Goal: Task Accomplishment & Management: Manage account settings

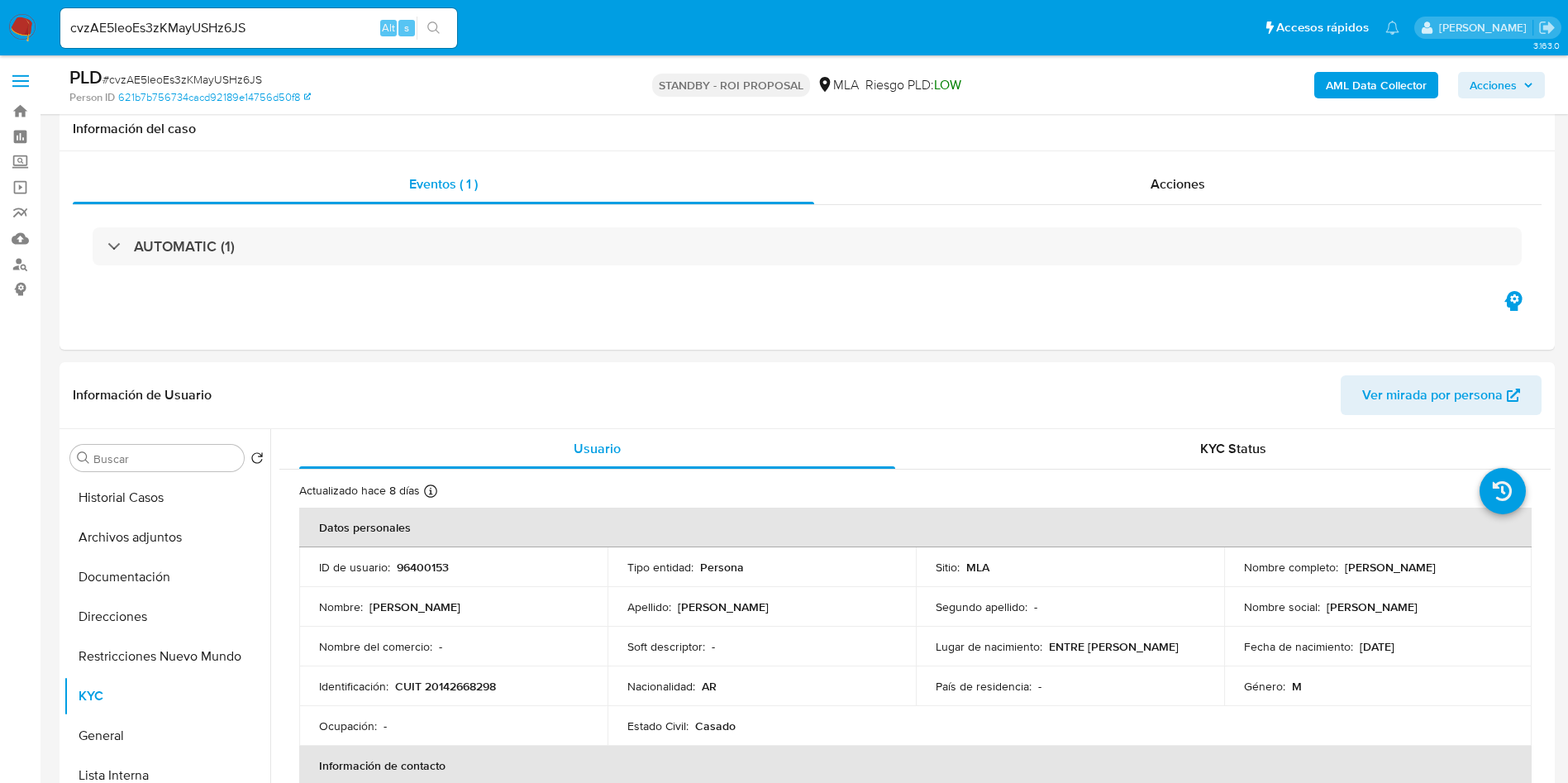
select select "10"
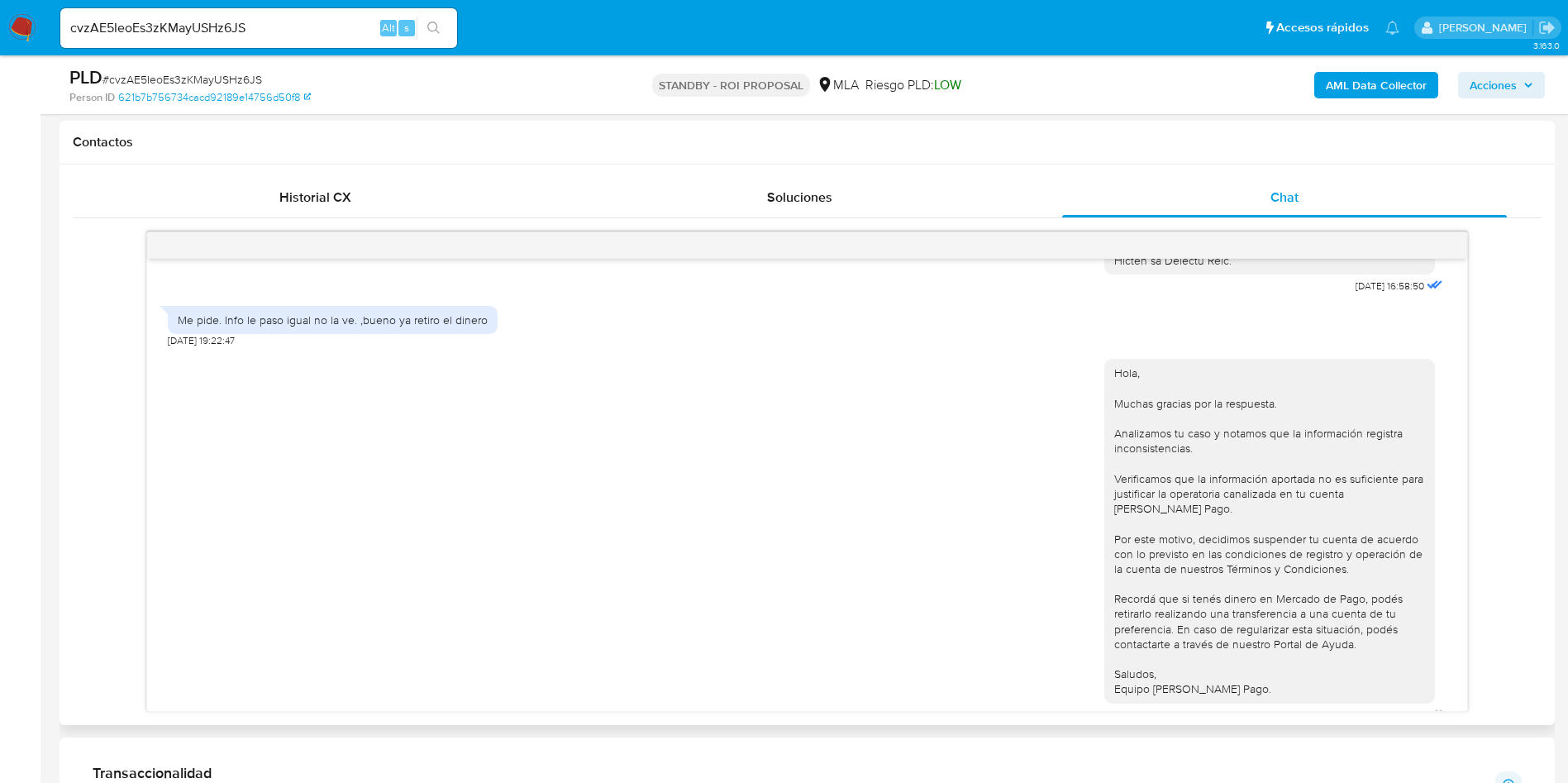
scroll to position [1953, 0]
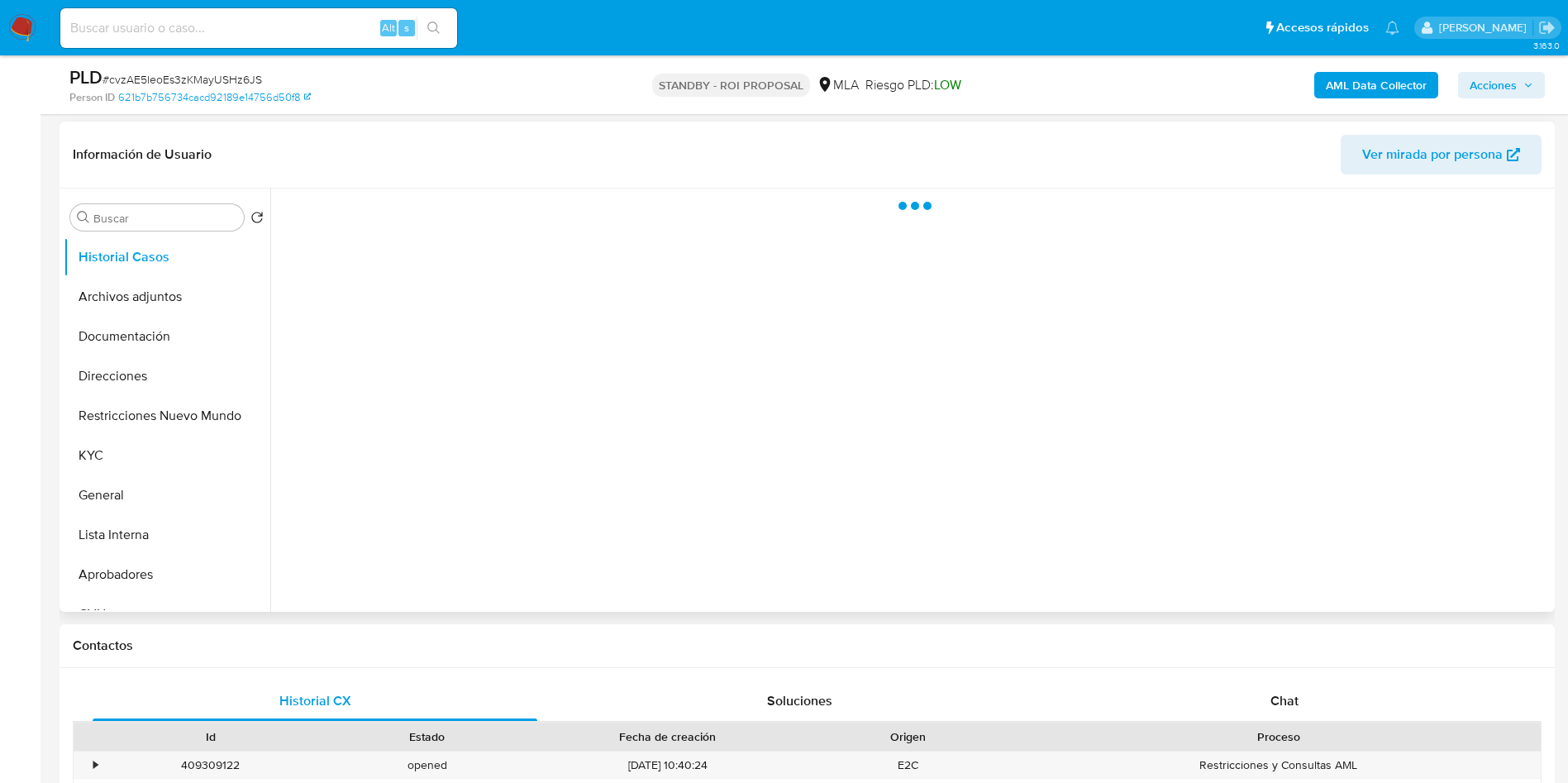
scroll to position [248, 0]
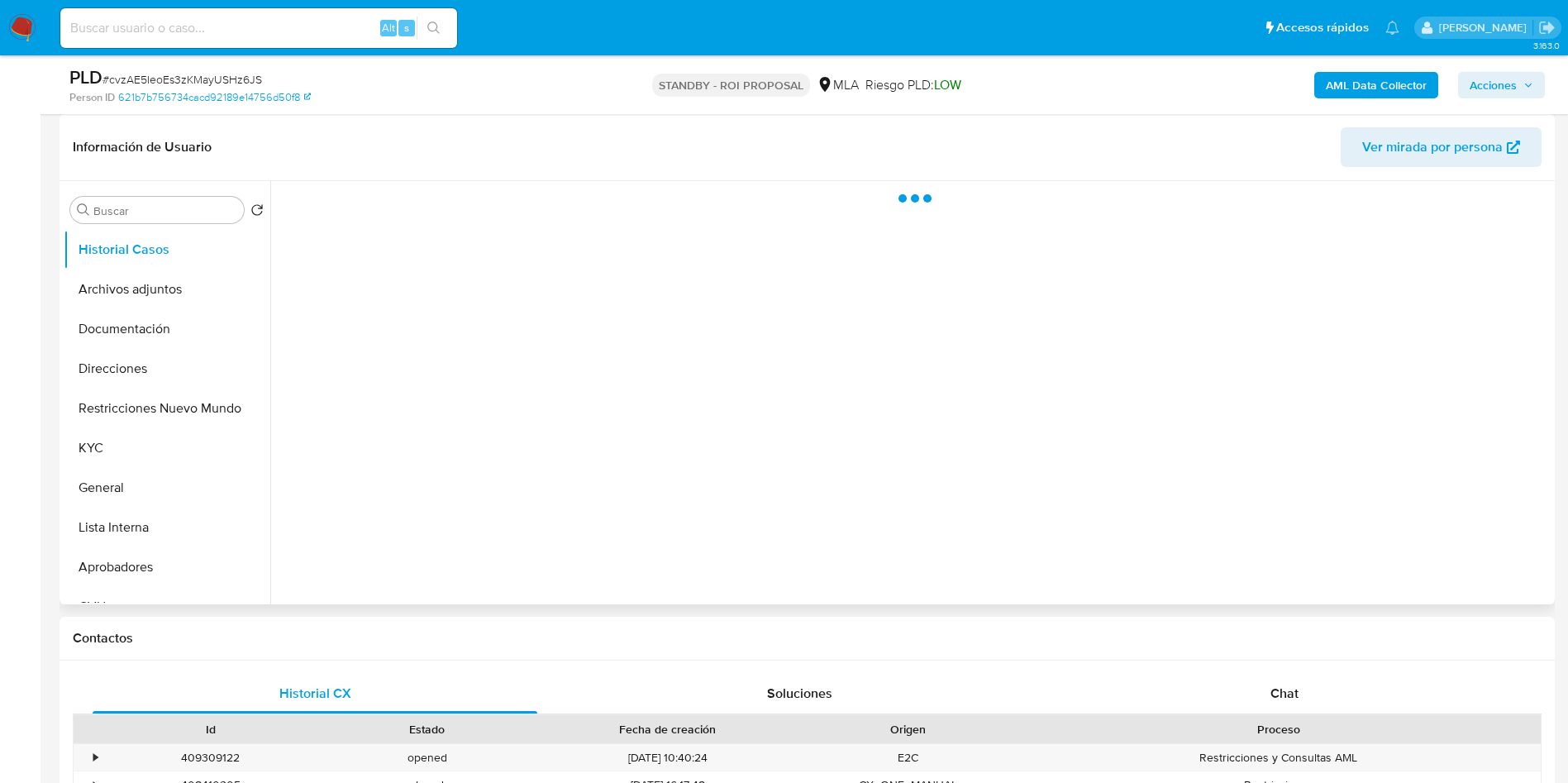
select select "10"
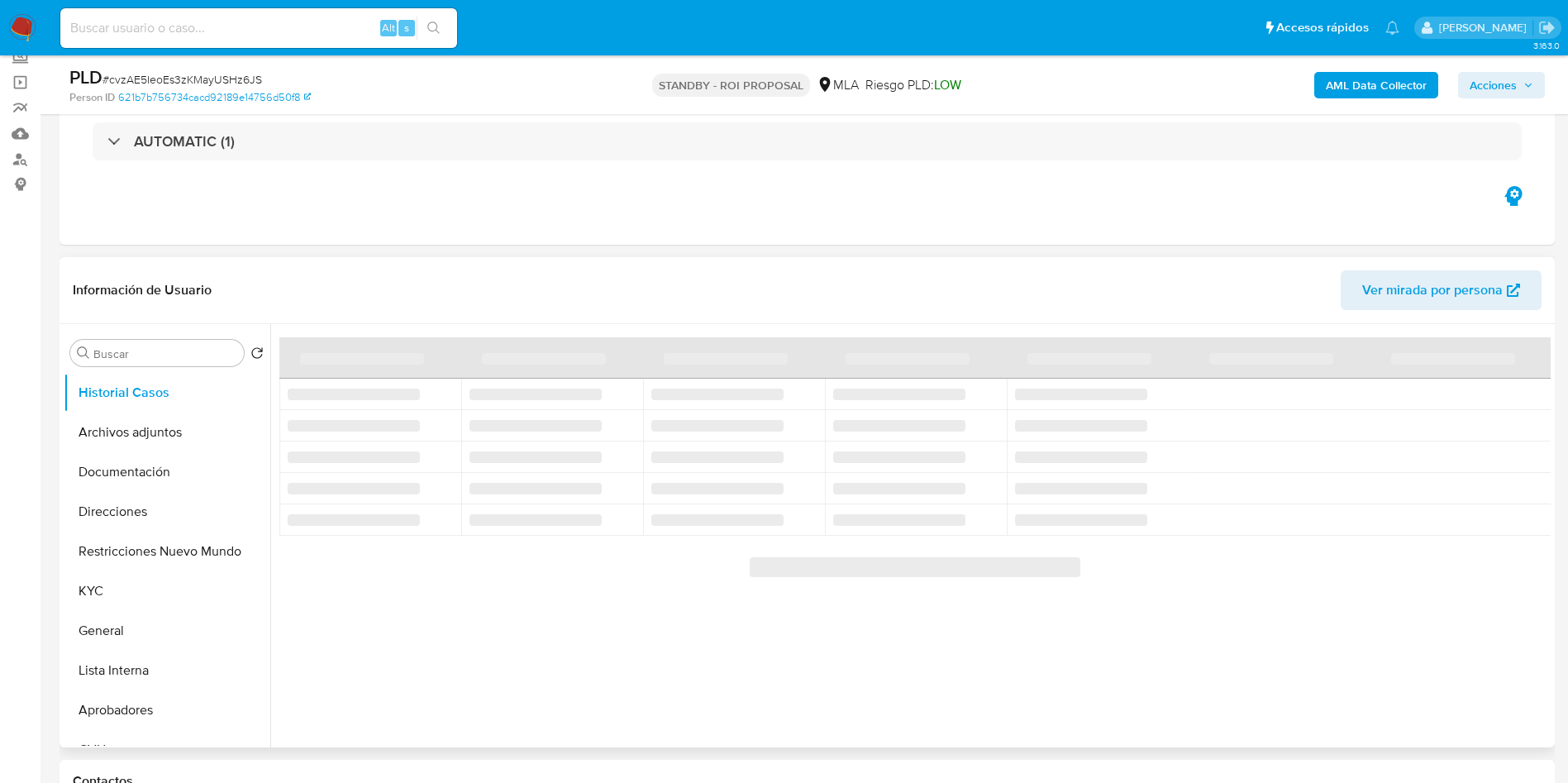
select select "10"
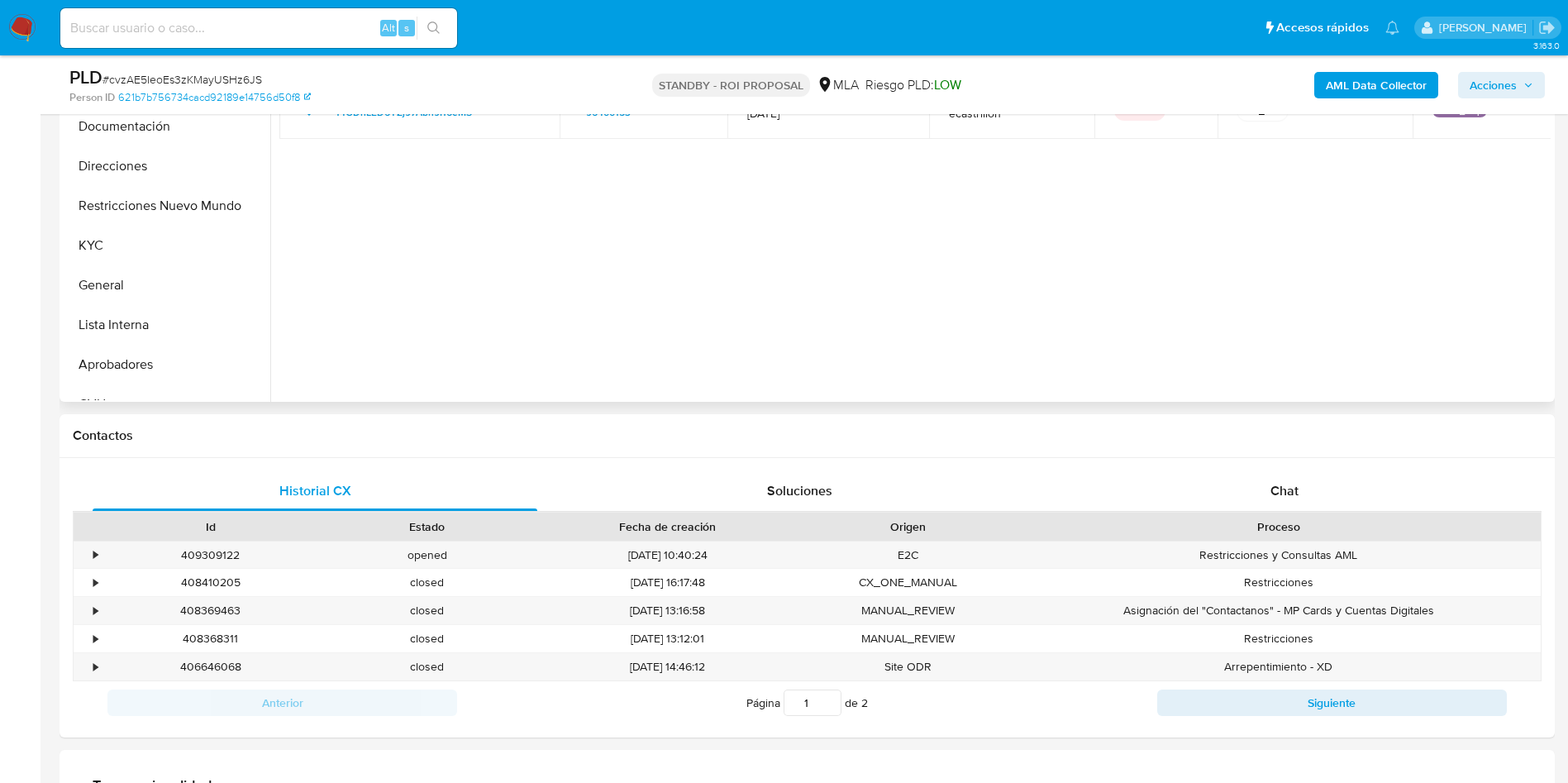
scroll to position [496, 0]
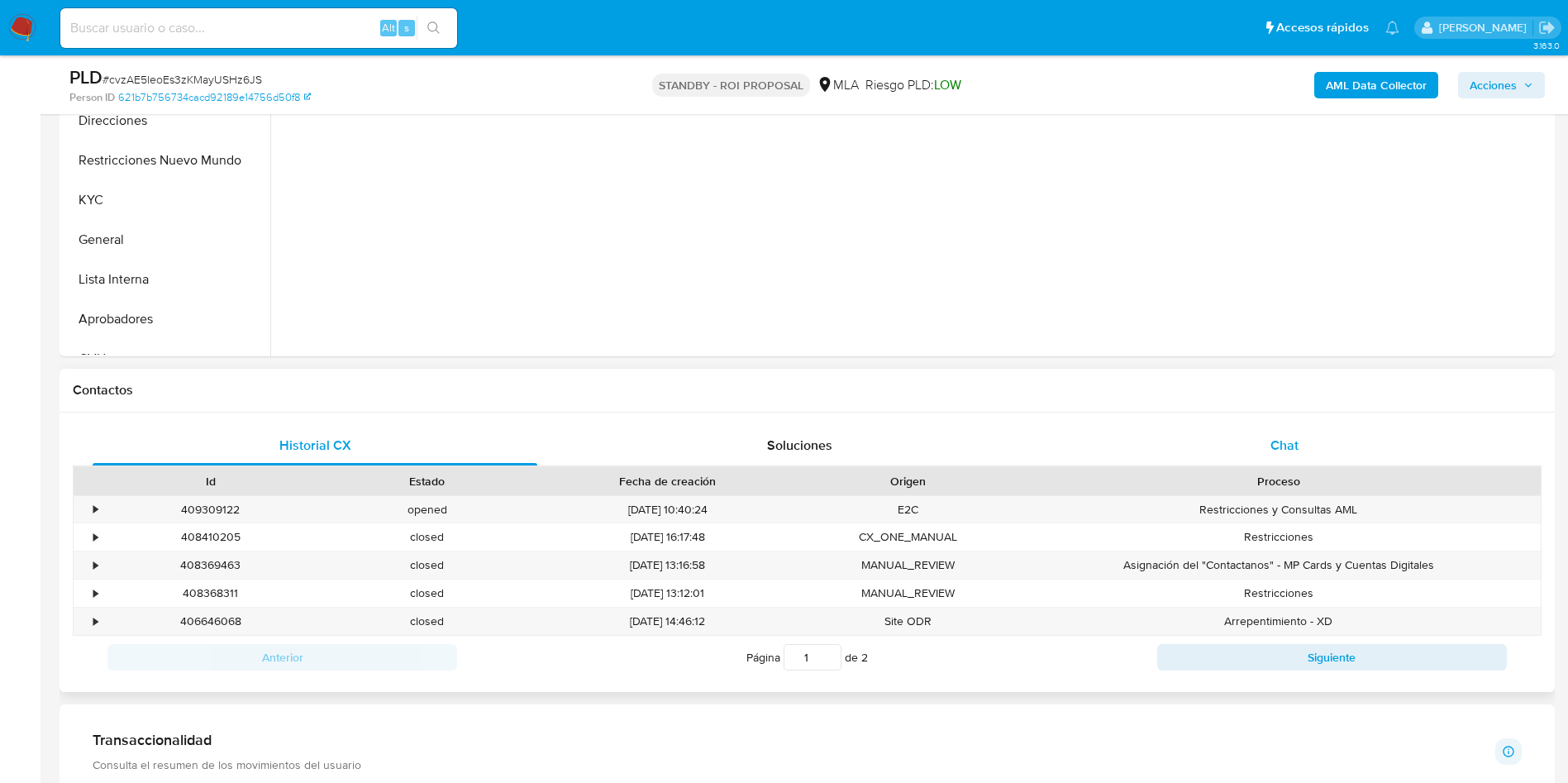
click at [1276, 457] on div "Chat" at bounding box center [1284, 445] width 444 height 40
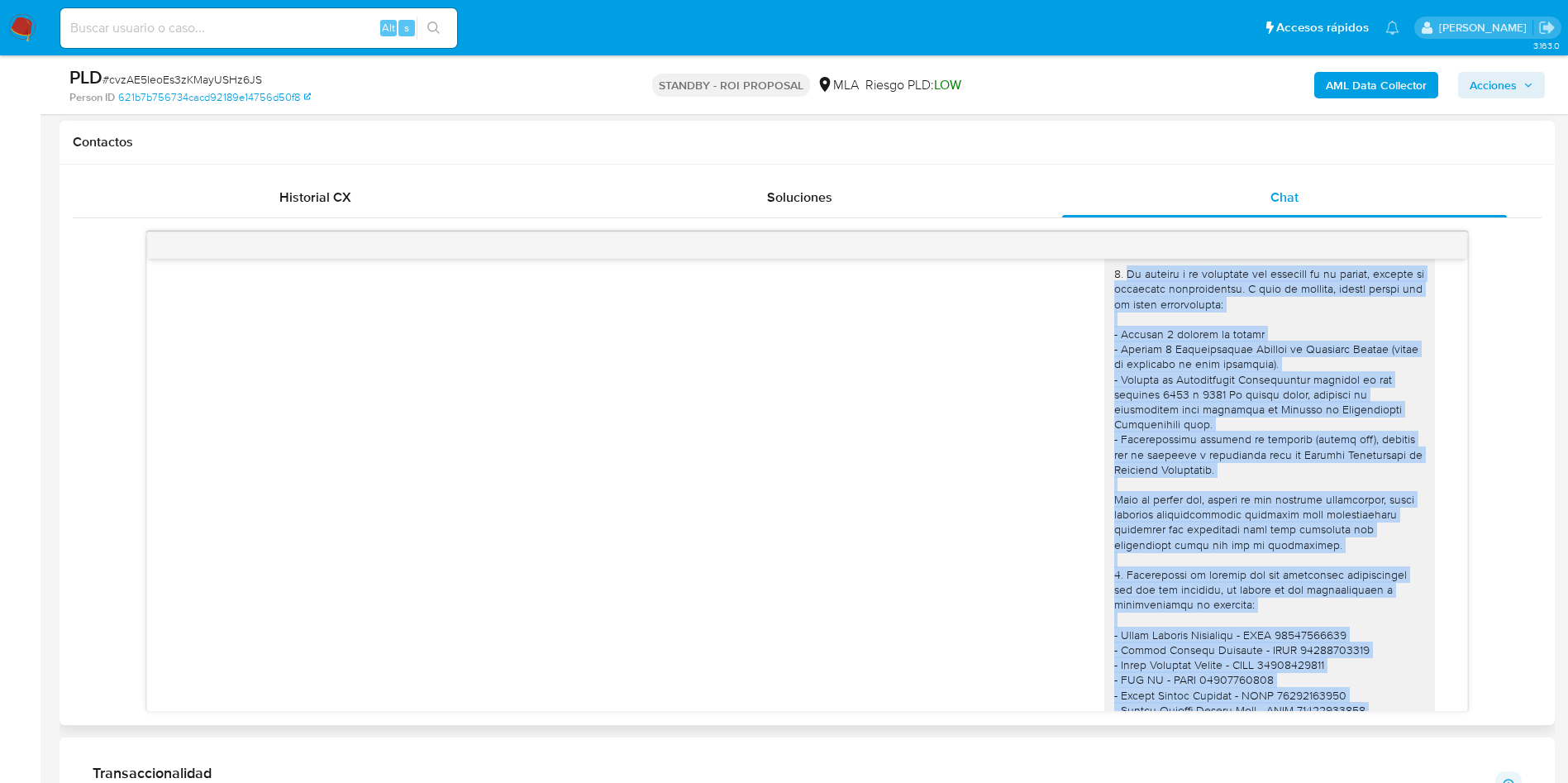
scroll to position [961, 0]
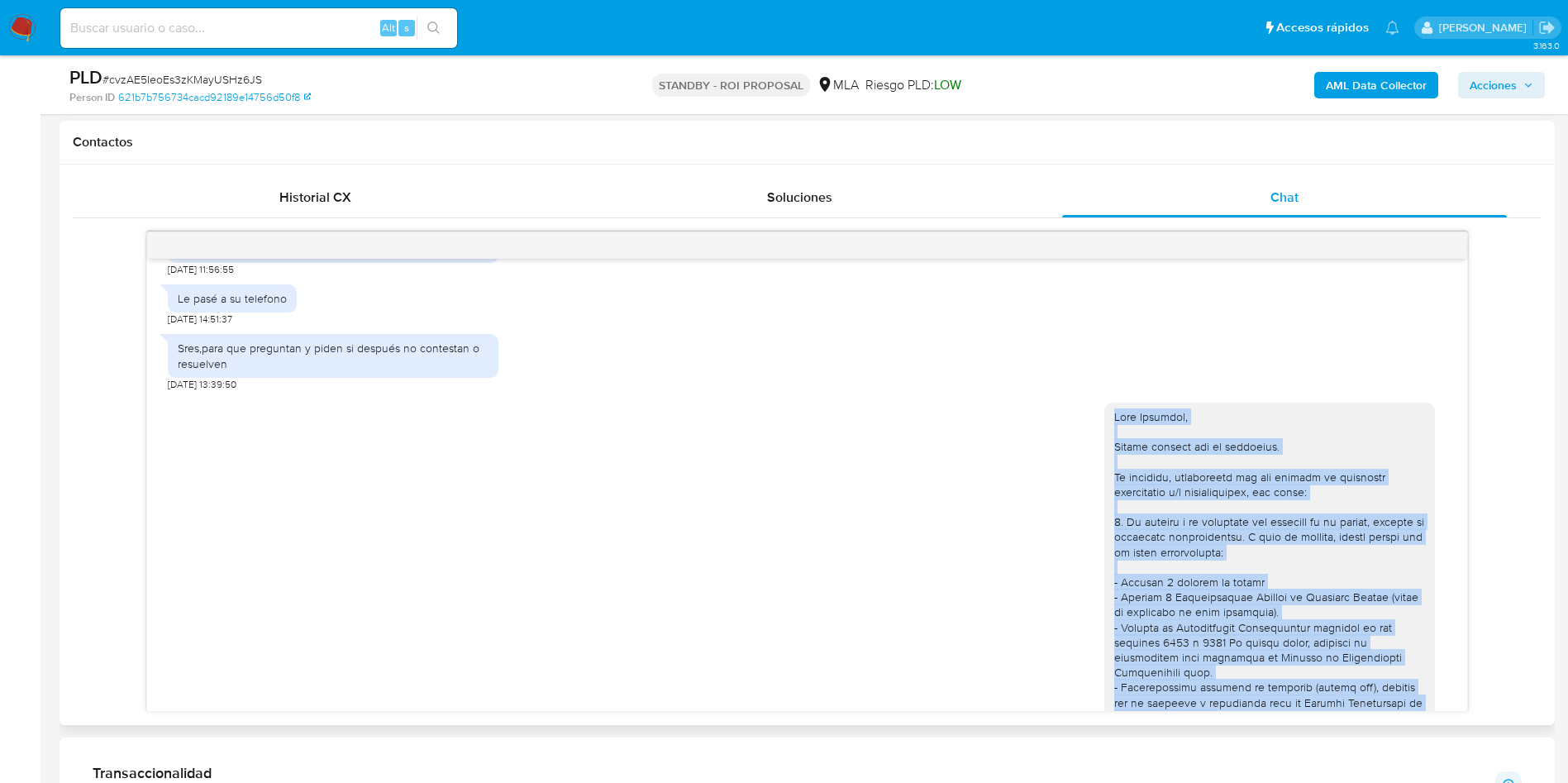
drag, startPoint x: 1229, startPoint y: 485, endPoint x: 1096, endPoint y: 442, distance: 139.8
copy div "Hola Fernando, Muchas gracias por tu respuesta. No obstante, necesitamos que no…"
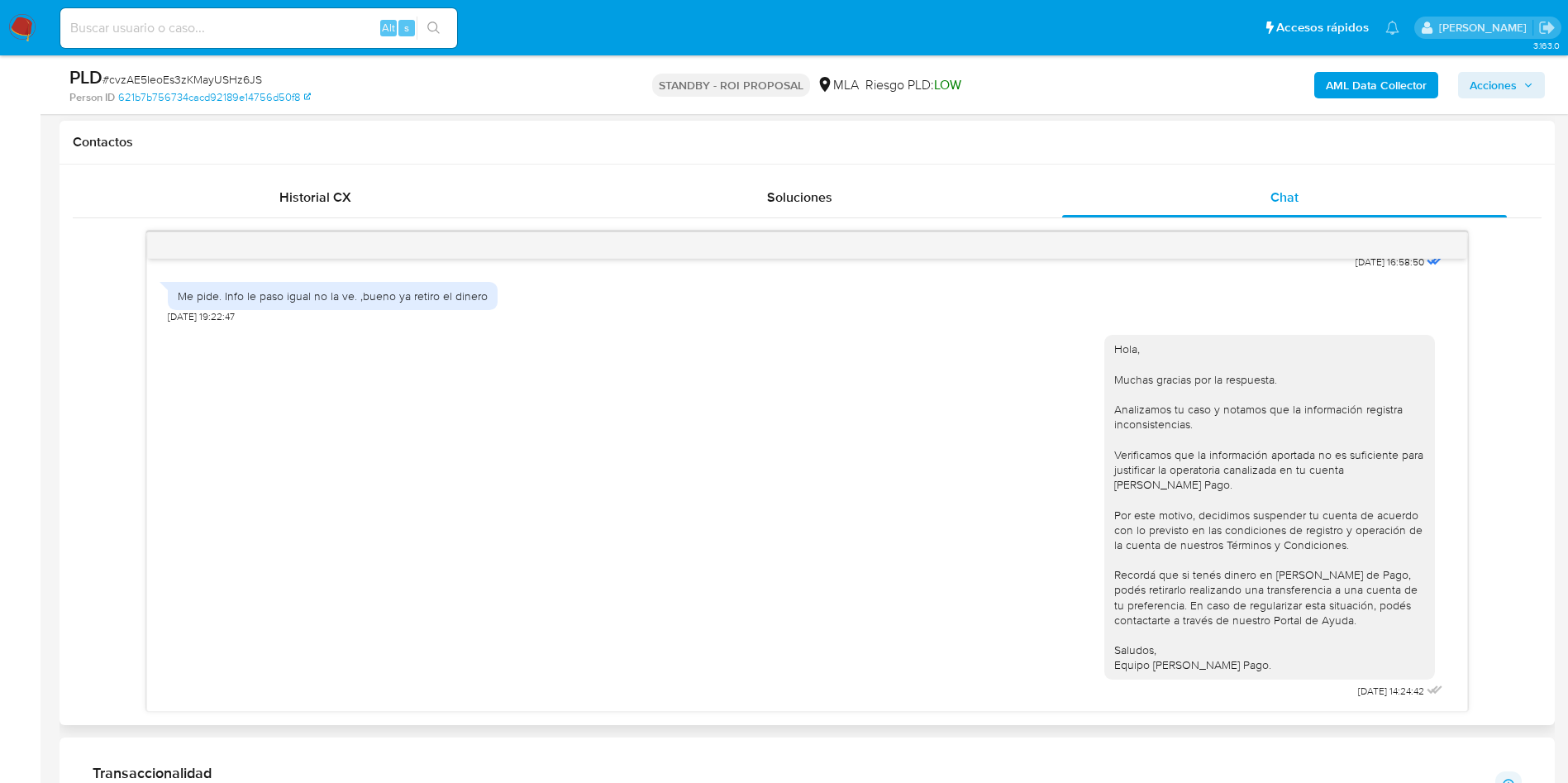
scroll to position [992, 0]
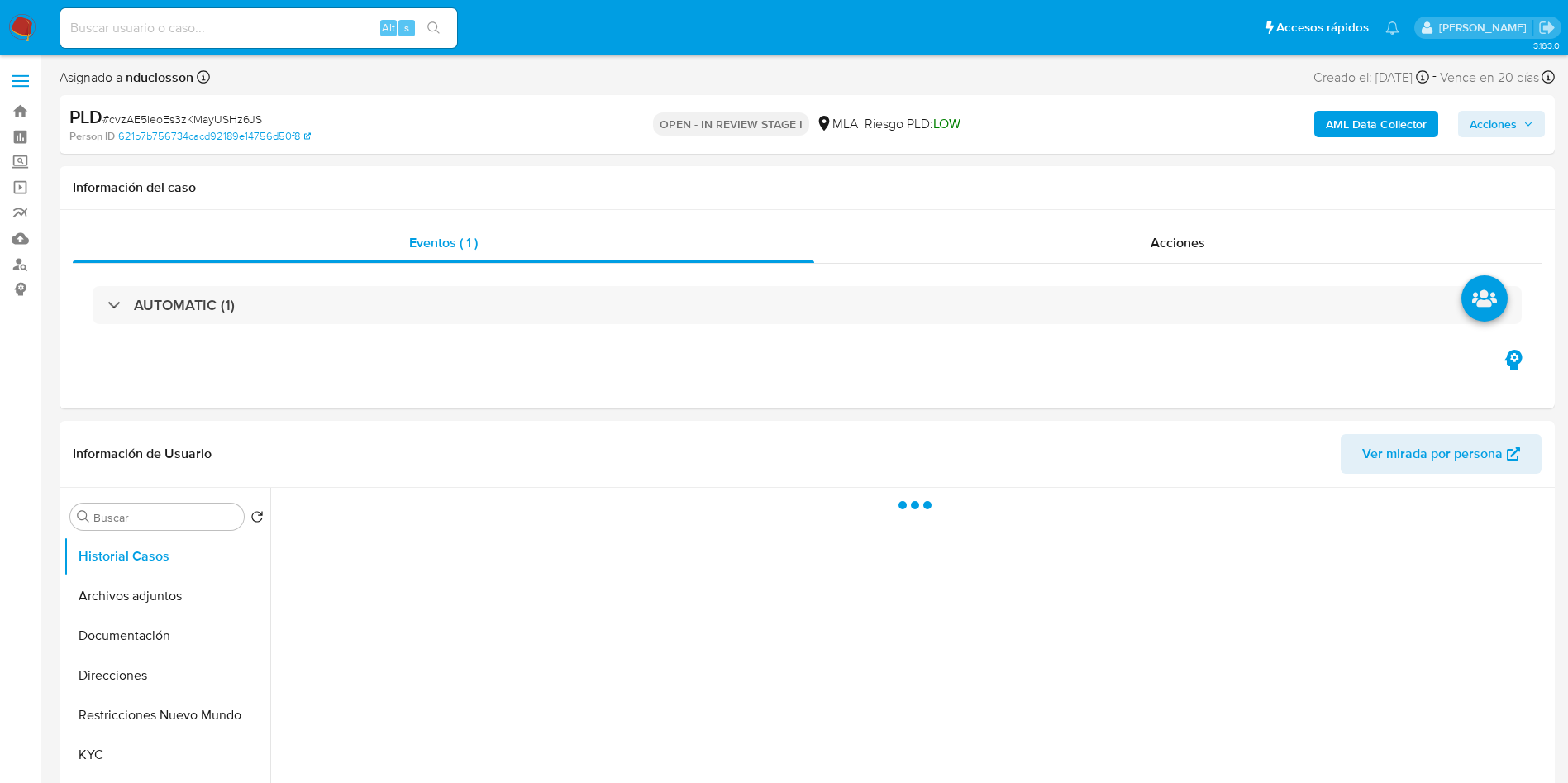
select select "10"
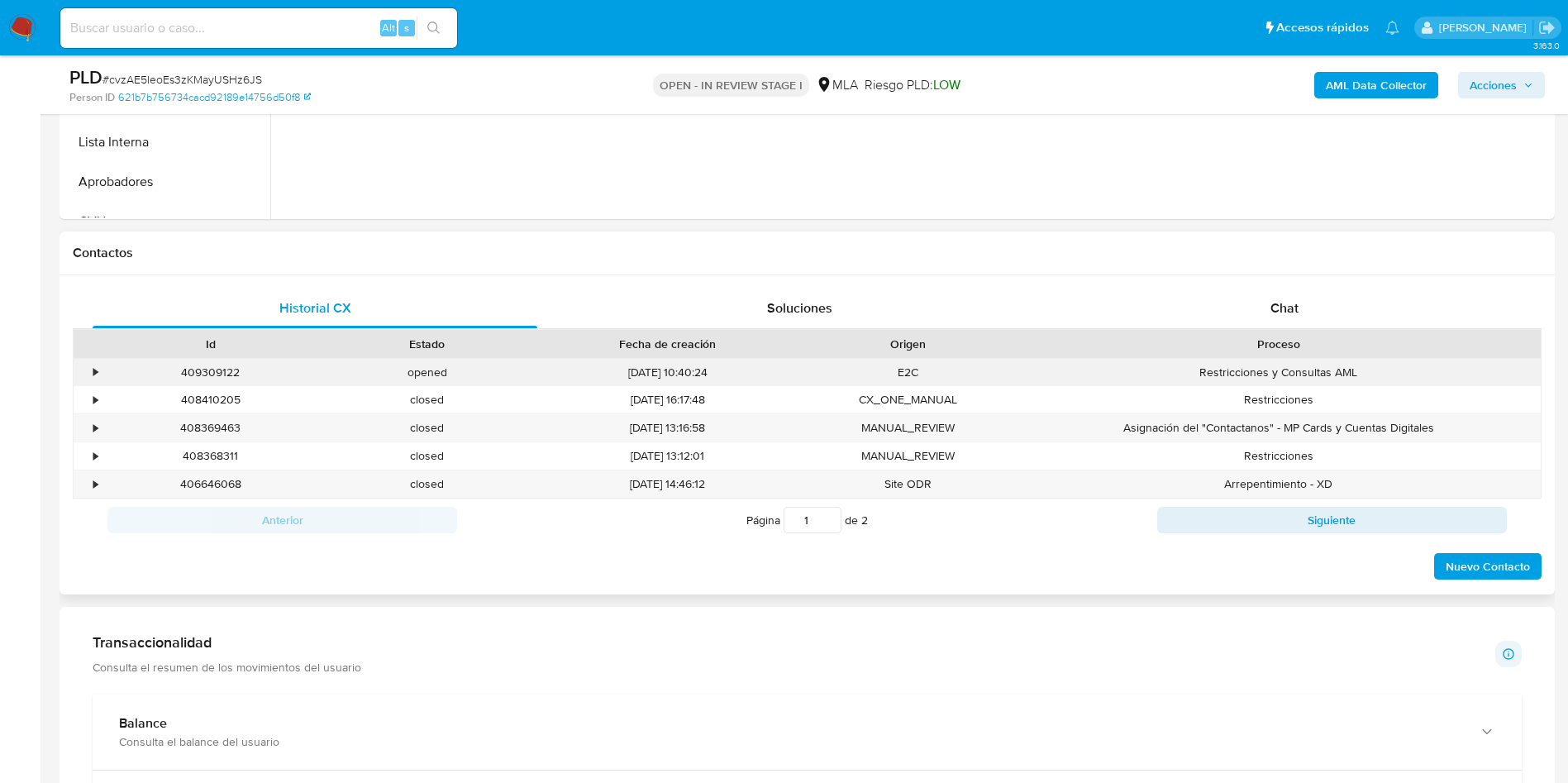
scroll to position [620, 0]
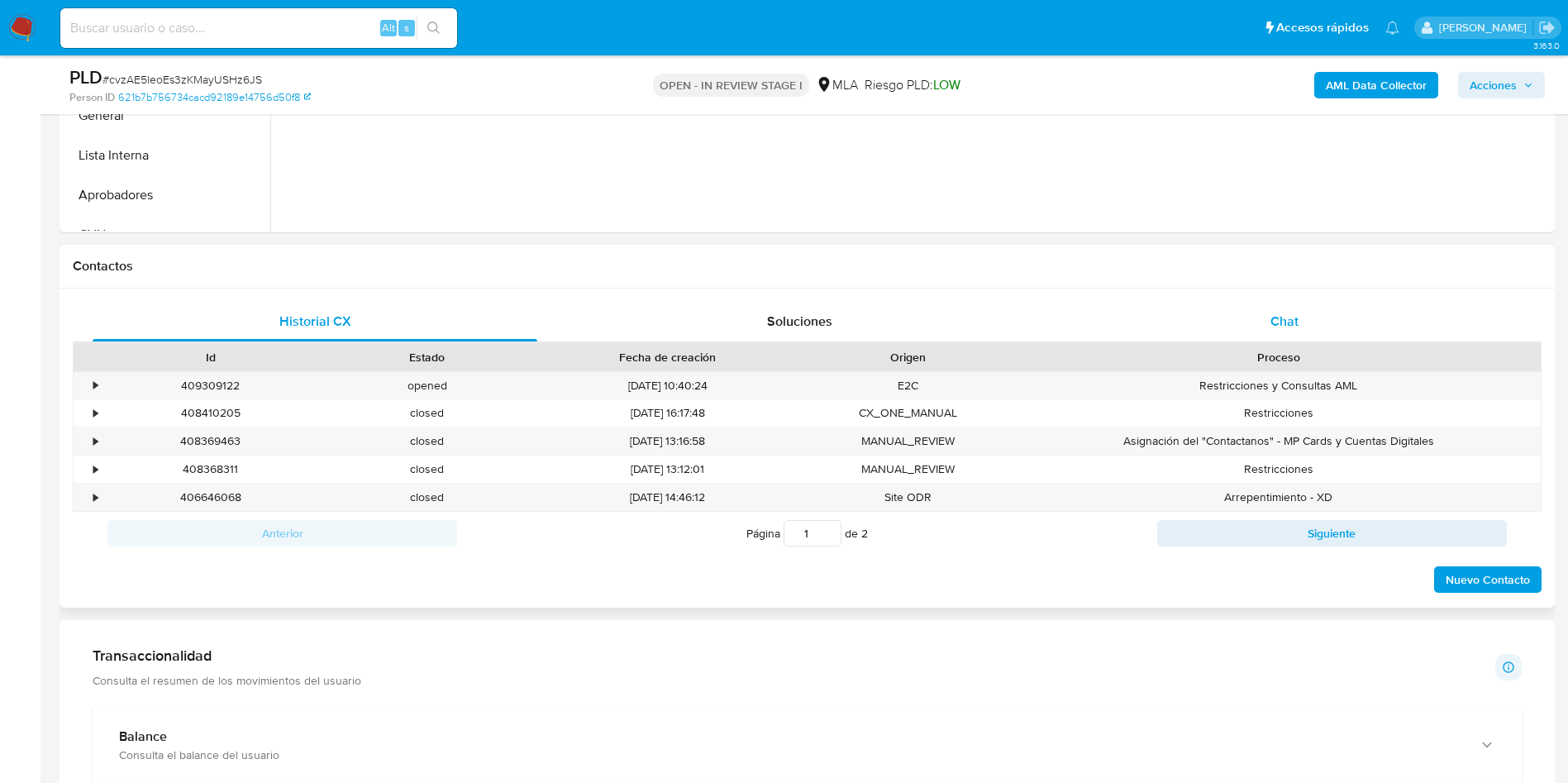
click at [1228, 337] on div "Chat" at bounding box center [1284, 322] width 444 height 40
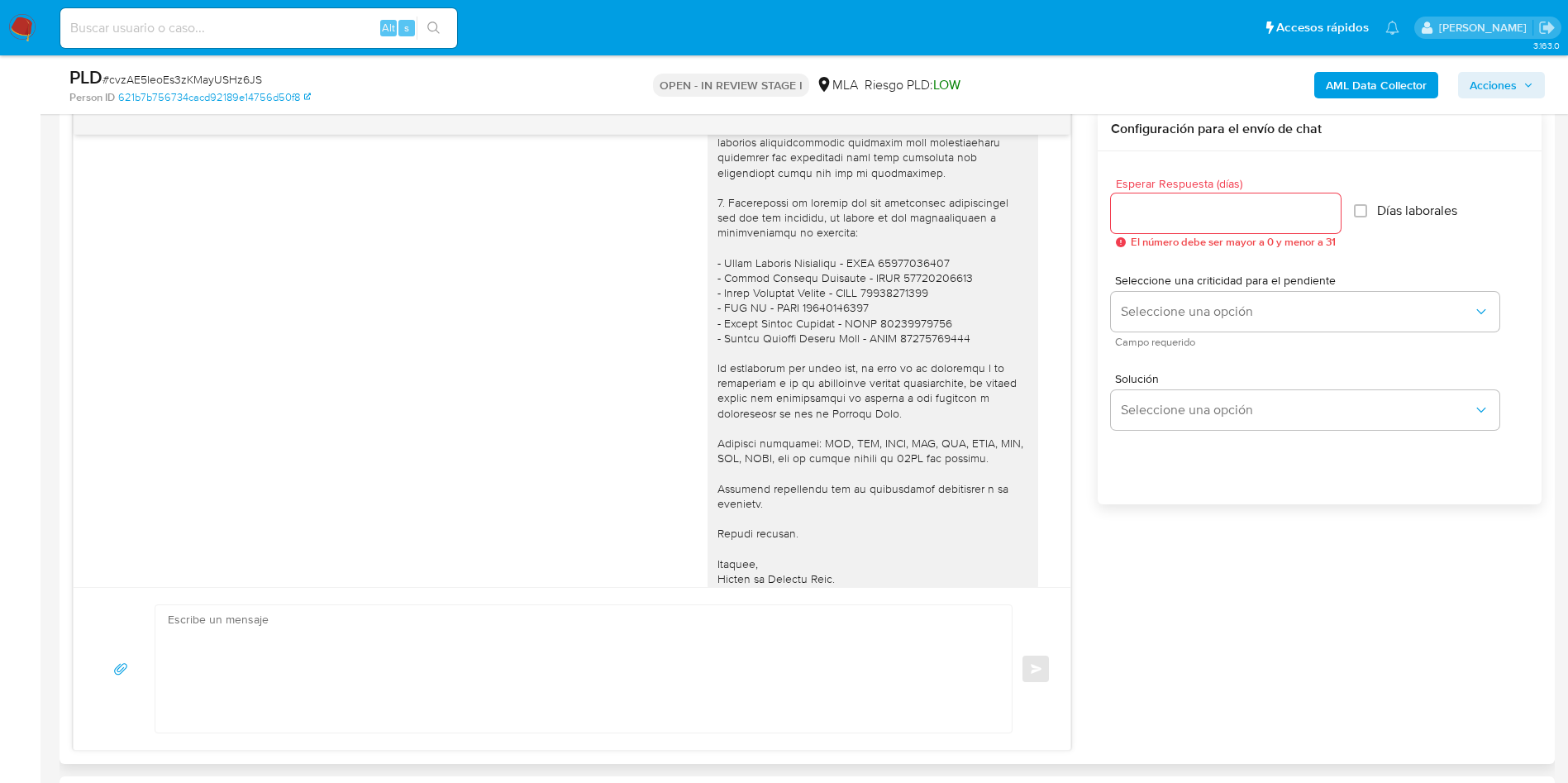
scroll to position [1580, 0]
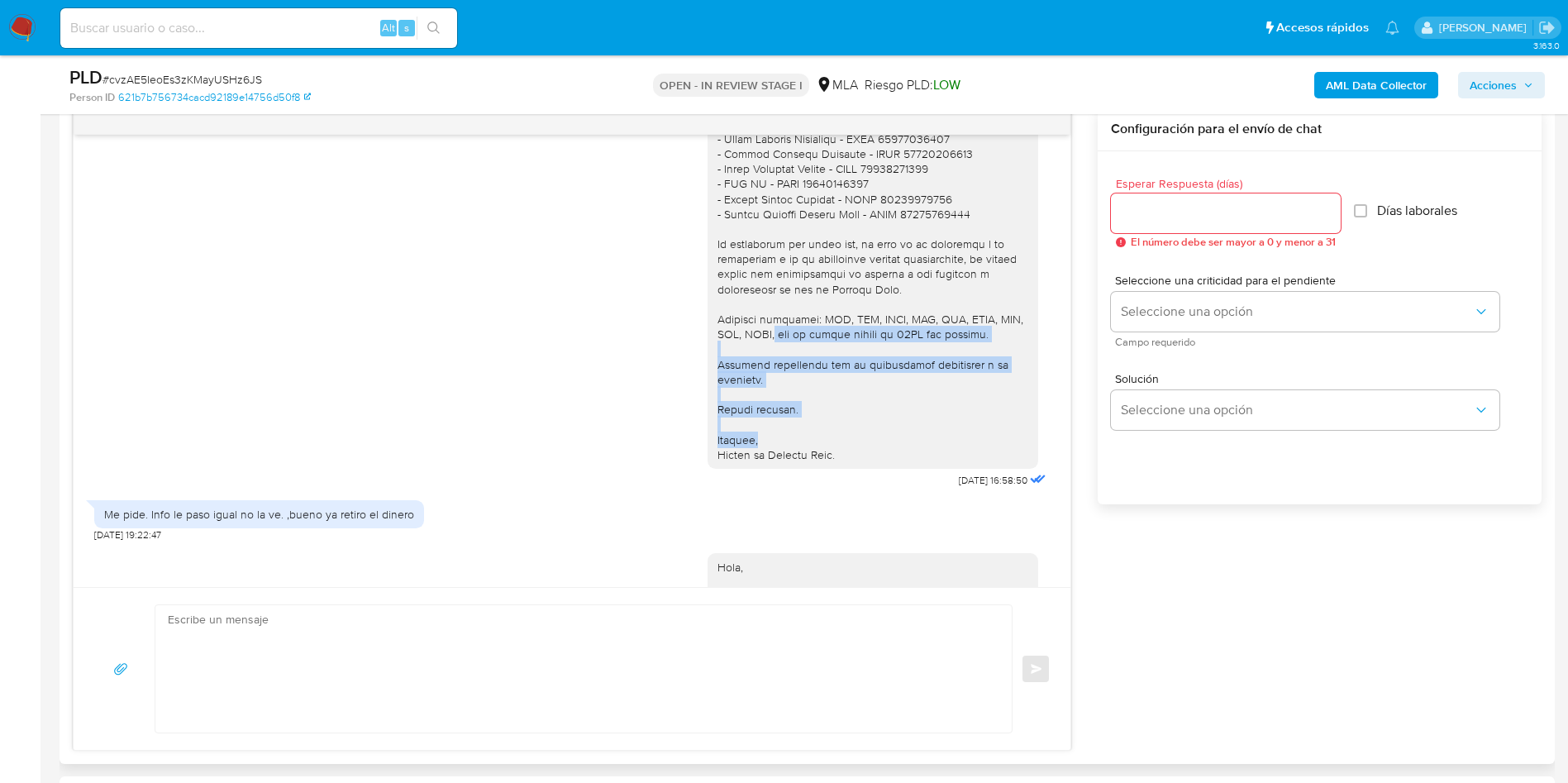
drag, startPoint x: 845, startPoint y: 477, endPoint x: 758, endPoint y: 371, distance: 137.1
click at [758, 371] on div at bounding box center [873, 63] width 311 height 797
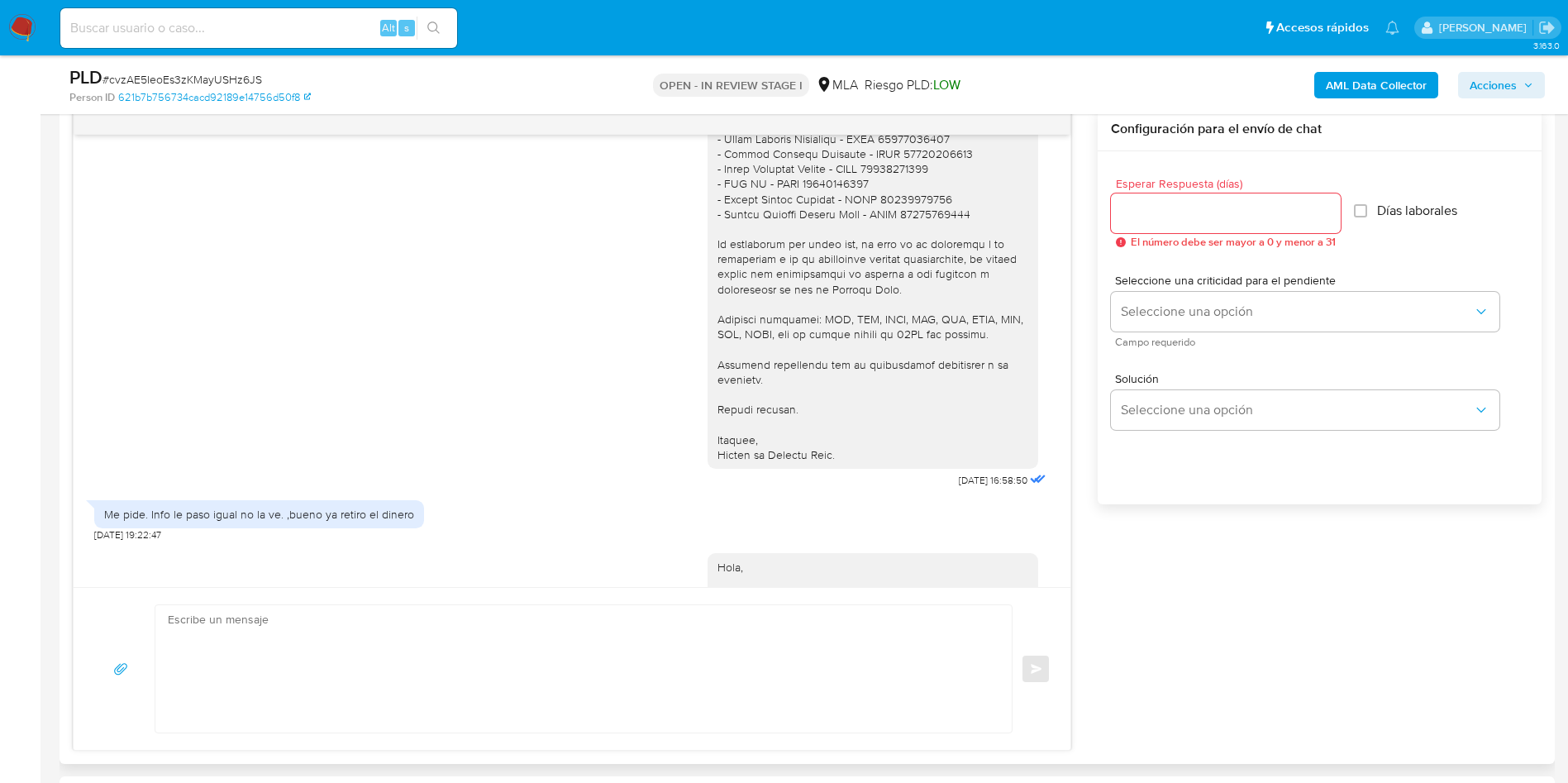
click at [839, 469] on div at bounding box center [873, 63] width 331 height 810
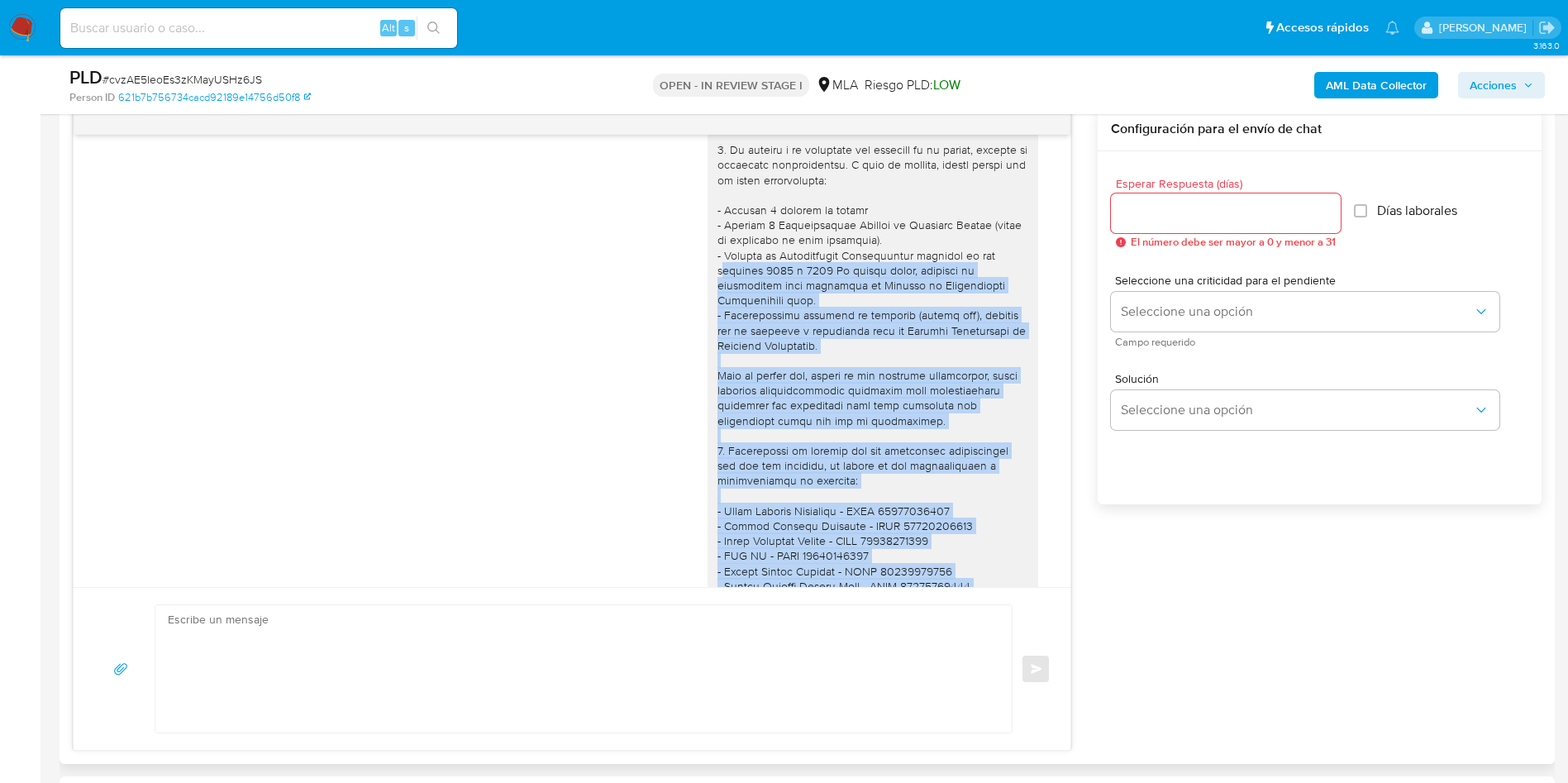
scroll to position [1085, 0]
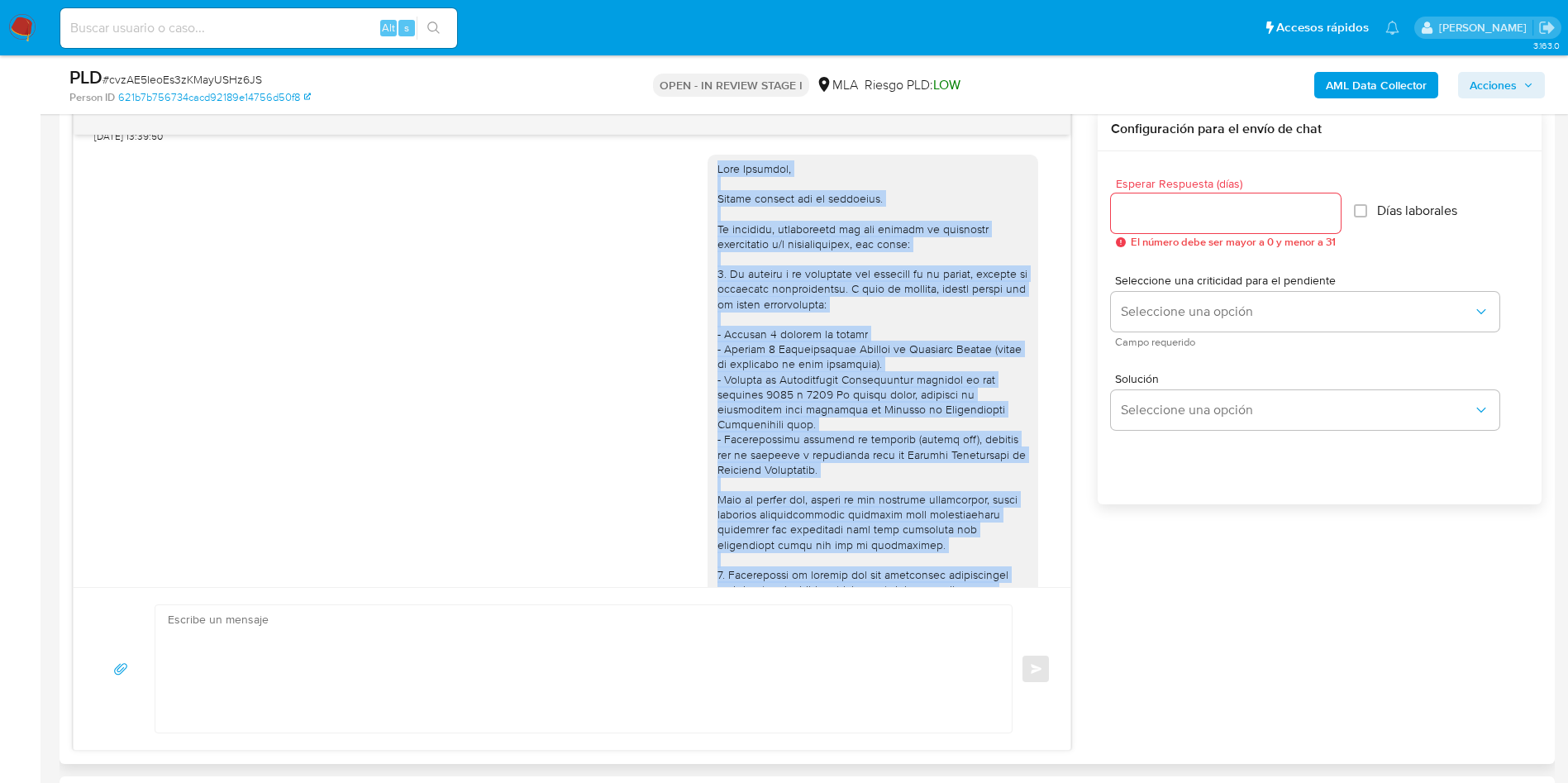
drag, startPoint x: 841, startPoint y: 490, endPoint x: 695, endPoint y: 200, distance: 324.7
click at [707, 200] on div at bounding box center [873, 559] width 331 height 810
copy div "Hola Fernando, Muchas gracias por tu respuesta. No obstante, necesitamos que no…"
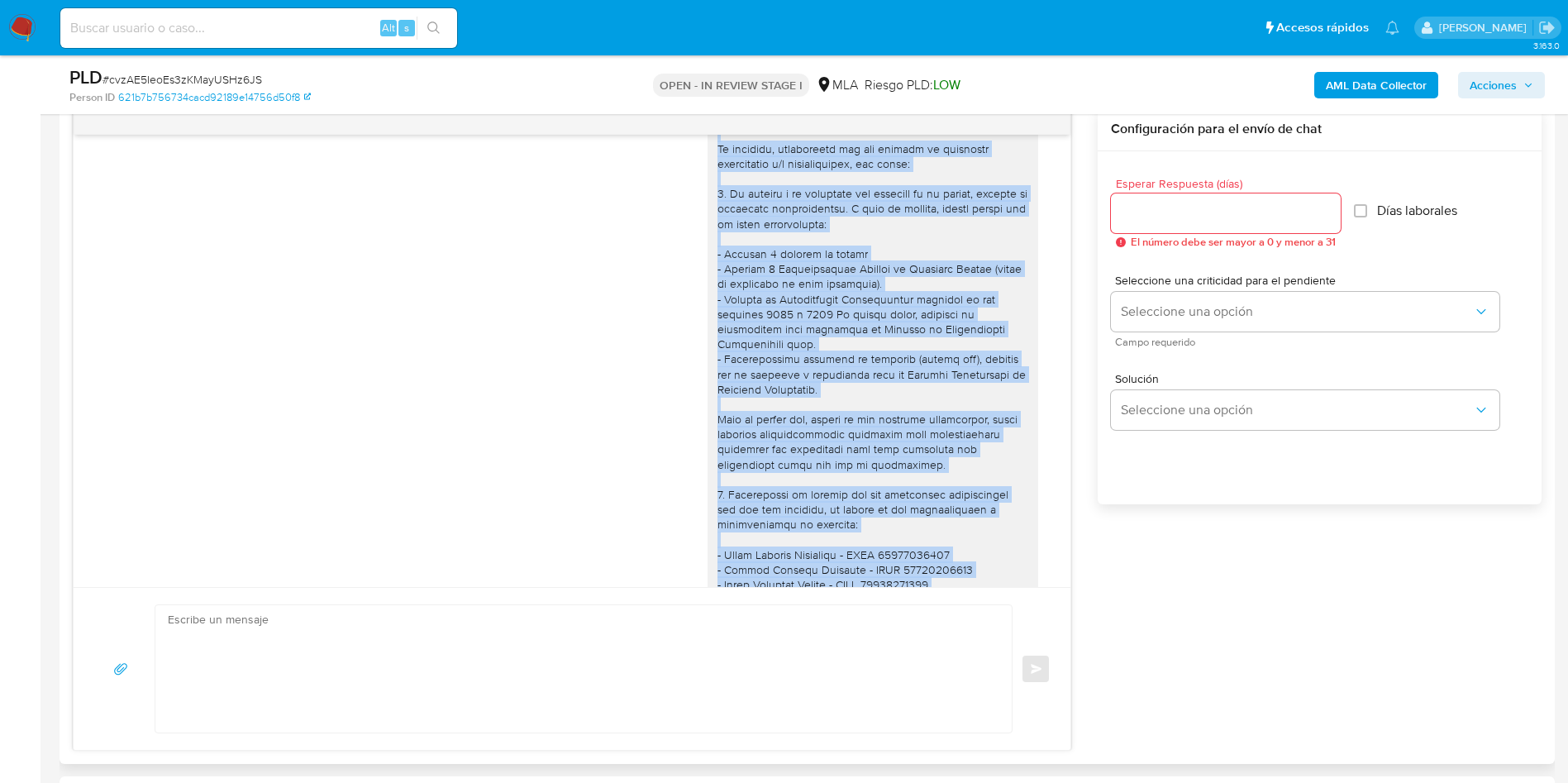
scroll to position [1456, 0]
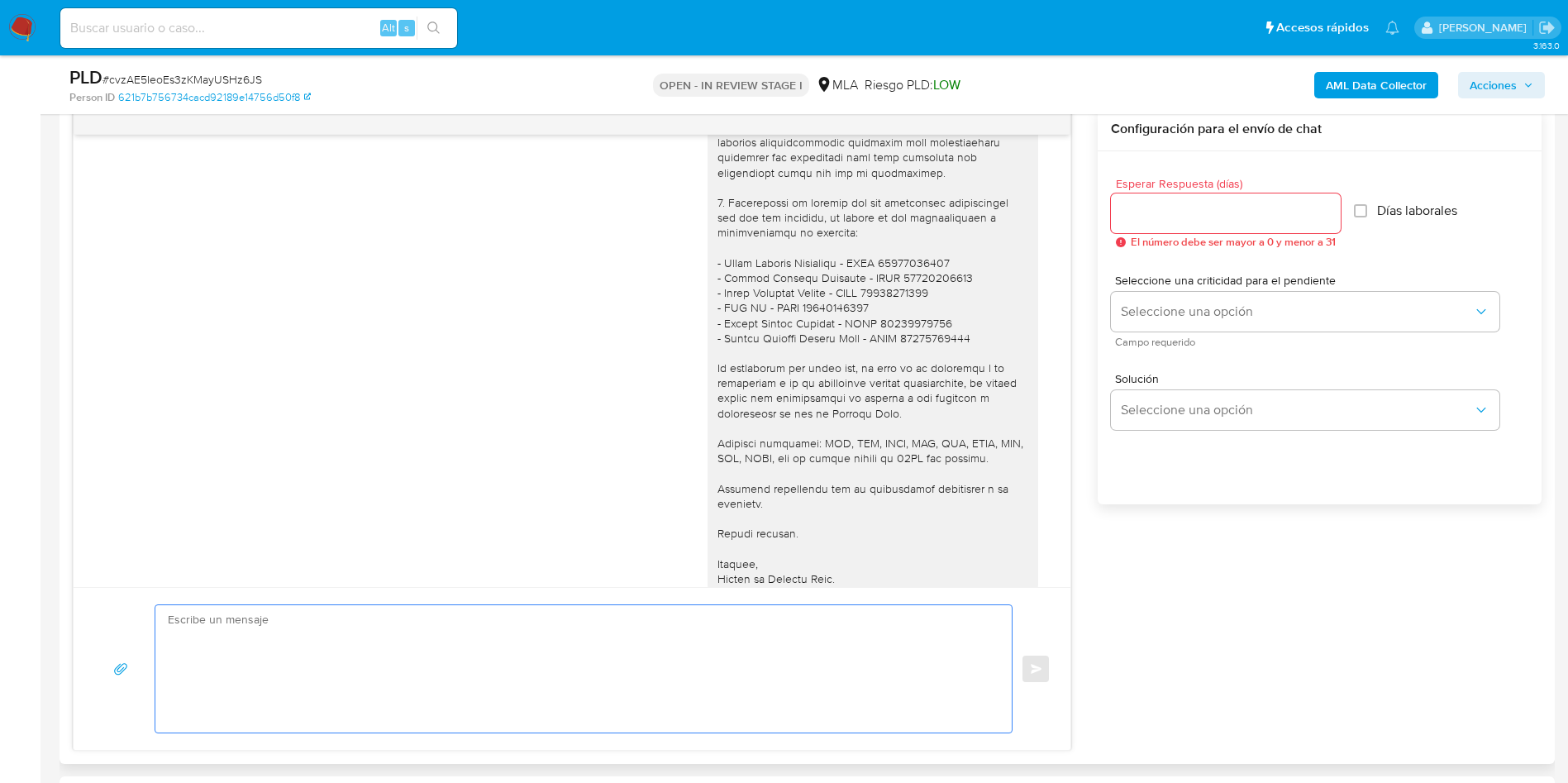
click at [462, 721] on textarea at bounding box center [579, 669] width 824 height 128
paste textarea "Hola Fernando, Muchas gracias por tu respuesta. No obstante, necesitamos que no…"
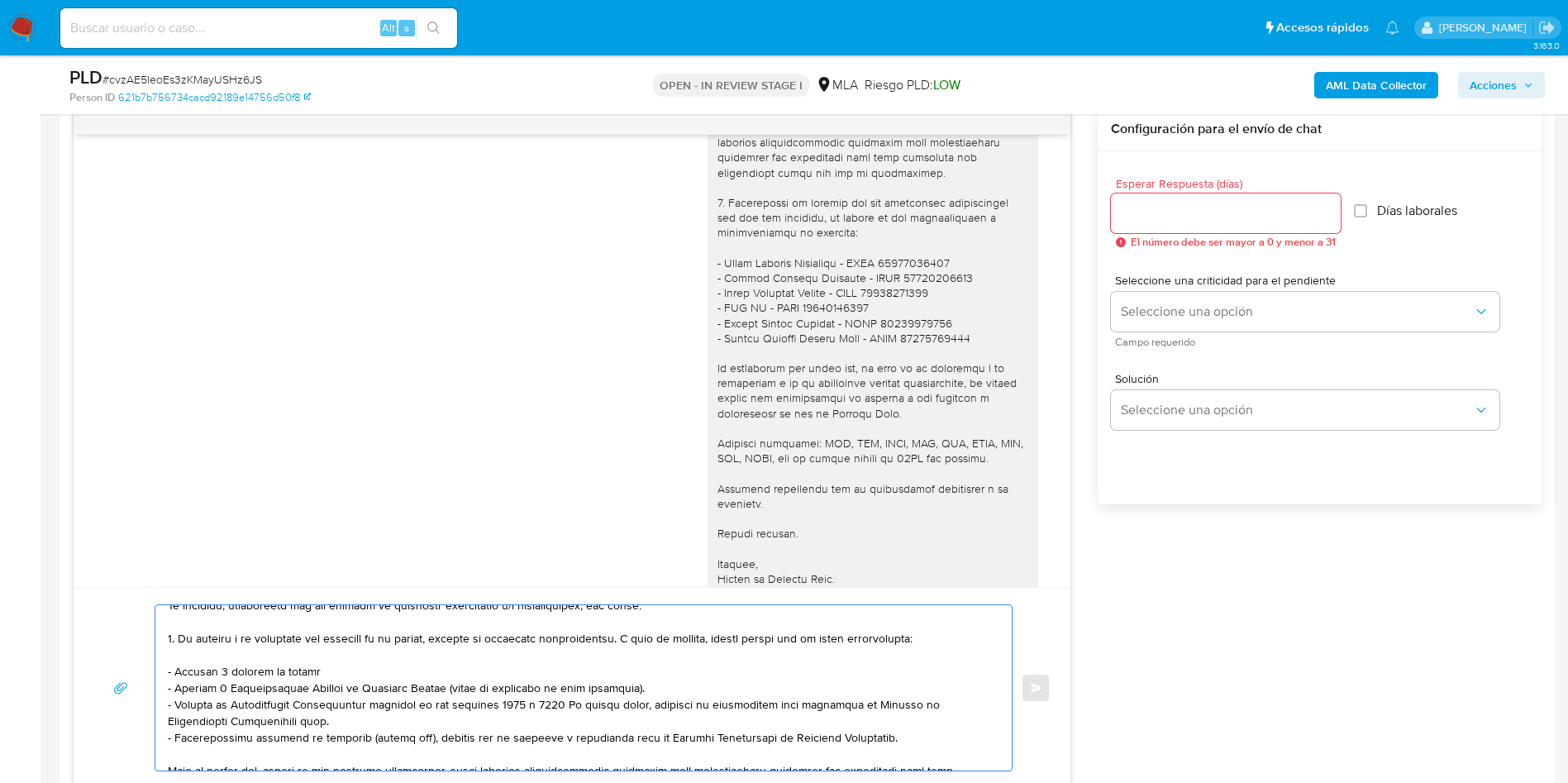
scroll to position [0, 0]
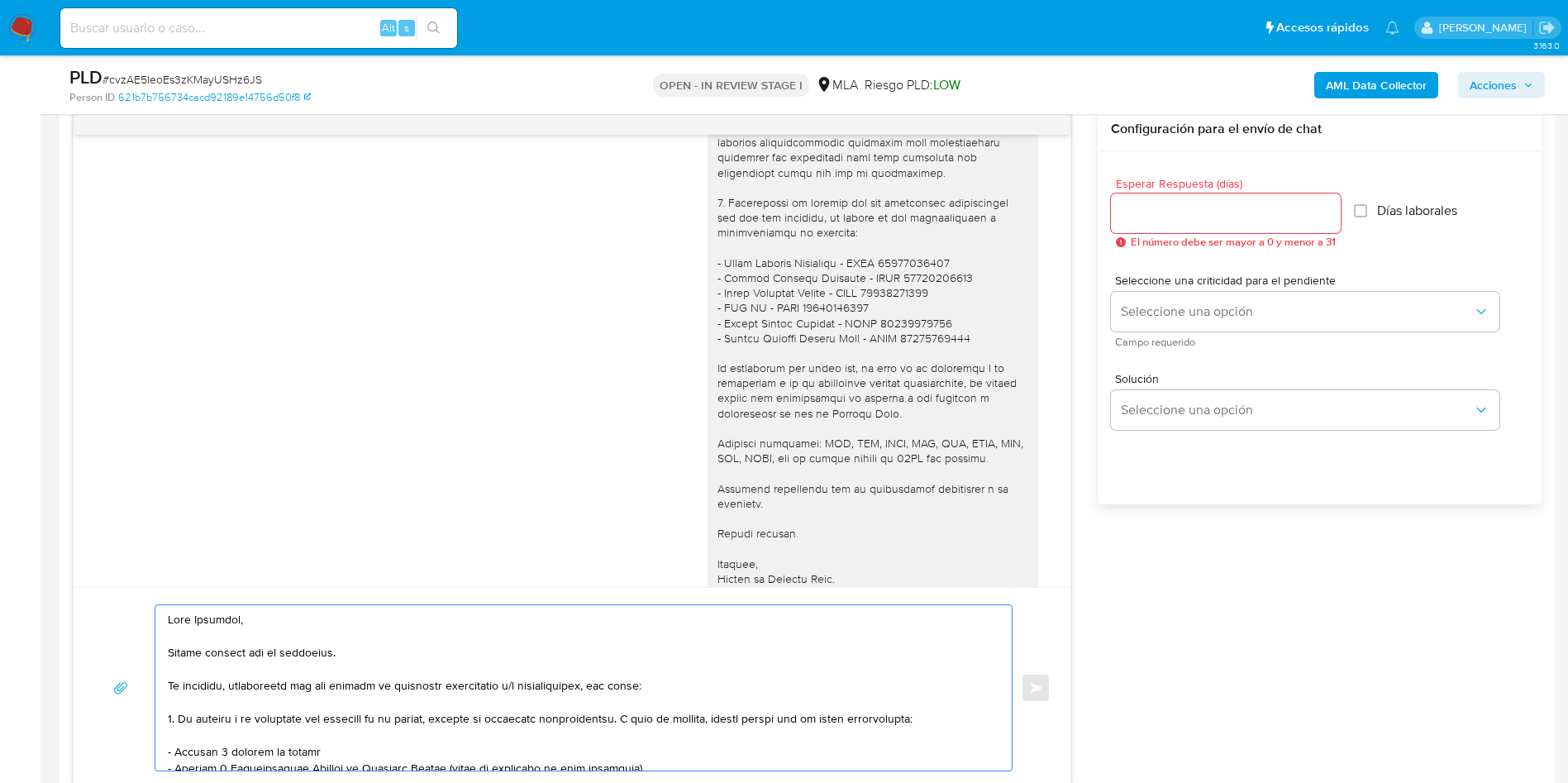
click at [339, 656] on textarea at bounding box center [579, 687] width 824 height 165
click at [227, 636] on textarea at bounding box center [579, 687] width 824 height 165
click at [236, 668] on textarea at bounding box center [579, 687] width 824 height 165
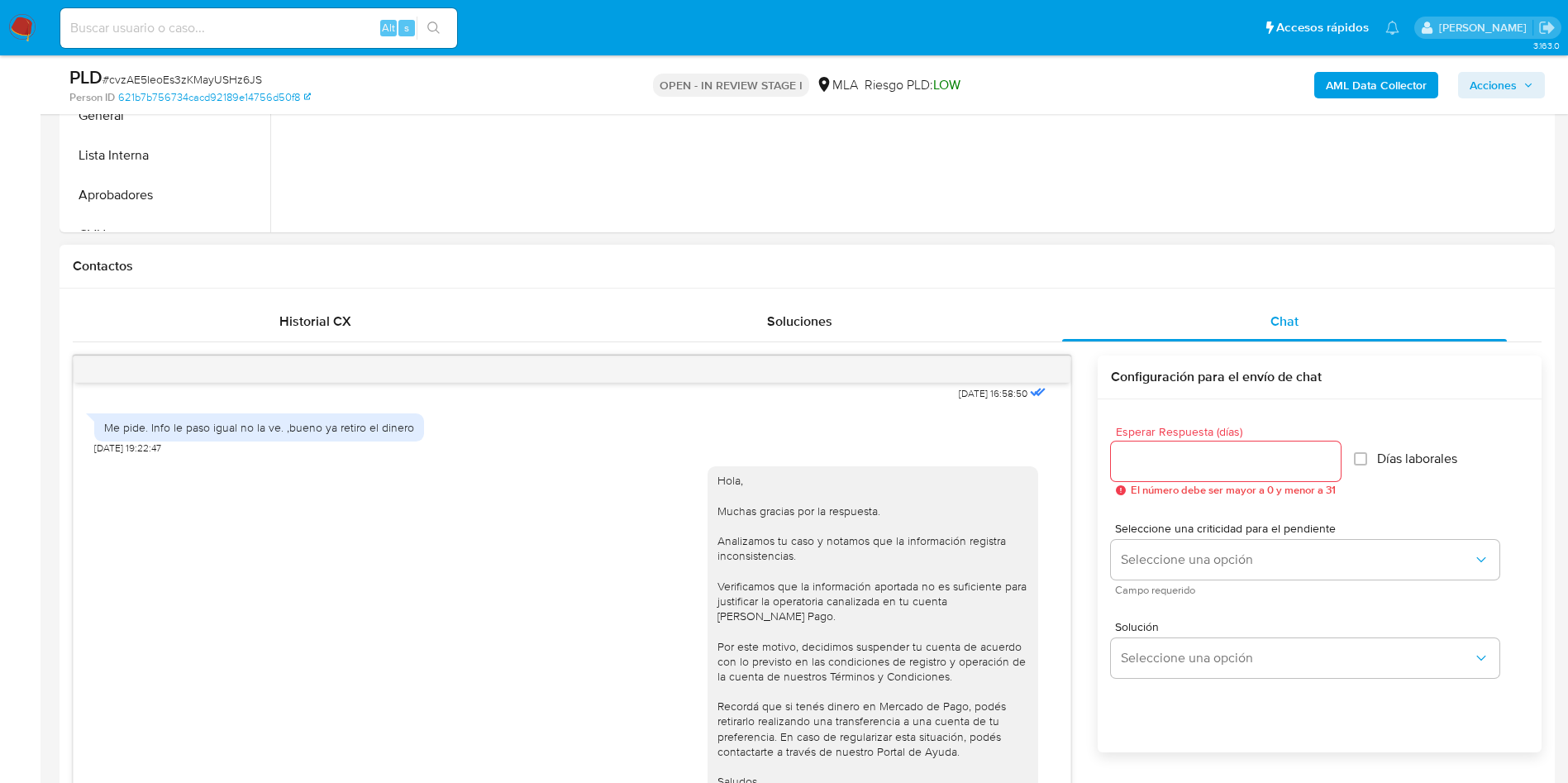
scroll to position [1953, 0]
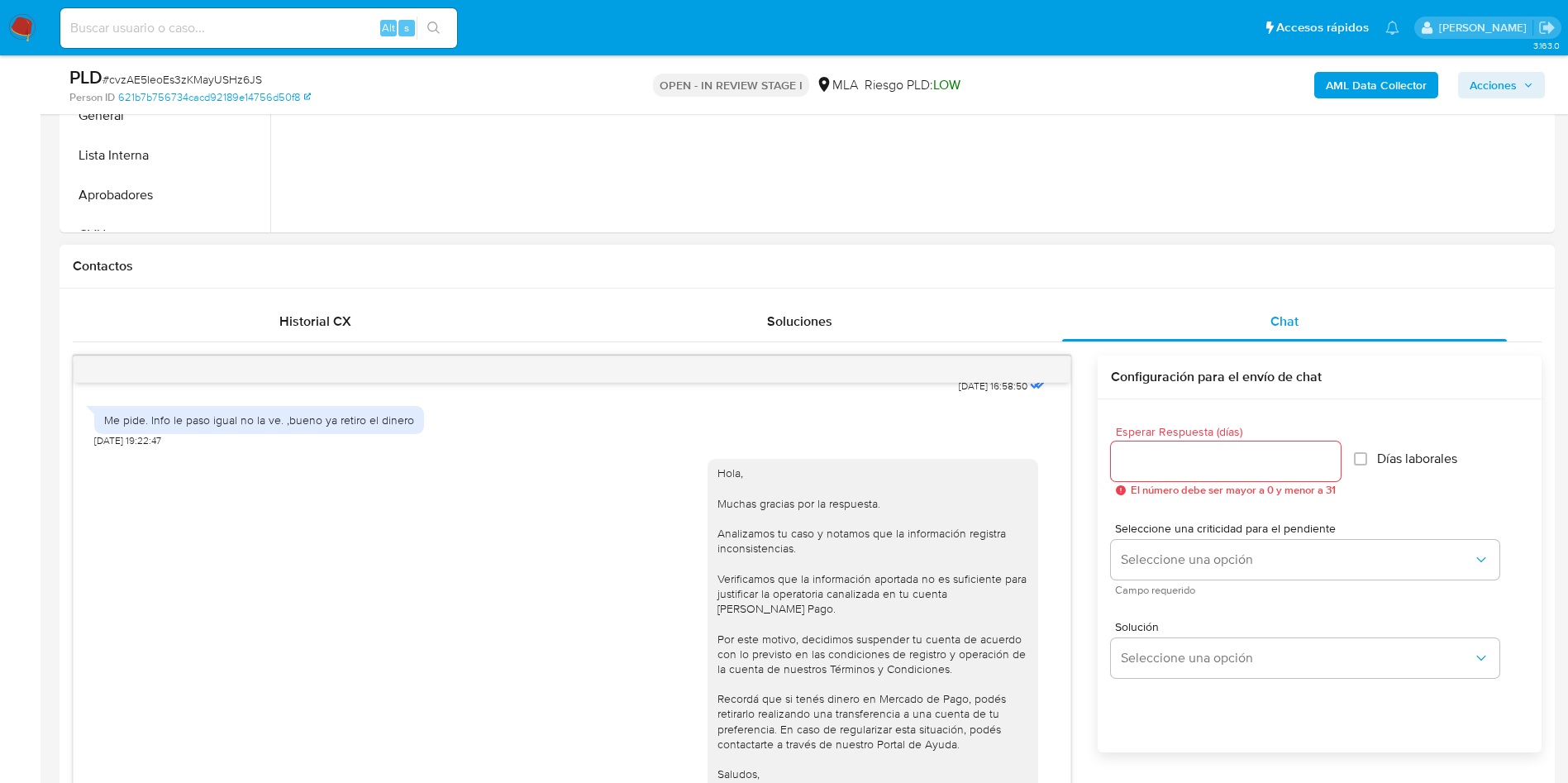
click at [183, 656] on div "18/08/2025 17:37:27 Me envía este requerimiento para poder reenviar al contador…" at bounding box center [572, 696] width 999 height 681
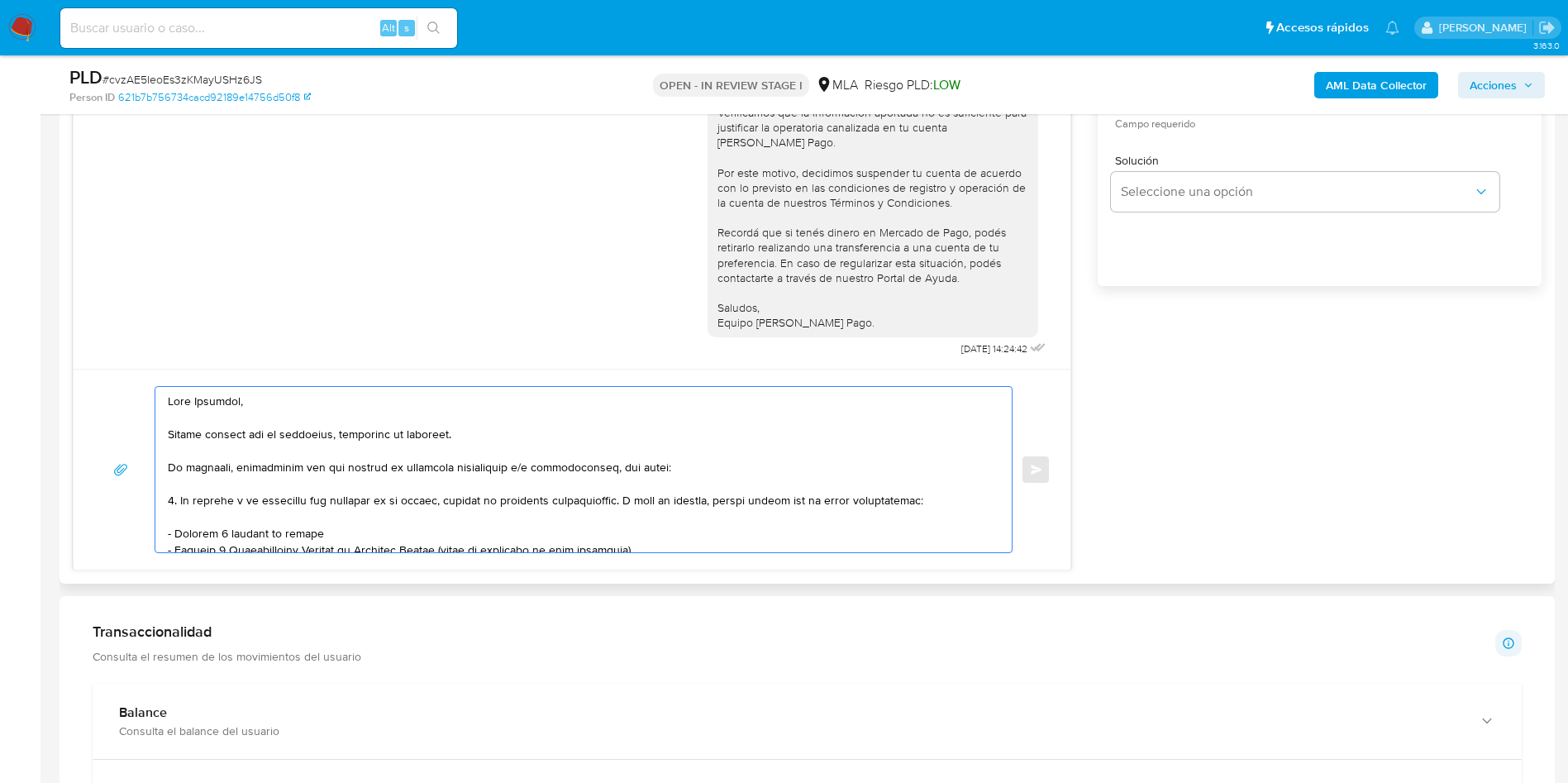
scroll to position [1116, 0]
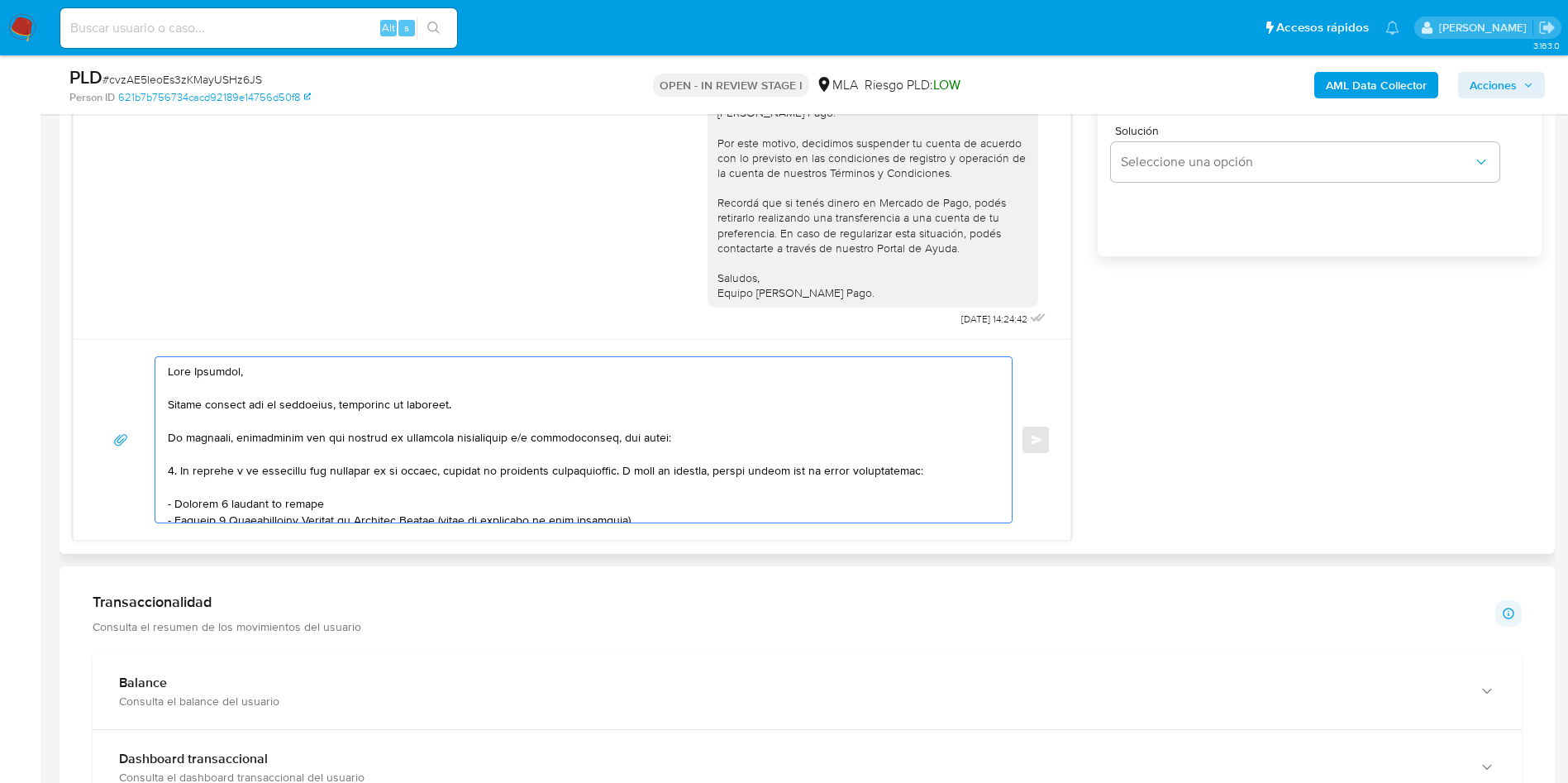
click at [204, 417] on textarea at bounding box center [579, 440] width 824 height 165
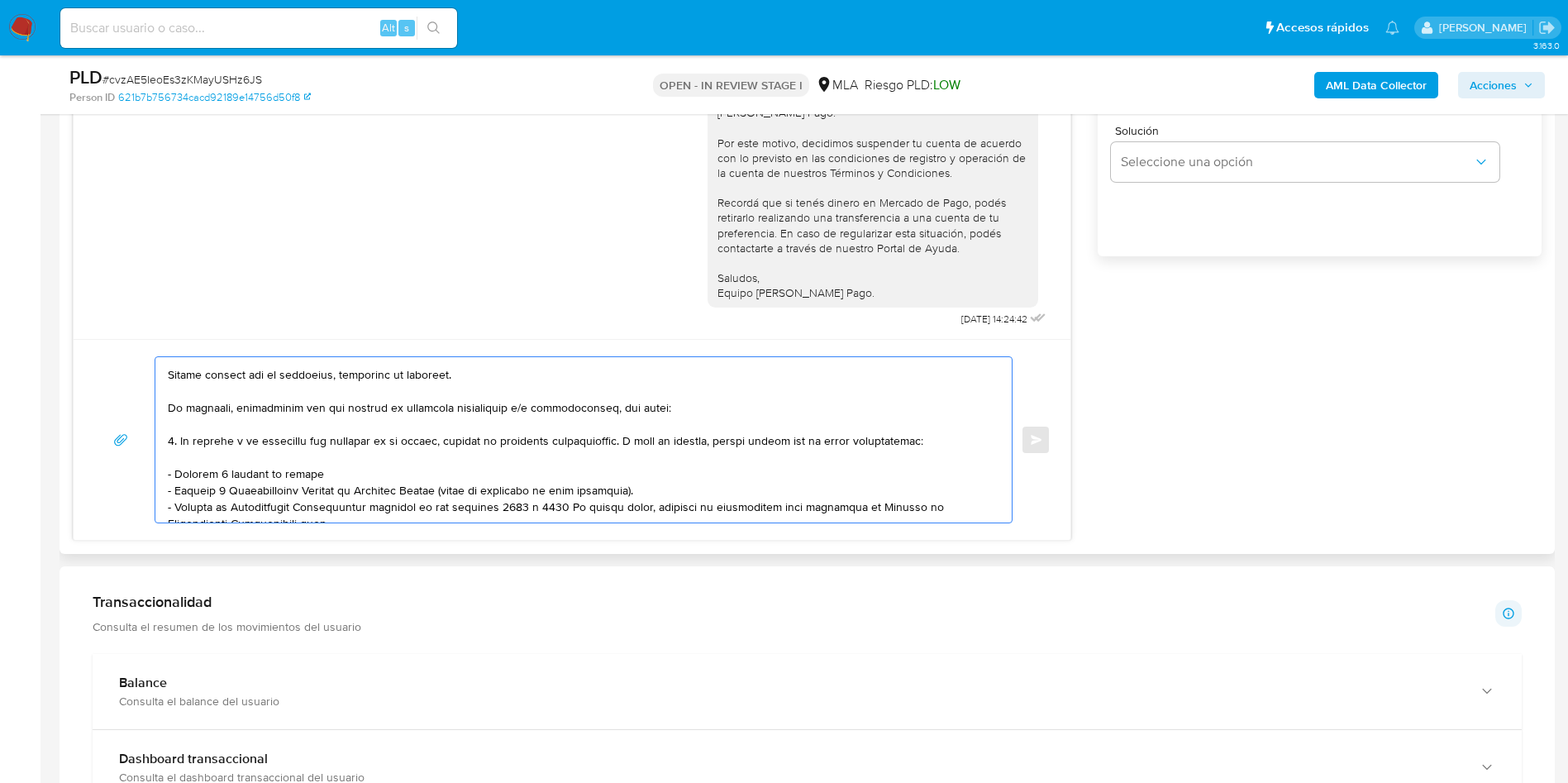
scroll to position [0, 0]
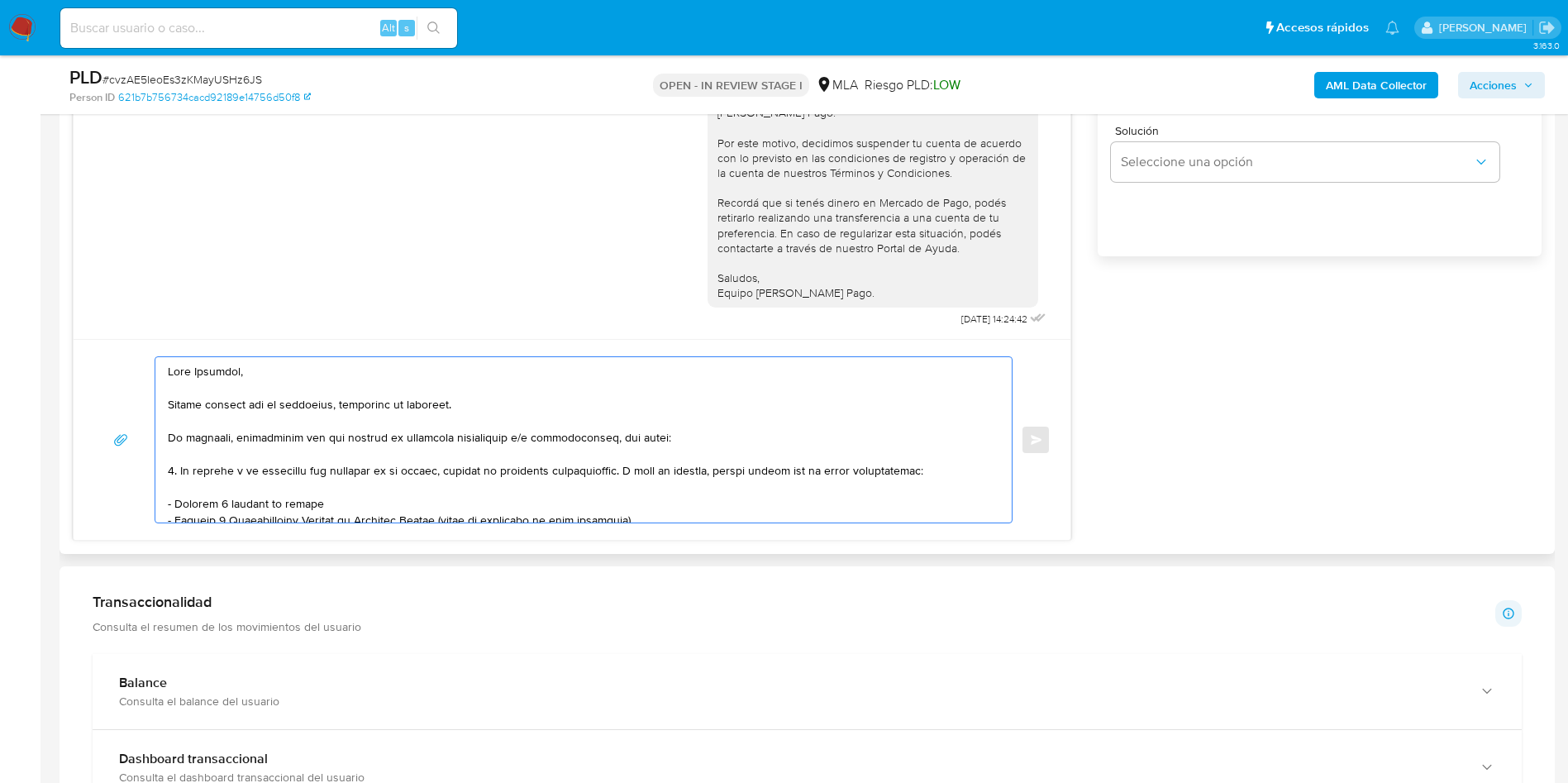
drag, startPoint x: 470, startPoint y: 506, endPoint x: 164, endPoint y: 475, distance: 307.6
click at [164, 475] on div at bounding box center [579, 440] width 848 height 165
click at [170, 467] on textarea "Hola Fernando, Muchas gracias por tu respuesta, recibimos tu contacto. No obsta…" at bounding box center [579, 440] width 824 height 165
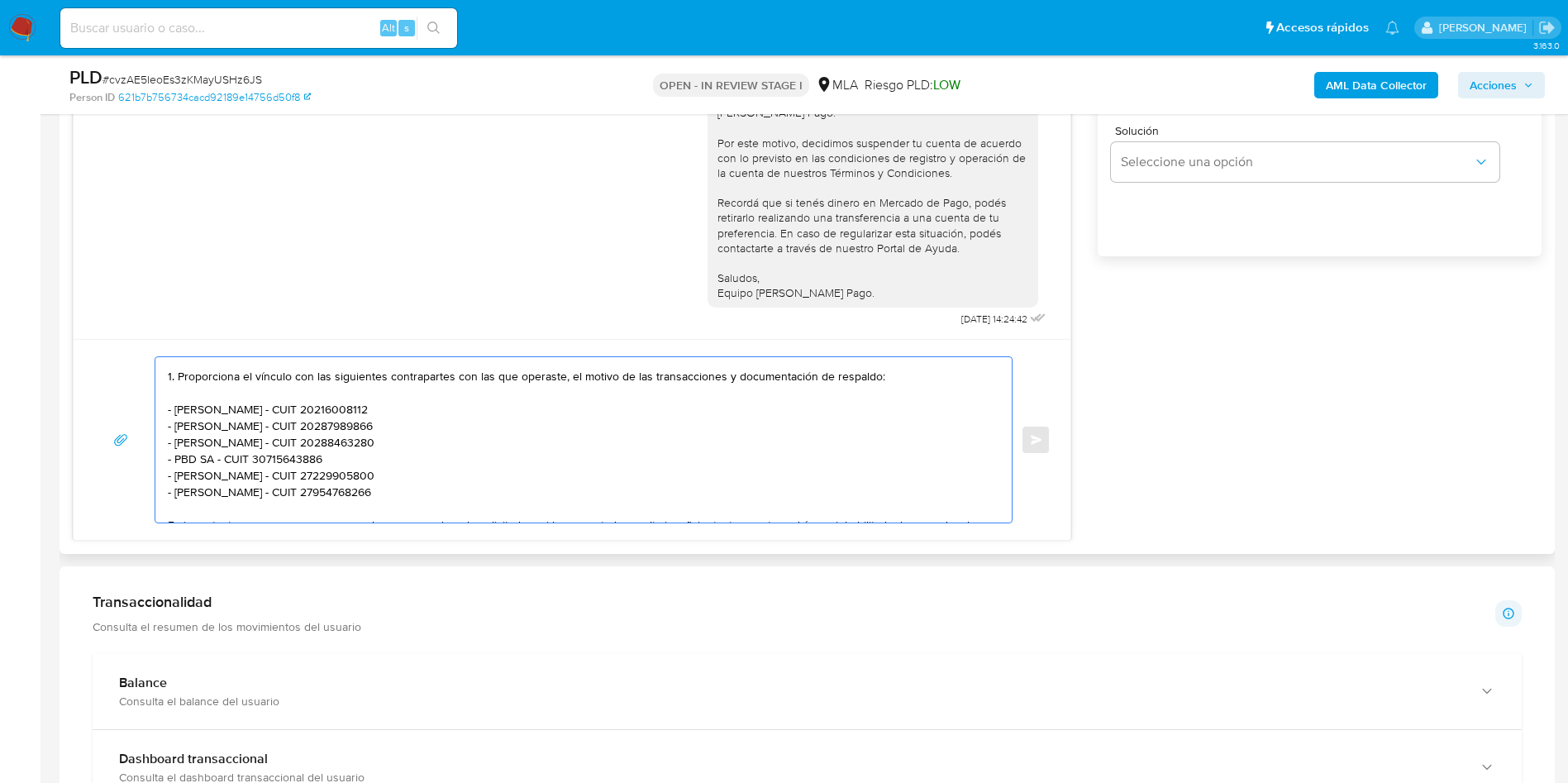
scroll to position [124, 0]
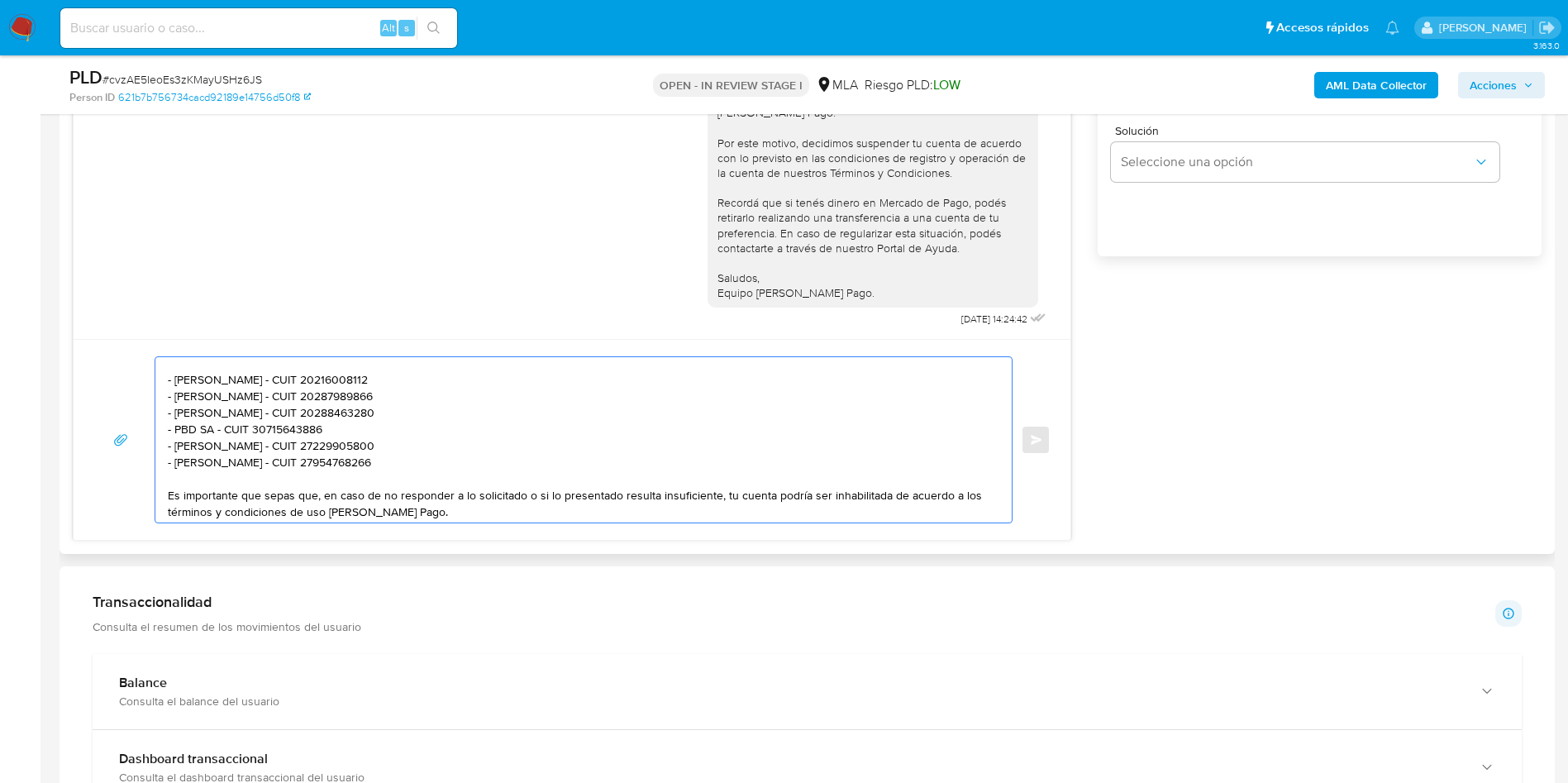
drag, startPoint x: 403, startPoint y: 412, endPoint x: 150, endPoint y: 411, distance: 253.0
click at [150, 411] on div "Hola Fernando, Muchas gracias por tu respuesta, recibimos tu contacto. No obsta…" at bounding box center [572, 440] width 957 height 167
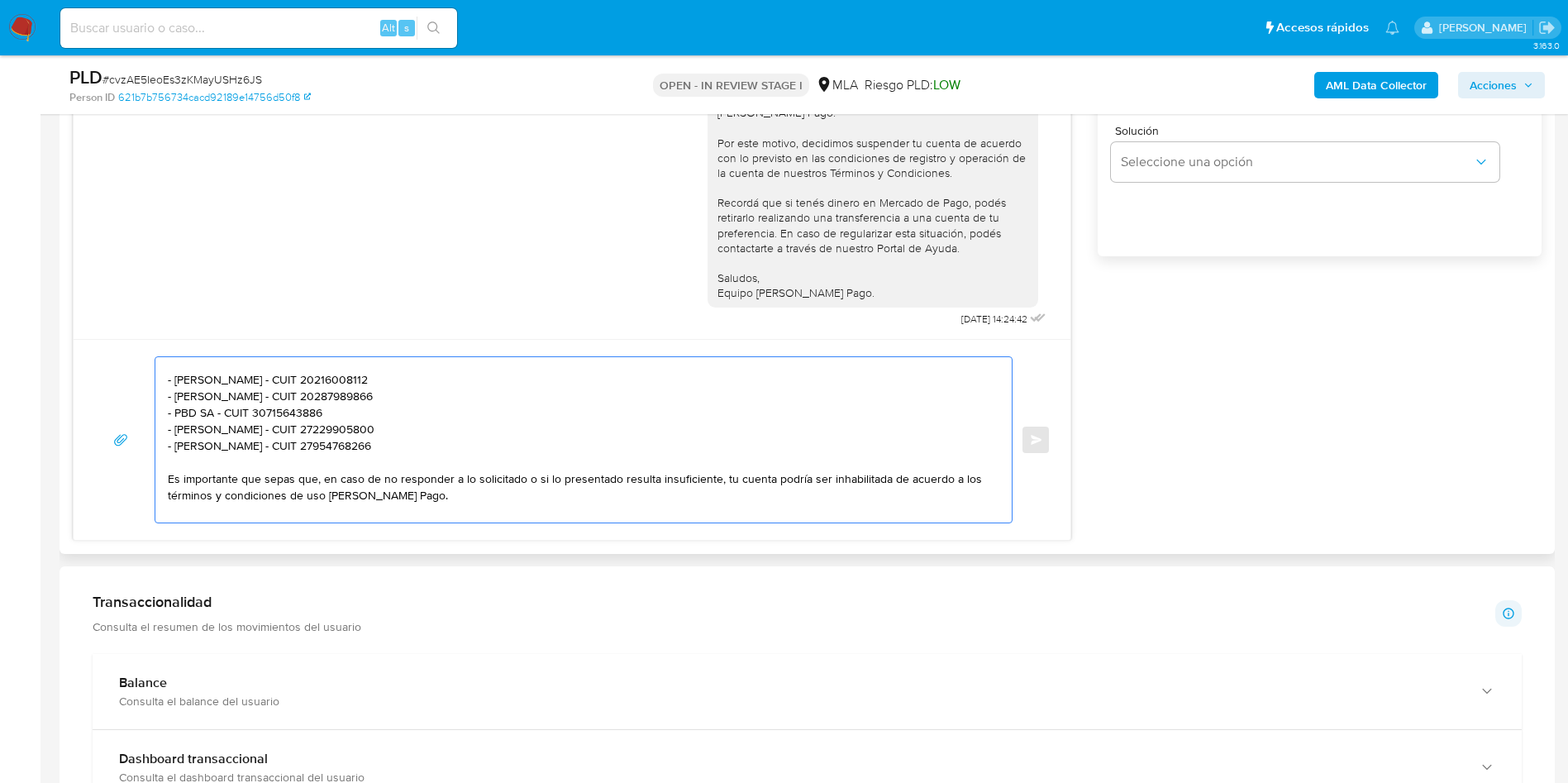
drag, startPoint x: 444, startPoint y: 449, endPoint x: 152, endPoint y: 435, distance: 292.3
click at [152, 435] on div "Hola Fernando, Muchas gracias por tu respuesta, recibimos tu contacto. No obsta…" at bounding box center [572, 440] width 957 height 167
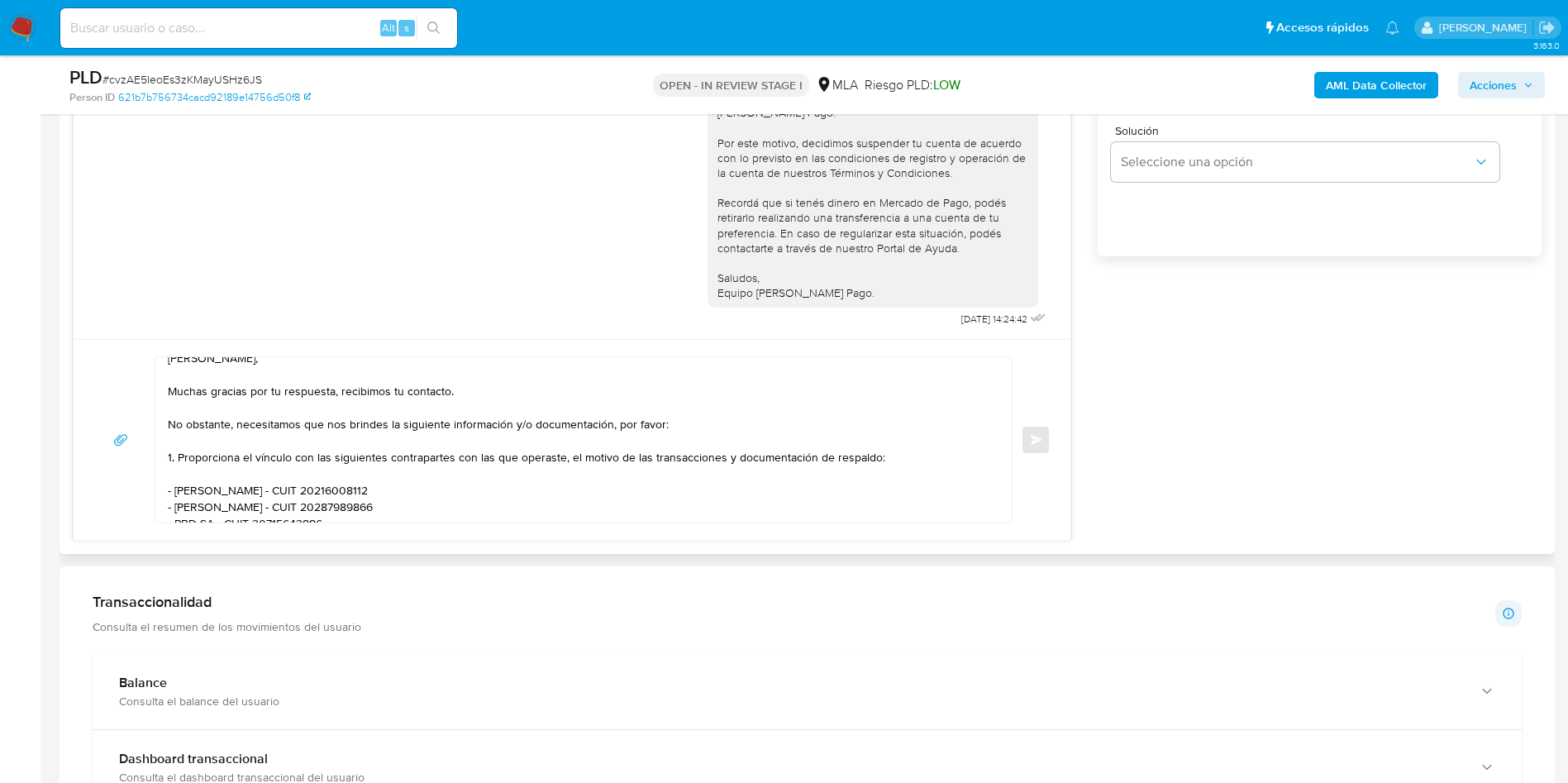
scroll to position [0, 0]
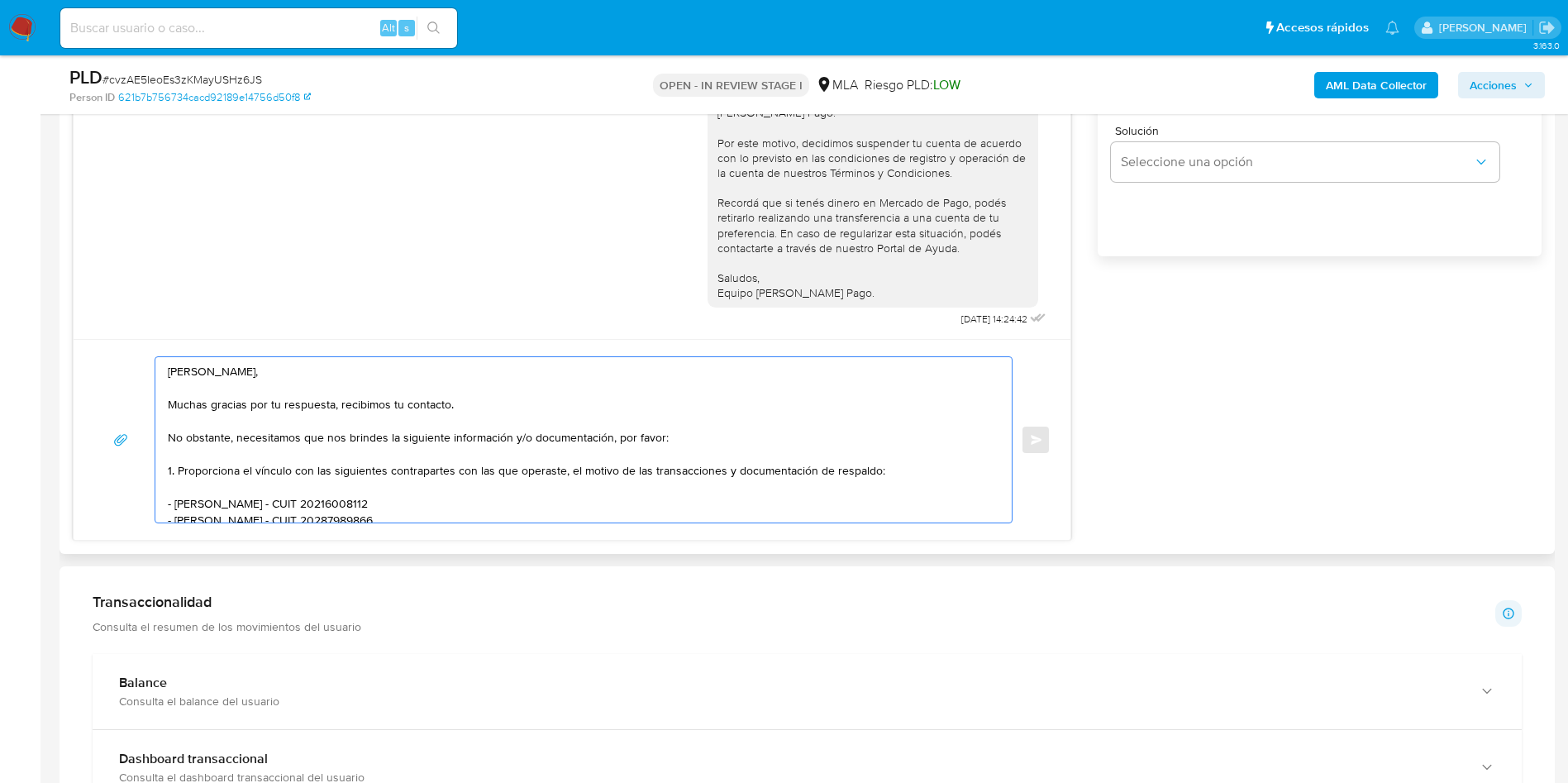
click at [253, 381] on textarea "Hola Fernando, Muchas gracias por tu respuesta, recibimos tu contacto. No obsta…" at bounding box center [579, 440] width 824 height 165
click at [254, 424] on textarea "Hola Fernando, Muchas gracias por tu respuesta, recibimos tu contacto. No obsta…" at bounding box center [579, 440] width 824 height 165
click at [265, 450] on textarea "Hola Fernando, Muchas gracias por tu respuesta, recibimos tu contacto. No obsta…" at bounding box center [579, 440] width 824 height 165
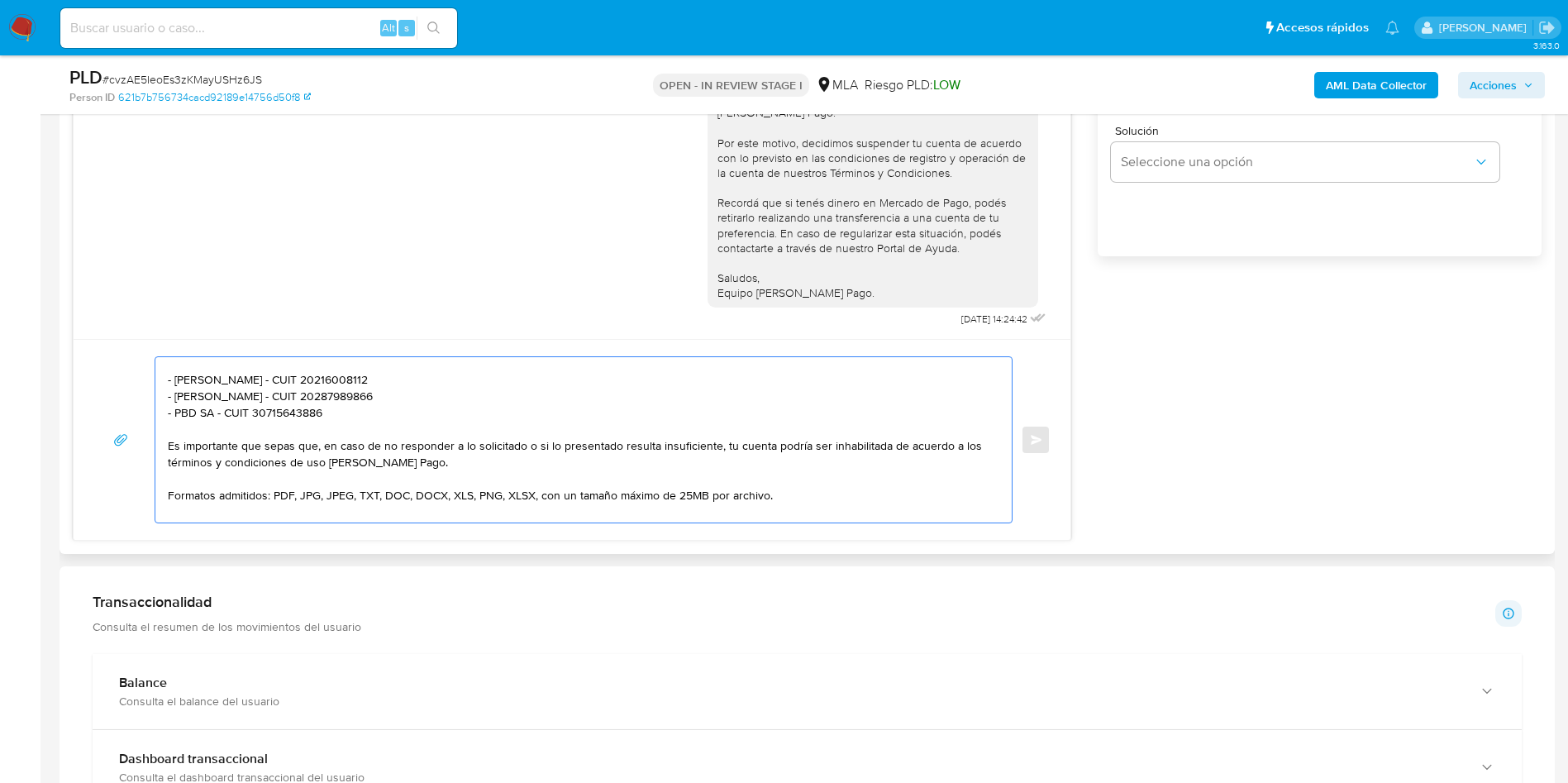
drag, startPoint x: 303, startPoint y: 407, endPoint x: 163, endPoint y: 405, distance: 140.0
click at [163, 405] on div "Hola Fernando, Muchas gracias por tu respuesta, recibimos tu contacto. No obsta…" at bounding box center [579, 440] width 848 height 165
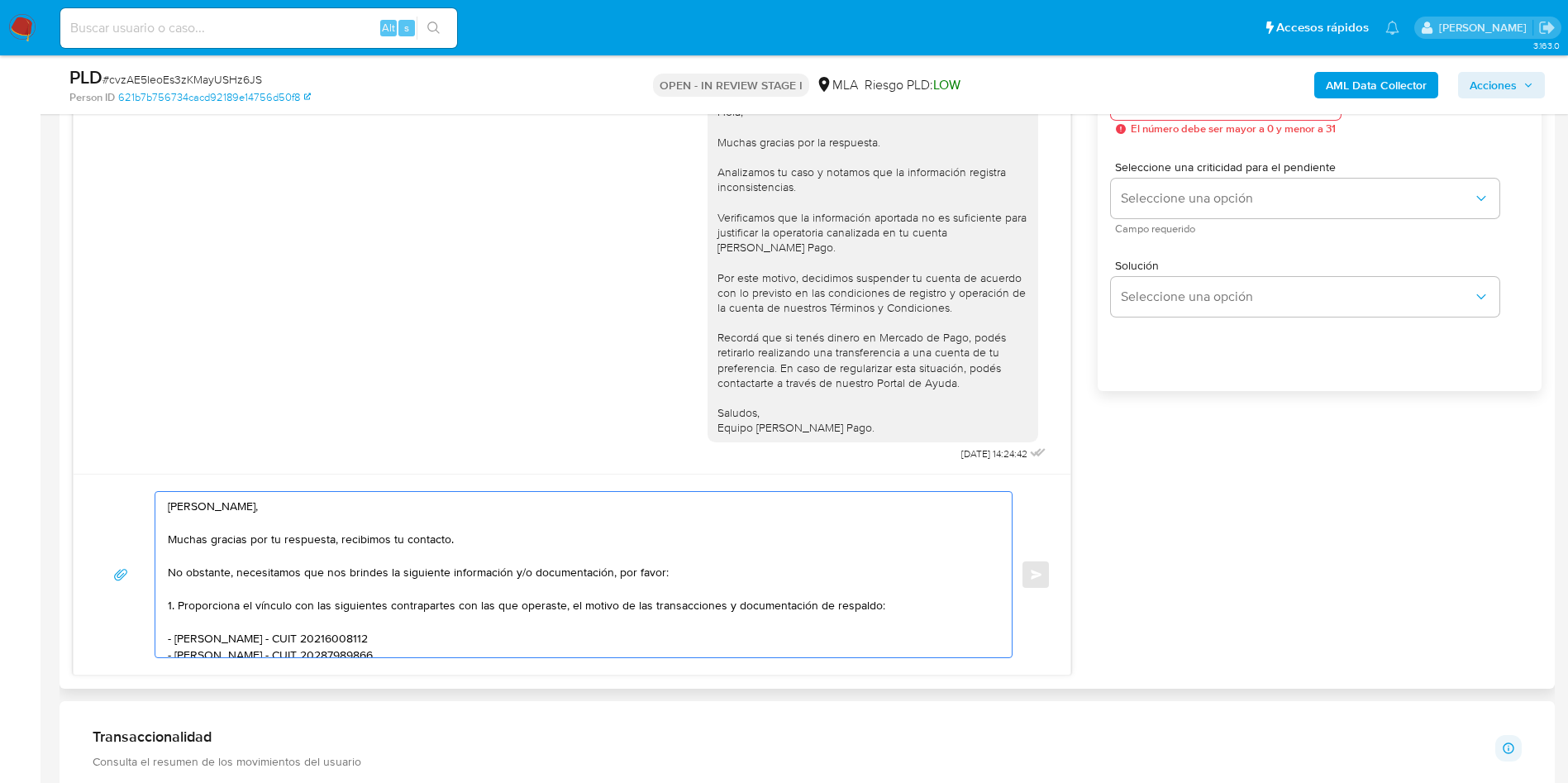
scroll to position [868, 0]
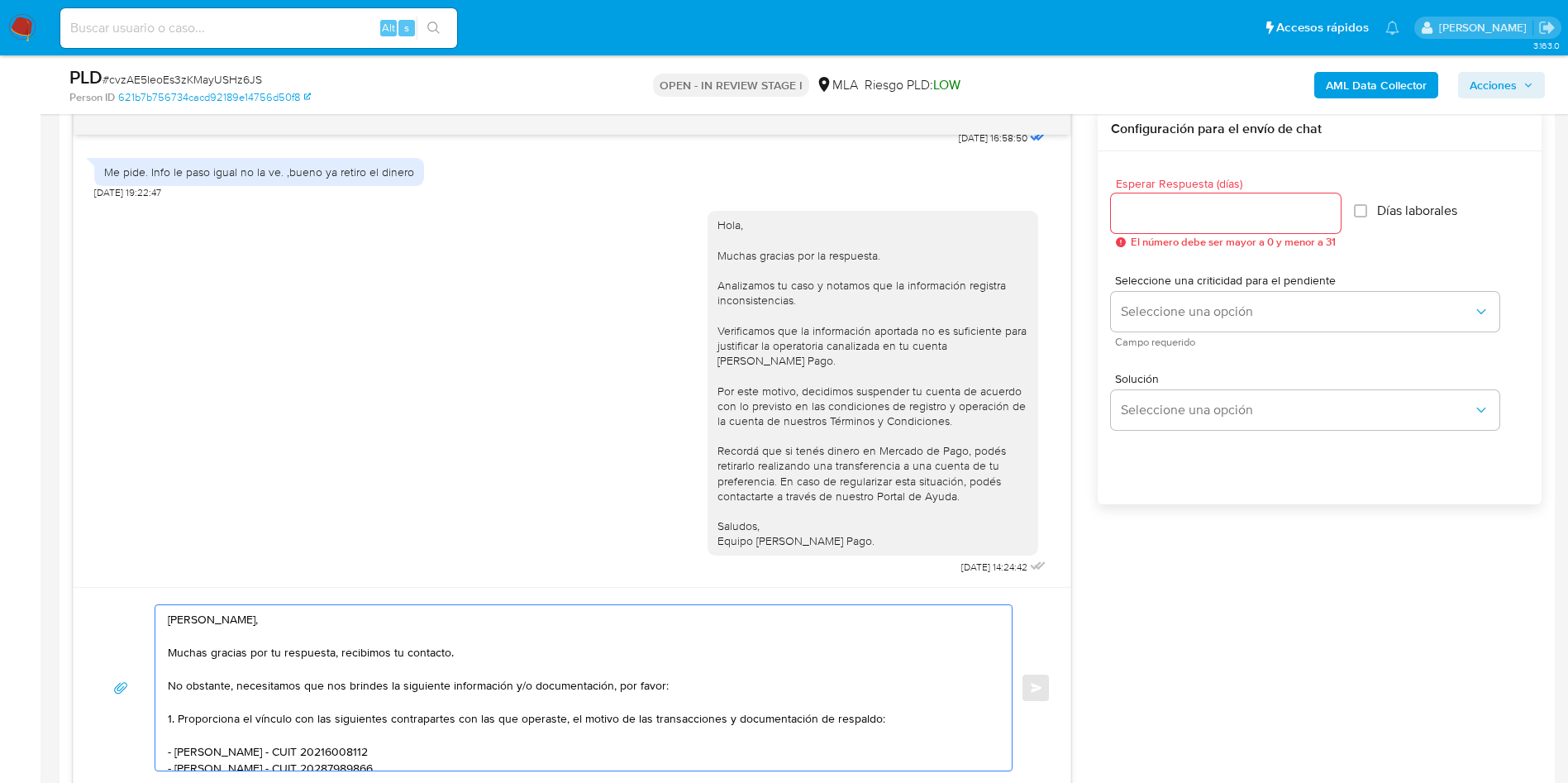
type textarea "Hola Fernando, Muchas gracias por tu respuesta, recibimos tu contacto. No obsta…"
click at [1212, 207] on input "Esperar Respuesta (días)" at bounding box center [1226, 213] width 230 height 22
type input "3"
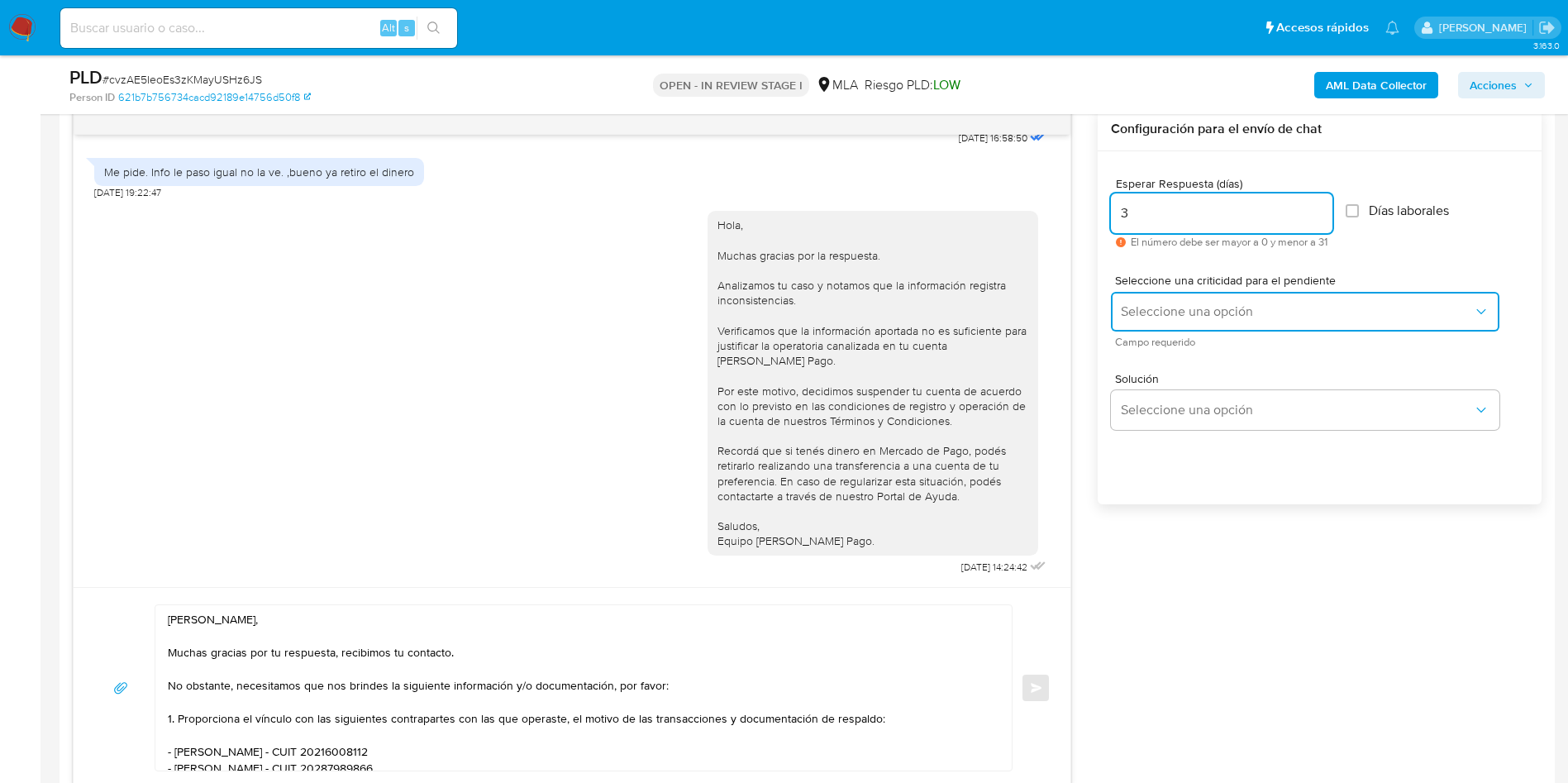
click at [1165, 304] on span "Seleccione una opción" at bounding box center [1297, 311] width 352 height 16
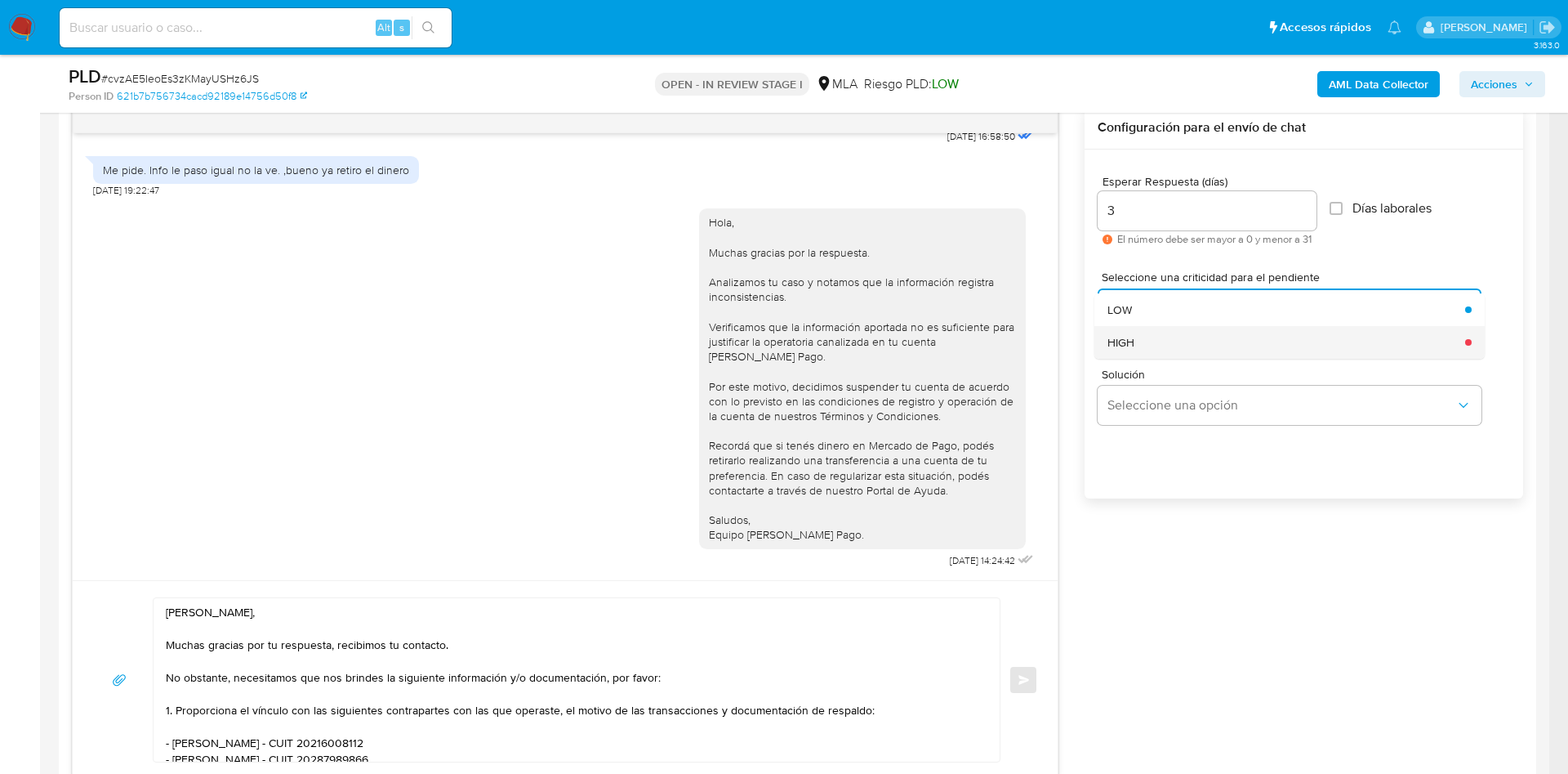
click at [1159, 347] on div "HIGH" at bounding box center [1281, 342] width 348 height 33
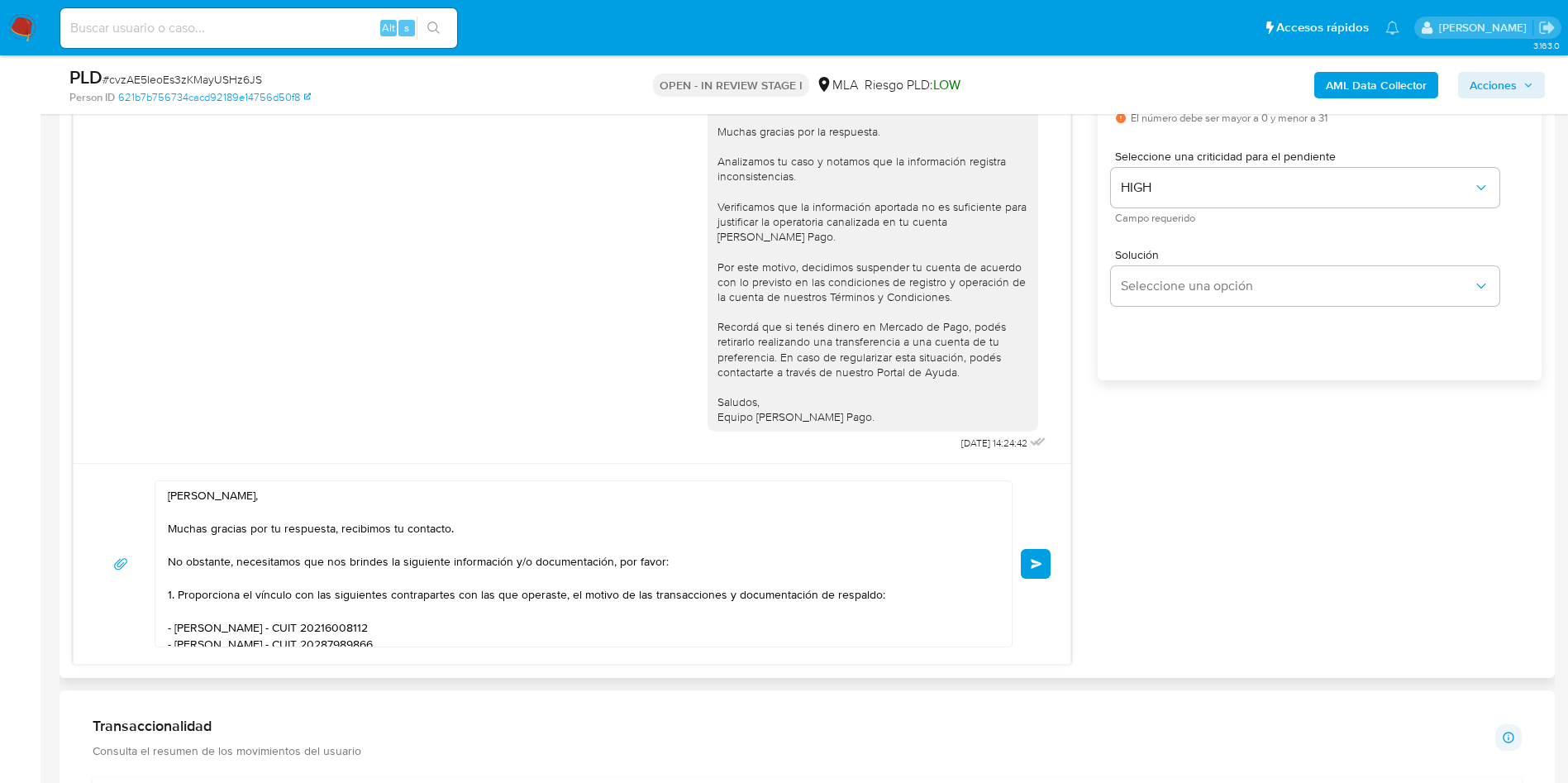
scroll to position [210, 0]
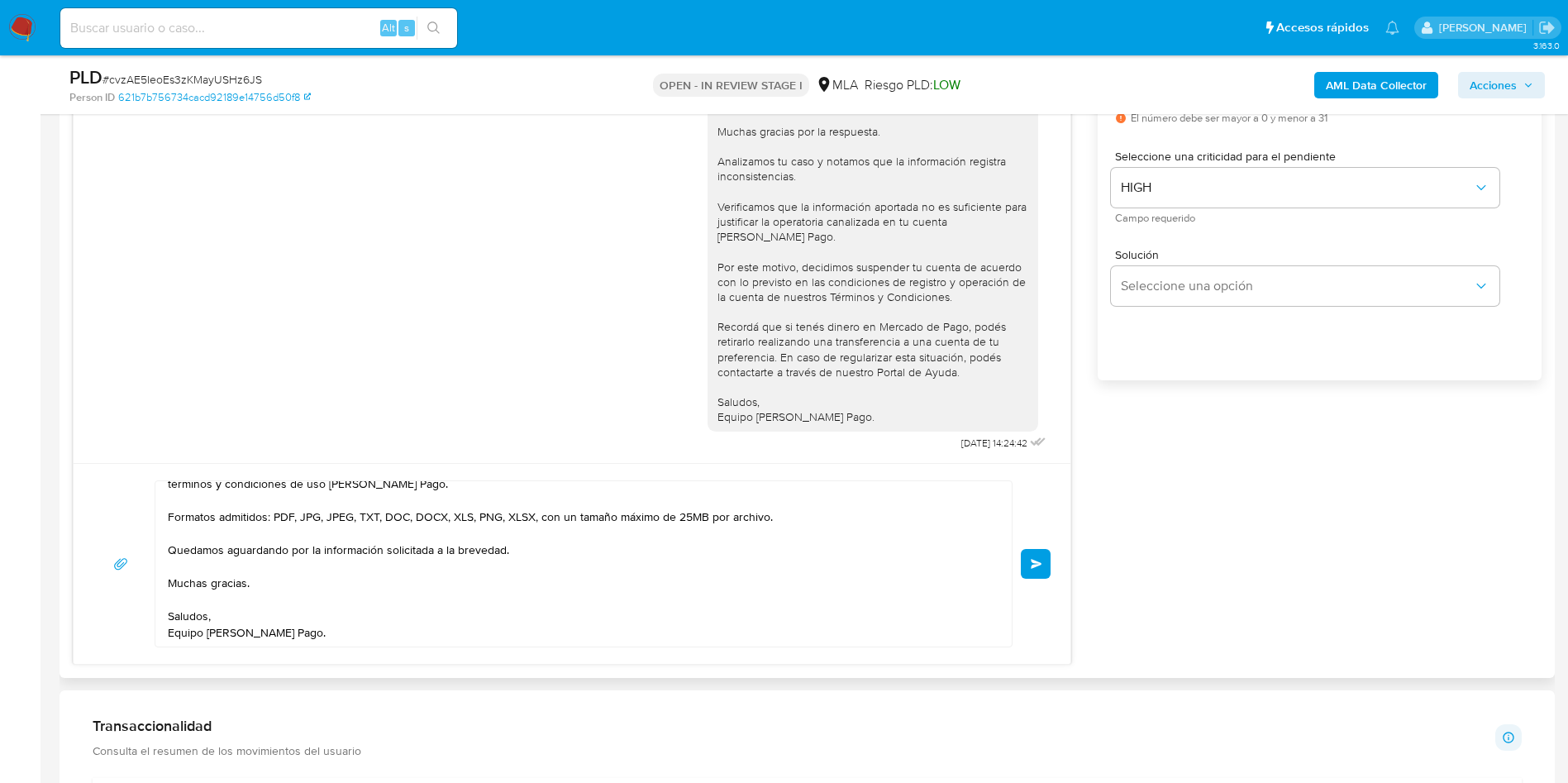
drag, startPoint x: 1041, startPoint y: 572, endPoint x: 1182, endPoint y: 603, distance: 144.4
click at [1182, 603] on div "18/08/2025 17:37:27 Me envía este requerimiento para poder reenviar al contador…" at bounding box center [807, 324] width 1469 height 681
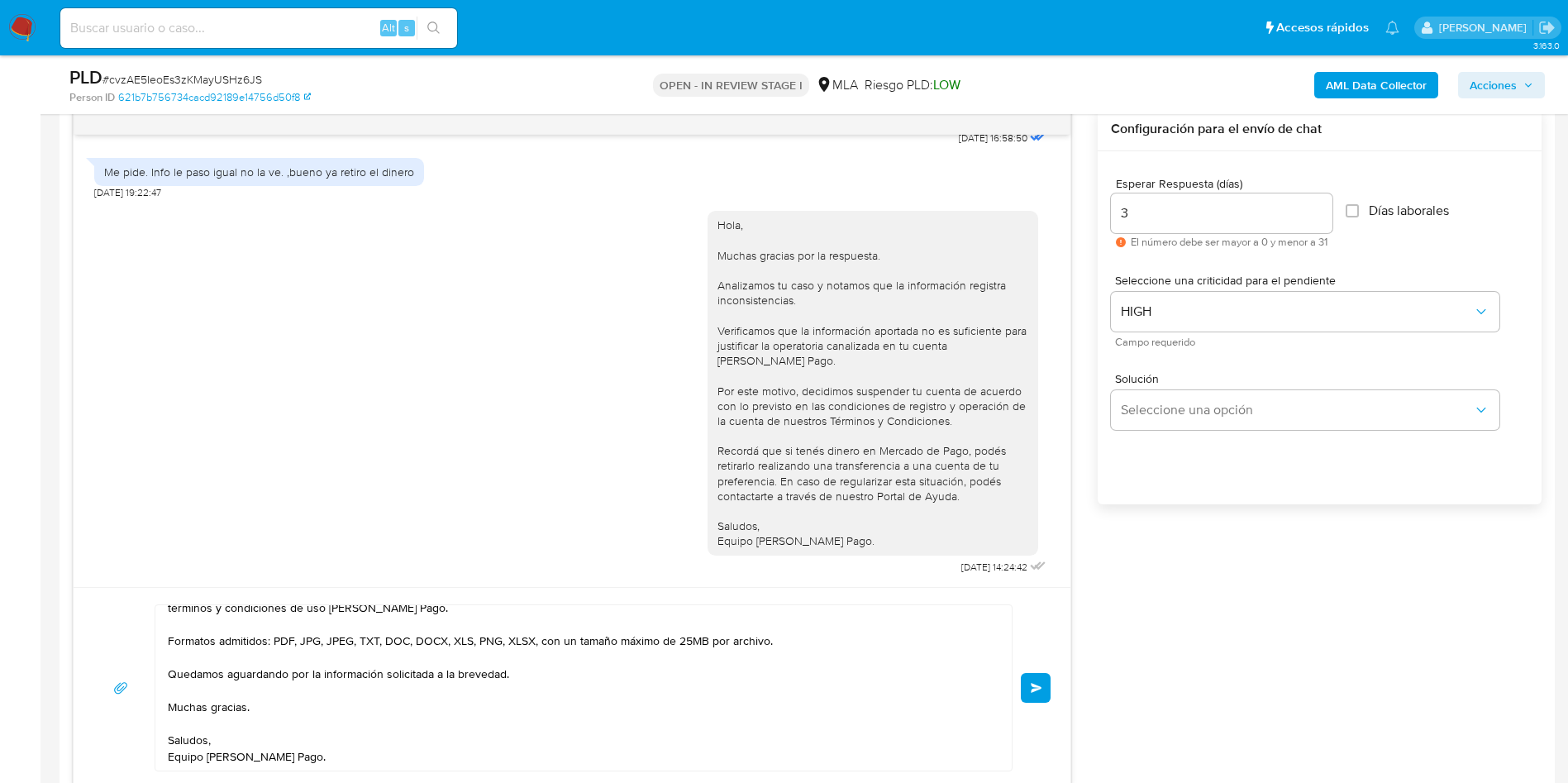
click at [1035, 684] on span "Enviar" at bounding box center [1037, 687] width 11 height 9
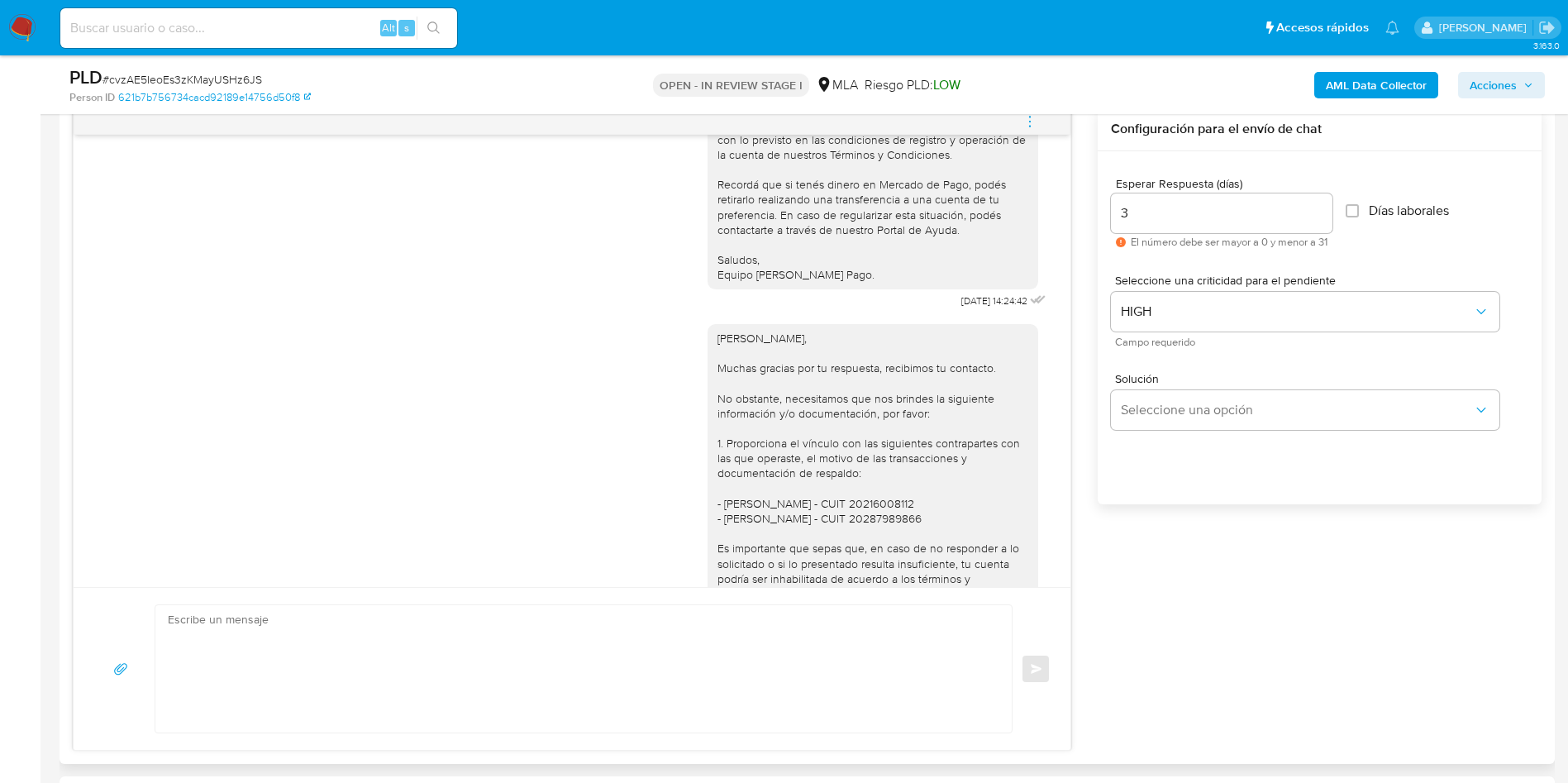
scroll to position [2313, 0]
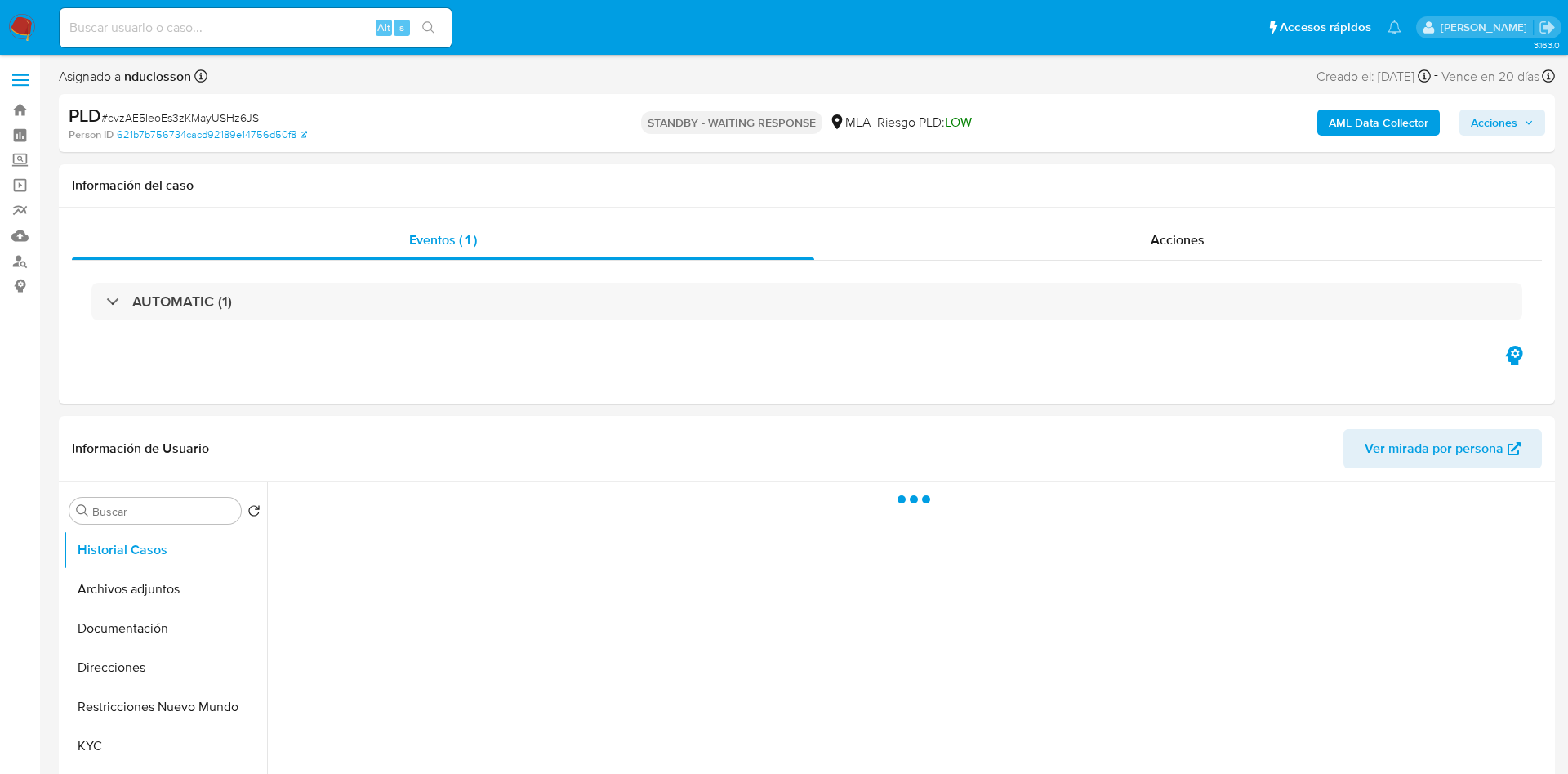
select select "10"
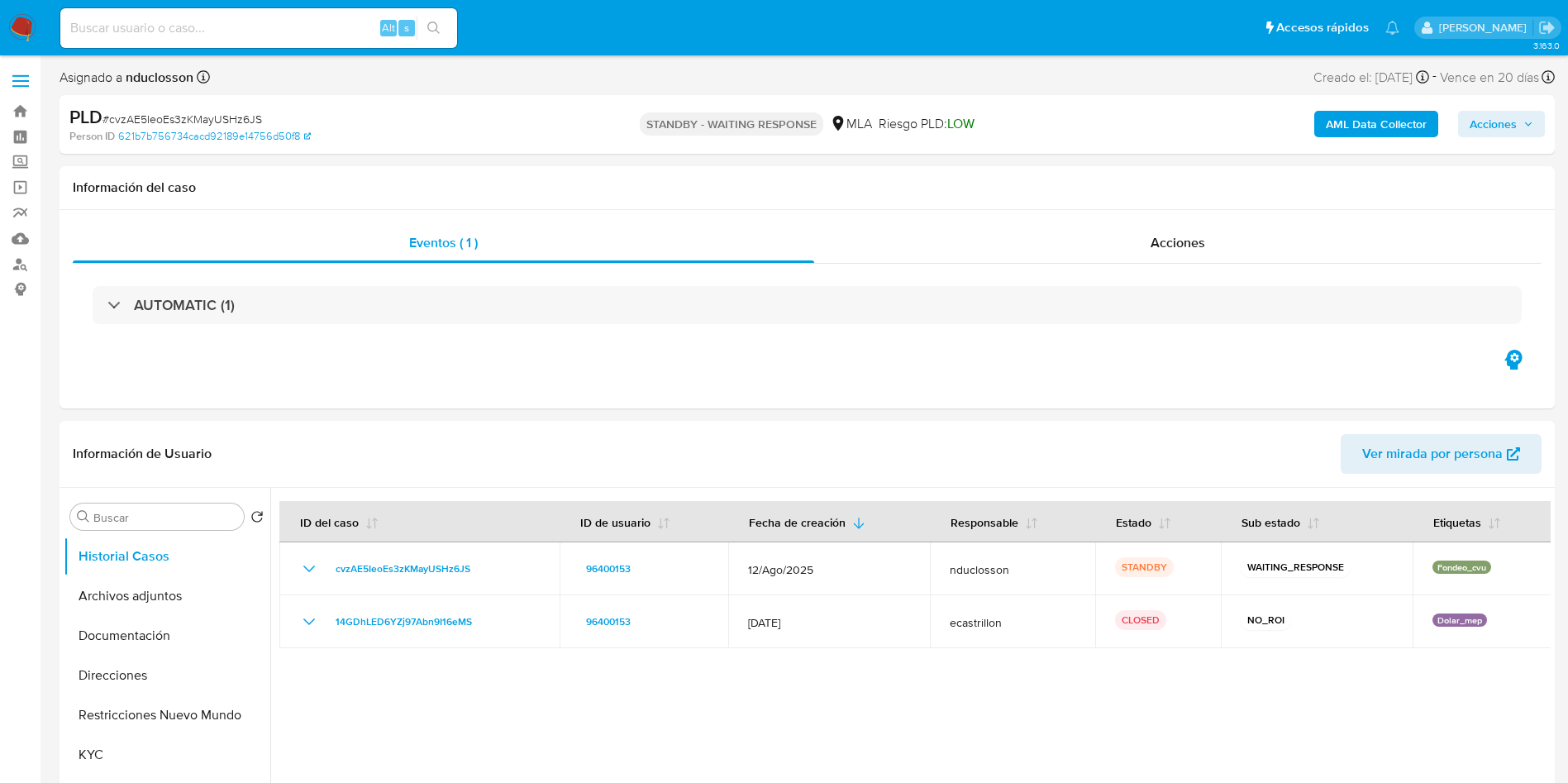
click at [135, 29] on input at bounding box center [259, 27] width 397 height 22
paste input "Q8YzGzkl0mnUK9ujIBiWdA4i"
type input "Q8YzGzkl0mnUK9ujIBiWdA4i"
click at [458, 25] on li "Q8YzGzkl0mnUK9ujIBiWdA4i Alt s" at bounding box center [258, 27] width 405 height 42
click at [448, 23] on button "search-icon" at bounding box center [434, 27] width 34 height 23
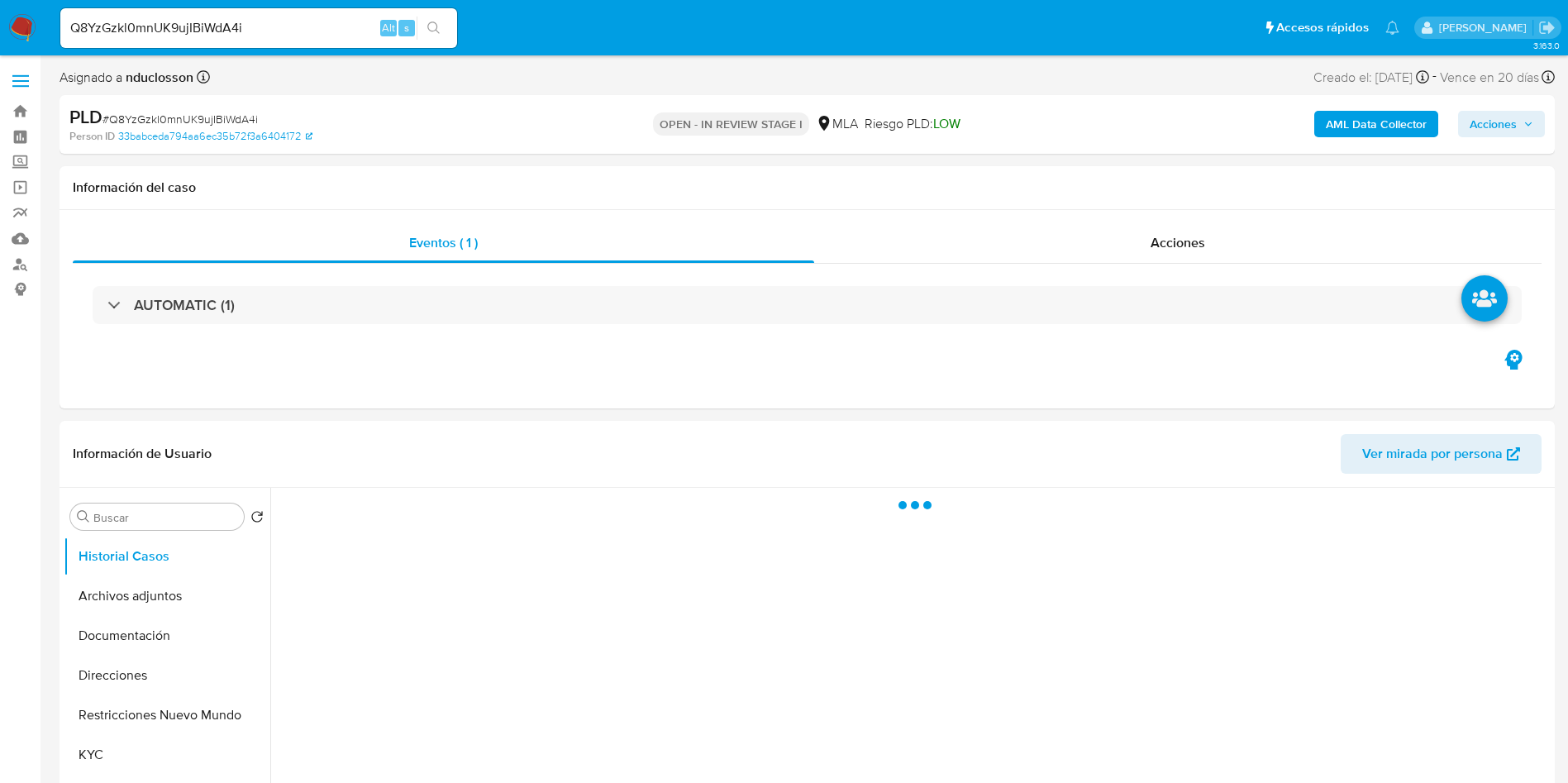
select select "10"
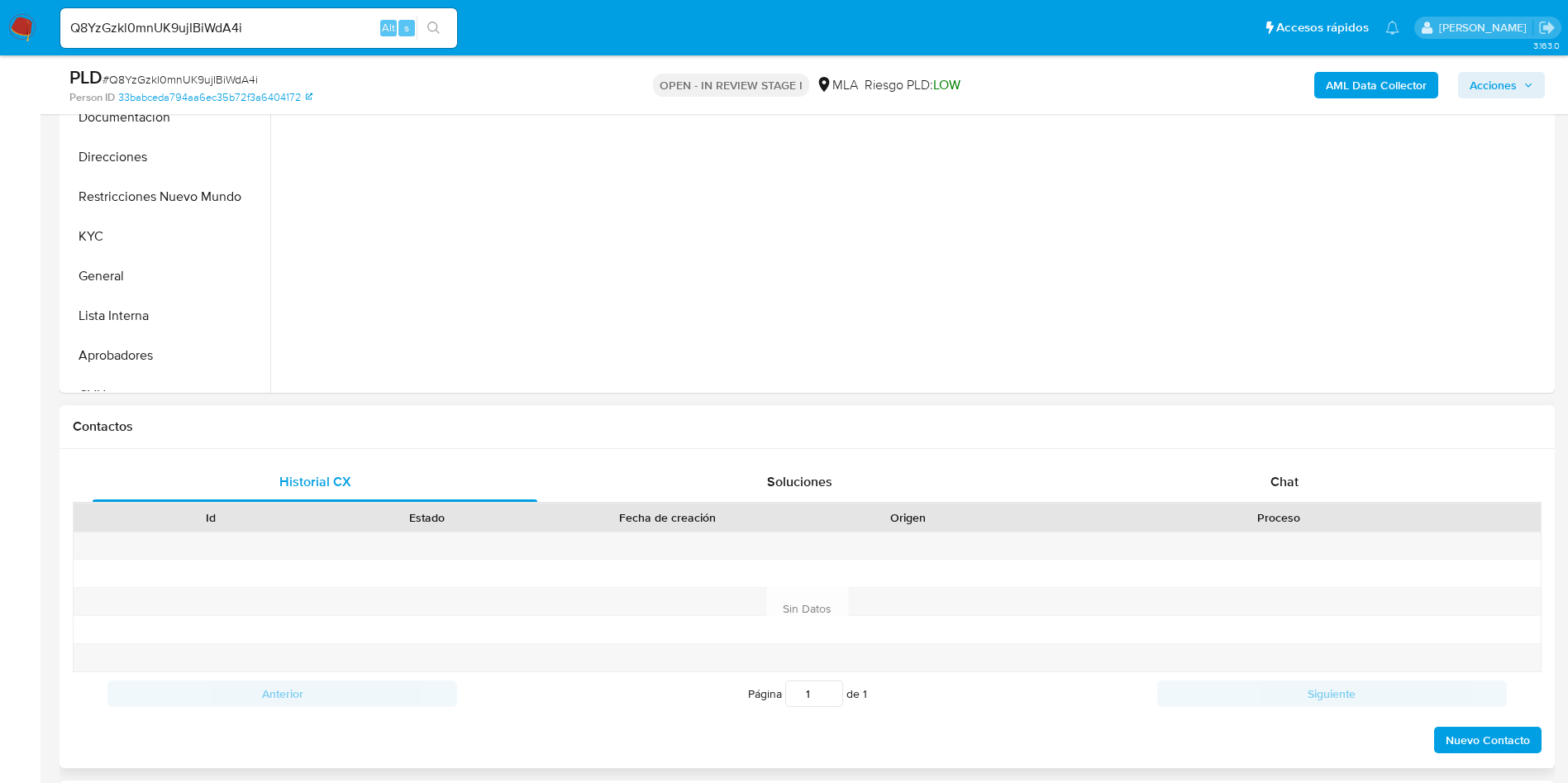
scroll to position [496, 0]
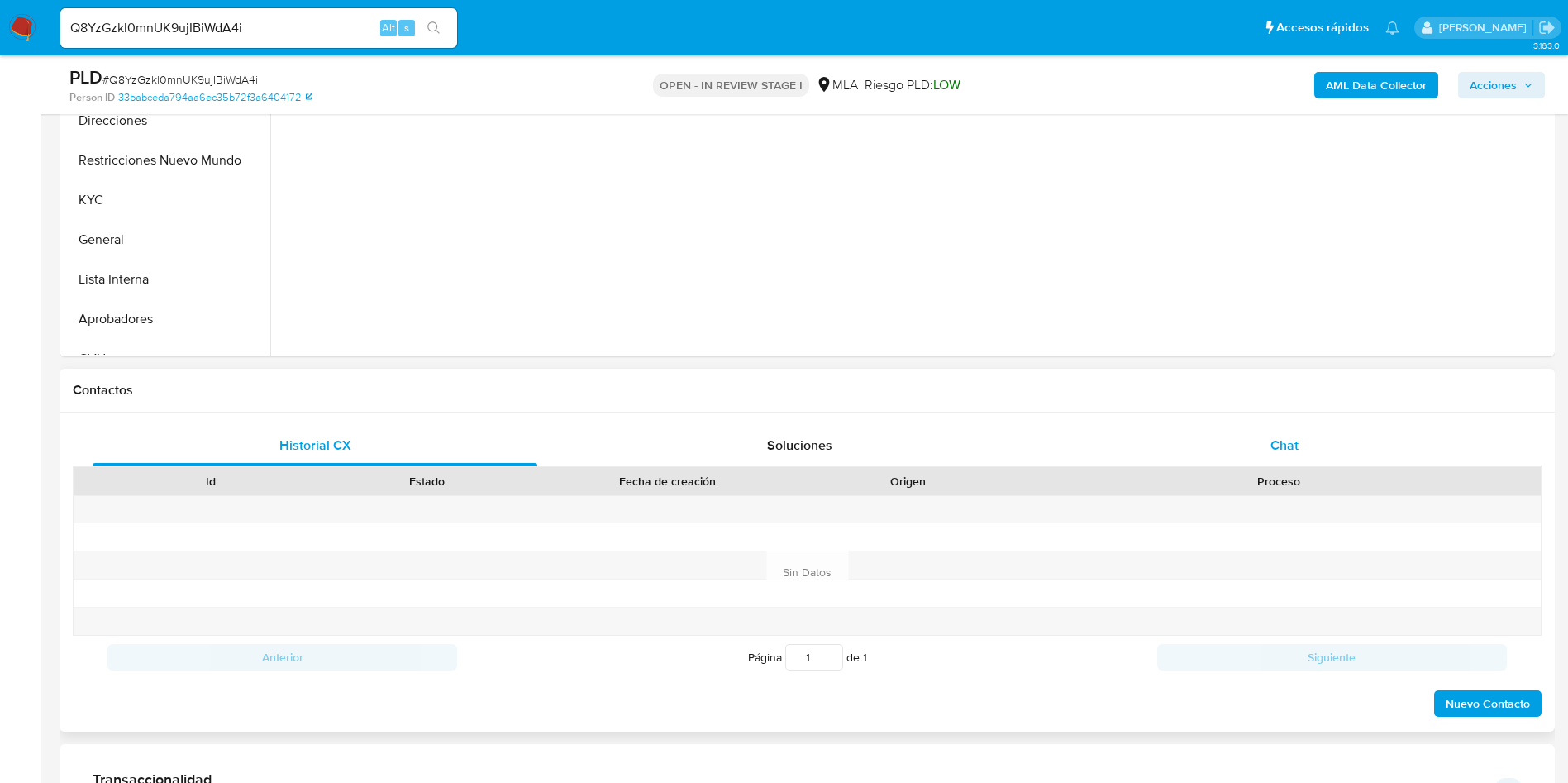
click at [1266, 430] on div "Chat" at bounding box center [1284, 445] width 444 height 40
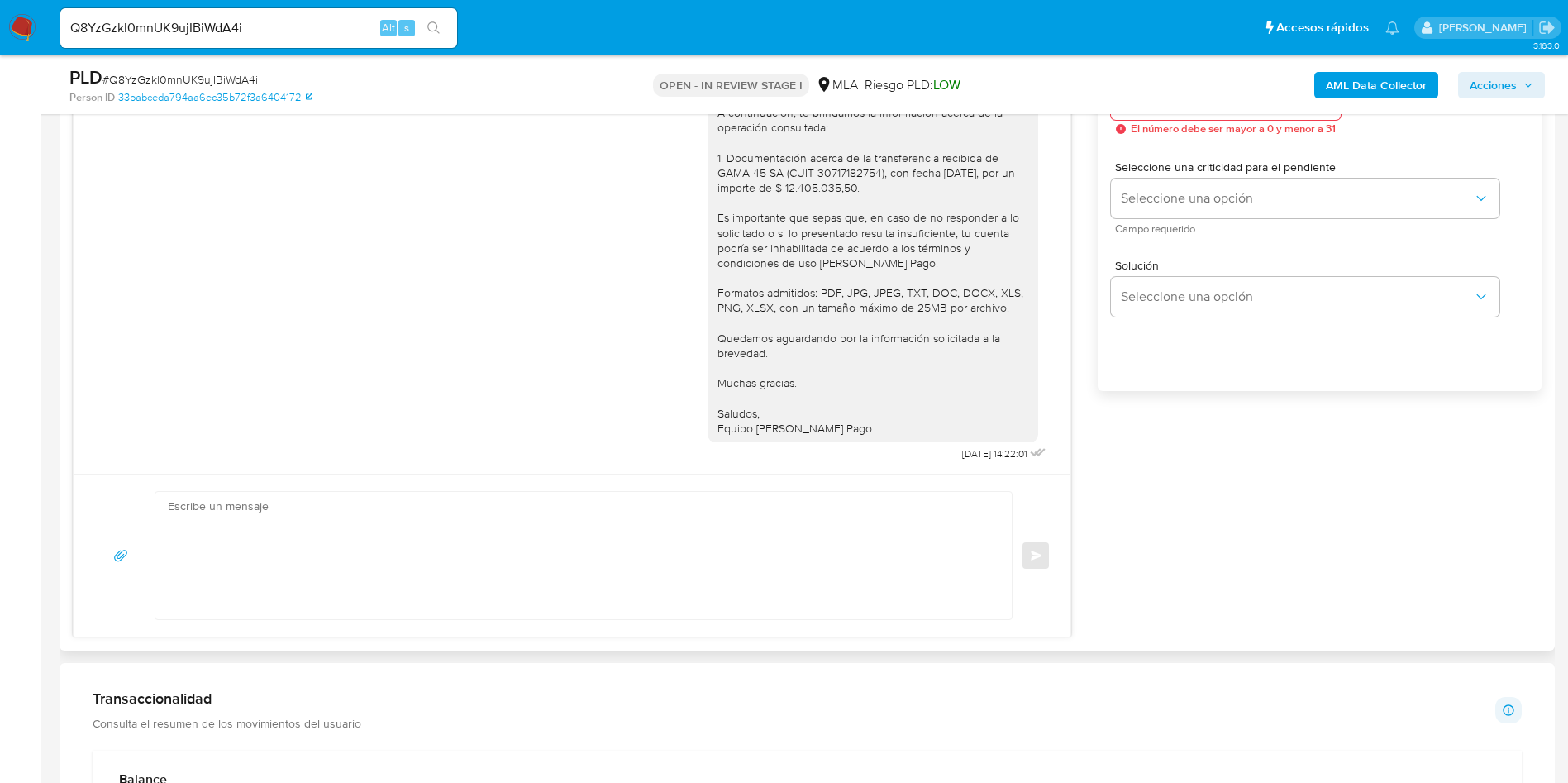
scroll to position [992, 0]
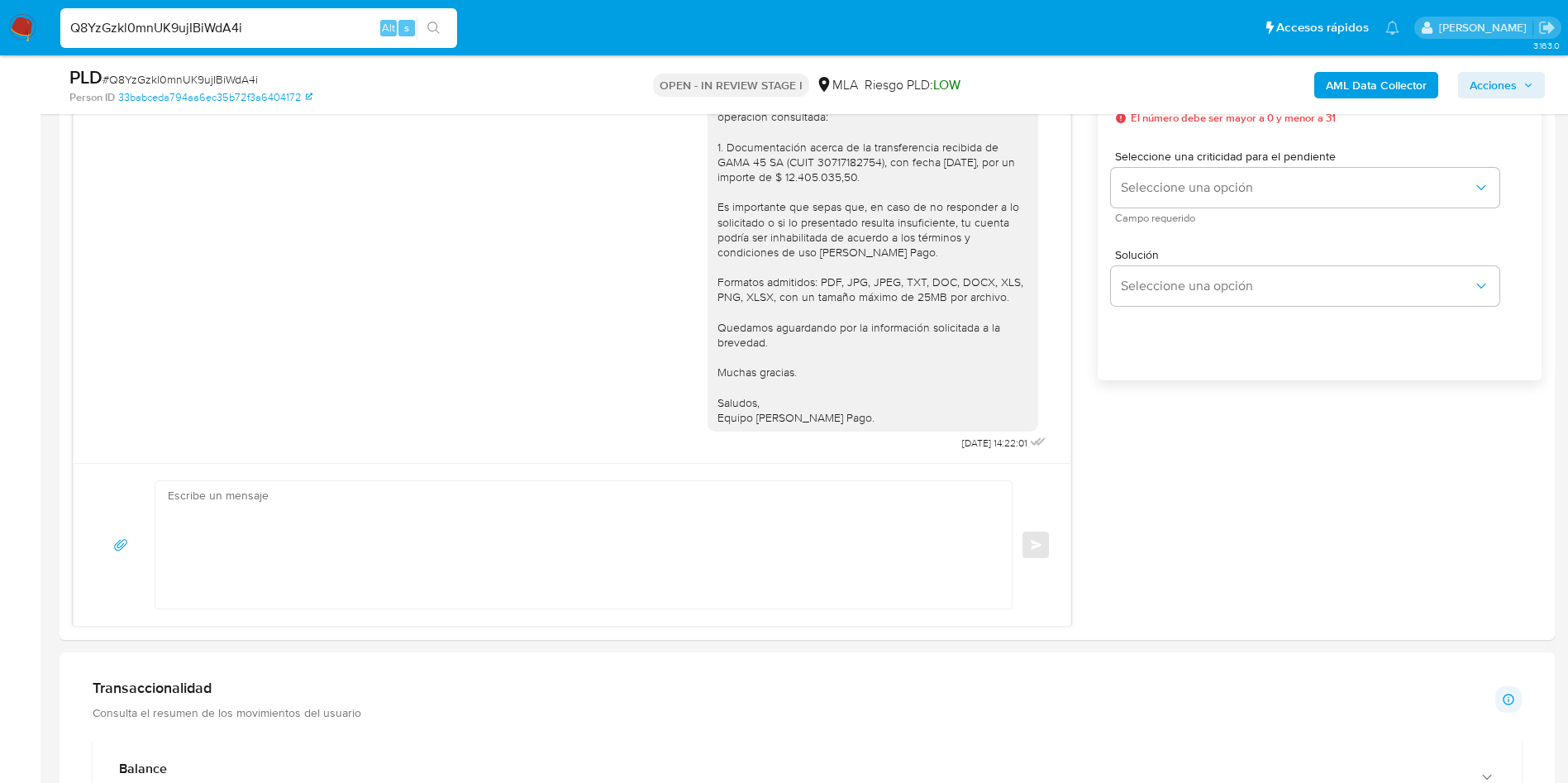
click at [124, 32] on input "Q8YzGzkl0mnUK9ujIBiWdA4i" at bounding box center [259, 27] width 397 height 22
paste input "s67mWYo10FhGGHgf0H9JZN1a"
type input "s67mWYo10FhGGHgf0H9JZN1a"
click at [425, 27] on button "search-icon" at bounding box center [434, 27] width 34 height 23
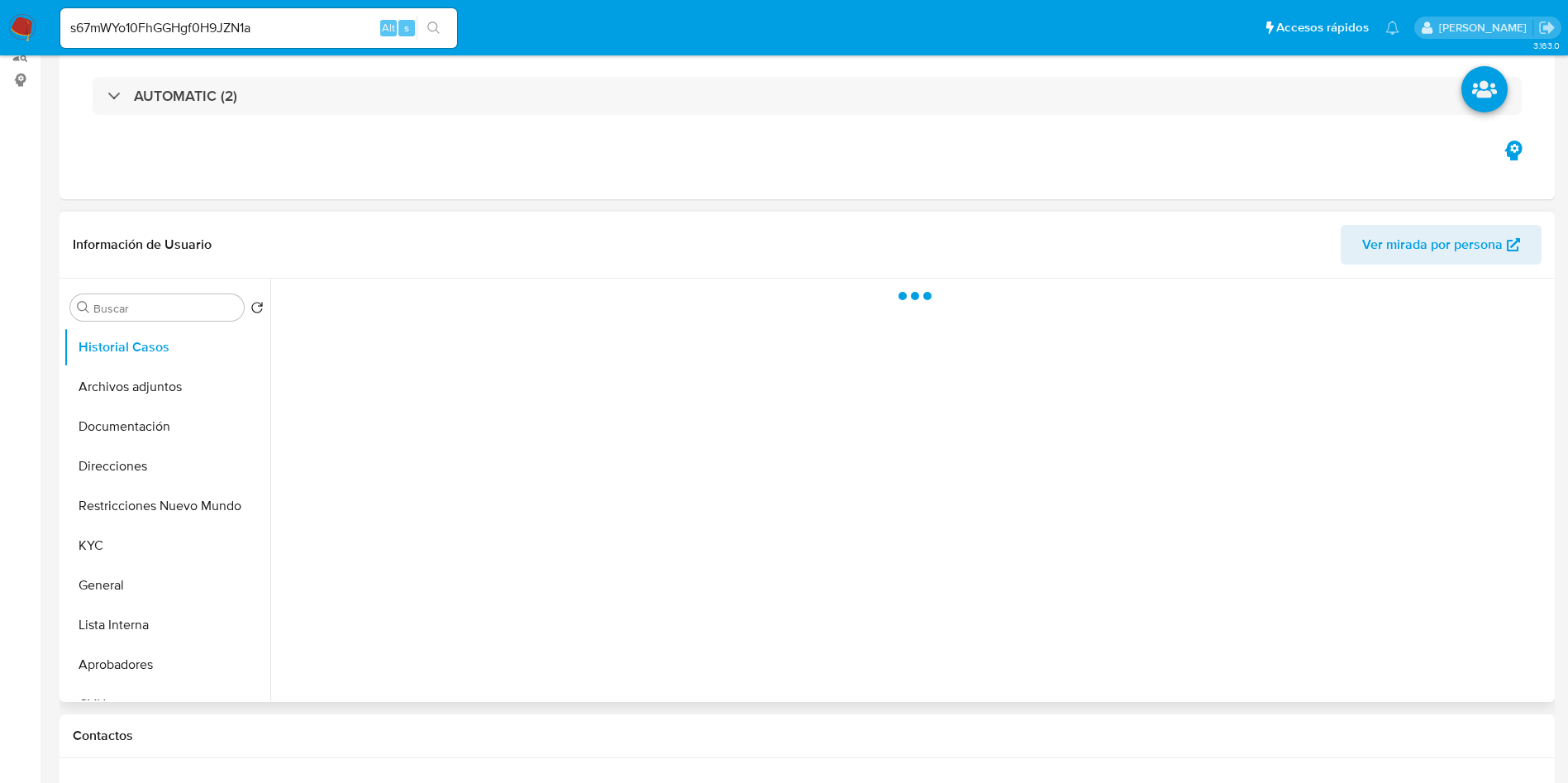
scroll to position [372, 0]
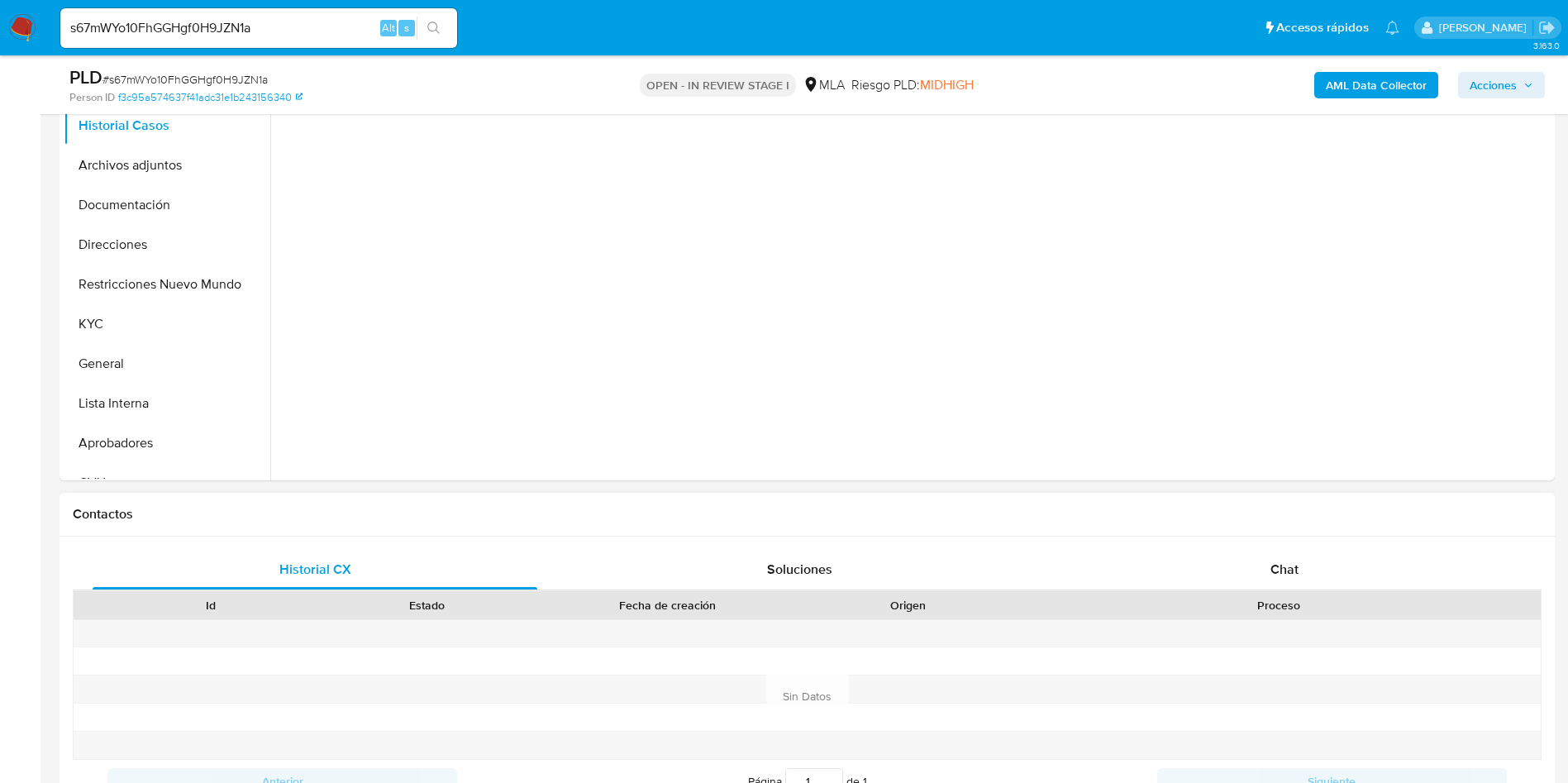
select select "10"
click at [1237, 554] on div "Chat" at bounding box center [1284, 569] width 444 height 40
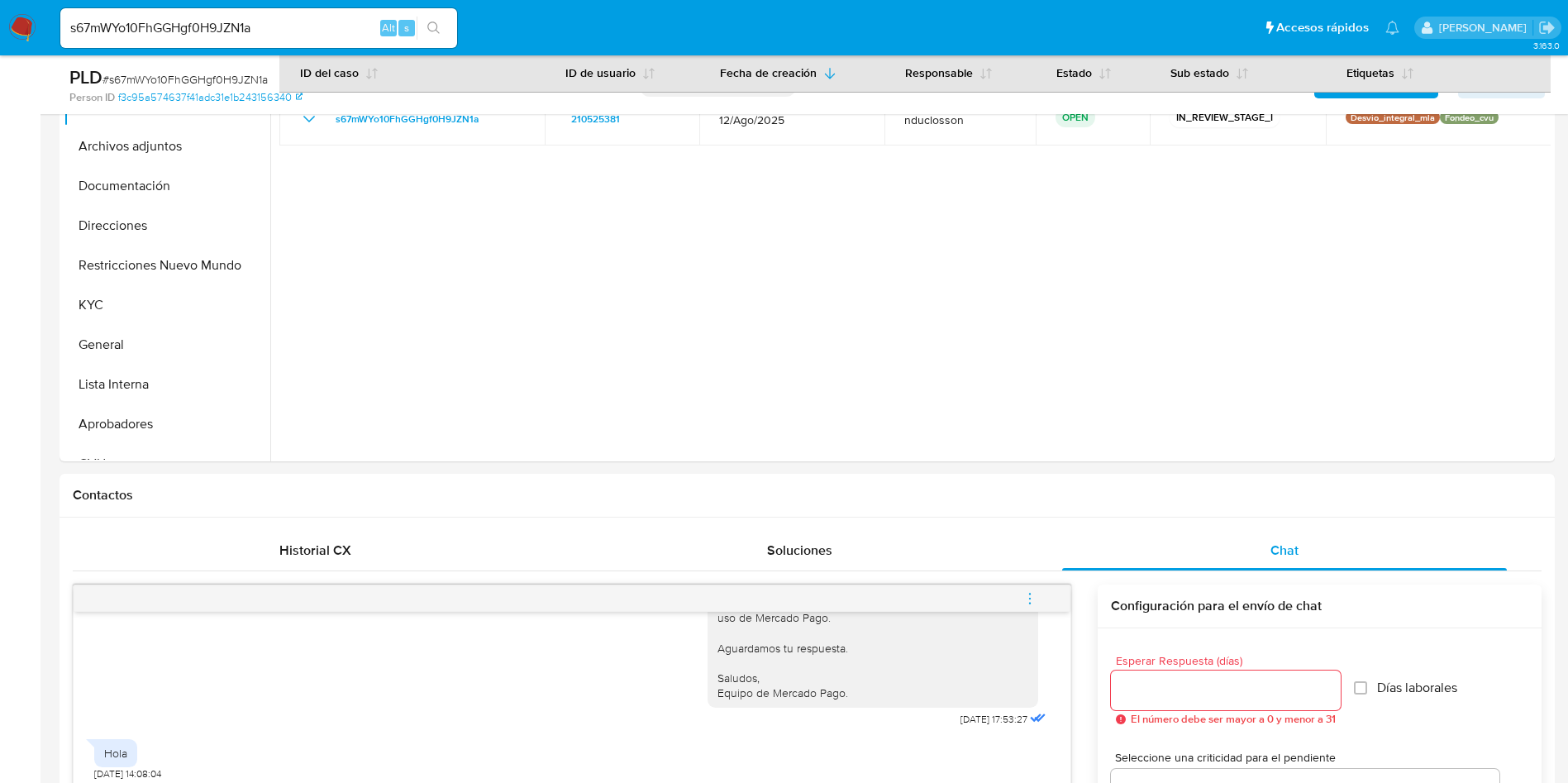
scroll to position [124, 0]
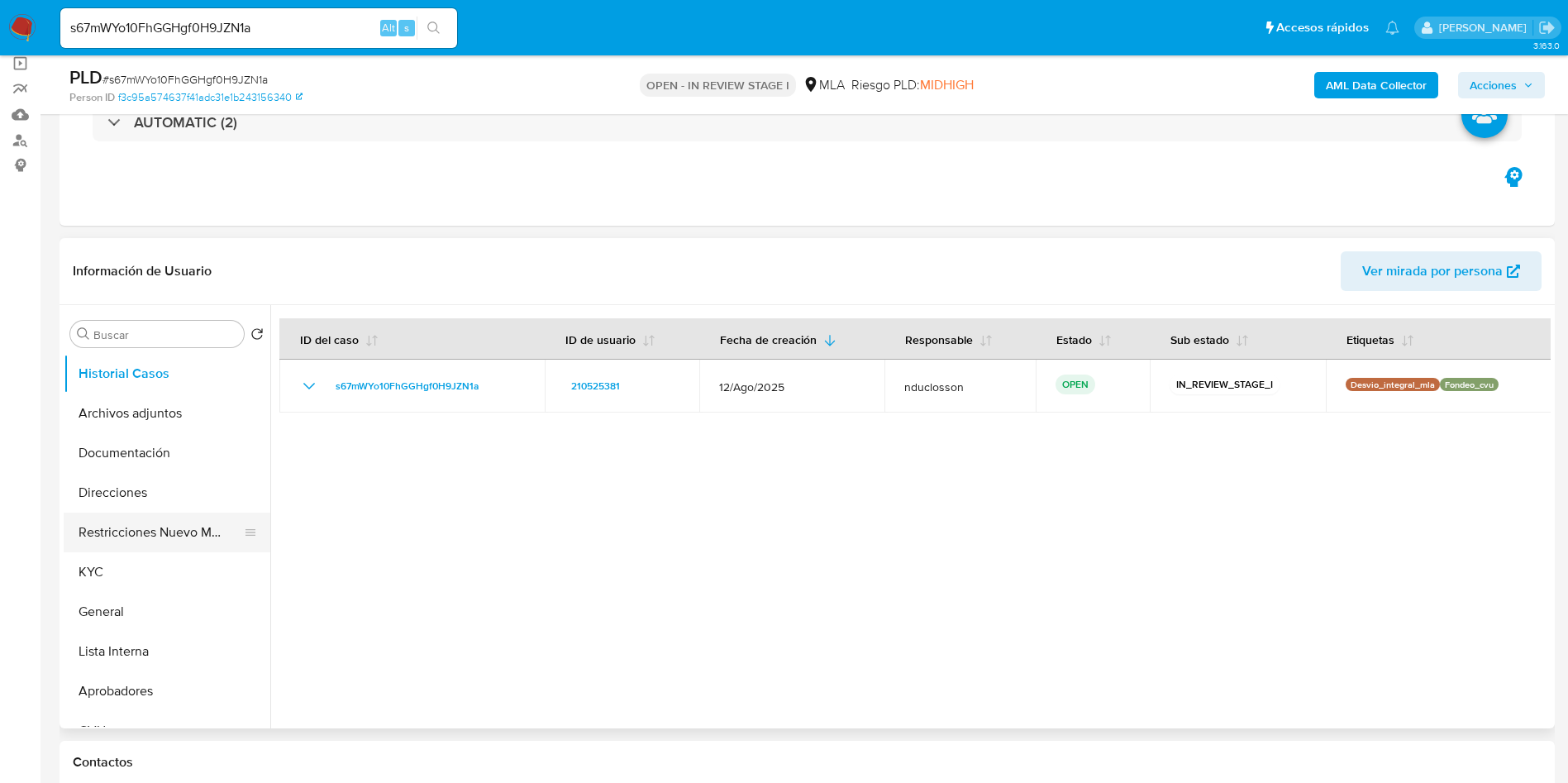
click at [183, 532] on button "Restricciones Nuevo Mundo" at bounding box center [160, 532] width 194 height 40
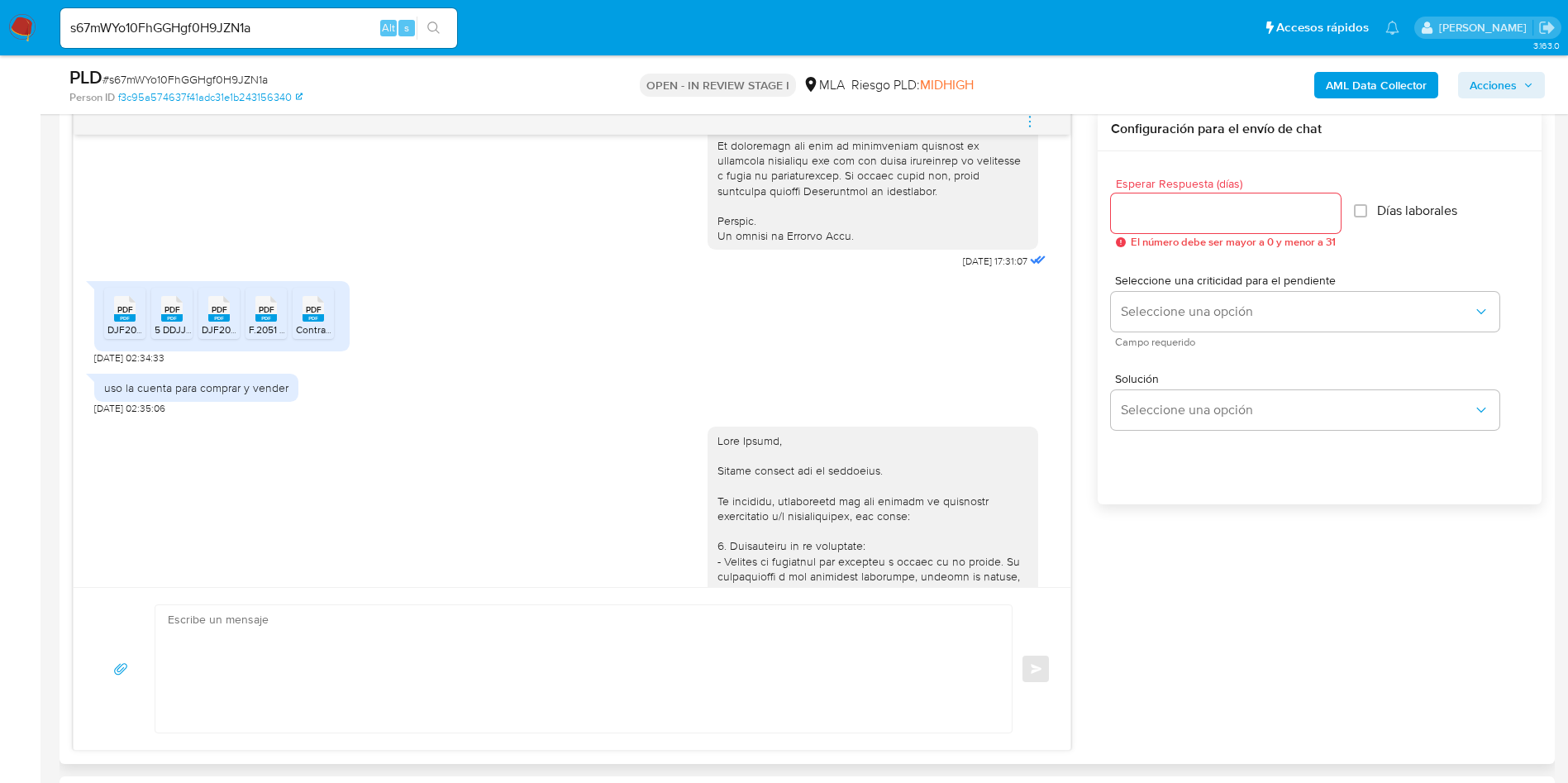
scroll to position [744, 0]
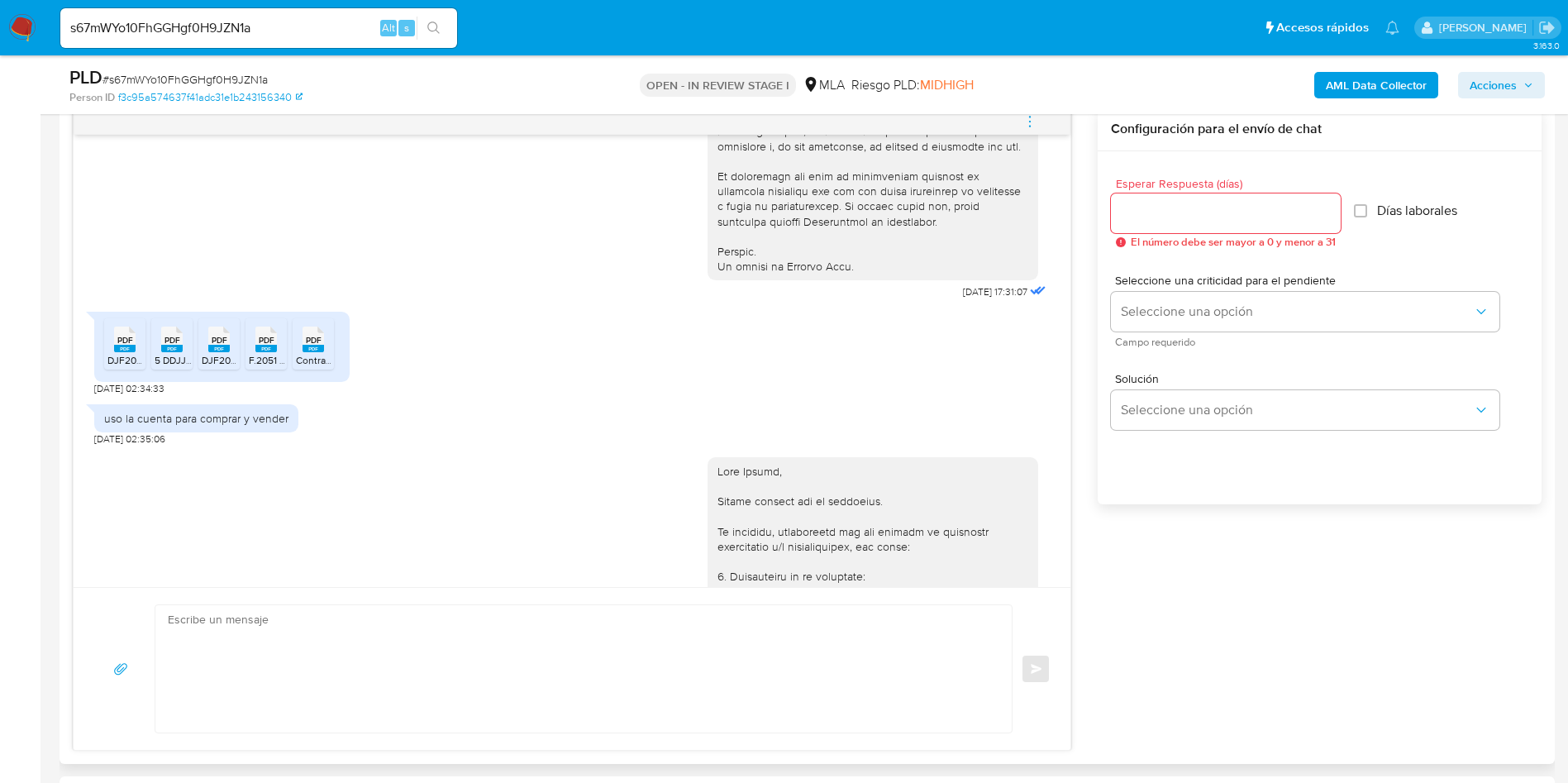
click at [165, 426] on div "uso la cuenta para comprar y vender" at bounding box center [196, 418] width 184 height 15
copy div "uso la cuenta para comprar y vender"
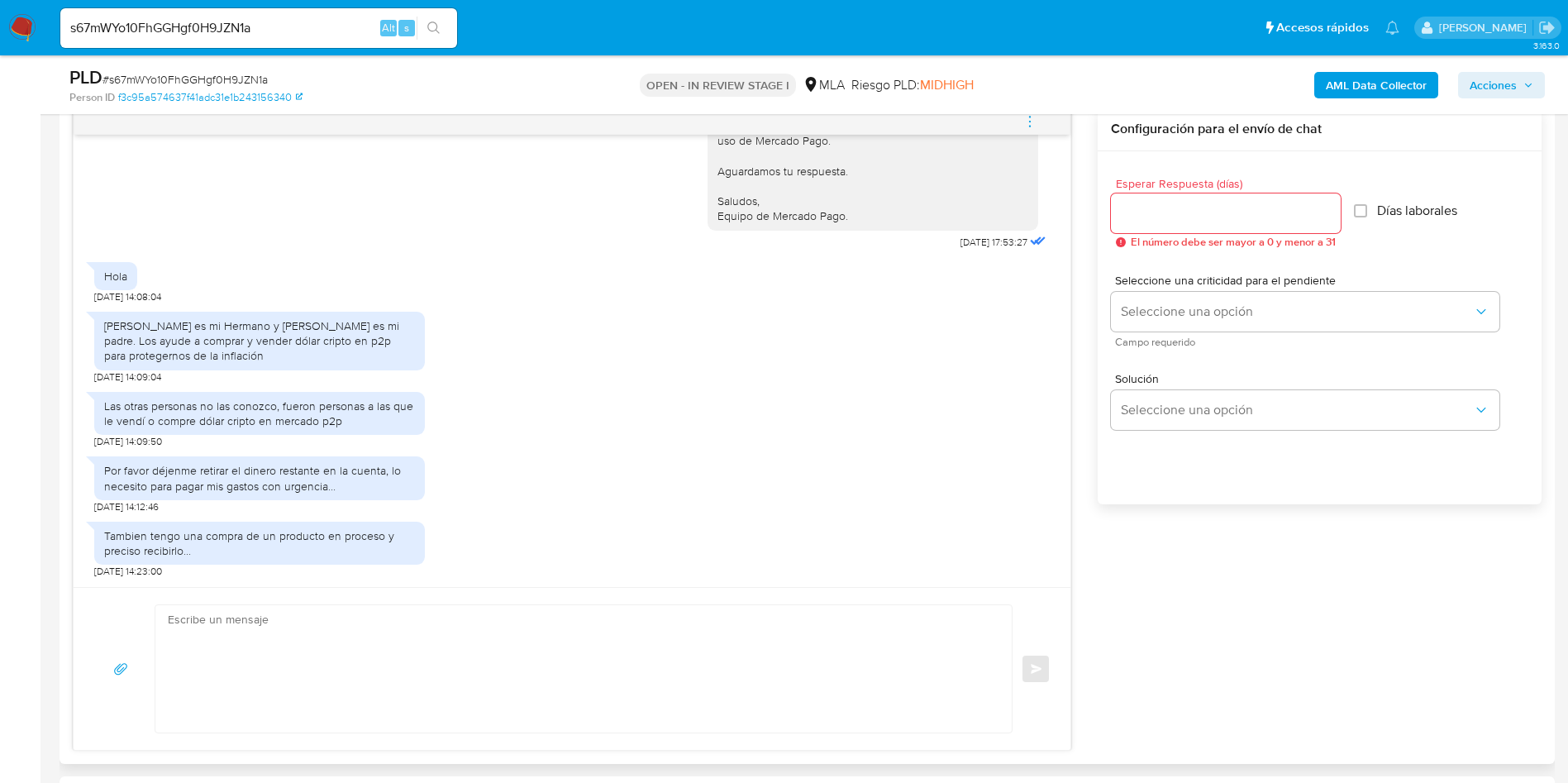
scroll to position [1888, 0]
click at [220, 346] on div "[PERSON_NAME] es mi Hermano y [PERSON_NAME] es mi padre. Los ayude a comprar y …" at bounding box center [259, 341] width 311 height 45
click at [220, 346] on div "Francisco Costa es mi Hermano y Mario Costa es mi padre. Los ayude a comprar y …" at bounding box center [259, 341] width 311 height 45
copy div "Francisco Costa es mi Hermano y Mario Costa es mi padre. Los ayude a comprar y …"
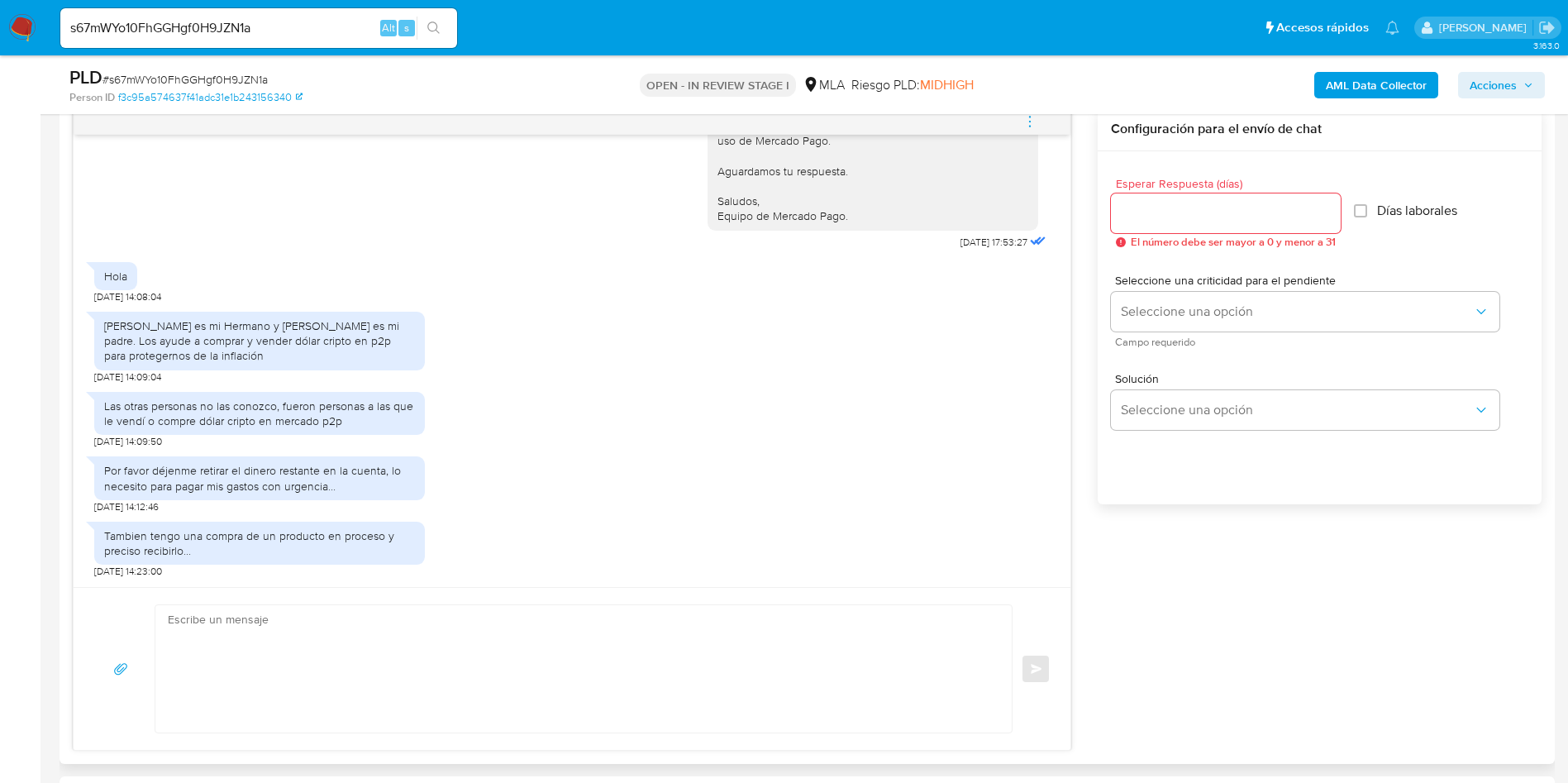
click at [215, 423] on div "Las otras personas no las conozco, fueron personas a las que le vendí o compre …" at bounding box center [259, 412] width 311 height 29
copy div "Las otras personas no las conozco, fueron personas a las que le vendí o compre …"
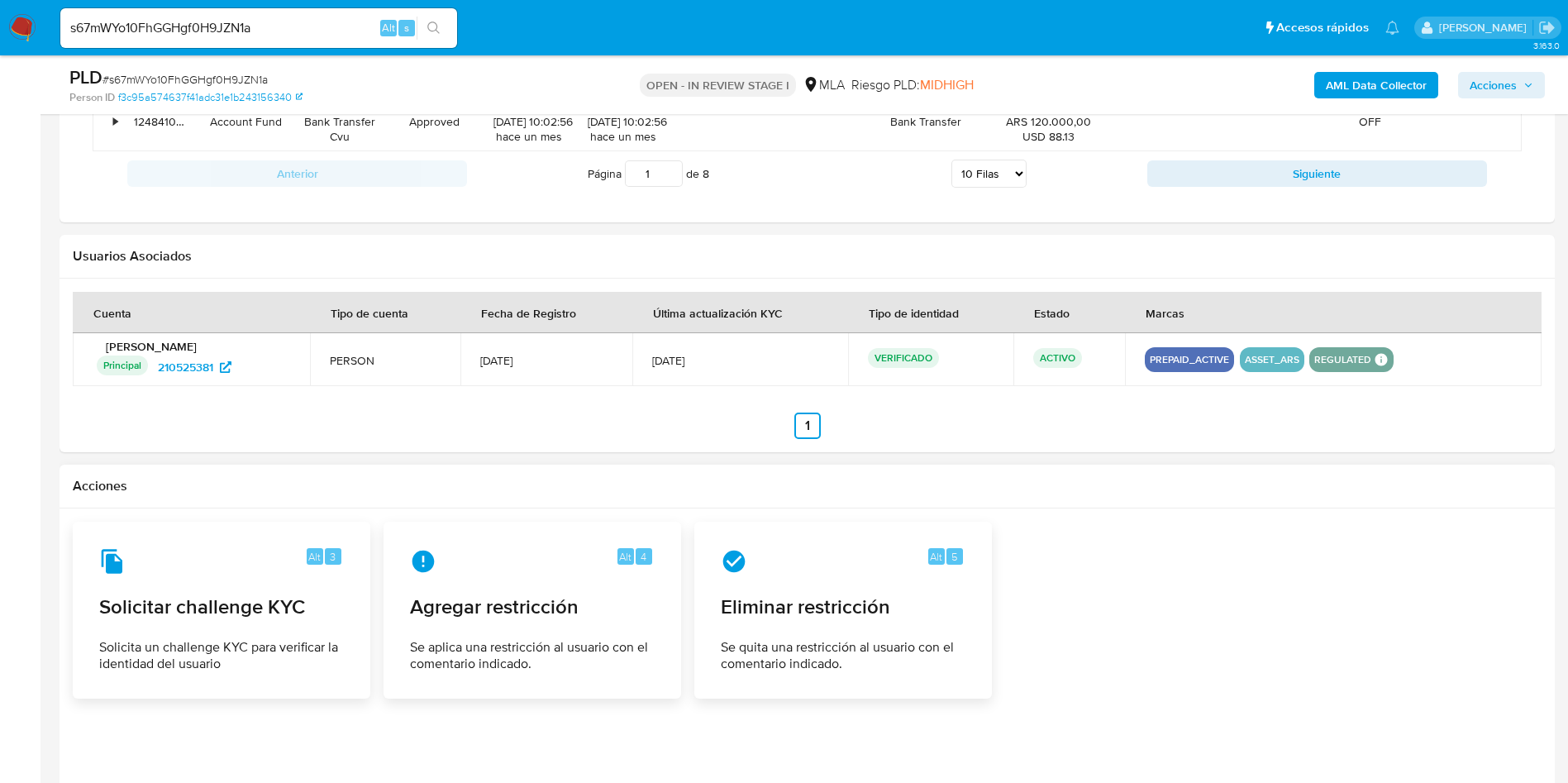
scroll to position [2530, 0]
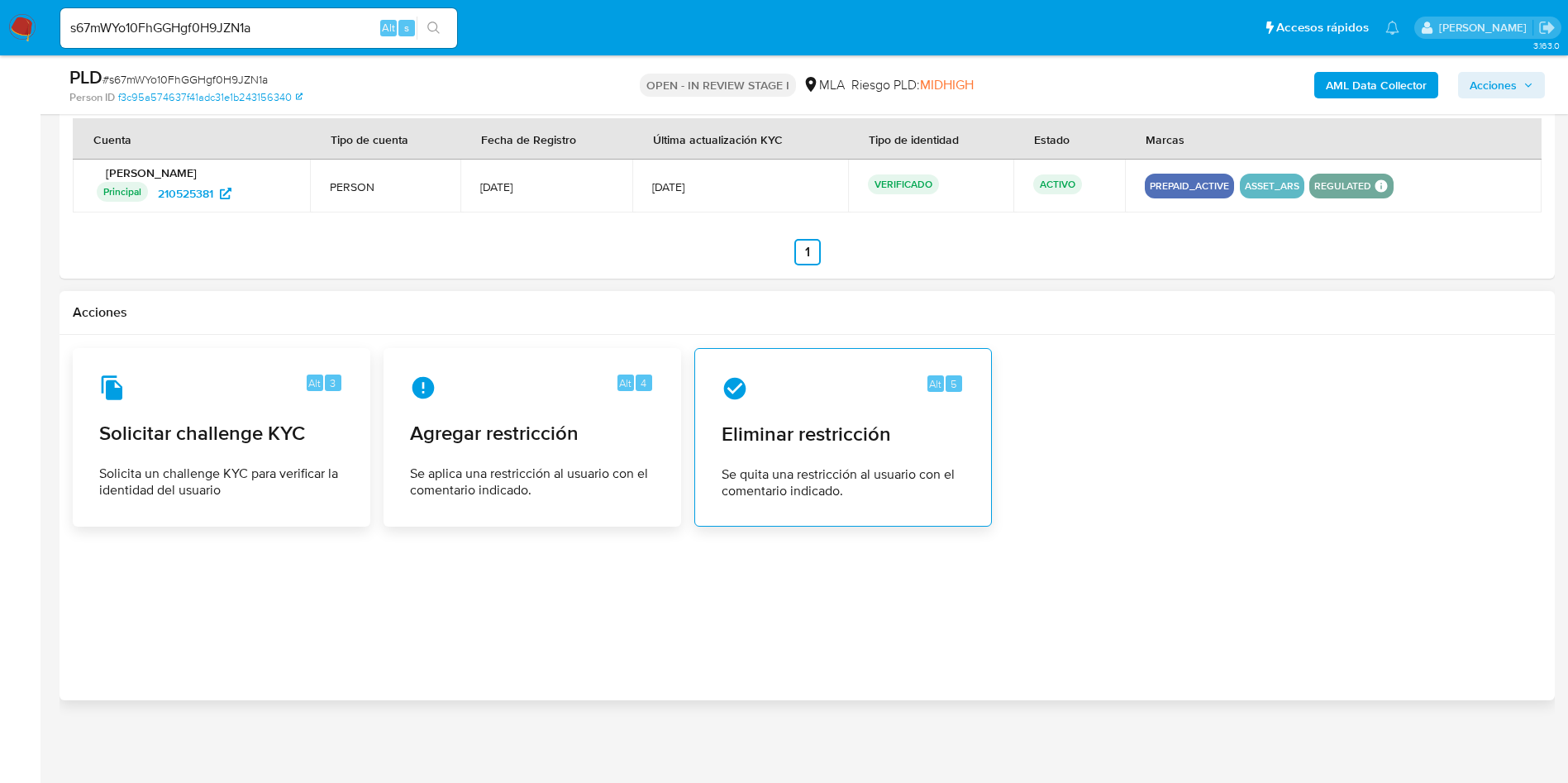
click at [898, 448] on div "Alt 5 Eliminar restricción Se quita una restricción al usuario con el comentari…" at bounding box center [843, 437] width 270 height 150
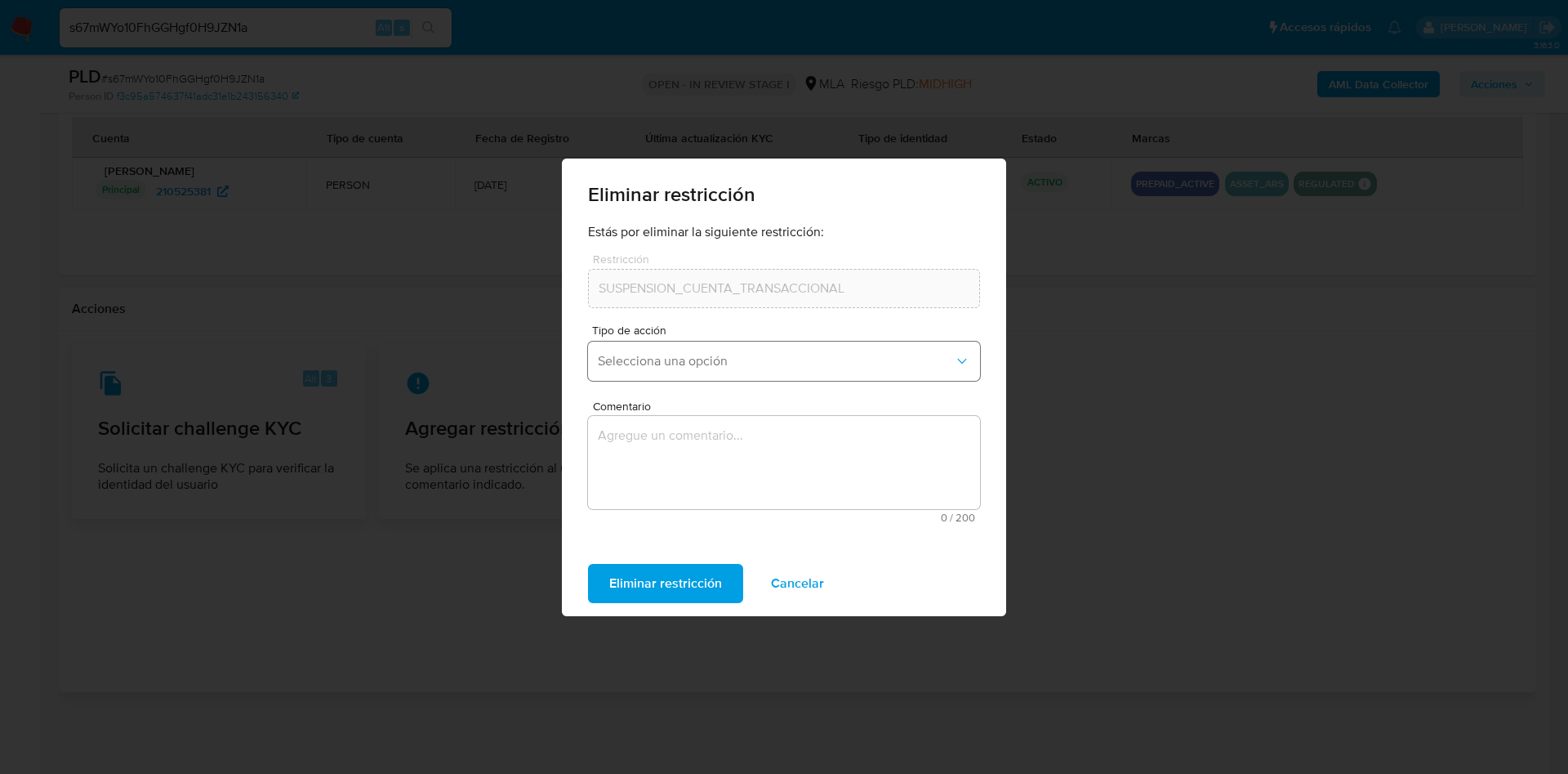
click at [698, 348] on button "Selecciona una opción" at bounding box center [784, 361] width 392 height 39
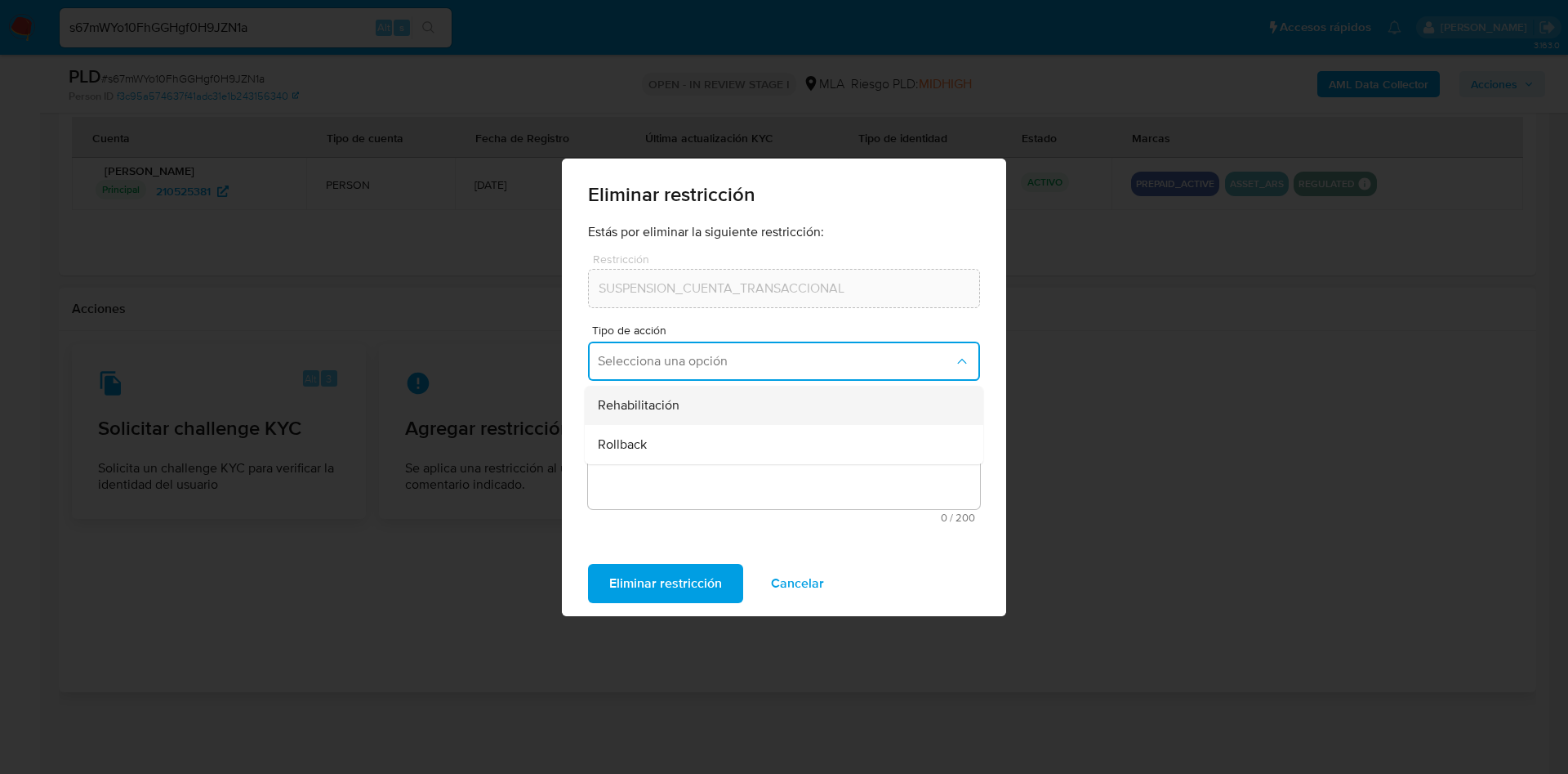
click at [691, 409] on div "Rehabilitación" at bounding box center [779, 406] width 363 height 39
click at [692, 445] on textarea "Comentario" at bounding box center [784, 463] width 392 height 93
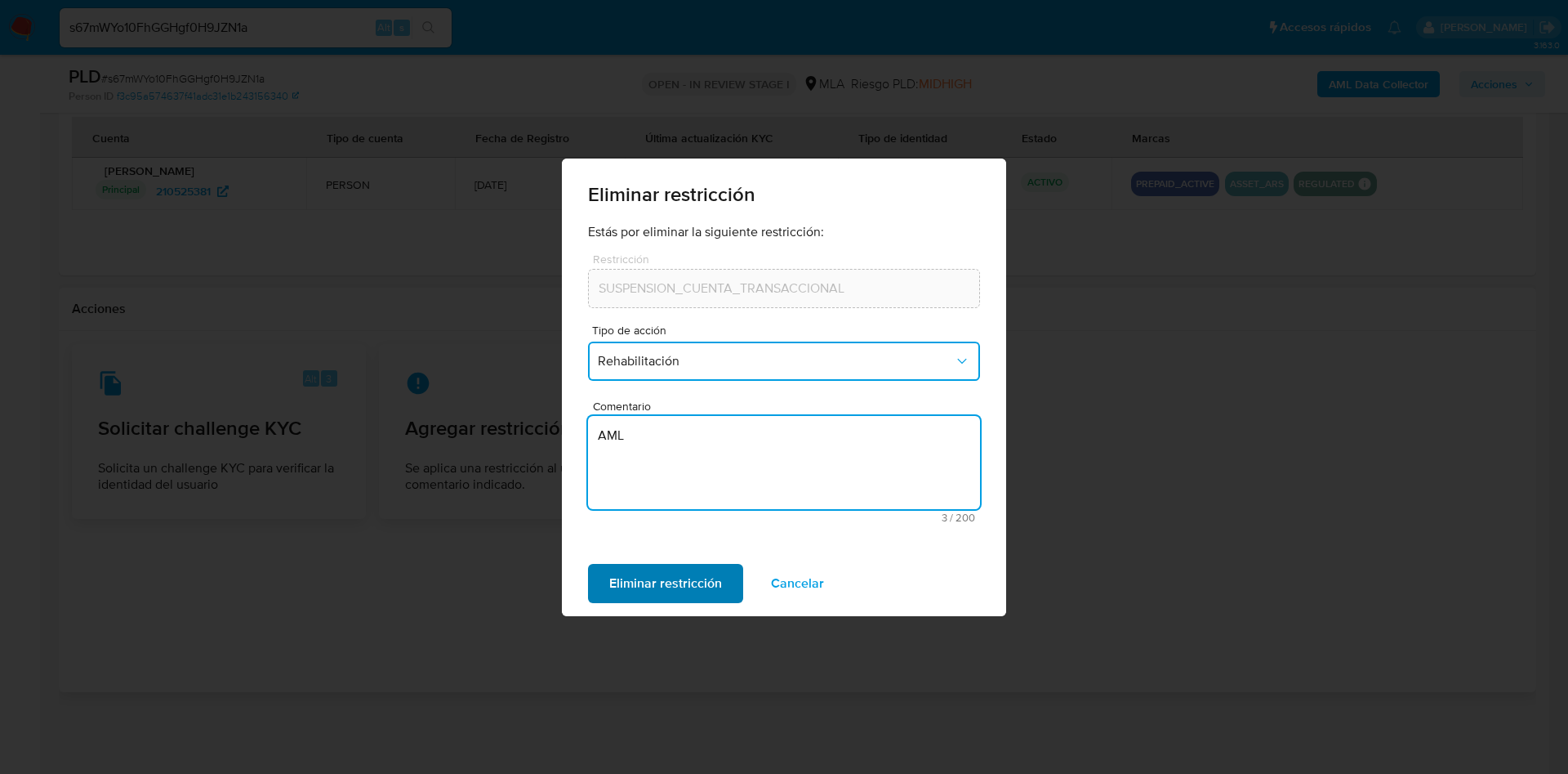
type textarea "AML"
click at [678, 590] on span "Eliminar restricción" at bounding box center [665, 583] width 113 height 36
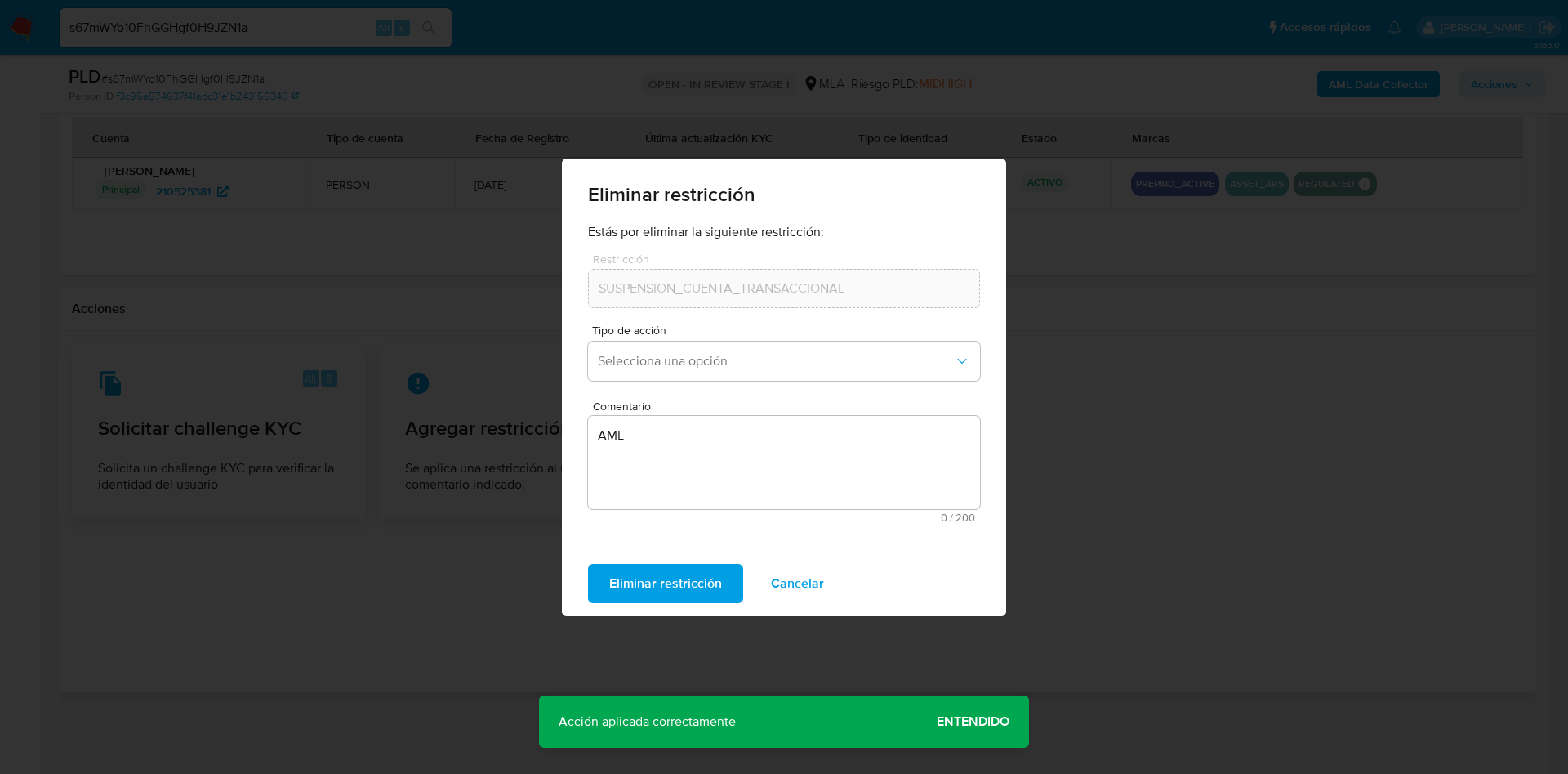
click at [980, 722] on span "Entendido" at bounding box center [974, 722] width 73 height 0
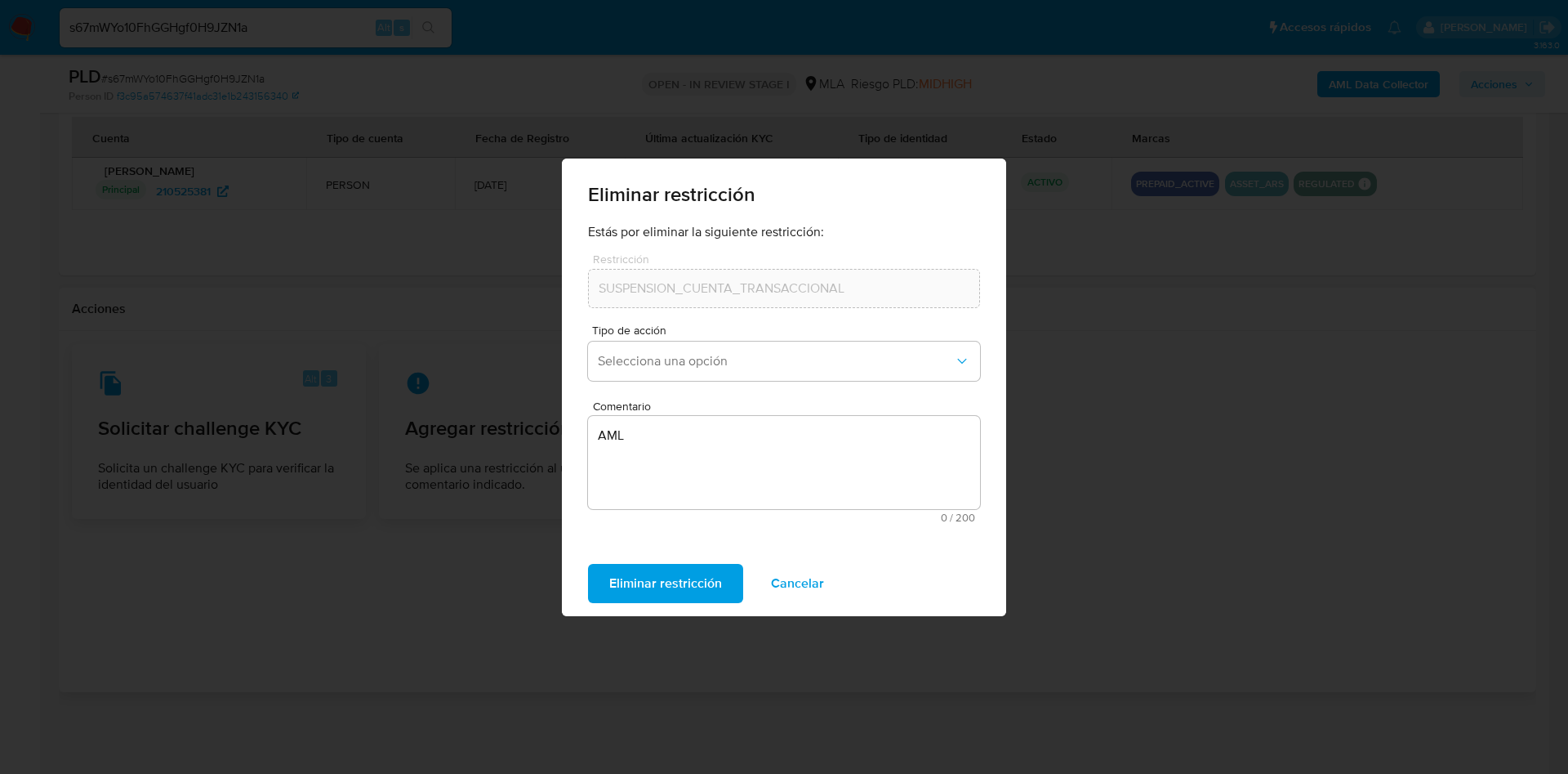
click at [679, 575] on span "Eliminar restricción" at bounding box center [665, 583] width 113 height 36
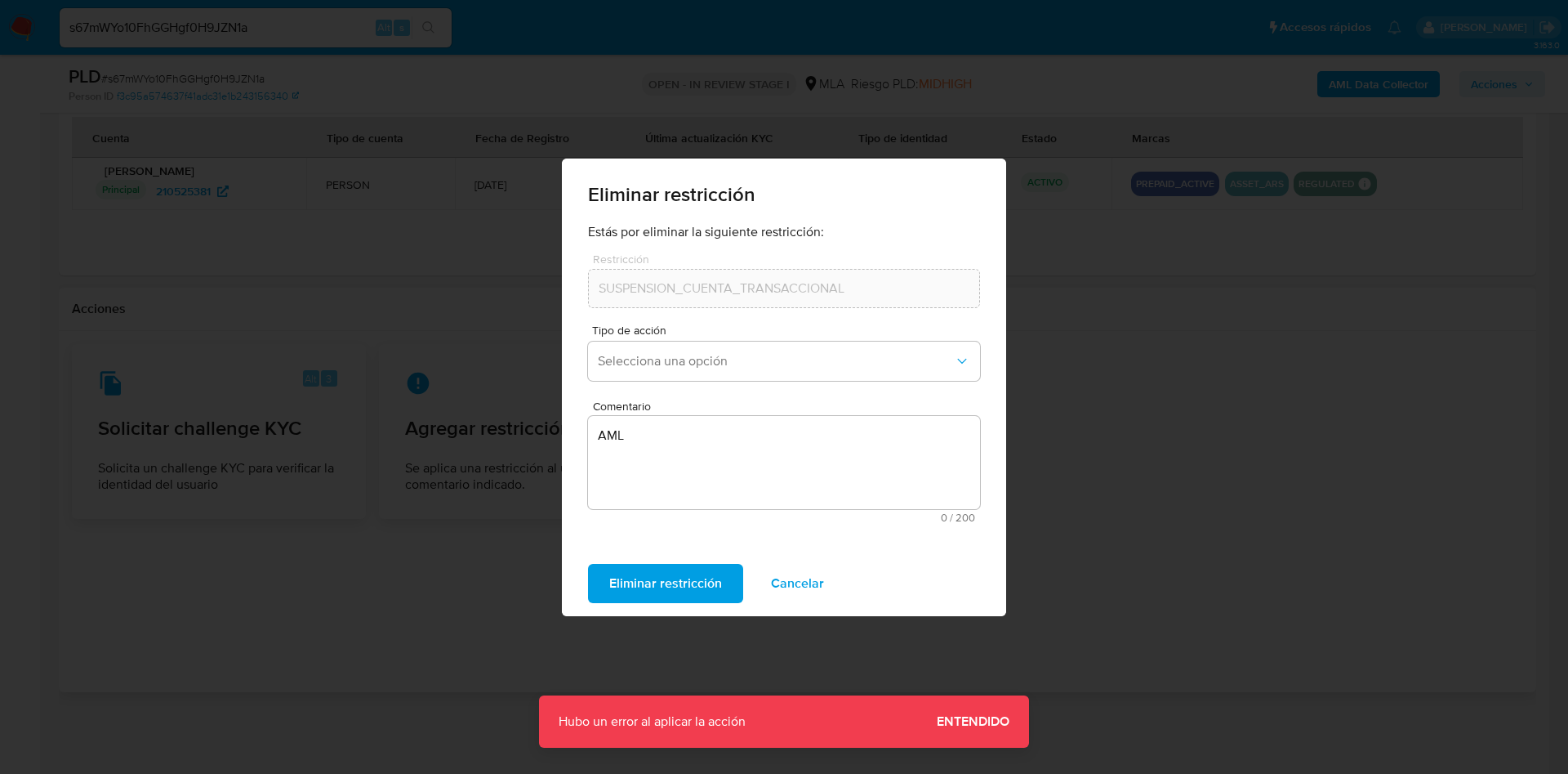
click at [787, 577] on span "Cancelar" at bounding box center [797, 583] width 53 height 36
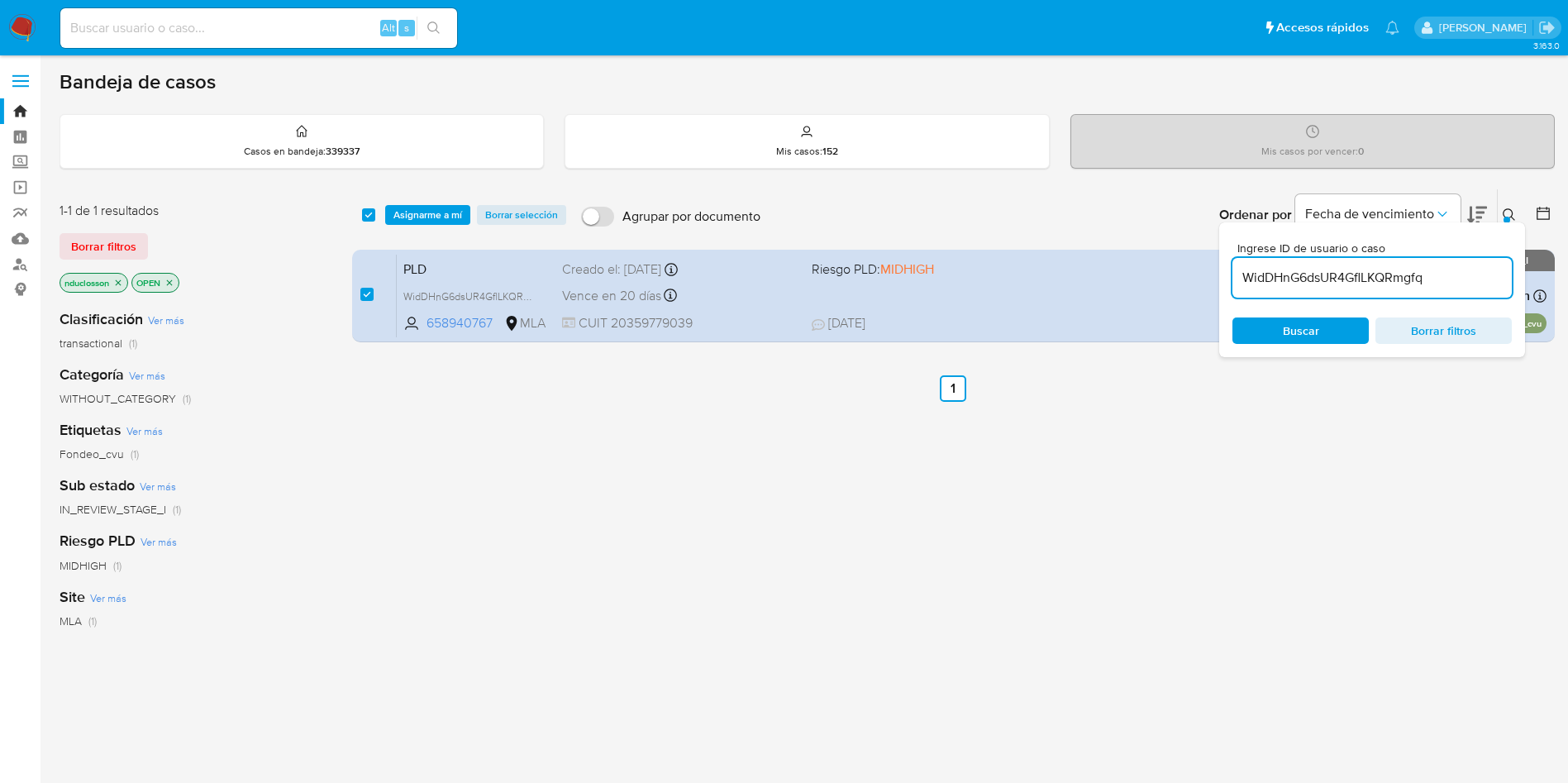
click at [229, 31] on input at bounding box center [259, 27] width 397 height 22
paste input "zNrGKbEE1tTTeZgaBmirrCdJ"
type input "zNrGKbEE1tTTeZgaBmirrCdJ"
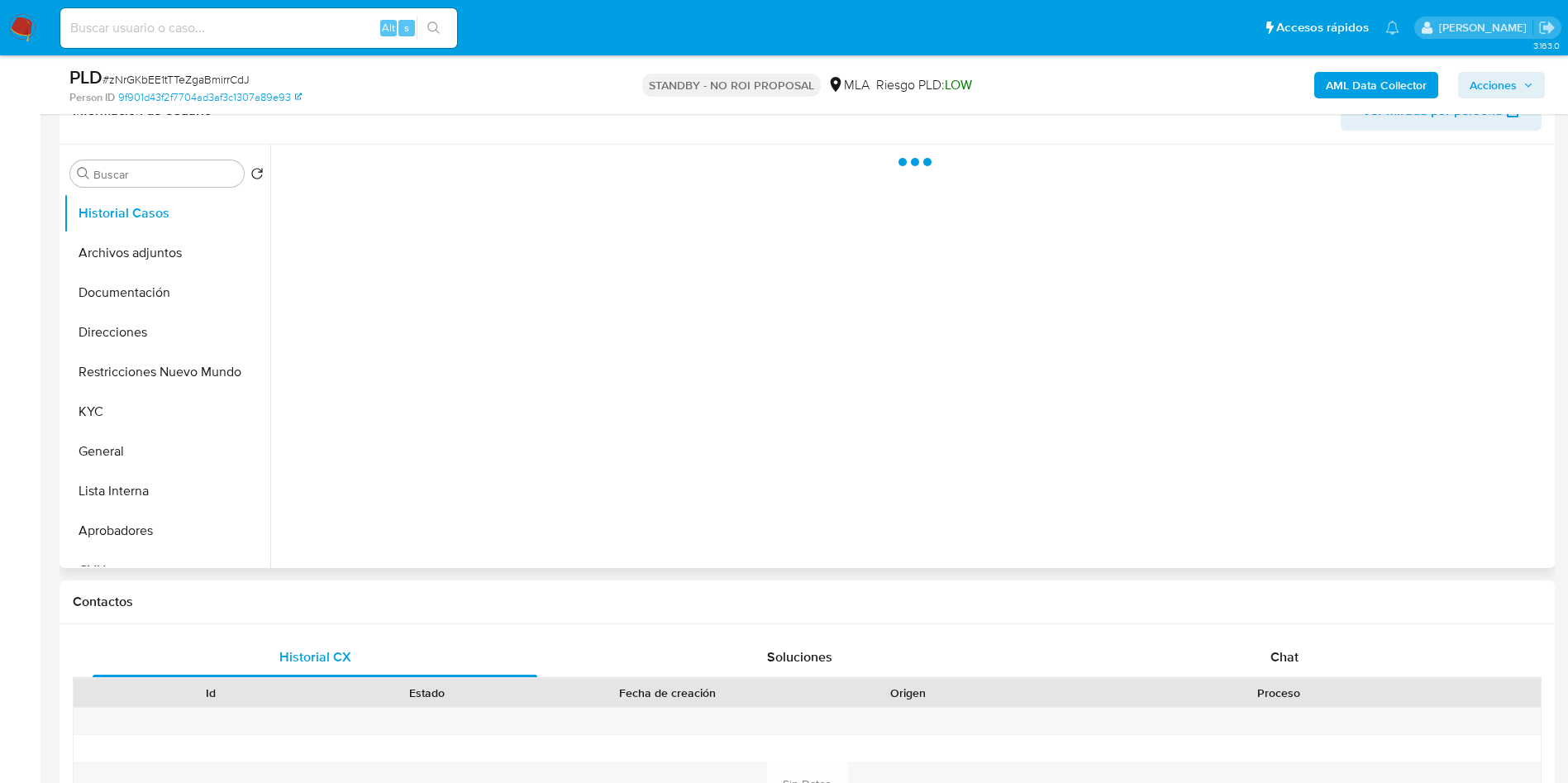
scroll to position [372, 0]
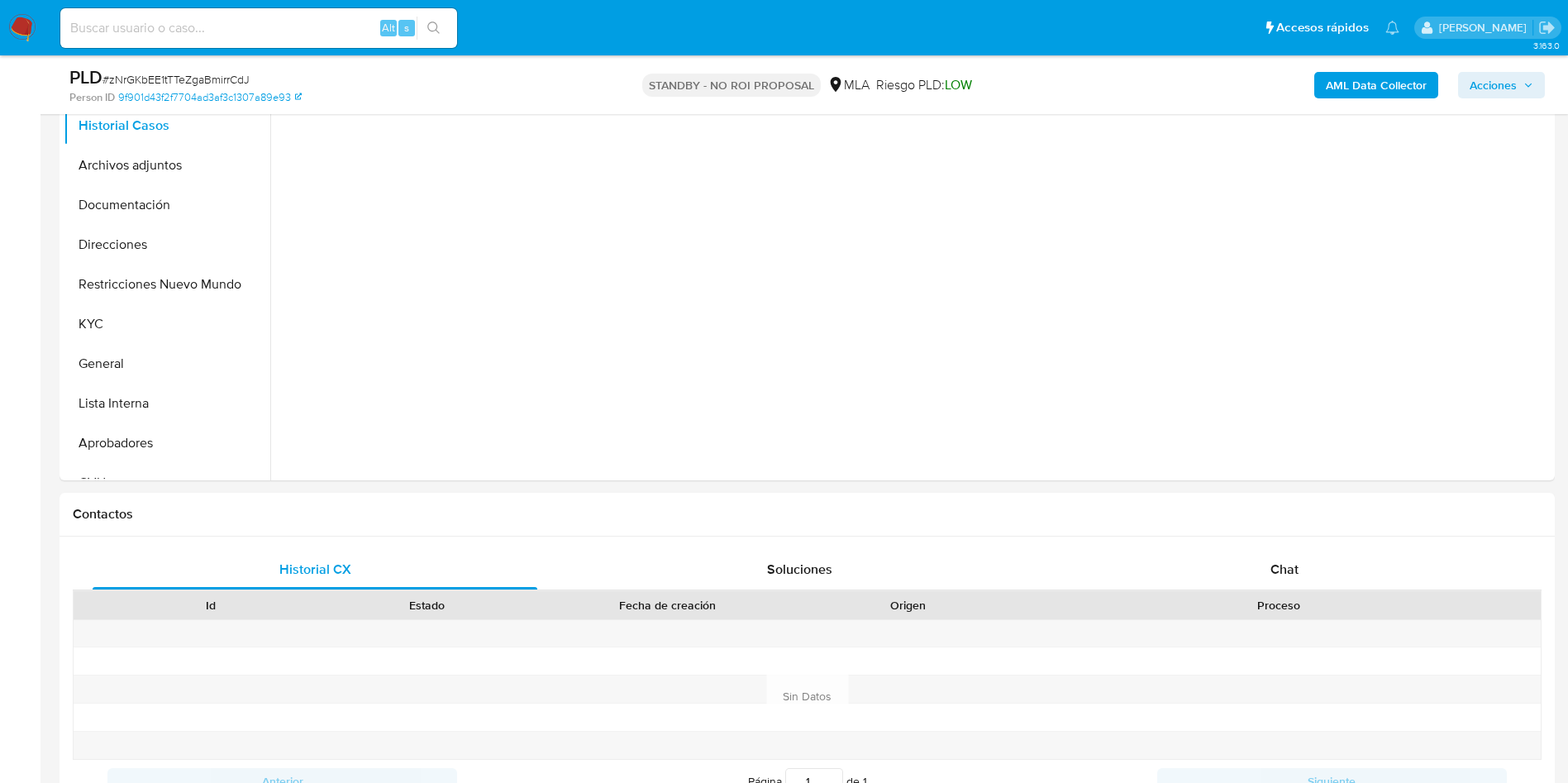
select select "10"
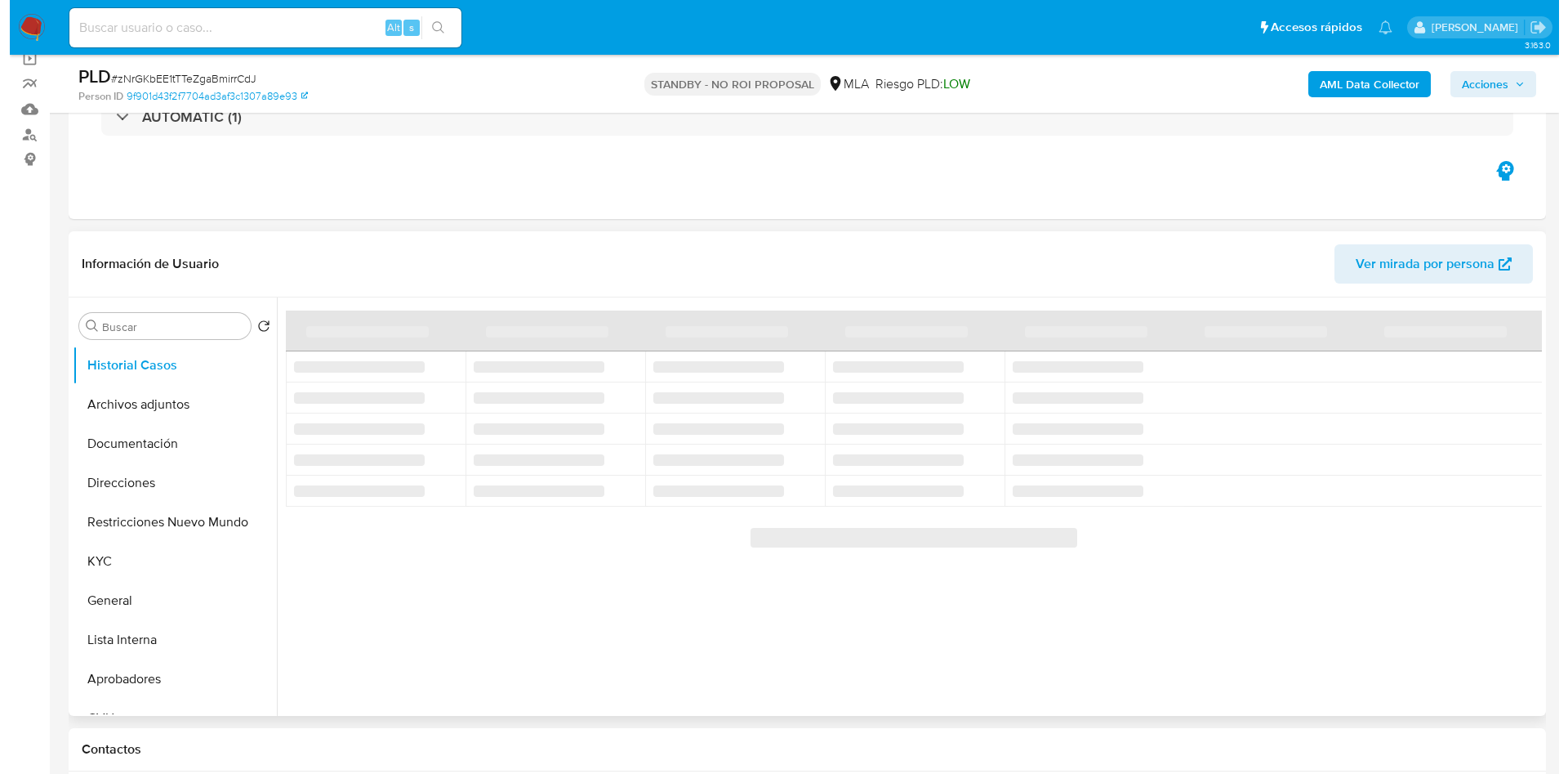
scroll to position [122, 0]
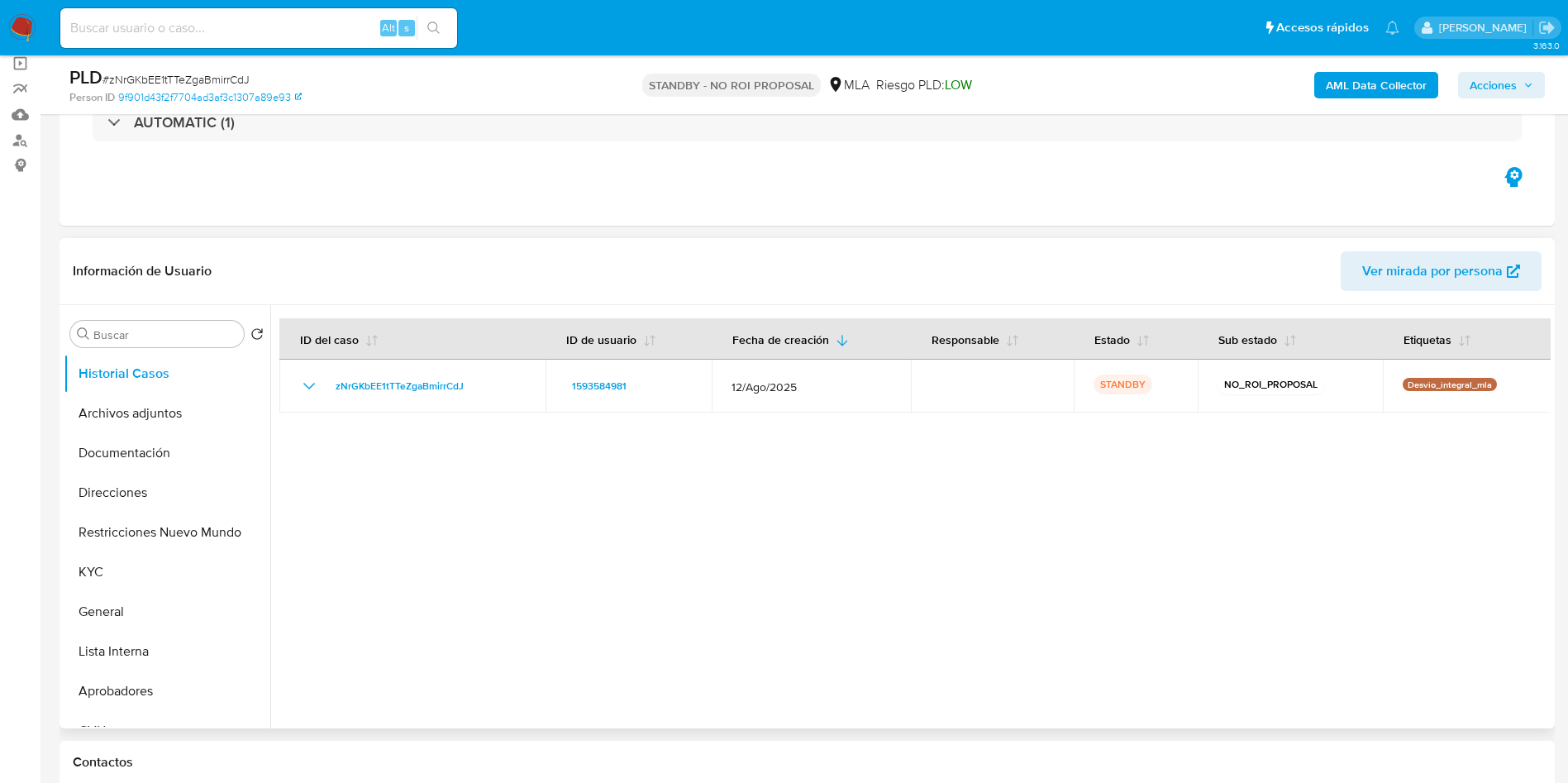
click at [1324, 96] on button "AML Data Collector" at bounding box center [1376, 85] width 124 height 26
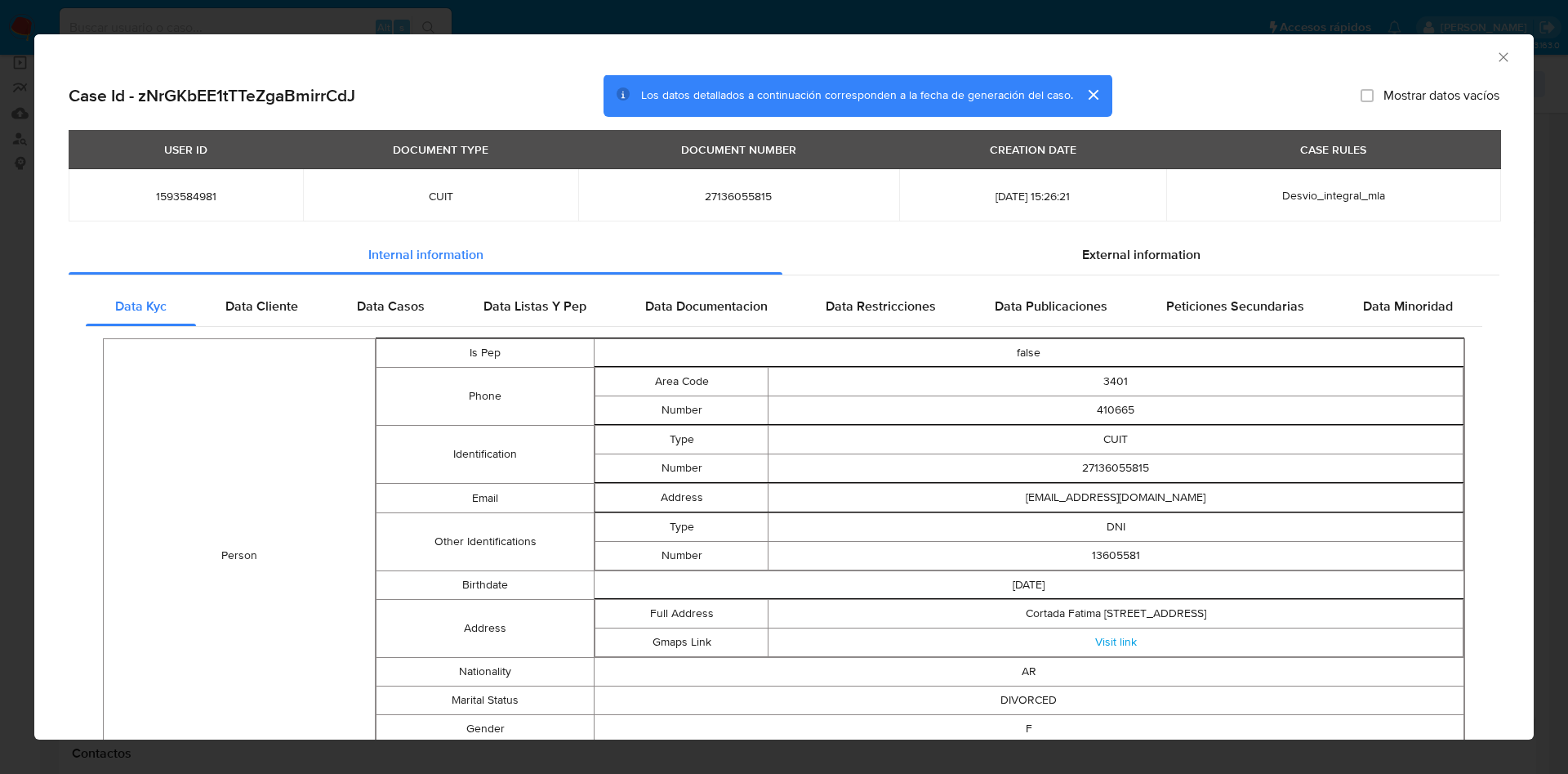
click at [1204, 269] on div "External information" at bounding box center [1141, 256] width 718 height 39
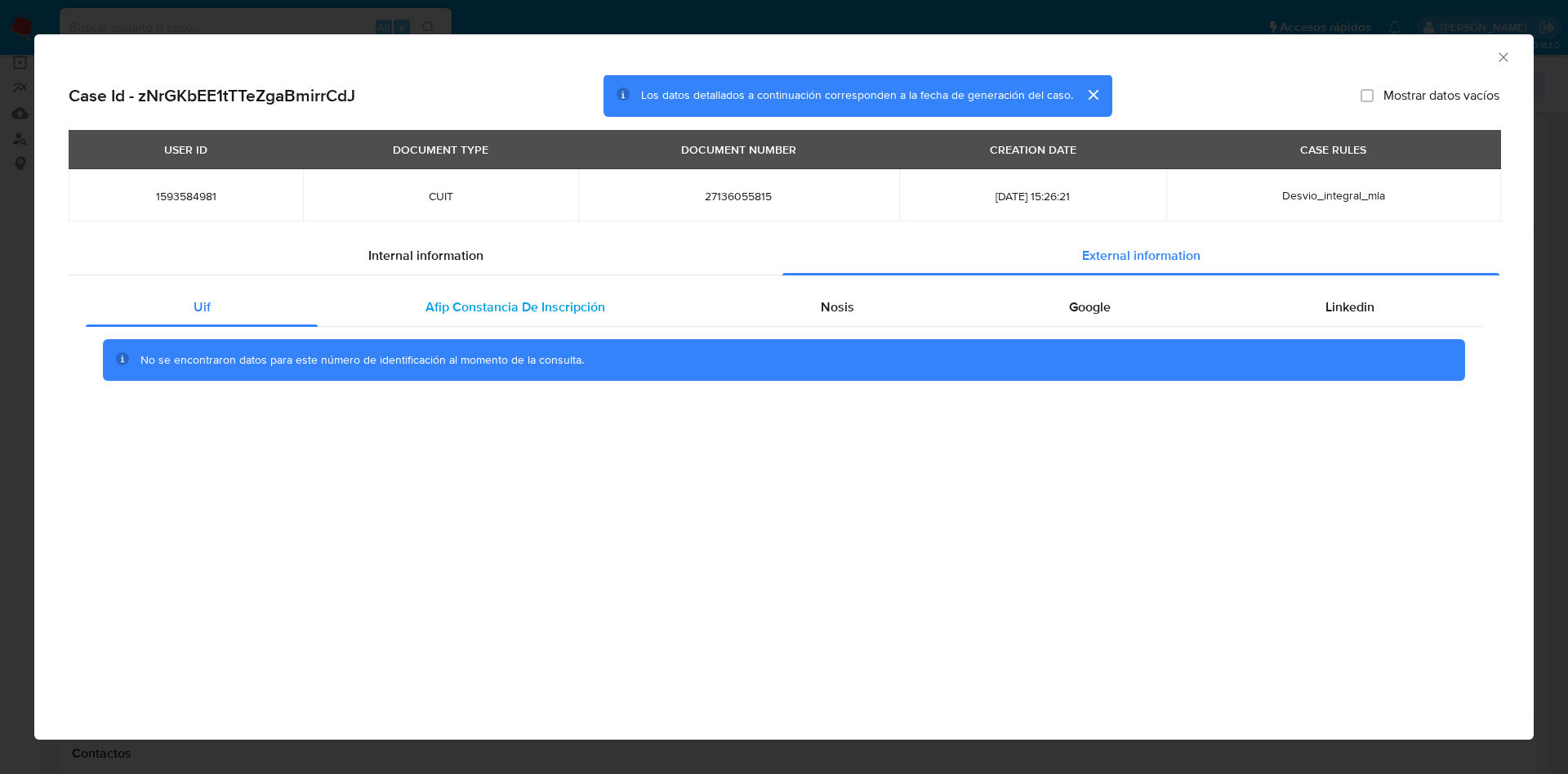
click at [549, 325] on div "Afip Constancia De Inscripción" at bounding box center [515, 308] width 394 height 39
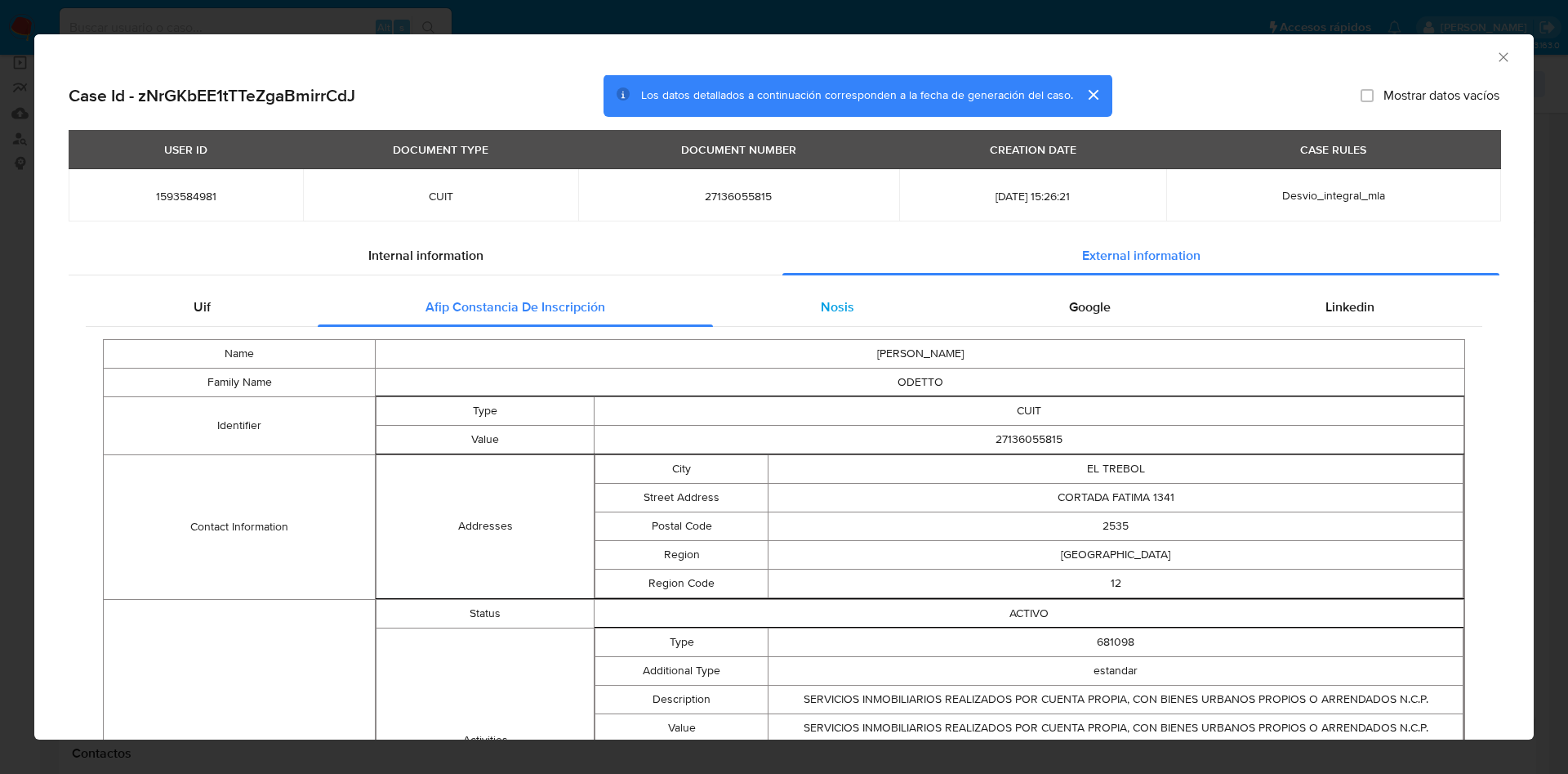
click at [821, 311] on span "Nosis" at bounding box center [838, 307] width 34 height 19
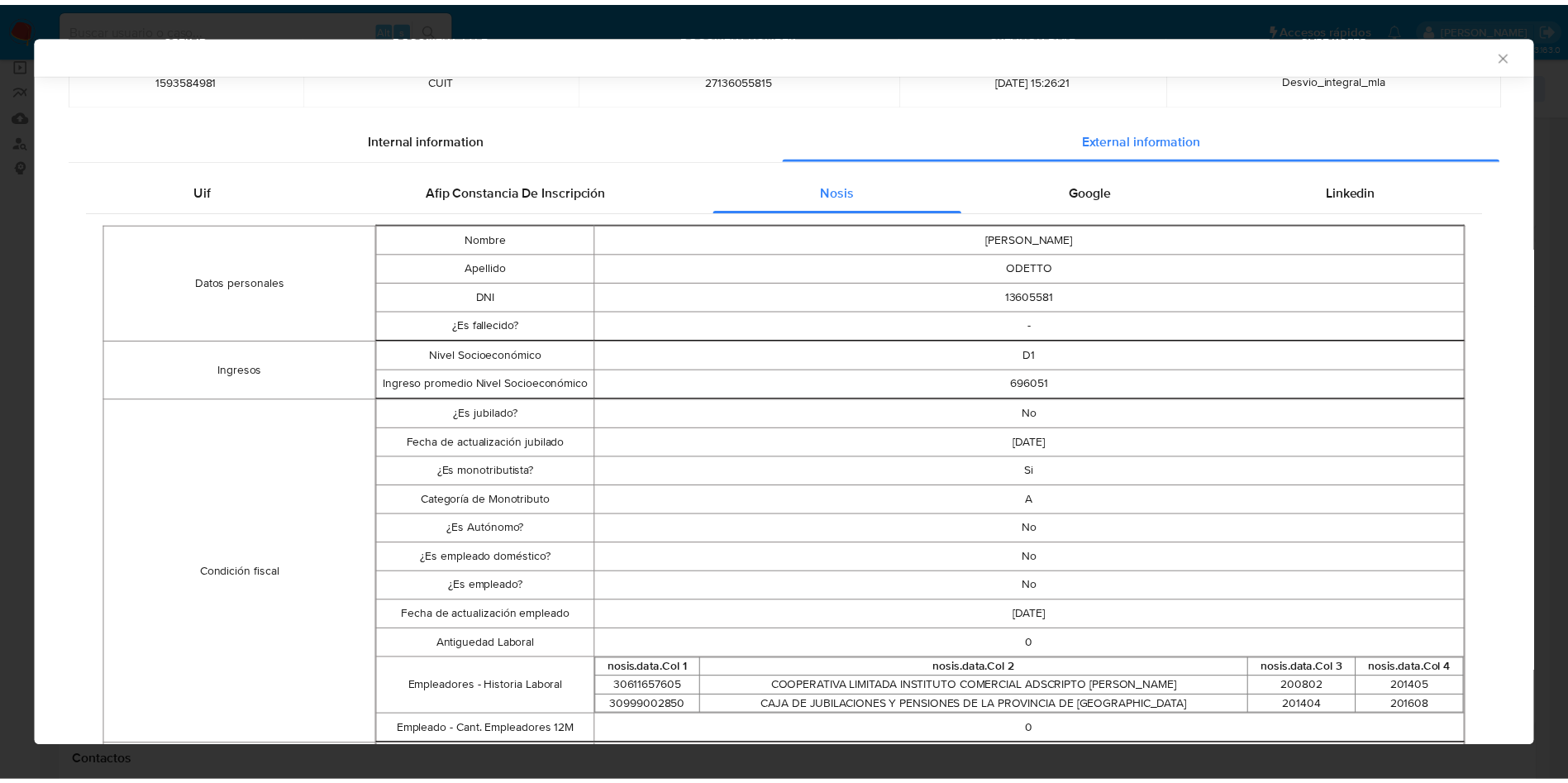
scroll to position [369, 0]
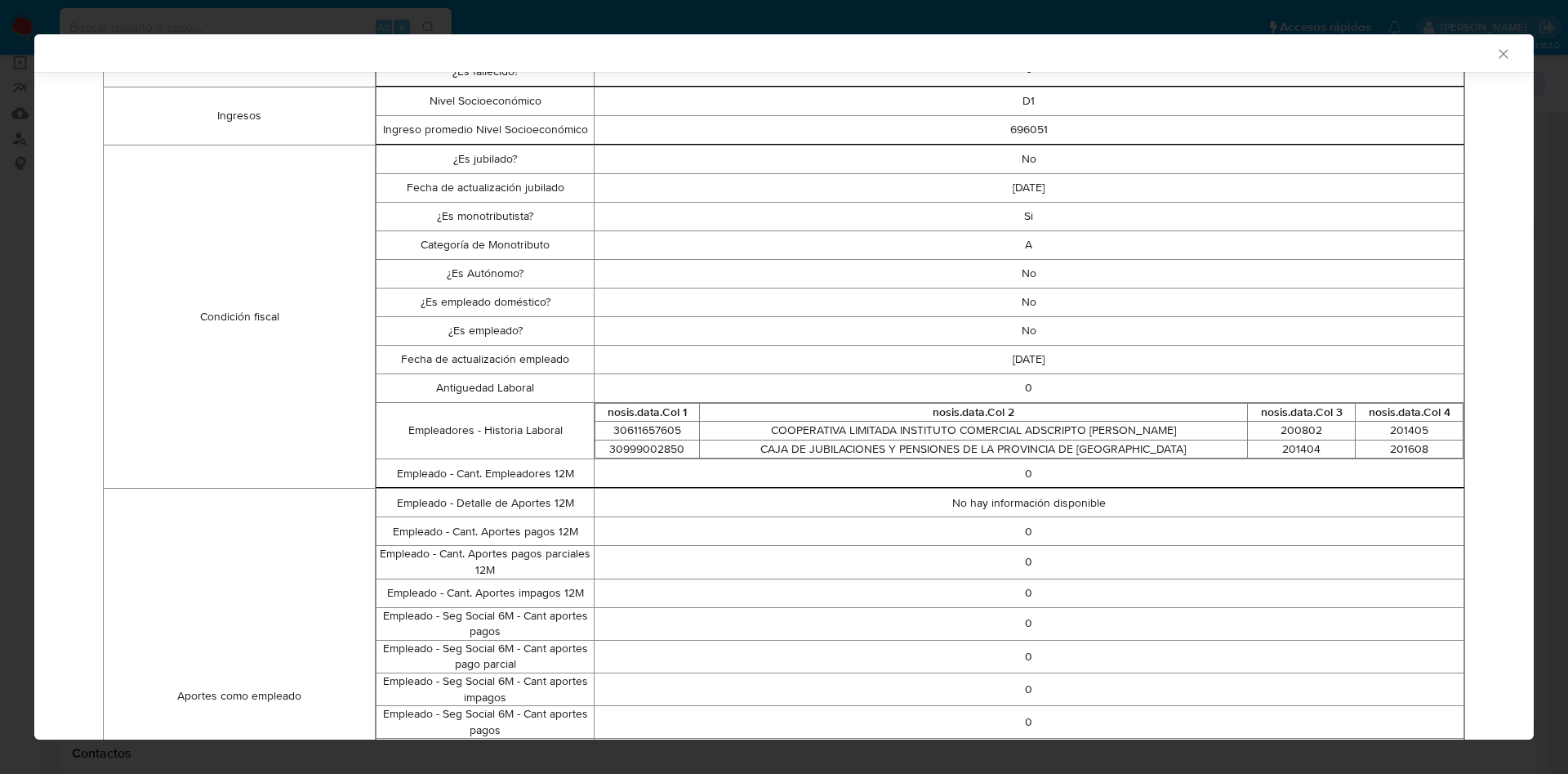
drag, startPoint x: 735, startPoint y: 425, endPoint x: 1201, endPoint y: 433, distance: 466.1
click at [1201, 433] on td "COOPERATIVA LIMITADA INSTITUTO COMERCIAL ADSCRIPTO JUAN BAUTISTA ALBERDI" at bounding box center [973, 431] width 549 height 19
copy td "COOPERATIVA LIMITADA INSTITUTO COMERCIAL ADSCRIPTO JUAN BAUTISTA ALBERDI"
click at [963, 443] on td "CAJA DE JUBILACIONES Y PENSIONES DE LA PROVINCIA DE SANTA FE" at bounding box center [973, 449] width 549 height 19
click at [649, 432] on td "30611657605" at bounding box center [647, 431] width 105 height 19
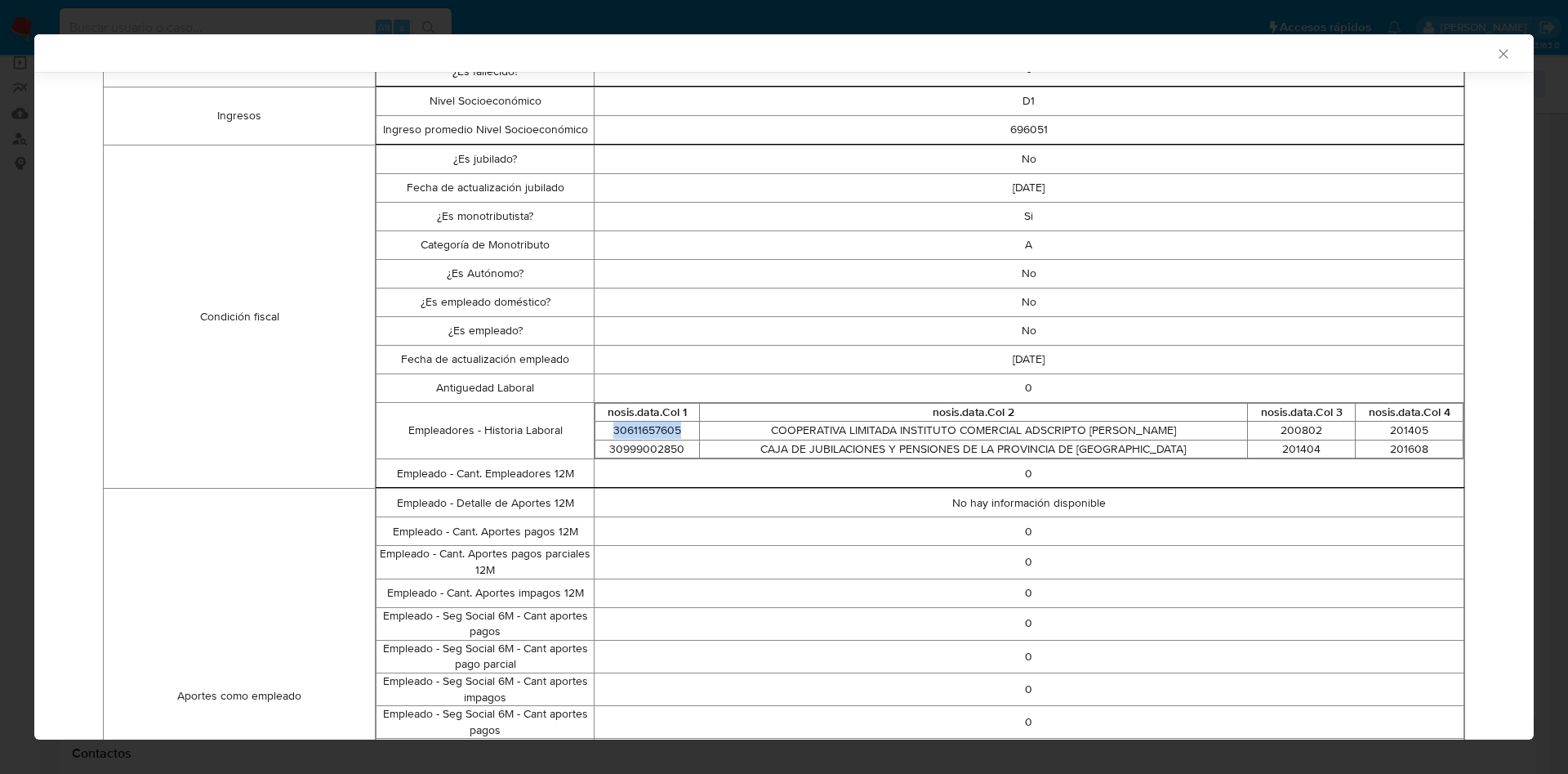
click at [649, 432] on td "30611657605" at bounding box center [647, 431] width 105 height 19
copy td "30611657605"
click at [658, 439] on td "30999002850" at bounding box center [647, 449] width 105 height 19
click at [643, 434] on td "30611657605" at bounding box center [647, 431] width 105 height 19
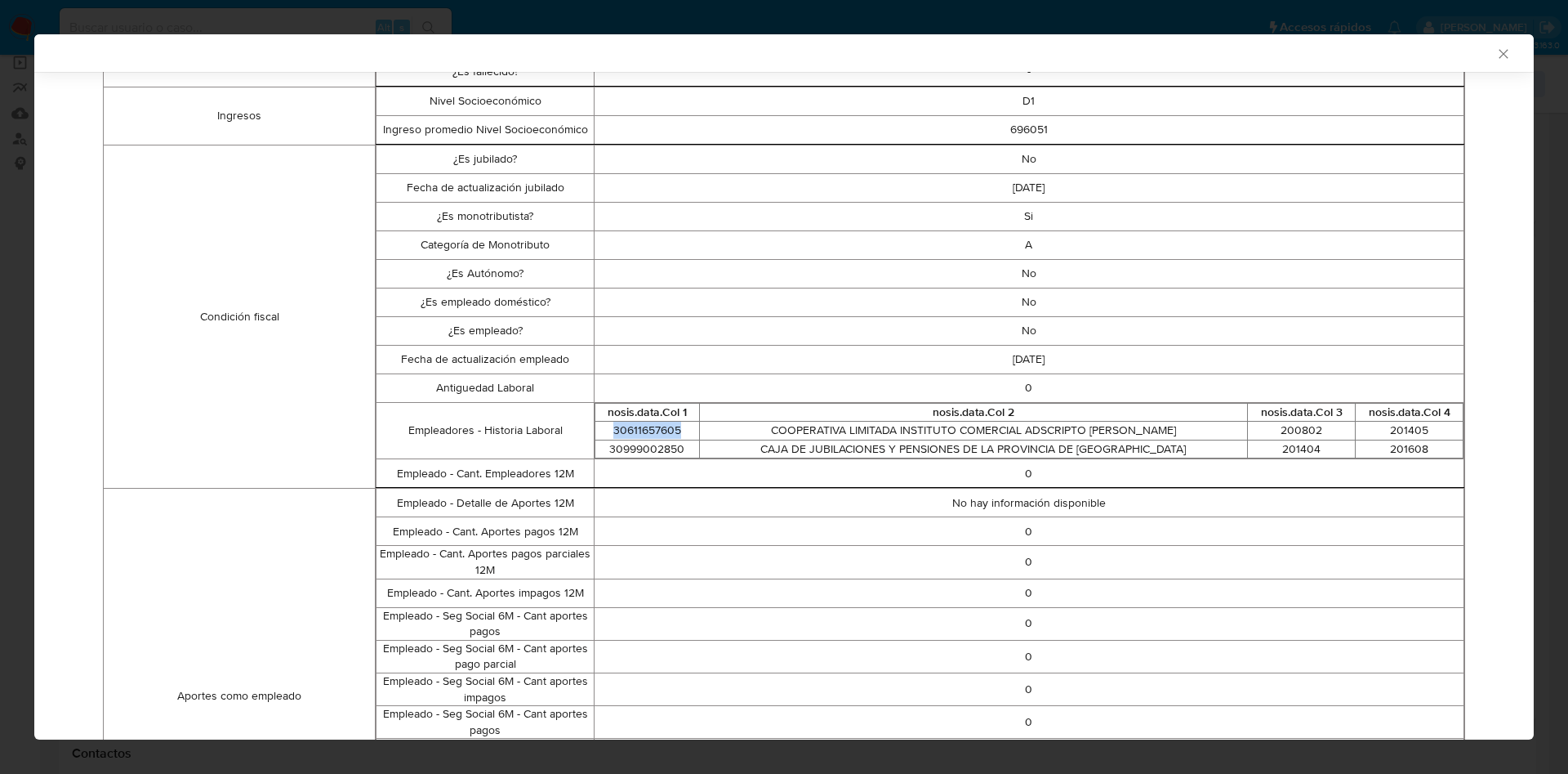
copy td "30611657605"
click at [0, 309] on div "AML Data Collector Case Id - zNrGKbEE1tTTeZgaBmirrCdJ Los datos detallados a co…" at bounding box center [784, 387] width 1568 height 774
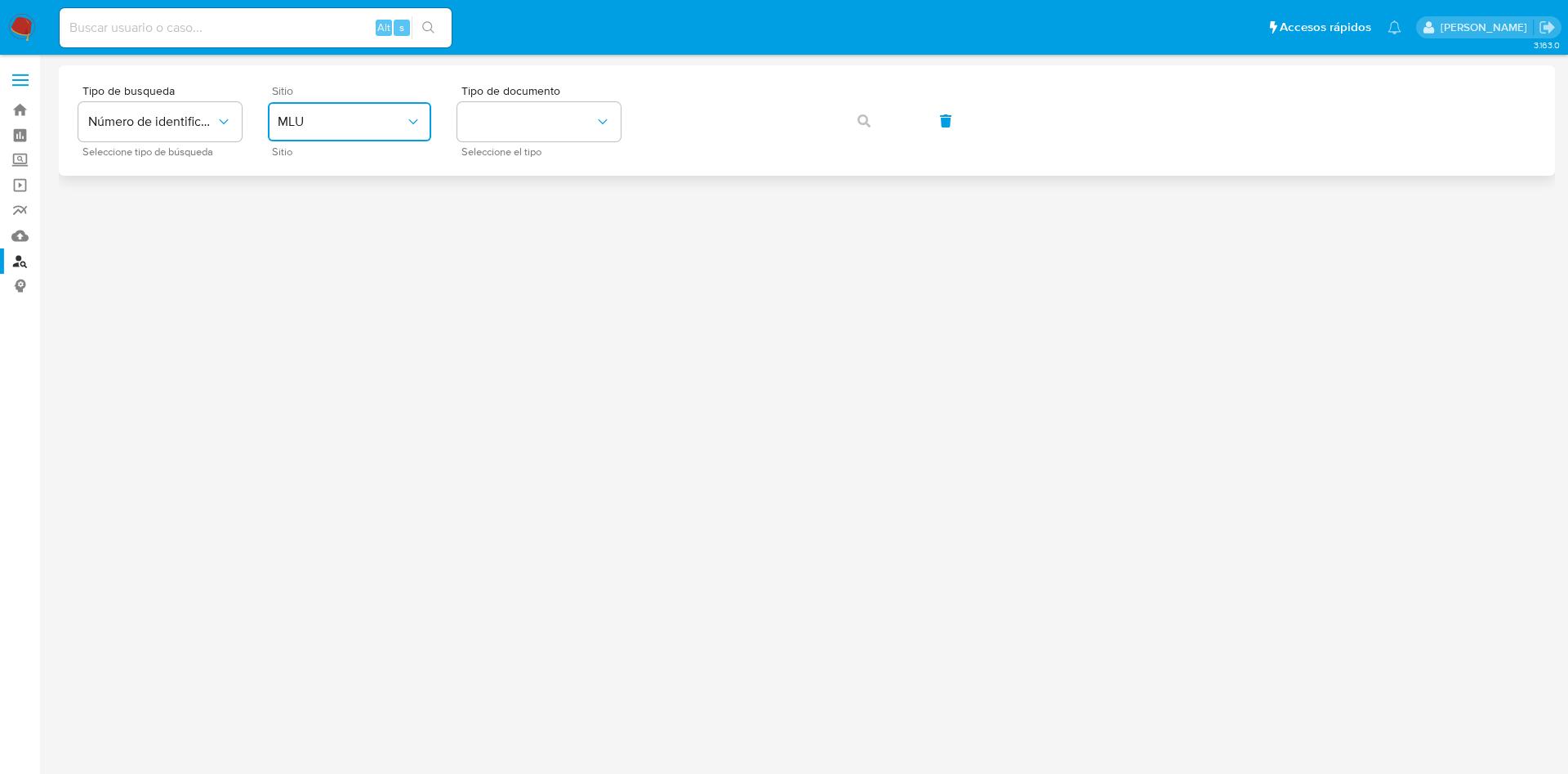
click at [354, 130] on button "MLU" at bounding box center [349, 122] width 164 height 39
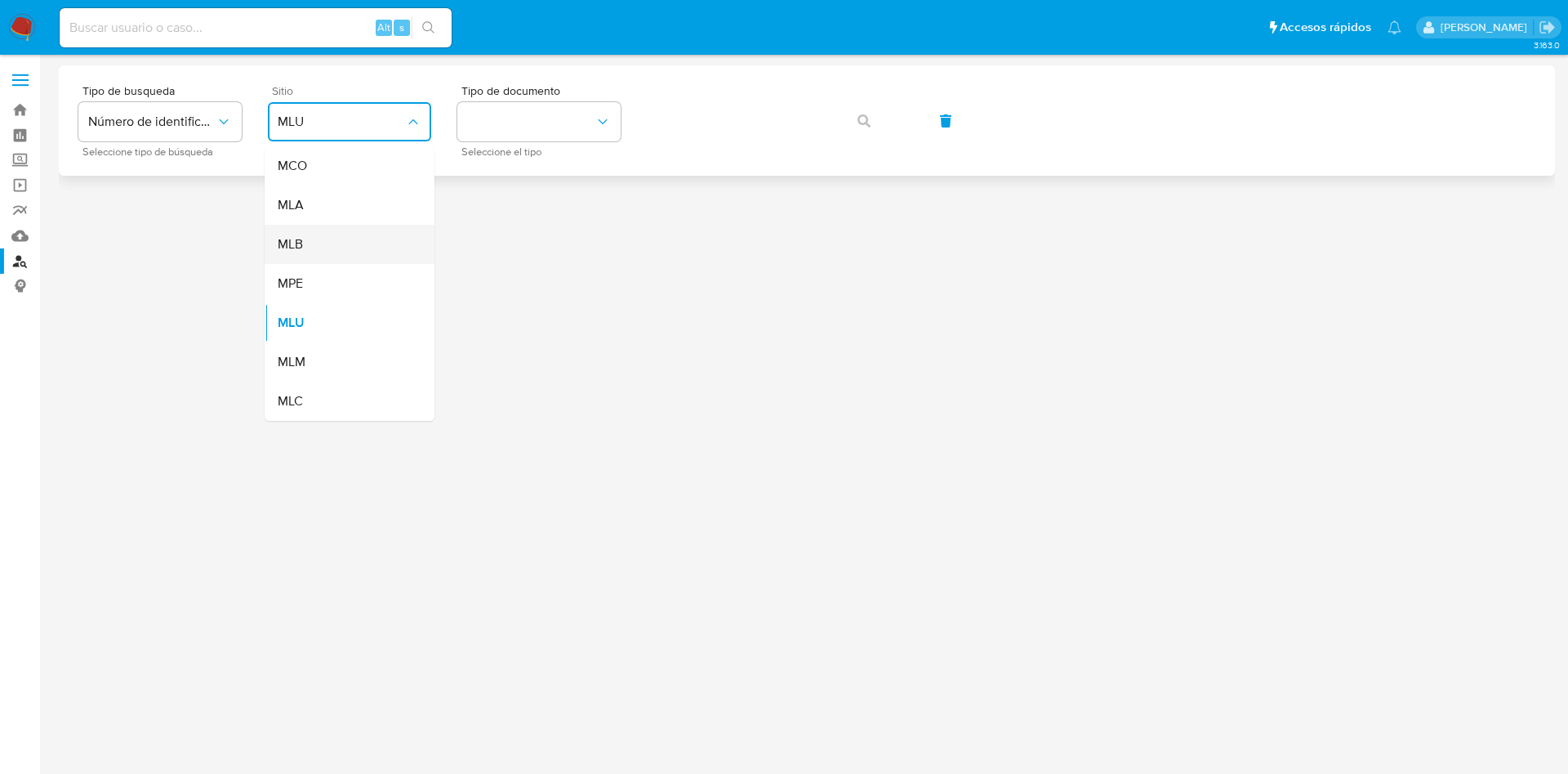
click at [299, 225] on div "MLB" at bounding box center [344, 244] width 134 height 39
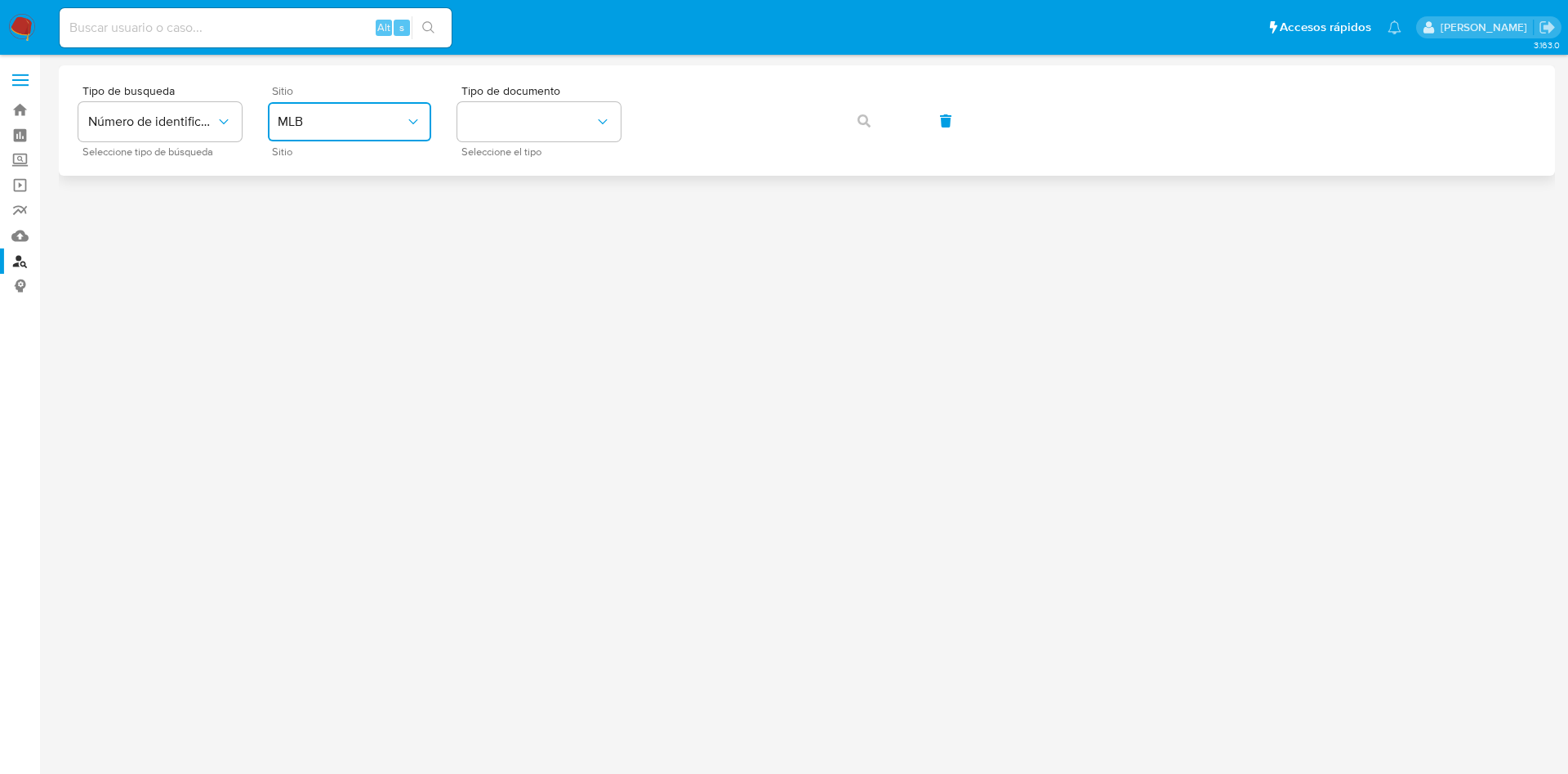
click at [328, 138] on button "MLB" at bounding box center [349, 122] width 164 height 39
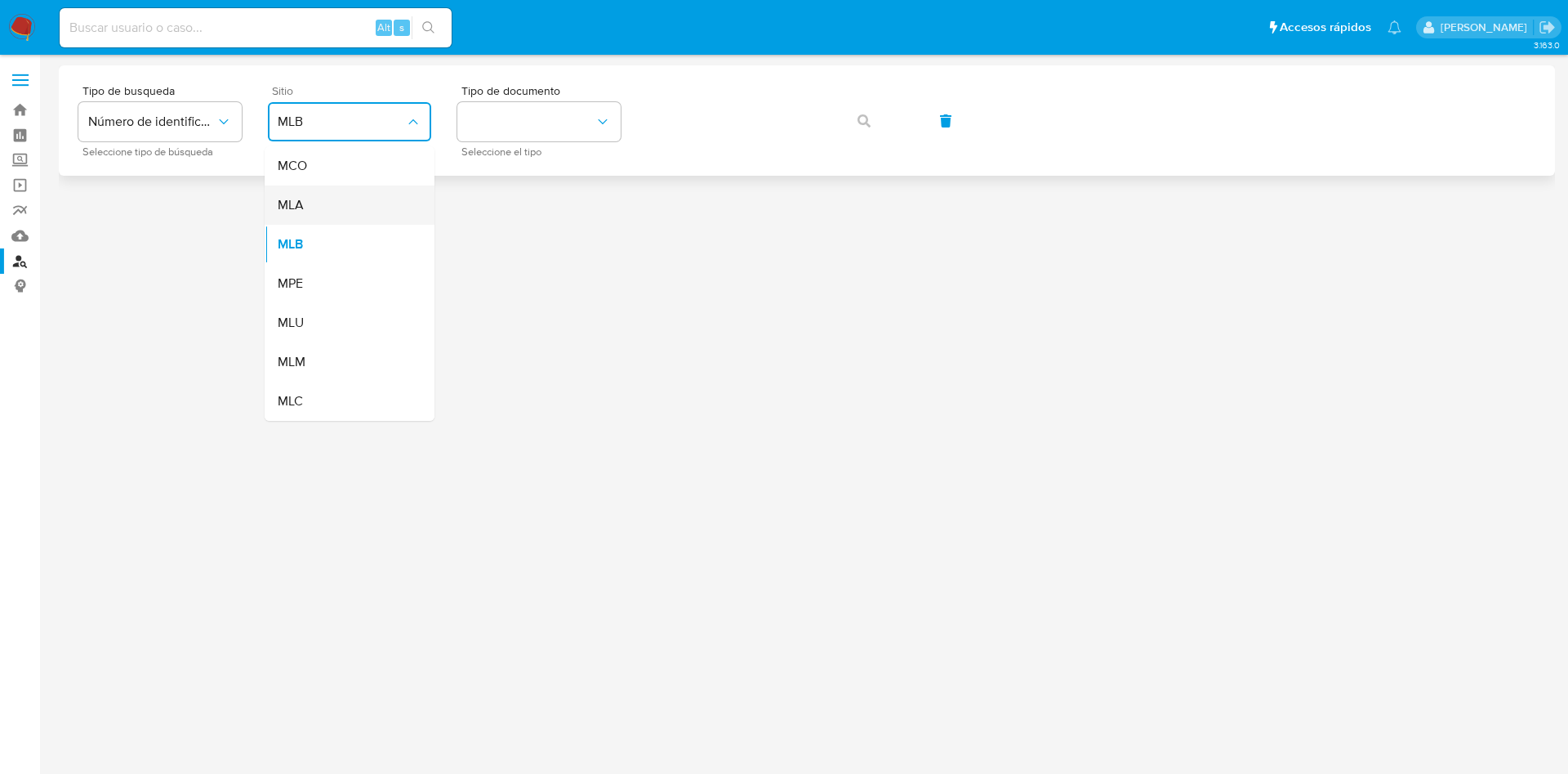
click at [293, 204] on span "MLA" at bounding box center [291, 205] width 26 height 16
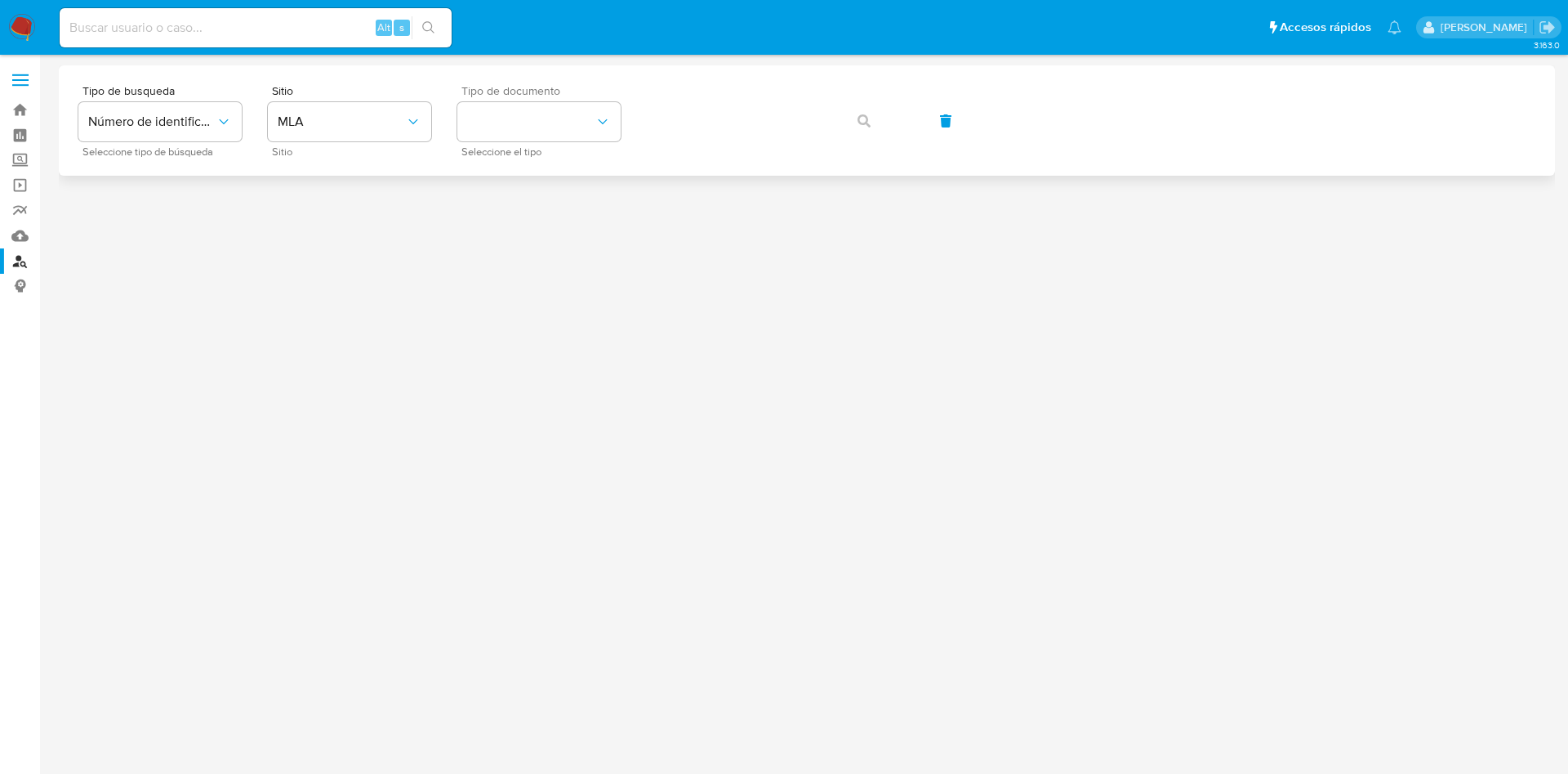
click at [513, 94] on span "Tipo de documento" at bounding box center [543, 91] width 164 height 11
click at [516, 102] on button "identificationType" at bounding box center [539, 122] width 164 height 39
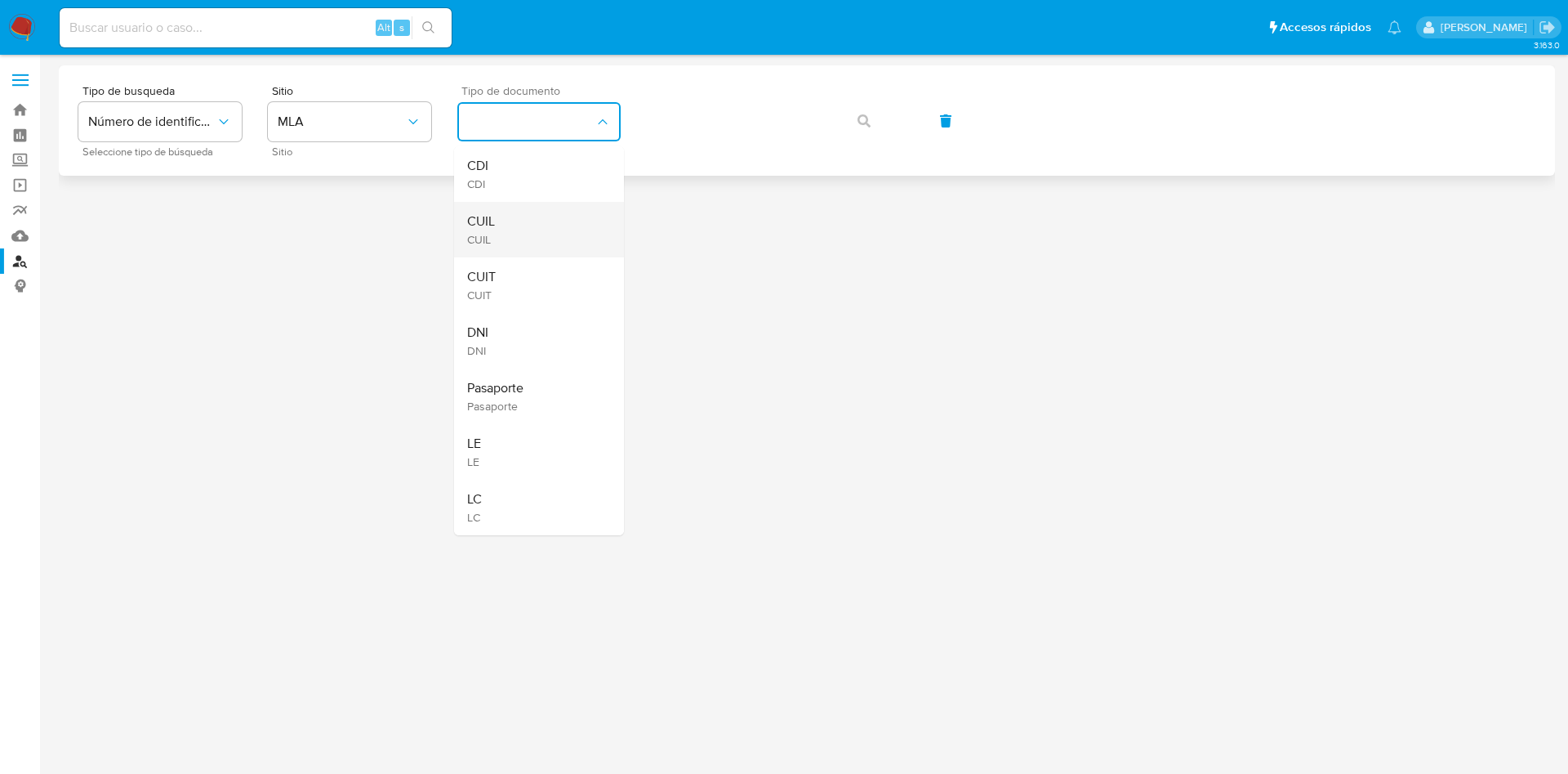
click at [510, 228] on div "CUIL CUIL" at bounding box center [534, 229] width 134 height 55
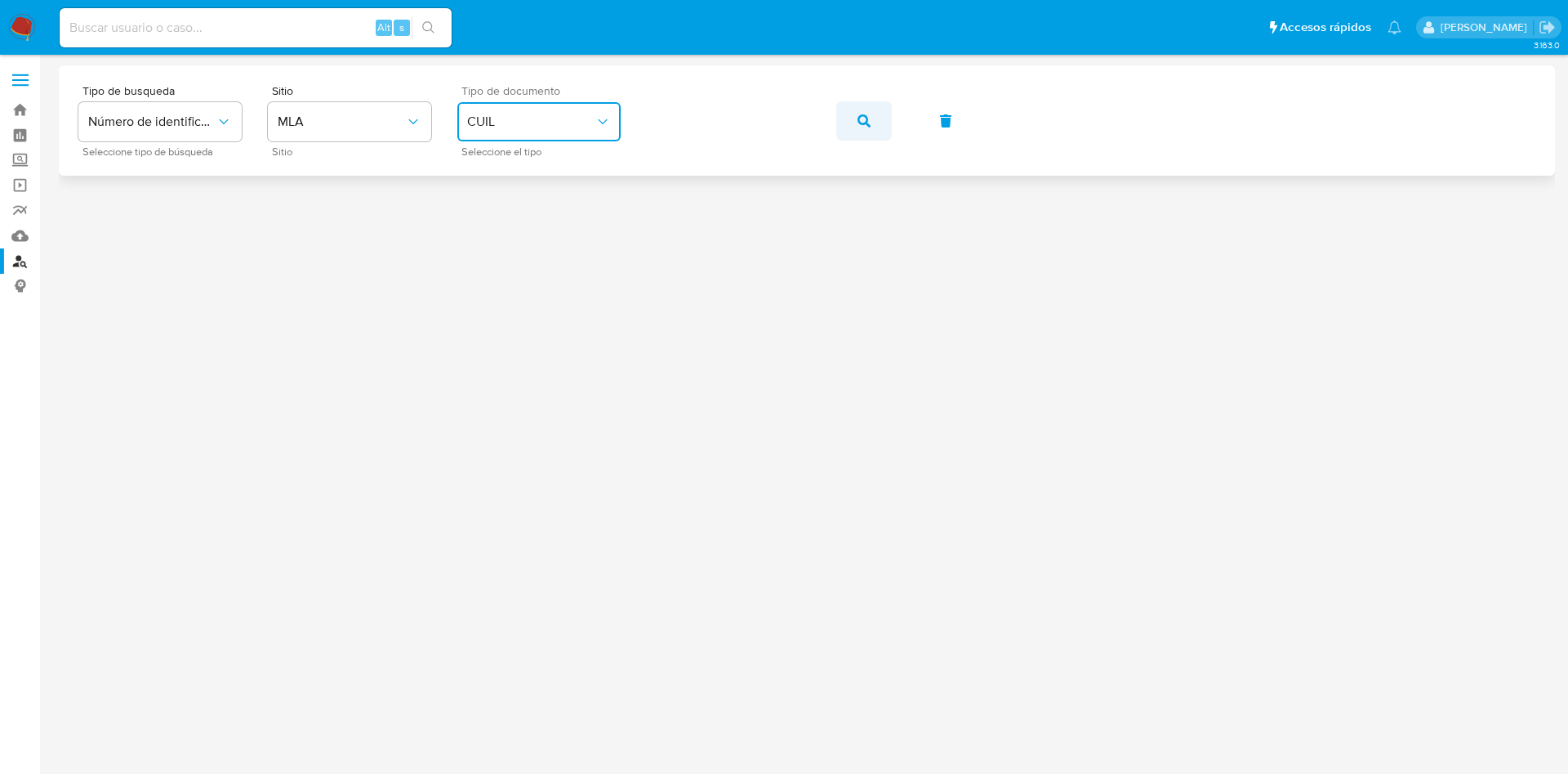
click at [846, 121] on button "button" at bounding box center [863, 121] width 55 height 39
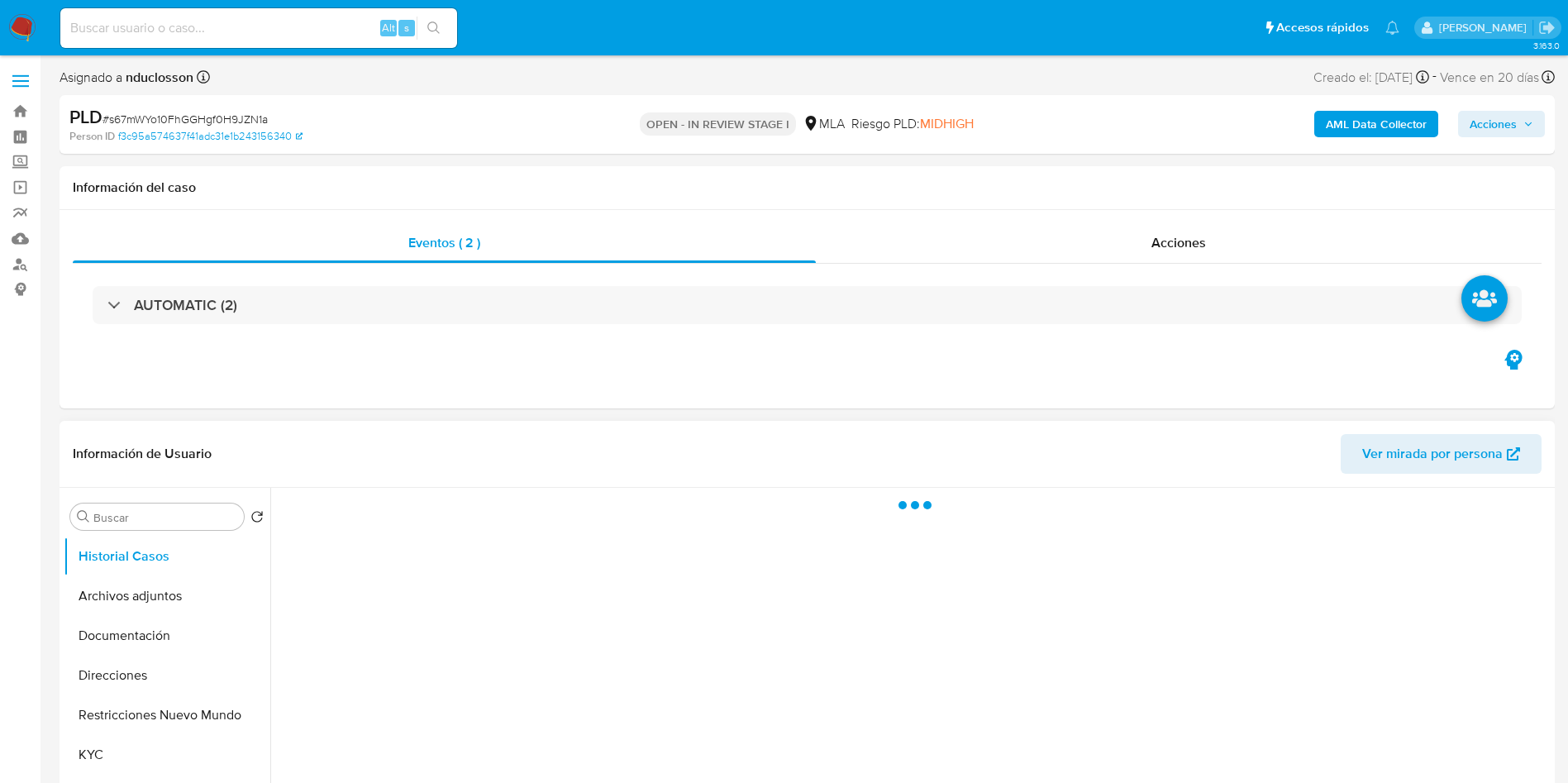
select select "10"
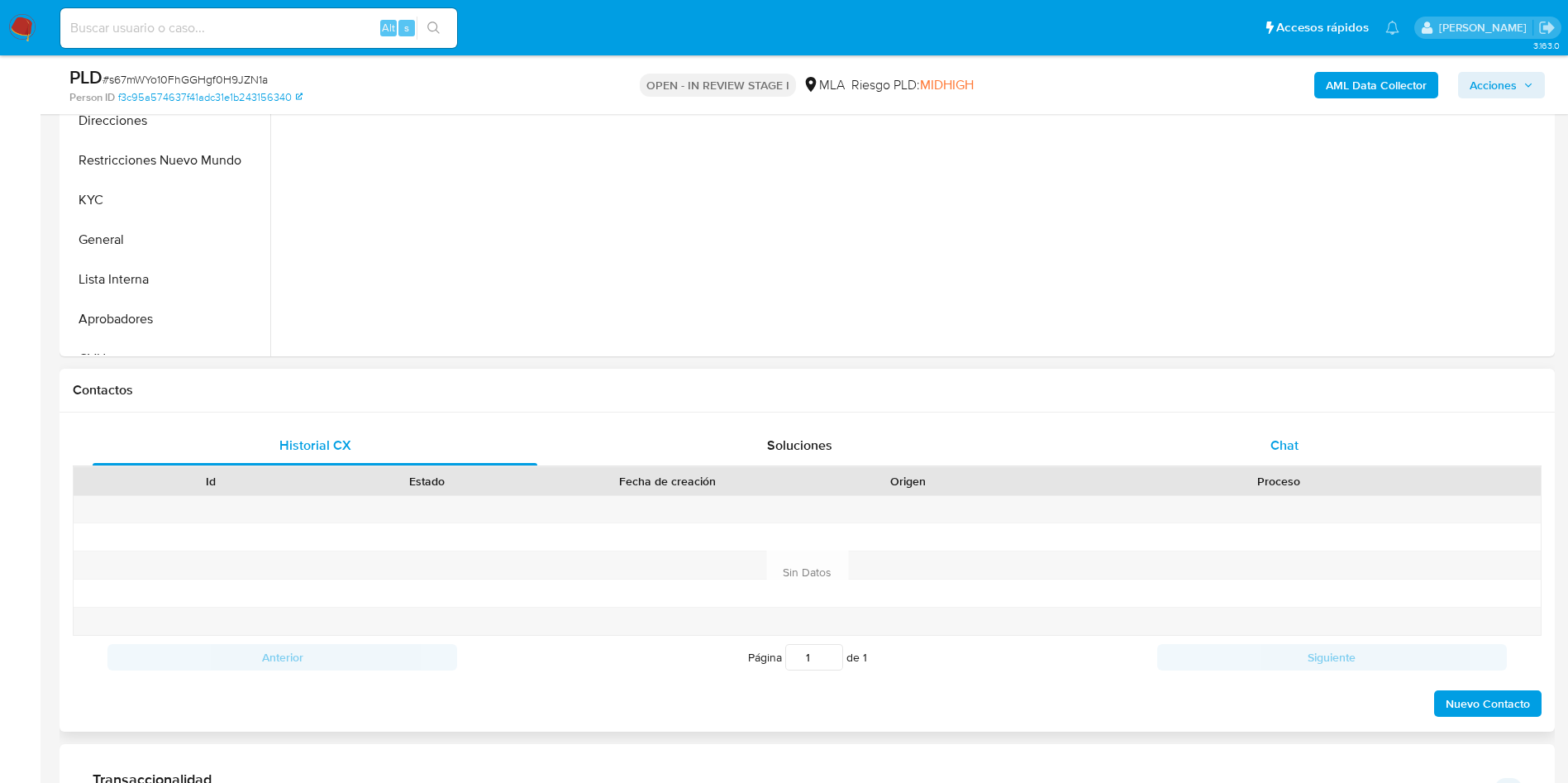
click at [1228, 446] on div "Chat" at bounding box center [1284, 445] width 444 height 40
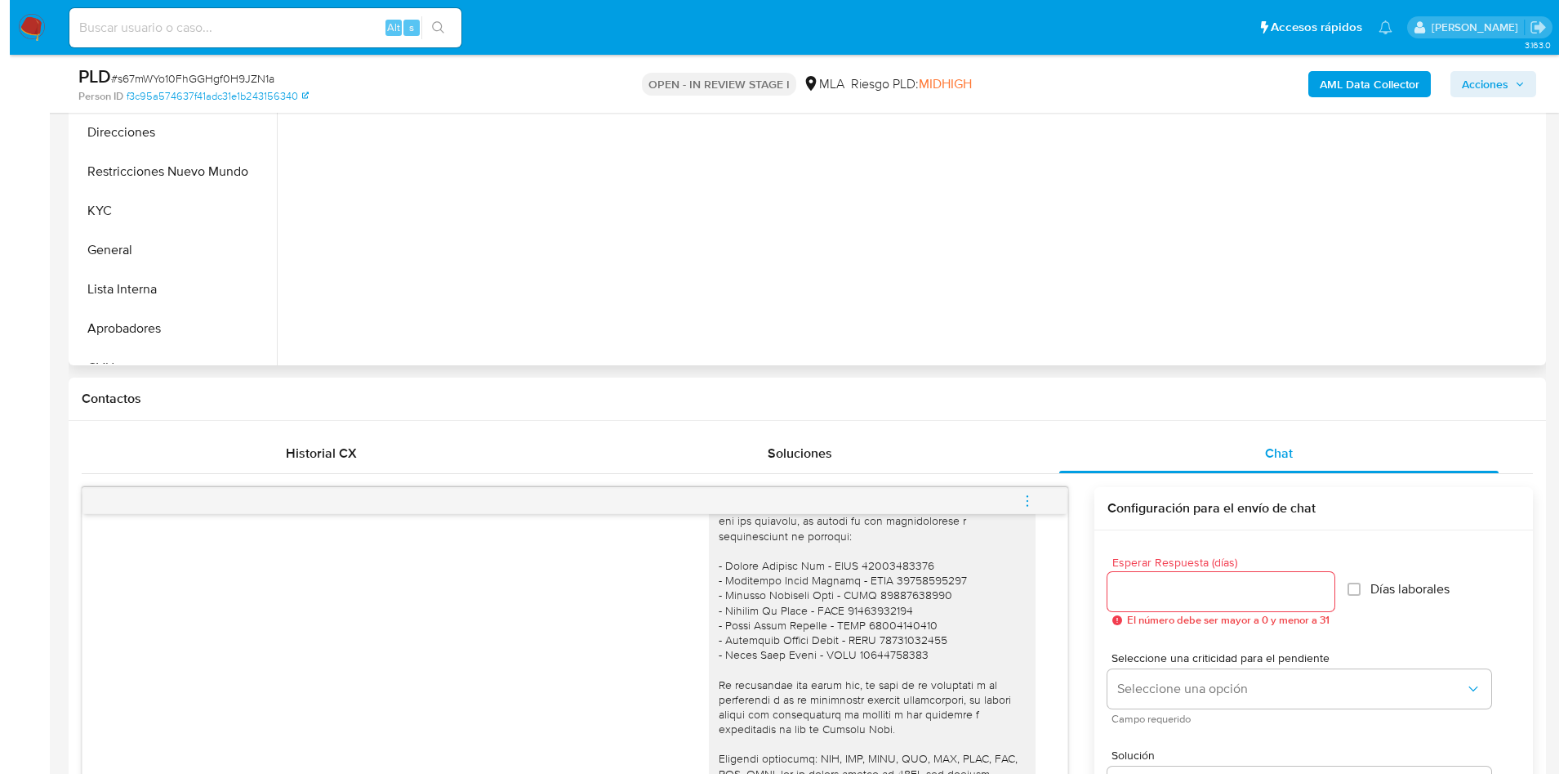
scroll to position [245, 0]
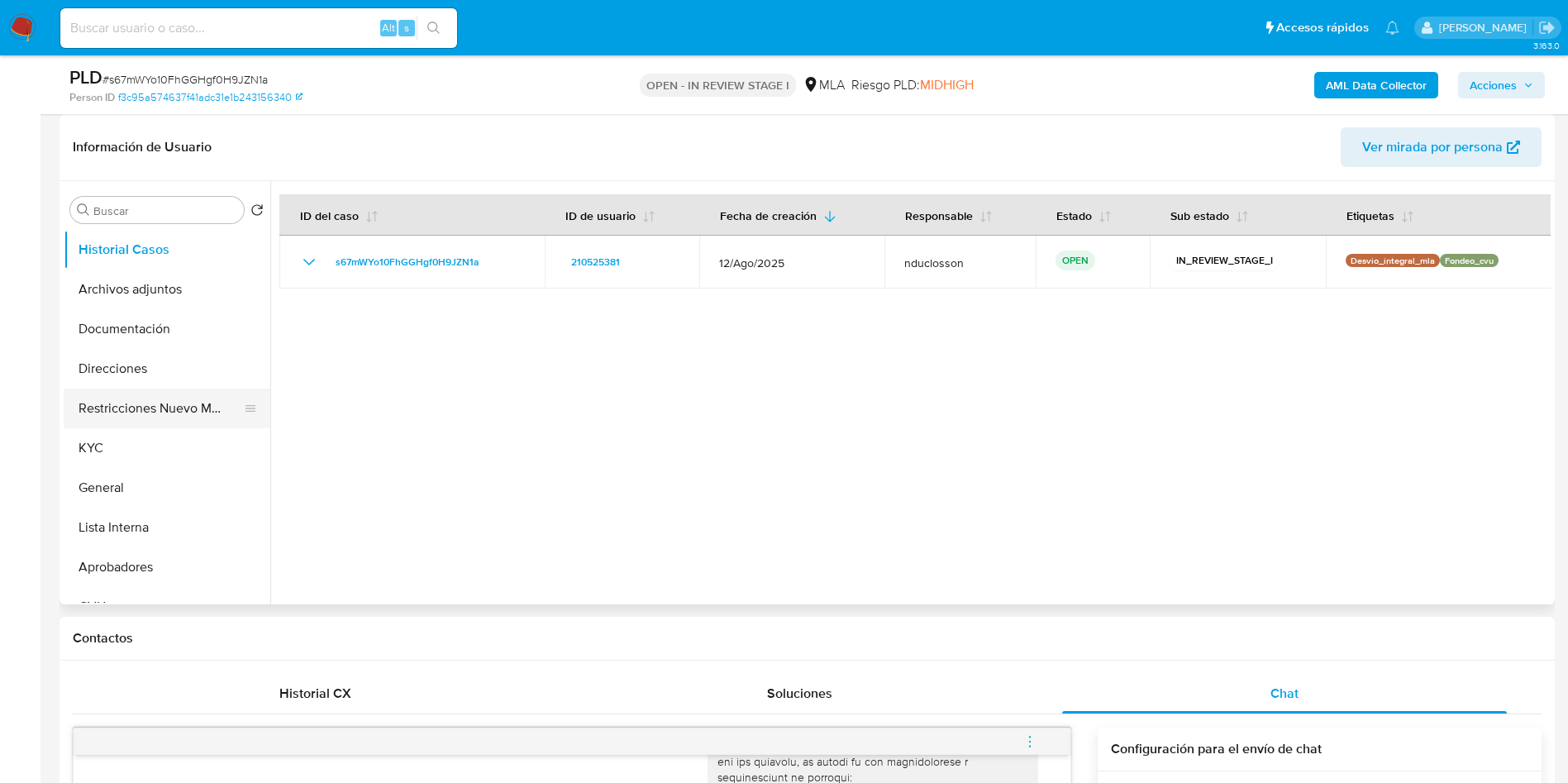
click at [148, 409] on button "Restricciones Nuevo Mundo" at bounding box center [160, 409] width 194 height 40
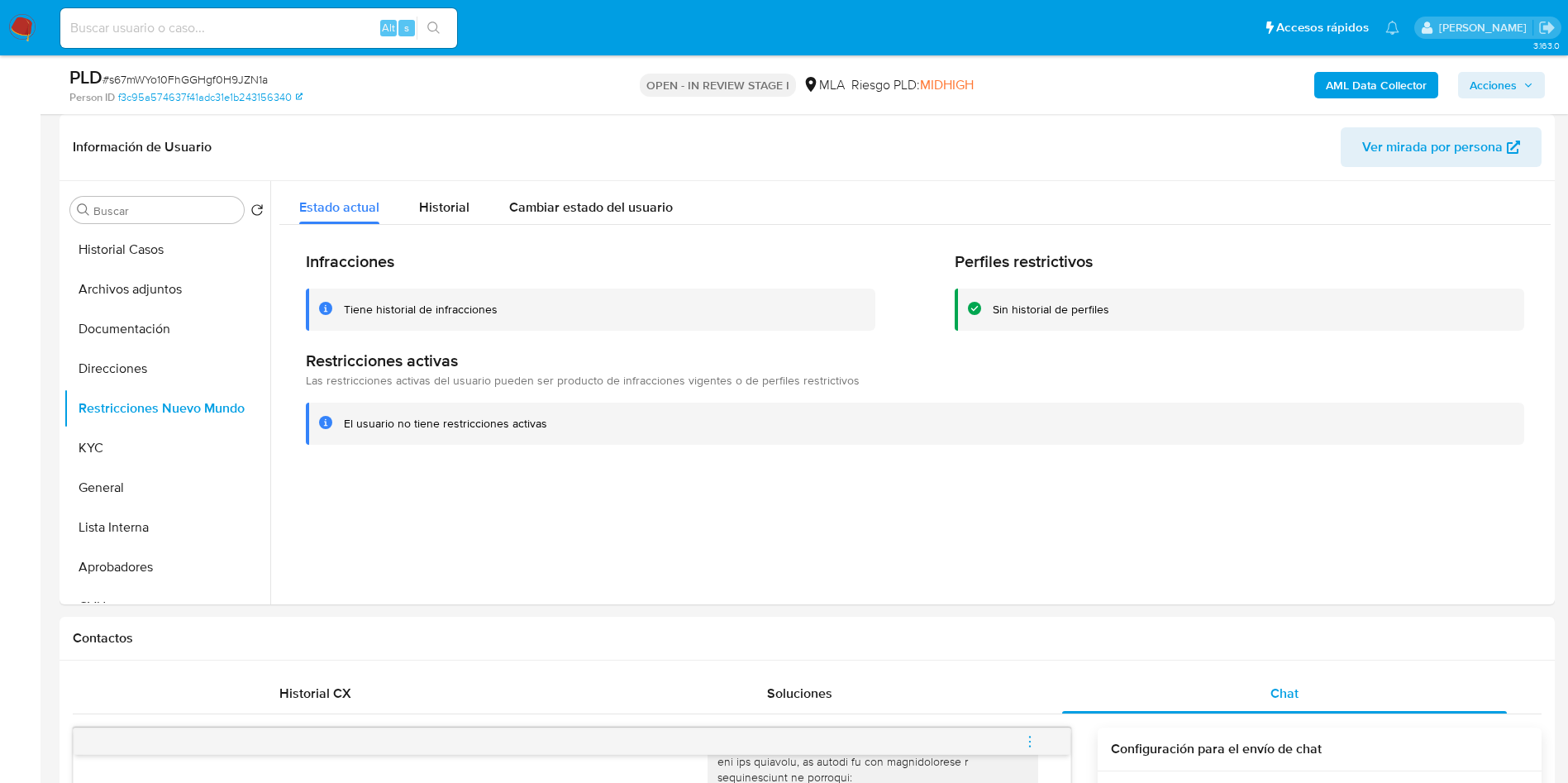
click at [1333, 80] on b "AML Data Collector" at bounding box center [1376, 85] width 101 height 26
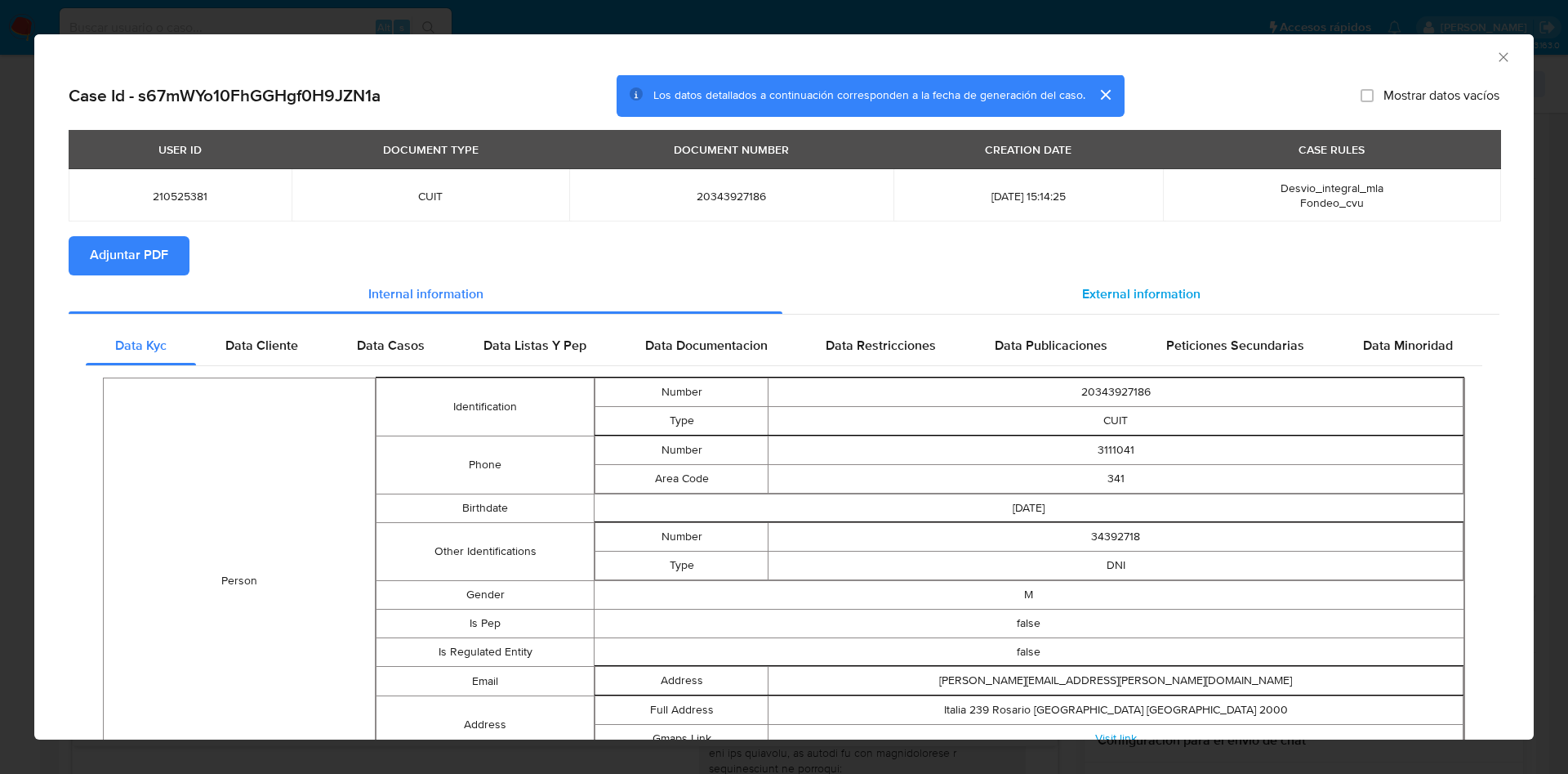
click at [1099, 280] on div "External information" at bounding box center [1141, 295] width 718 height 39
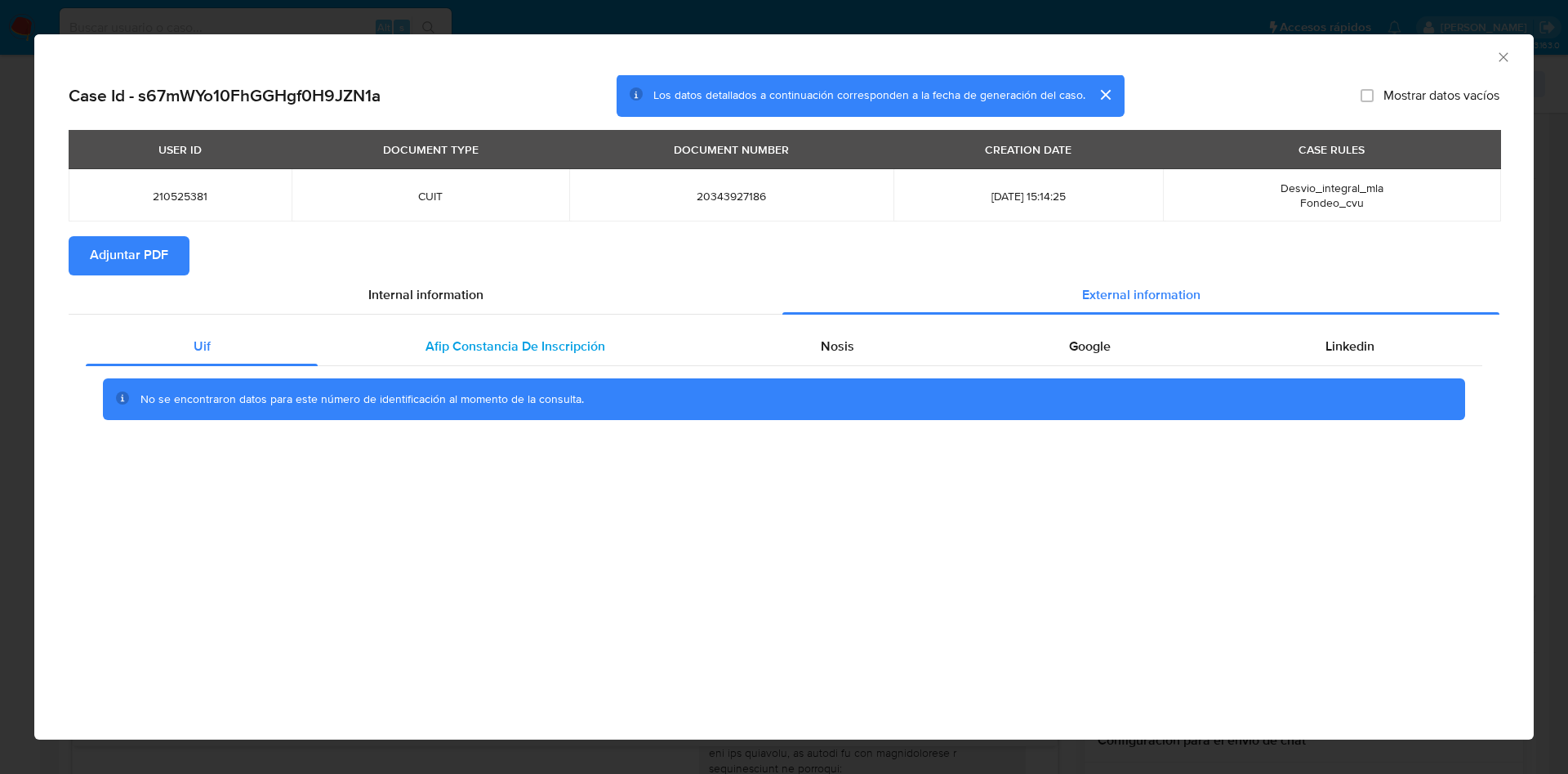
click at [472, 352] on span "Afip Constancia De Inscripción" at bounding box center [515, 346] width 179 height 19
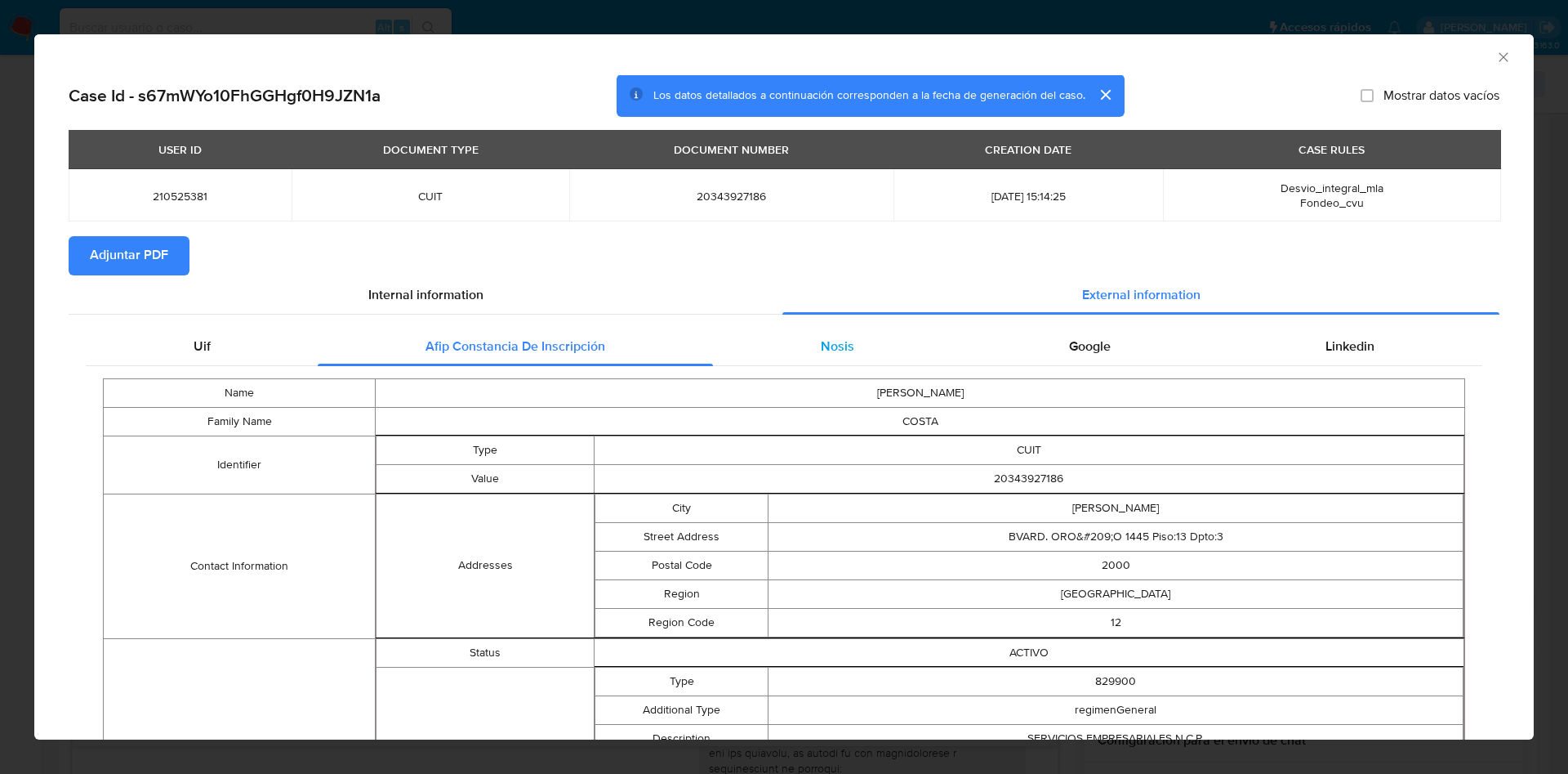
click at [873, 338] on div "Nosis" at bounding box center [837, 347] width 249 height 39
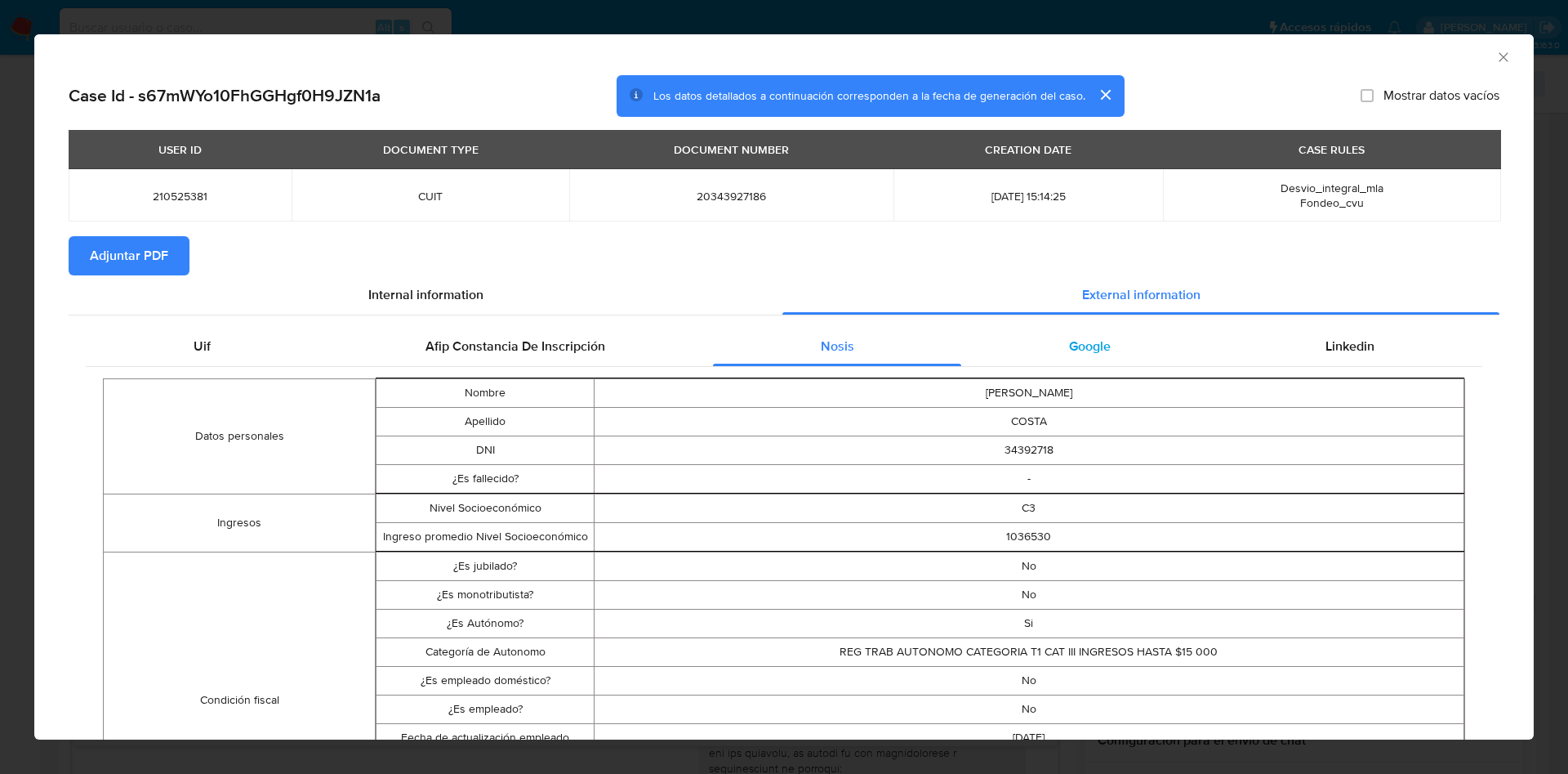
click at [1006, 357] on div "Google" at bounding box center [1090, 347] width 256 height 39
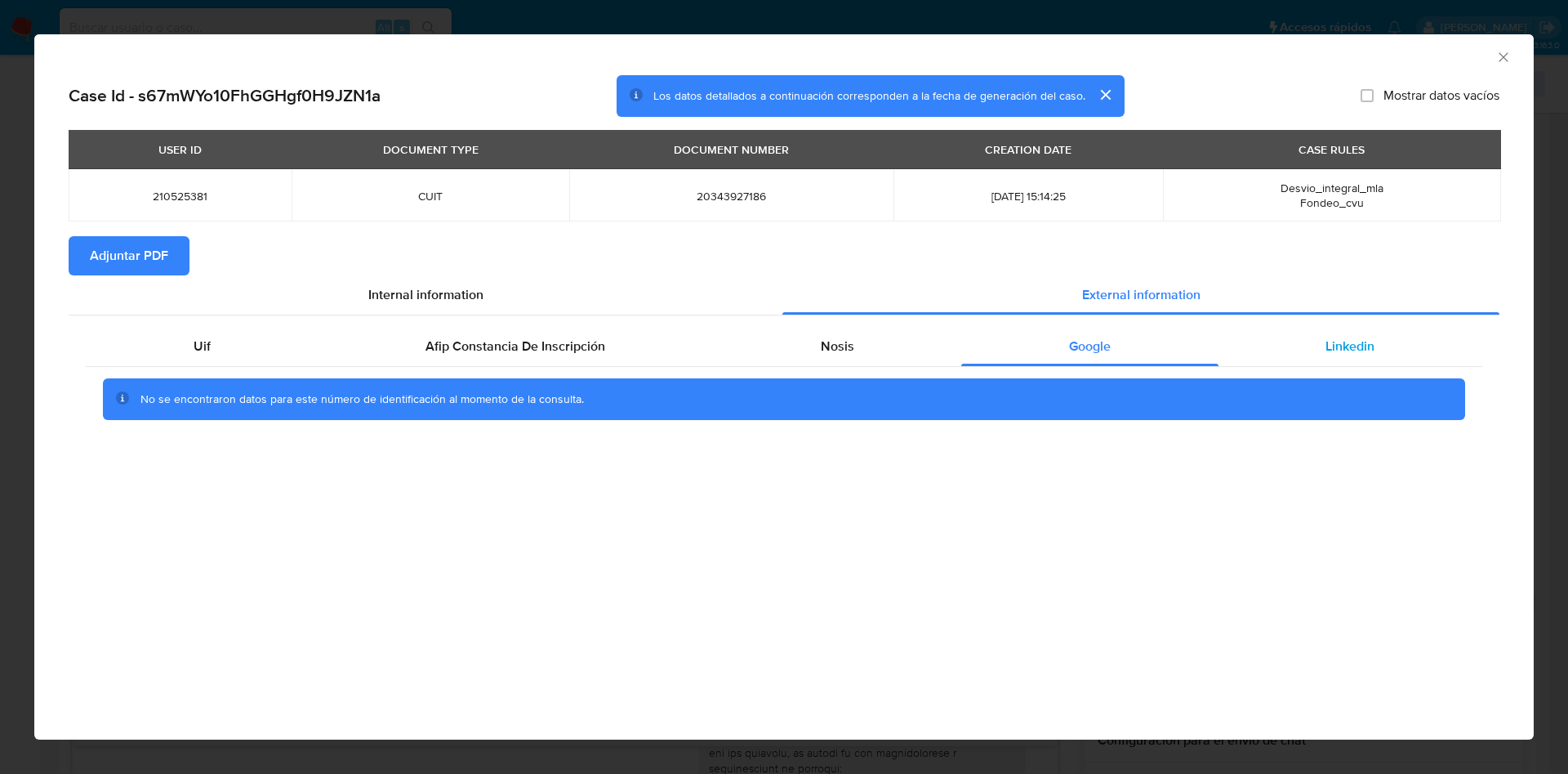
click at [1304, 343] on div "Linkedin" at bounding box center [1350, 347] width 264 height 39
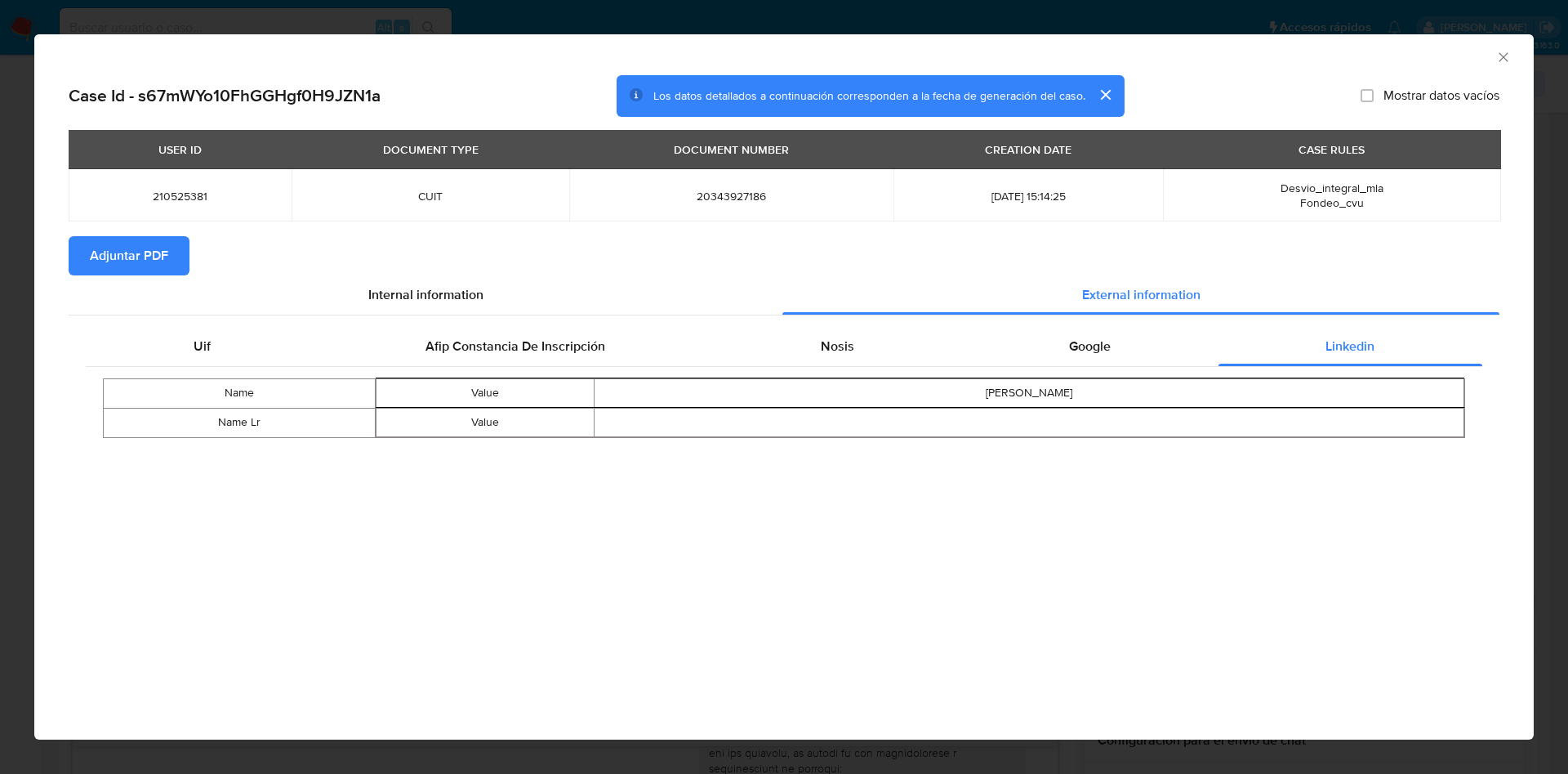
click at [157, 265] on span "Adjuntar PDF" at bounding box center [129, 255] width 78 height 36
click at [1505, 63] on icon "Cerrar ventana" at bounding box center [1504, 56] width 16 height 16
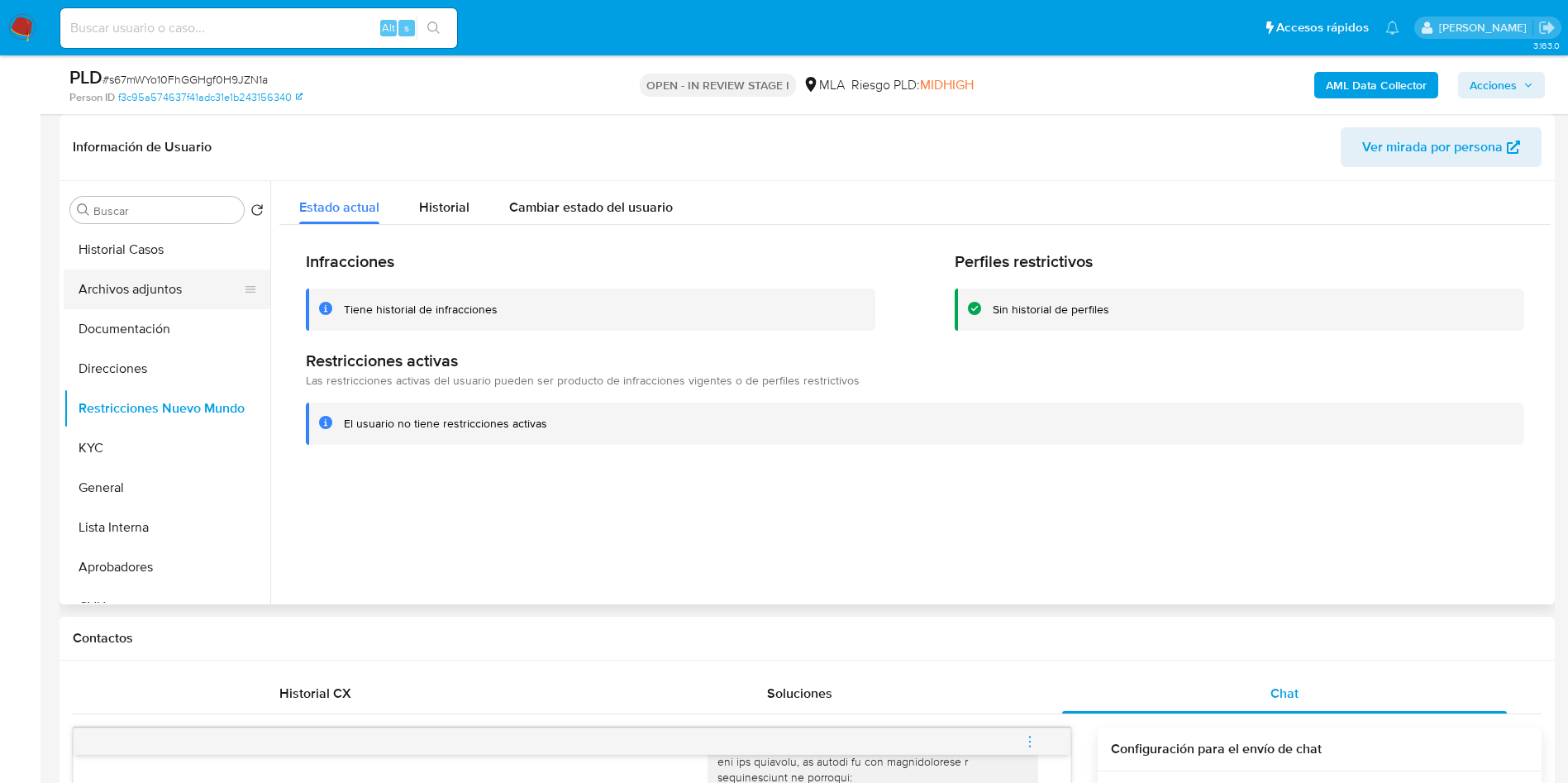
click at [147, 296] on button "Archivos adjuntos" at bounding box center [160, 289] width 194 height 40
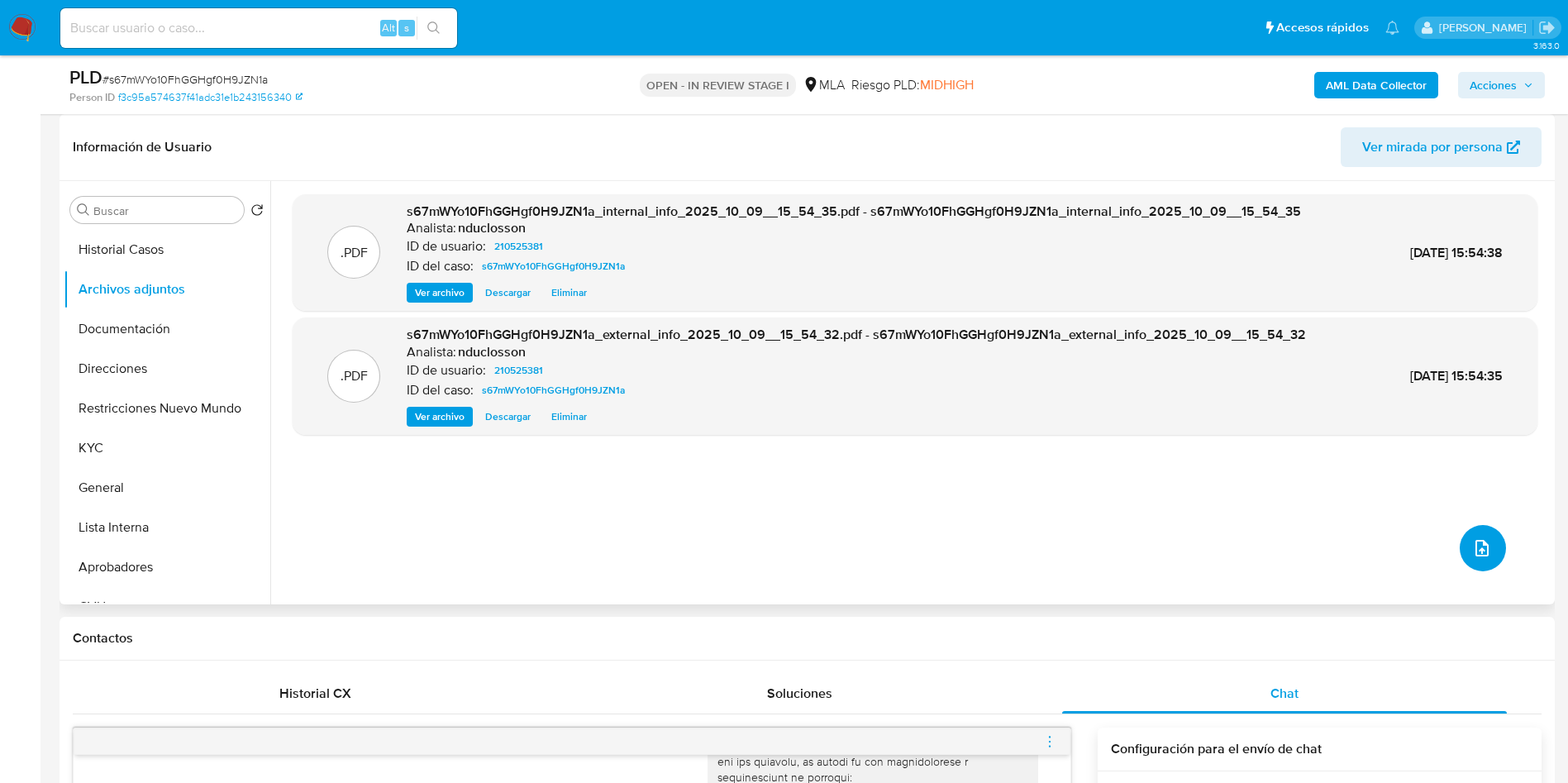
click at [1477, 540] on icon "upload-file" at bounding box center [1482, 548] width 13 height 16
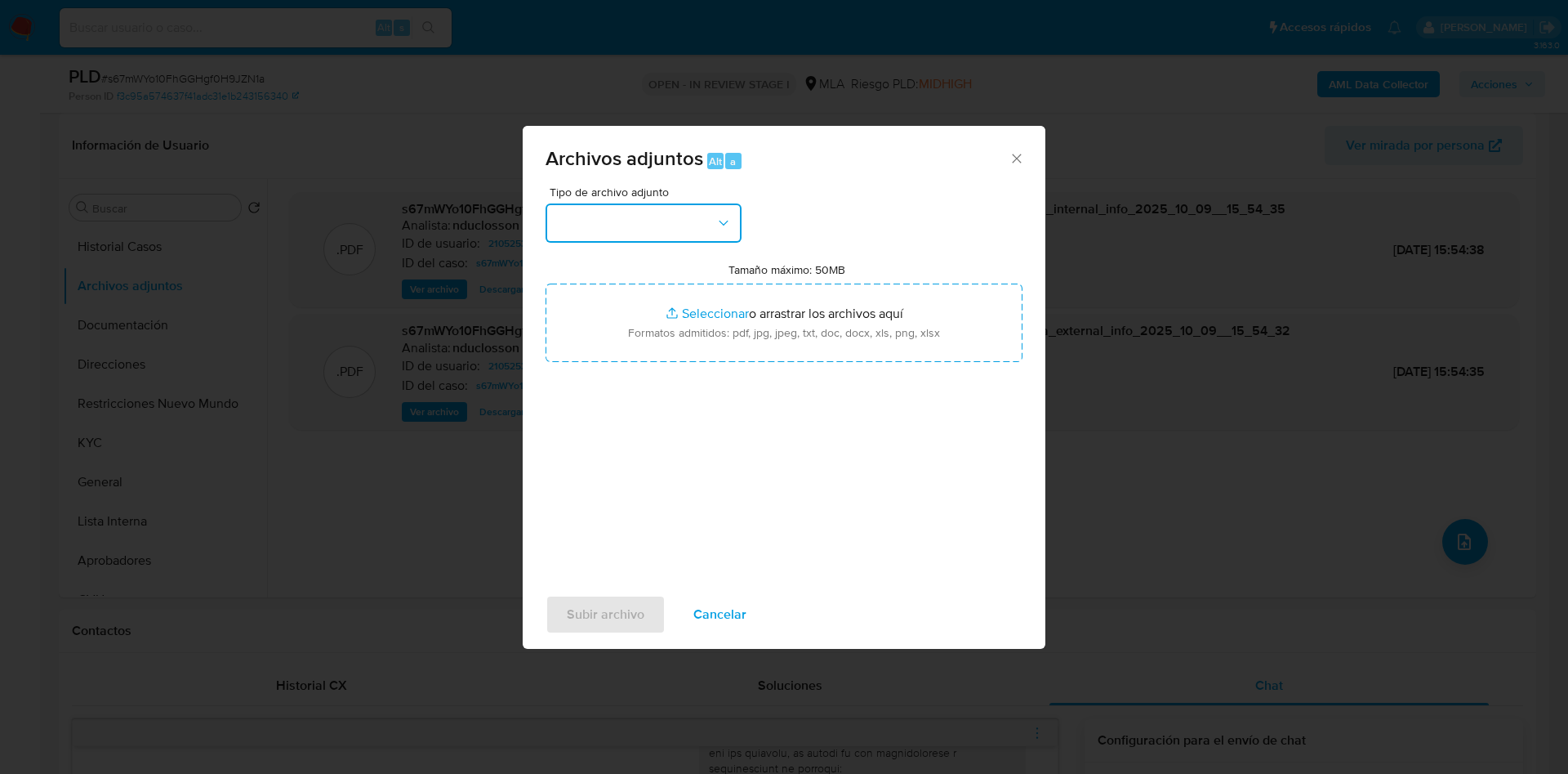
click at [645, 208] on button "button" at bounding box center [644, 223] width 196 height 39
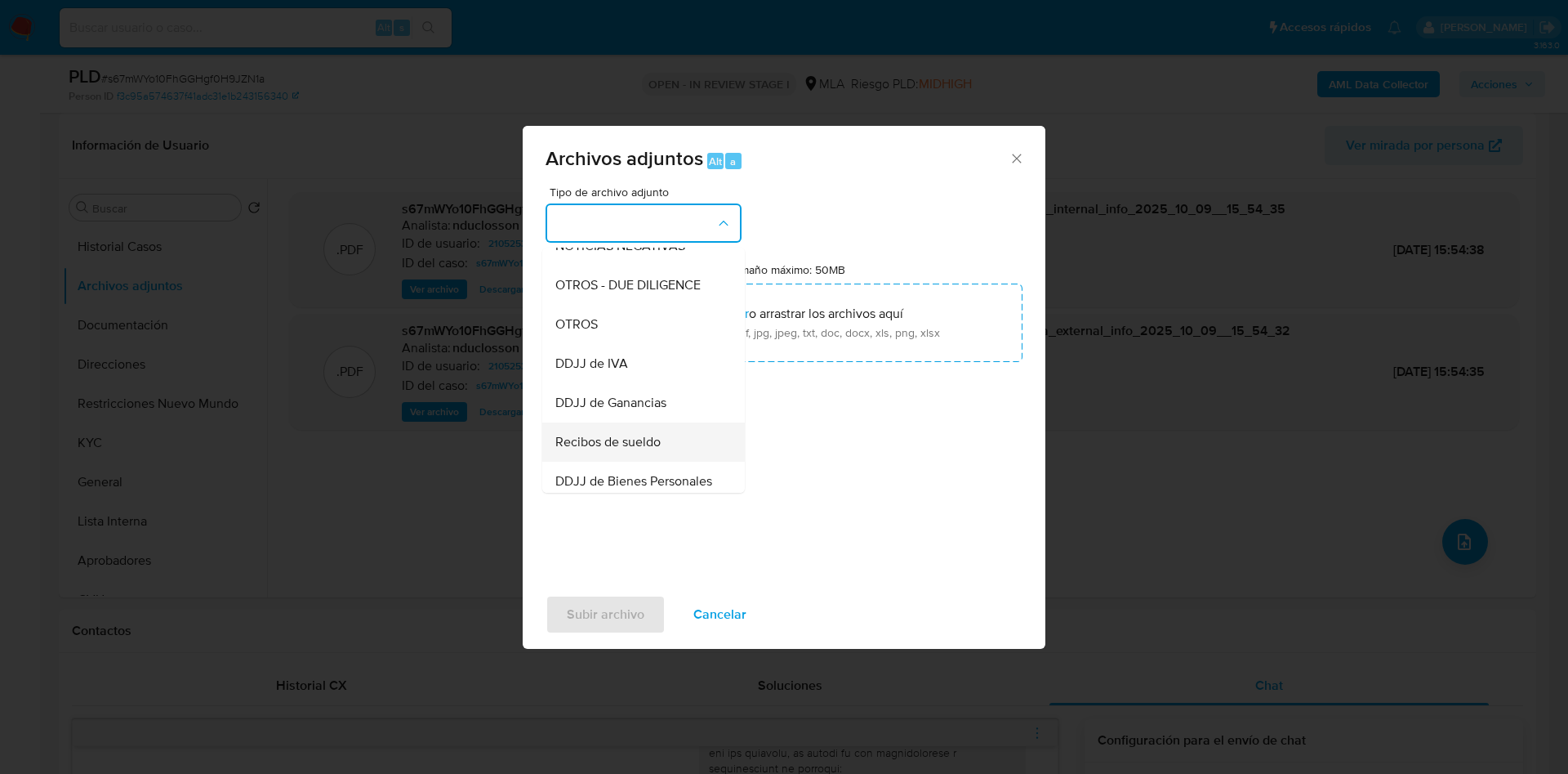
scroll to position [330, 0]
click at [597, 259] on span "OTROS" at bounding box center [576, 251] width 42 height 16
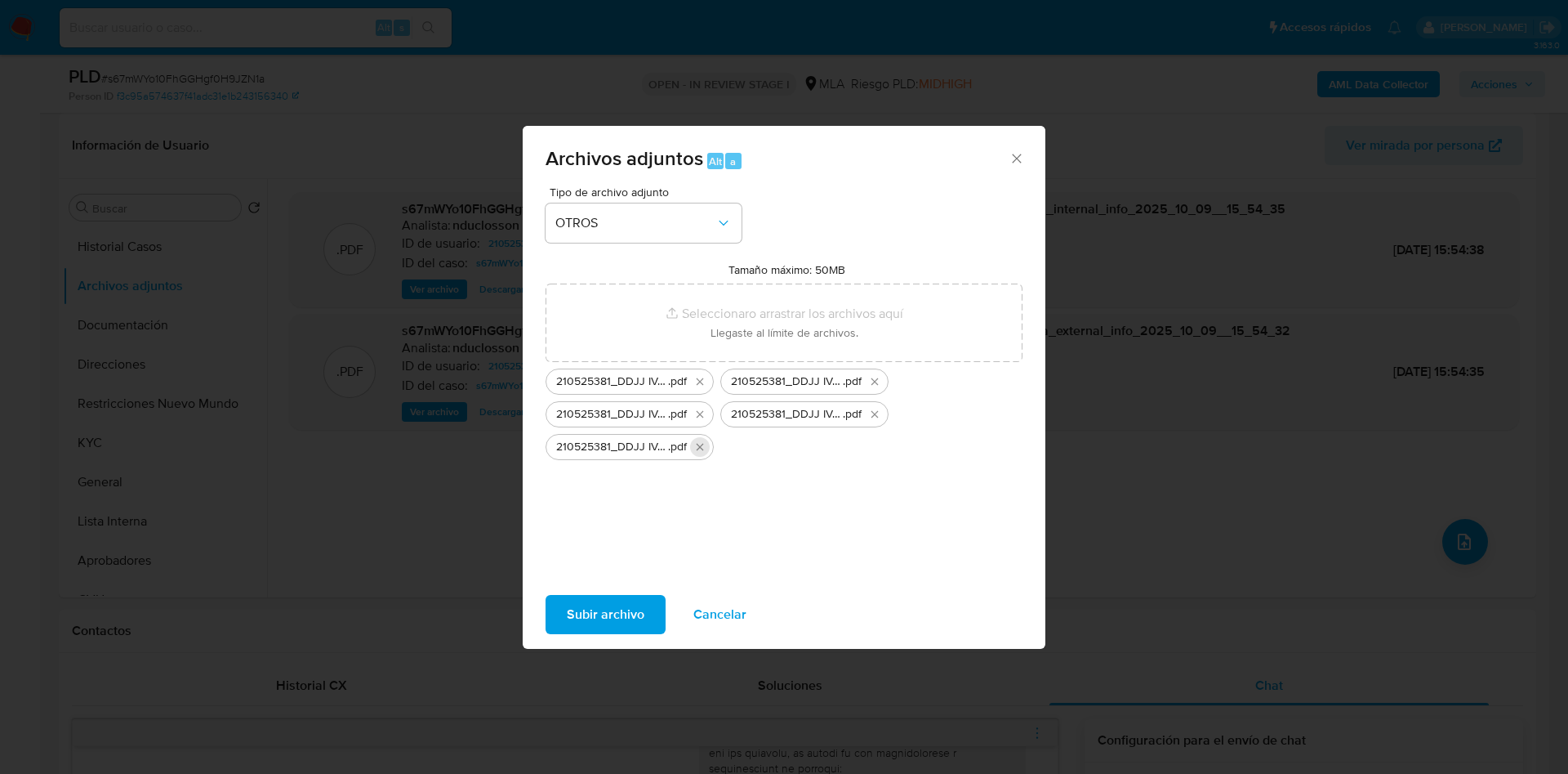
click at [701, 445] on icon "Eliminar 210525381_DDJJ IVA (2).pdf" at bounding box center [700, 447] width 13 height 13
click at [697, 406] on button "Eliminar 210525381_DDJJ IVA (5).pdf" at bounding box center [700, 414] width 20 height 20
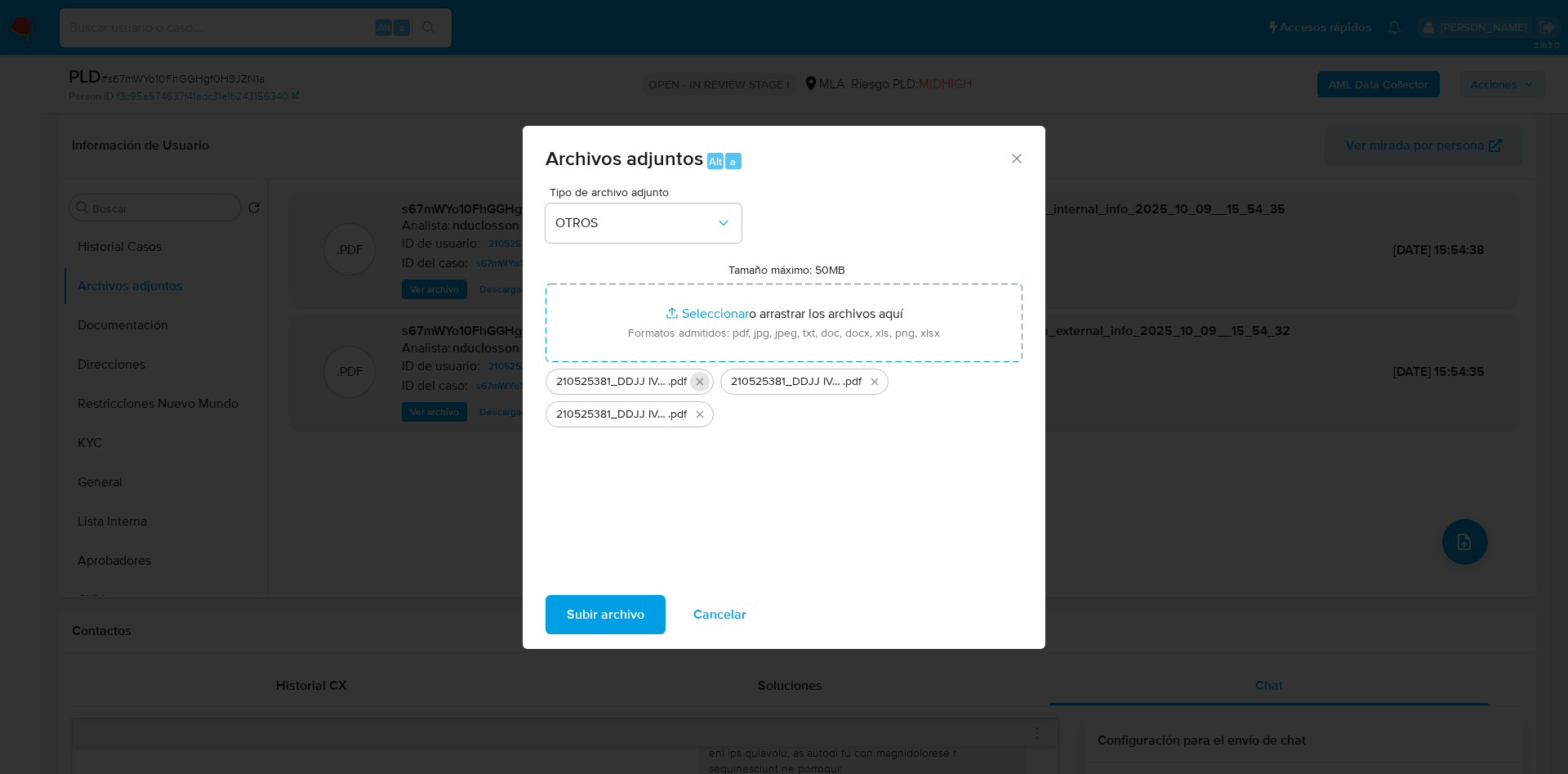
click at [695, 380] on icon "Eliminar 210525381_DDJJ IVA (3).pdf" at bounding box center [700, 381] width 13 height 13
click at [695, 380] on icon "Eliminar 210525381_DDJJ IVA (4).pdf" at bounding box center [700, 381] width 13 height 13
click at [695, 380] on icon "Eliminar 210525381_DDJJ IVA (1).pdf" at bounding box center [700, 381] width 13 height 13
click at [571, 628] on span "Subir archivo" at bounding box center [606, 614] width 78 height 36
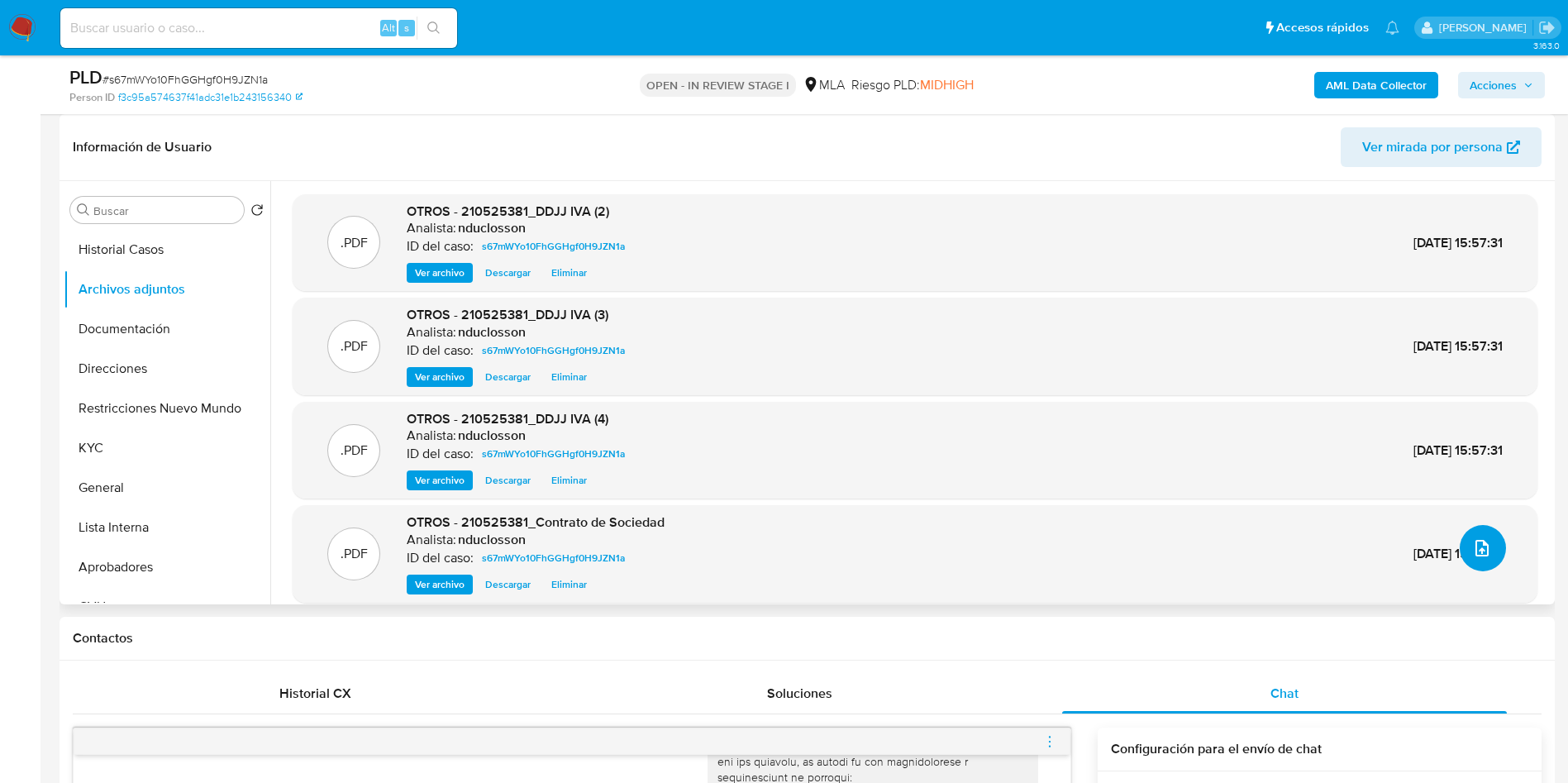
click at [1485, 556] on span "upload-file" at bounding box center [1482, 548] width 20 height 20
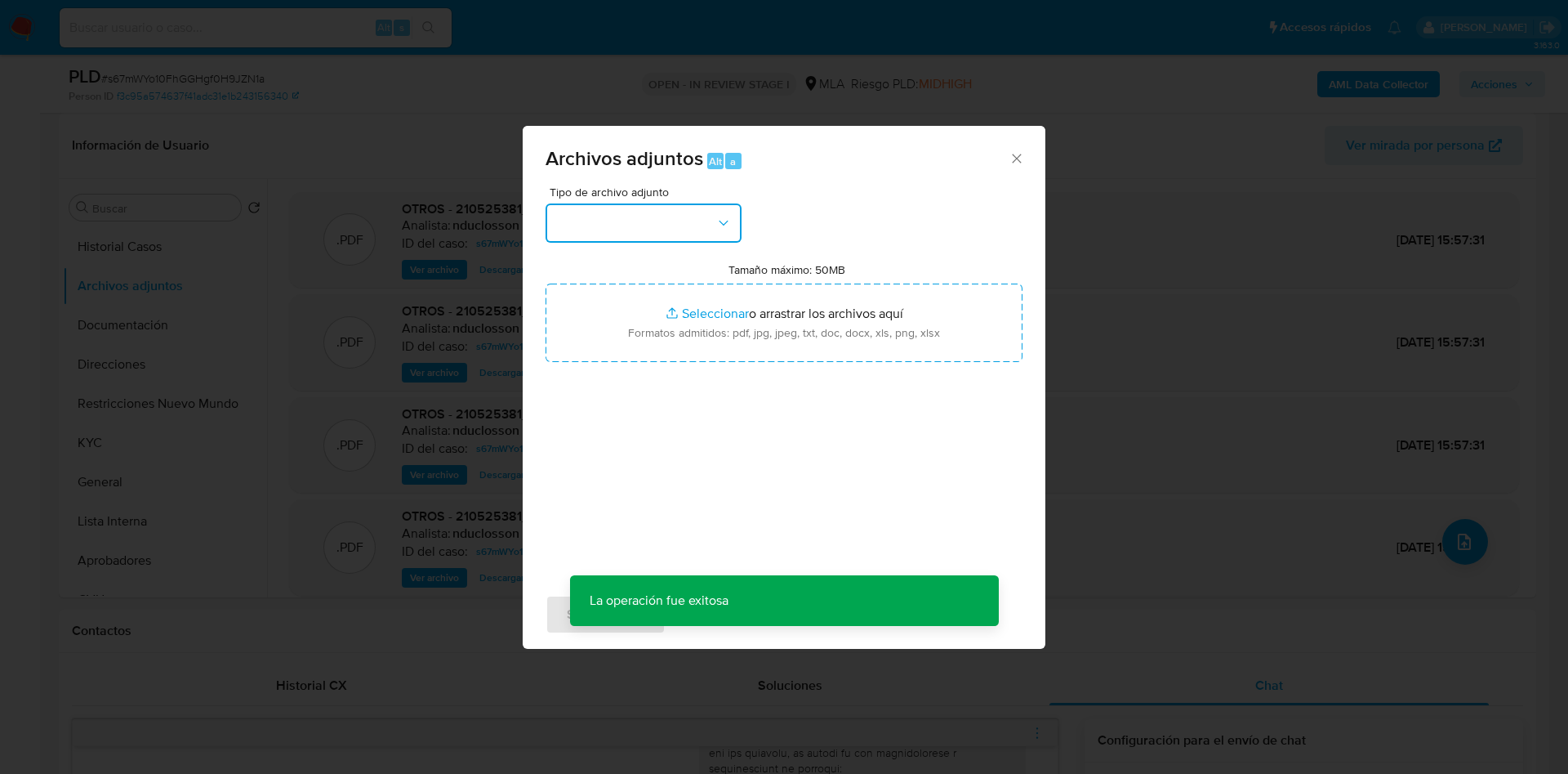
click at [597, 235] on button "button" at bounding box center [644, 223] width 196 height 39
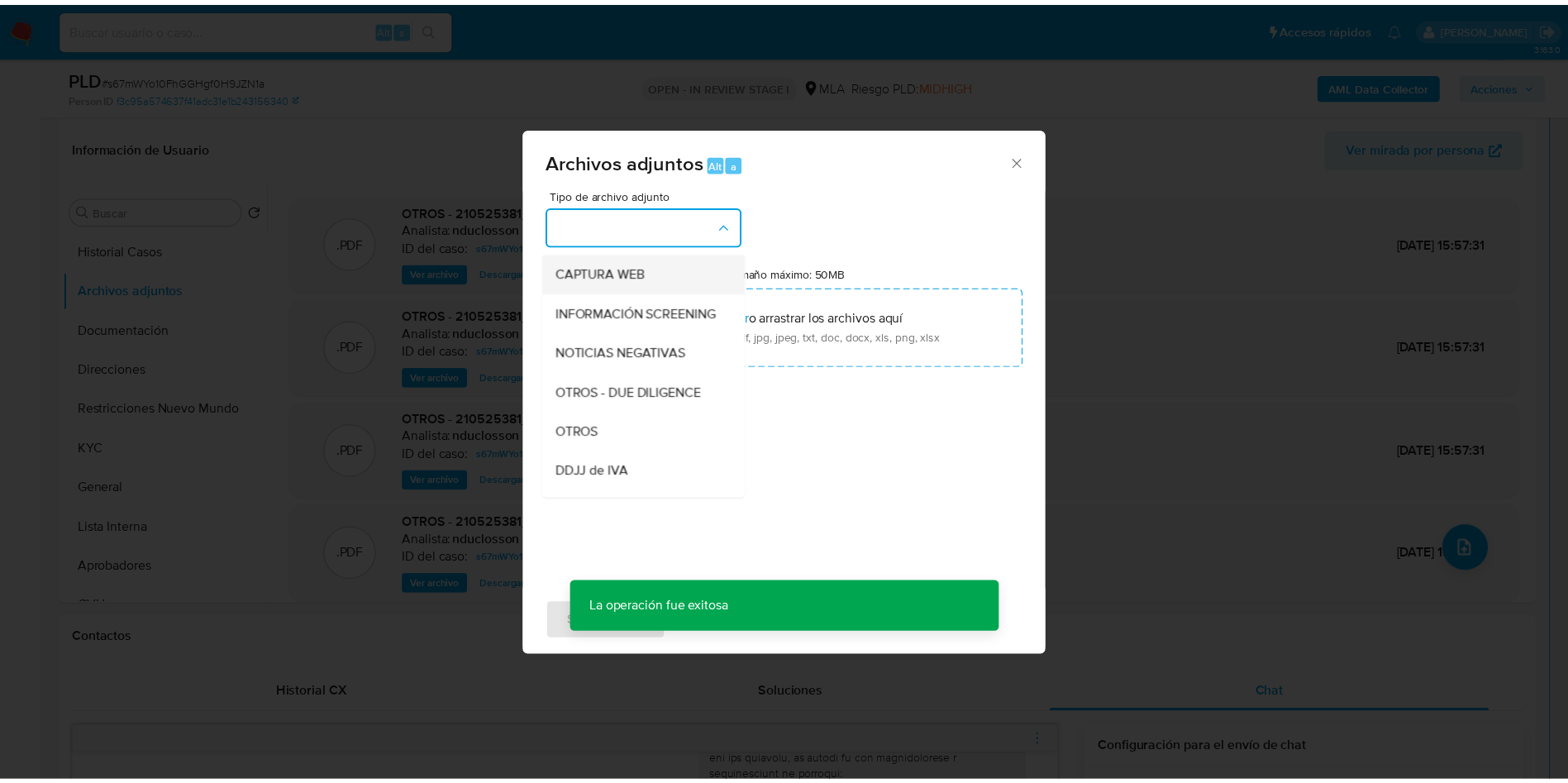
scroll to position [210, 0]
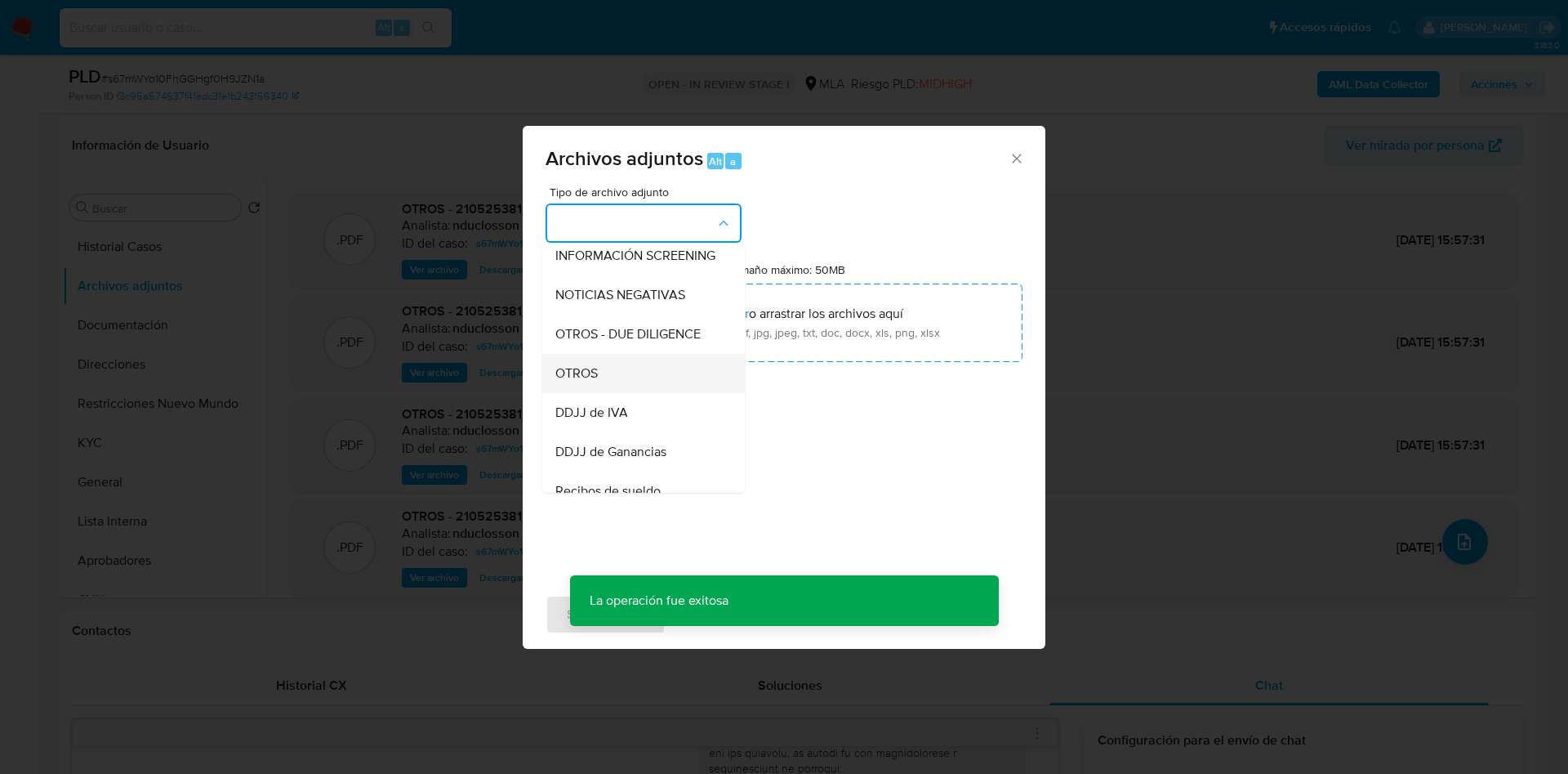
click at [613, 390] on div "OTROS" at bounding box center [638, 374] width 166 height 39
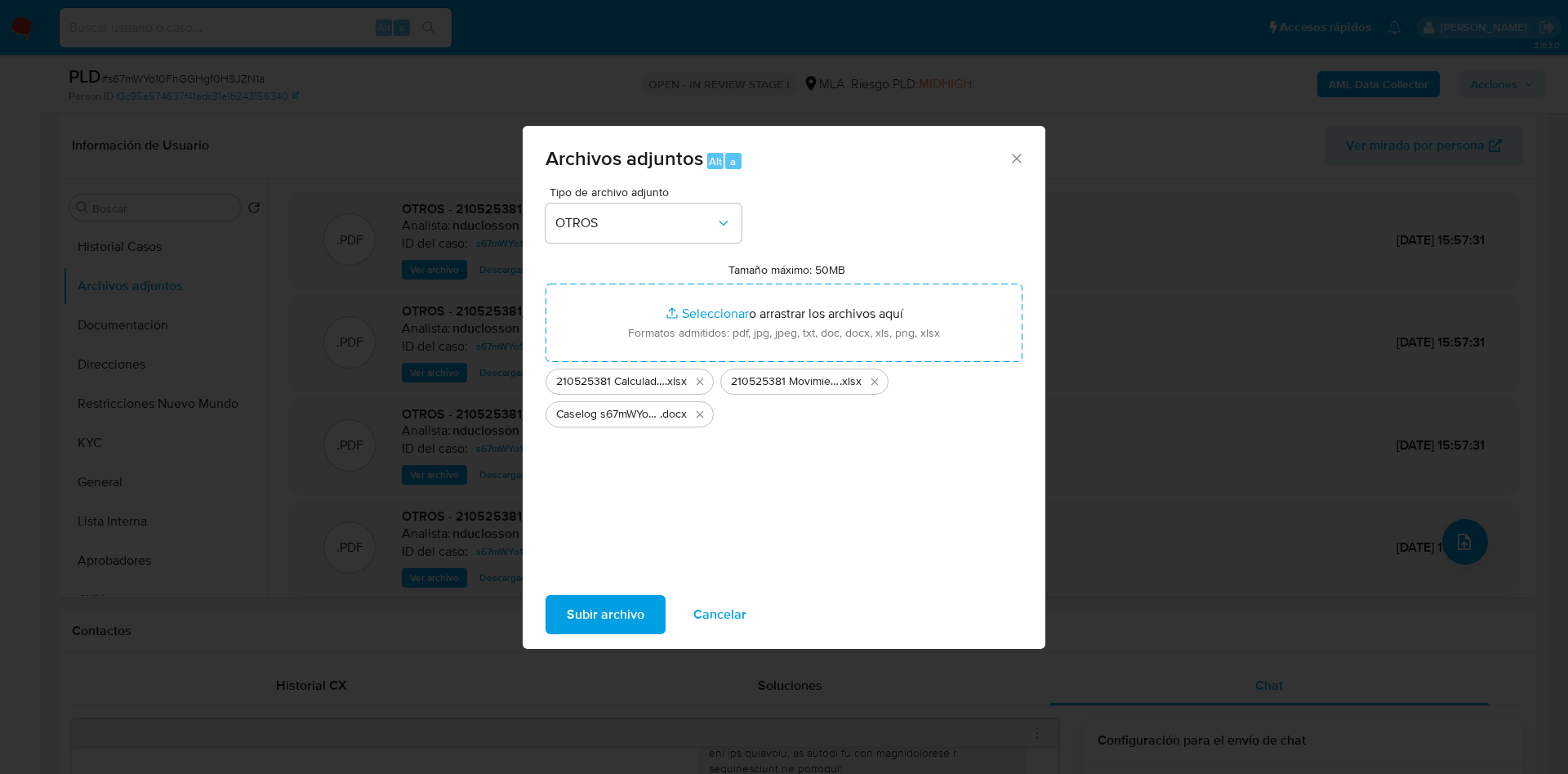
click at [634, 618] on span "Subir archivo" at bounding box center [606, 614] width 78 height 36
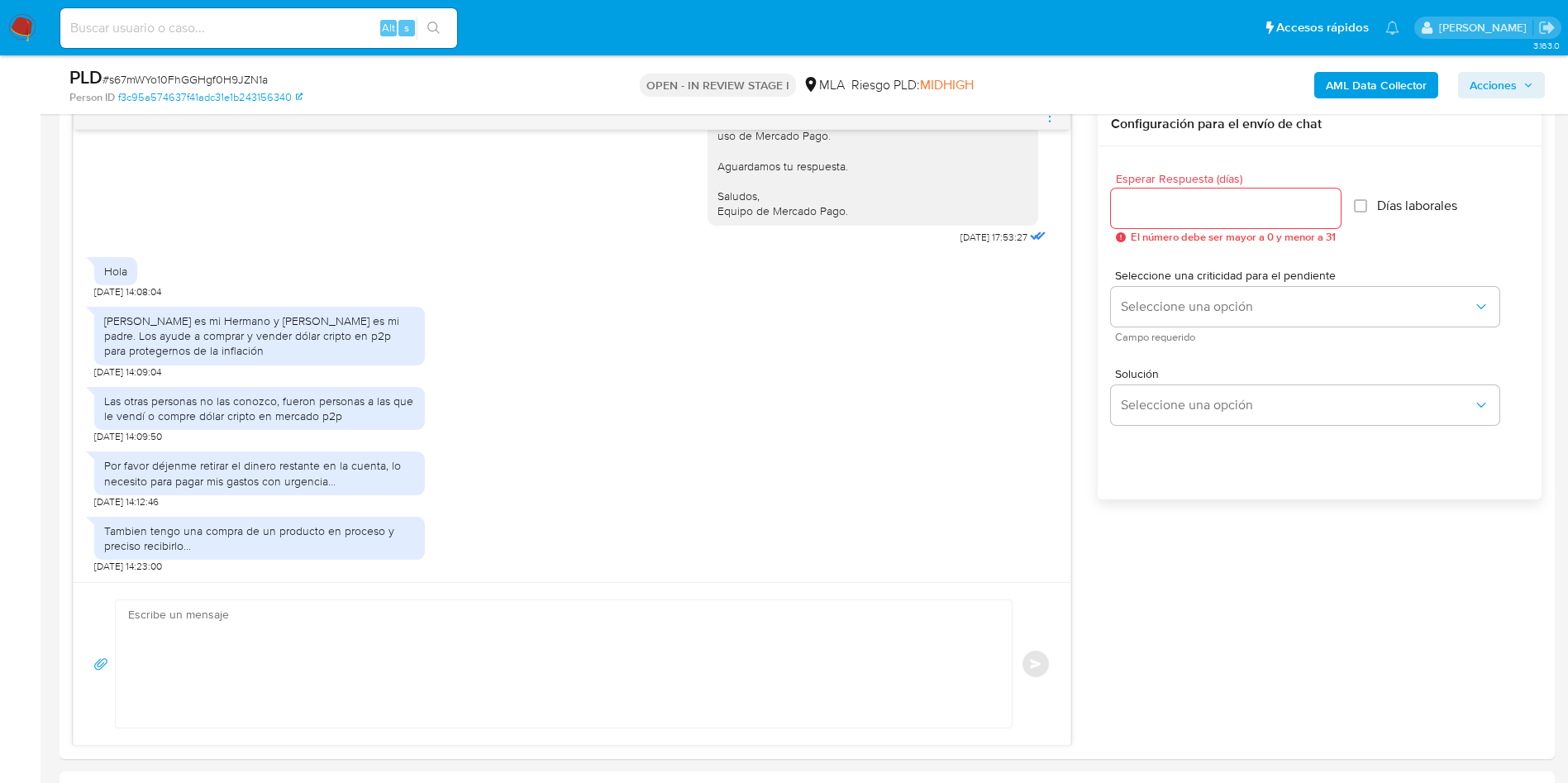
scroll to position [1116, 0]
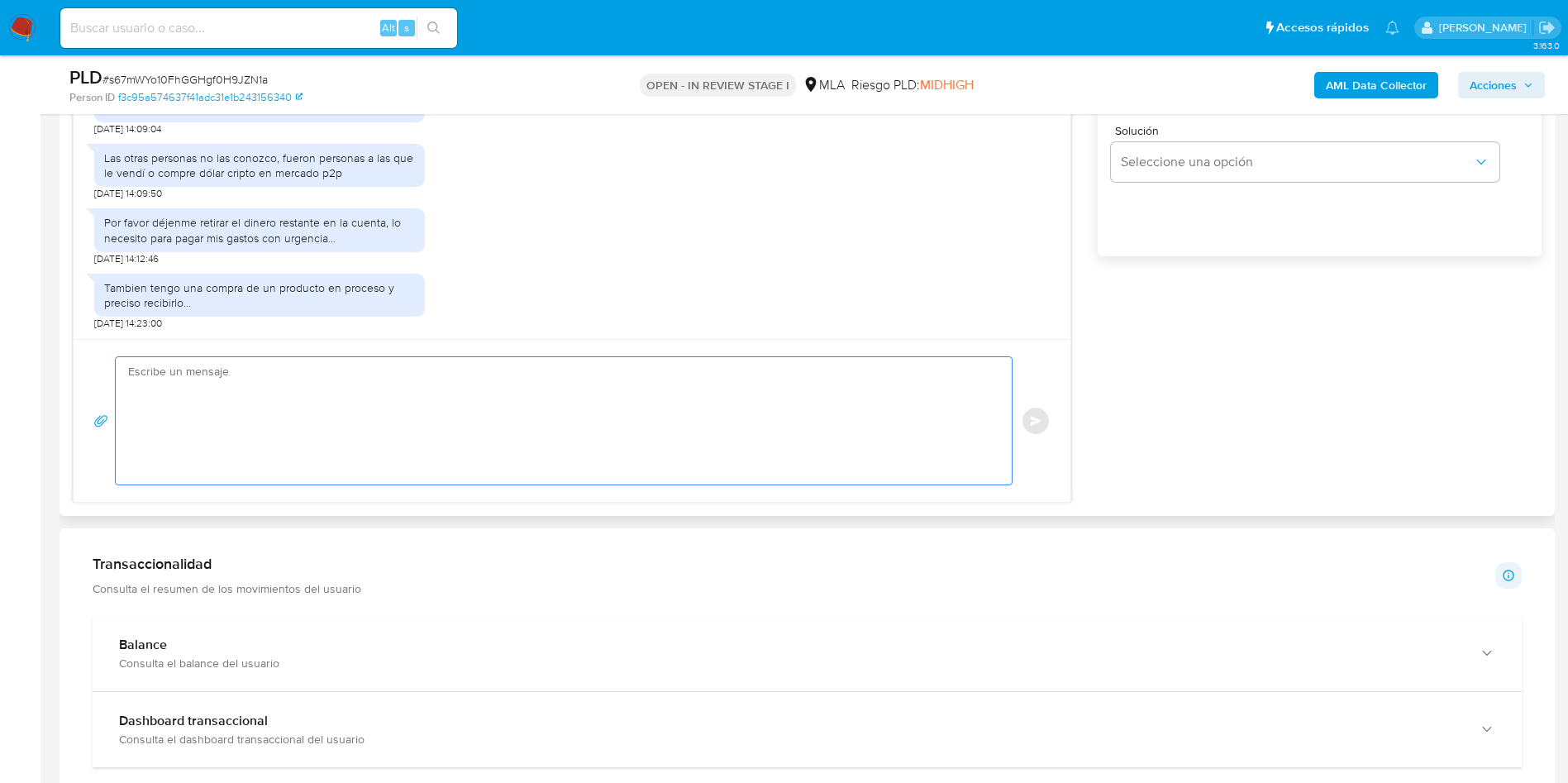
click at [390, 357] on textarea at bounding box center [559, 421] width 863 height 128
paste textarea "Hola XXX, Muchas gracias por la respuesta. ¡Te contamos que tu cuenta ya está a…"
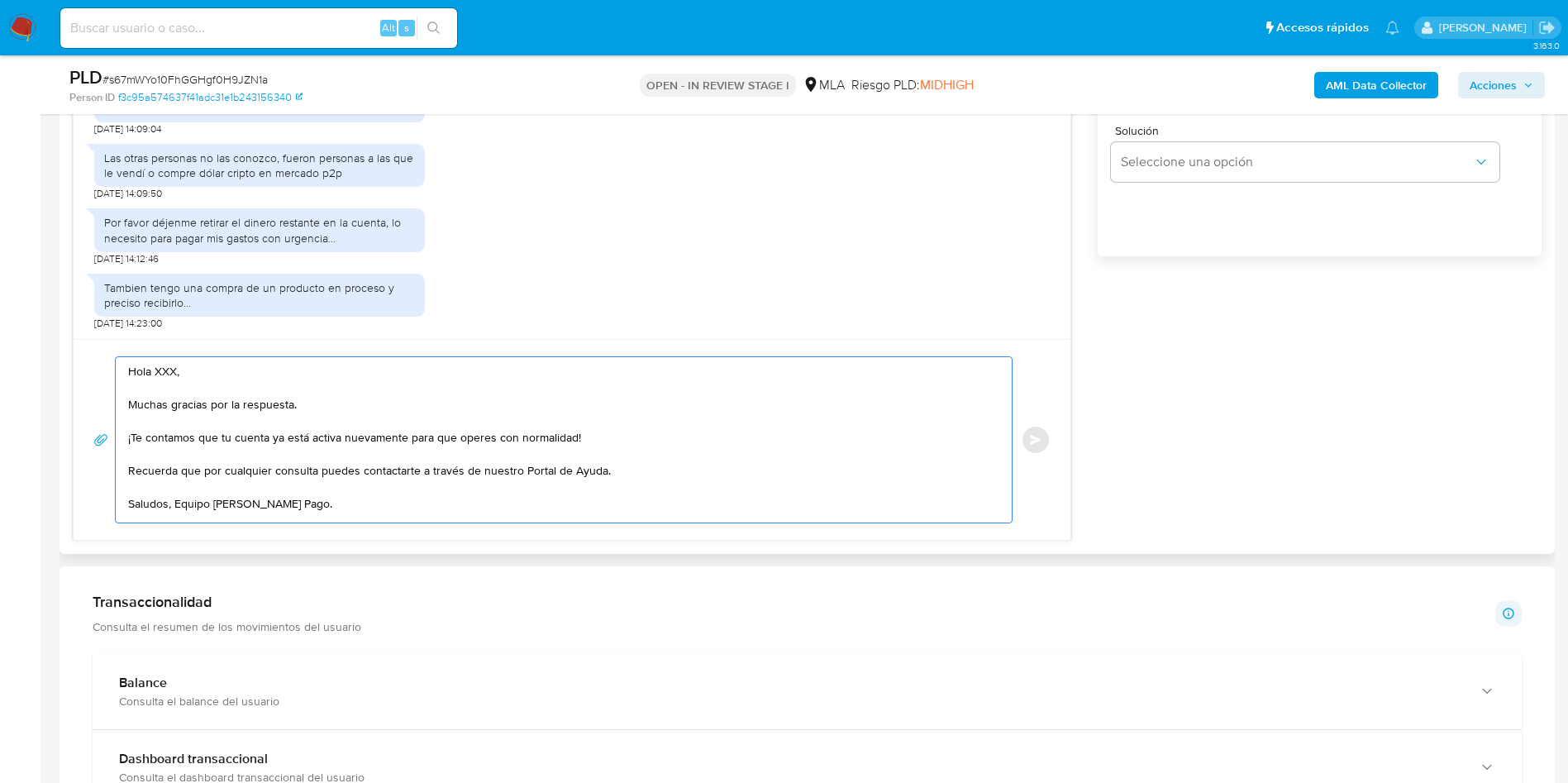
scroll to position [6, 0]
click at [163, 359] on textarea "Hola XXX, Muchas gracias por la respuesta. ¡Te contamos que tu cuenta ya está a…" at bounding box center [559, 440] width 863 height 165
click at [226, 76] on span "# s67mWYo10FhGGHgf0H9JZN1a" at bounding box center [184, 78] width 166 height 16
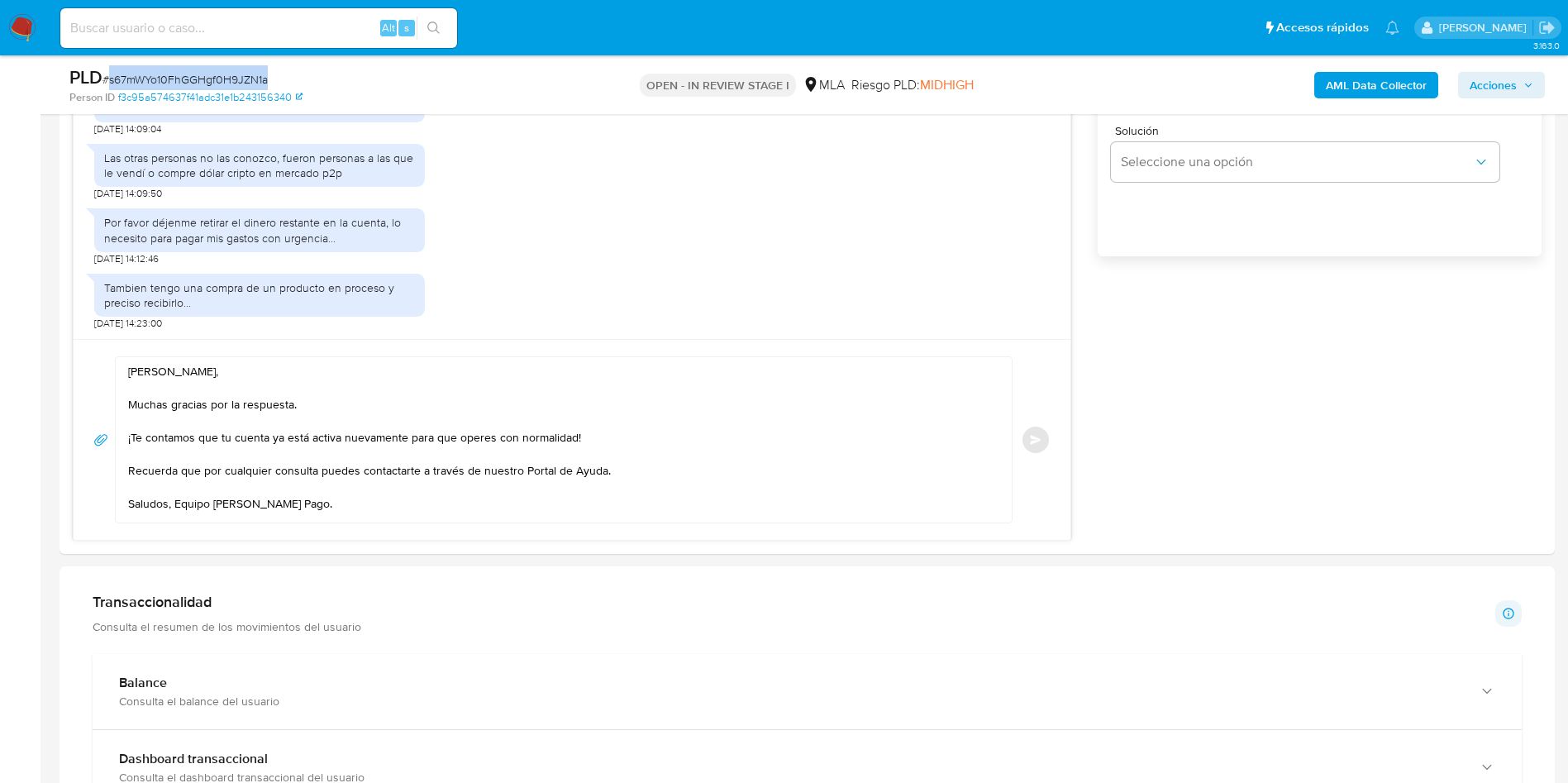
click at [226, 76] on span "# s67mWYo10FhGGHgf0H9JZN1a" at bounding box center [184, 78] width 166 height 16
copy span "s67mWYo10FhGGHgf0H9JZN1a"
click at [373, 509] on textarea "Hola Javier, Muchas gracias por la respuesta. ¡Te contamos que tu cuenta ya est…" at bounding box center [559, 440] width 863 height 165
click at [178, 502] on textarea "Hola Javier, Muchas gracias por la respuesta. ¡Te contamos que tu cuenta ya est…" at bounding box center [559, 438] width 863 height 161
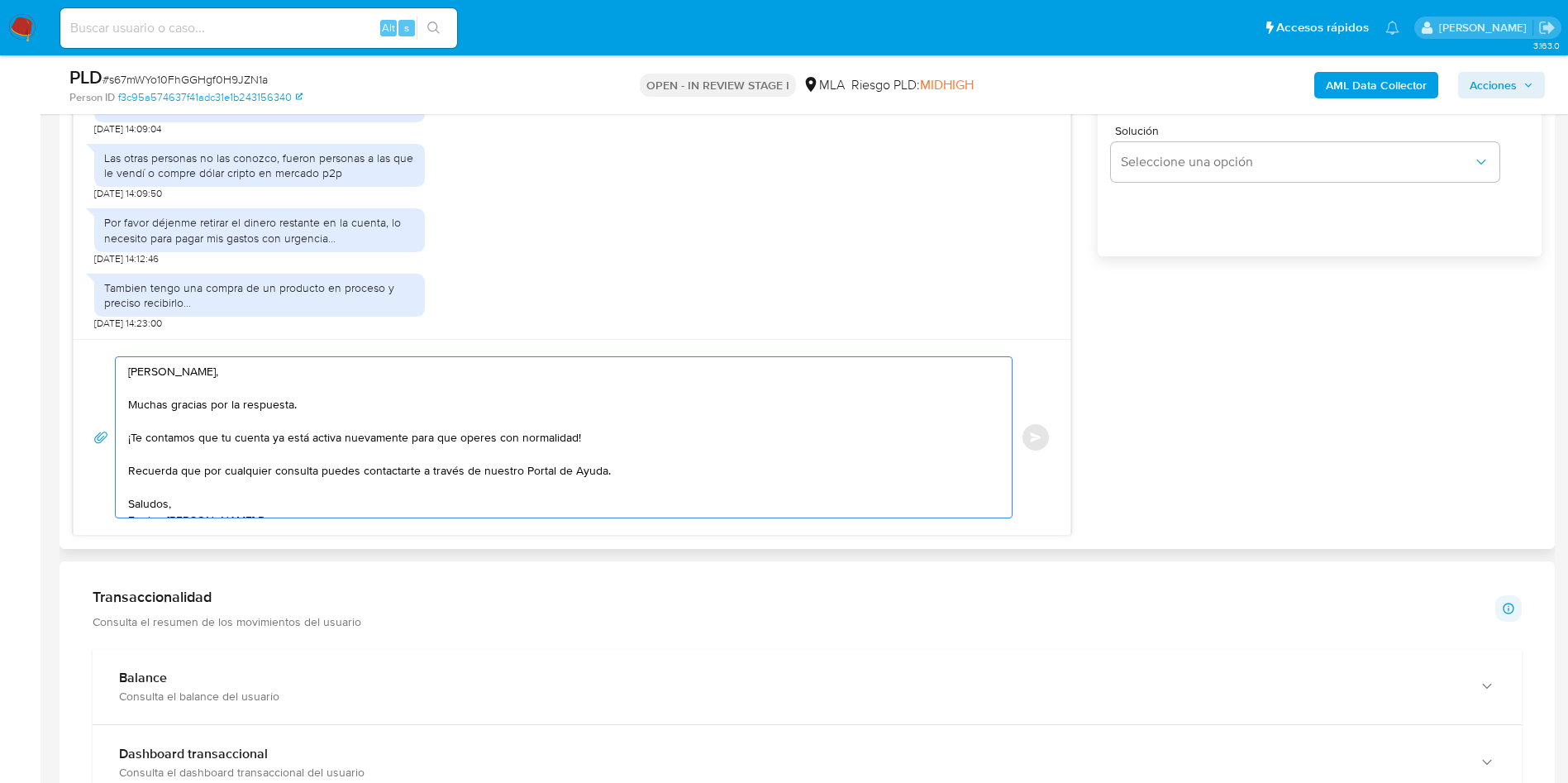
scroll to position [6, 0]
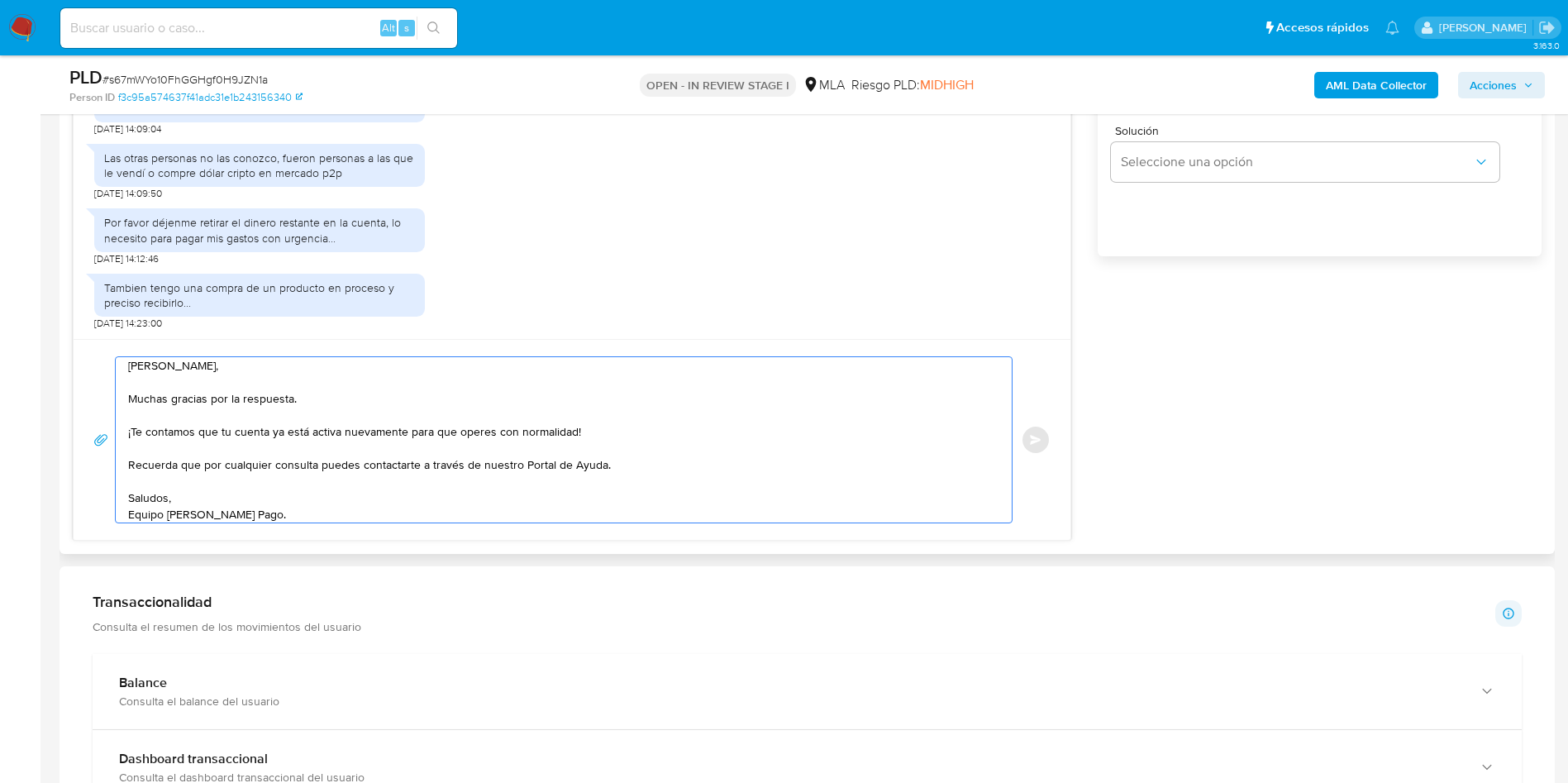
click at [257, 450] on textarea "Hola Javier, Muchas gracias por la respuesta. ¡Te contamos que tu cuenta ya est…" at bounding box center [559, 440] width 863 height 165
type textarea "Hola Javier, Muchas gracias por la respuesta. ¡Te contamos que tu cuenta ya est…"
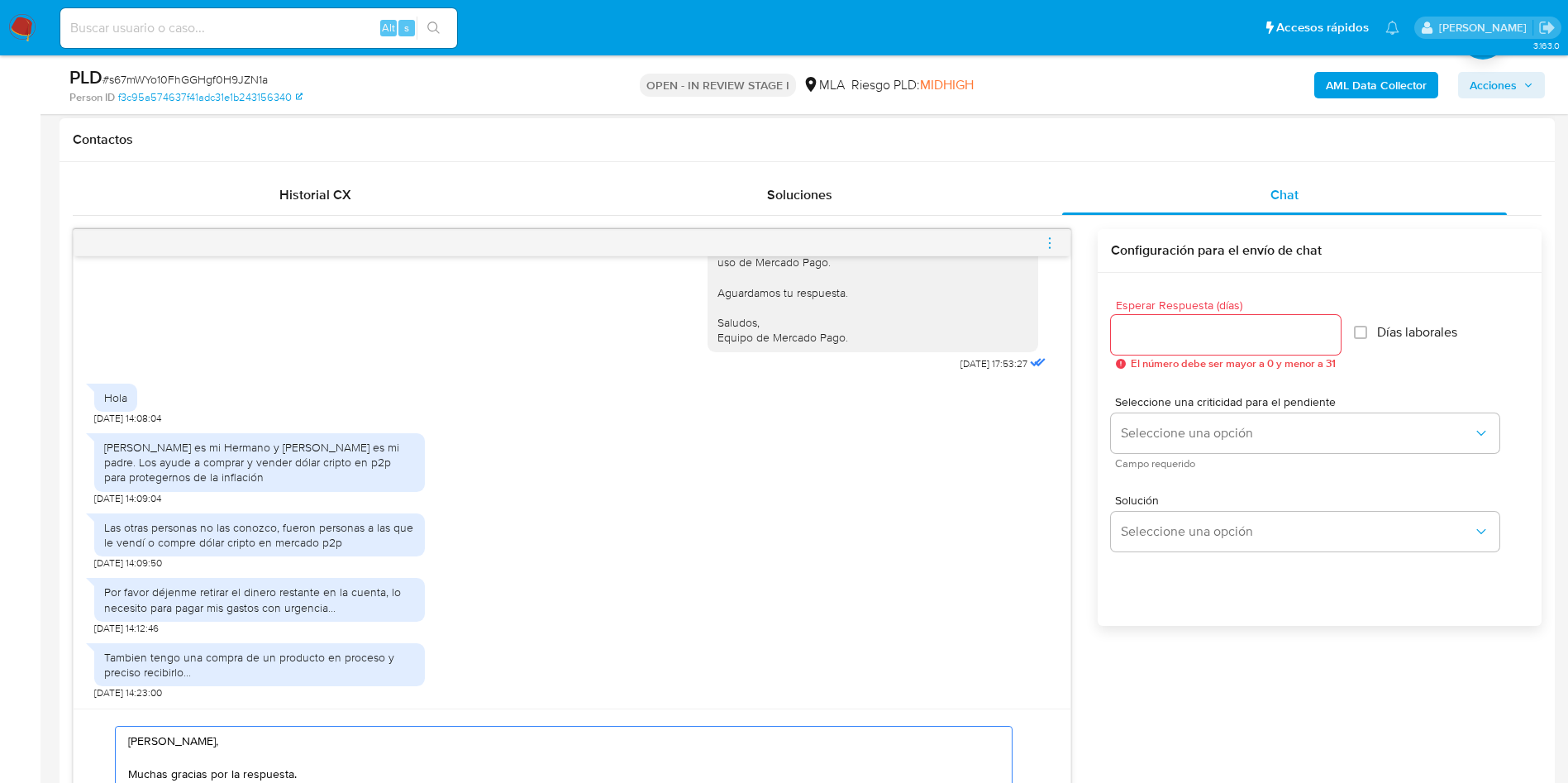
scroll to position [744, 0]
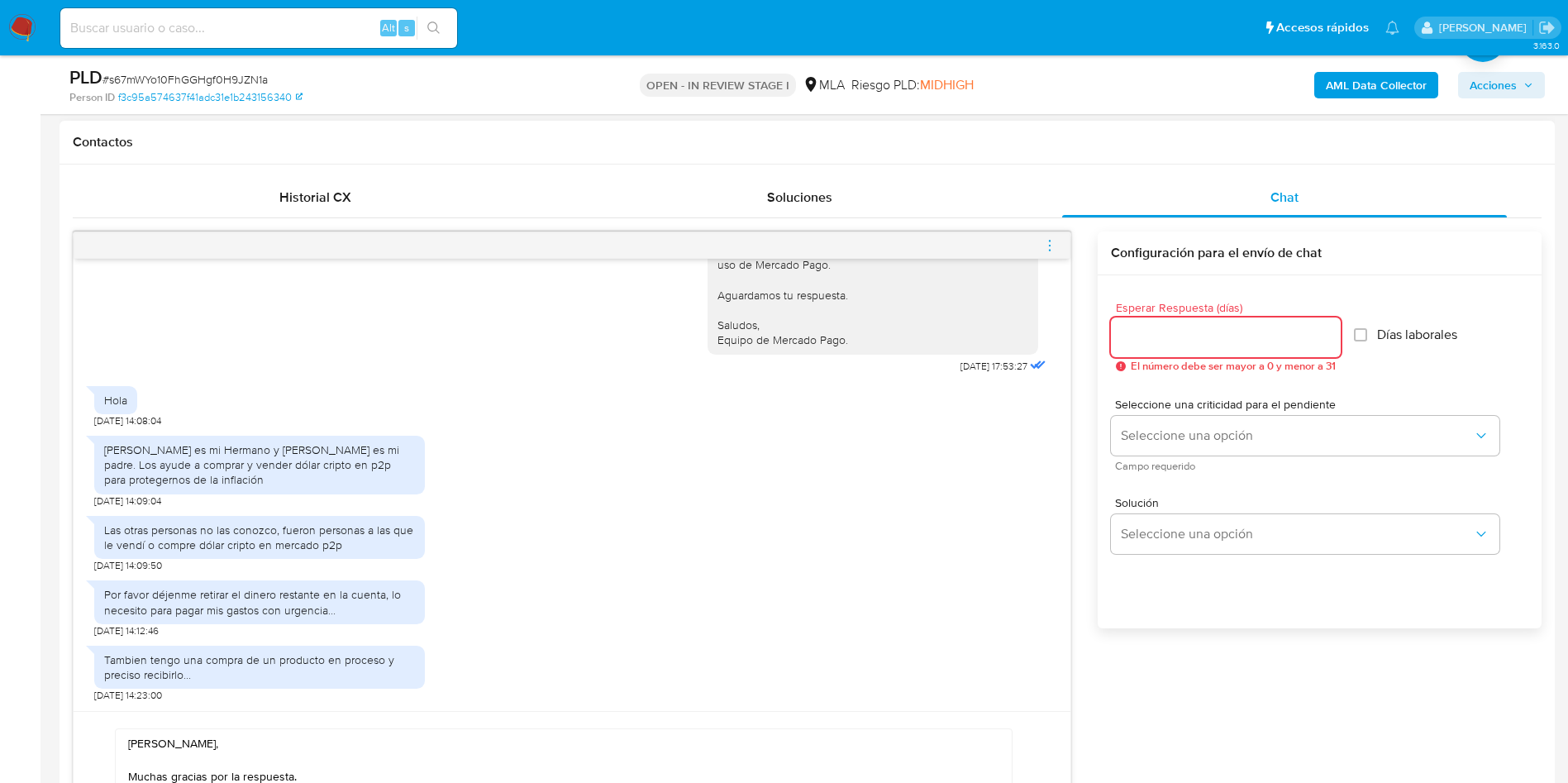
click at [1231, 338] on input "Esperar Respuesta (días)" at bounding box center [1226, 337] width 230 height 22
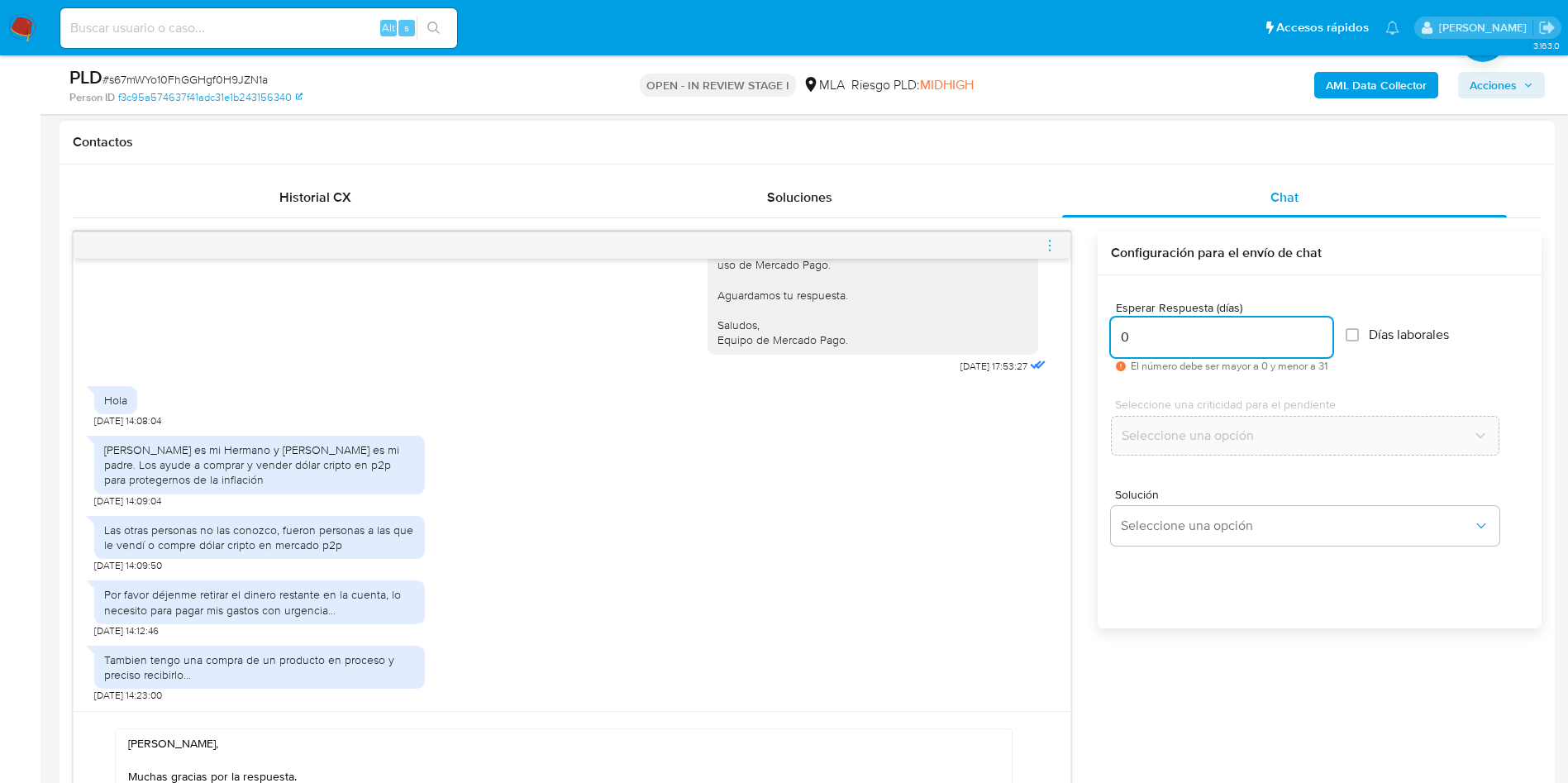
type input "0"
click at [1117, 629] on div "Esperar Respuesta (días) 0 El número debe ser mayor a 0 y menor a 31 Días labor…" at bounding box center [1319, 474] width 444 height 397
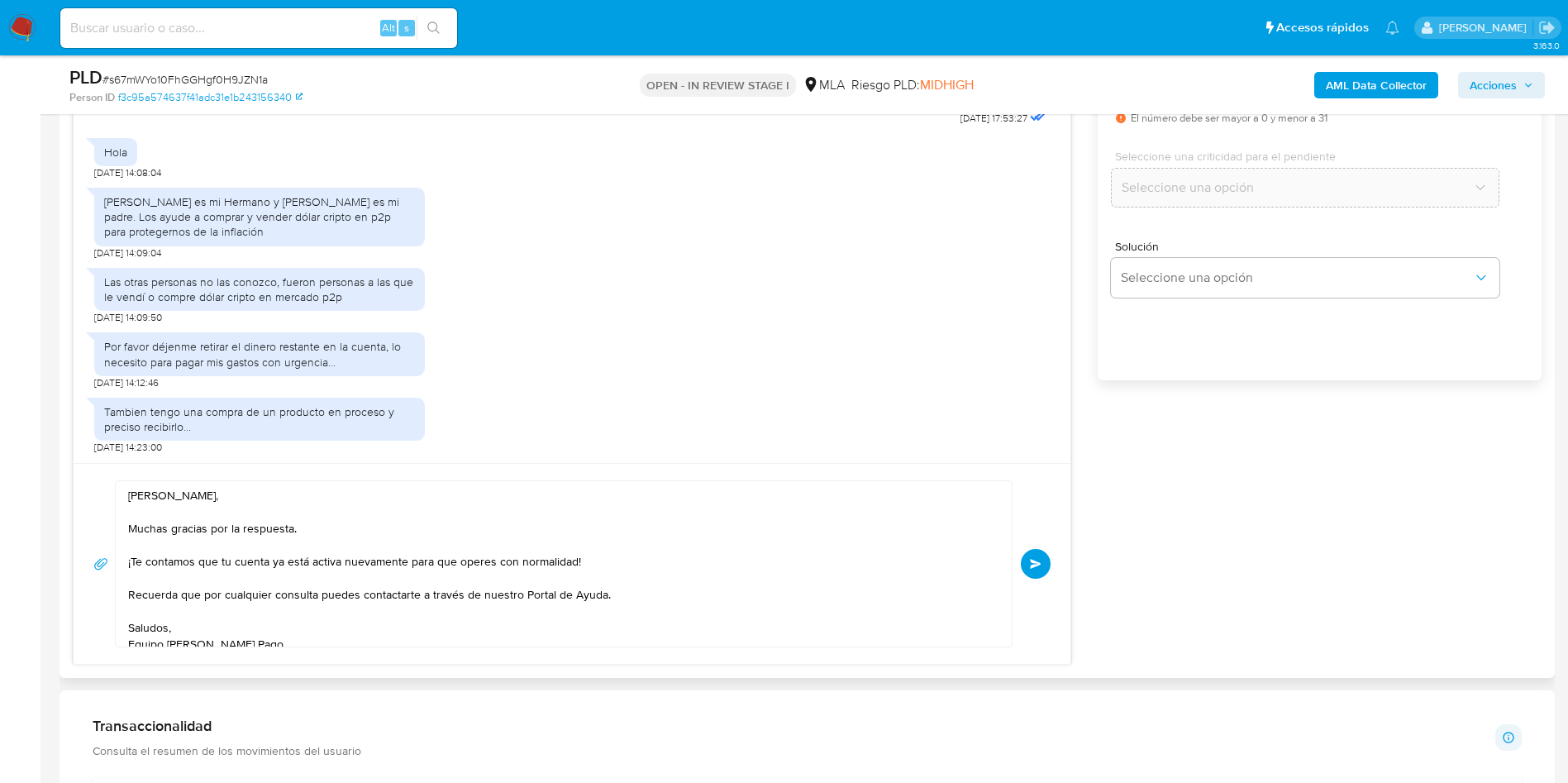
scroll to position [1116, 0]
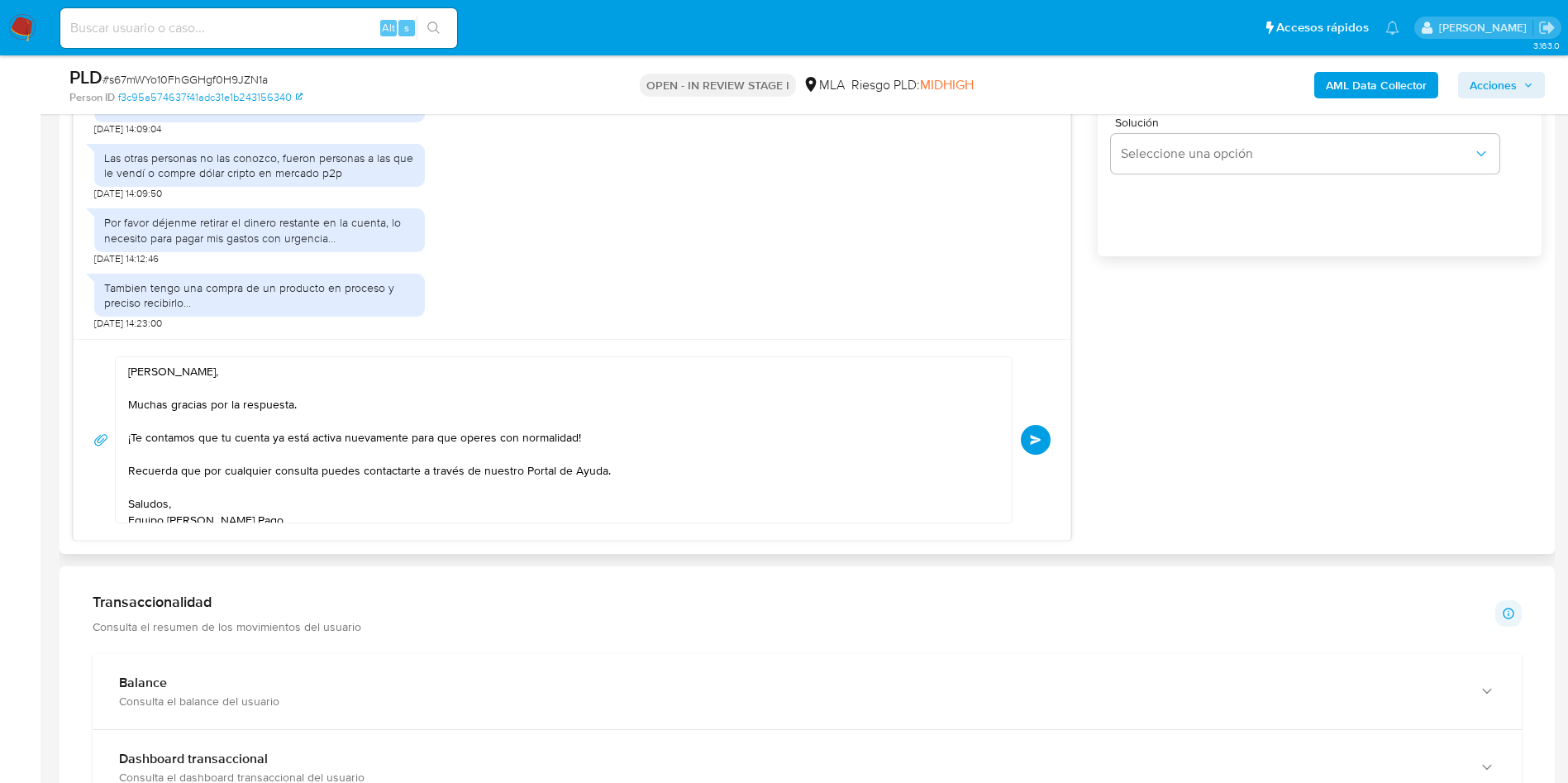
click at [1042, 444] on button "Enviar" at bounding box center [1036, 439] width 29 height 29
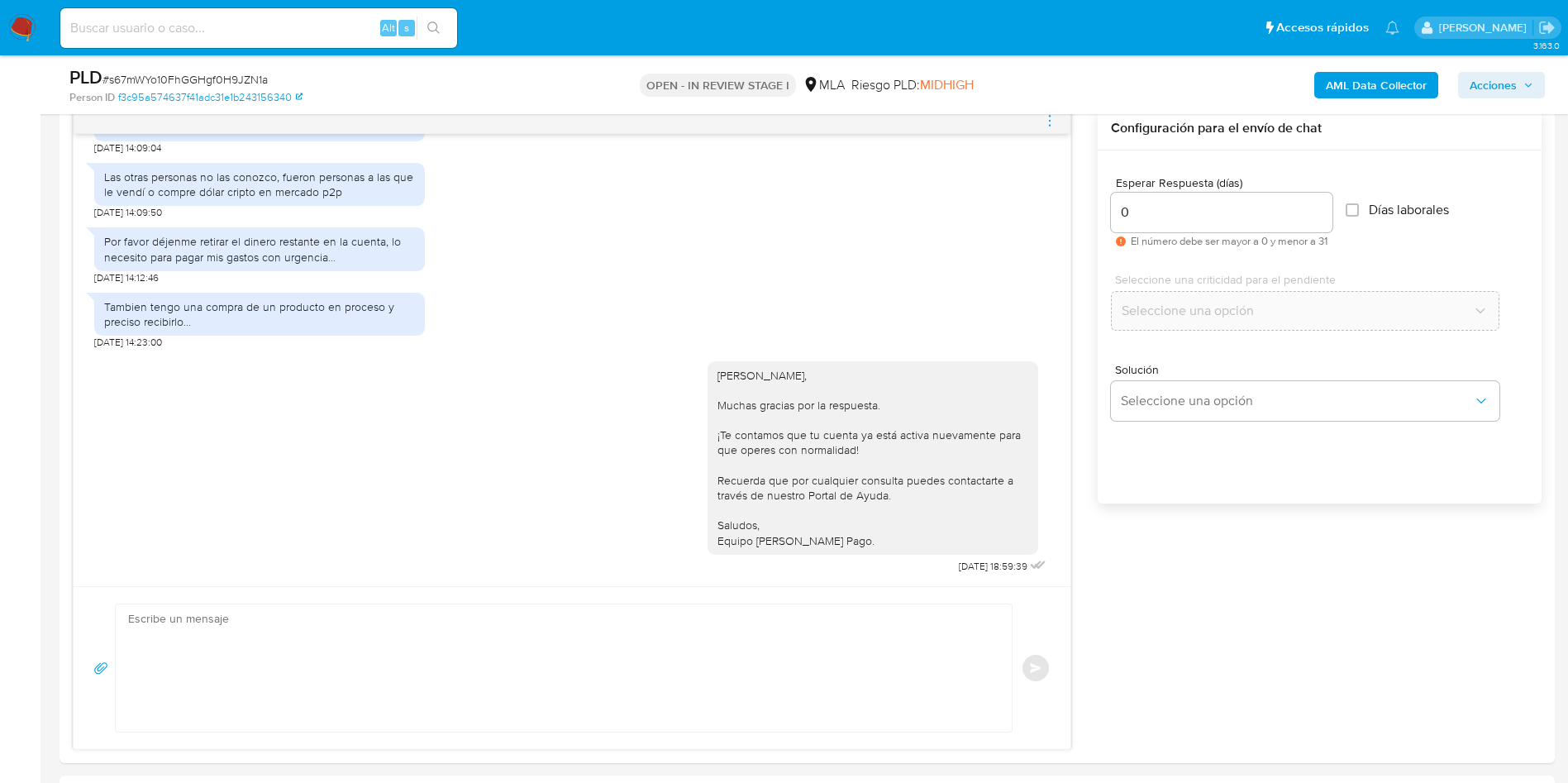
scroll to position [868, 0]
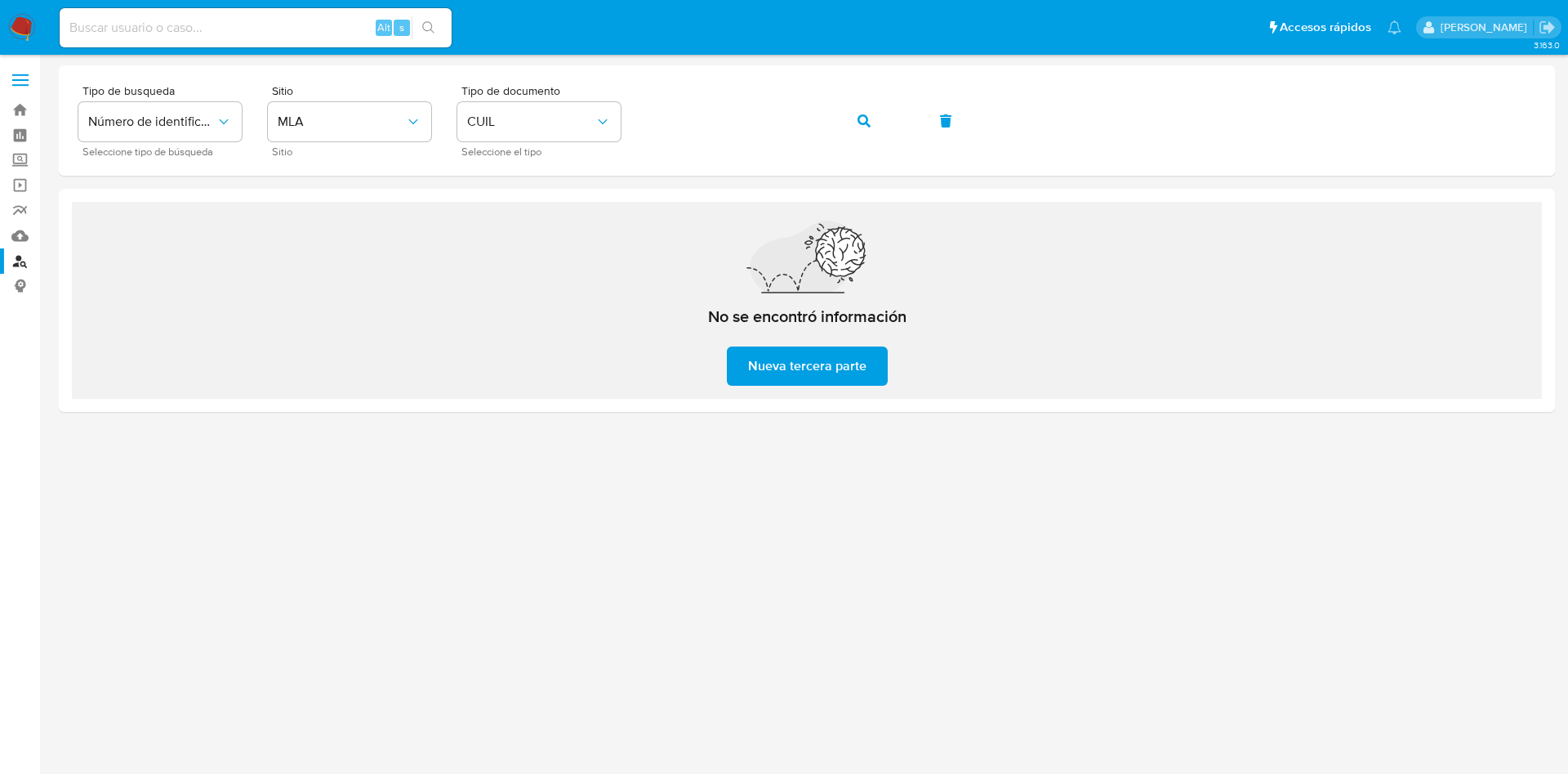
click at [40, 19] on nav "Pausado Ver notificaciones Alt s Accesos rápidos Presiona las siguientes teclas…" at bounding box center [784, 27] width 1568 height 55
click at [27, 21] on img at bounding box center [22, 28] width 28 height 28
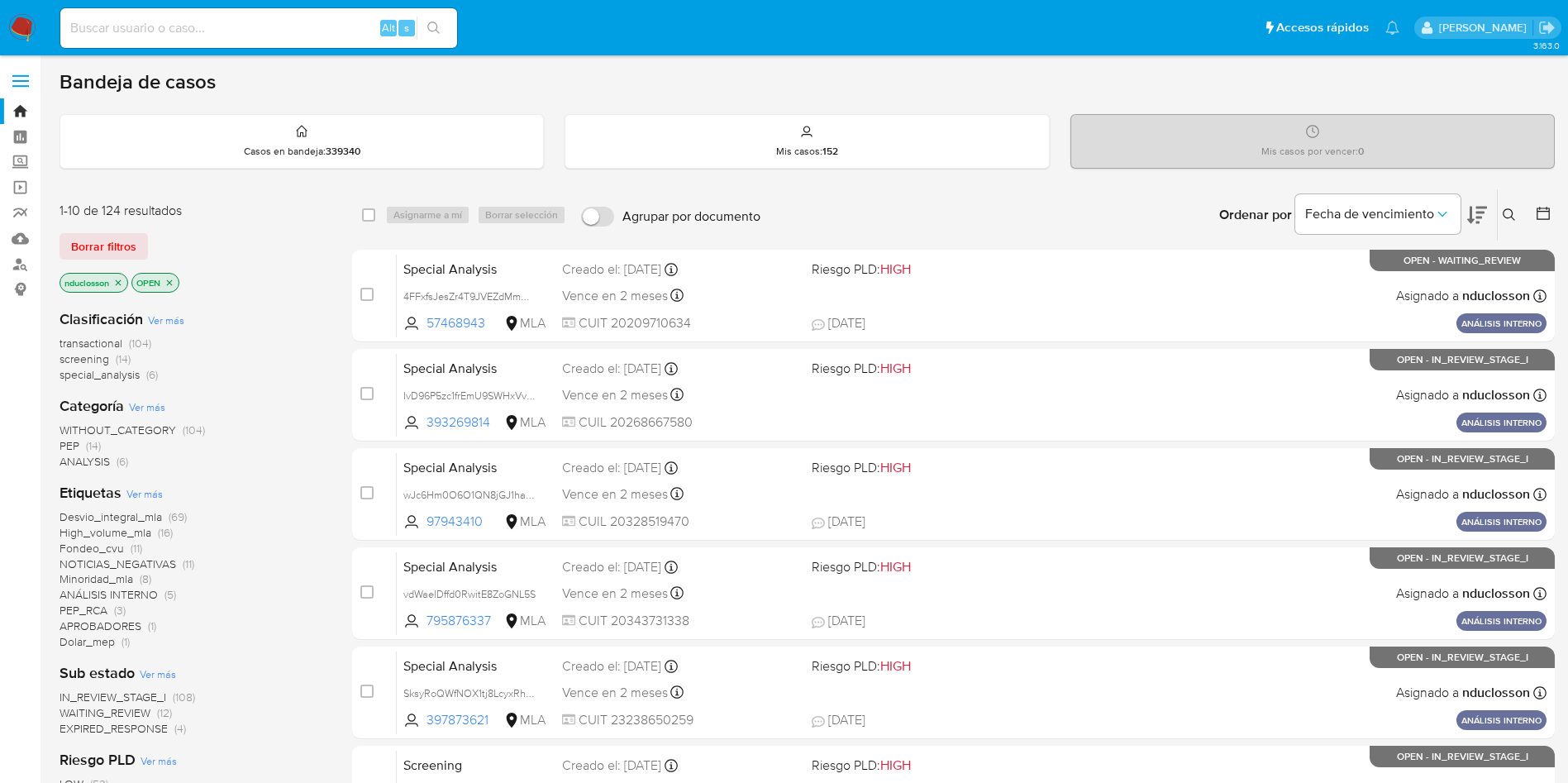
click at [1507, 211] on icon at bounding box center [1509, 215] width 13 height 13
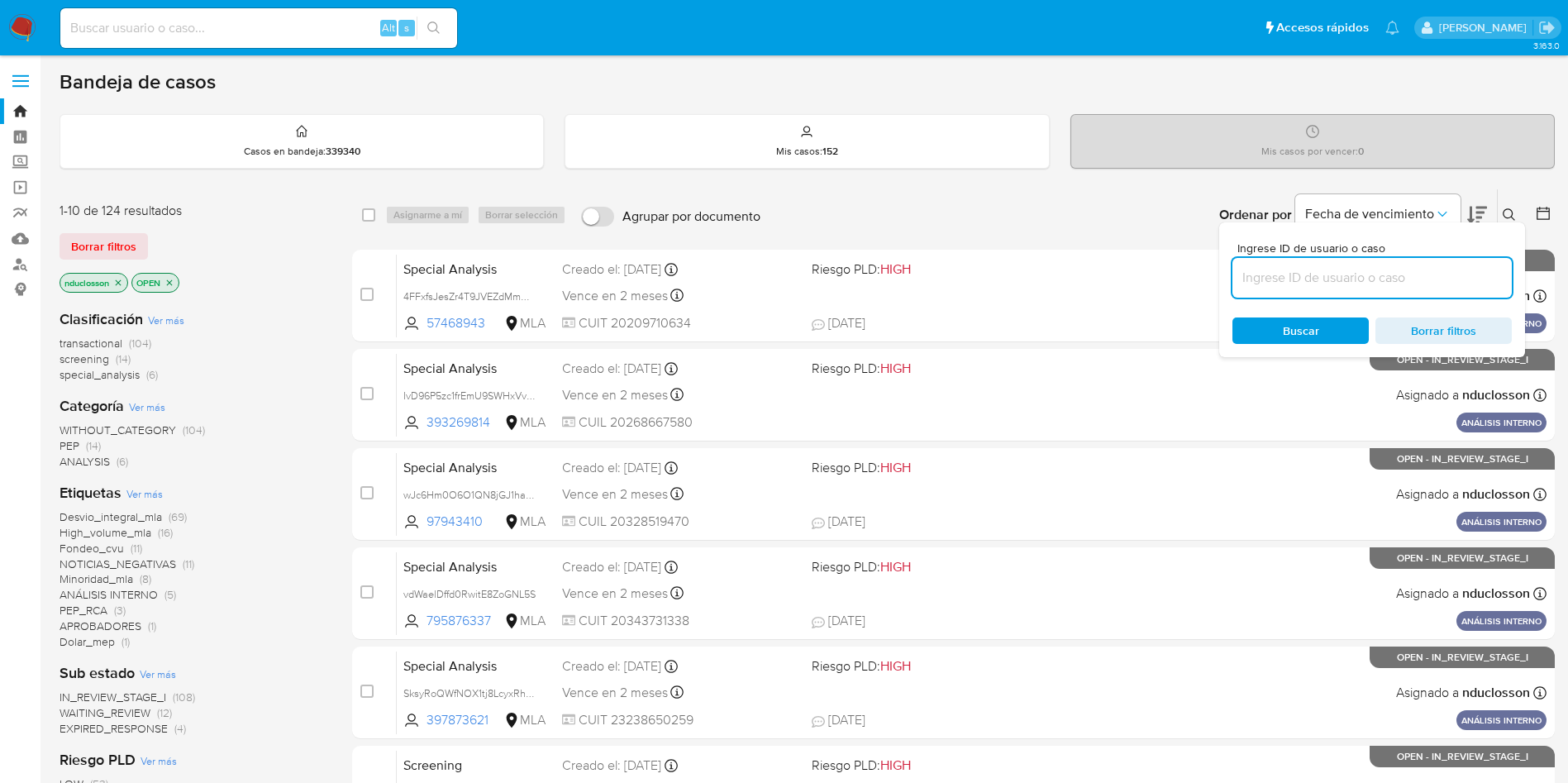
click at [1338, 285] on input at bounding box center [1371, 277] width 279 height 22
type input "s67mWYo10FhGGHgf0H9JZN1a"
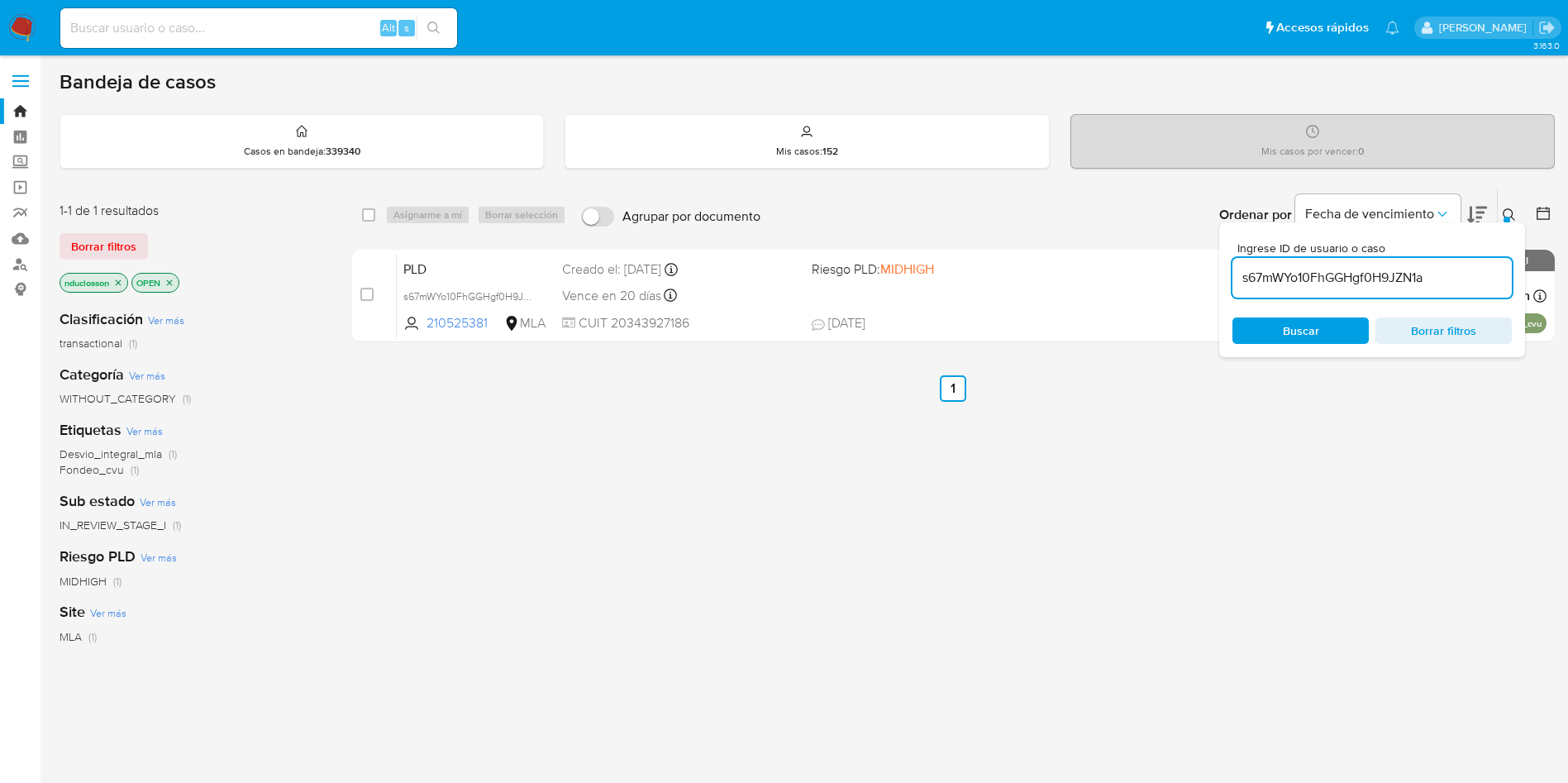
click at [363, 224] on div "select-all-cases-checkbox" at bounding box center [372, 215] width 20 height 20
click at [370, 217] on input "checkbox" at bounding box center [369, 215] width 13 height 13
checkbox input "true"
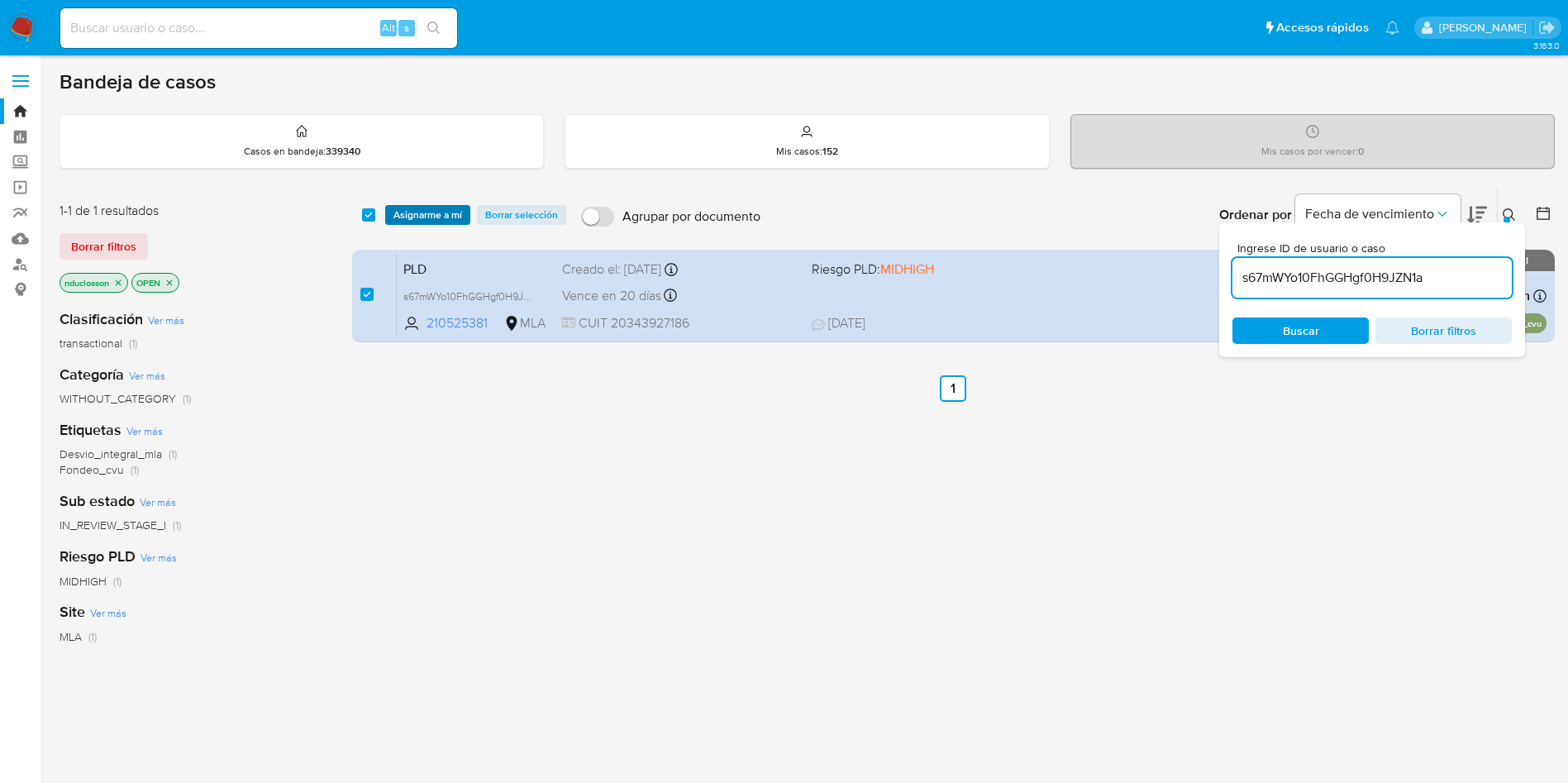
click at [419, 217] on span "Asignarme a mí" at bounding box center [427, 215] width 69 height 16
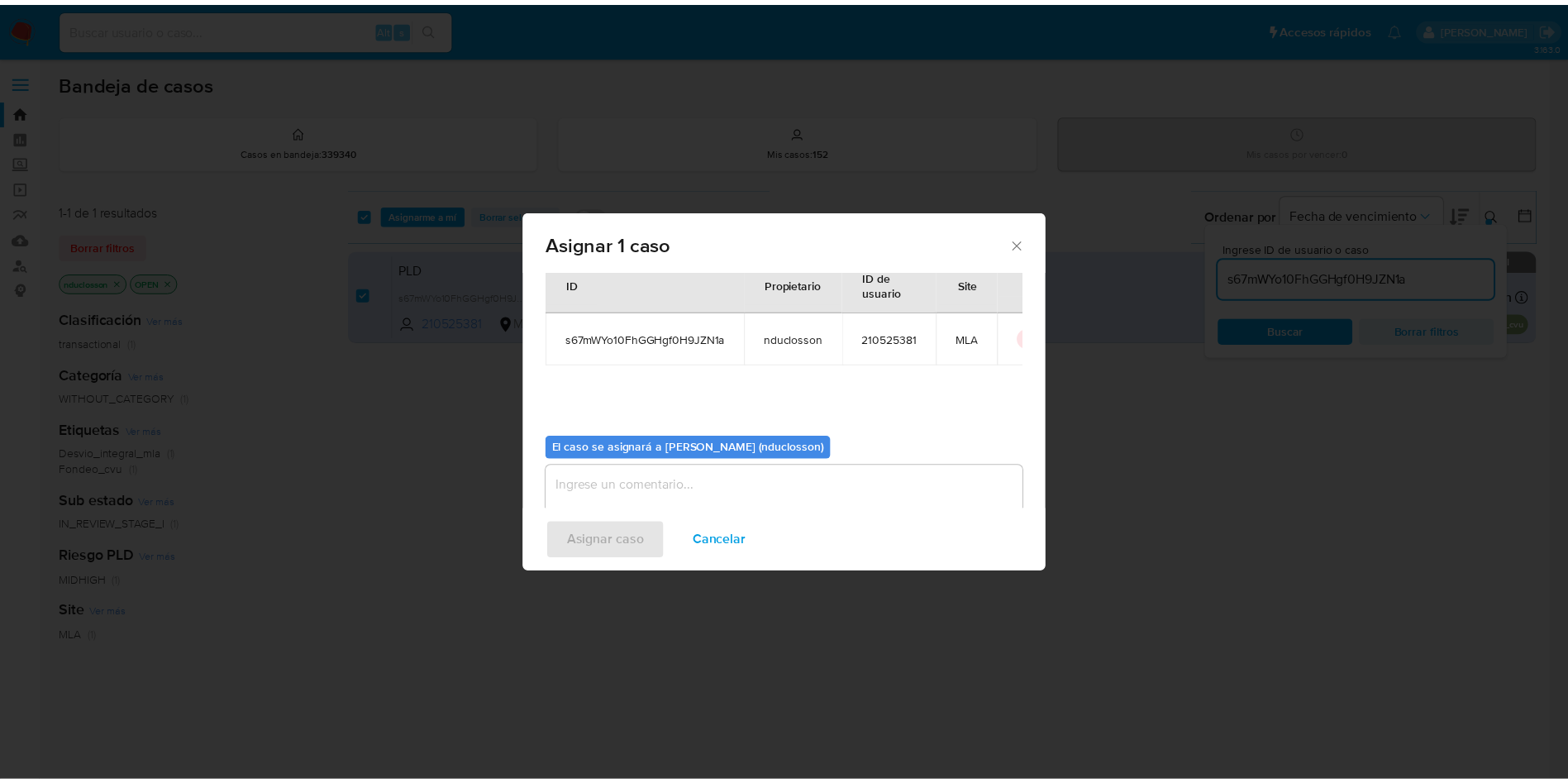
scroll to position [86, 0]
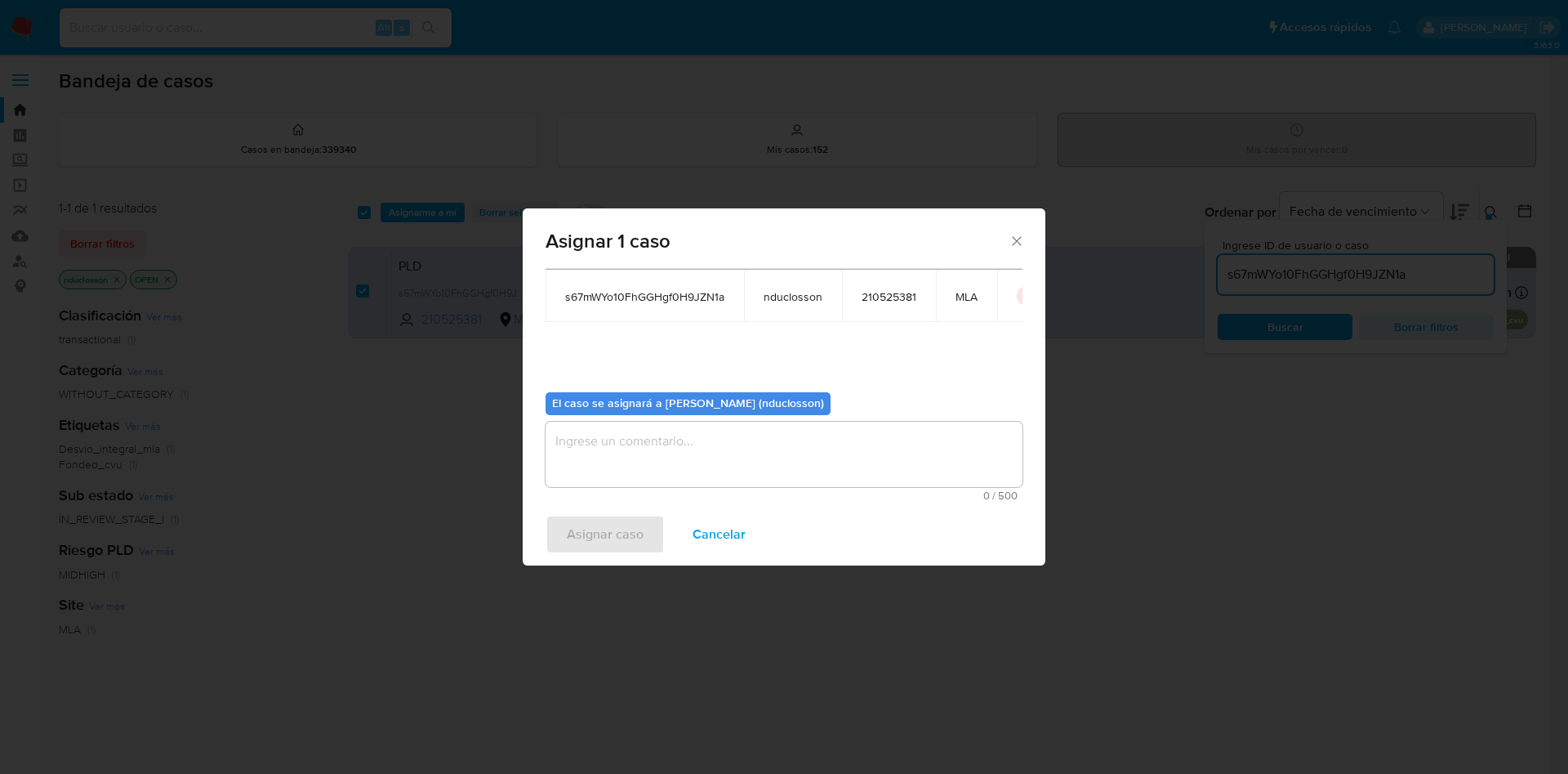
click at [613, 459] on textarea "assign-modal" at bounding box center [784, 454] width 478 height 65
click at [624, 530] on span "Asignar caso" at bounding box center [606, 534] width 77 height 36
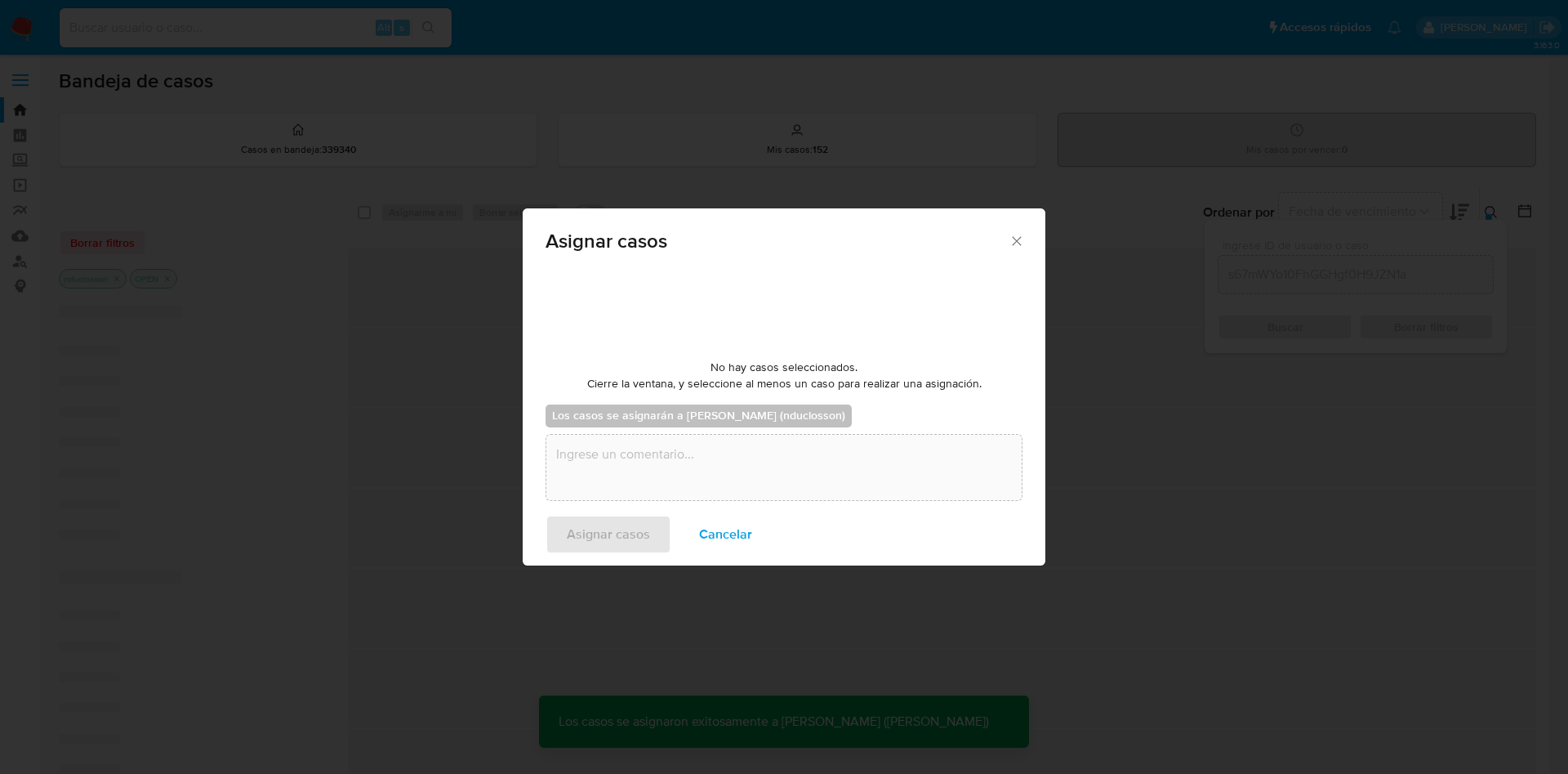
checkbox input "false"
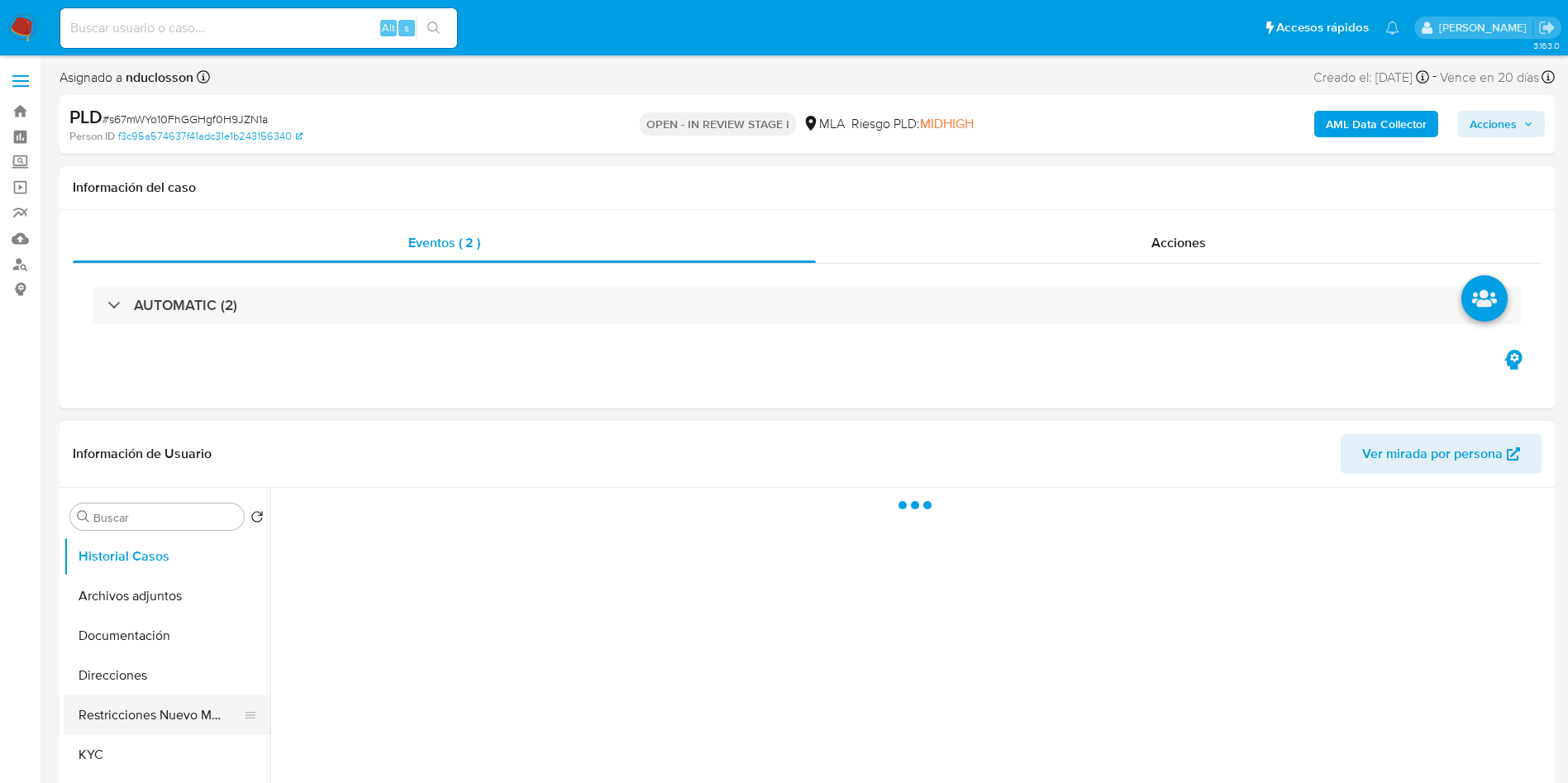
click at [141, 718] on button "Restricciones Nuevo Mundo" at bounding box center [160, 715] width 194 height 40
select select "10"
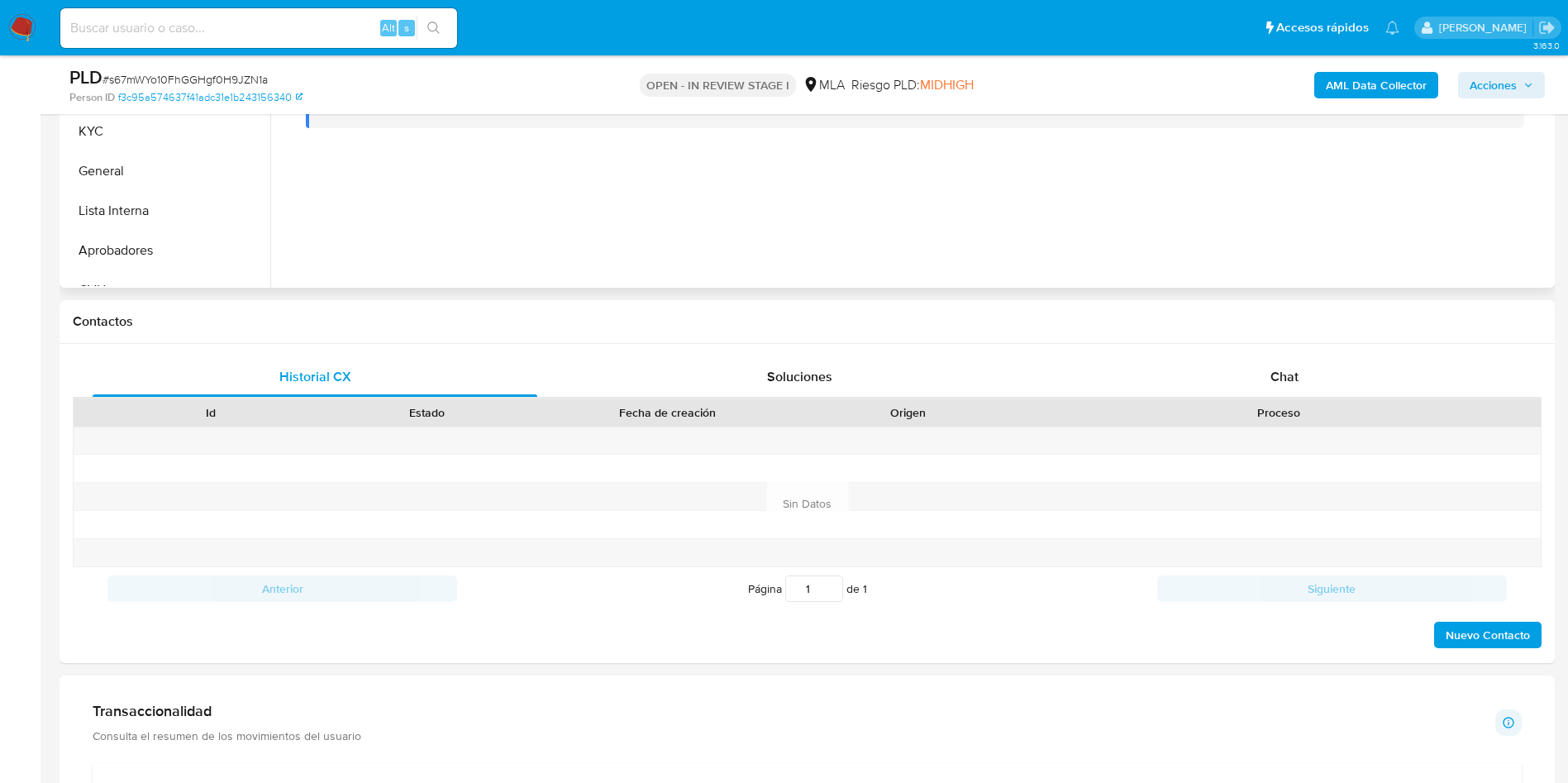
scroll to position [620, 0]
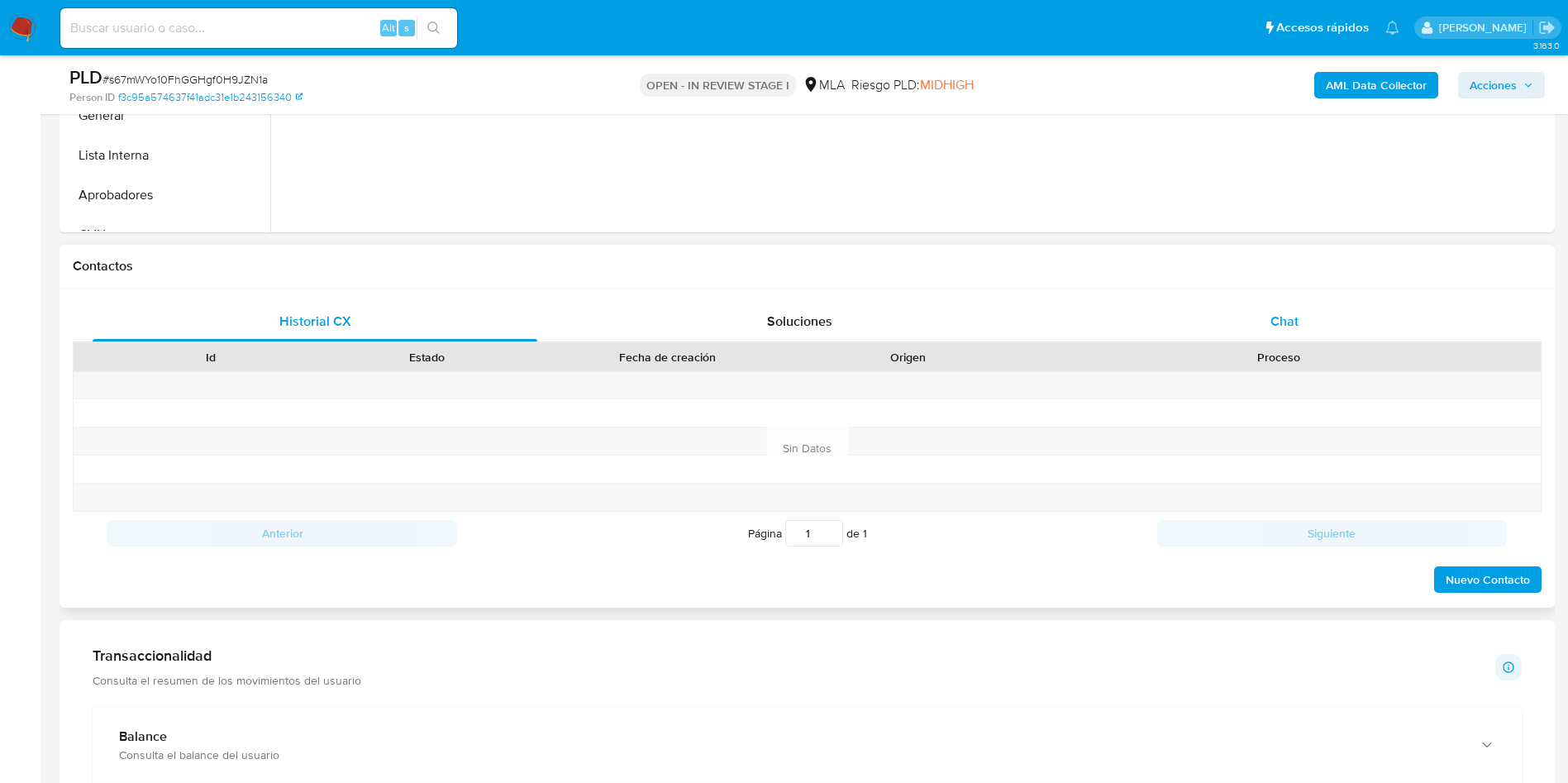
click at [1261, 335] on div "Chat" at bounding box center [1284, 322] width 444 height 40
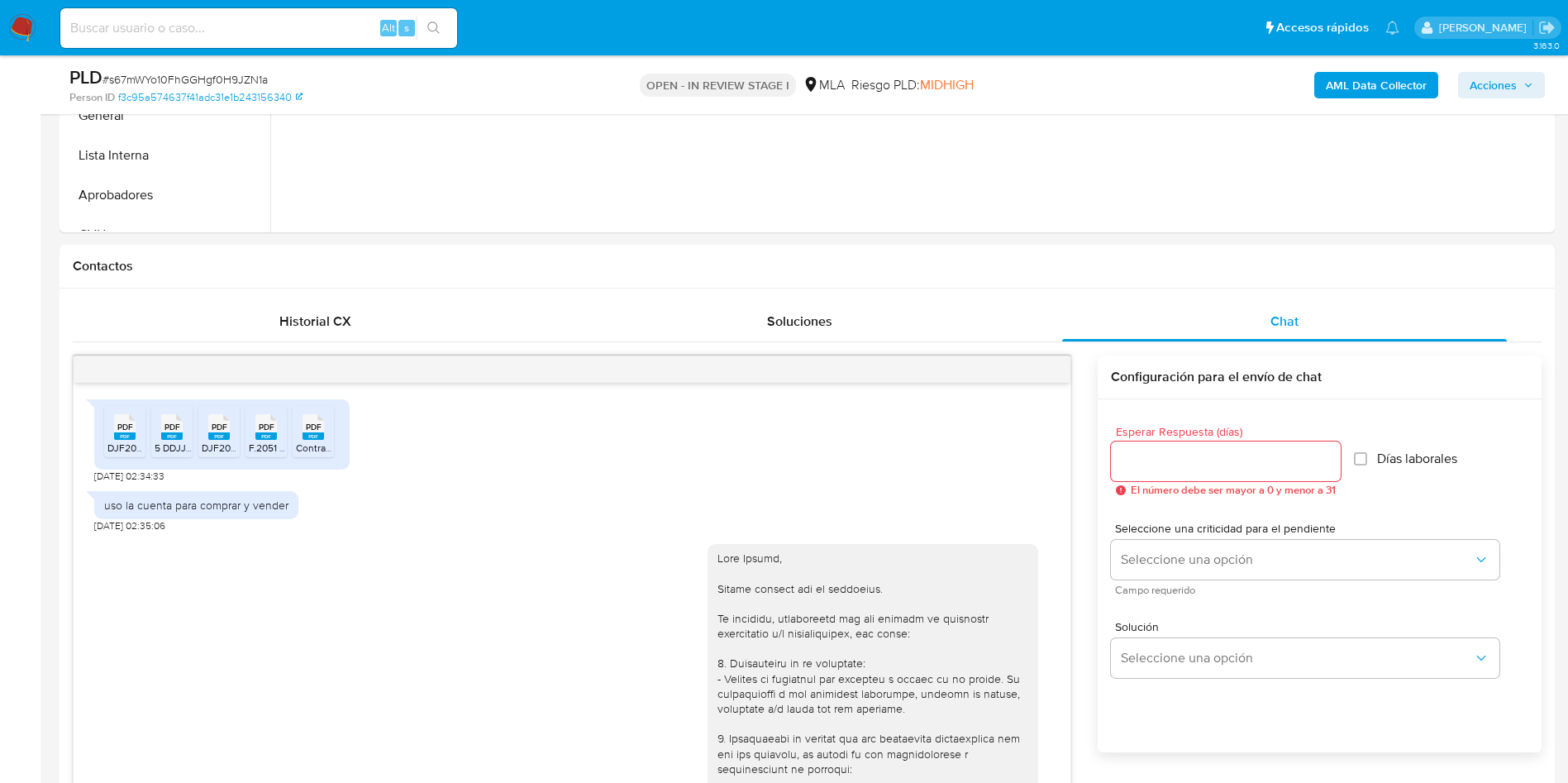
scroll to position [1183, 0]
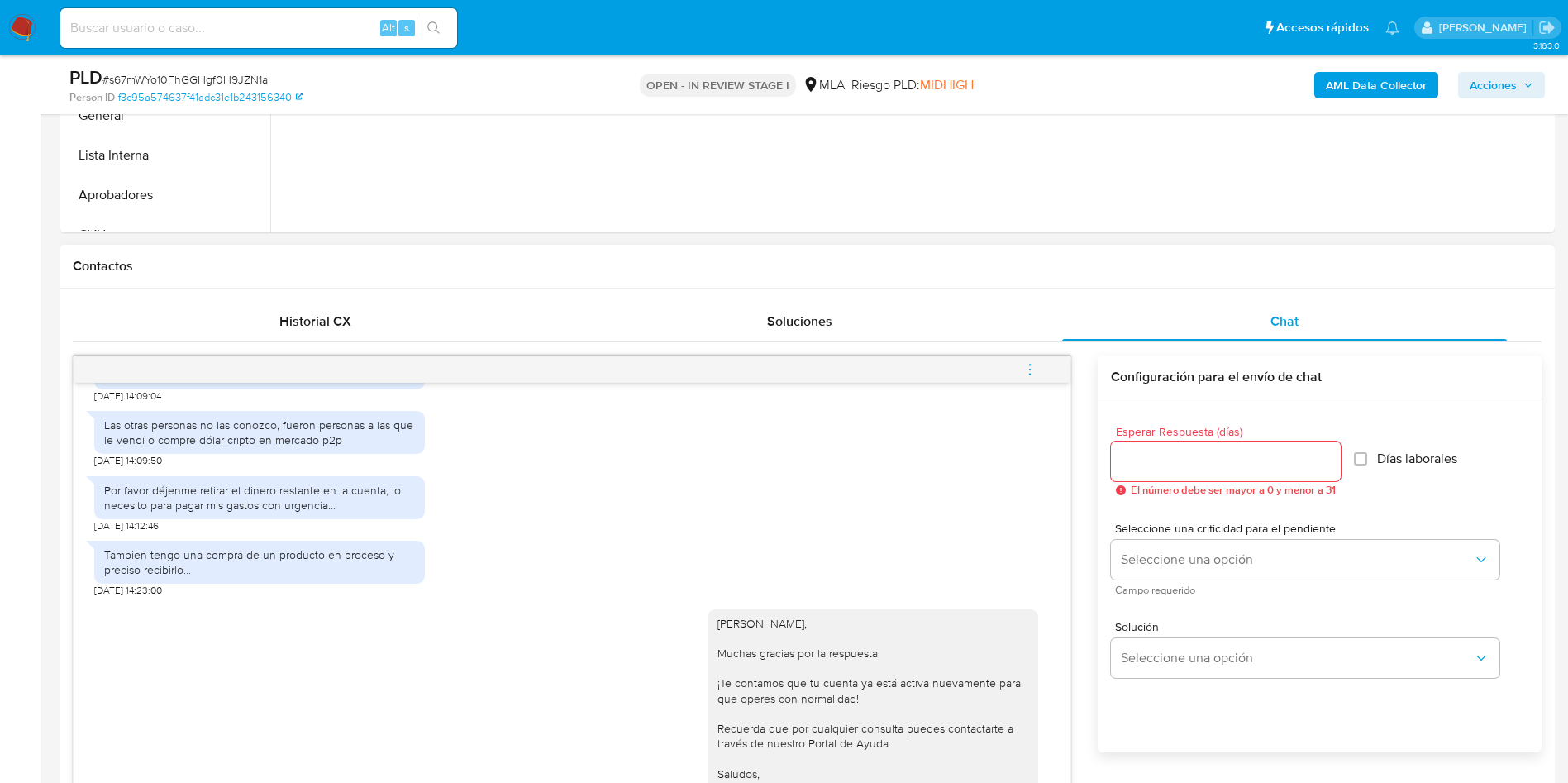
click at [1026, 363] on icon "menu-action" at bounding box center [1030, 370] width 15 height 15
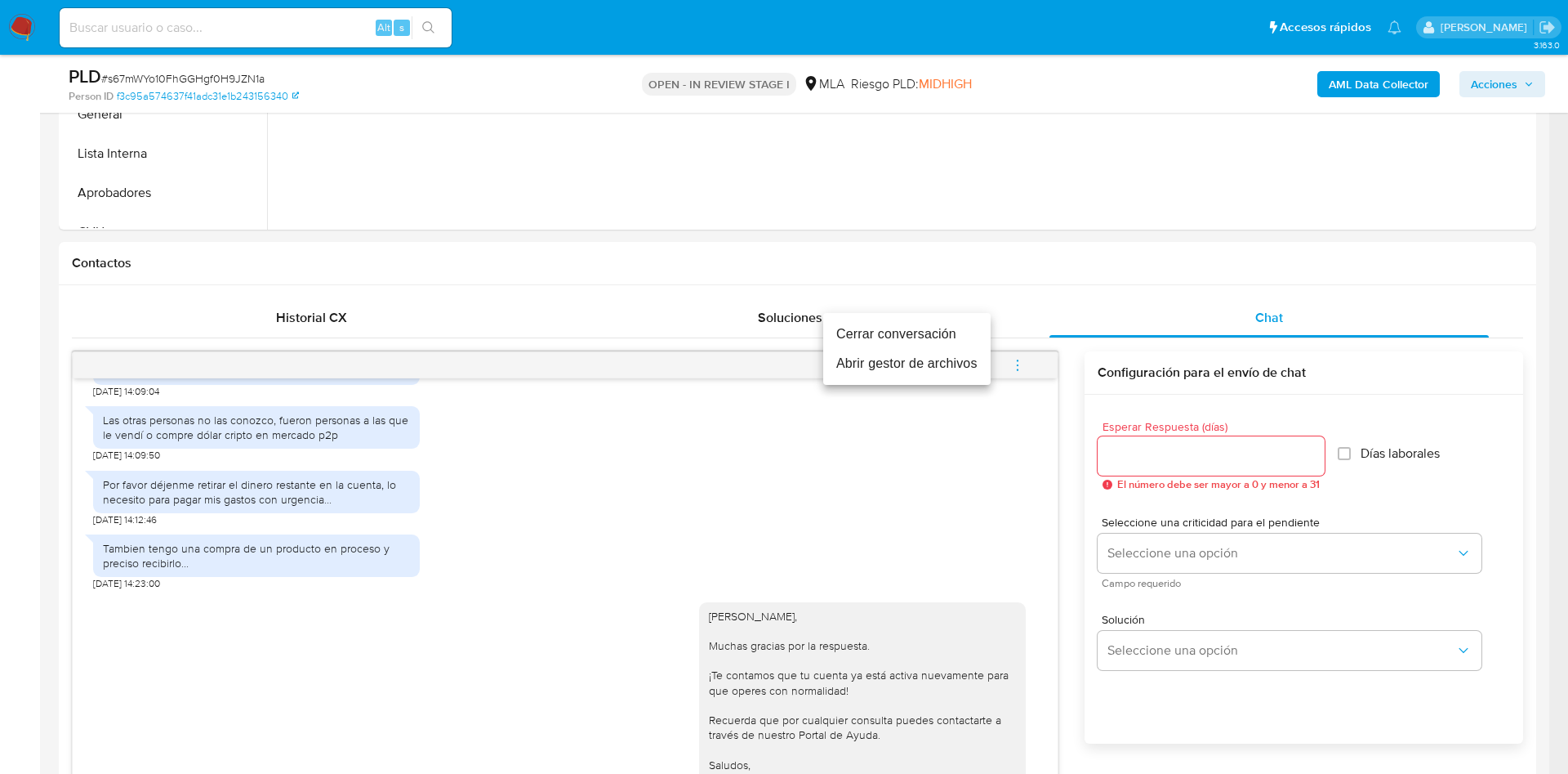
click at [938, 328] on li "Cerrar conversación" at bounding box center [906, 334] width 167 height 29
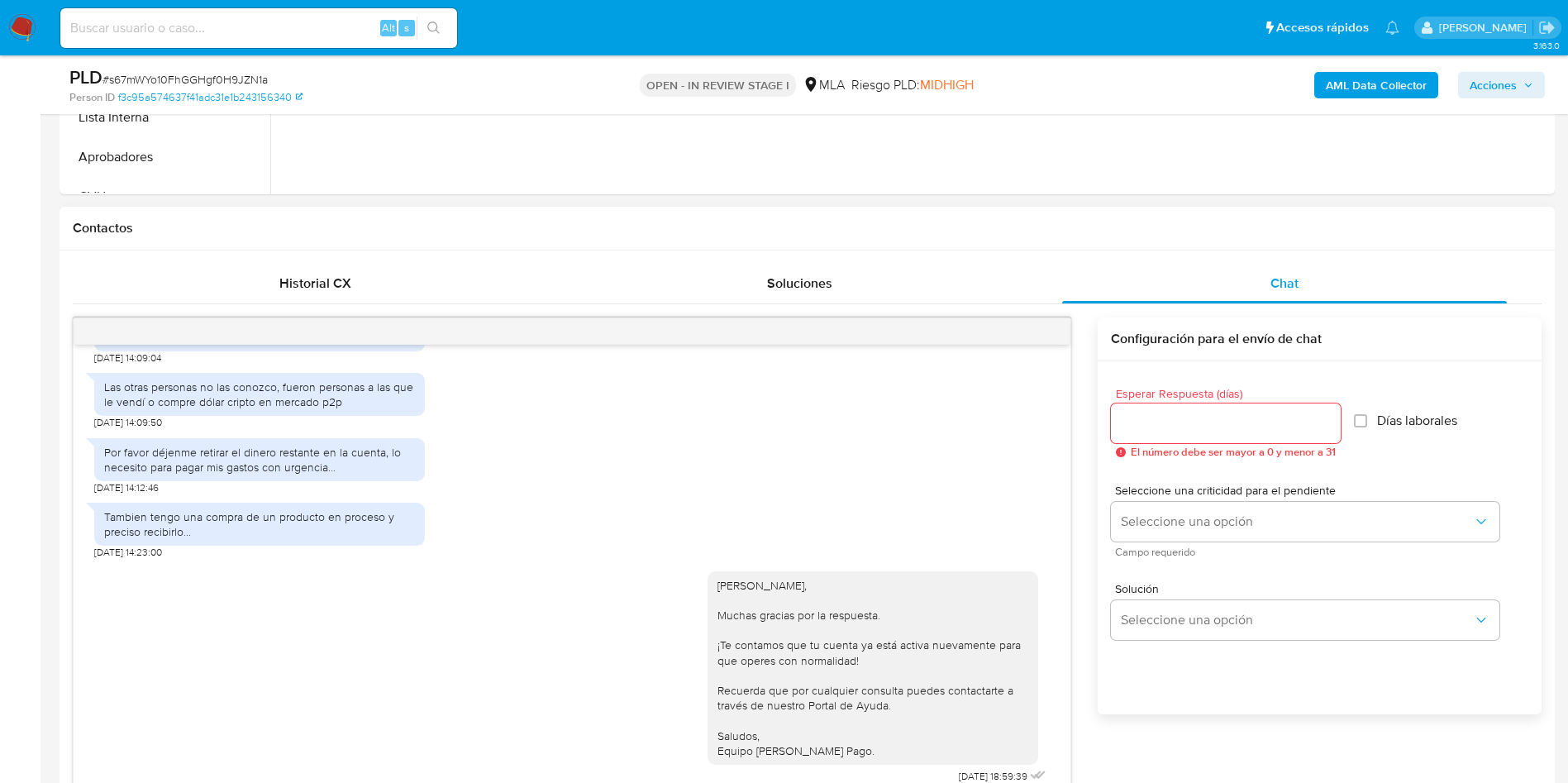
scroll to position [620, 0]
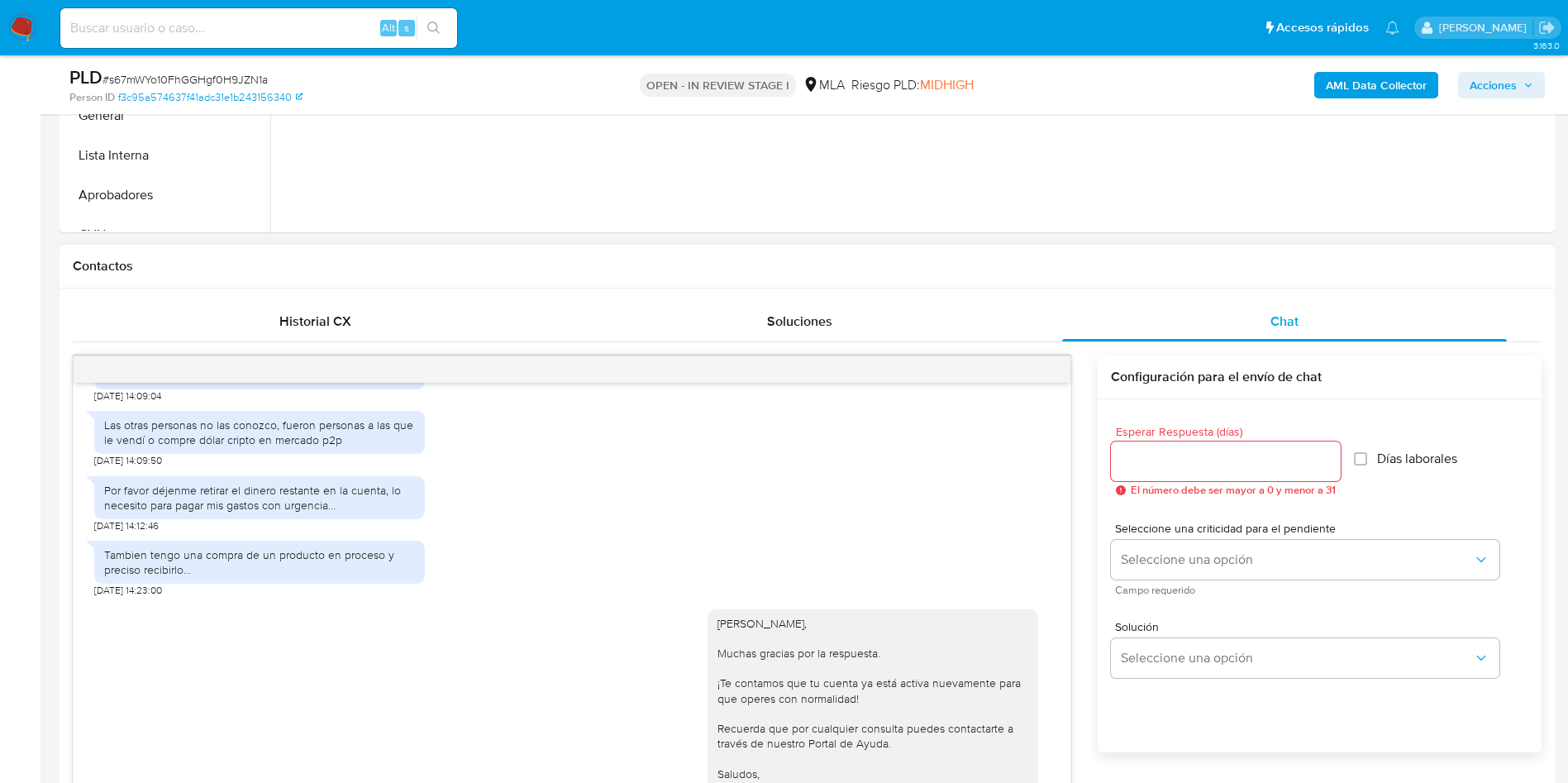
click at [1063, 365] on div at bounding box center [572, 370] width 997 height 26
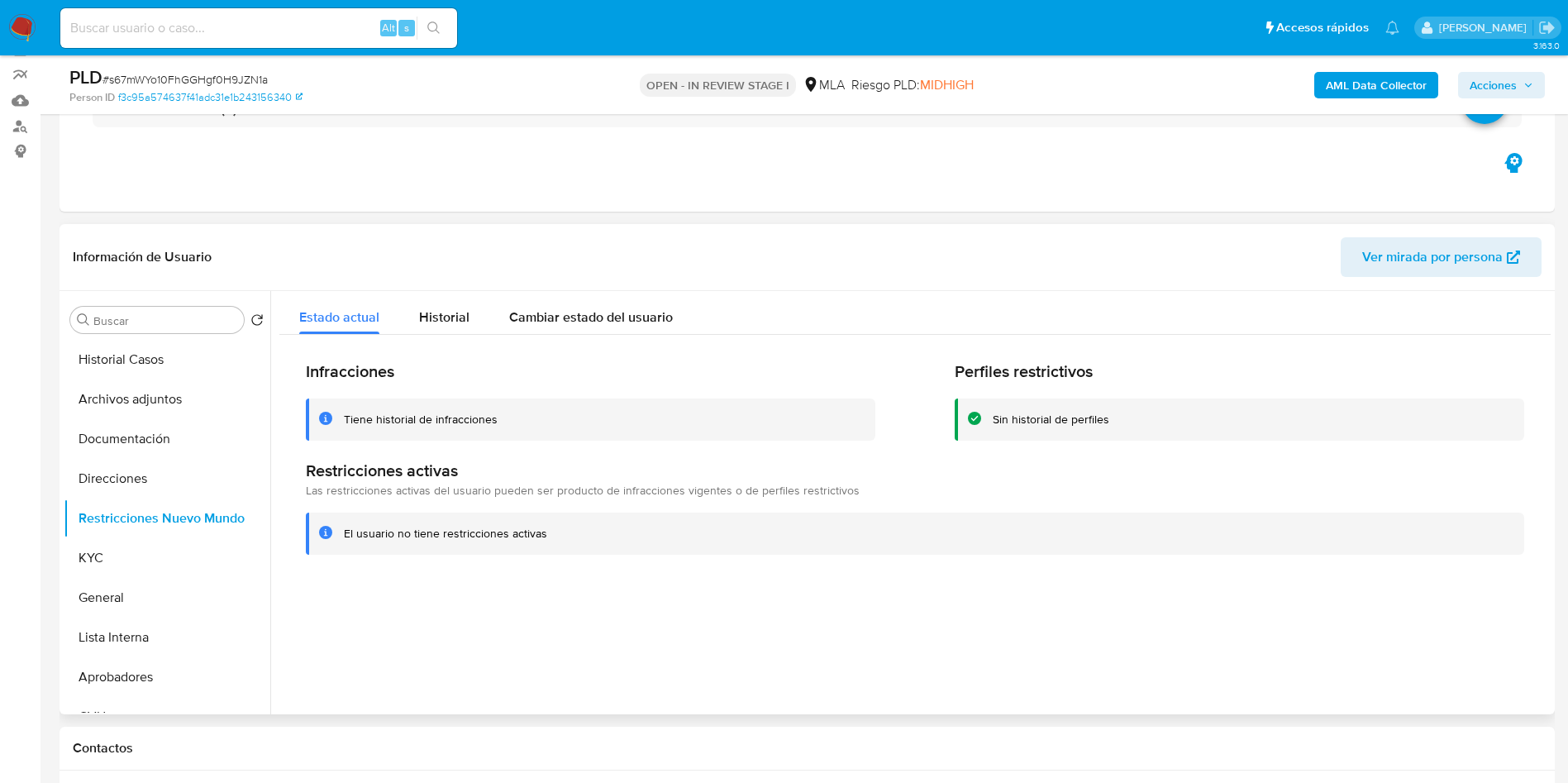
scroll to position [0, 0]
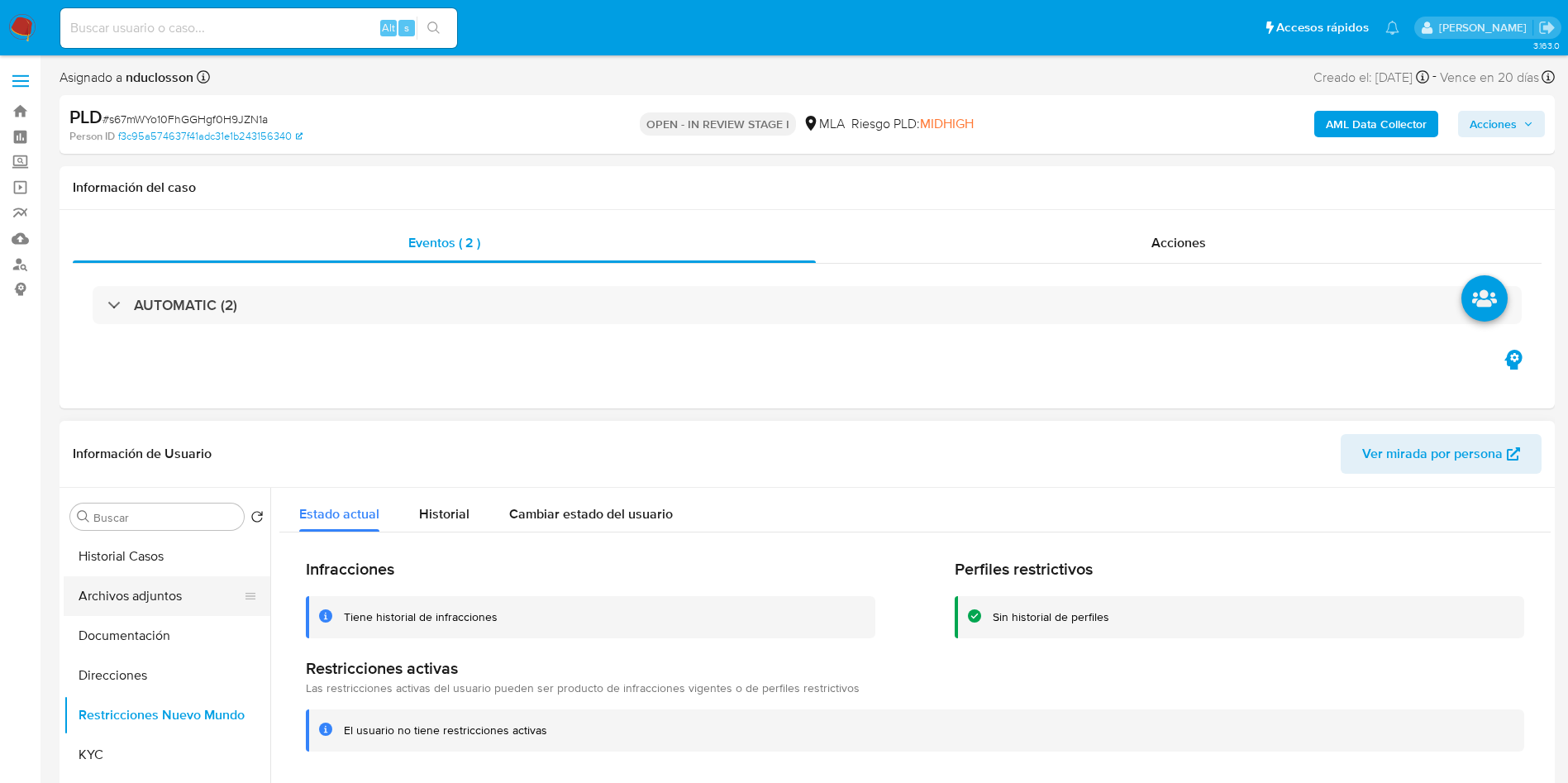
click at [122, 599] on button "Archivos adjuntos" at bounding box center [160, 596] width 194 height 40
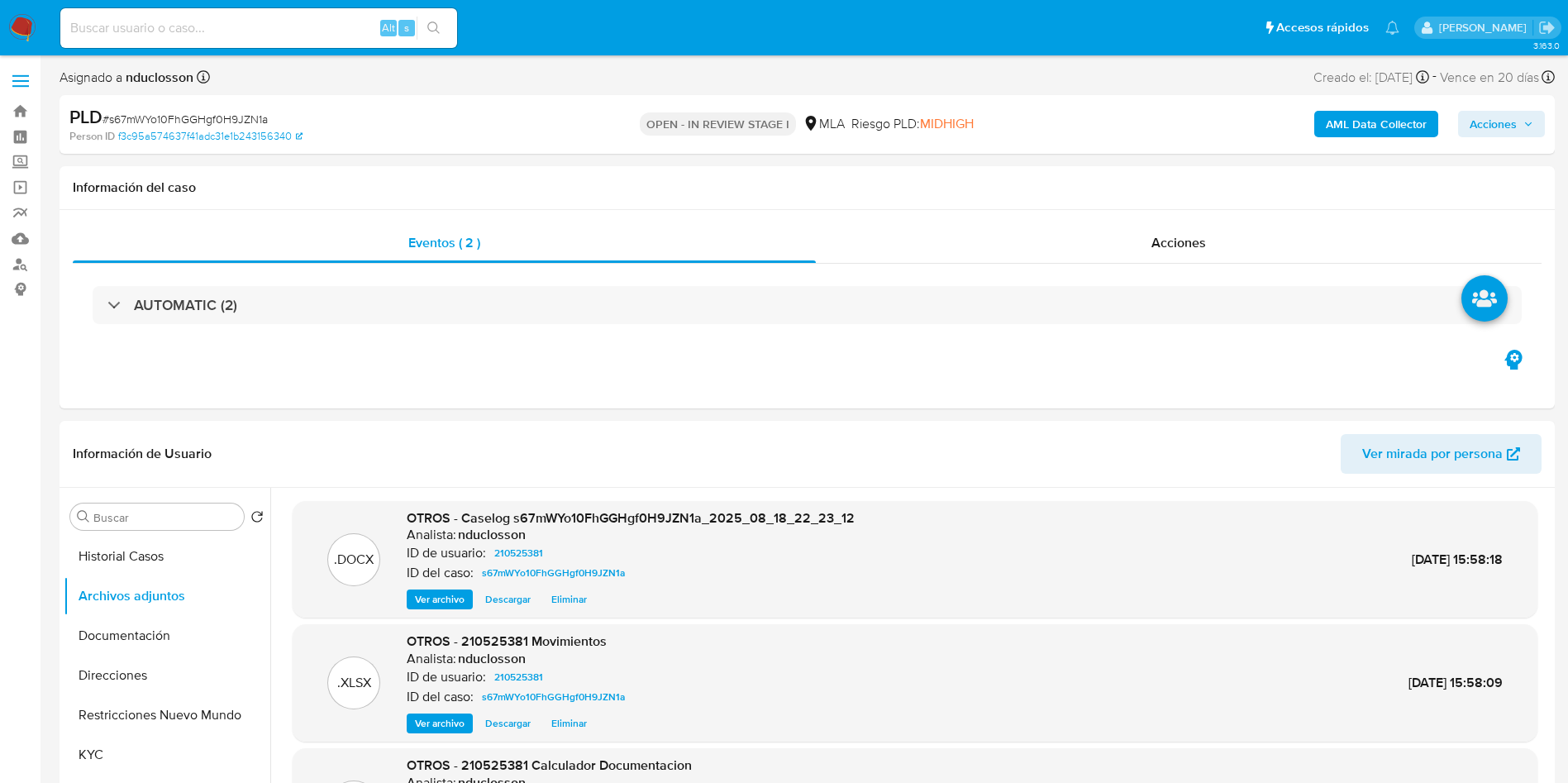
click at [1496, 121] on span "Acciones" at bounding box center [1493, 124] width 47 height 26
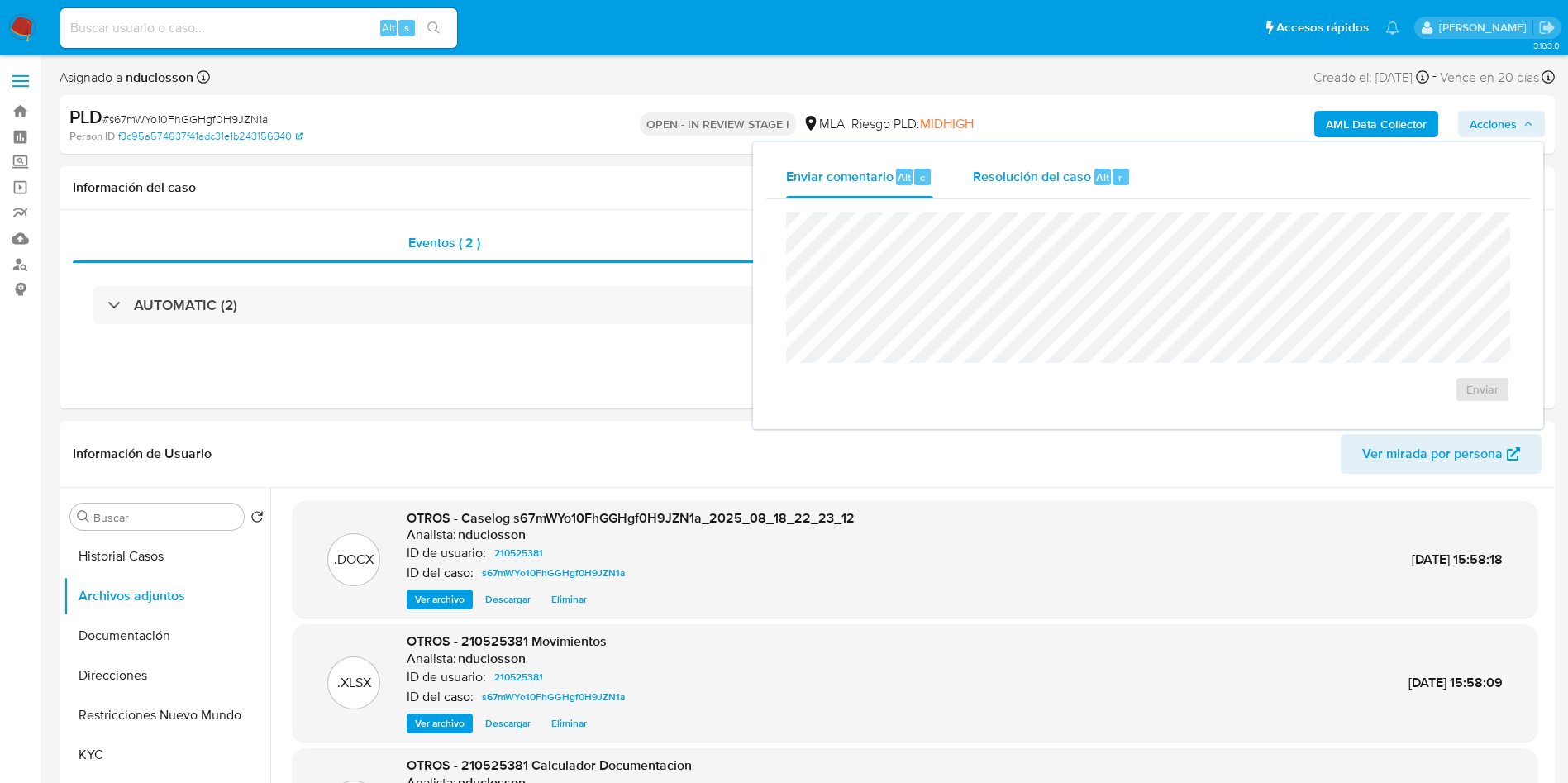
click at [1036, 173] on span "Resolución del caso" at bounding box center [1032, 177] width 118 height 19
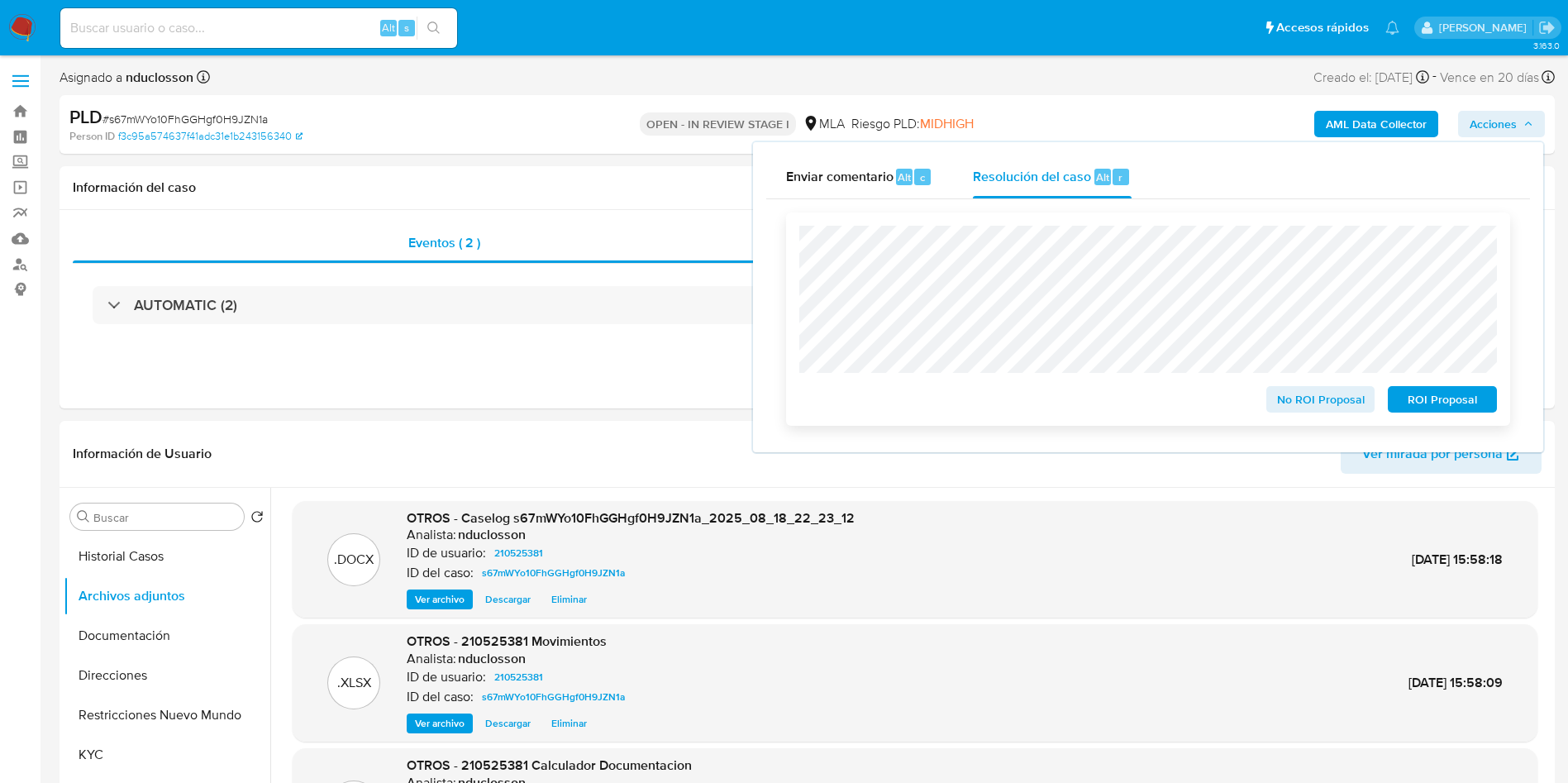
click at [1319, 402] on span "No ROI Proposal" at bounding box center [1320, 399] width 86 height 23
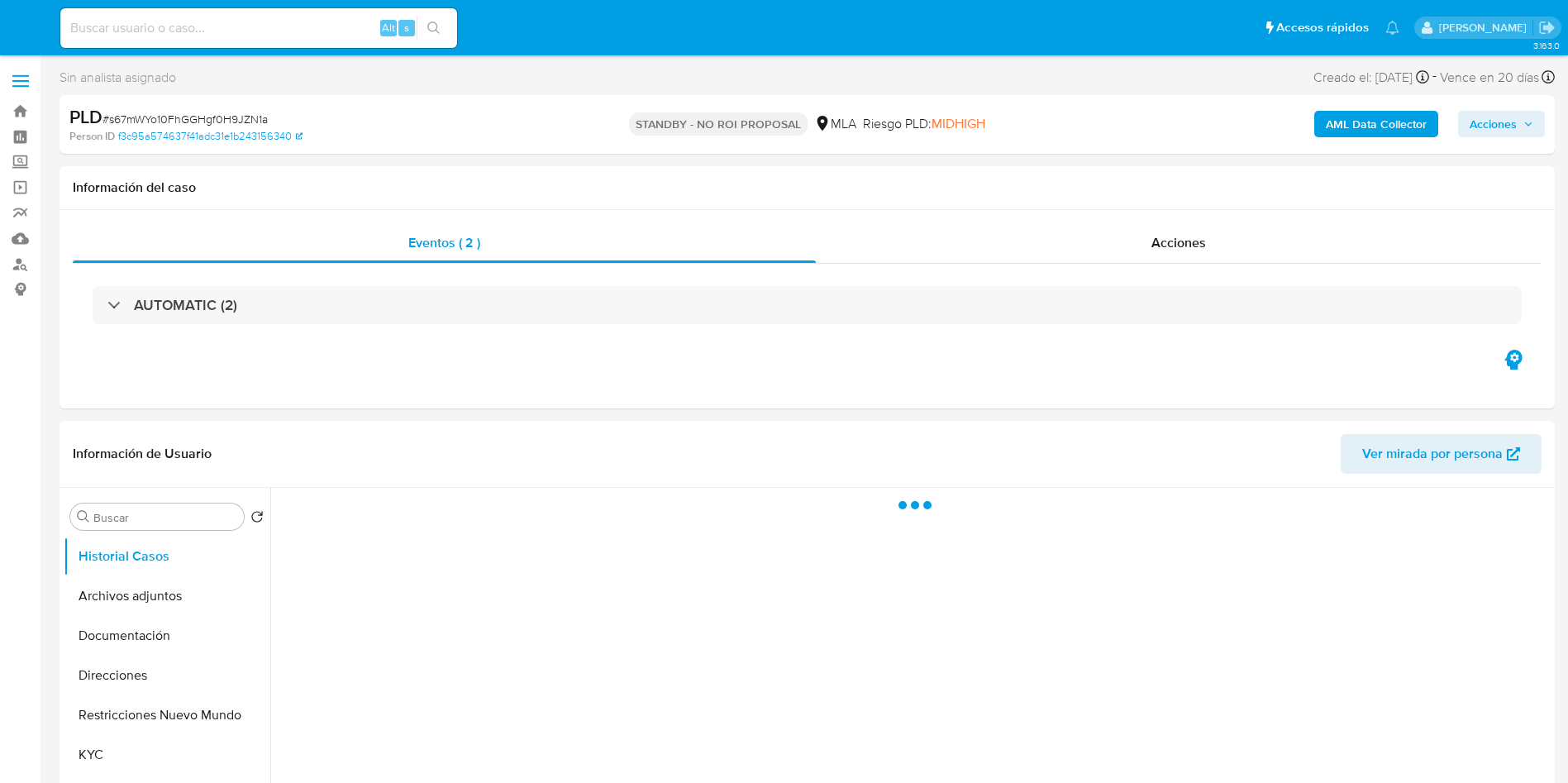
select select "10"
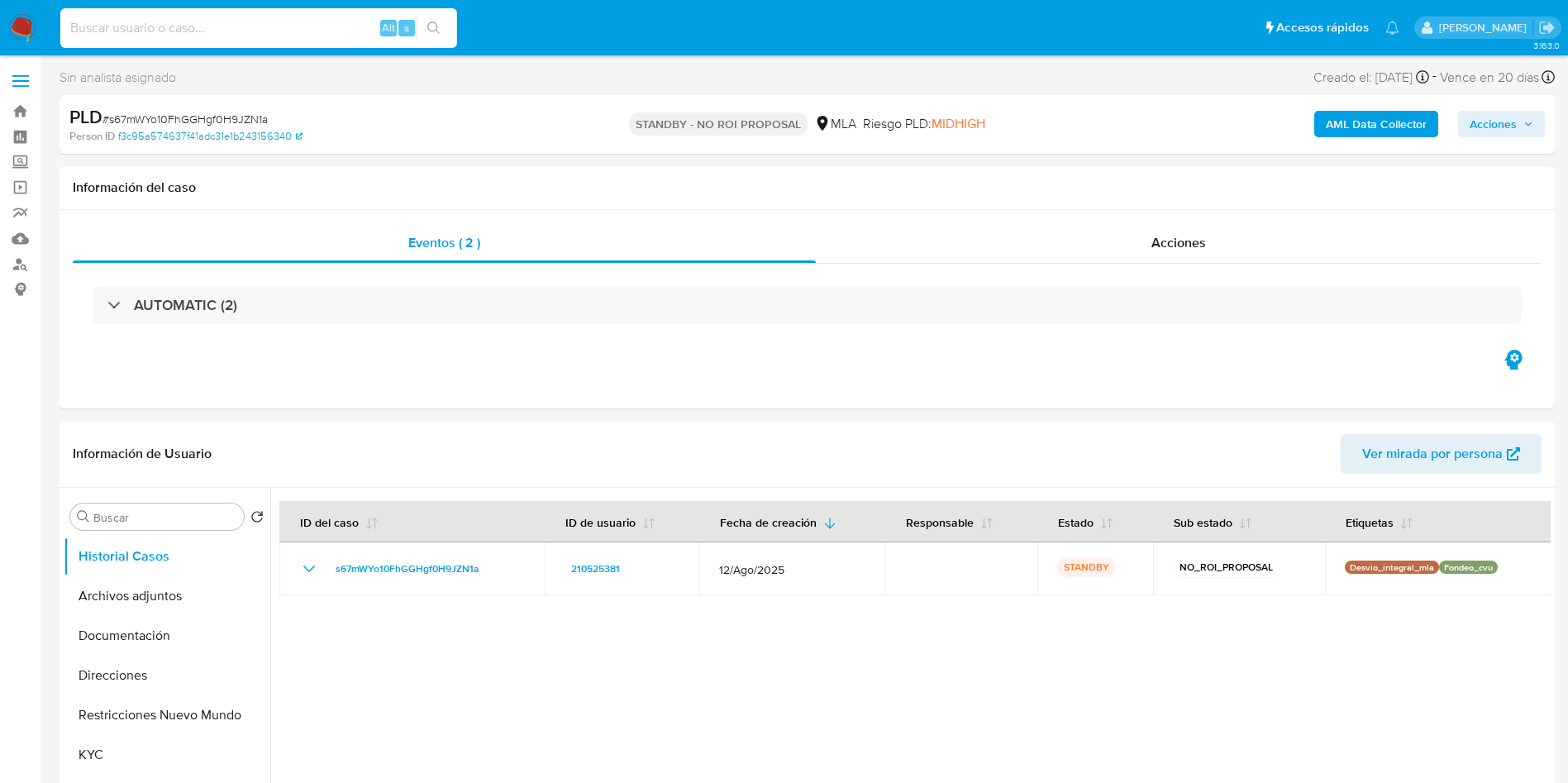
click at [248, 37] on input at bounding box center [259, 27] width 397 height 22
paste input "UStozMQGGh6axjV3Tjv0Nj6S"
type input "UStozMQGGh6axjV3Tjv0Nj6S"
click at [426, 26] on button "search-icon" at bounding box center [434, 27] width 34 height 23
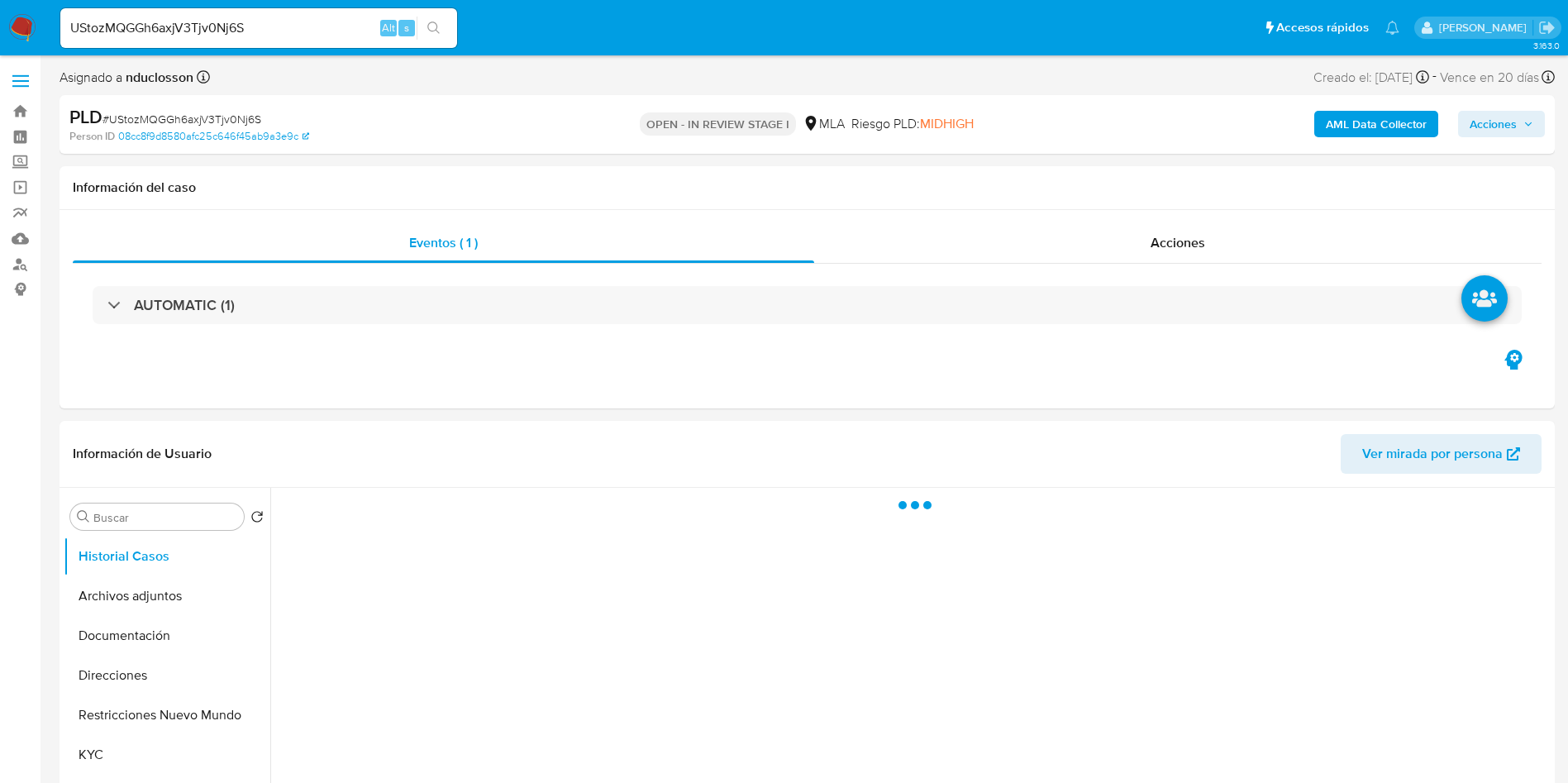
select select "10"
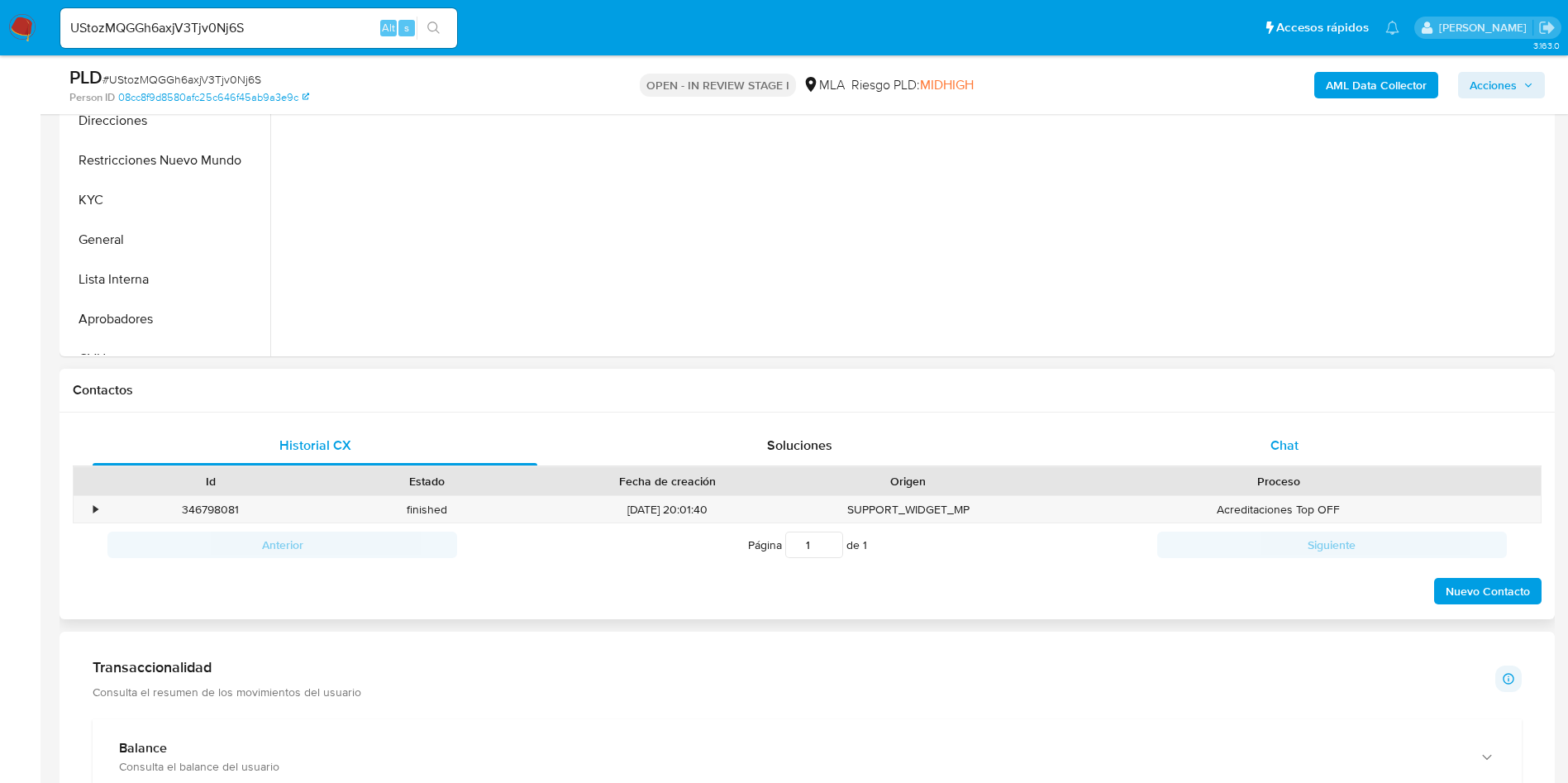
click at [1201, 438] on div "Chat" at bounding box center [1284, 445] width 444 height 40
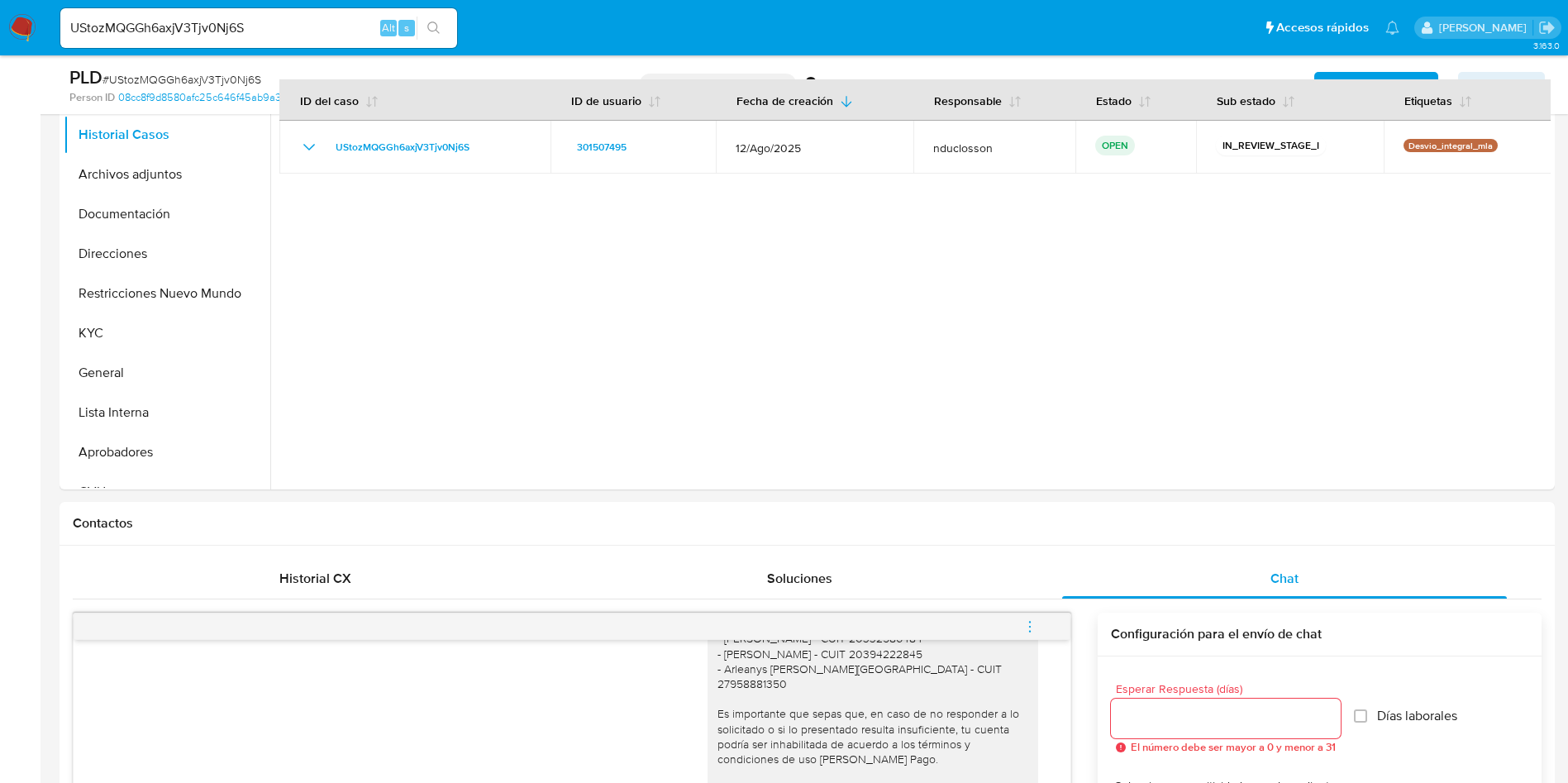
scroll to position [248, 0]
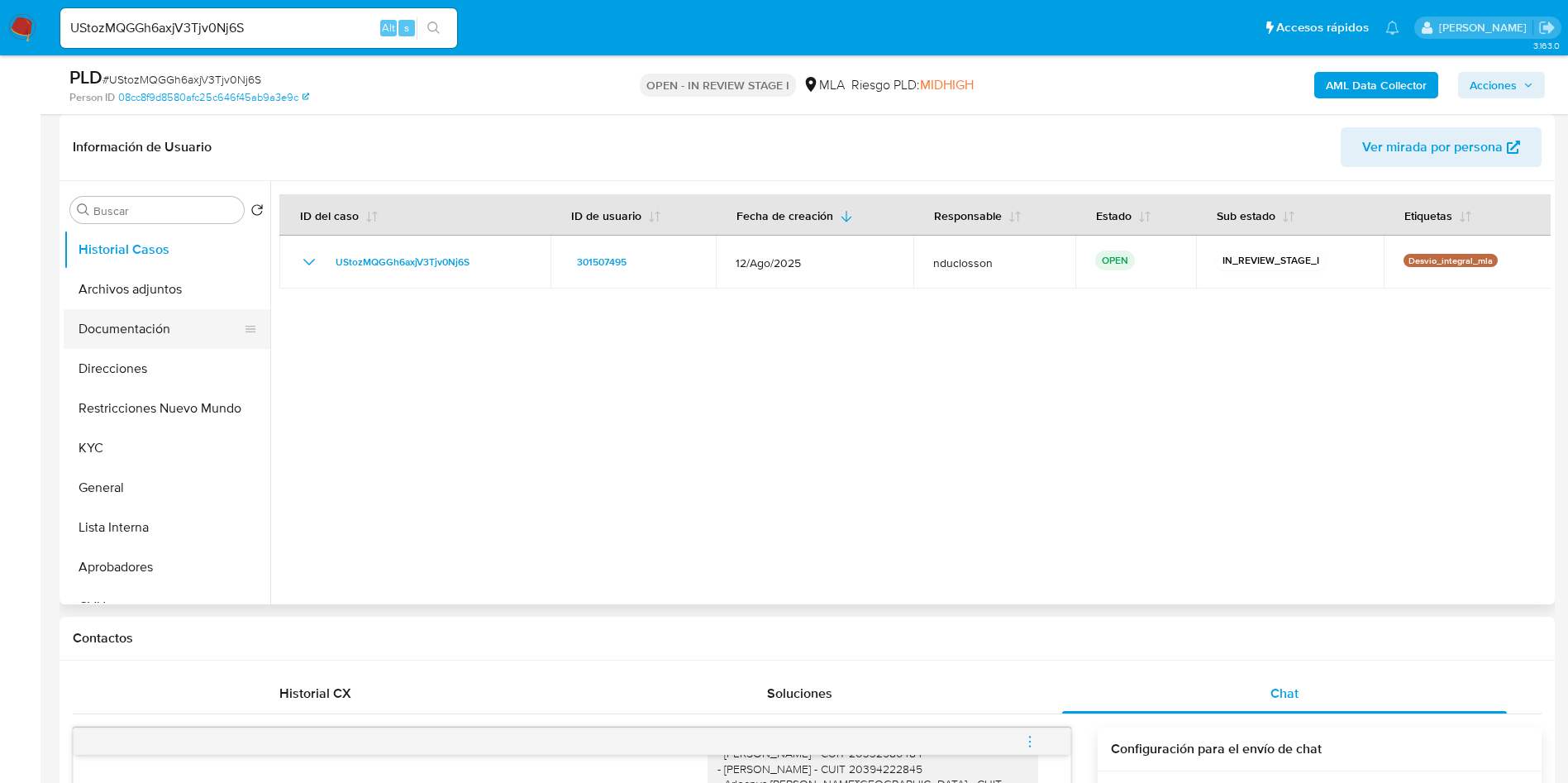
click at [175, 310] on button "Documentación" at bounding box center [160, 329] width 194 height 40
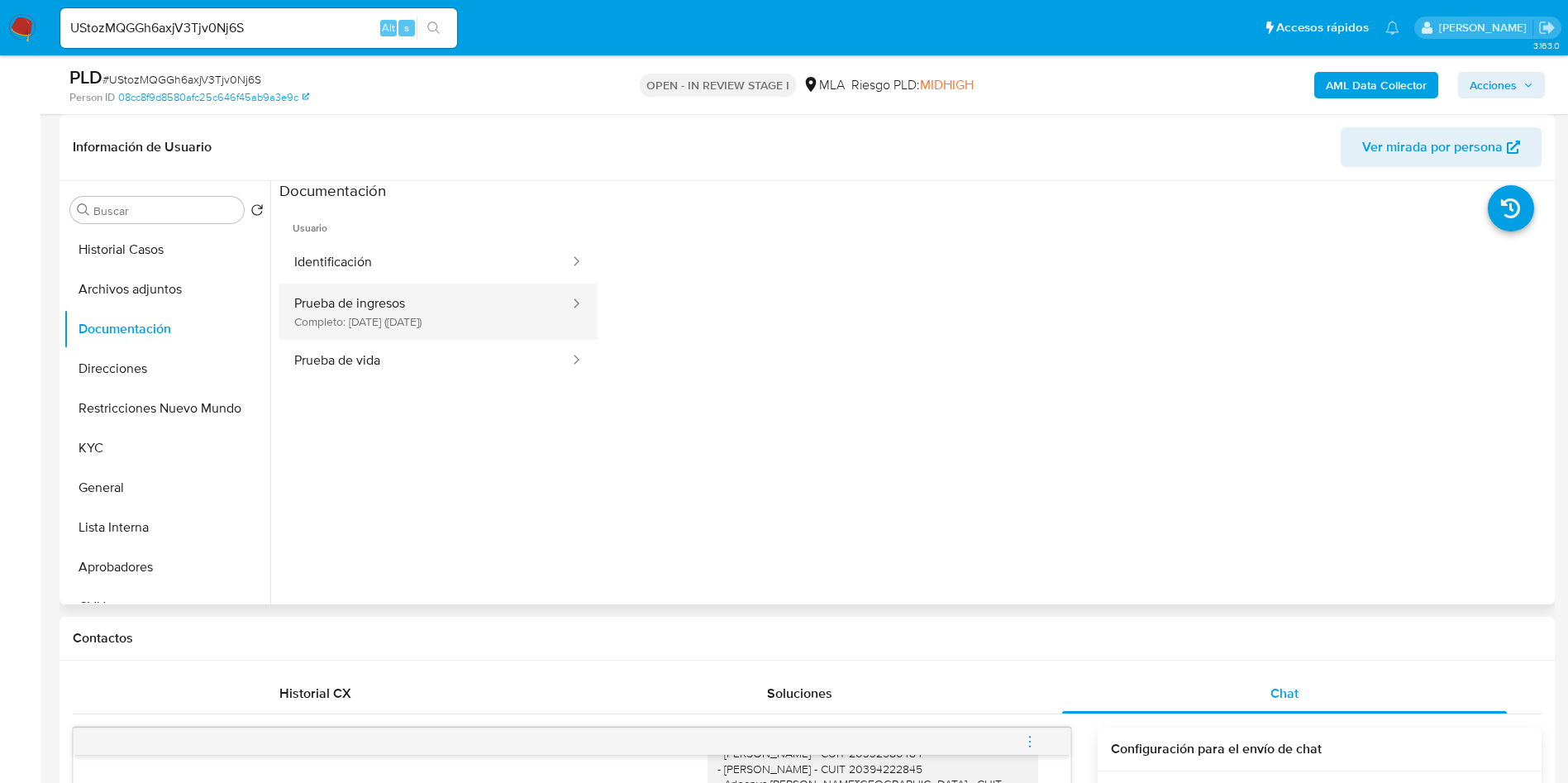
click at [397, 297] on button "Prueba de ingresos Completo: 20/10/2021 (hace 4 años)" at bounding box center [425, 311] width 292 height 56
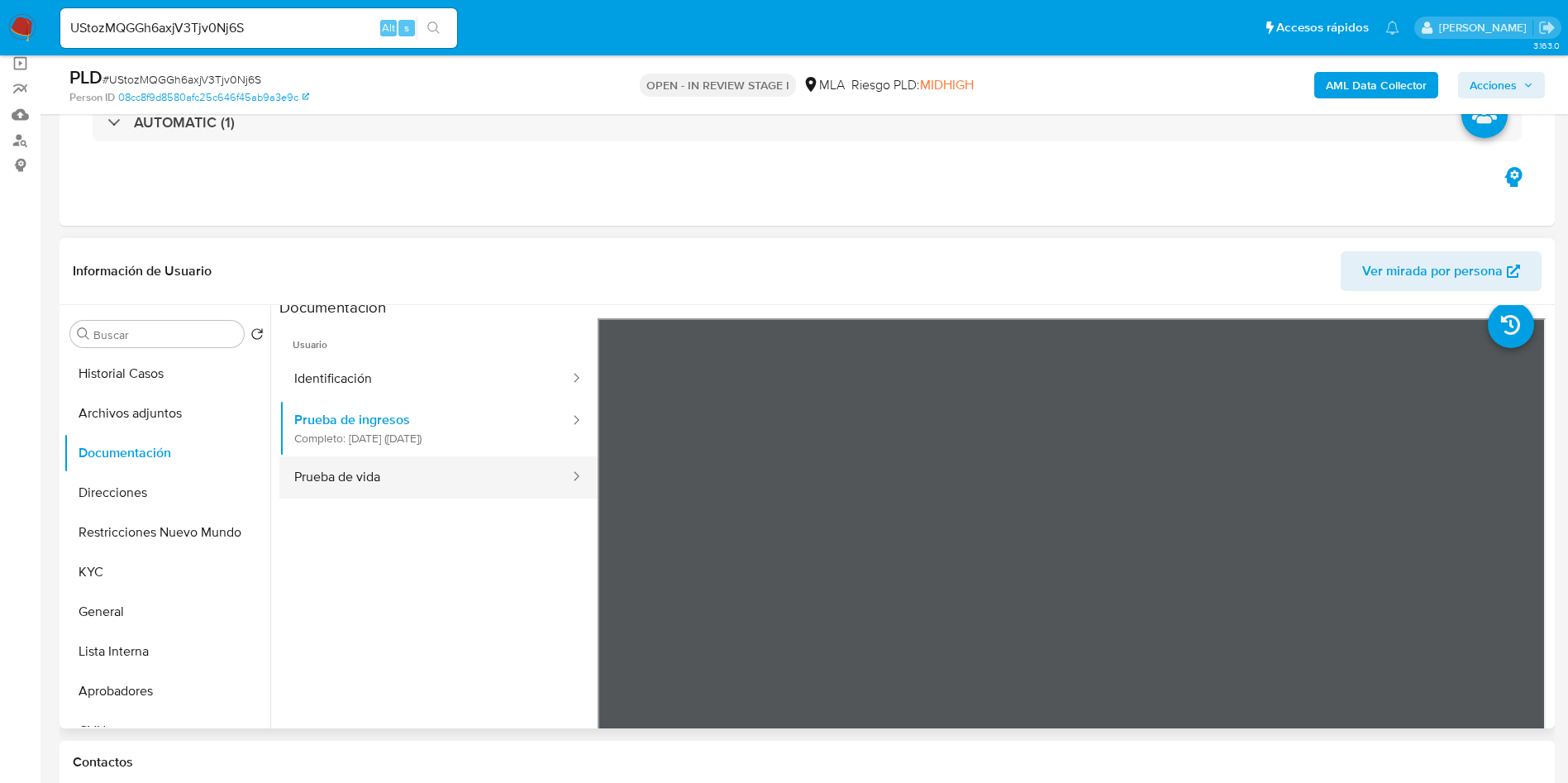
scroll to position [0, 0]
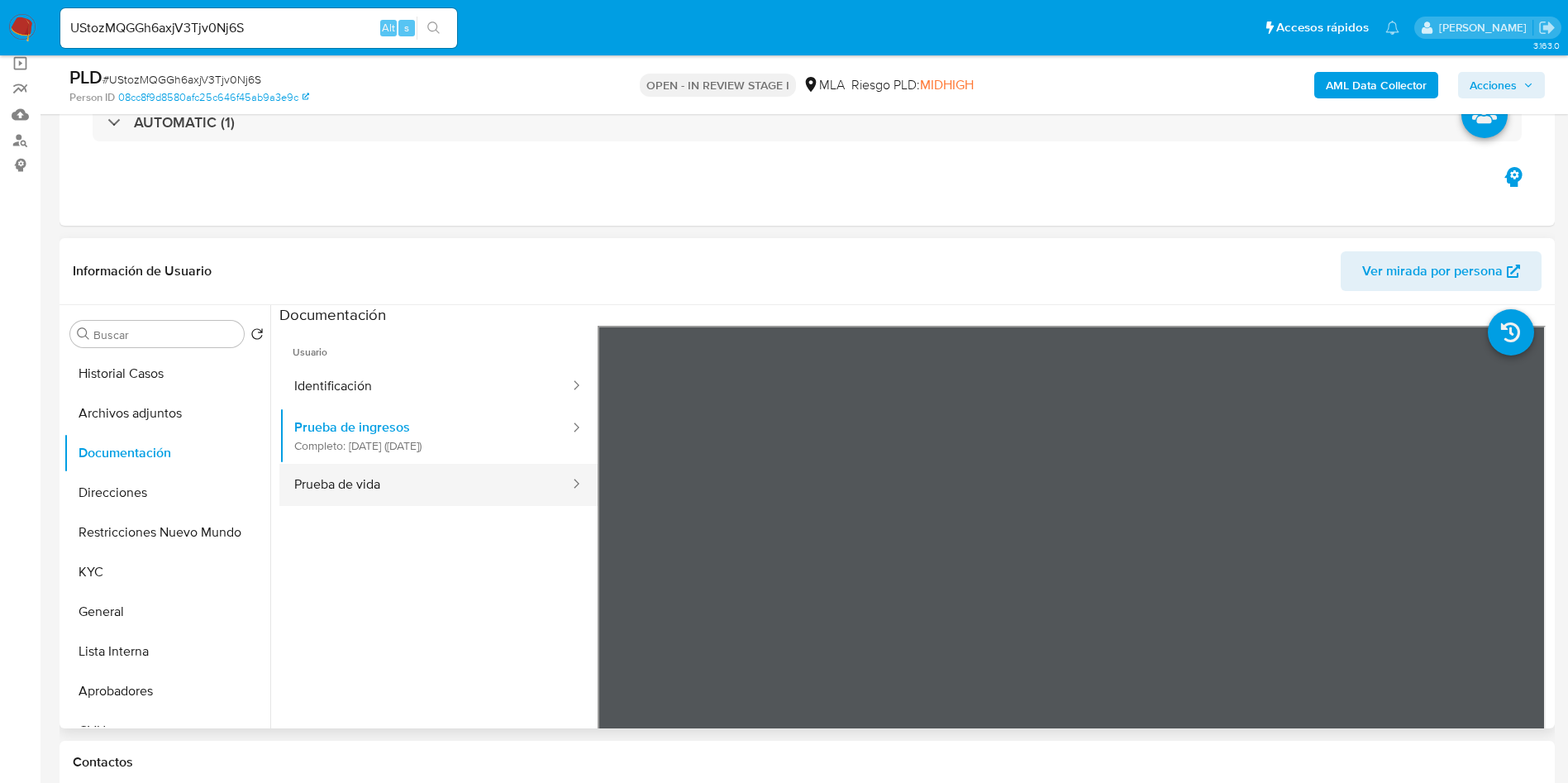
click at [474, 480] on button "Prueba de vida" at bounding box center [425, 484] width 292 height 43
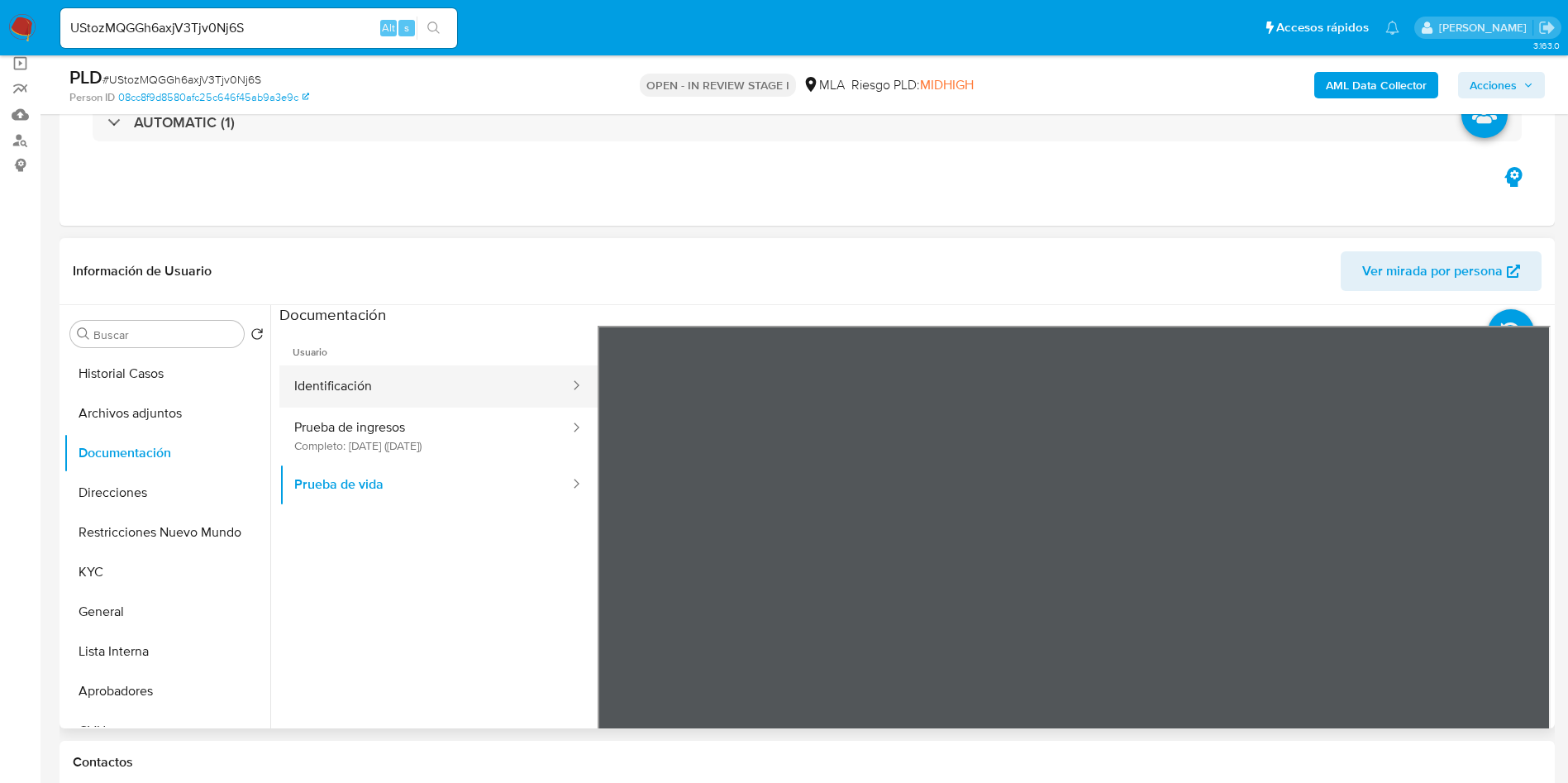
click at [476, 398] on button "Identificación" at bounding box center [425, 386] width 292 height 43
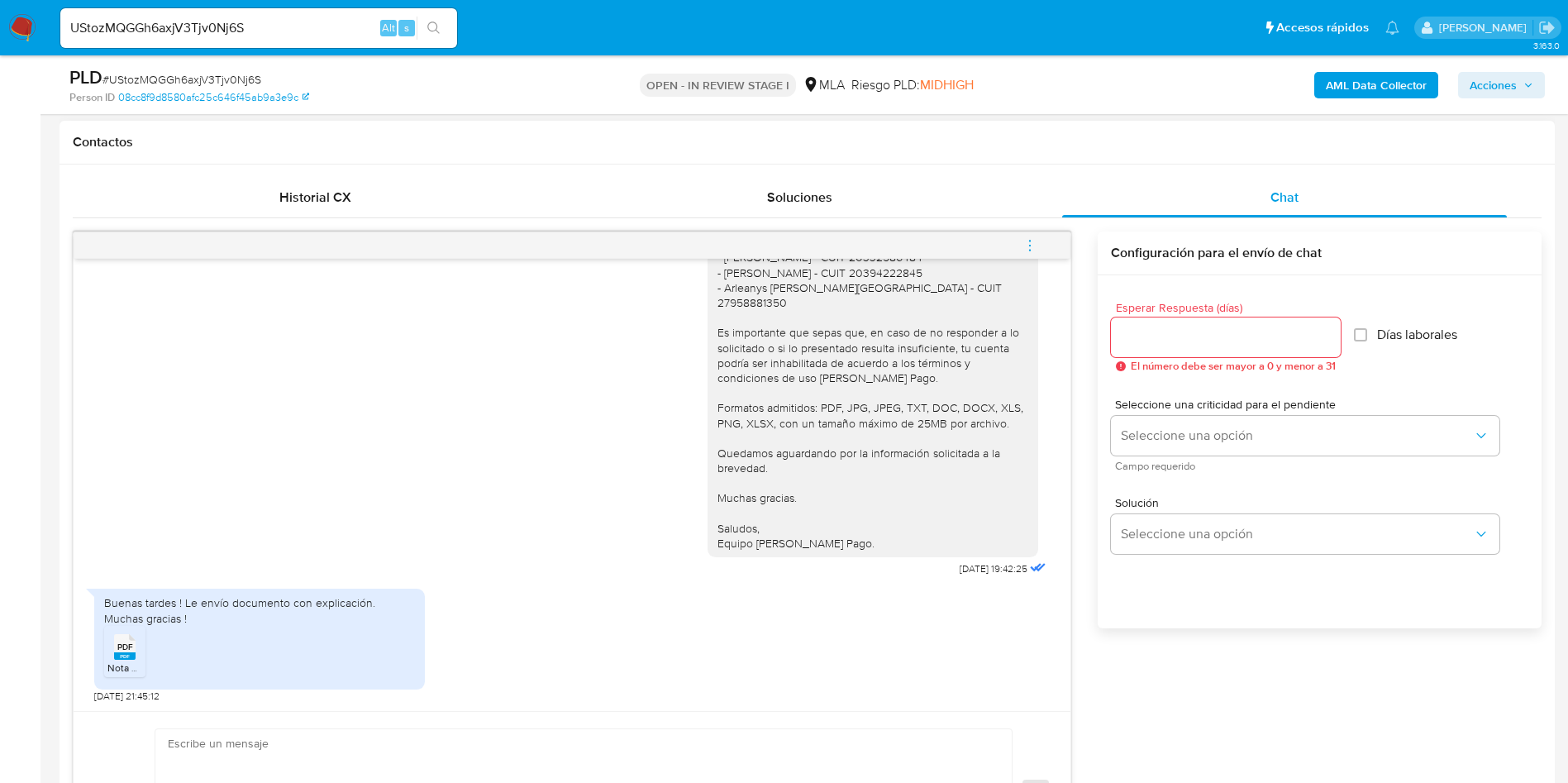
scroll to position [1272, 0]
click at [138, 653] on div "PDF PDF" at bounding box center [125, 645] width 35 height 32
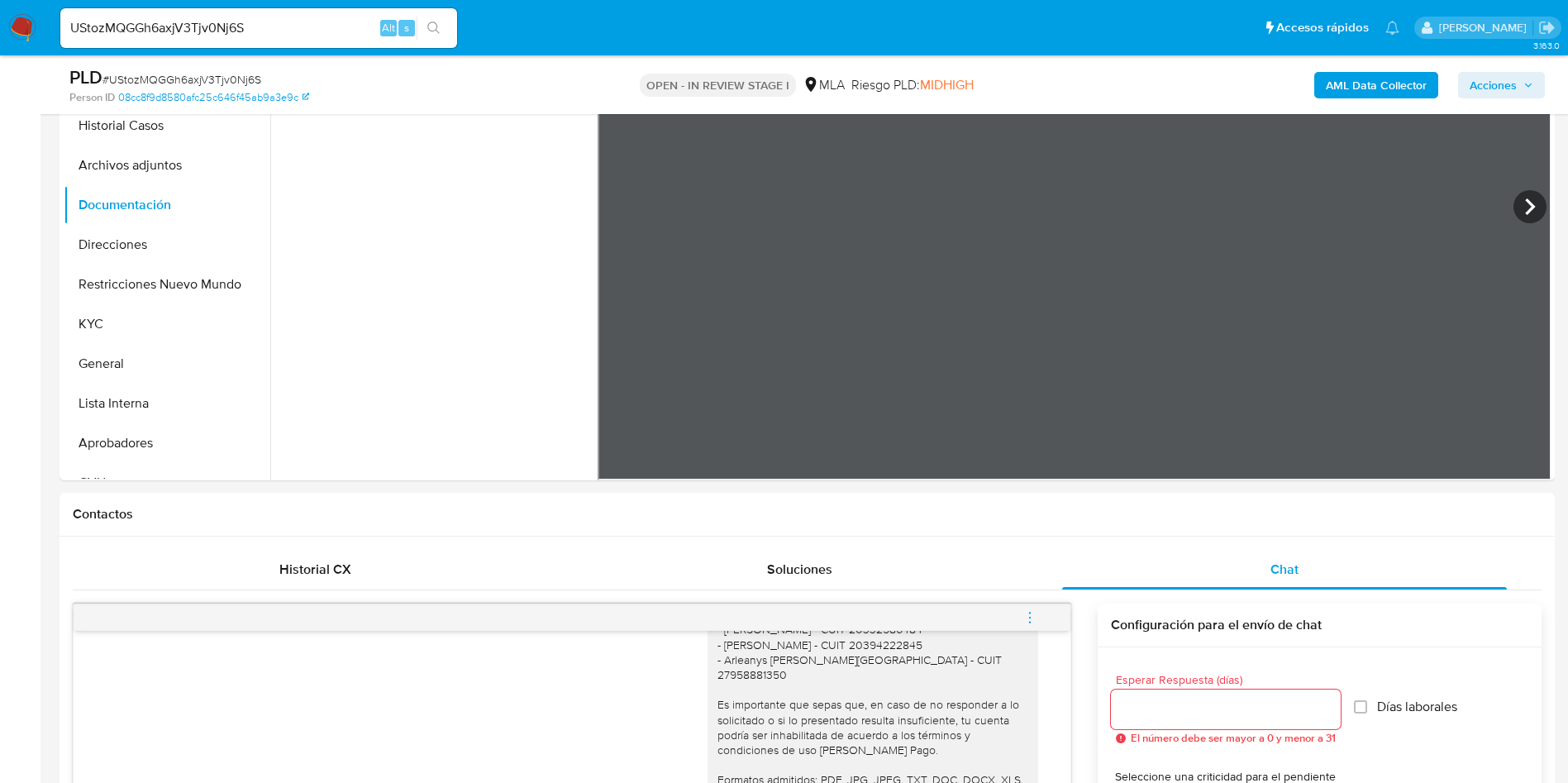
scroll to position [0, 0]
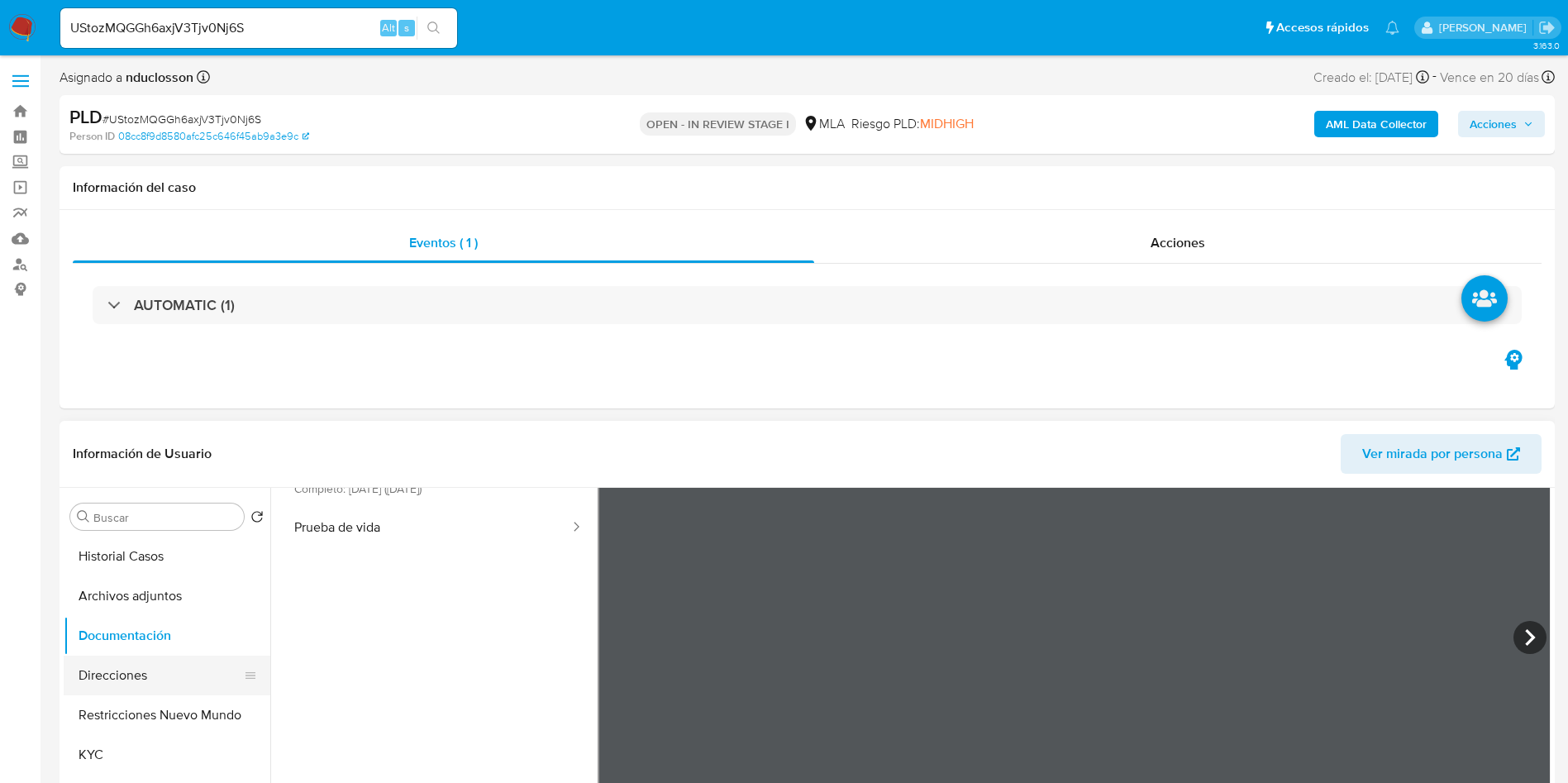
click at [130, 677] on button "Direcciones" at bounding box center [160, 675] width 194 height 40
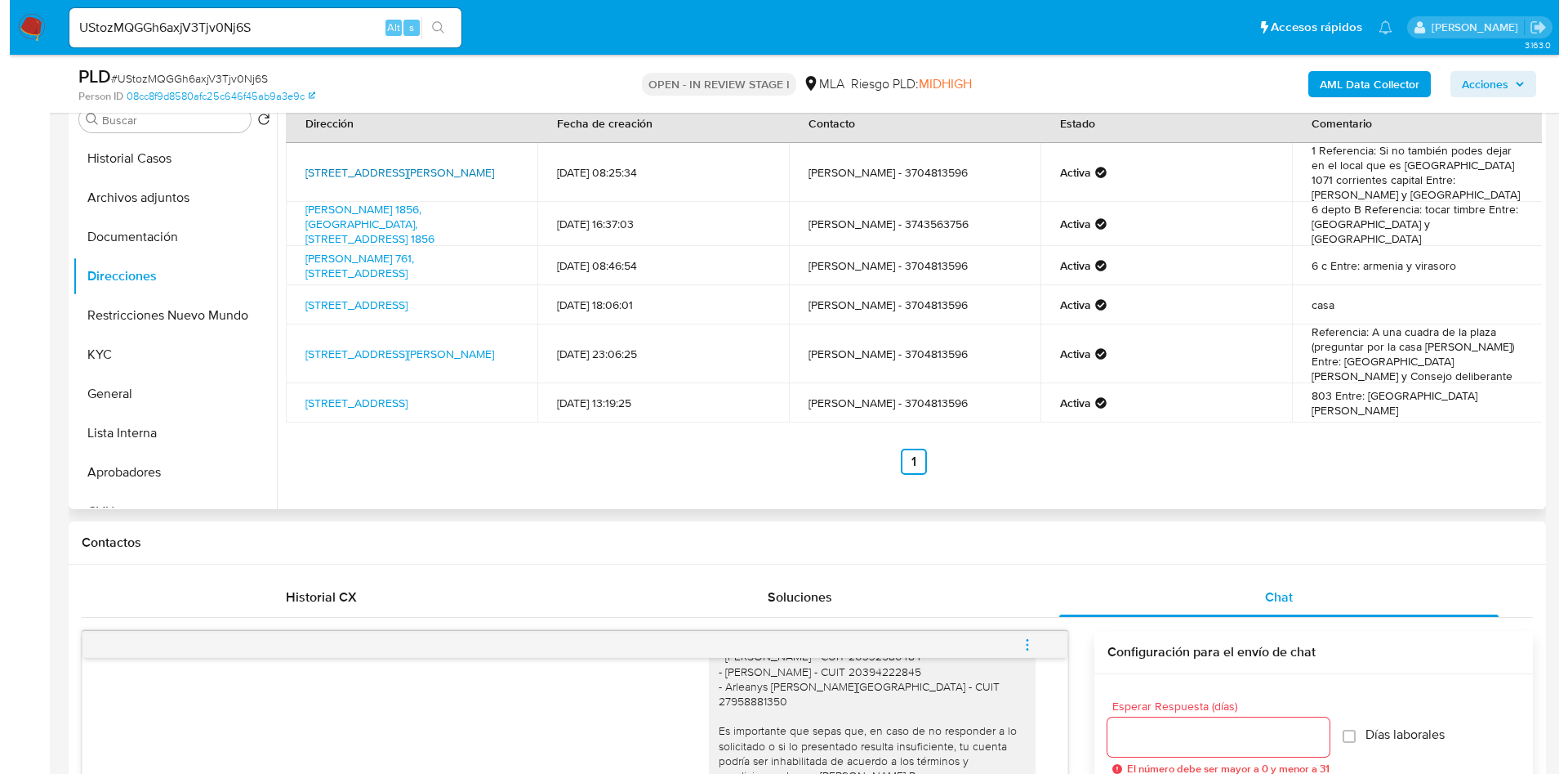
scroll to position [245, 0]
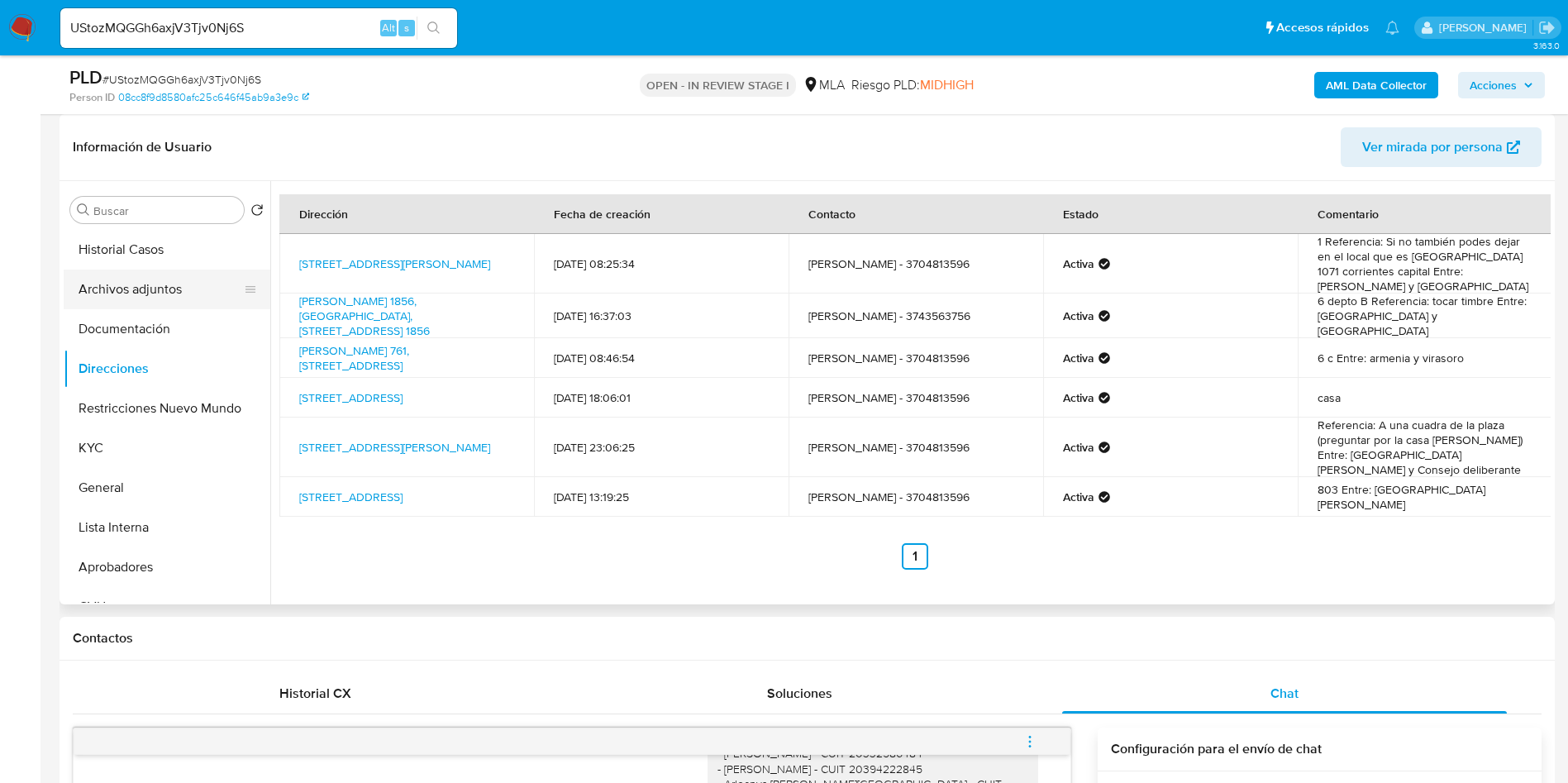
click at [148, 297] on button "Archivos adjuntos" at bounding box center [160, 289] width 194 height 40
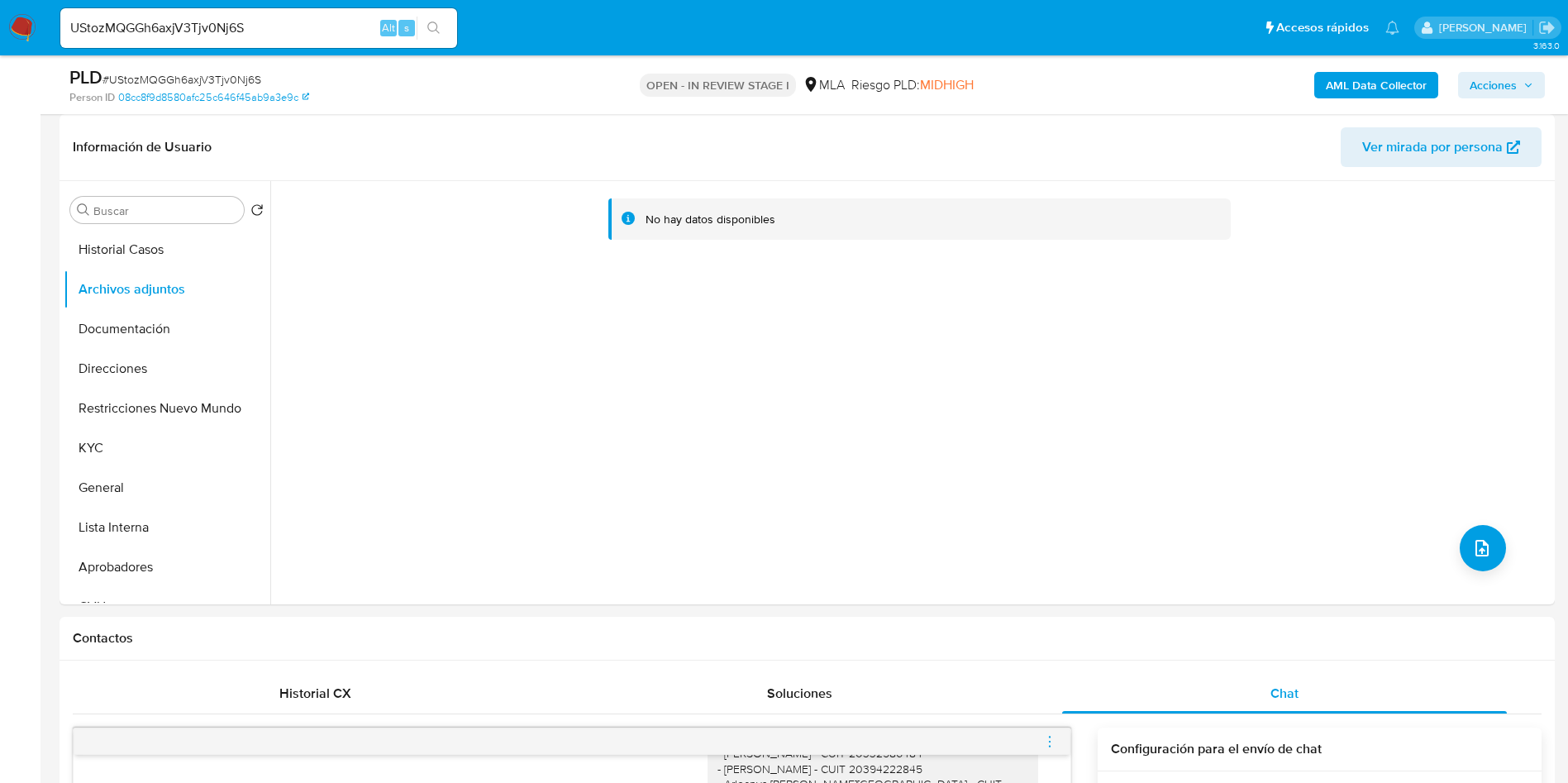
click at [1376, 74] on b "AML Data Collector" at bounding box center [1376, 85] width 101 height 26
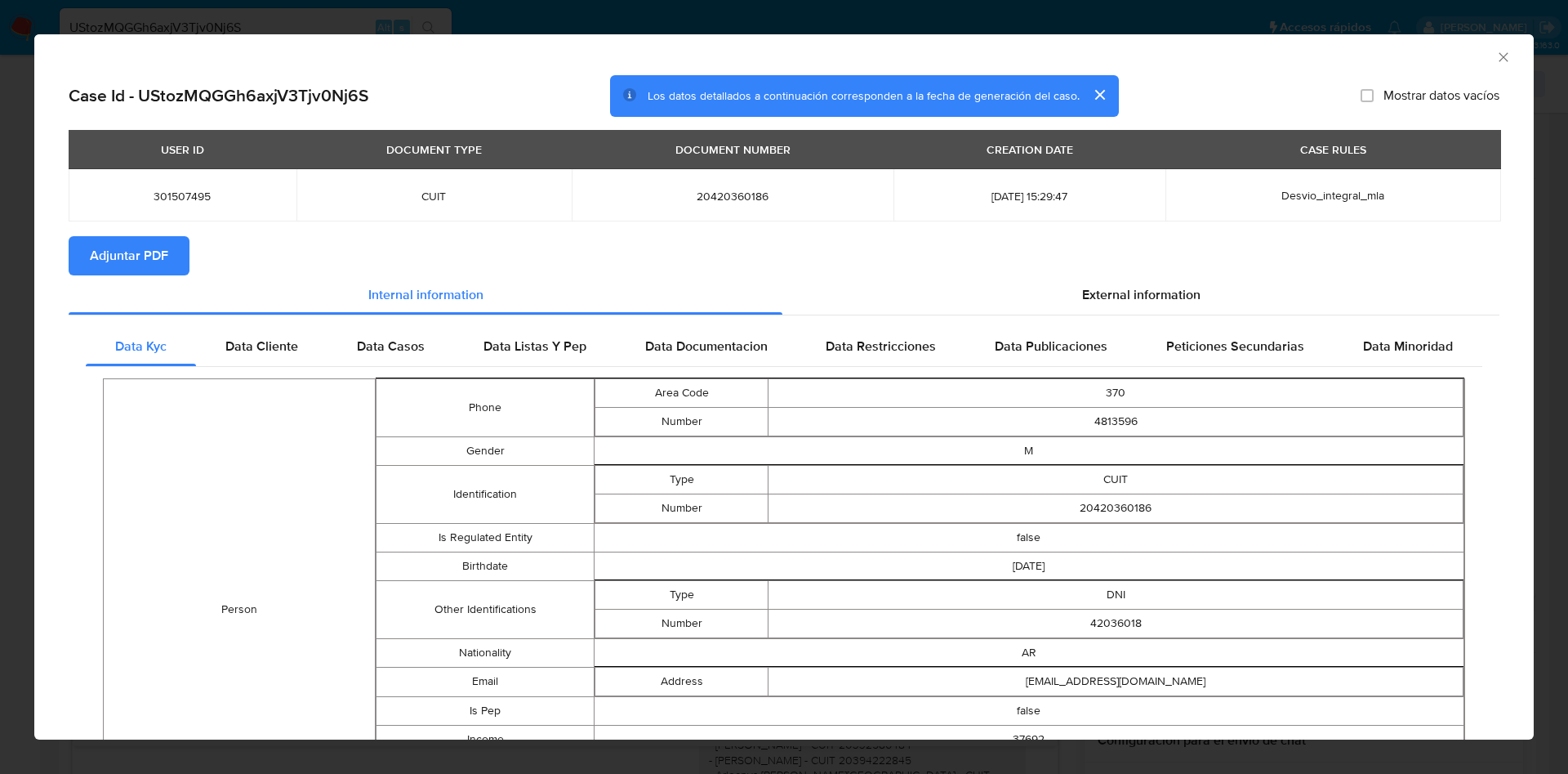
click at [1048, 295] on div "External information" at bounding box center [1141, 295] width 718 height 39
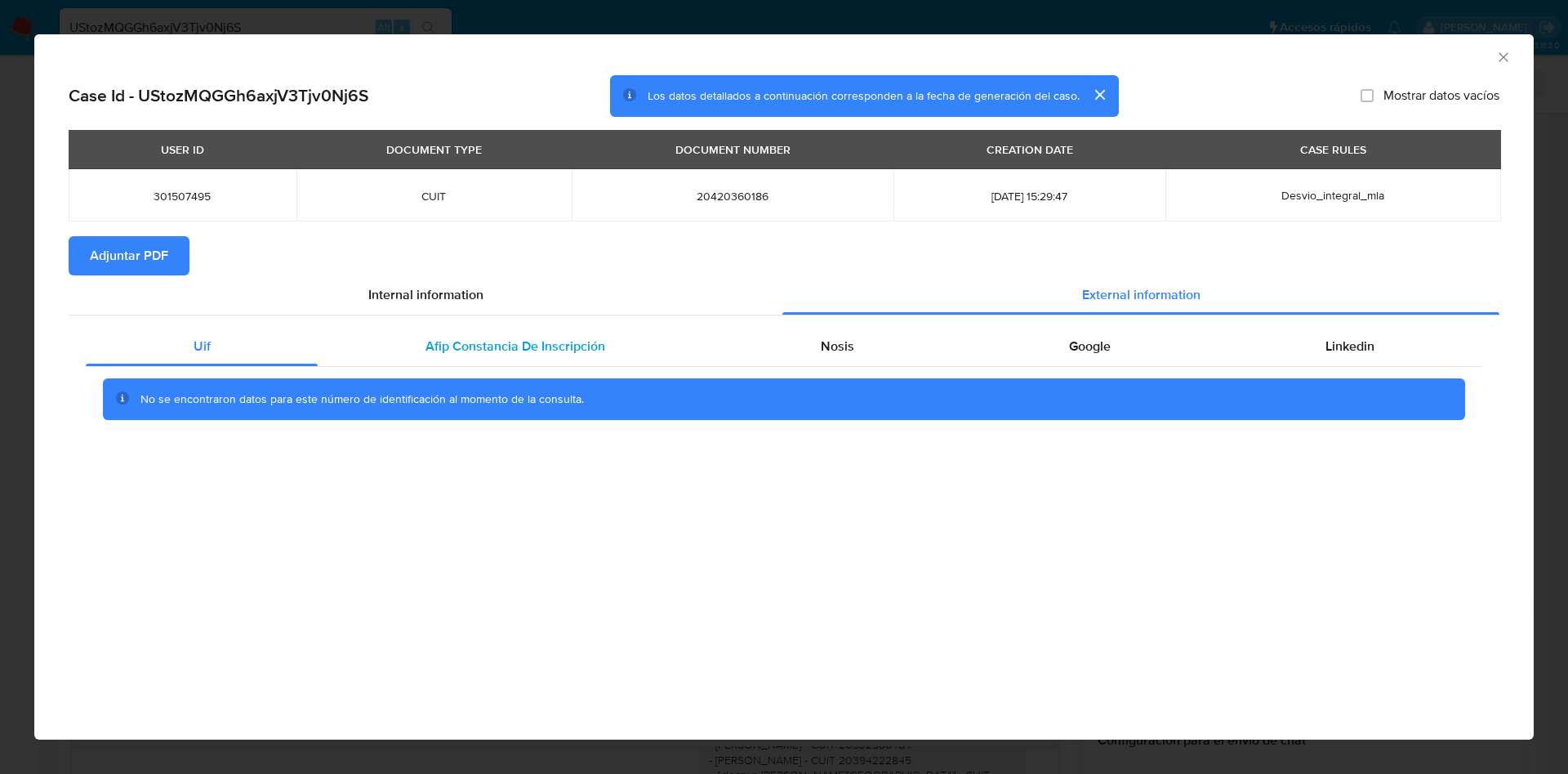
click at [549, 335] on div "Afip Constancia De Inscripción" at bounding box center [515, 347] width 394 height 39
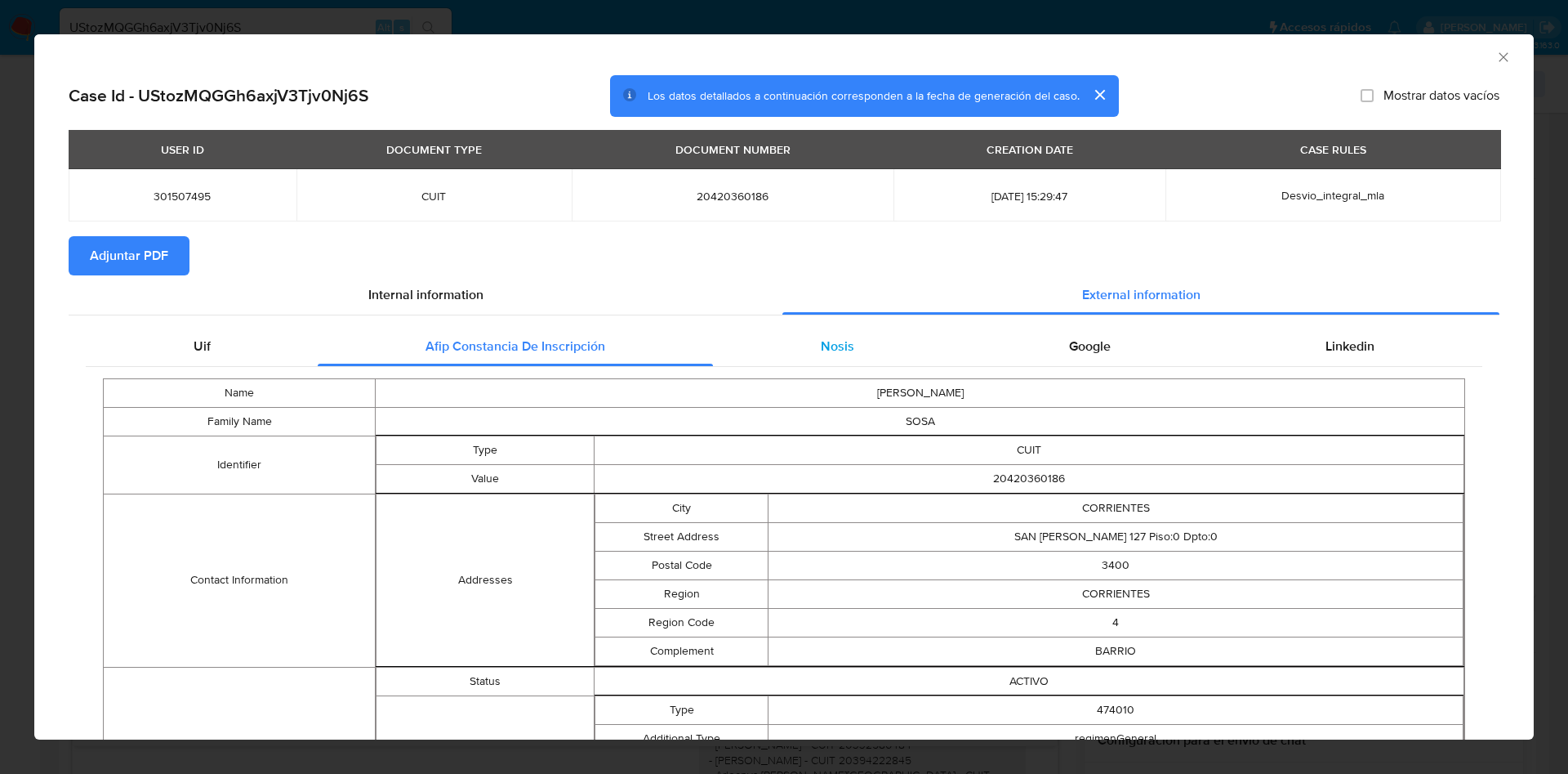
click at [804, 355] on div "Nosis" at bounding box center [837, 347] width 249 height 39
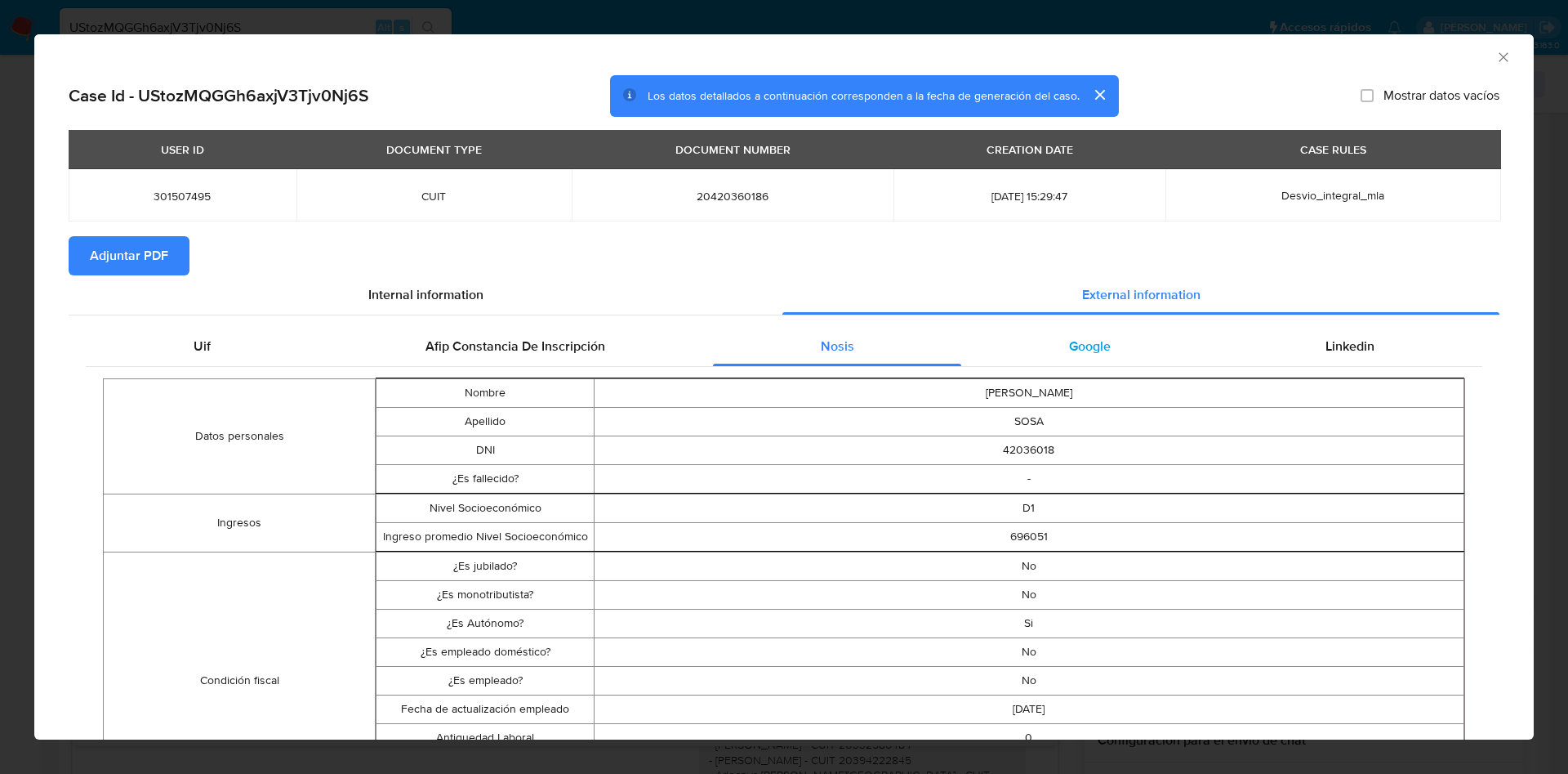
click at [1041, 343] on div "Google" at bounding box center [1090, 347] width 256 height 39
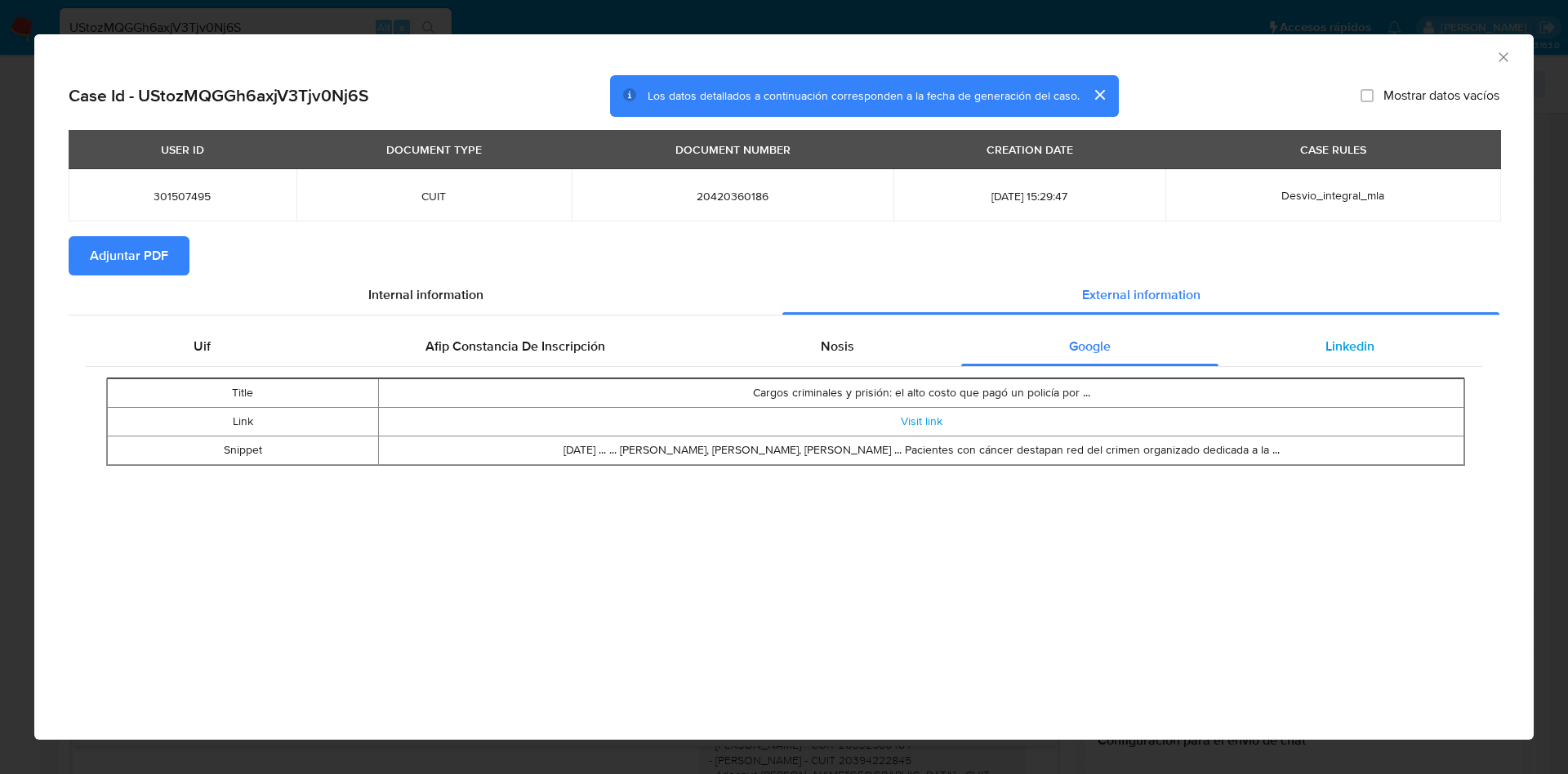
click at [1263, 348] on div "Linkedin" at bounding box center [1350, 347] width 264 height 39
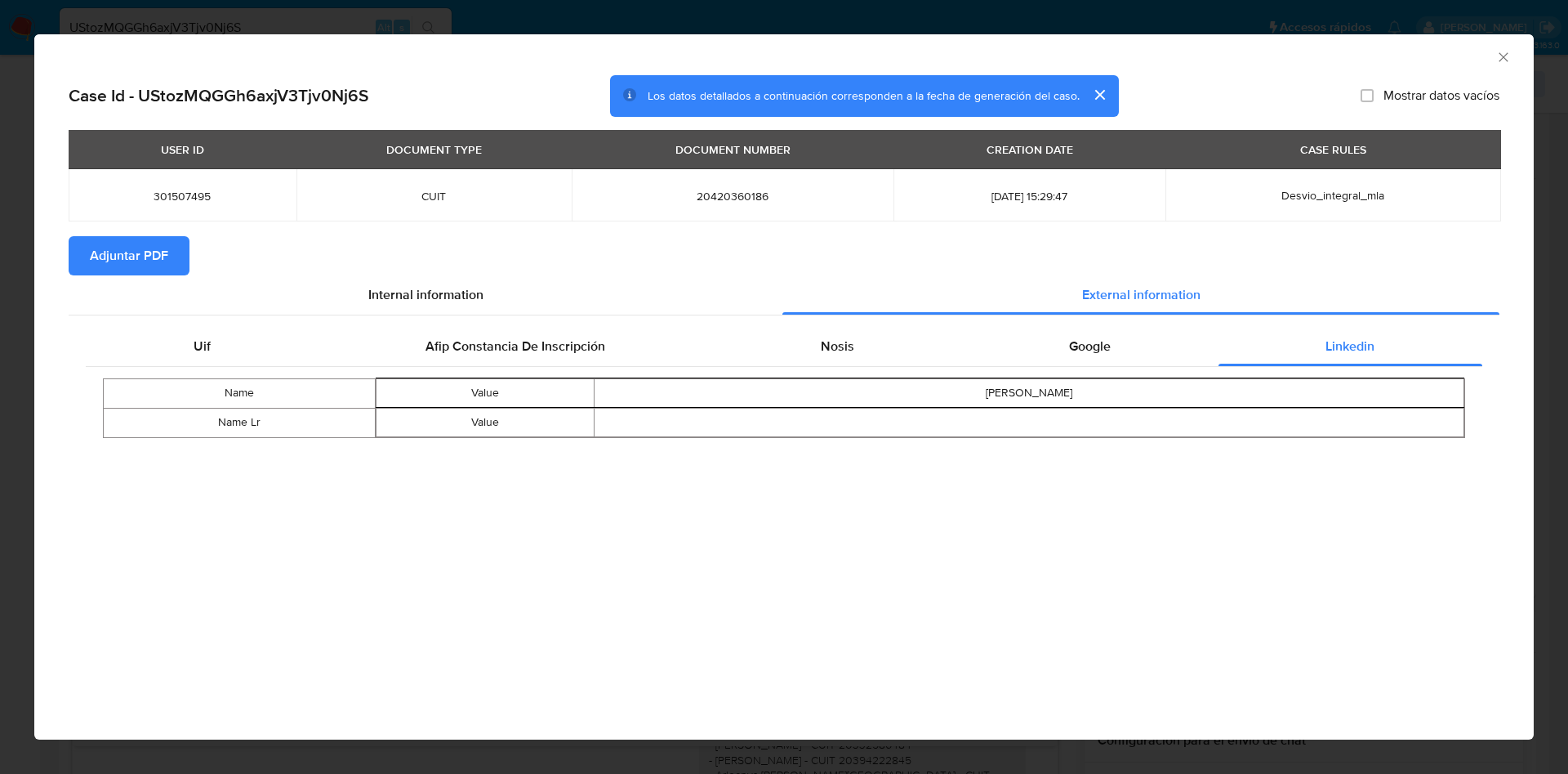
click at [121, 250] on span "Adjuntar PDF" at bounding box center [129, 255] width 78 height 36
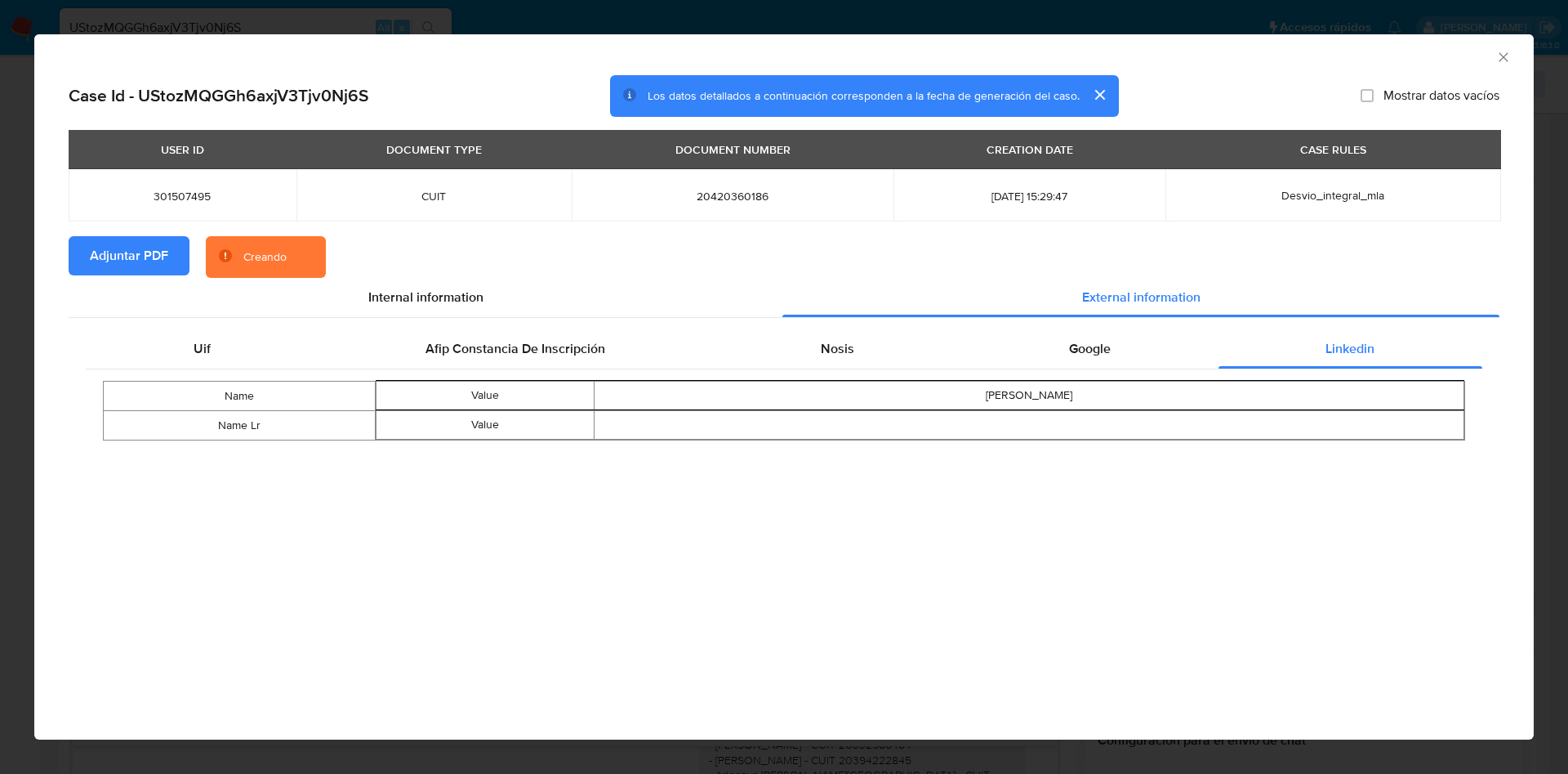
click at [1504, 55] on icon "Cerrar ventana" at bounding box center [1504, 57] width 9 height 9
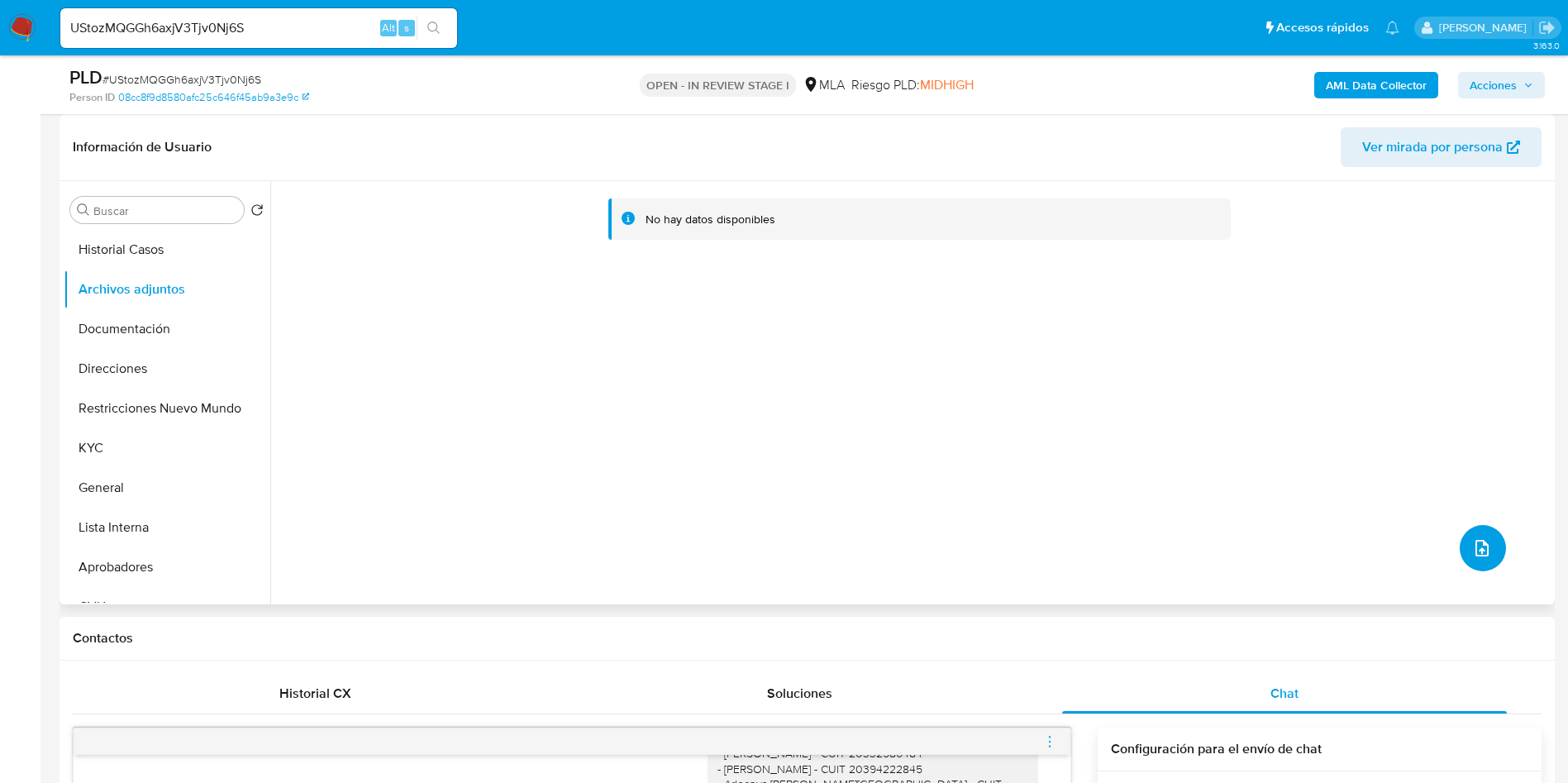
click at [1476, 555] on icon "upload-file" at bounding box center [1482, 548] width 20 height 20
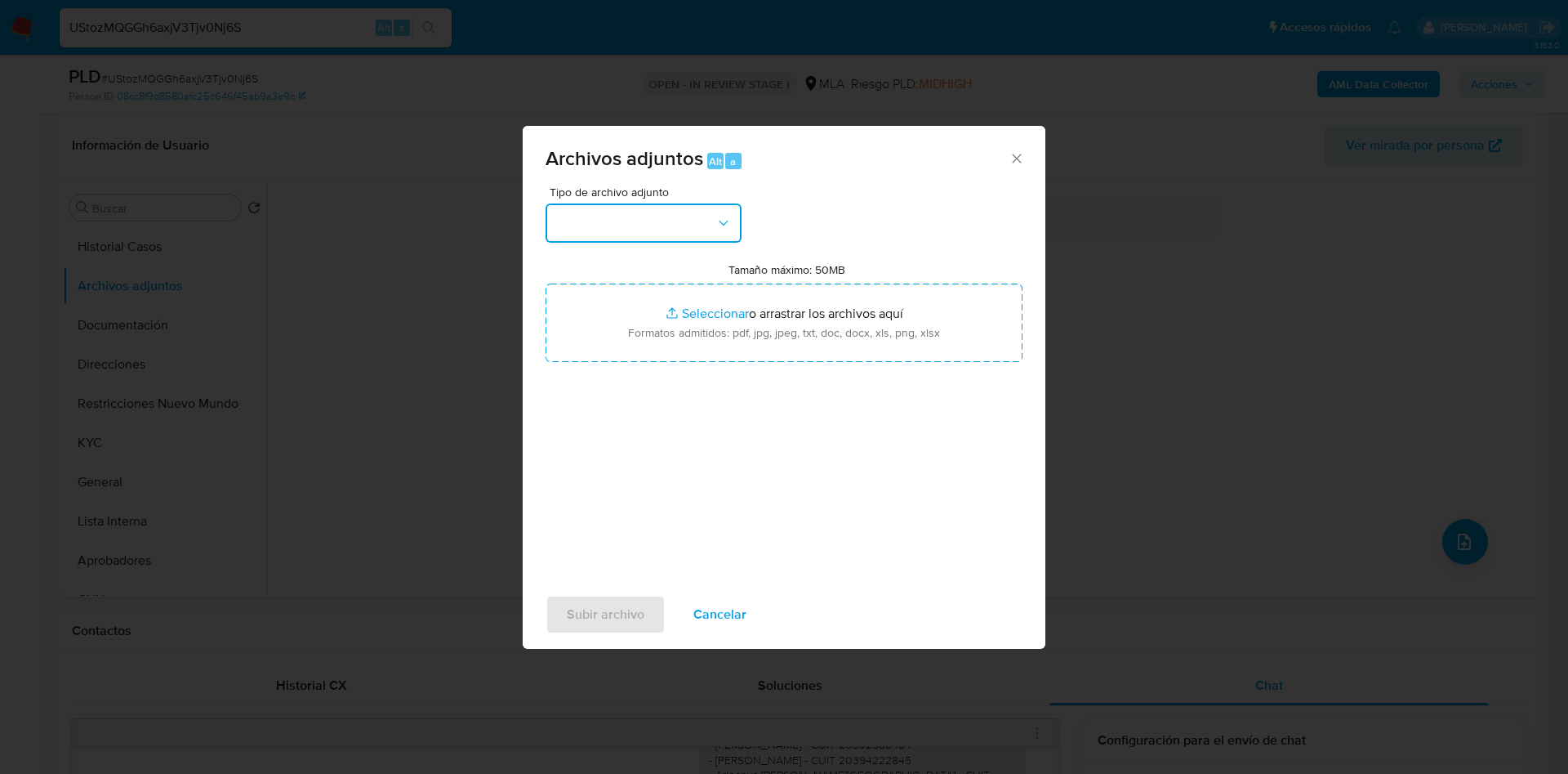
click at [611, 211] on button "button" at bounding box center [644, 223] width 196 height 39
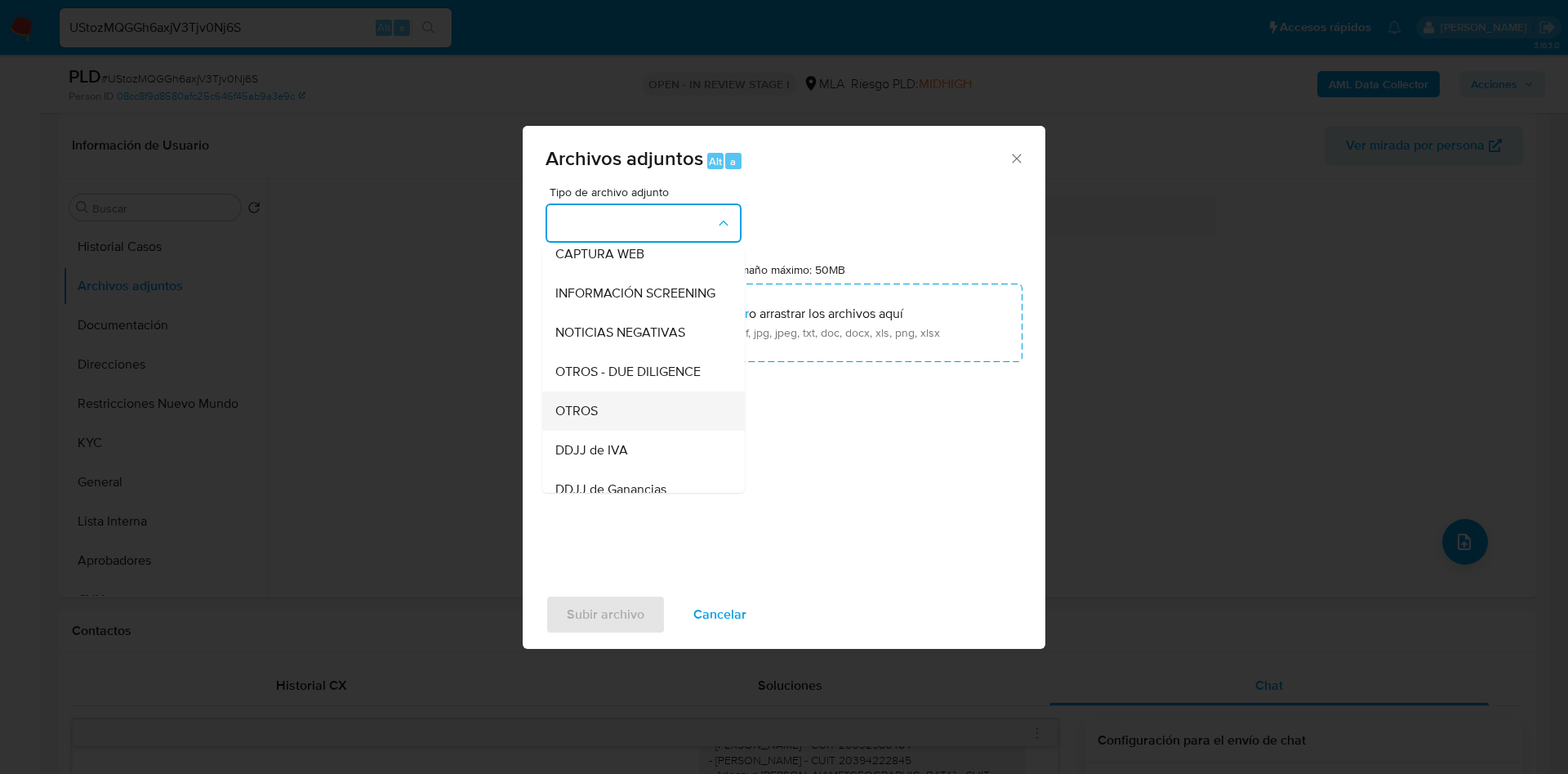
scroll to position [208, 0]
click at [601, 387] on div "OTROS" at bounding box center [638, 374] width 166 height 39
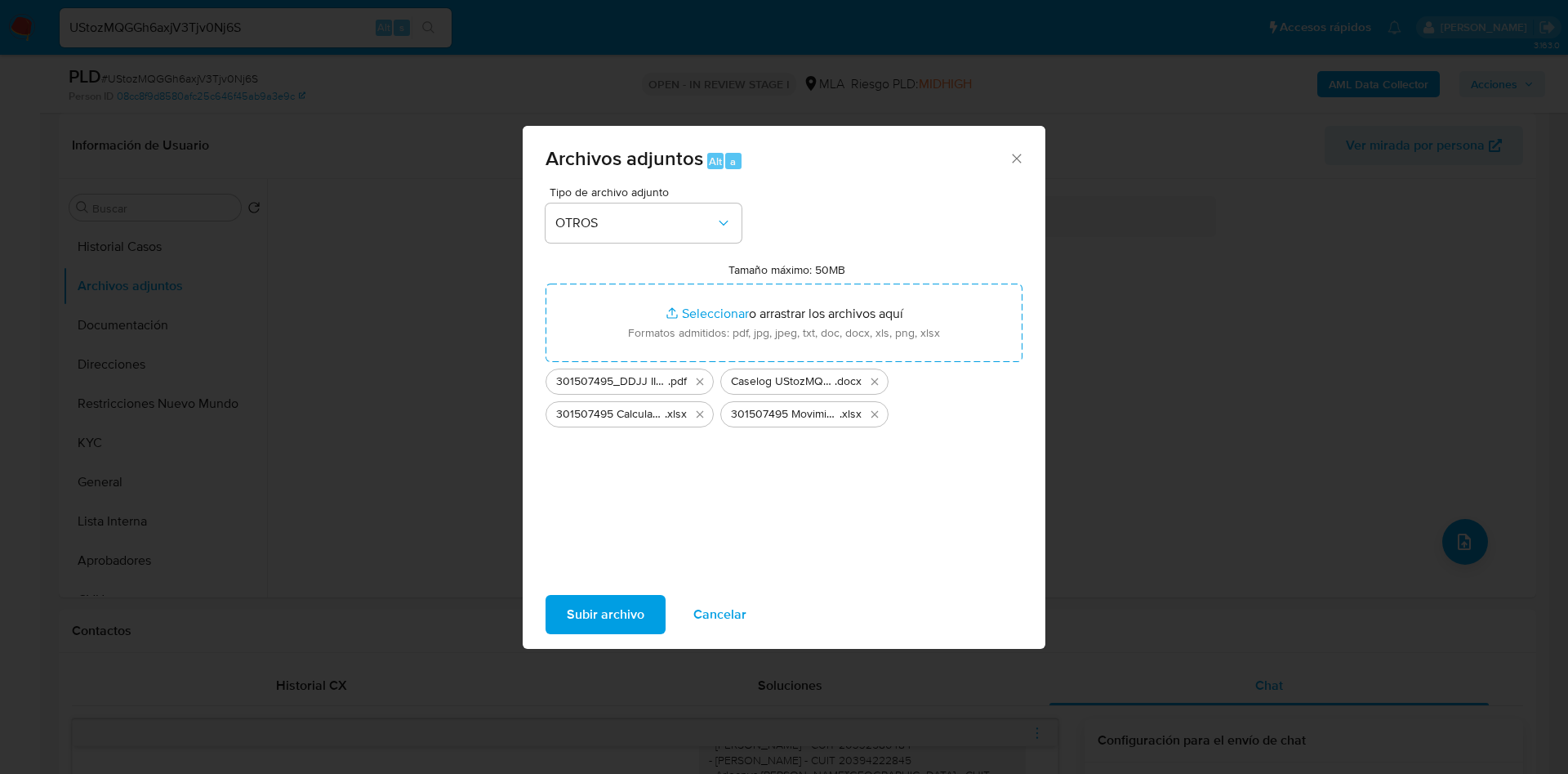
click at [602, 614] on span "Subir archivo" at bounding box center [606, 614] width 78 height 36
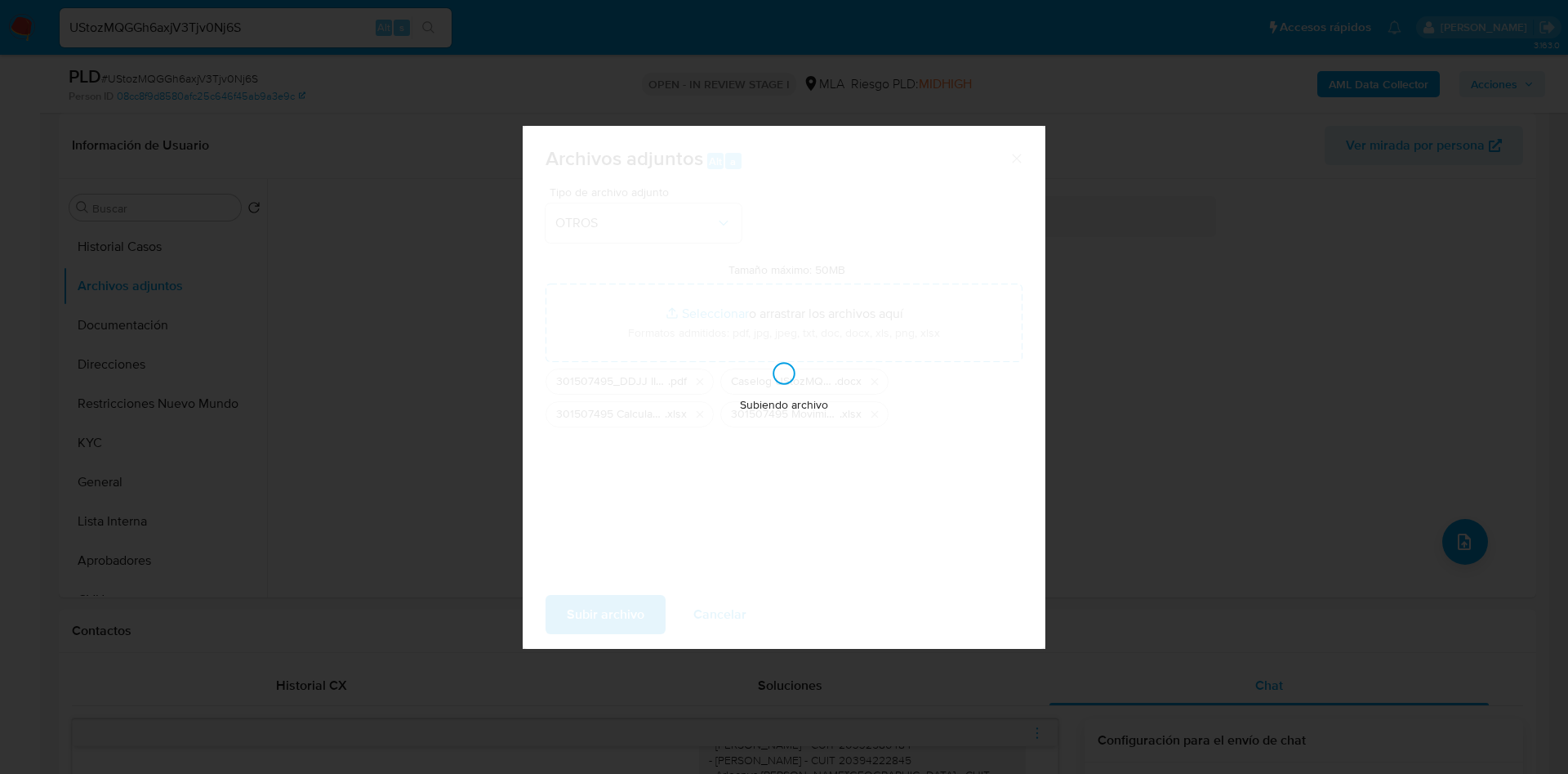
click at [706, 308] on div "Subiendo archivo" at bounding box center [783, 387] width 522 height 523
click at [620, 580] on div "Subiendo archivo" at bounding box center [783, 387] width 522 height 523
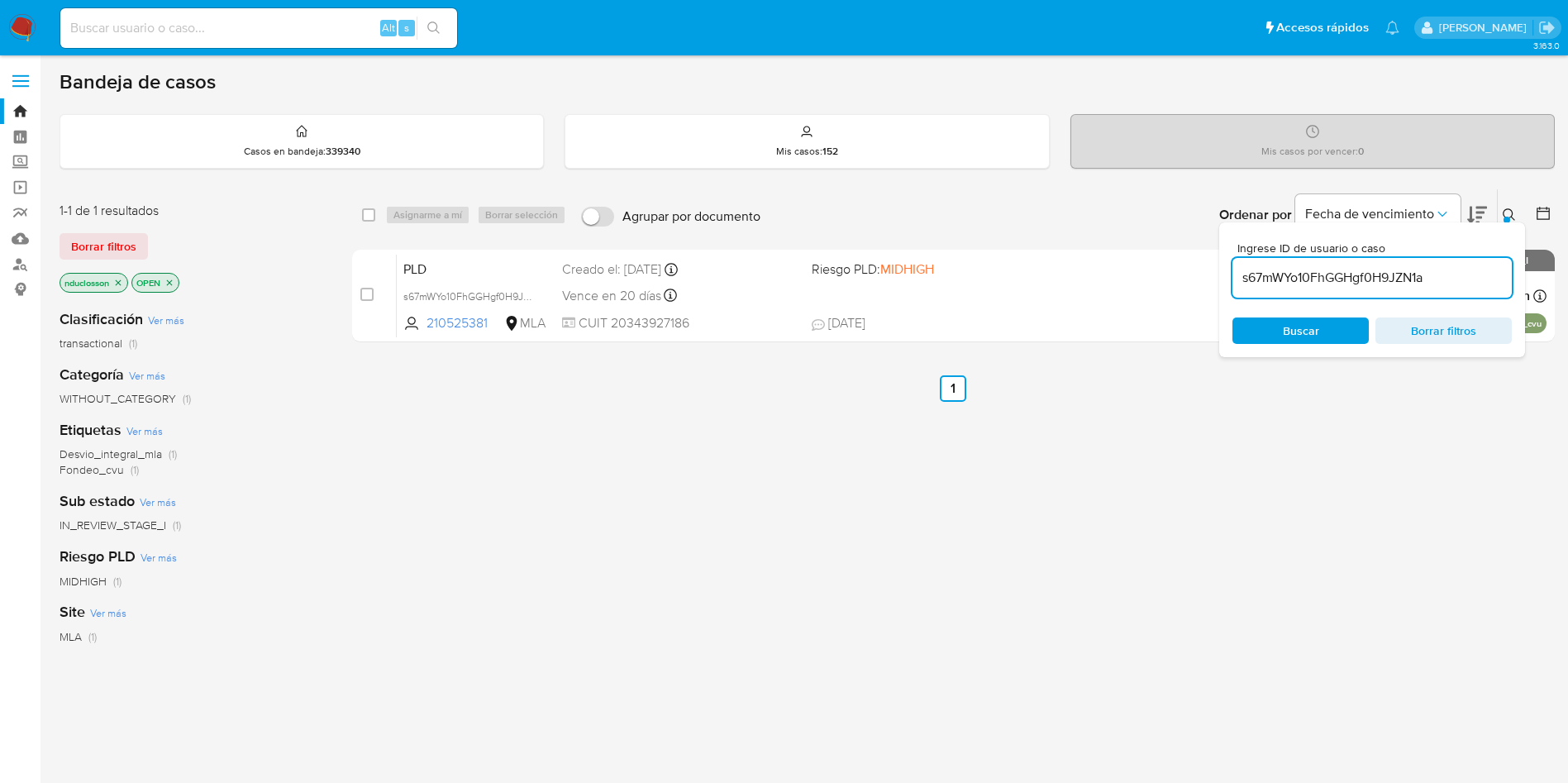
click at [1289, 293] on div "s67mWYo10FhGGHgf0H9JZN1a" at bounding box center [1371, 278] width 279 height 40
click at [1276, 279] on input "s67mWYo10FhGGHgf0H9JZN1a" at bounding box center [1371, 277] width 279 height 22
paste input "UStozMQGGh6axjV3Tjv0Nj6S"
type input "UStozMQGGh6axjV3Tjv0Nj6S"
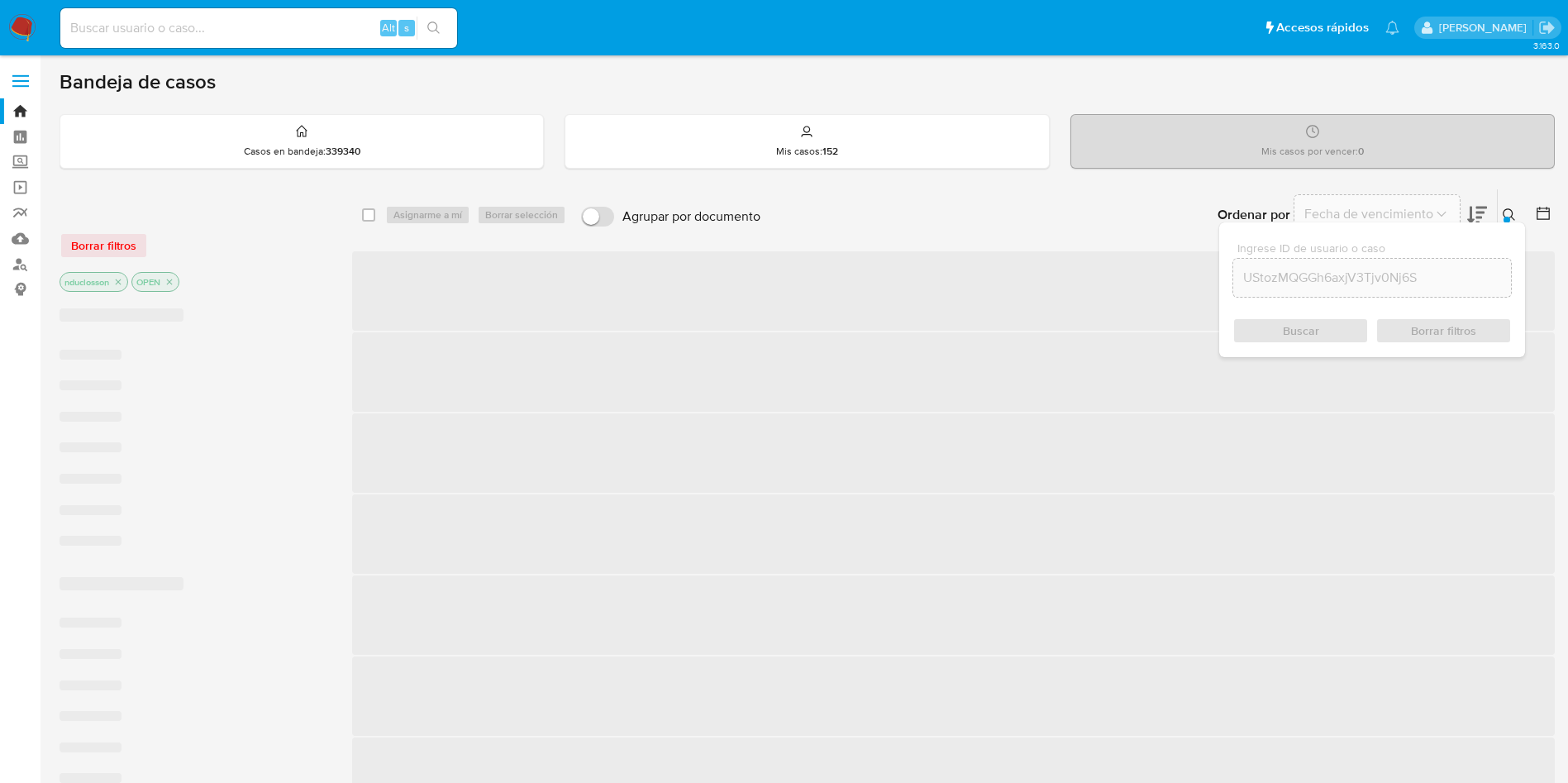
click at [1278, 326] on div "Buscar Borrar filtros" at bounding box center [1371, 331] width 279 height 26
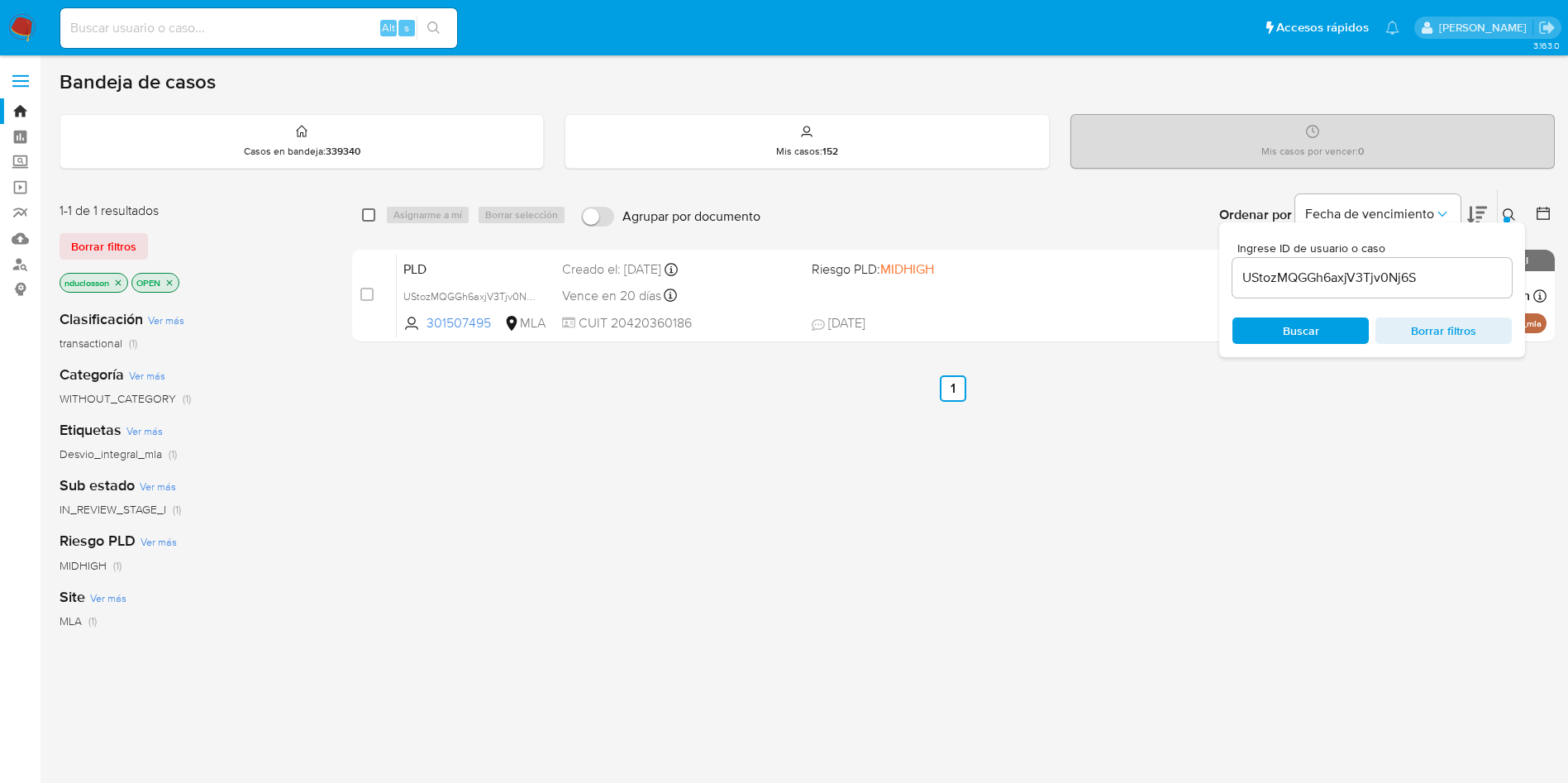
click at [364, 214] on input "checkbox" at bounding box center [369, 215] width 13 height 13
checkbox input "true"
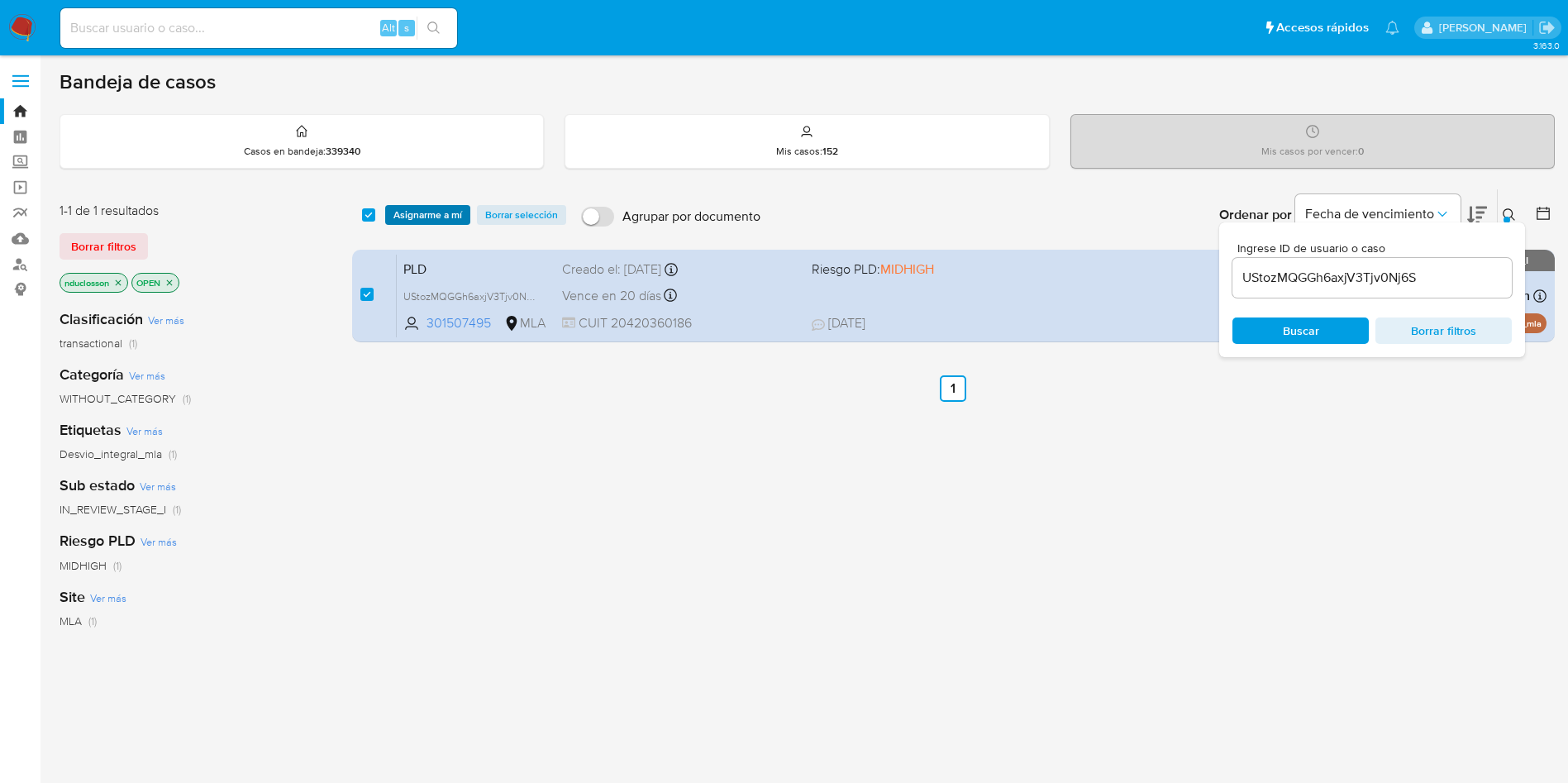
click at [416, 215] on span "Asignarme a mí" at bounding box center [427, 215] width 69 height 16
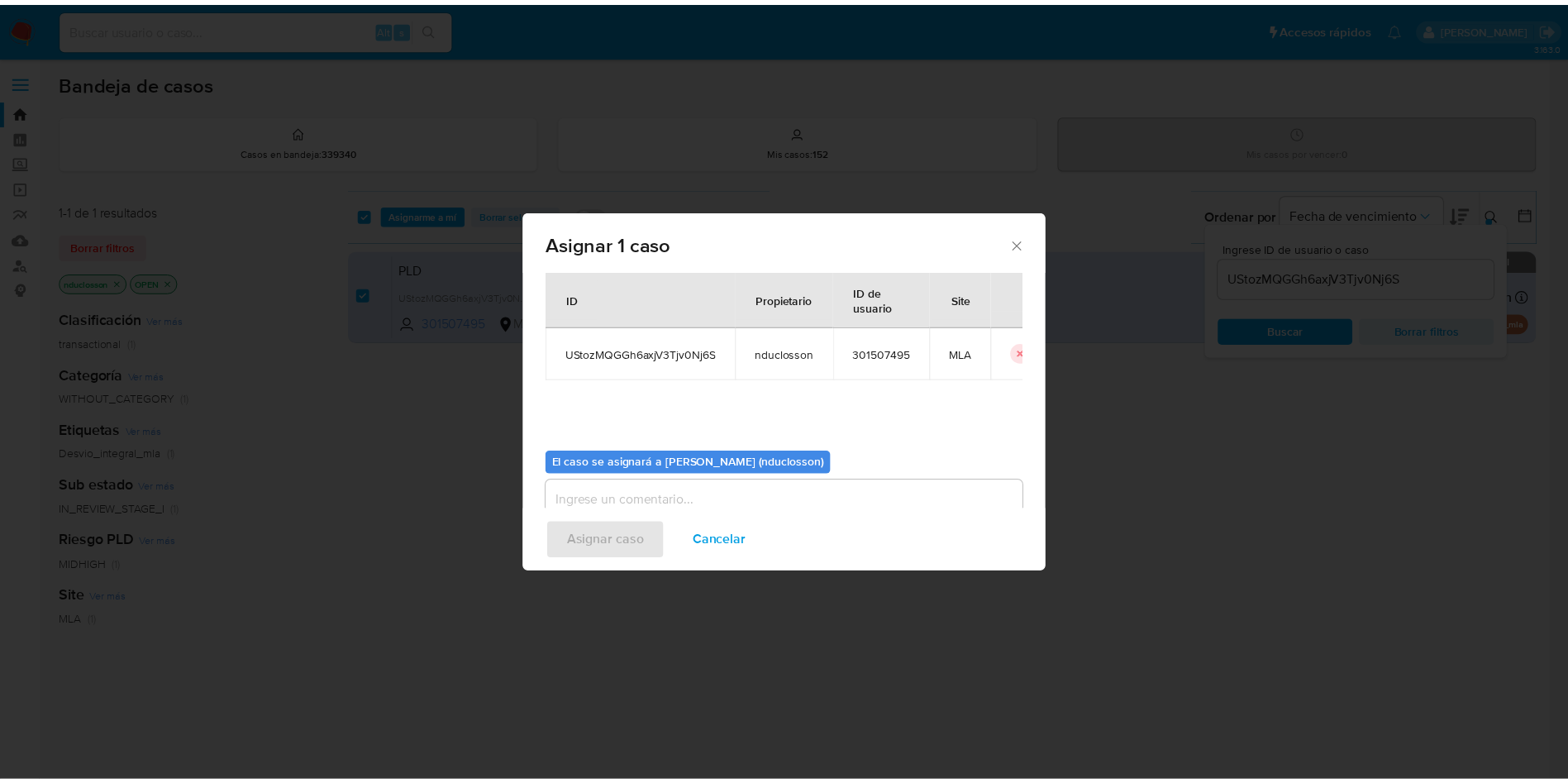
scroll to position [86, 0]
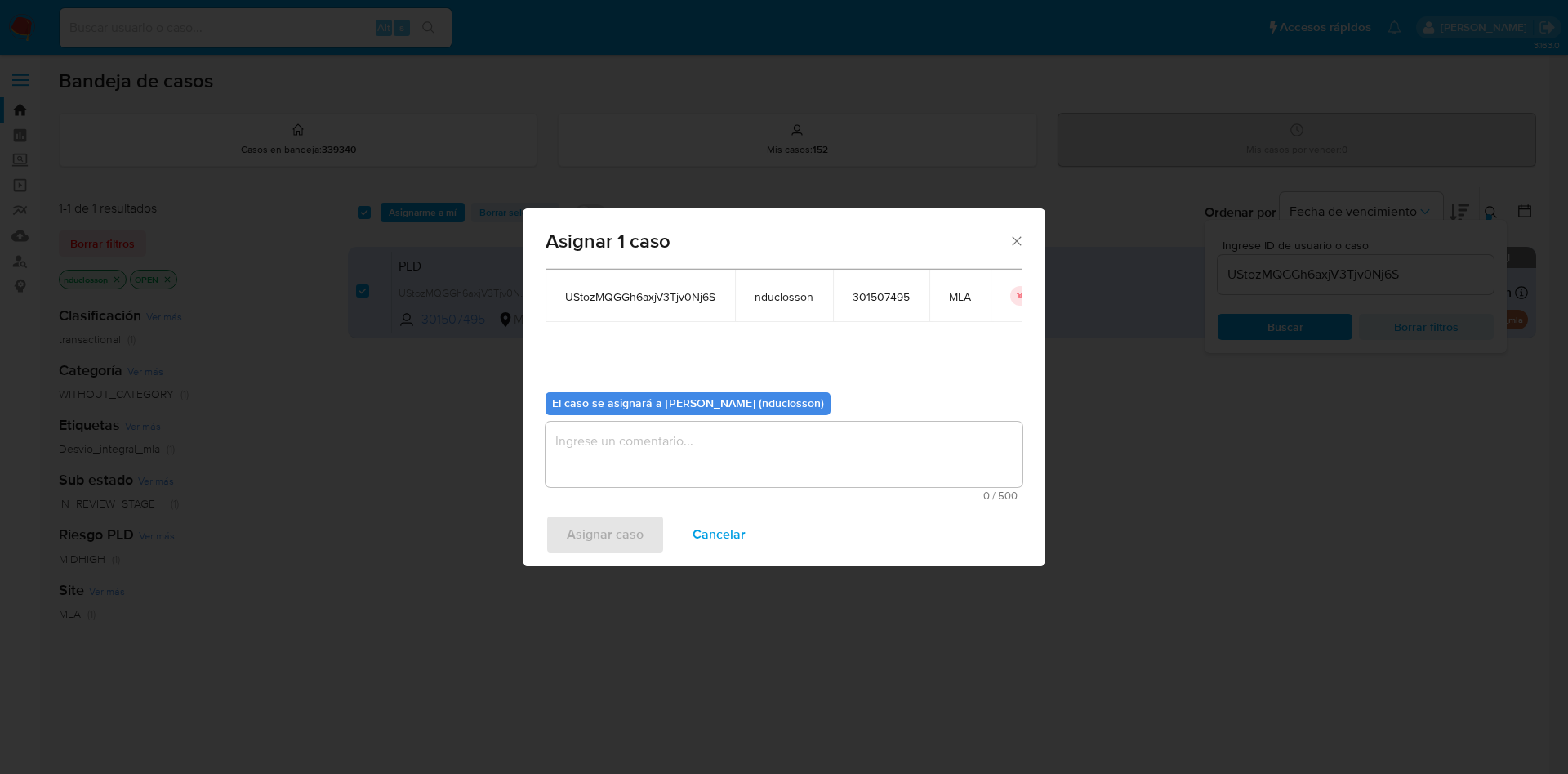
click at [619, 488] on div "0 / 500 500 caracteres restantes" at bounding box center [784, 461] width 478 height 79
click at [606, 466] on textarea "assign-modal" at bounding box center [784, 454] width 478 height 65
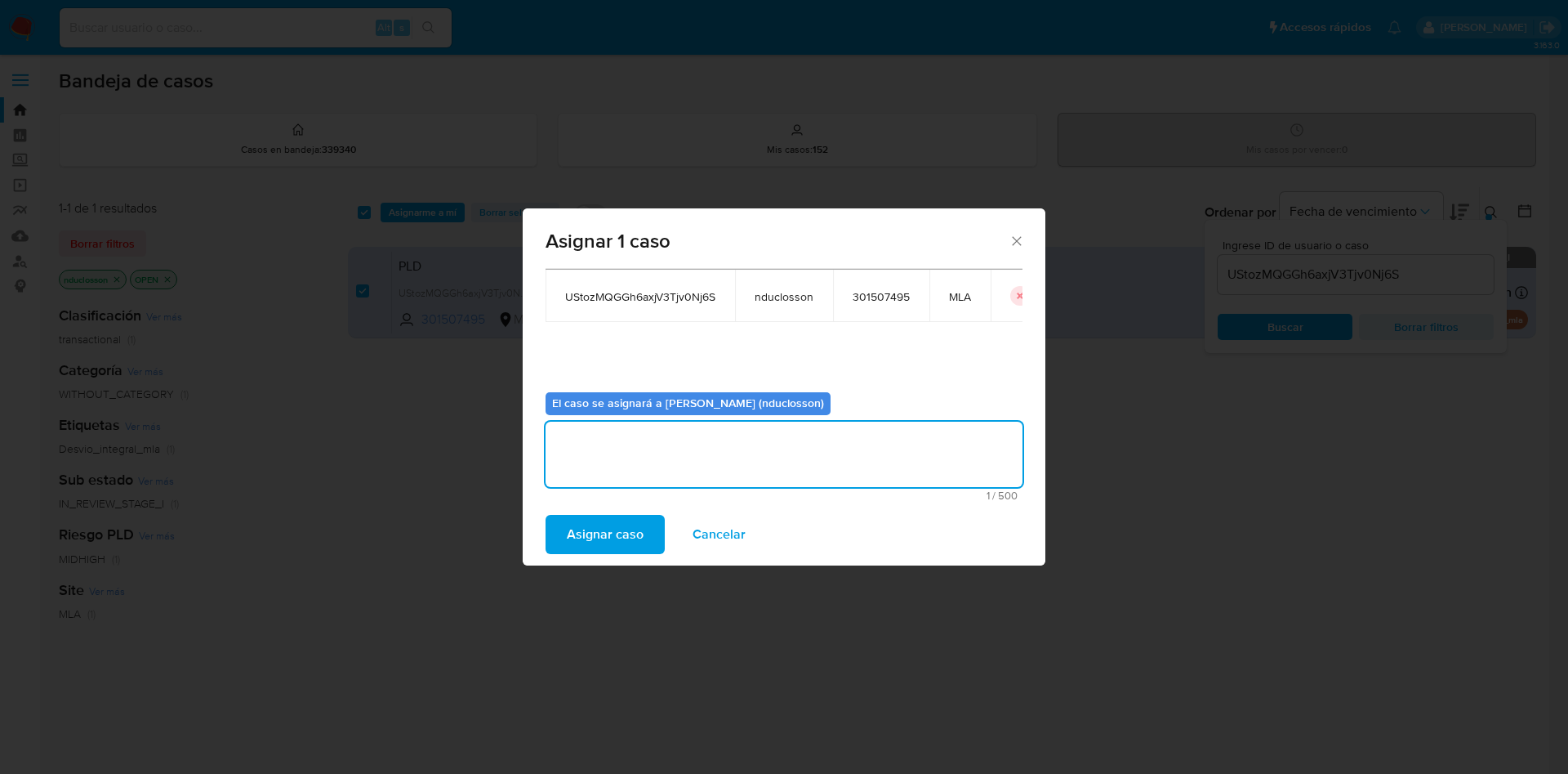
click at [607, 544] on span "Asignar caso" at bounding box center [606, 534] width 77 height 36
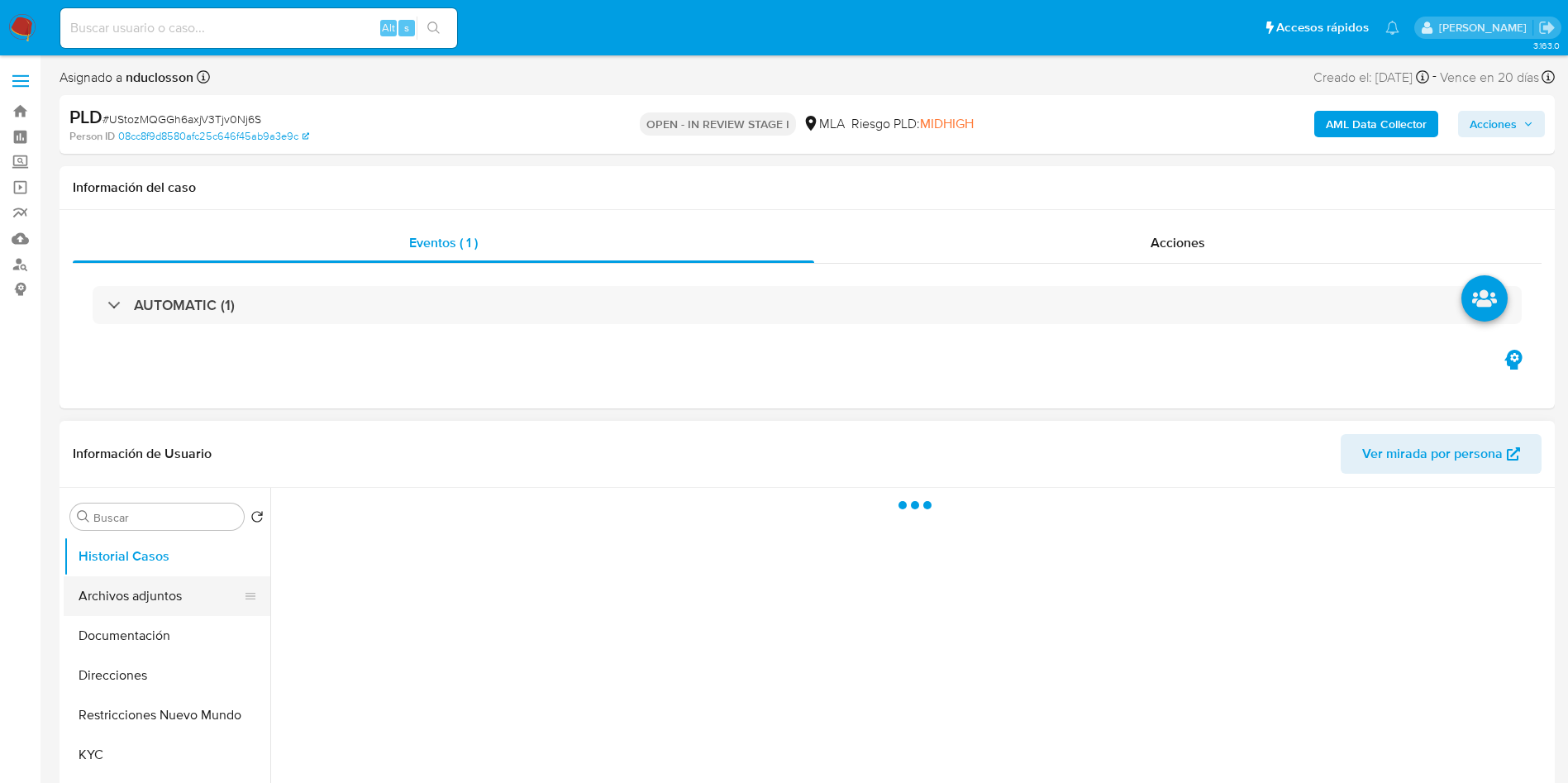
click at [148, 594] on button "Archivos adjuntos" at bounding box center [160, 596] width 194 height 40
select select "10"
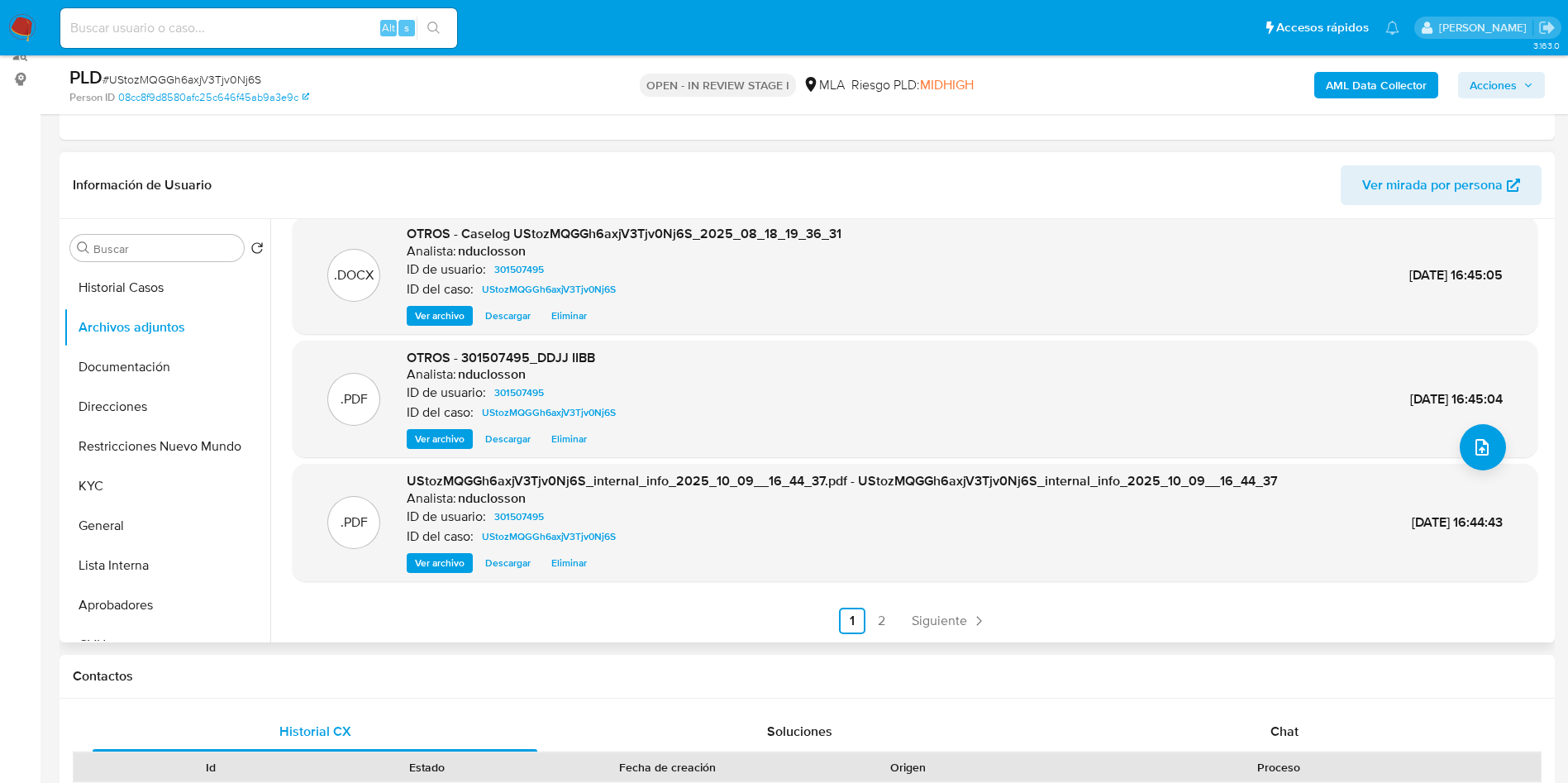
scroll to position [248, 0]
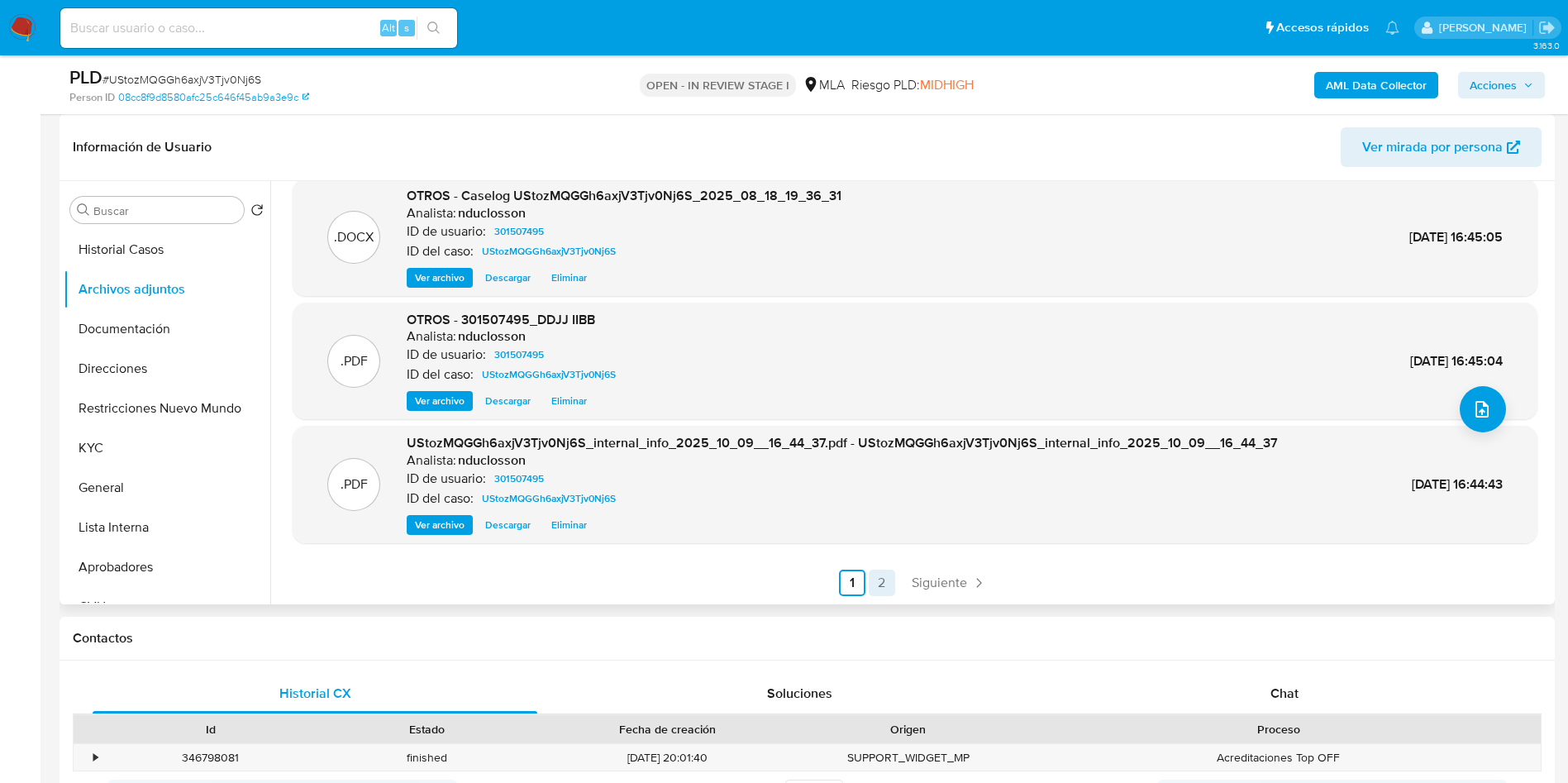
click at [883, 590] on link "2" at bounding box center [882, 583] width 26 height 26
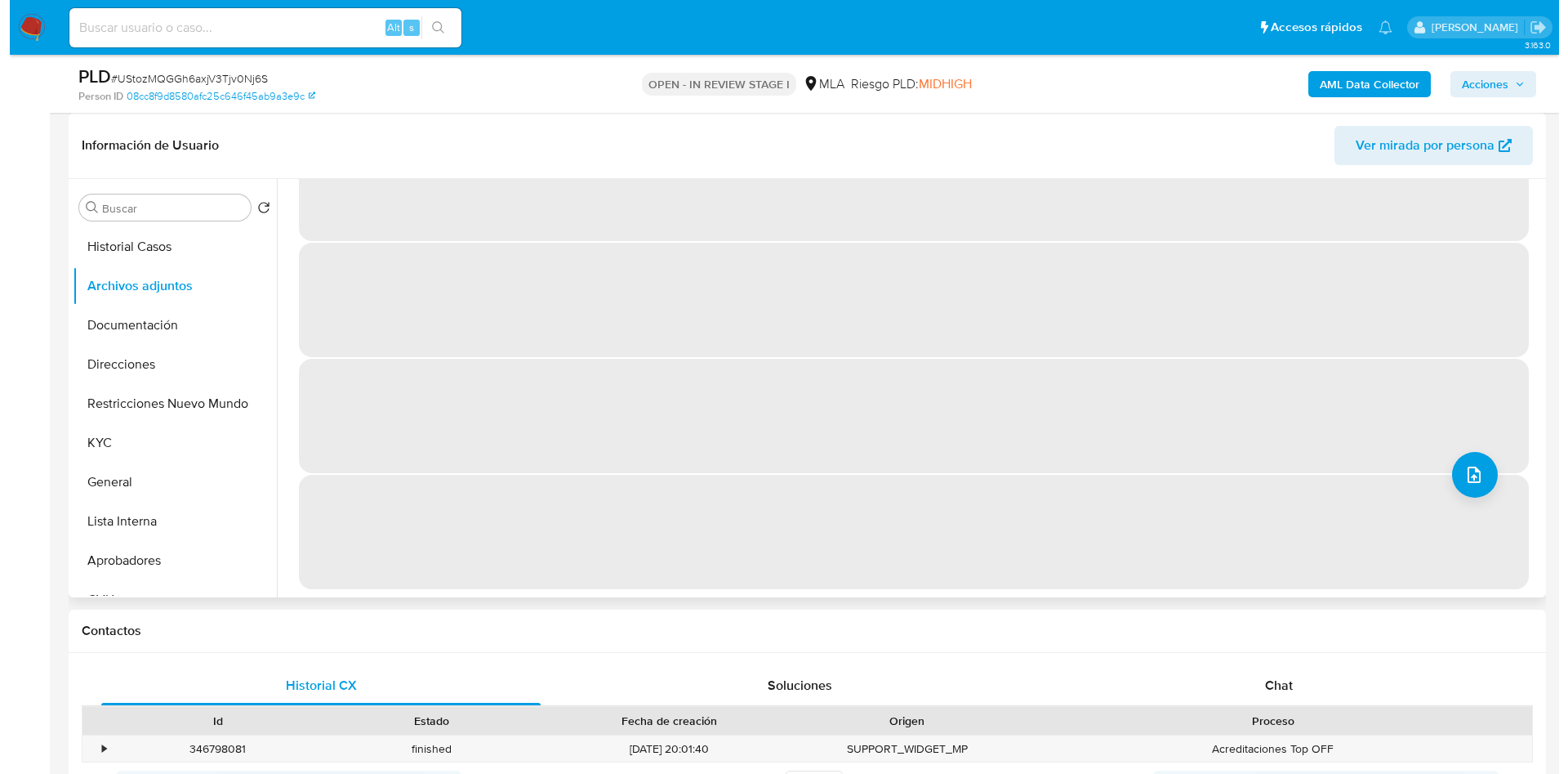
scroll to position [0, 0]
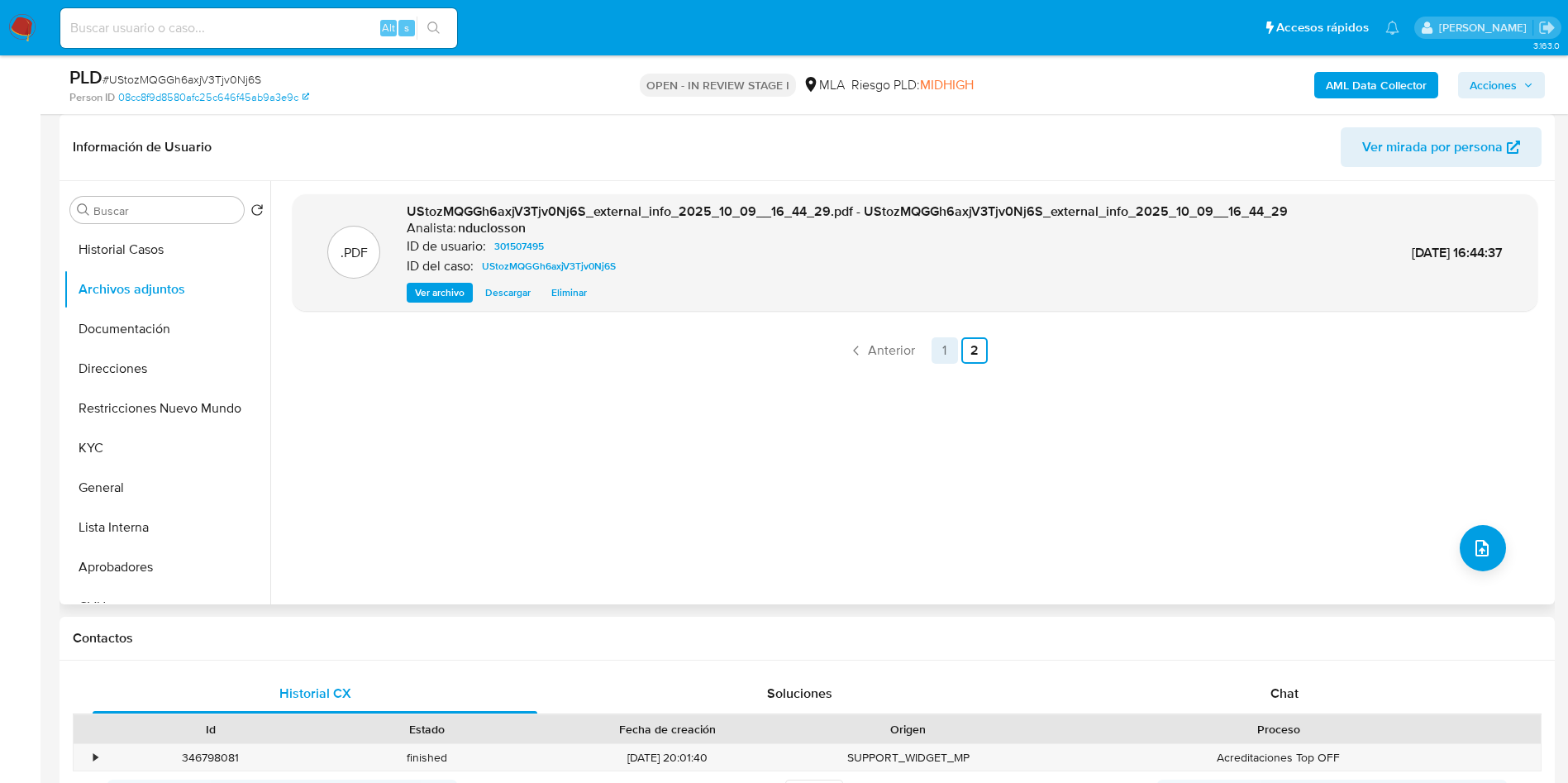
click at [947, 360] on link "1" at bounding box center [945, 351] width 26 height 26
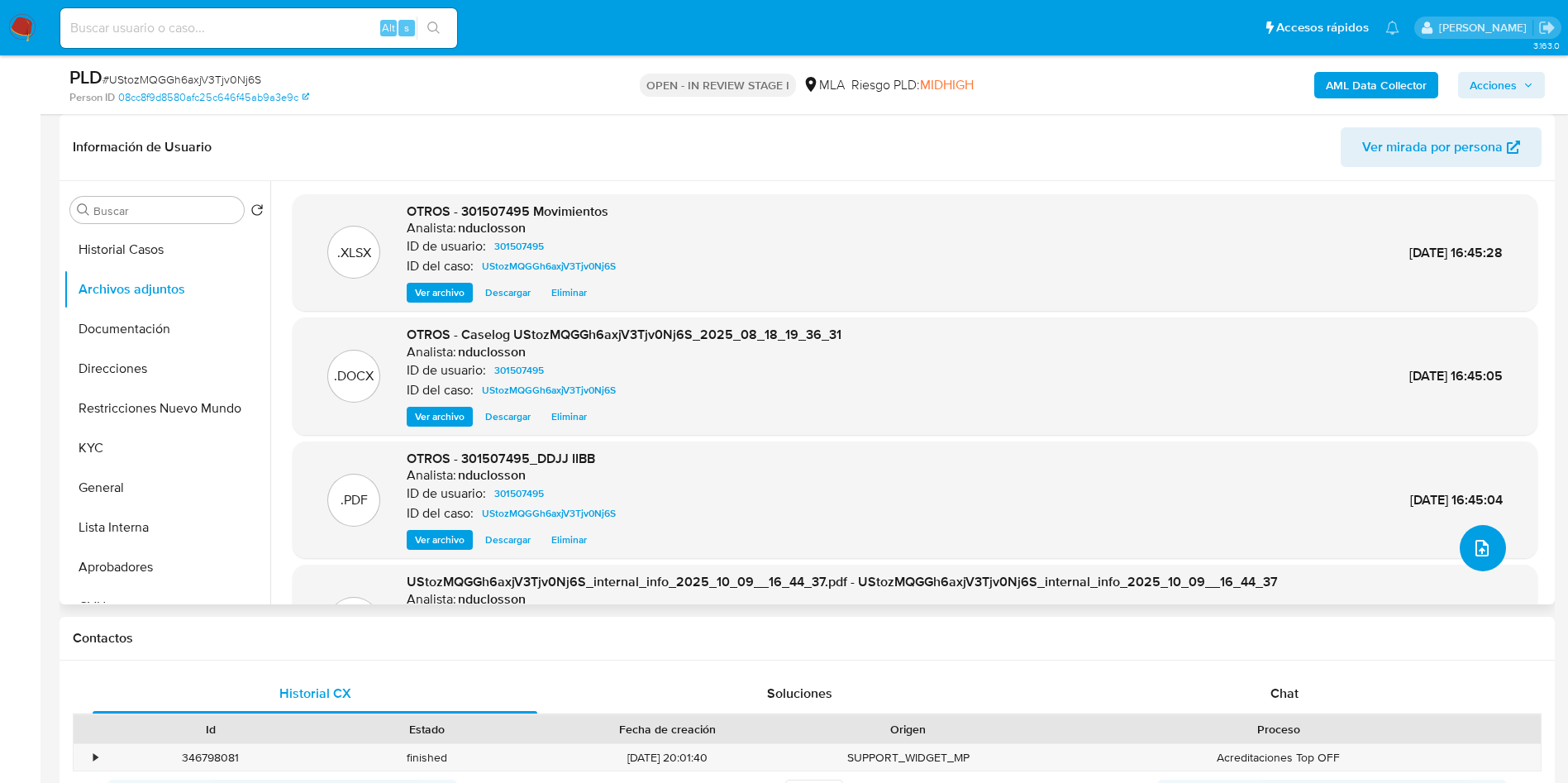
click at [1477, 535] on button "upload-file" at bounding box center [1483, 548] width 46 height 46
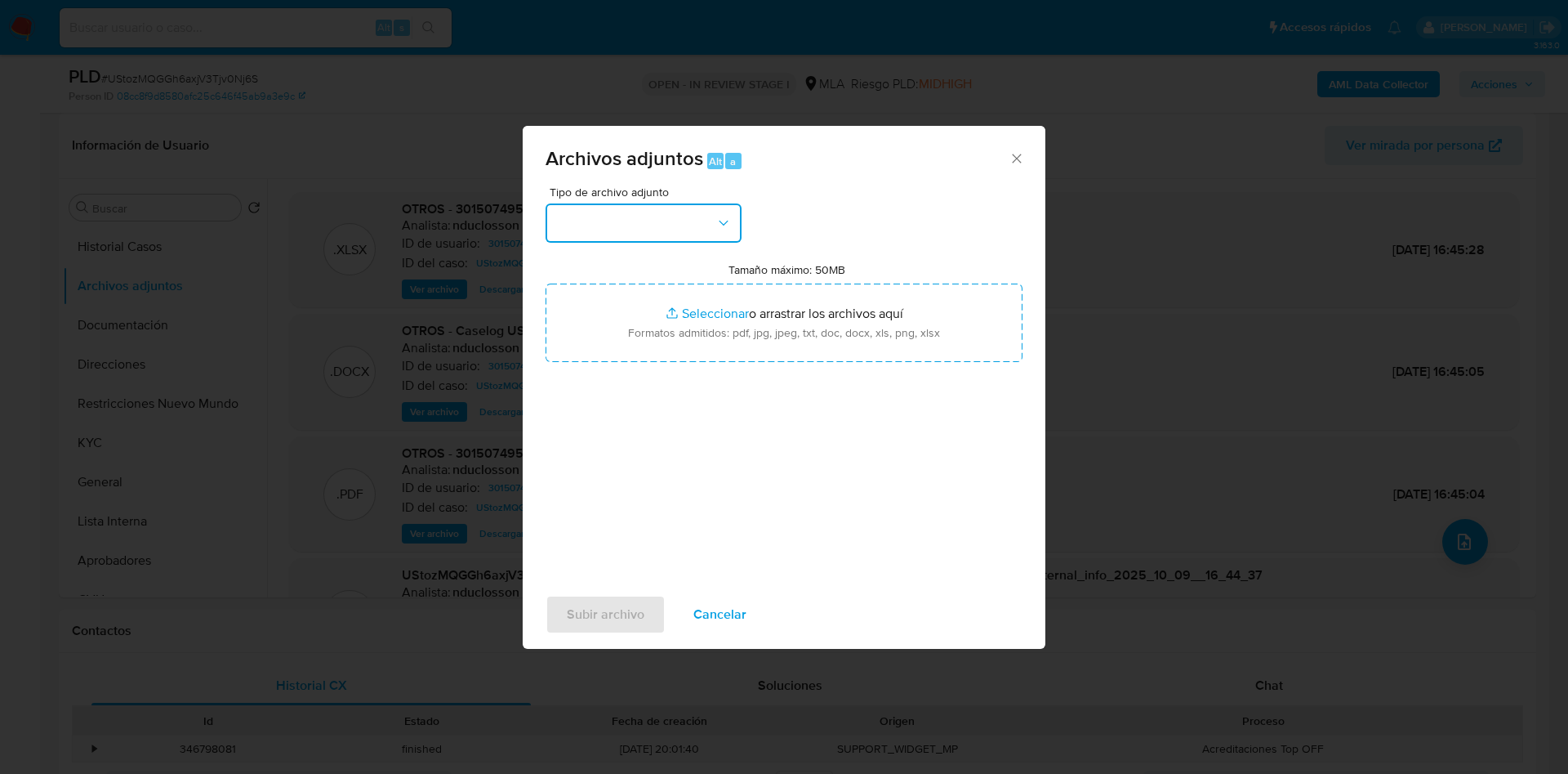
click at [678, 208] on button "button" at bounding box center [644, 223] width 196 height 39
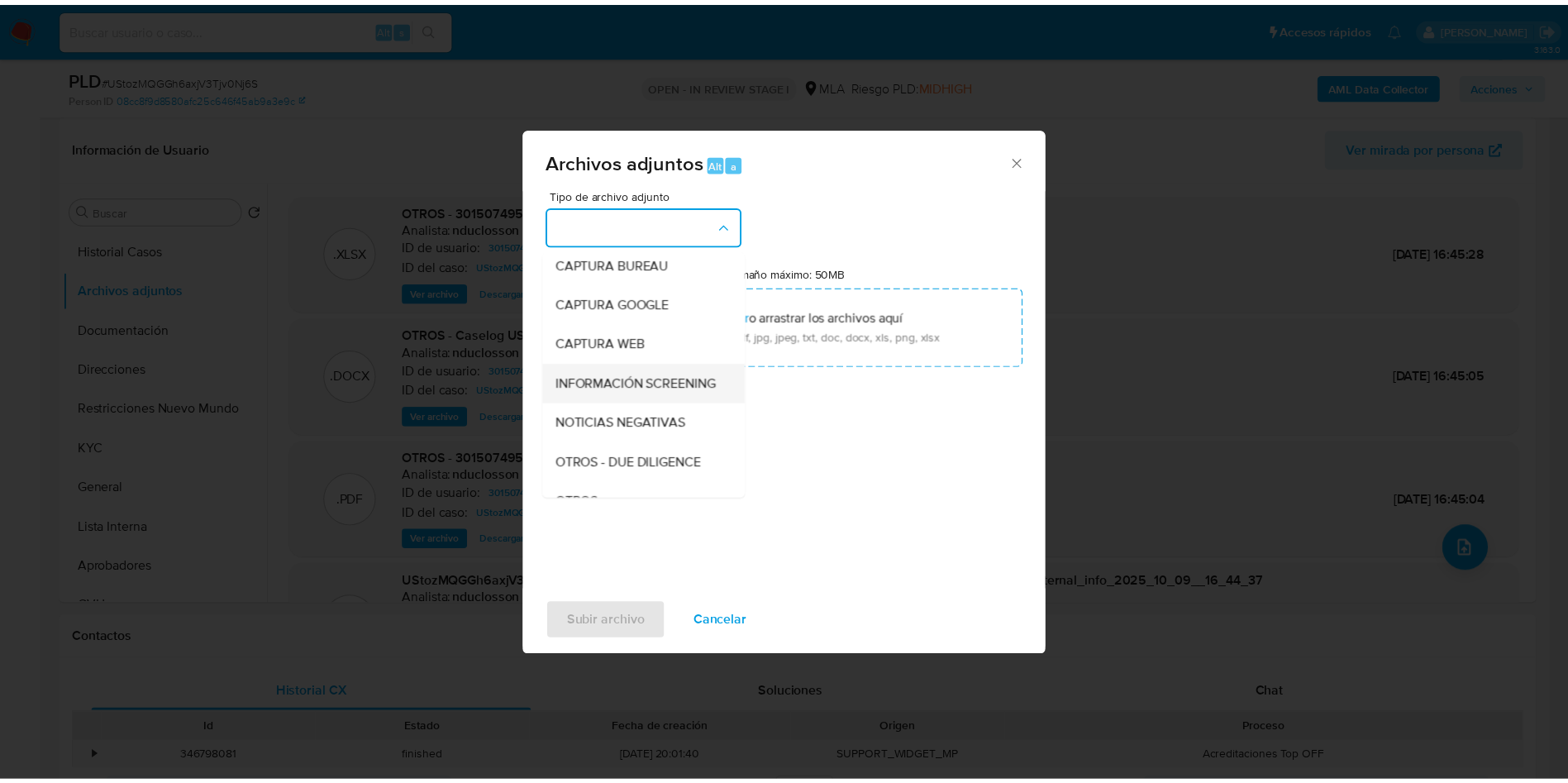
scroll to position [210, 0]
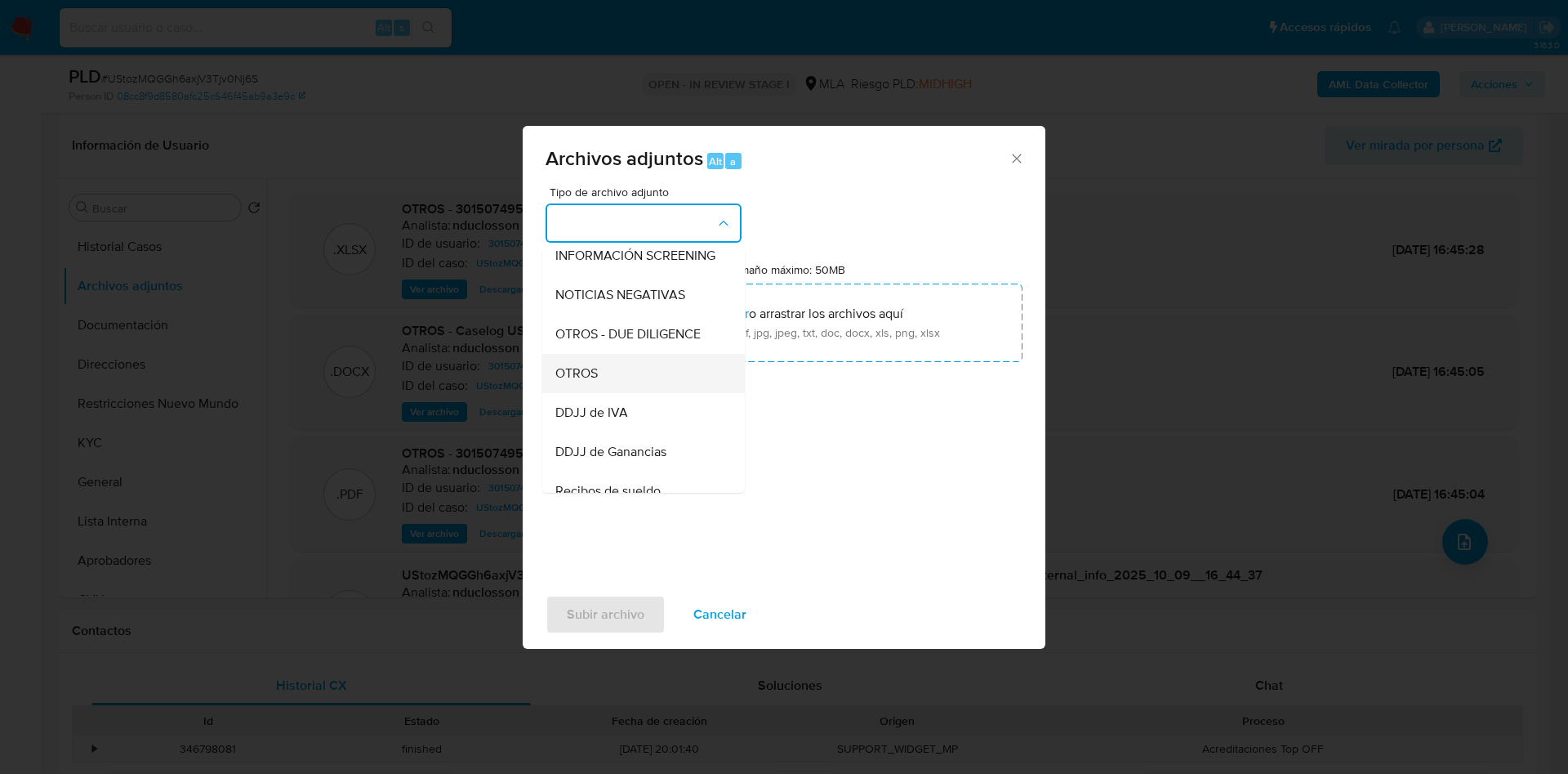
click at [628, 393] on div "OTROS" at bounding box center [638, 374] width 166 height 39
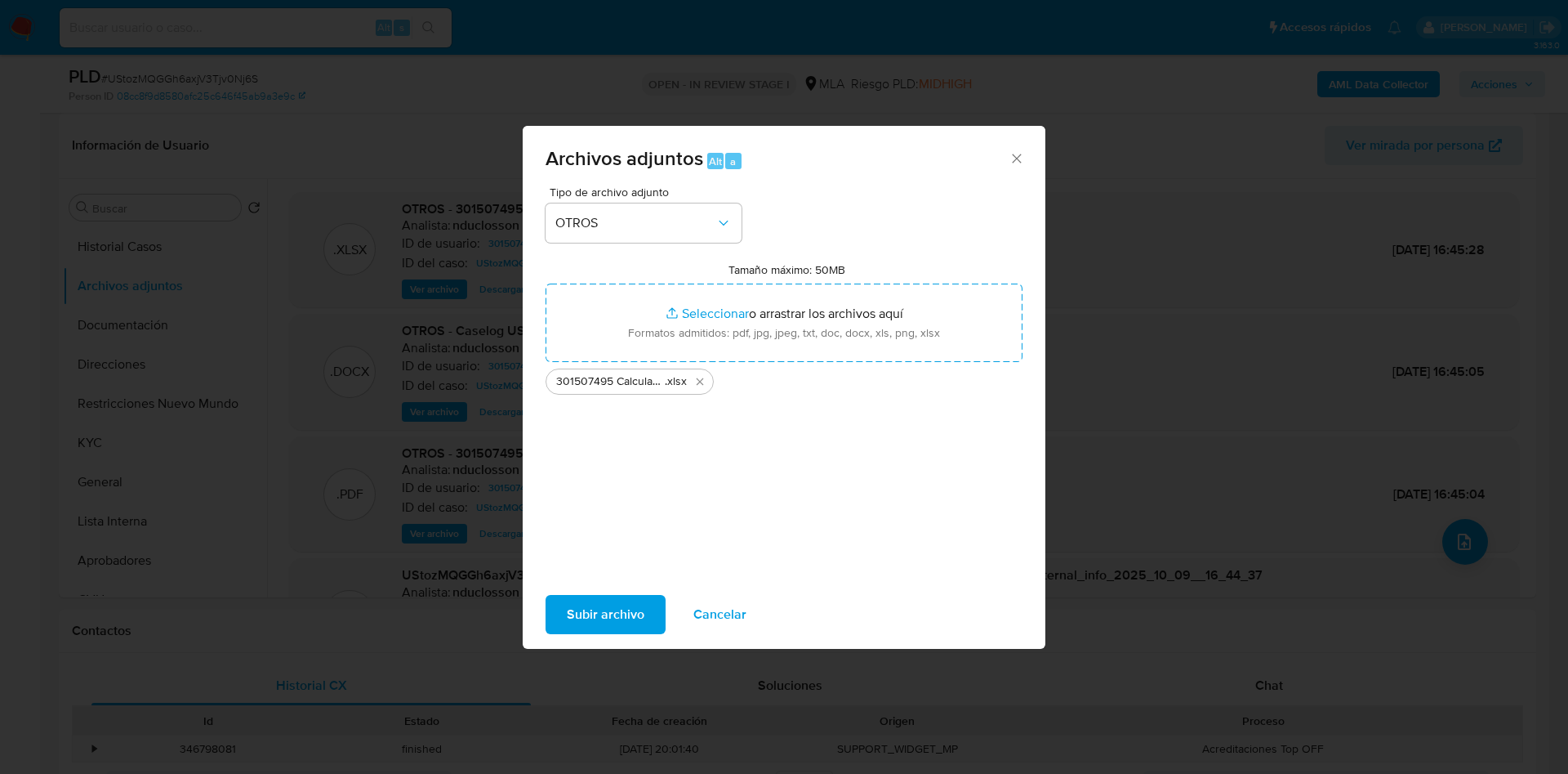
click at [594, 615] on span "Subir archivo" at bounding box center [606, 614] width 78 height 36
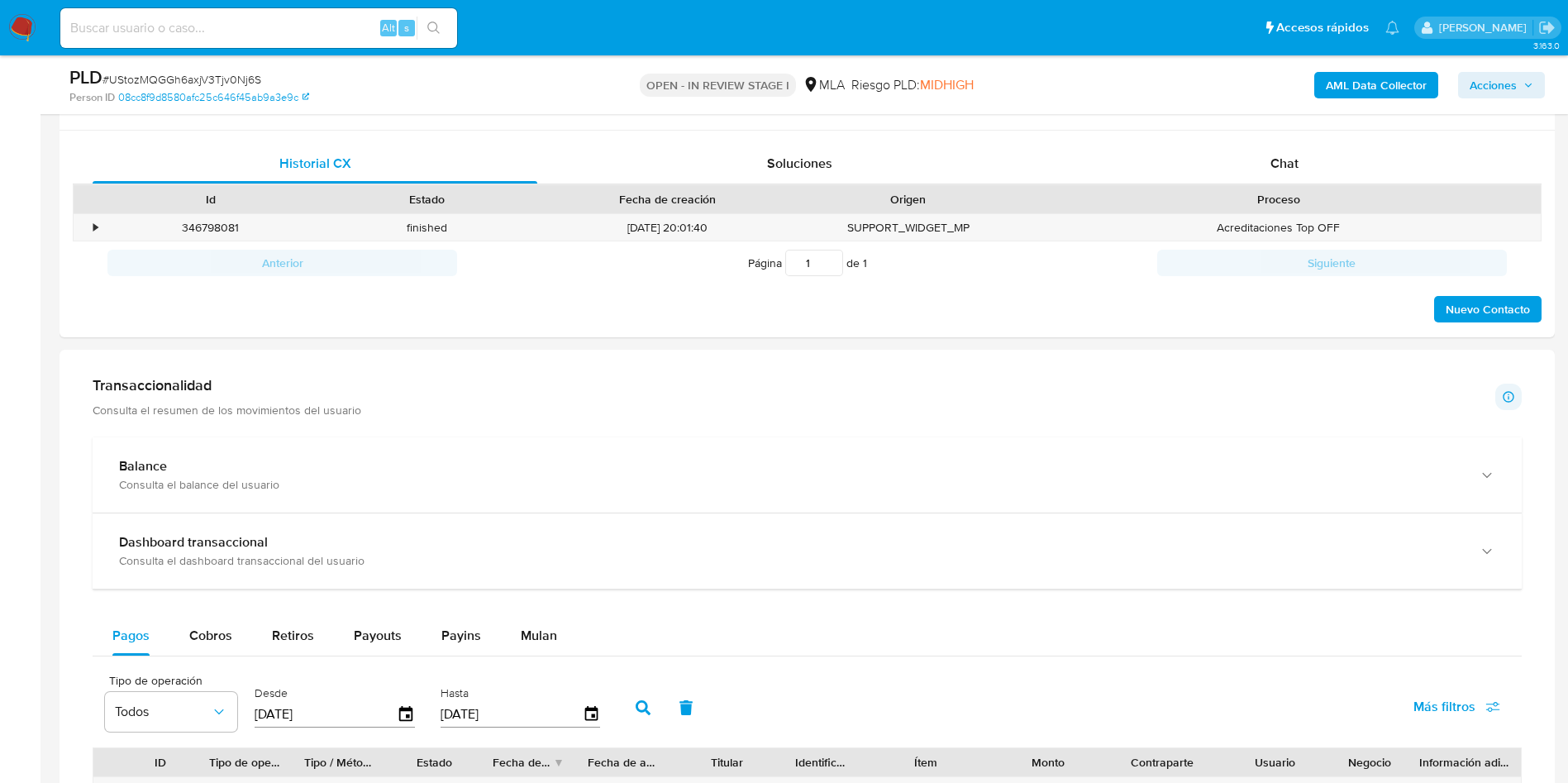
scroll to position [744, 0]
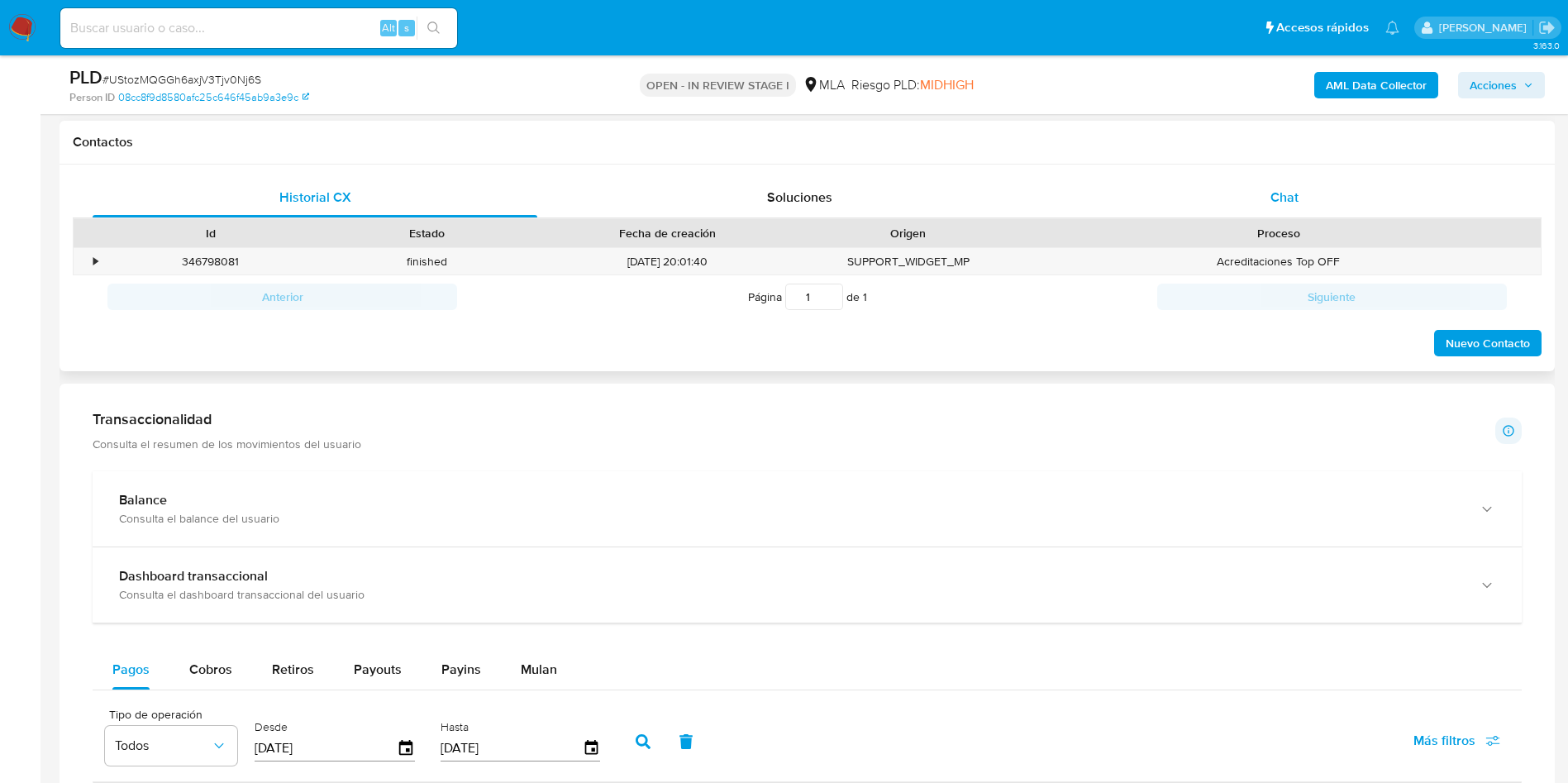
click at [1278, 212] on div "Chat" at bounding box center [1284, 198] width 444 height 40
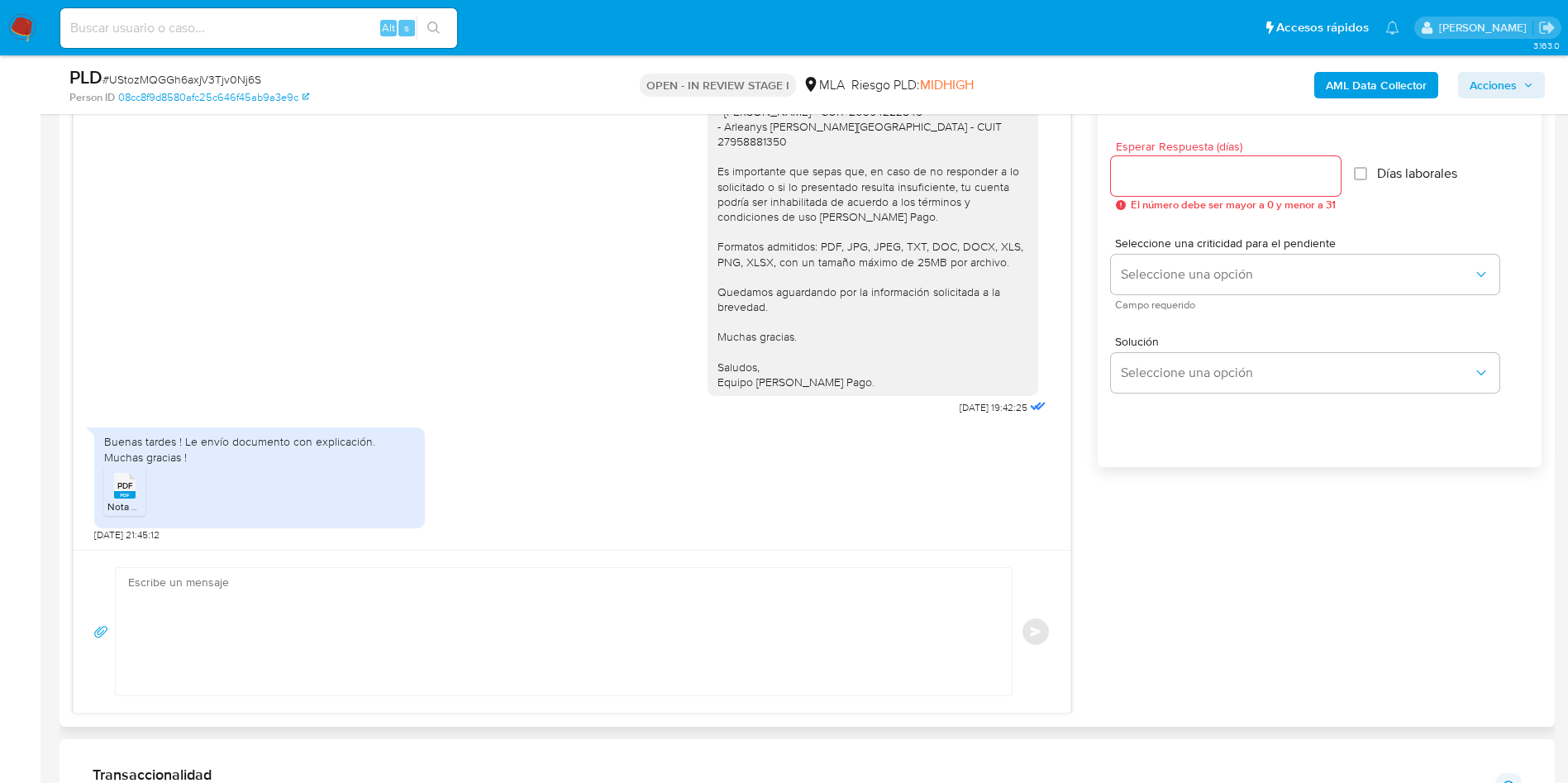
scroll to position [992, 0]
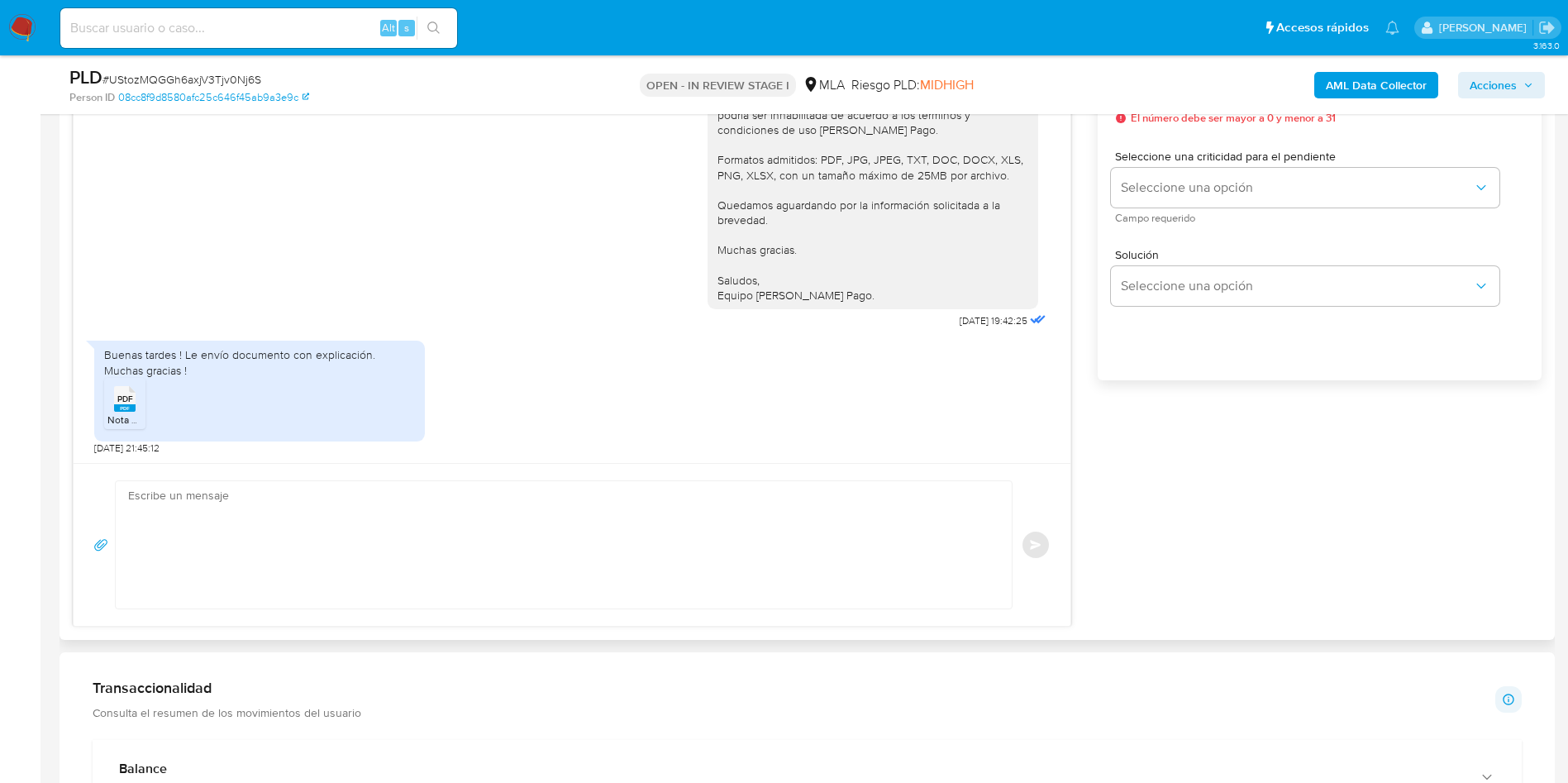
click at [538, 565] on textarea at bounding box center [559, 545] width 863 height 128
paste textarea "Hola, ¡Muchas gracias por tu respuesta! Confirmamos la recepción de la document…"
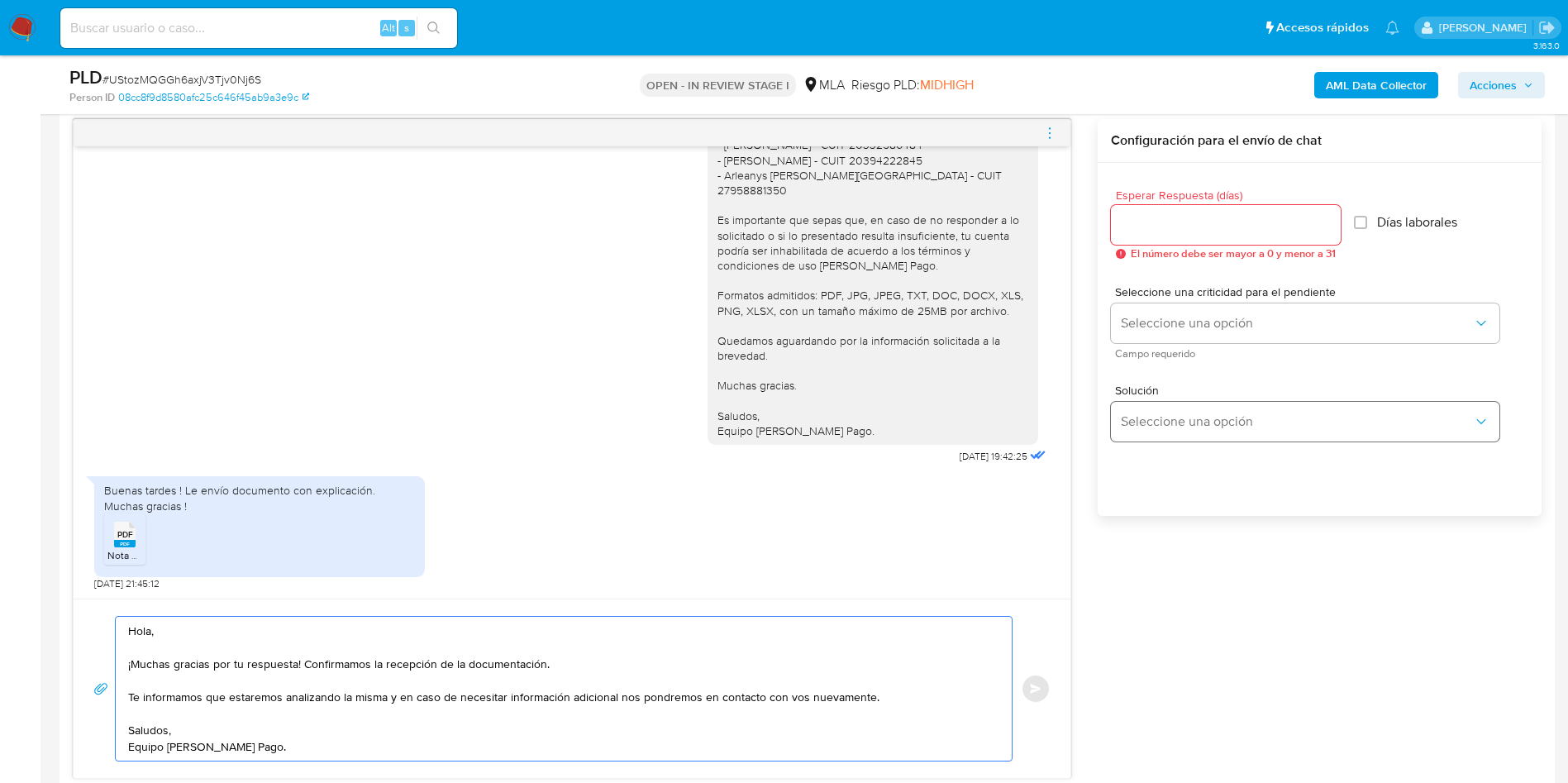
scroll to position [744, 0]
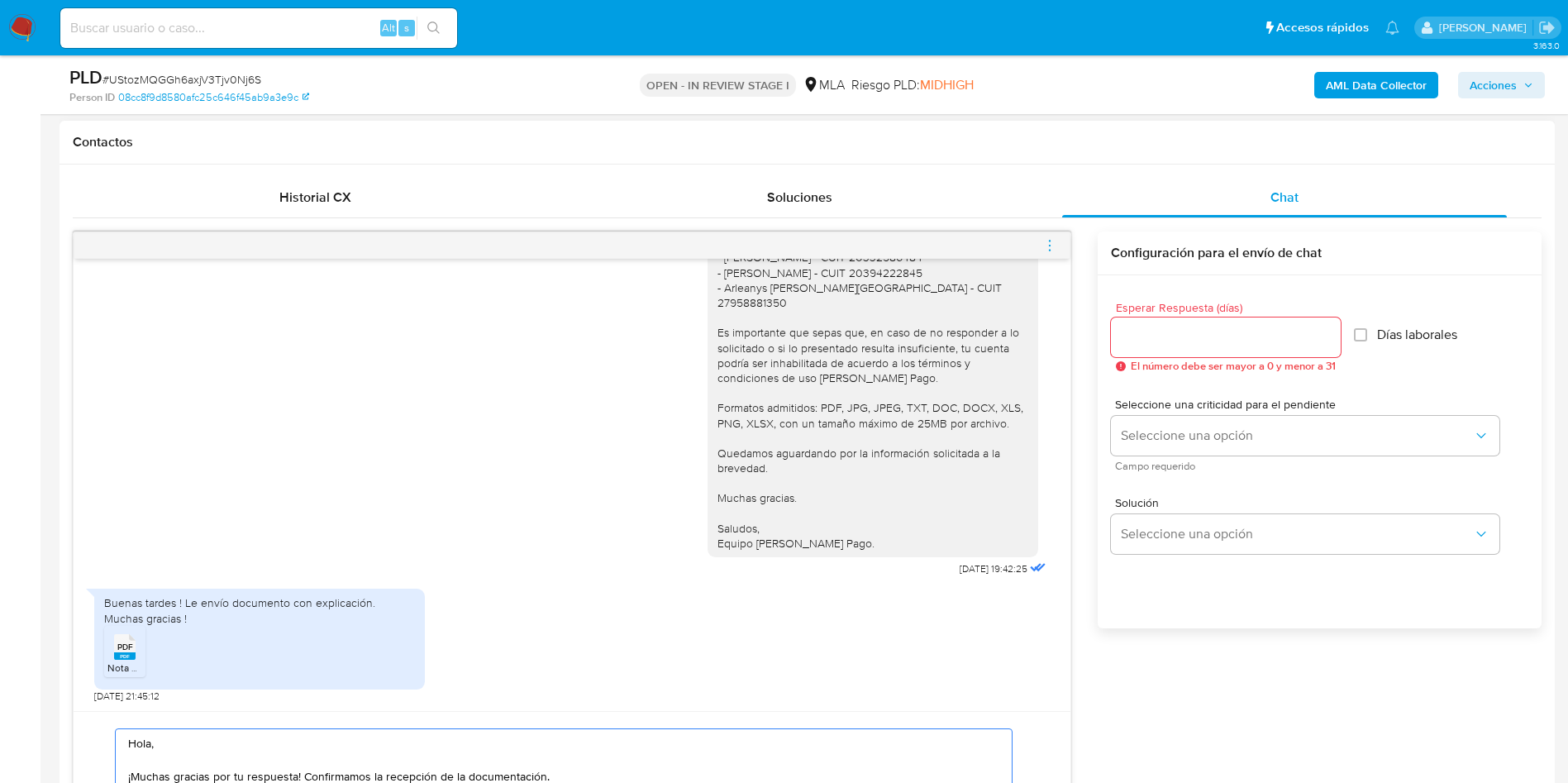
type textarea "Hola, ¡Muchas gracias por tu respuesta! Confirmamos la recepción de la document…"
click at [1214, 339] on input "Esperar Respuesta (días)" at bounding box center [1226, 337] width 230 height 22
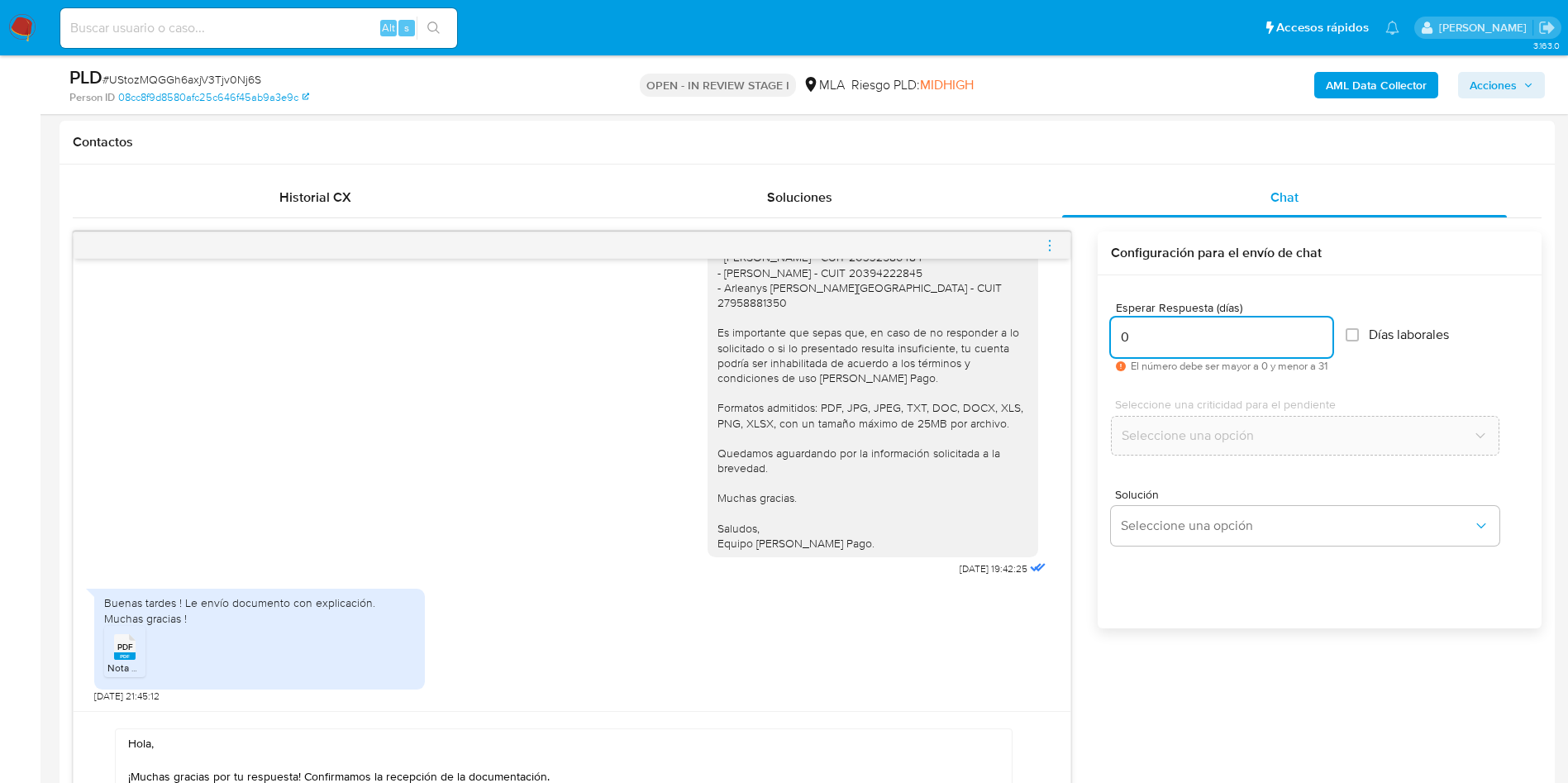
type input "0"
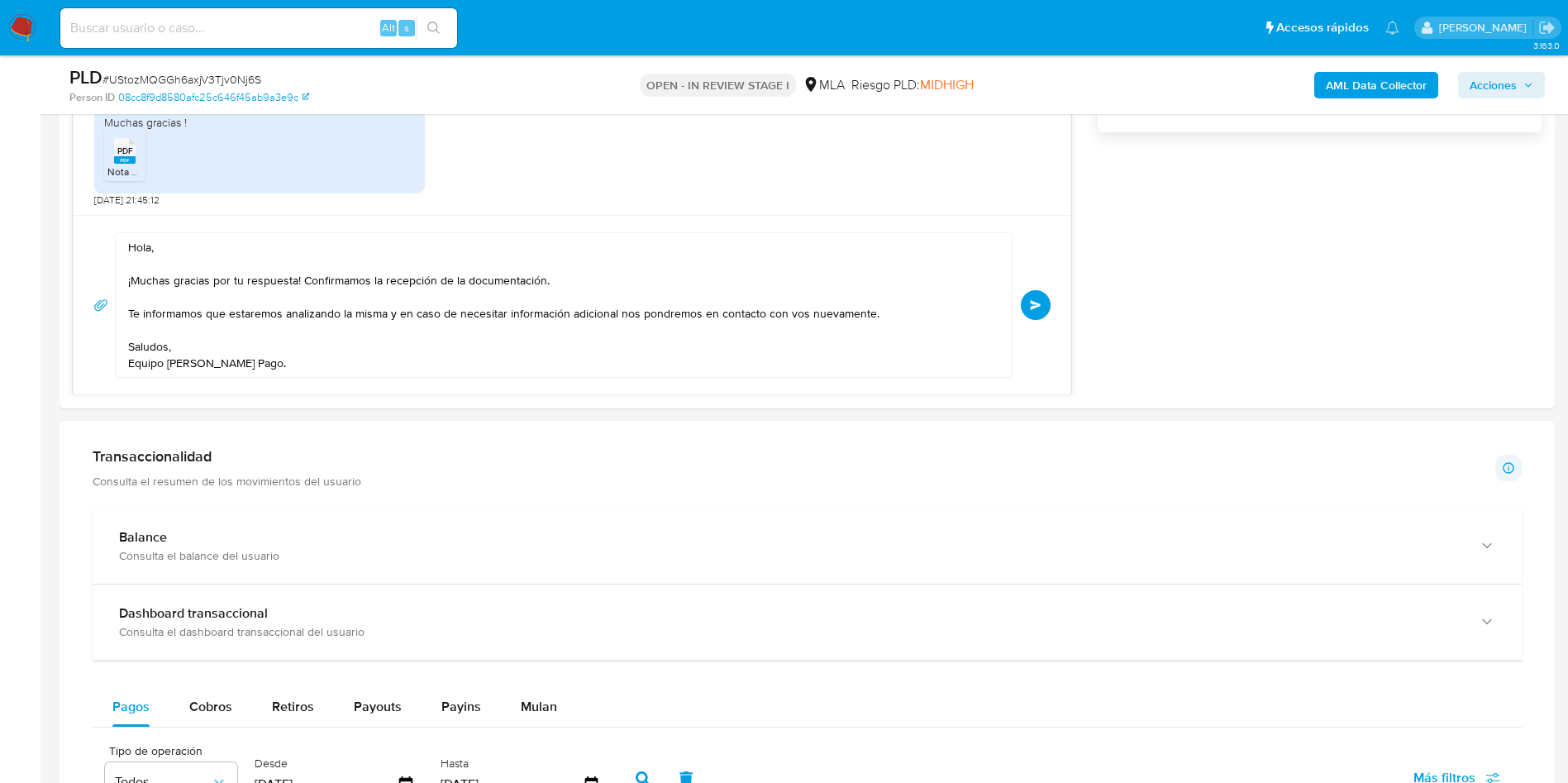
scroll to position [1116, 0]
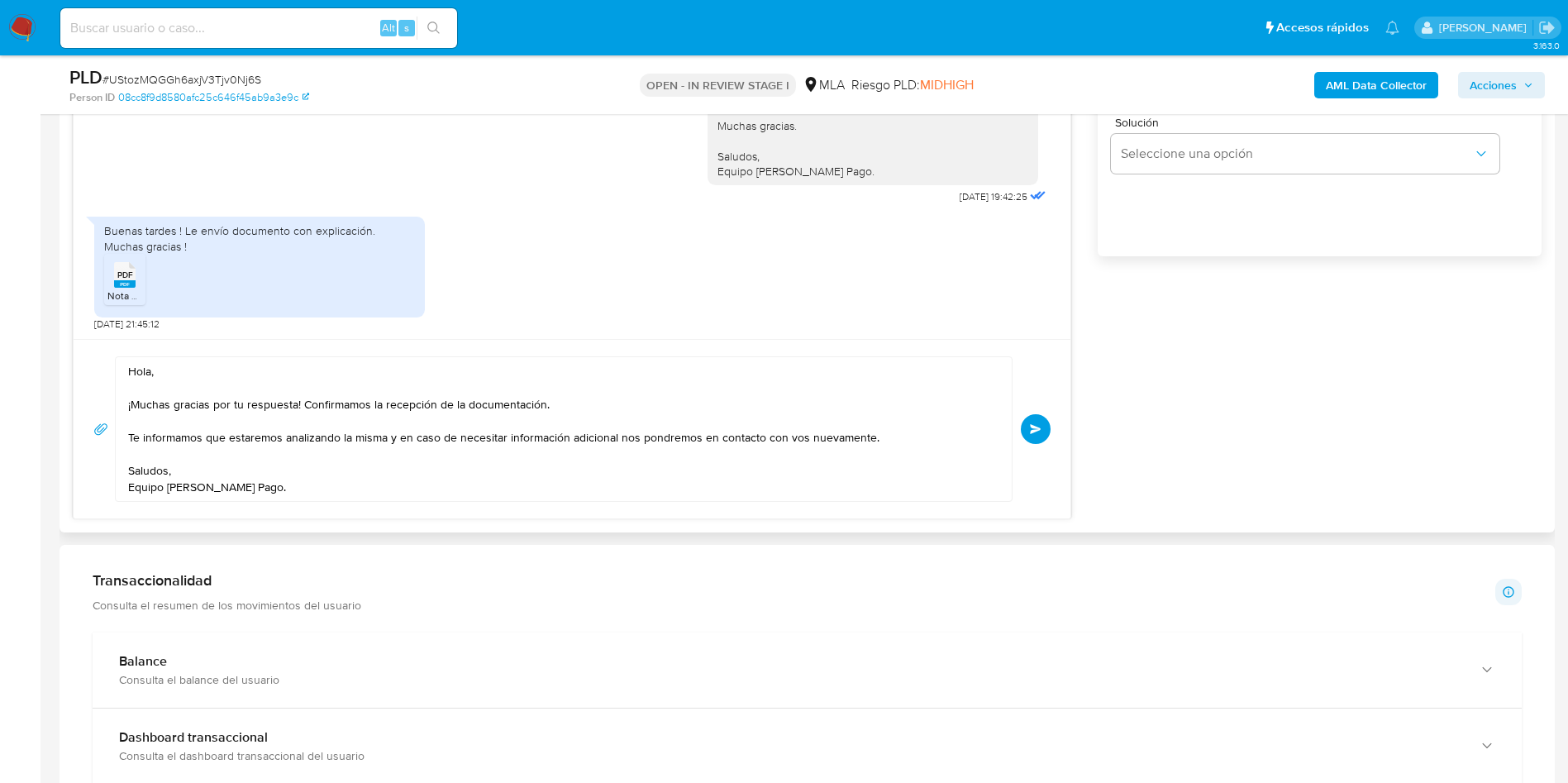
click at [1029, 426] on button "Enviar" at bounding box center [1036, 428] width 29 height 29
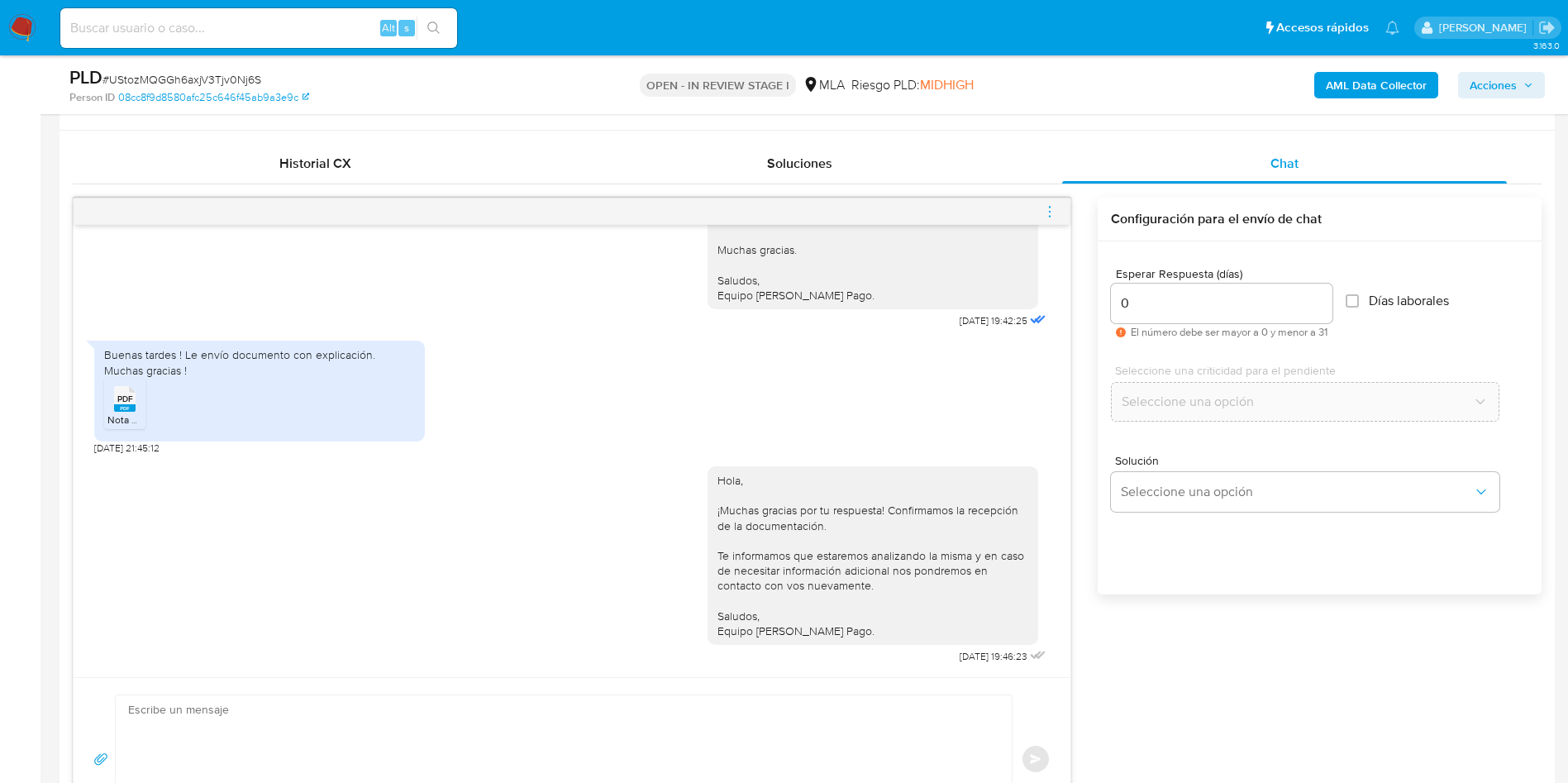
scroll to position [744, 0]
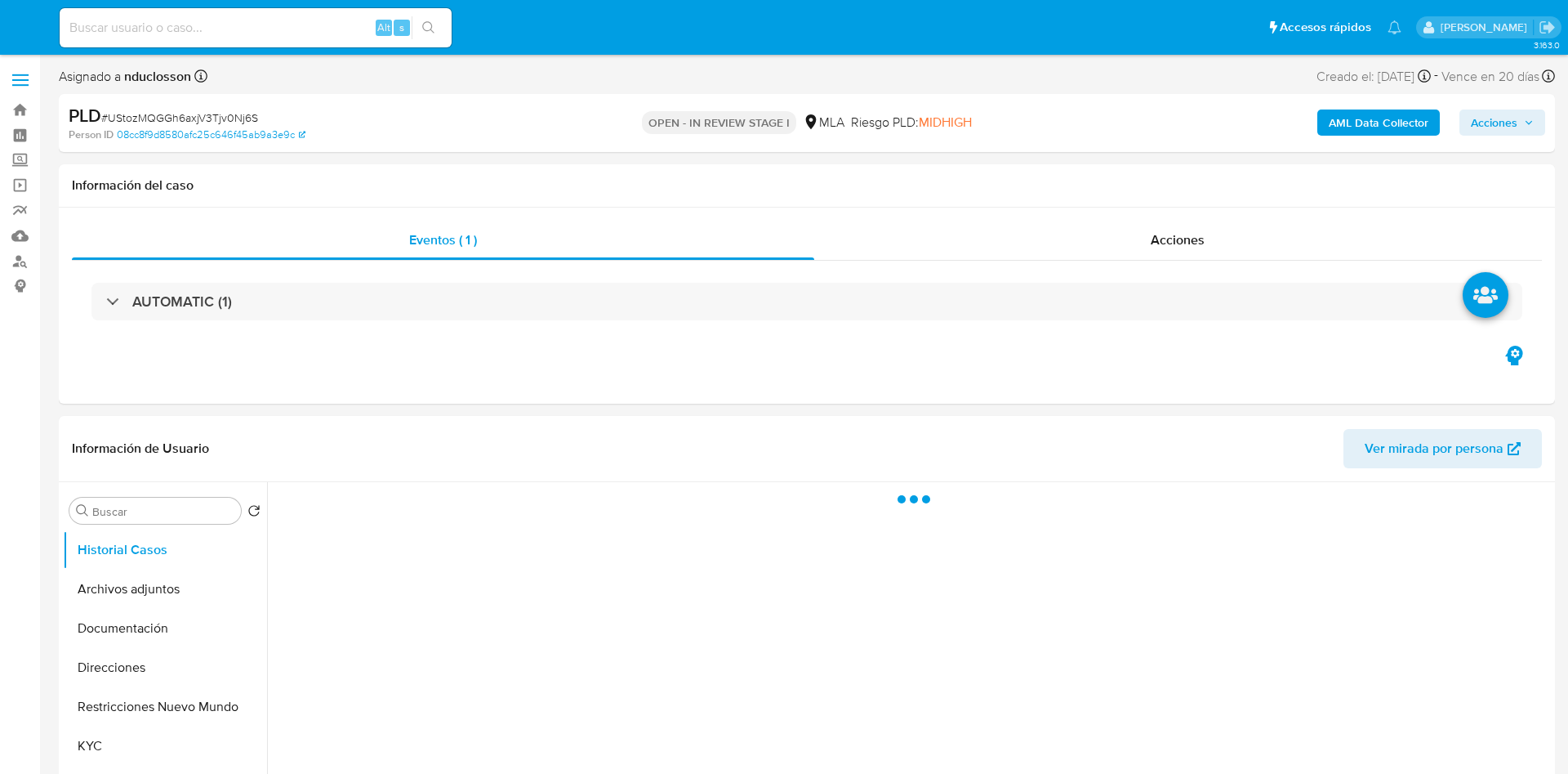
select select "10"
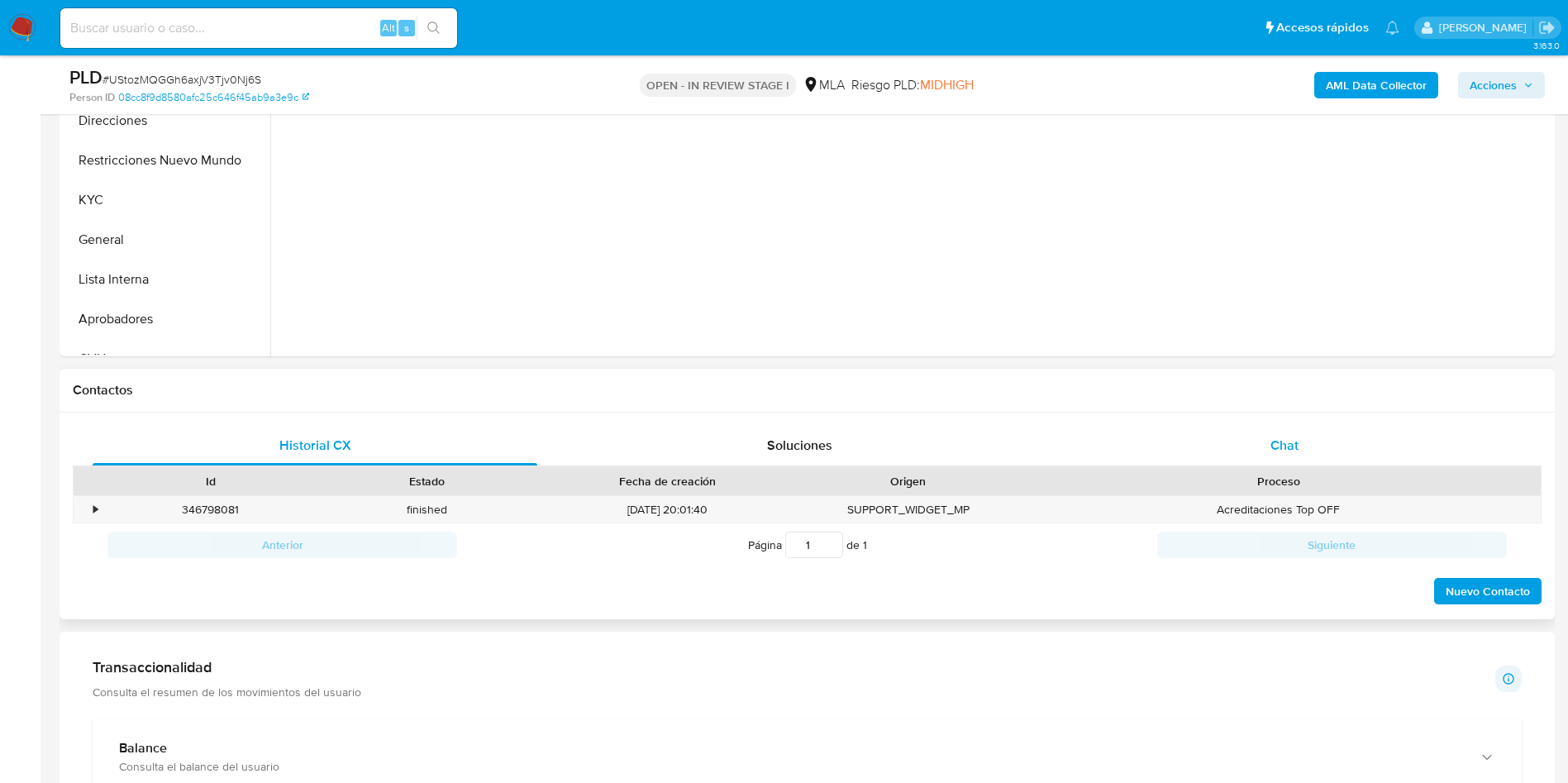
click at [1261, 454] on div "Chat" at bounding box center [1284, 445] width 444 height 40
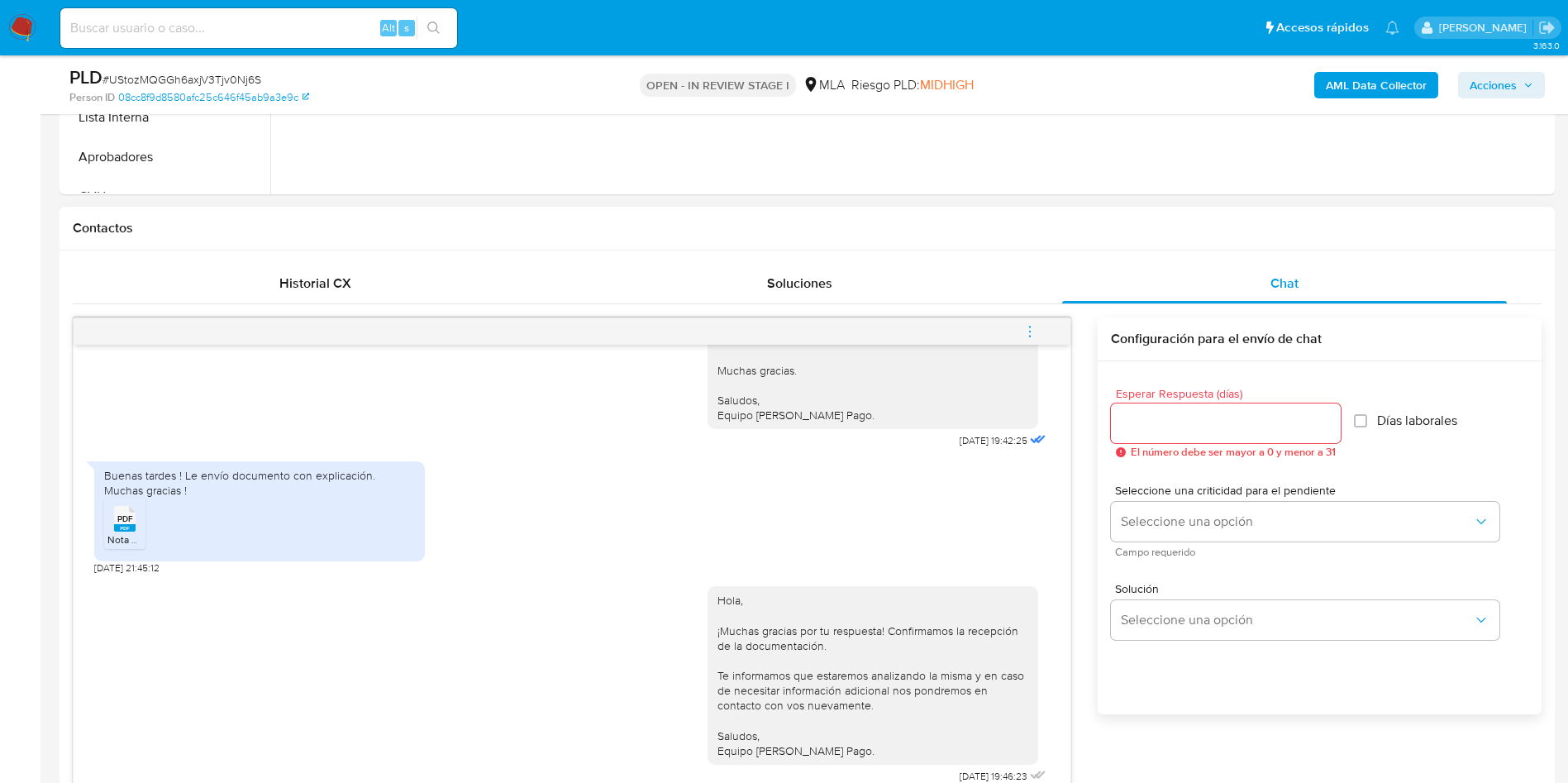
scroll to position [620, 0]
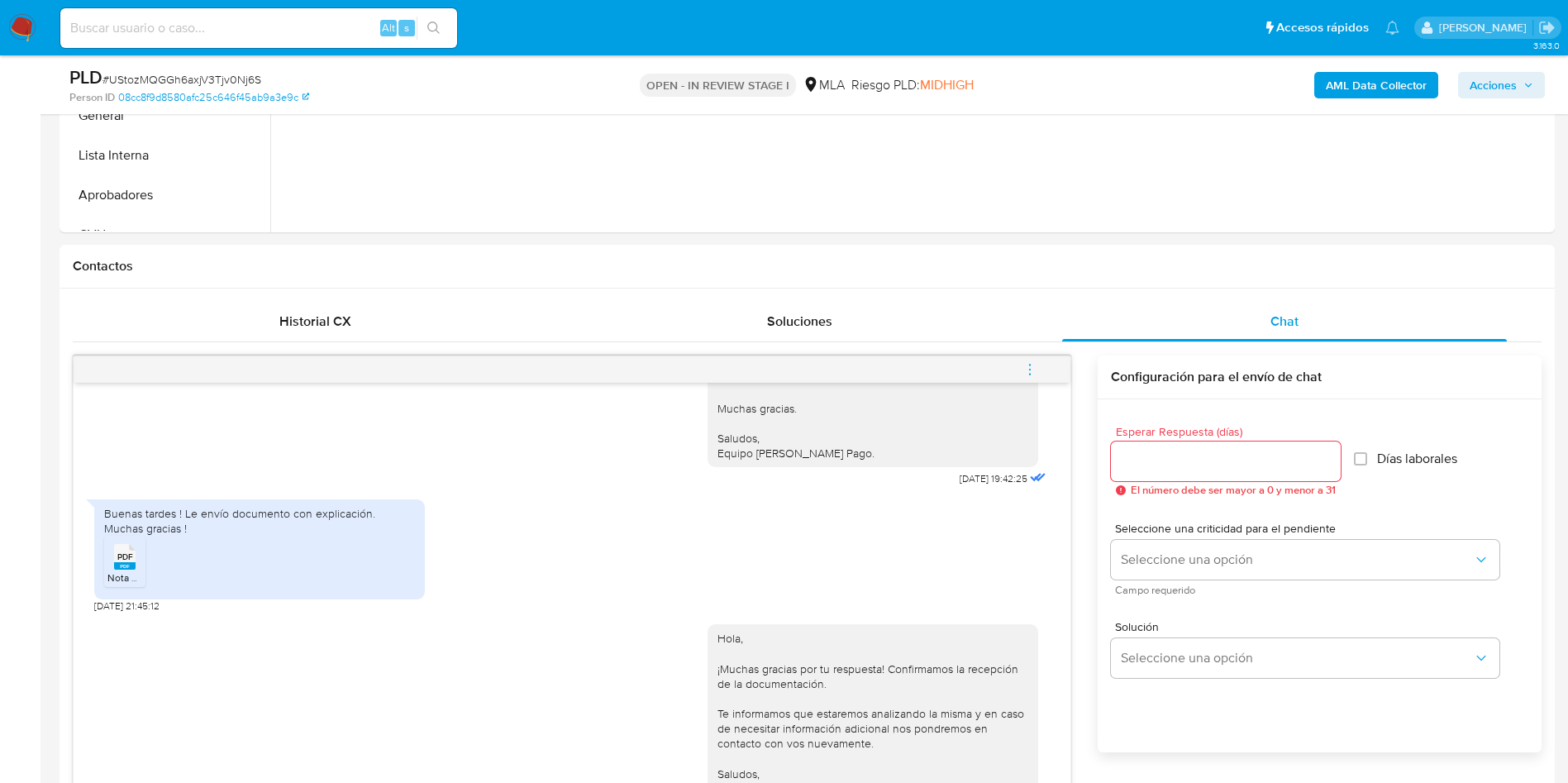
click at [1040, 365] on button "menu-action" at bounding box center [1030, 370] width 55 height 40
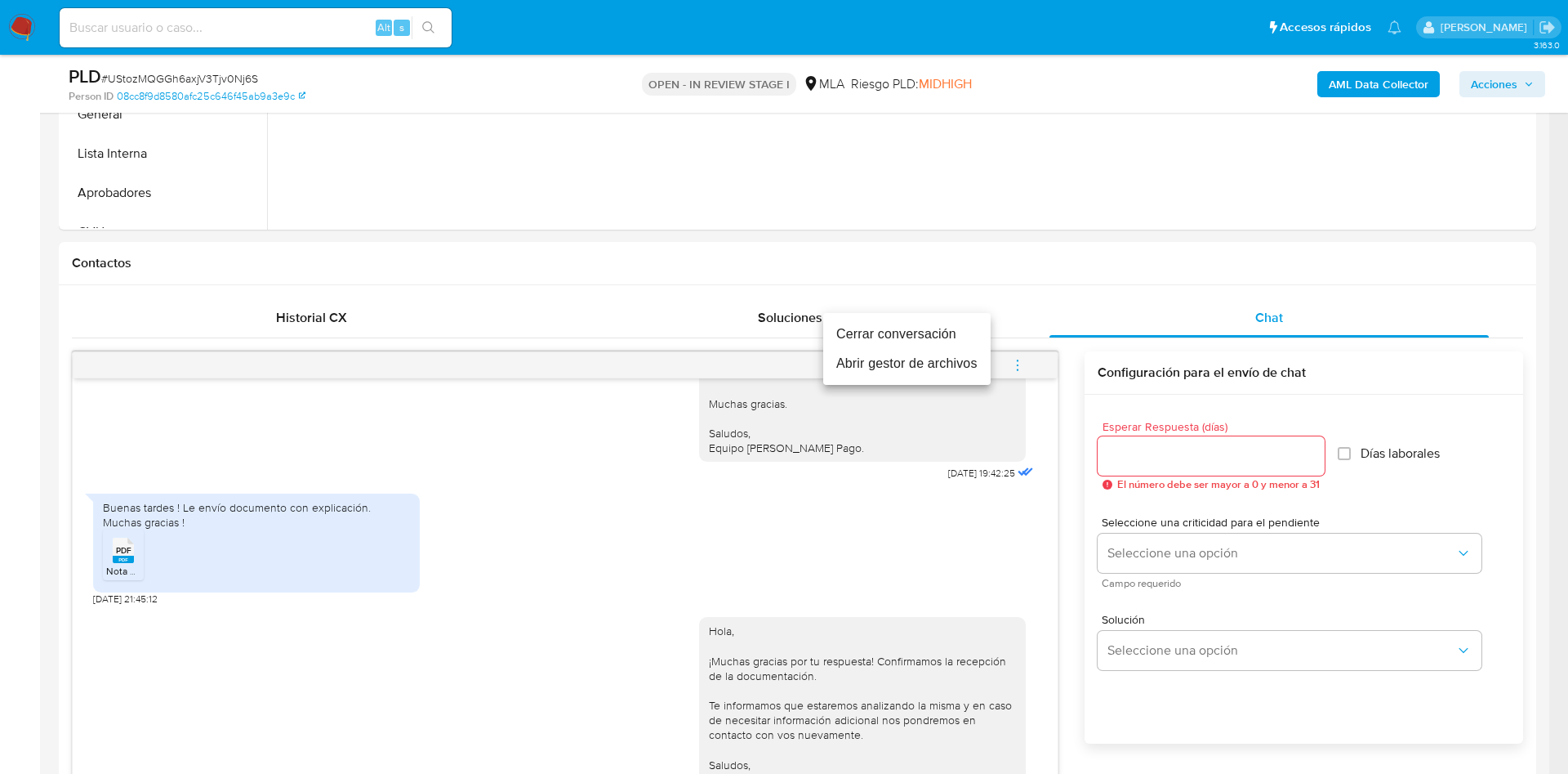
click at [935, 333] on li "Cerrar conversación" at bounding box center [906, 334] width 167 height 29
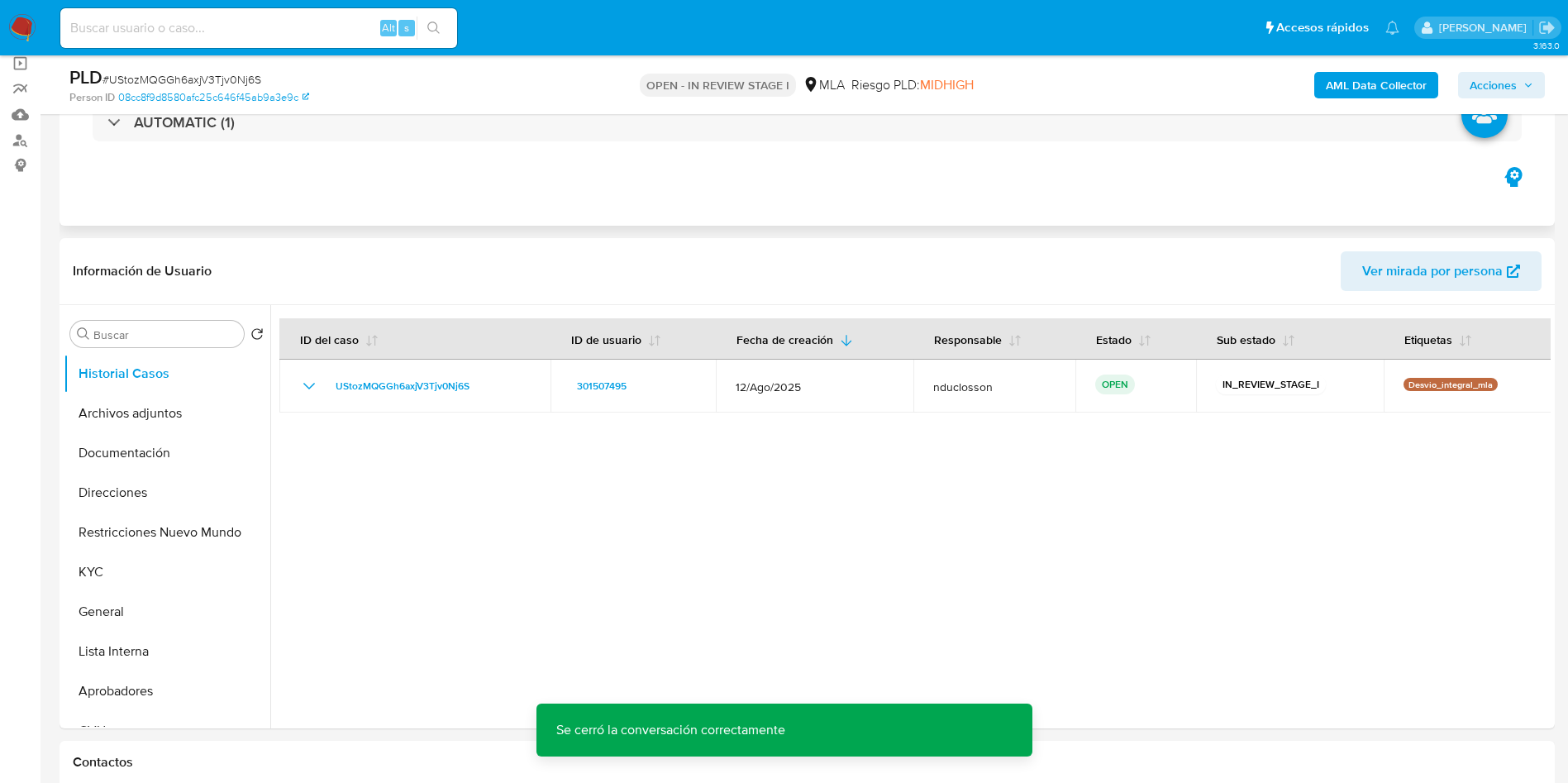
scroll to position [0, 0]
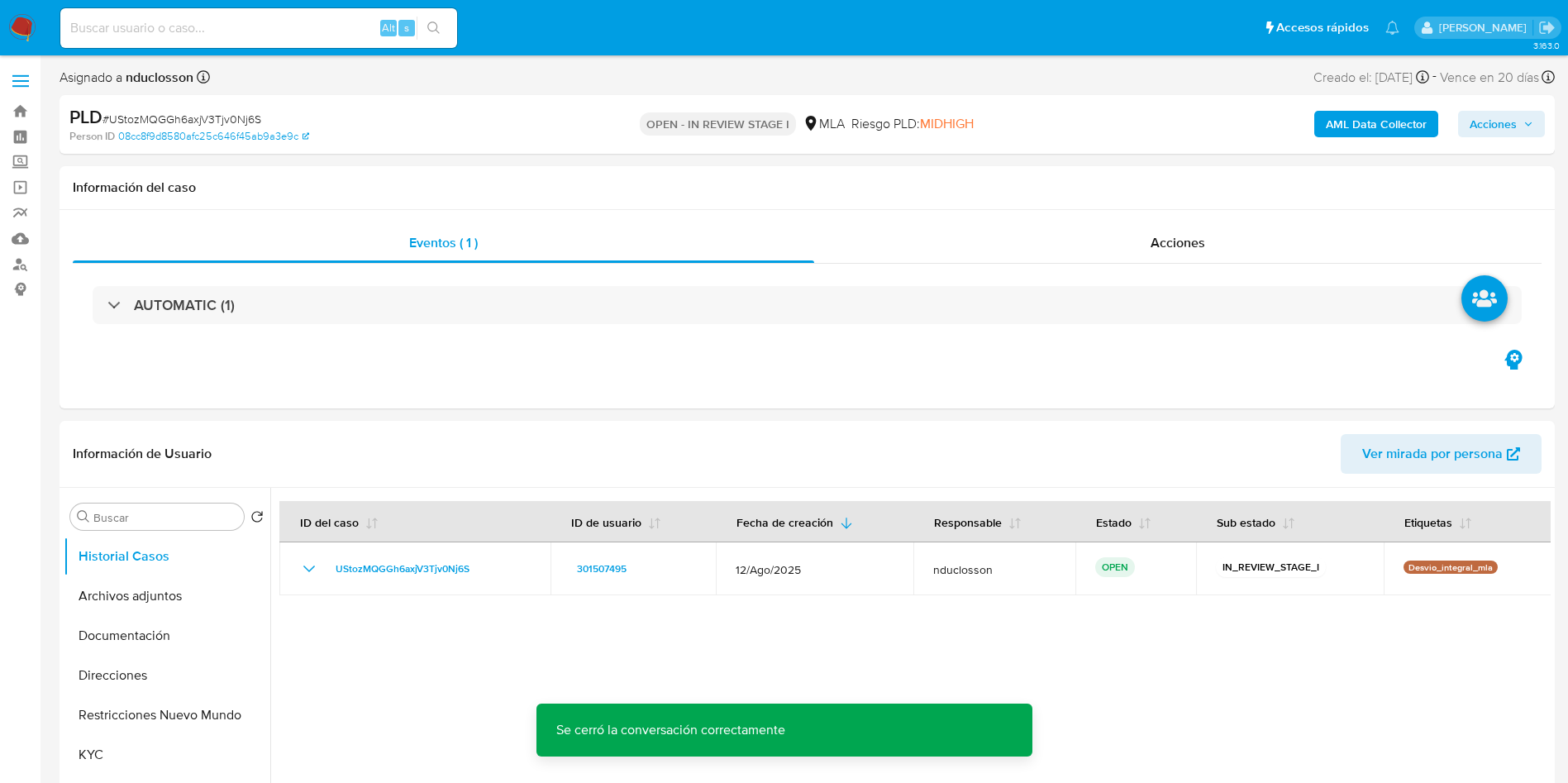
click at [1512, 122] on span "Acciones" at bounding box center [1493, 124] width 47 height 26
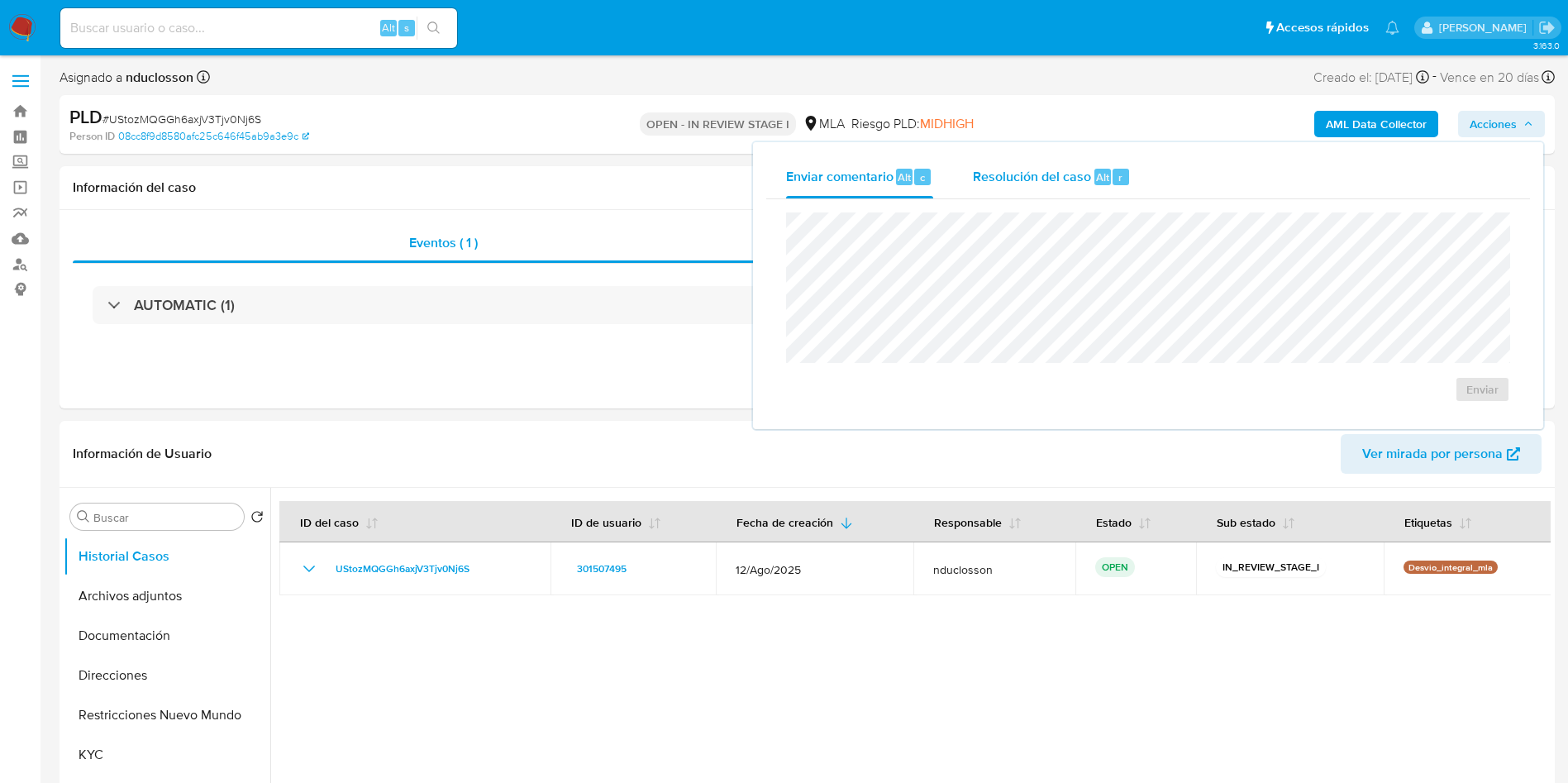
click at [1012, 155] on div "Resolución del caso Alt r" at bounding box center [1052, 176] width 158 height 43
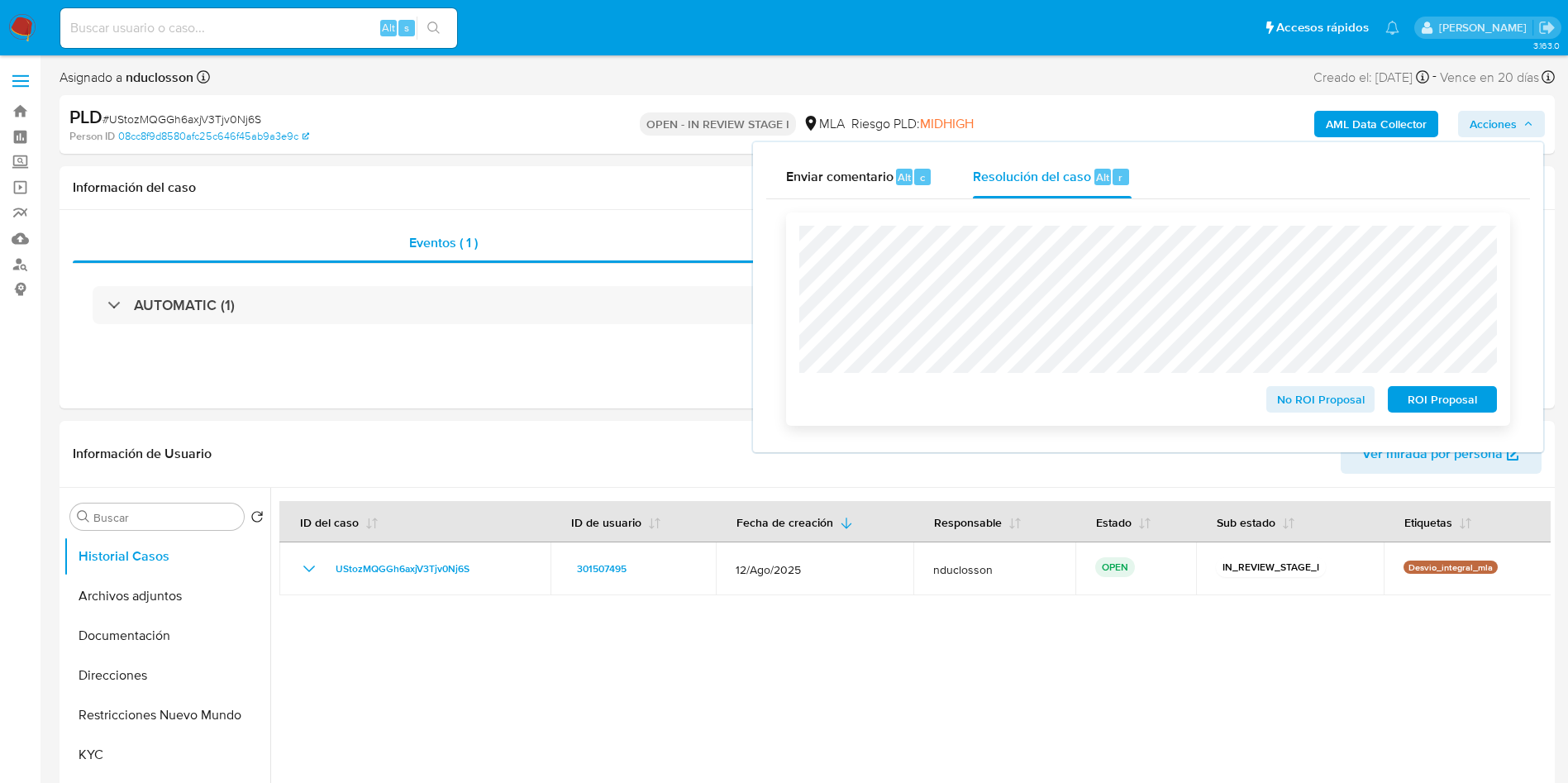
click at [1311, 406] on span "No ROI Proposal" at bounding box center [1320, 399] width 86 height 23
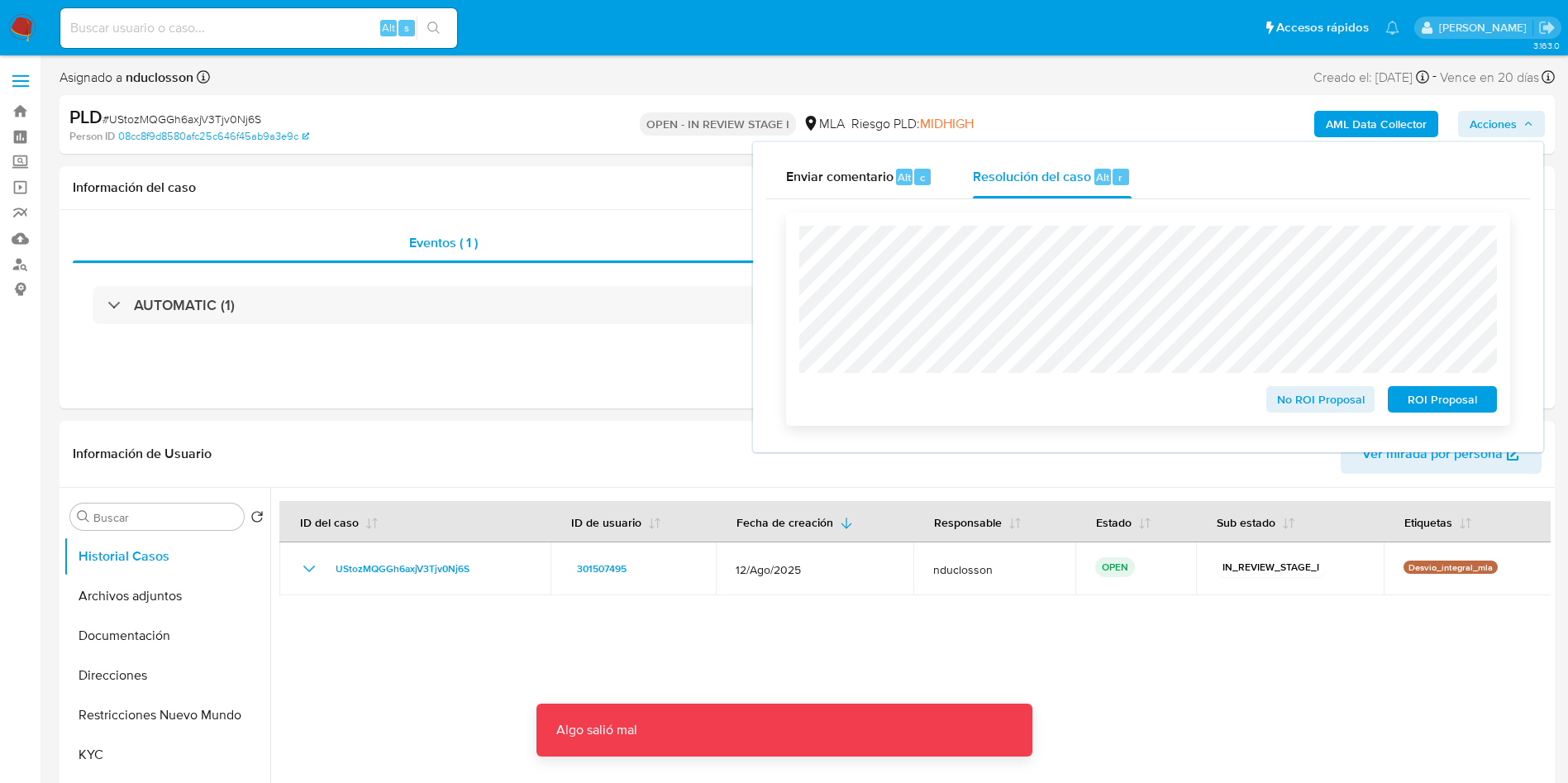
click at [1293, 392] on span "No ROI Proposal" at bounding box center [1320, 399] width 86 height 23
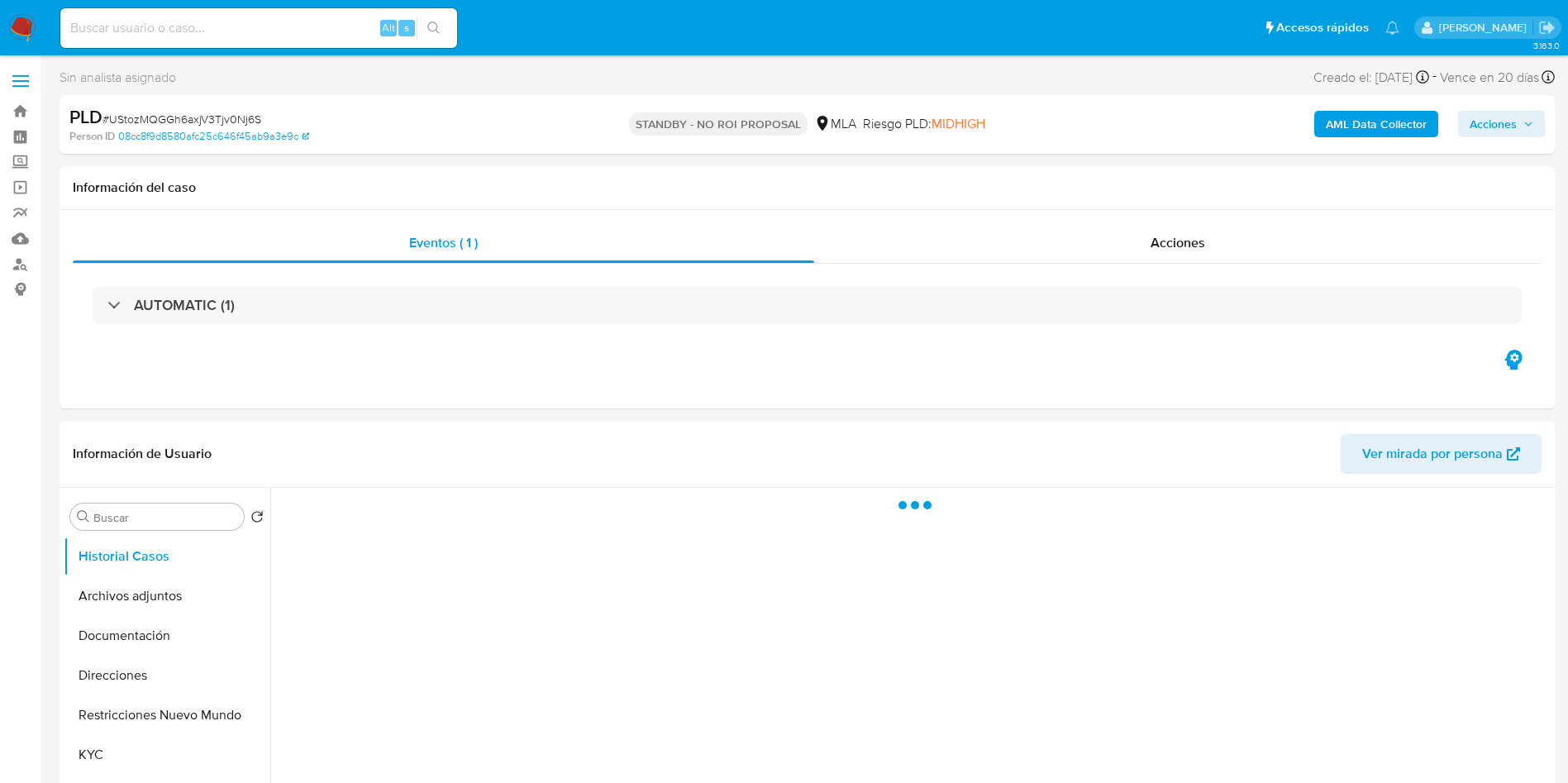
select select "10"
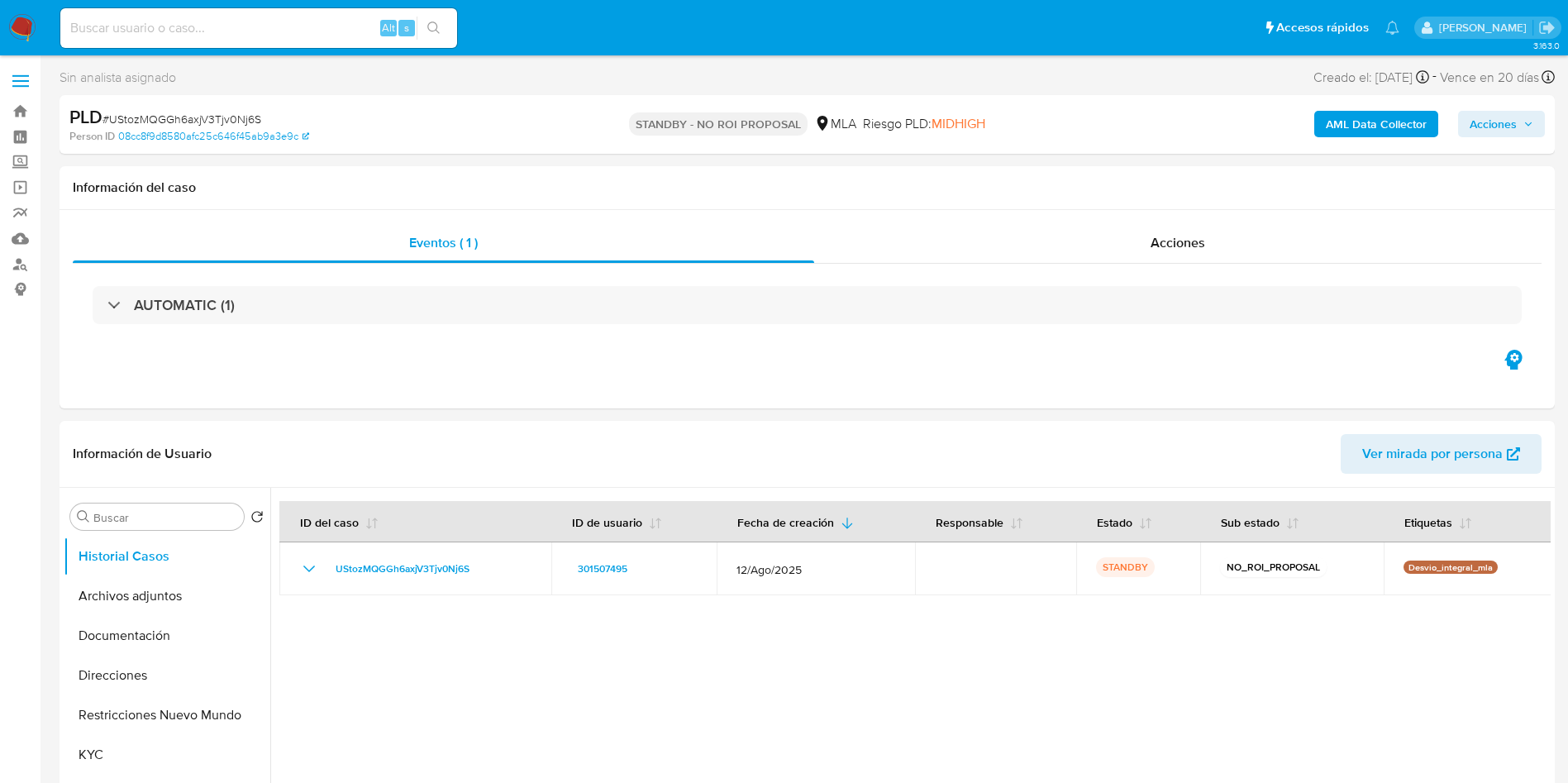
click at [235, 20] on input at bounding box center [259, 27] width 397 height 22
paste input "RHNg1xNXvwjXQm0l2lBuQLMU"
type input "RHNg1xNXvwjXQm0l2lBuQLMU"
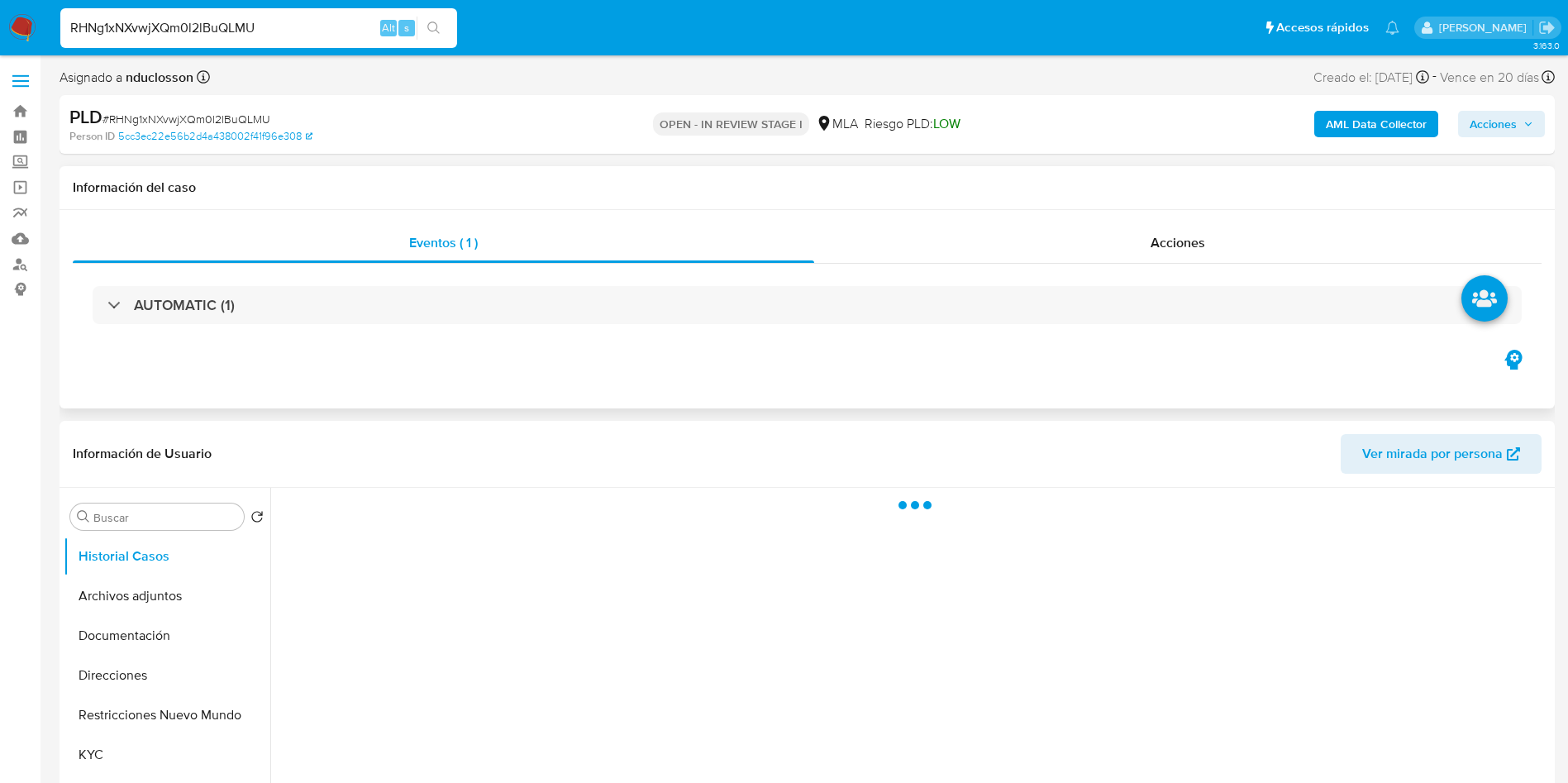
select select "10"
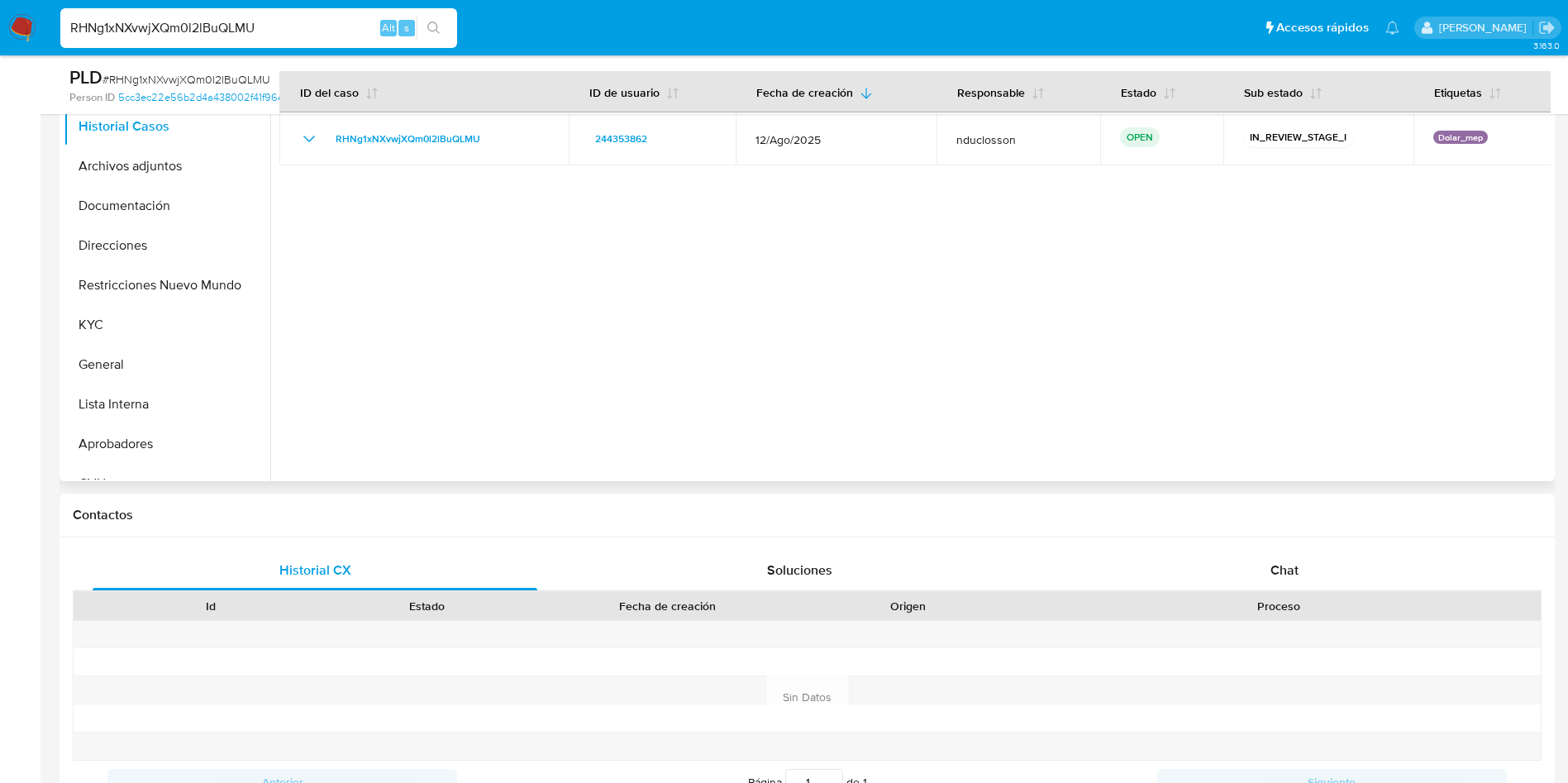
scroll to position [372, 0]
click at [1207, 561] on div "Chat" at bounding box center [1284, 569] width 444 height 40
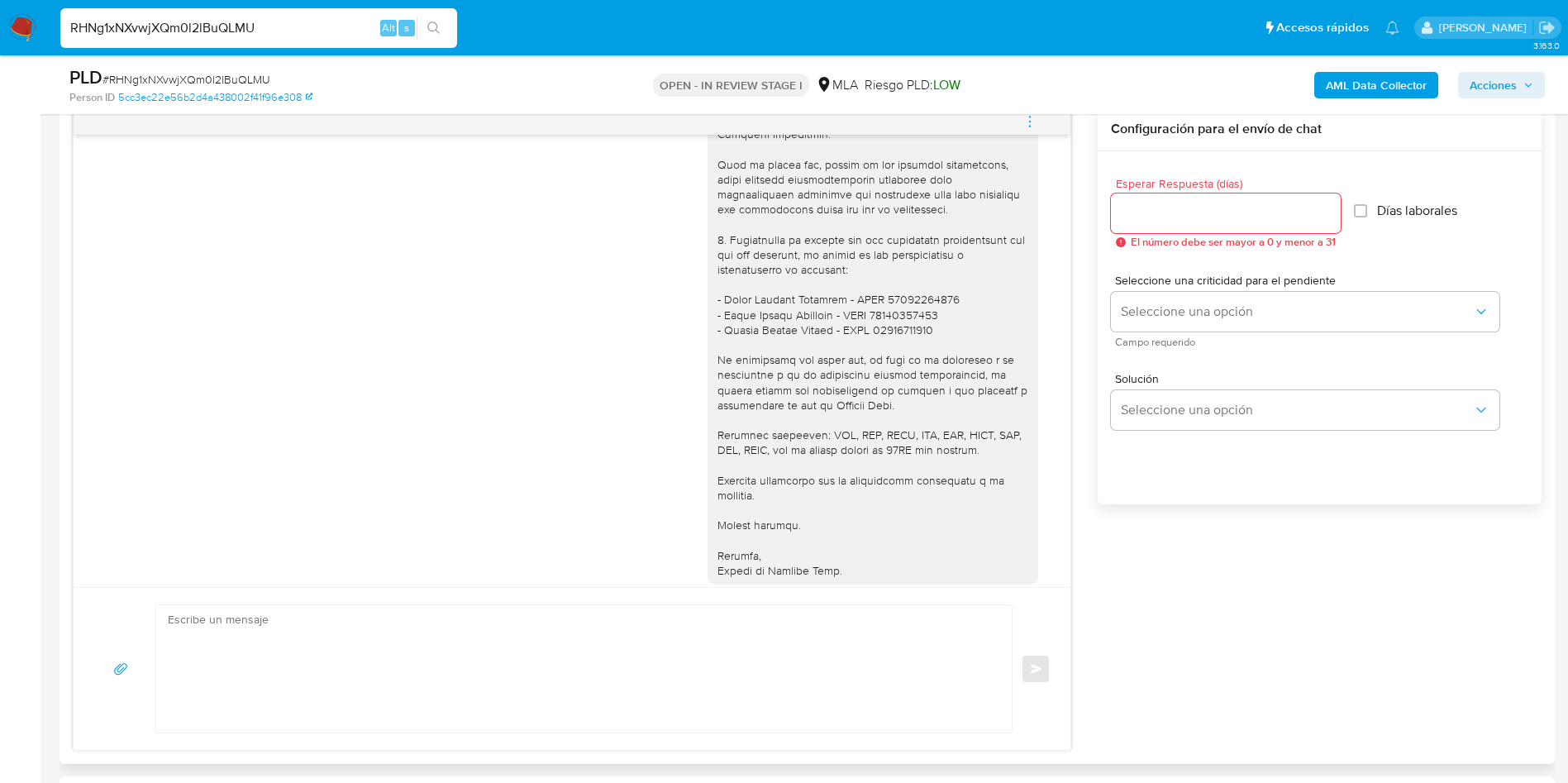
scroll to position [1569, 0]
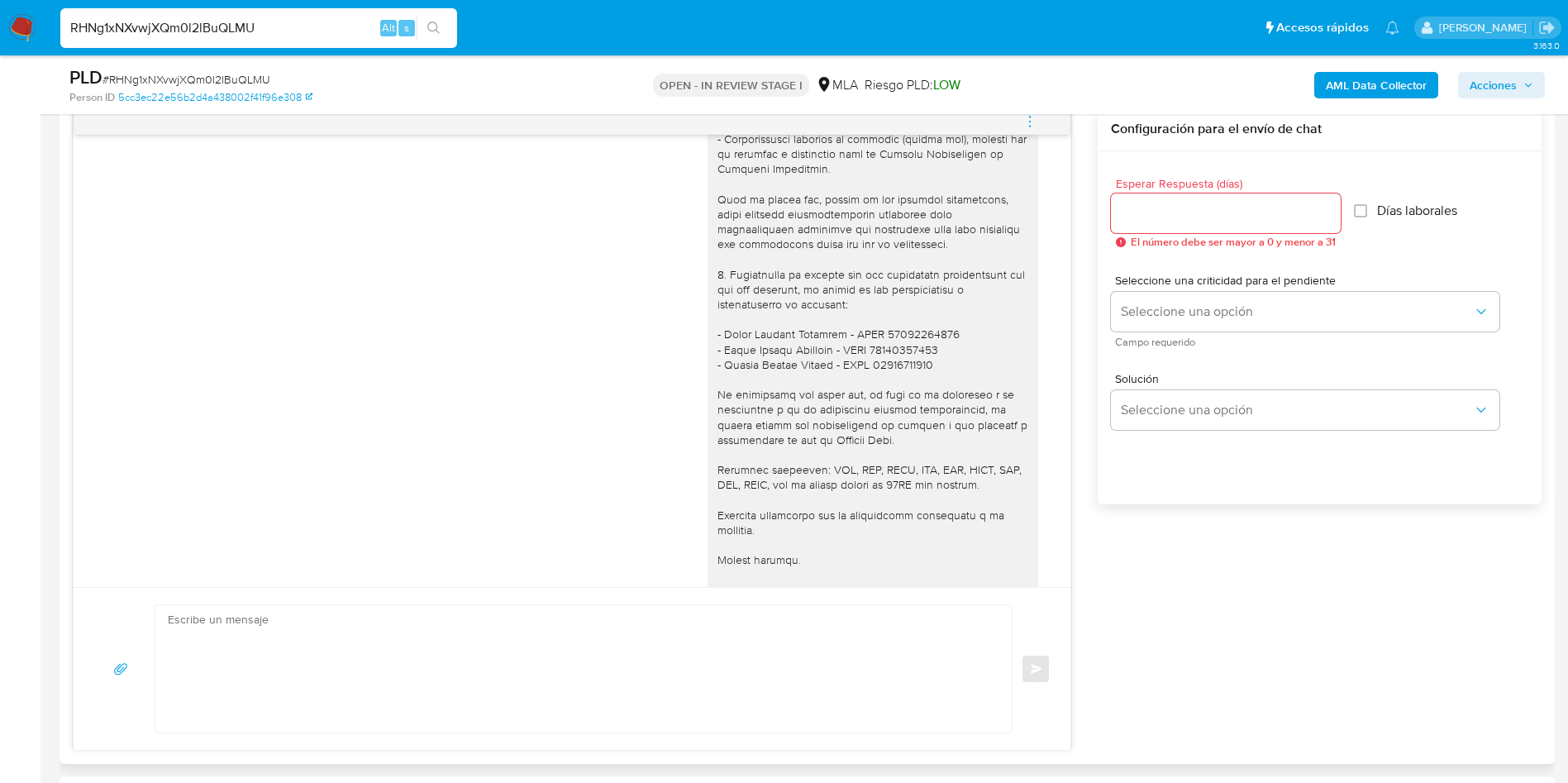
click at [1030, 125] on icon "menu-action" at bounding box center [1030, 126] width 2 height 2
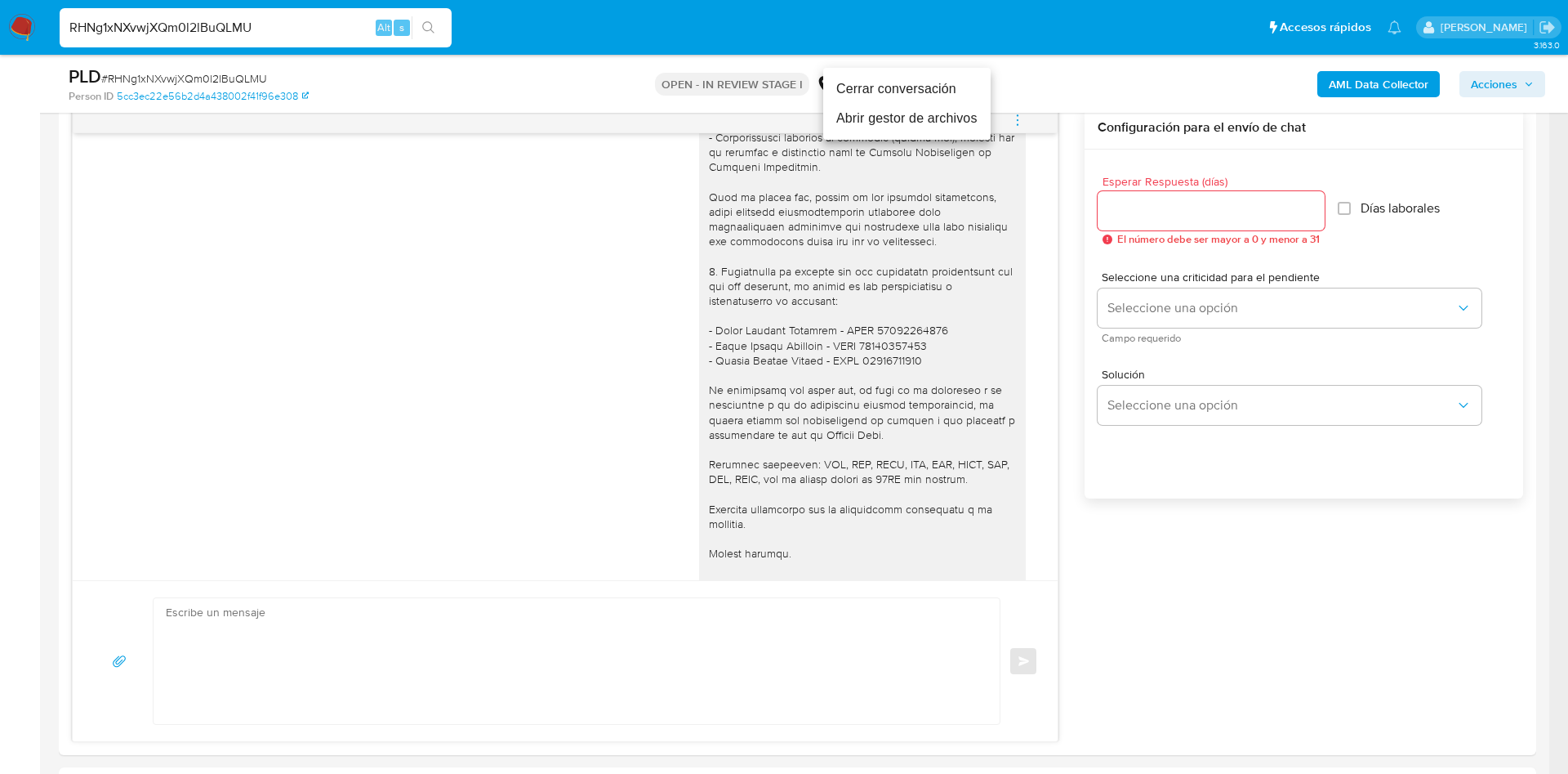
click at [881, 92] on li "Cerrar conversación" at bounding box center [906, 89] width 167 height 29
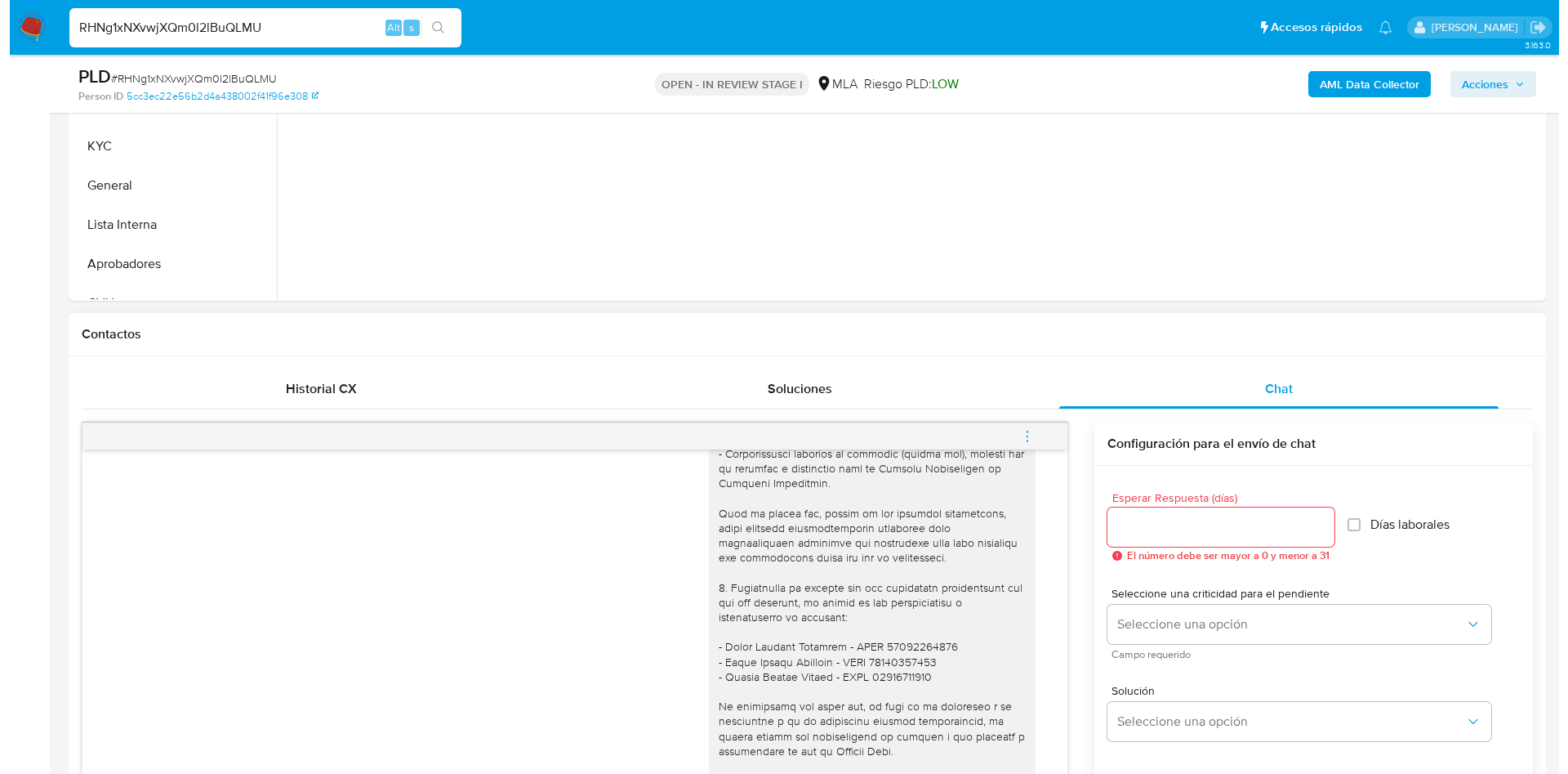
scroll to position [245, 0]
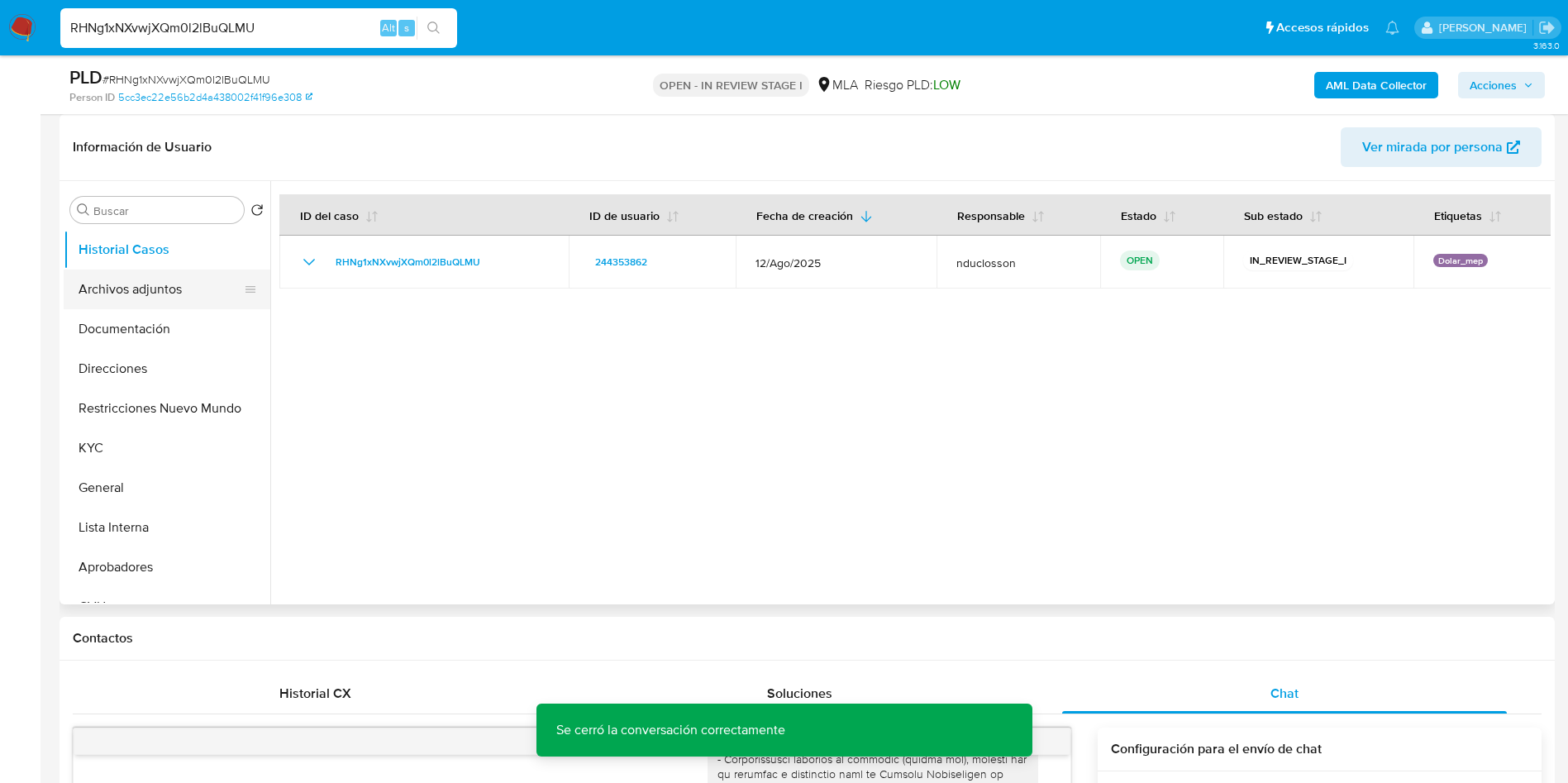
click at [170, 279] on button "Archivos adjuntos" at bounding box center [160, 289] width 194 height 40
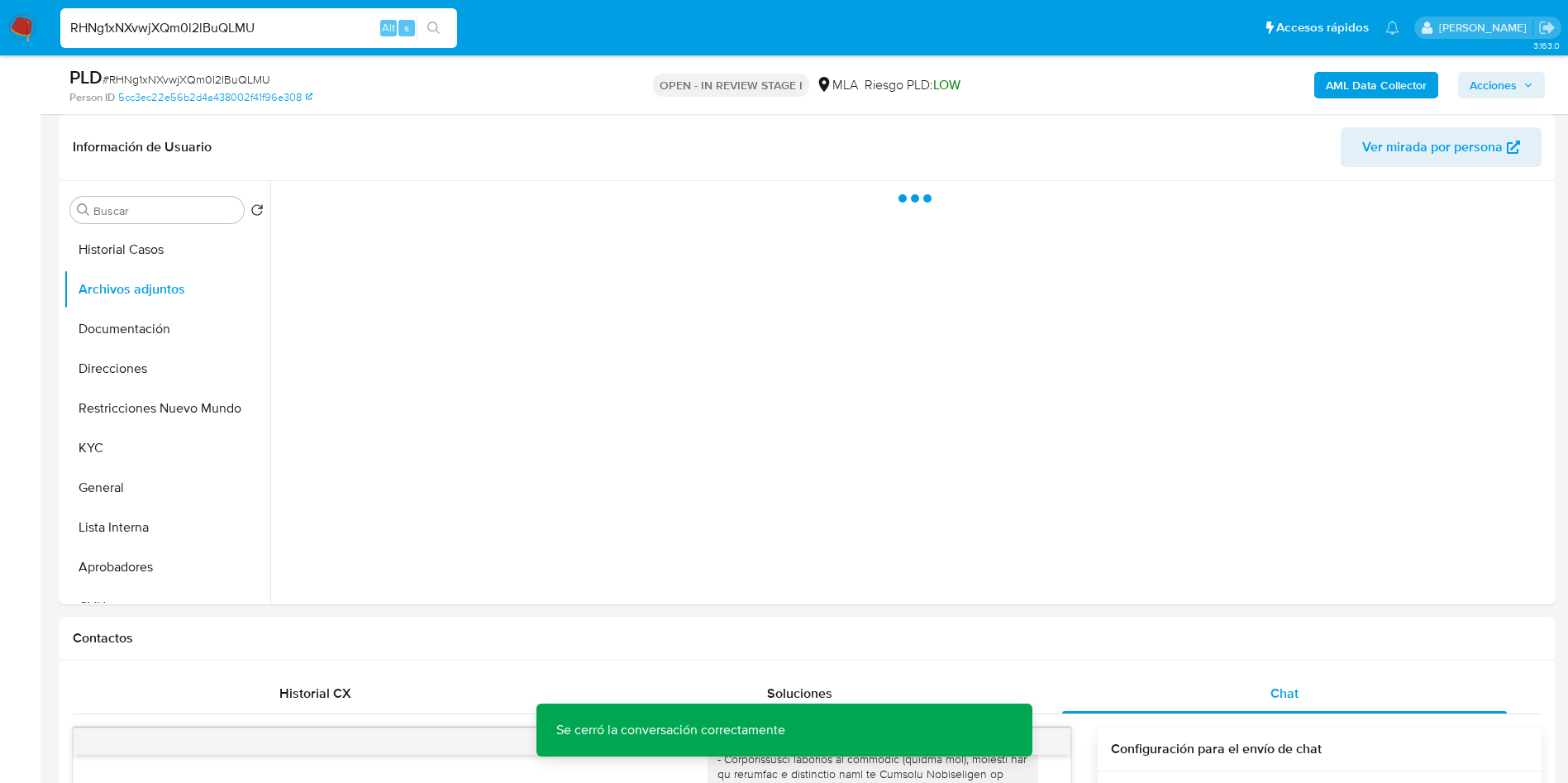
click at [1360, 76] on b "AML Data Collector" at bounding box center [1376, 85] width 101 height 26
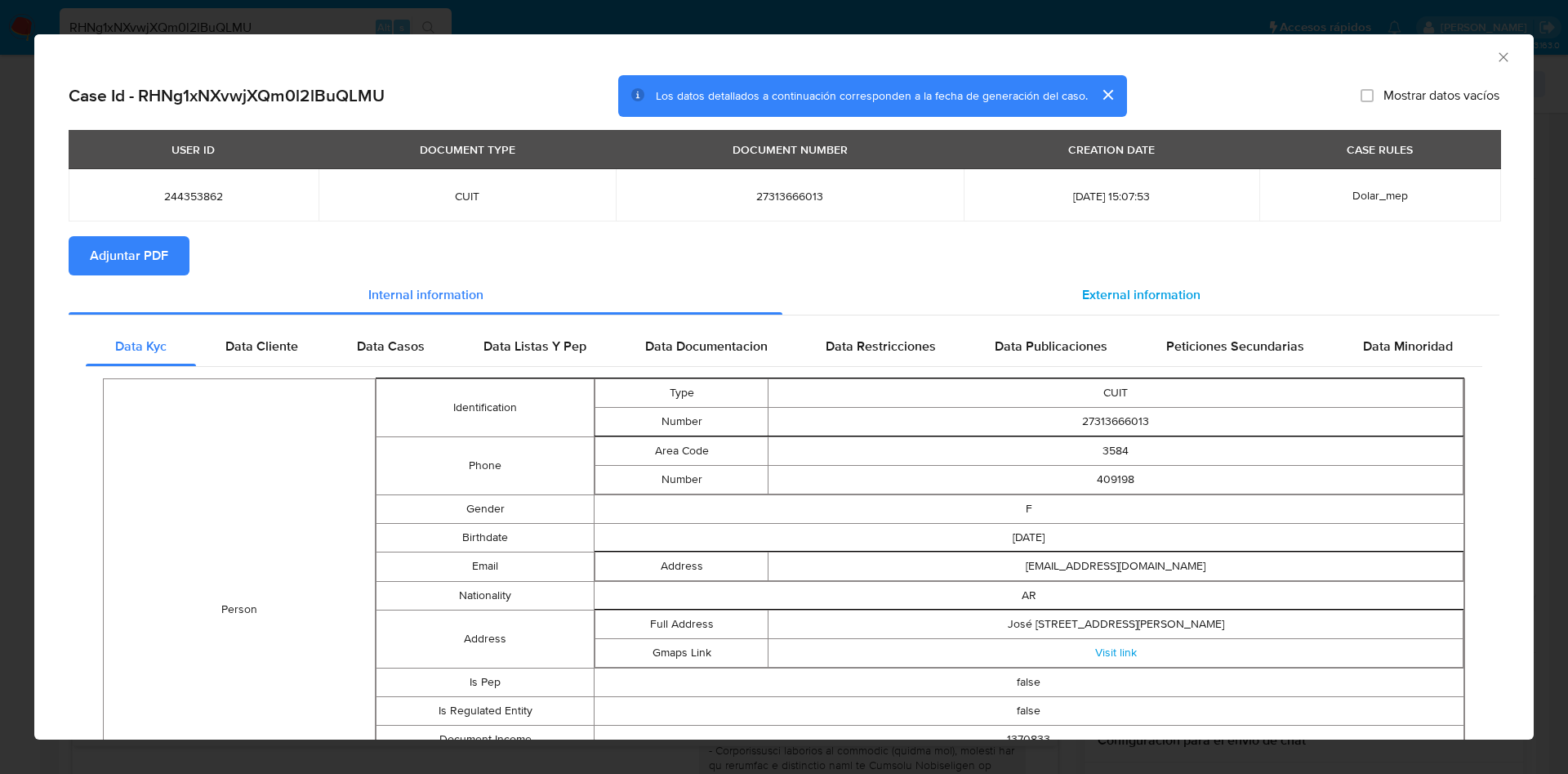
click at [1020, 299] on div "External information" at bounding box center [1141, 295] width 718 height 39
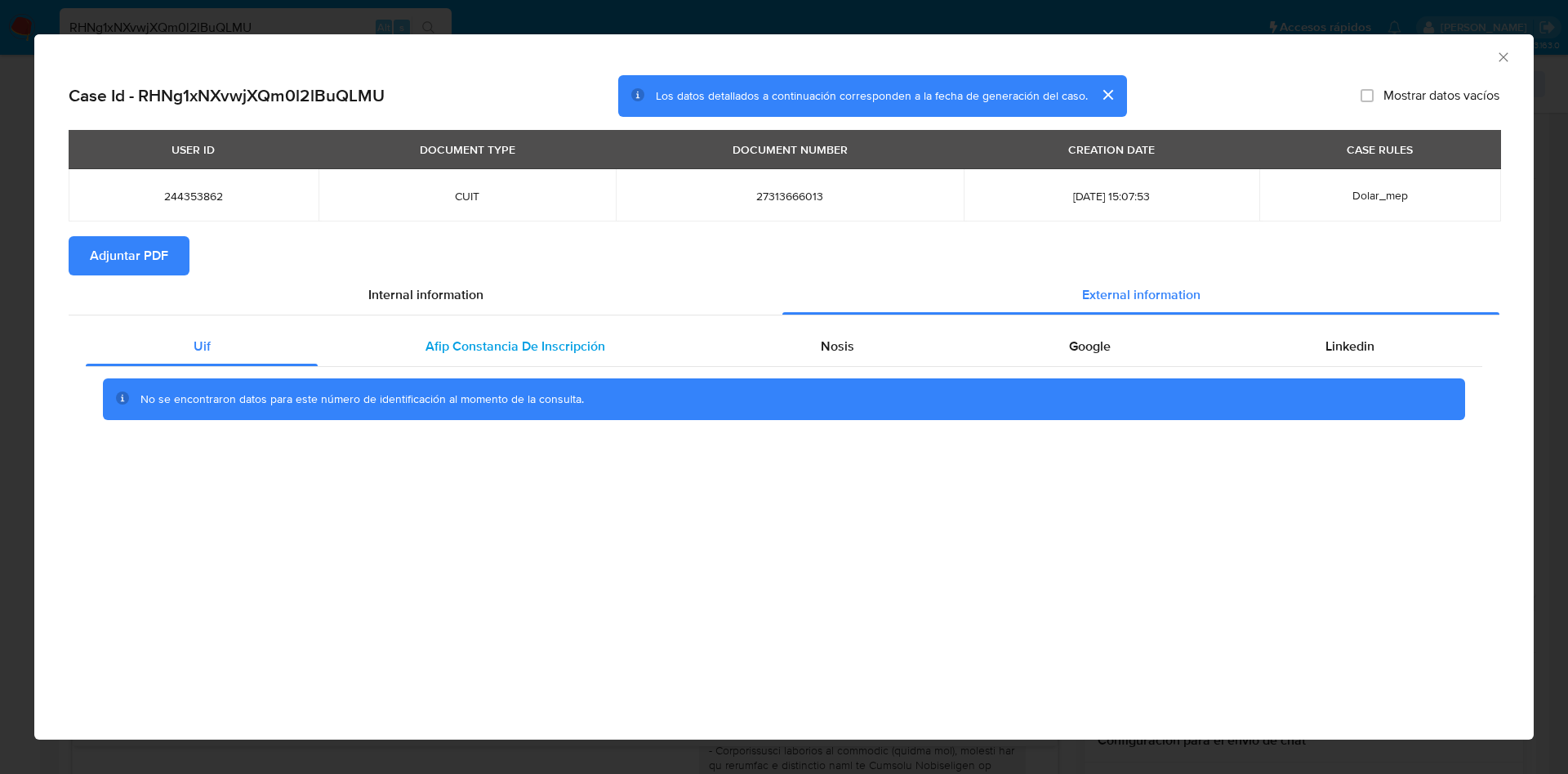
click at [484, 361] on div "Afip Constancia De Inscripción" at bounding box center [515, 347] width 394 height 39
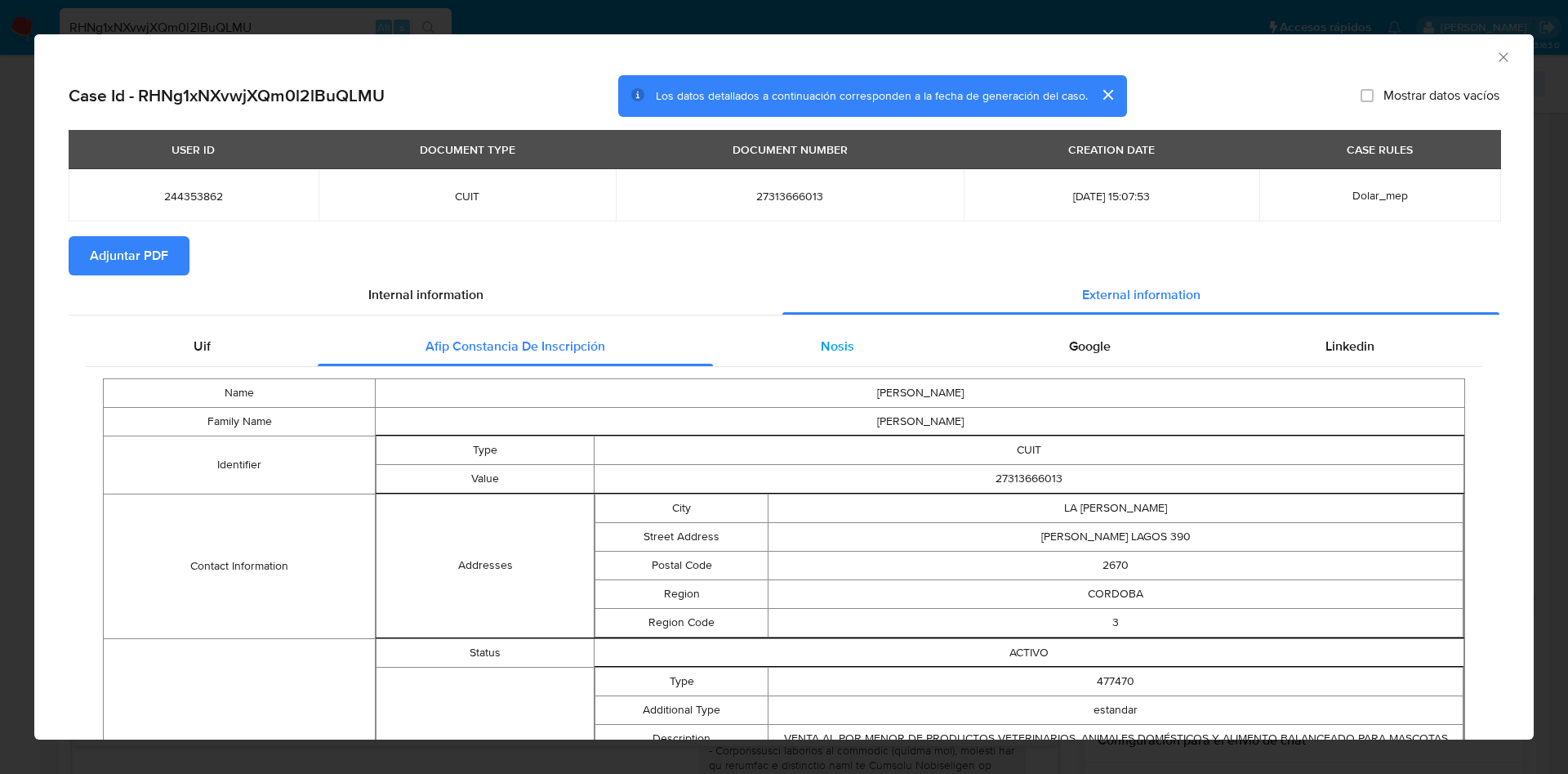
click at [850, 339] on div "Nosis" at bounding box center [837, 347] width 249 height 39
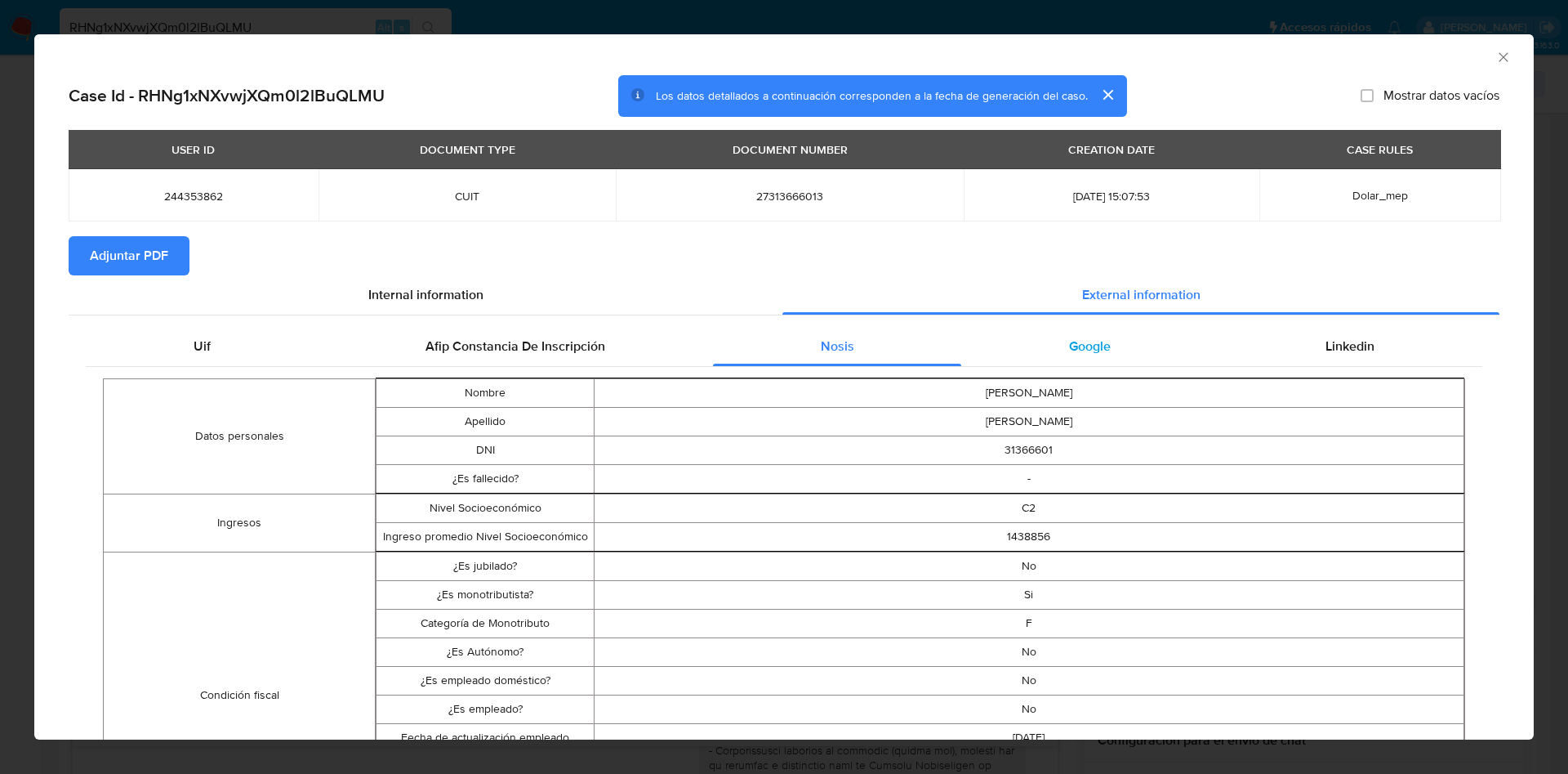
click at [1111, 338] on div "Google" at bounding box center [1090, 347] width 256 height 39
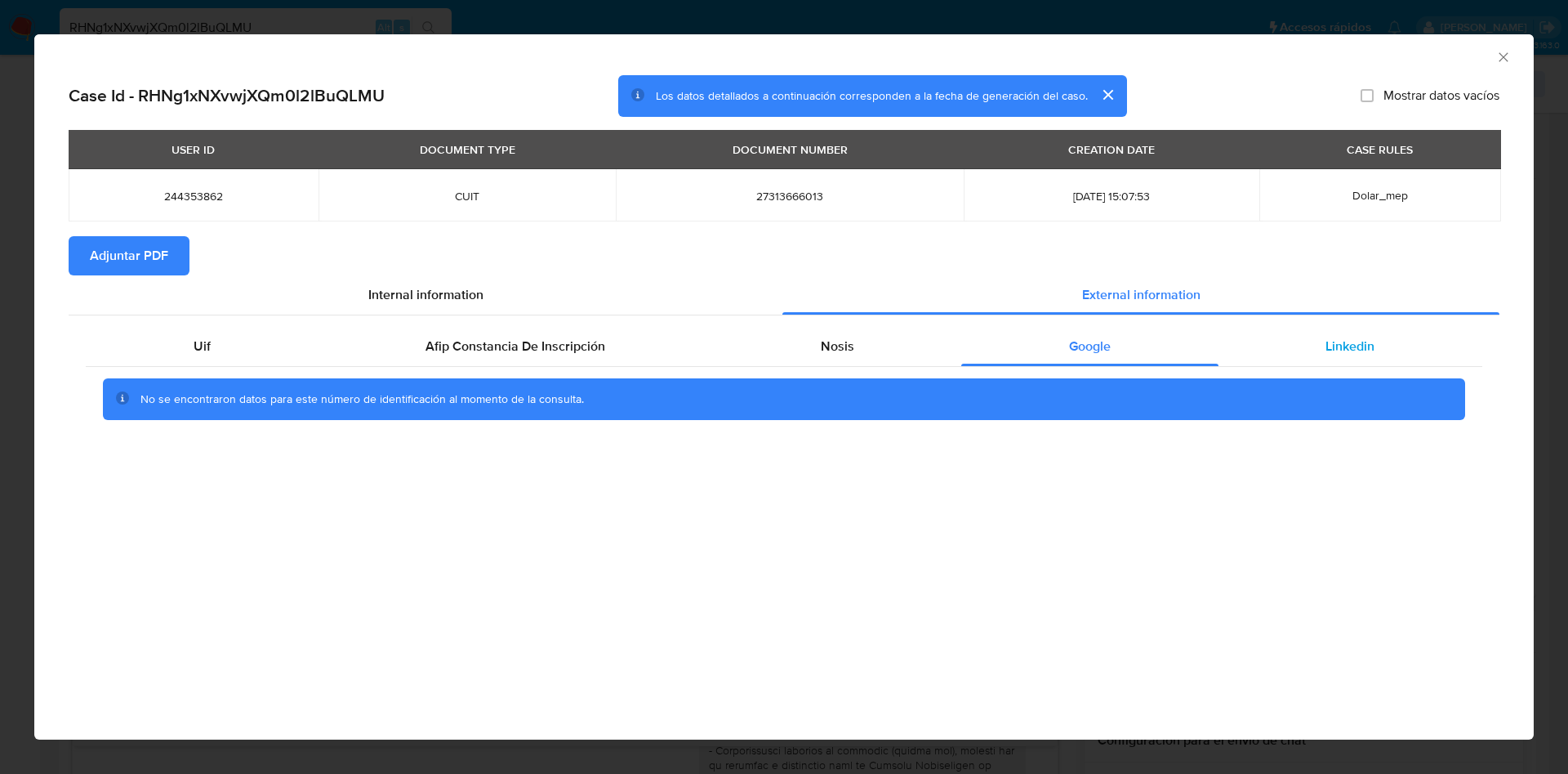
click at [1227, 338] on div "Linkedin" at bounding box center [1350, 347] width 264 height 39
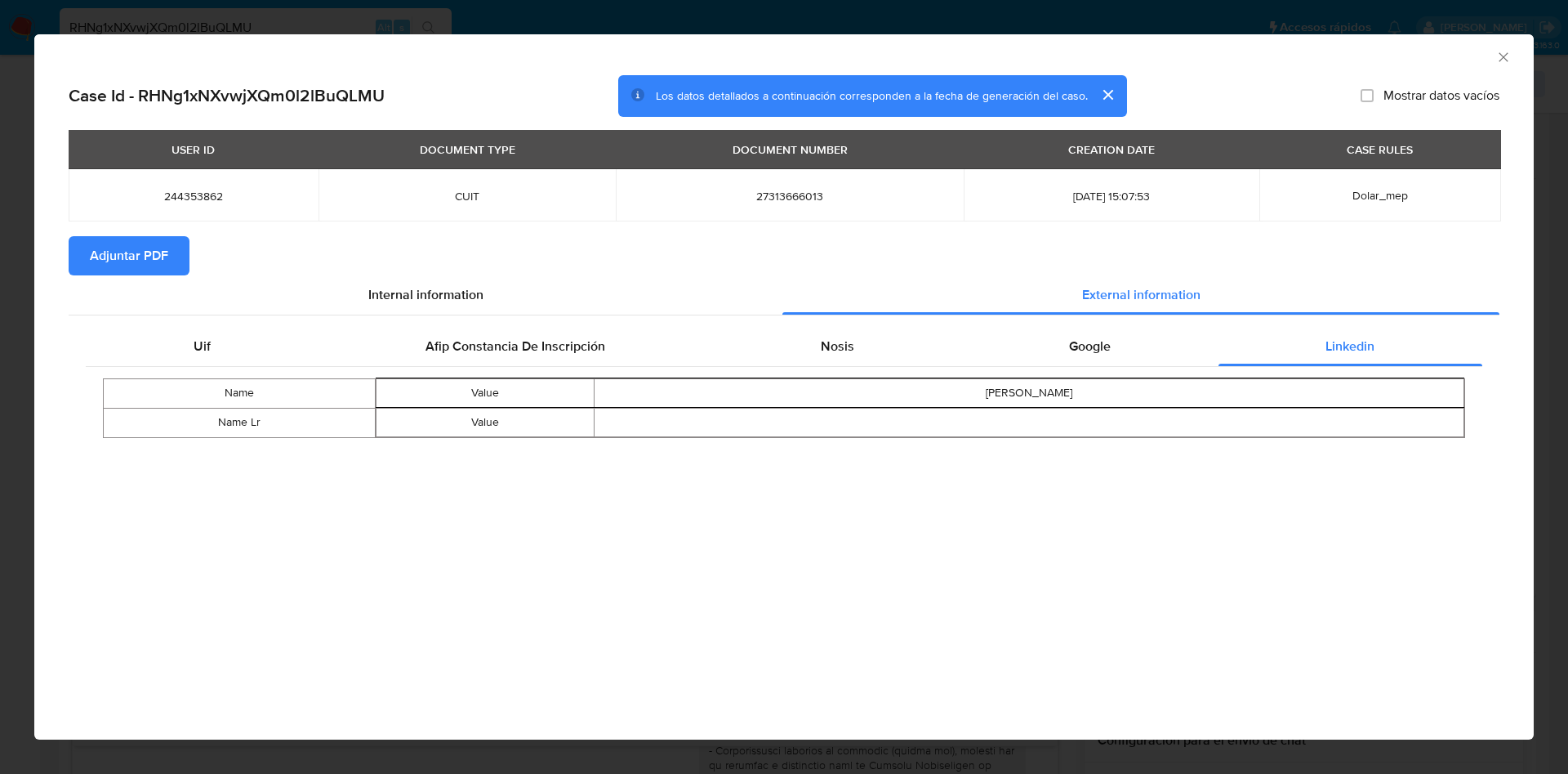
click at [157, 232] on div "USER ID DOCUMENT TYPE DOCUMENT NUMBER CREATION DATE CASE RULES 244353862 CUIT 2…" at bounding box center [784, 183] width 1432 height 107
click at [154, 235] on div "USER ID DOCUMENT TYPE DOCUMENT NUMBER CREATION DATE CASE RULES 244353862 CUIT 2…" at bounding box center [784, 183] width 1432 height 107
click at [152, 237] on span "Adjuntar PDF" at bounding box center [129, 255] width 78 height 36
click at [1500, 61] on icon "Cerrar ventana" at bounding box center [1504, 57] width 9 height 9
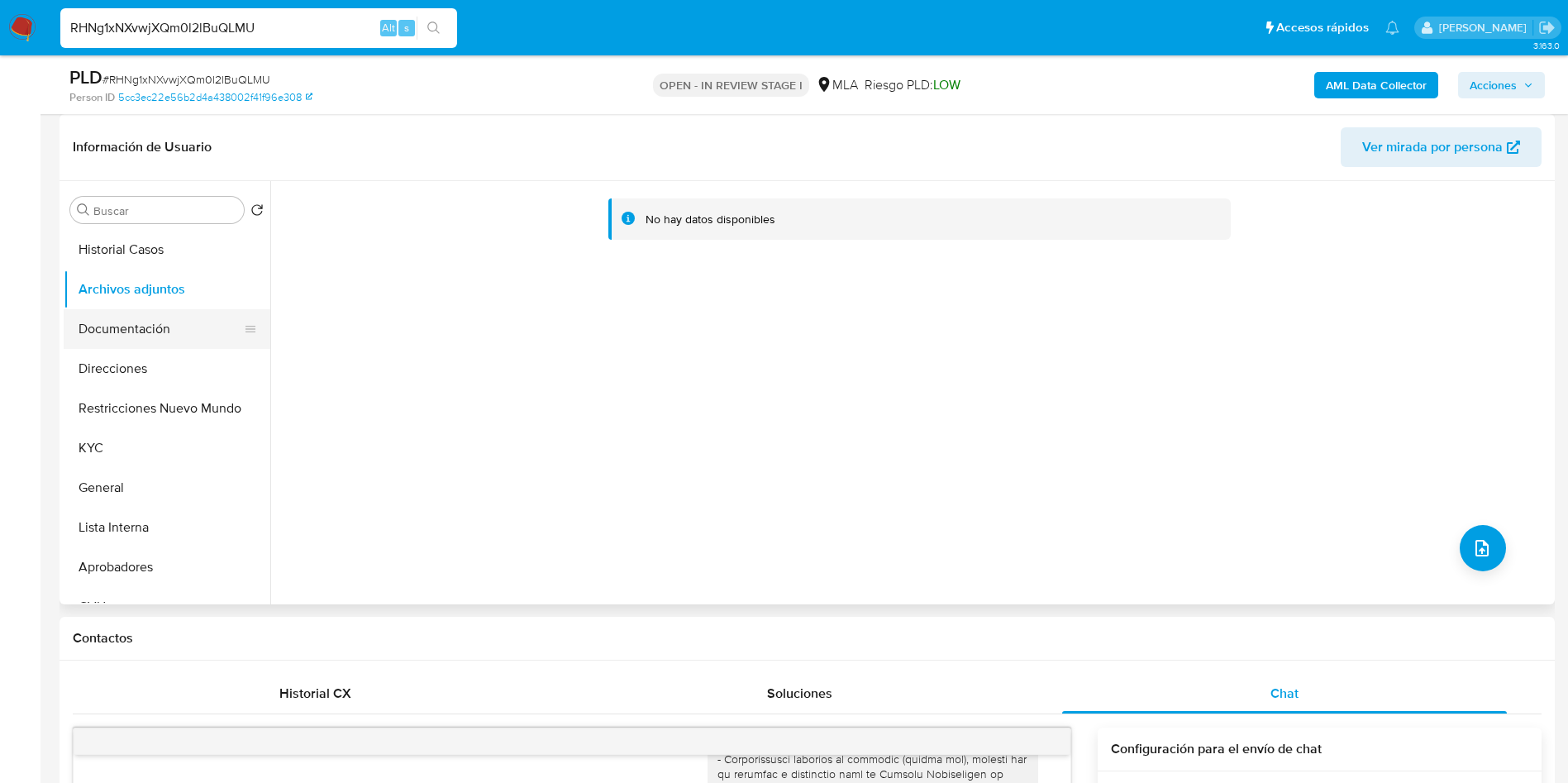
click at [115, 311] on button "Documentación" at bounding box center [160, 329] width 194 height 40
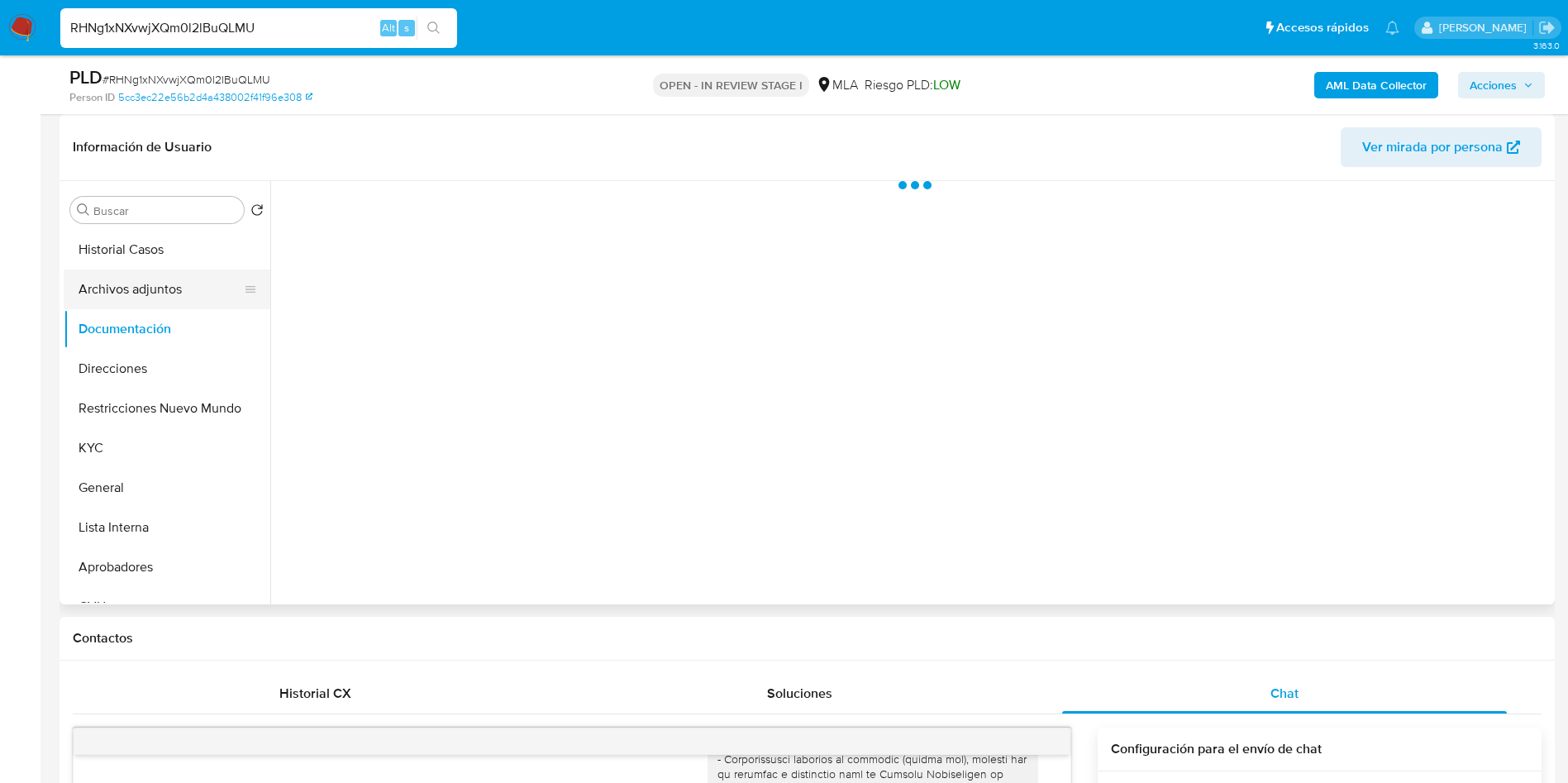
click at [117, 279] on button "Archivos adjuntos" at bounding box center [160, 289] width 194 height 40
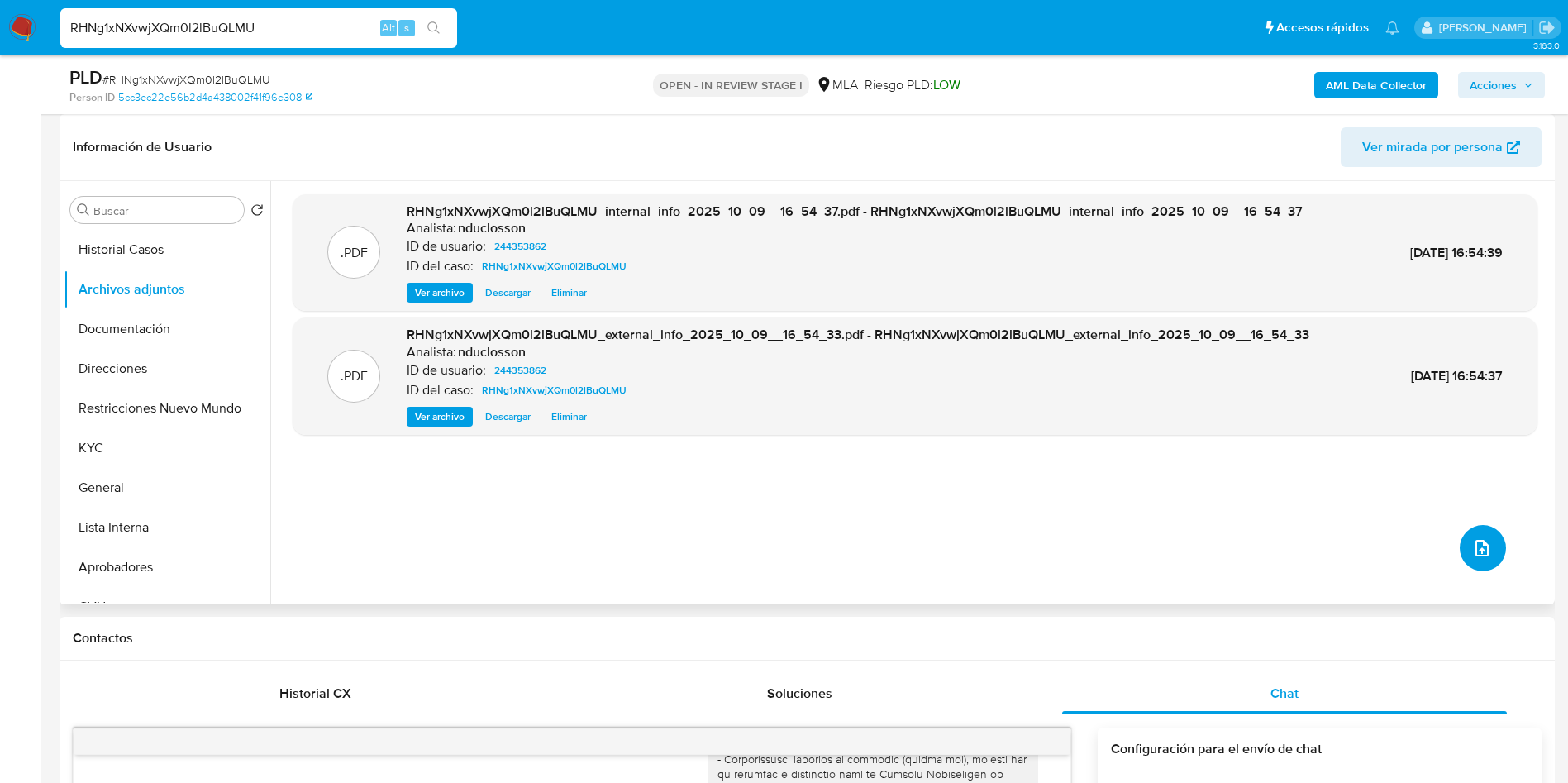
click at [1474, 531] on button "upload-file" at bounding box center [1483, 548] width 46 height 46
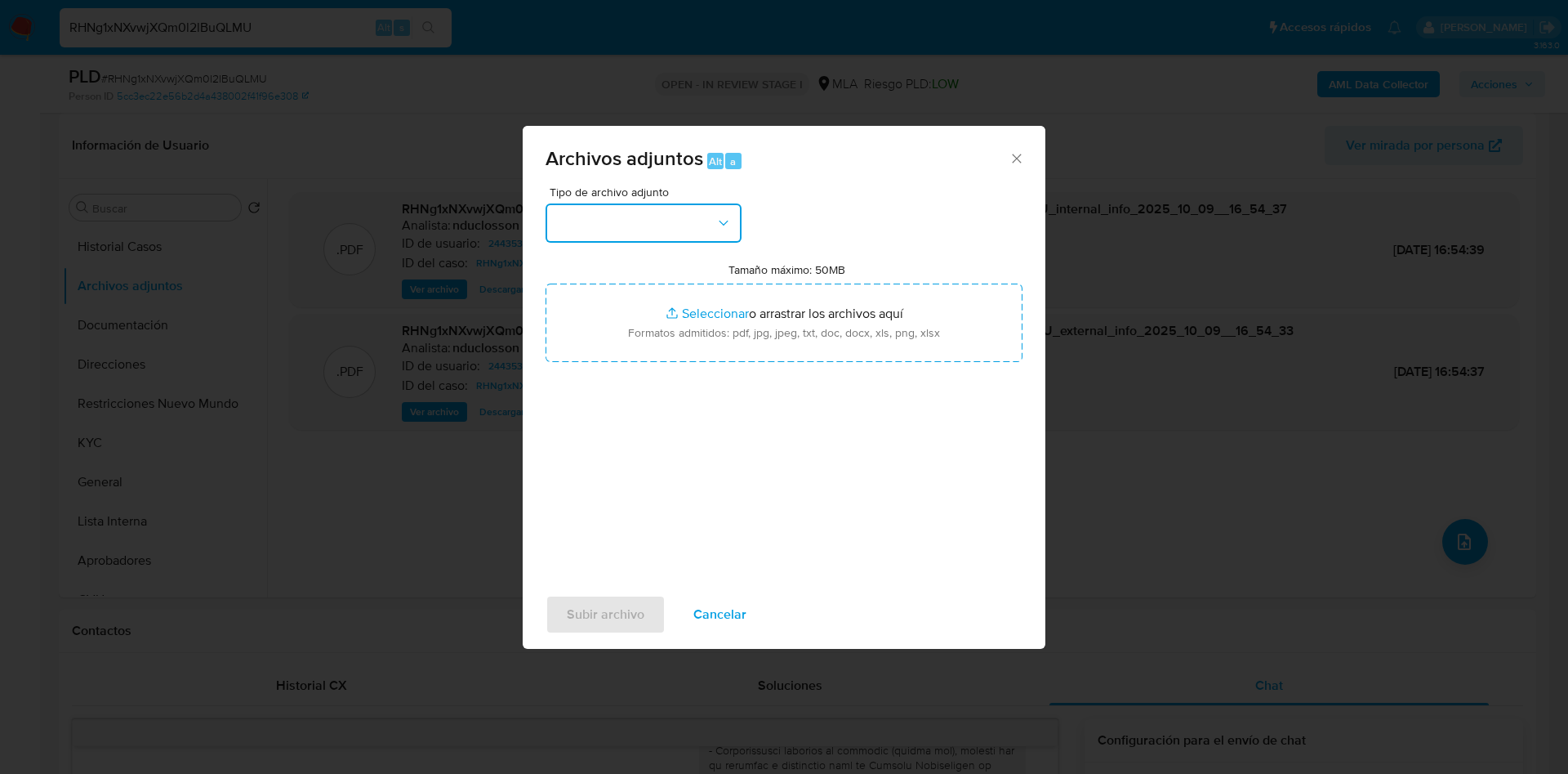
click at [633, 222] on button "button" at bounding box center [644, 223] width 196 height 39
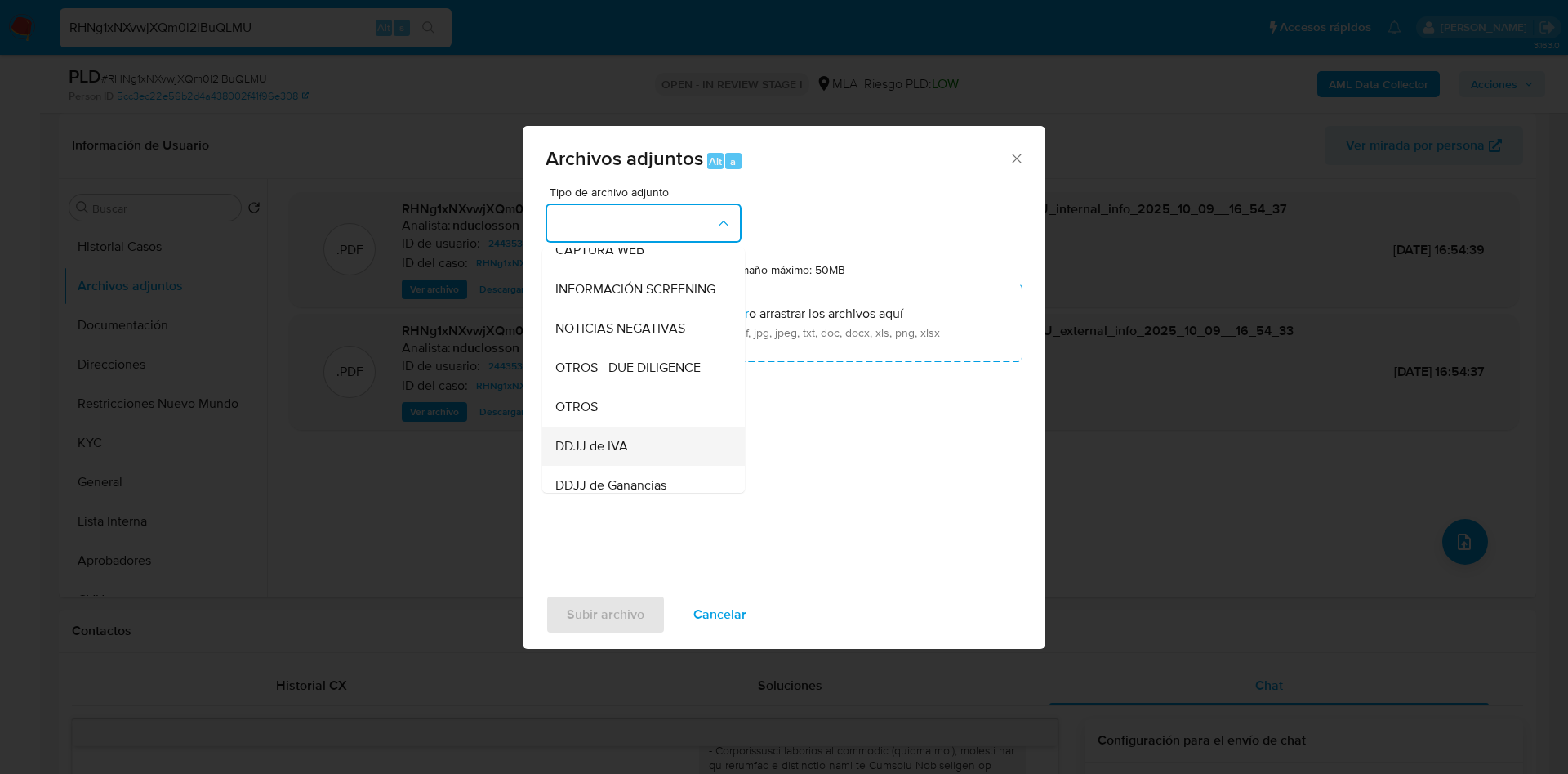
scroll to position [208, 0]
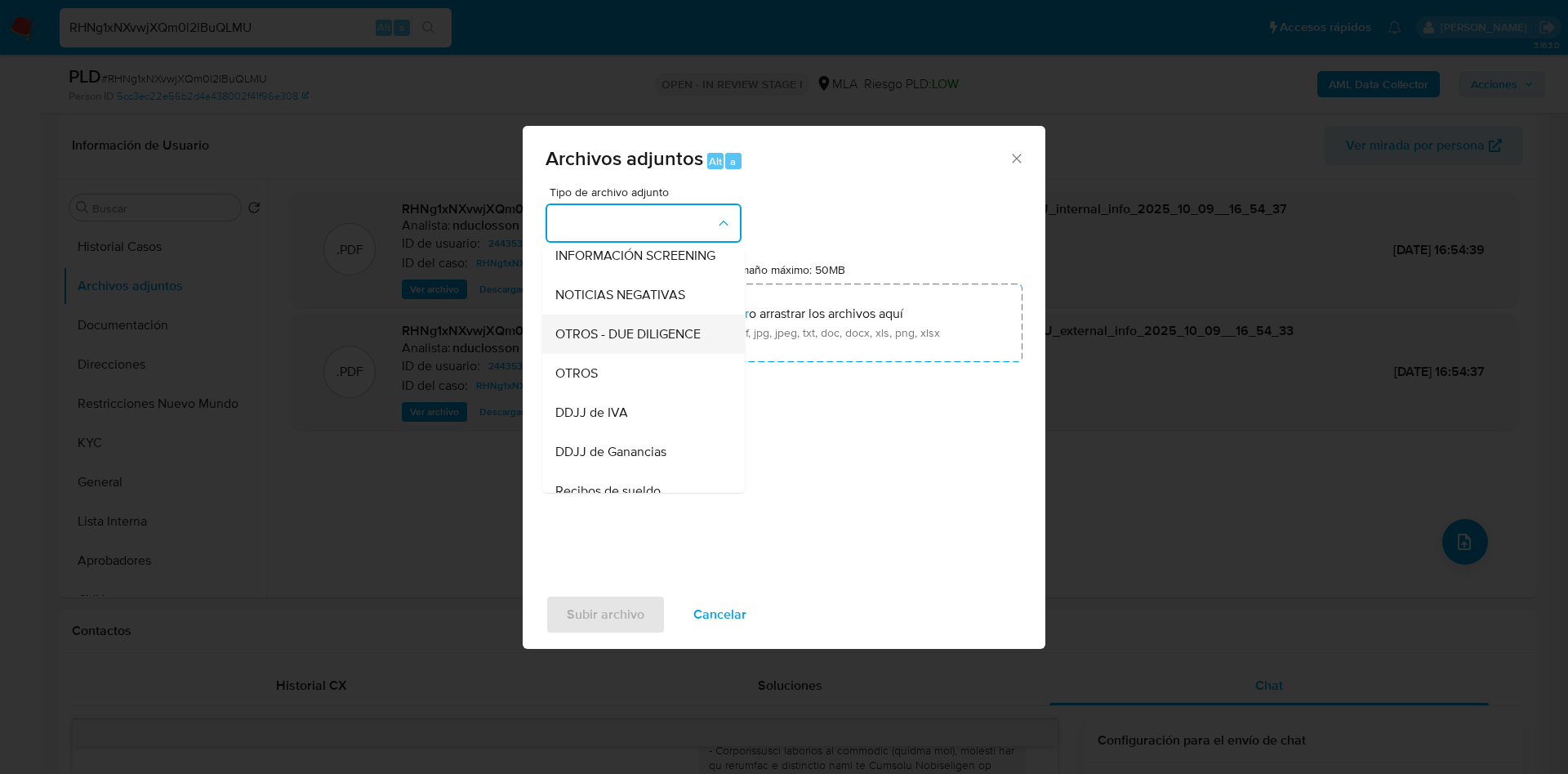
click at [568, 354] on div "OTROS - DUE DILIGENCE" at bounding box center [638, 335] width 166 height 39
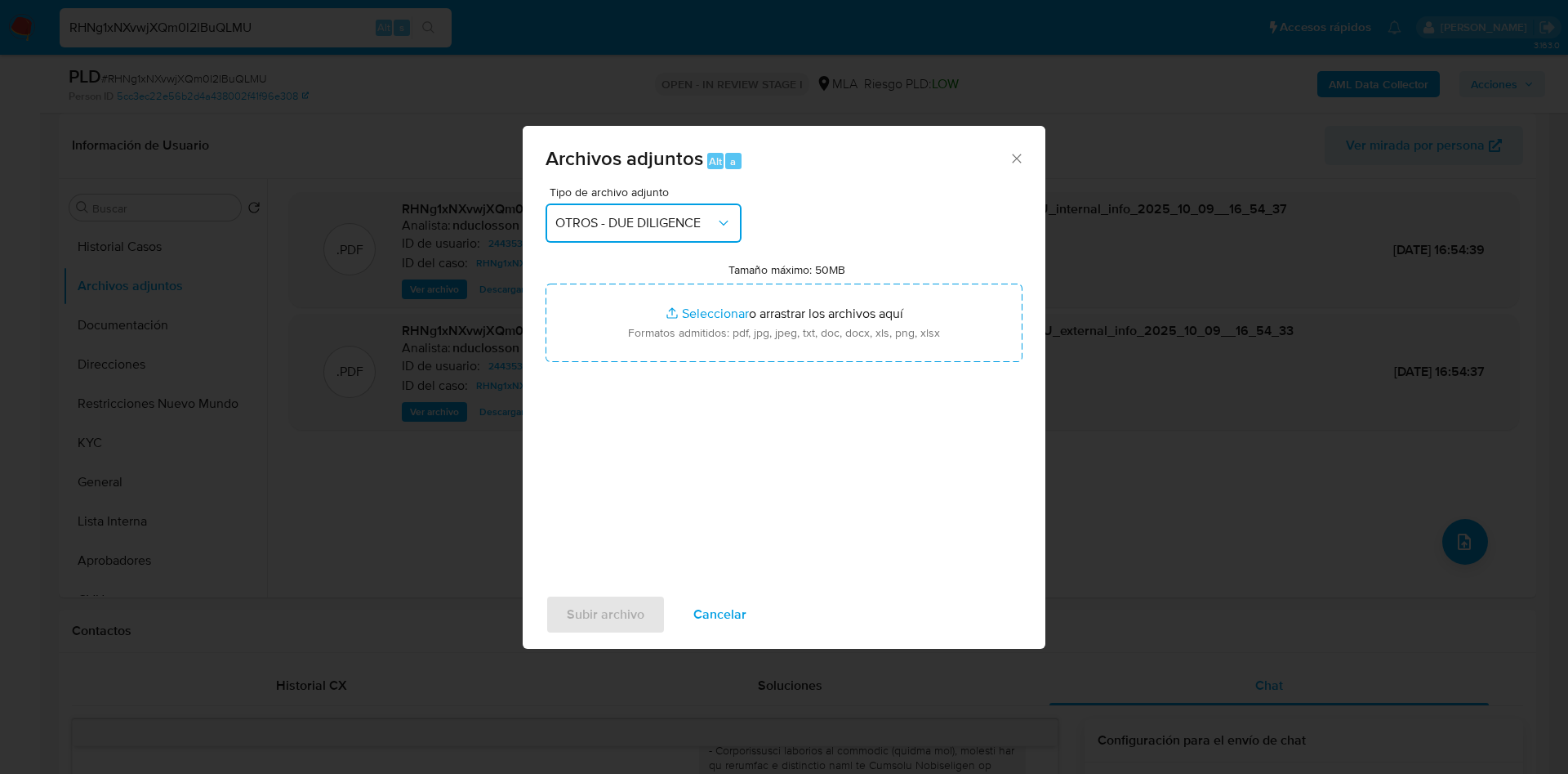
drag, startPoint x: 618, startPoint y: 208, endPoint x: 620, endPoint y: 227, distance: 19.1
click at [620, 208] on button "OTROS - DUE DILIGENCE" at bounding box center [644, 223] width 196 height 39
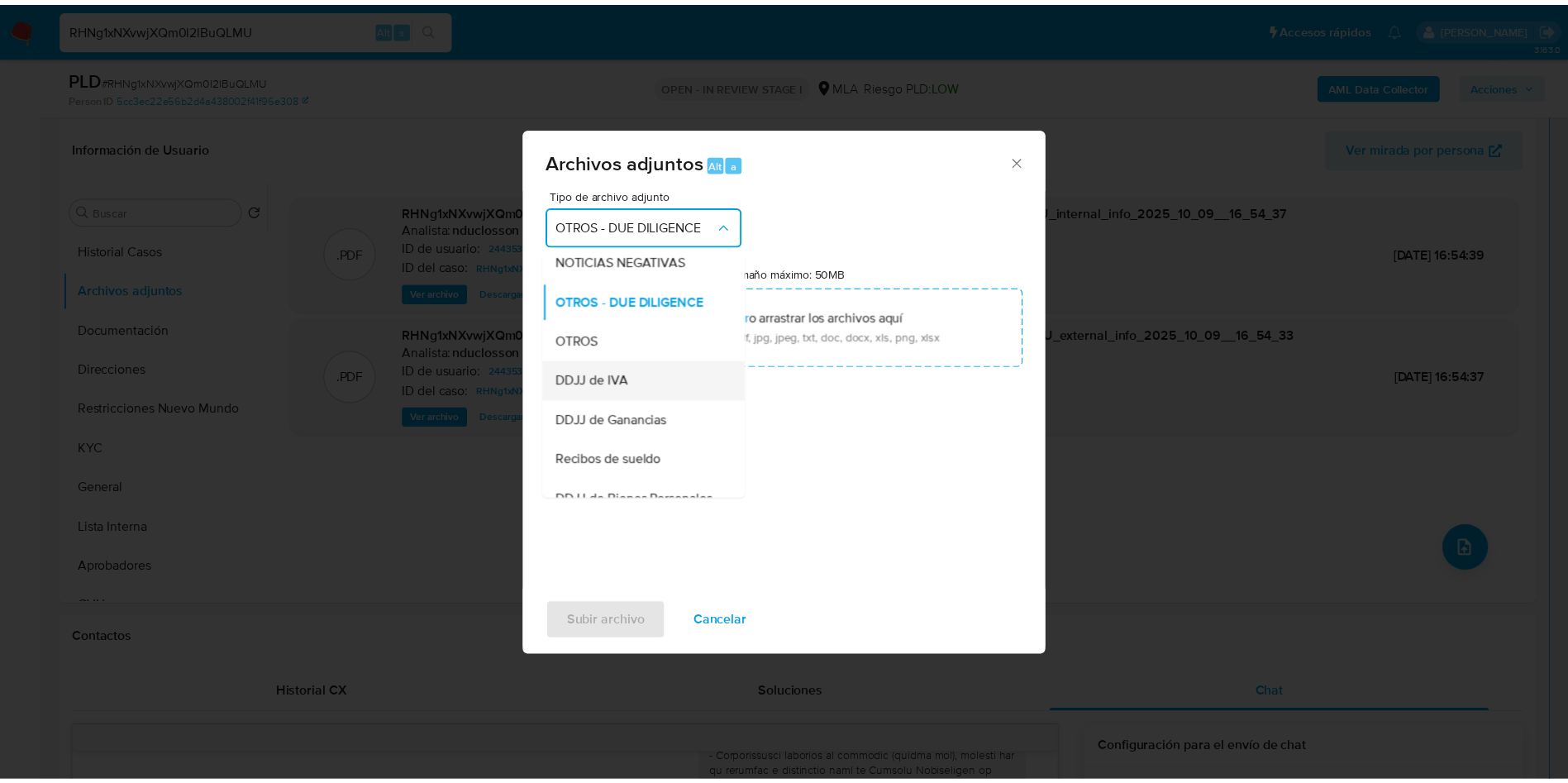
scroll to position [322, 0]
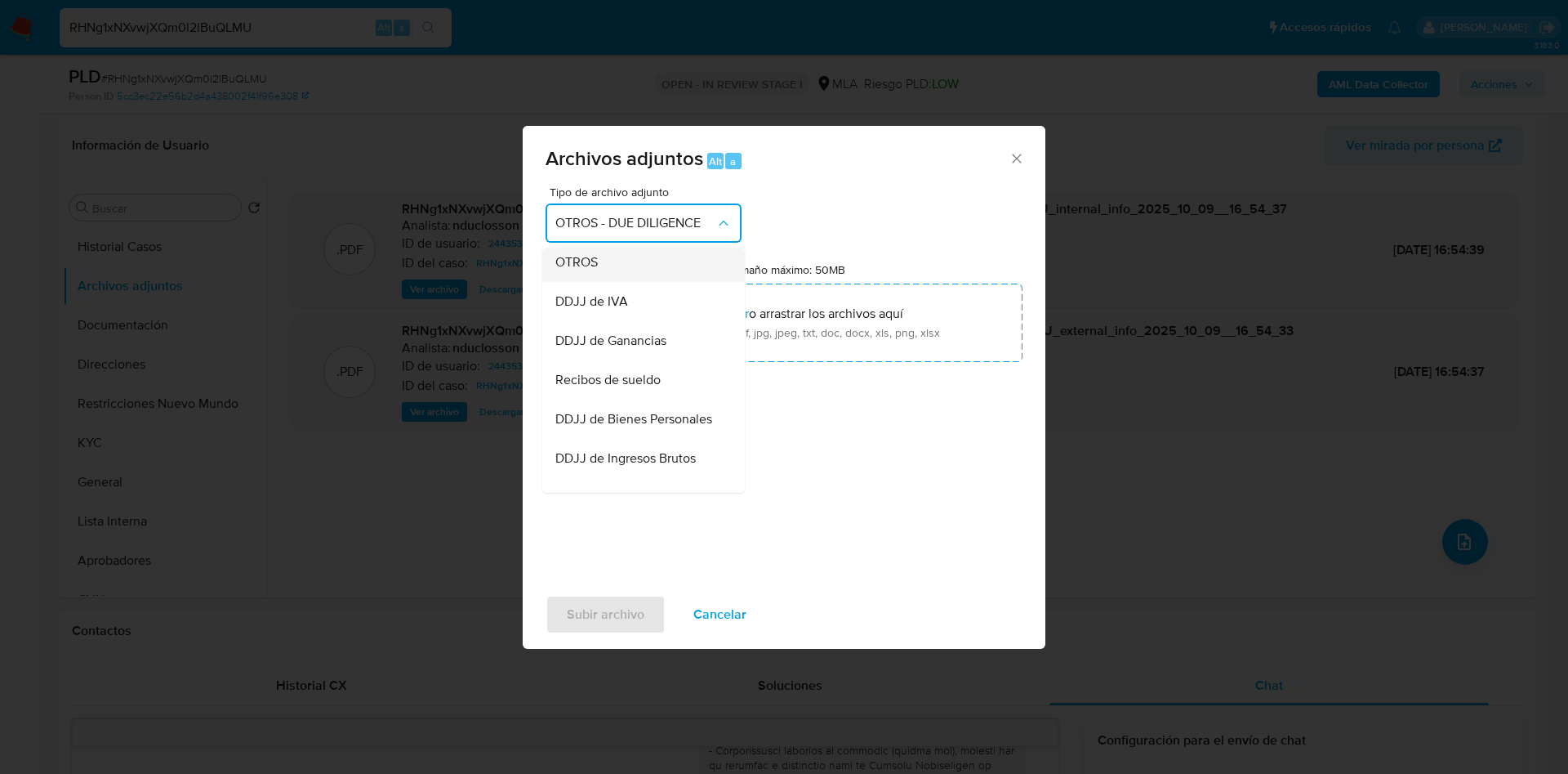
click at [573, 270] on span "OTROS" at bounding box center [576, 262] width 42 height 16
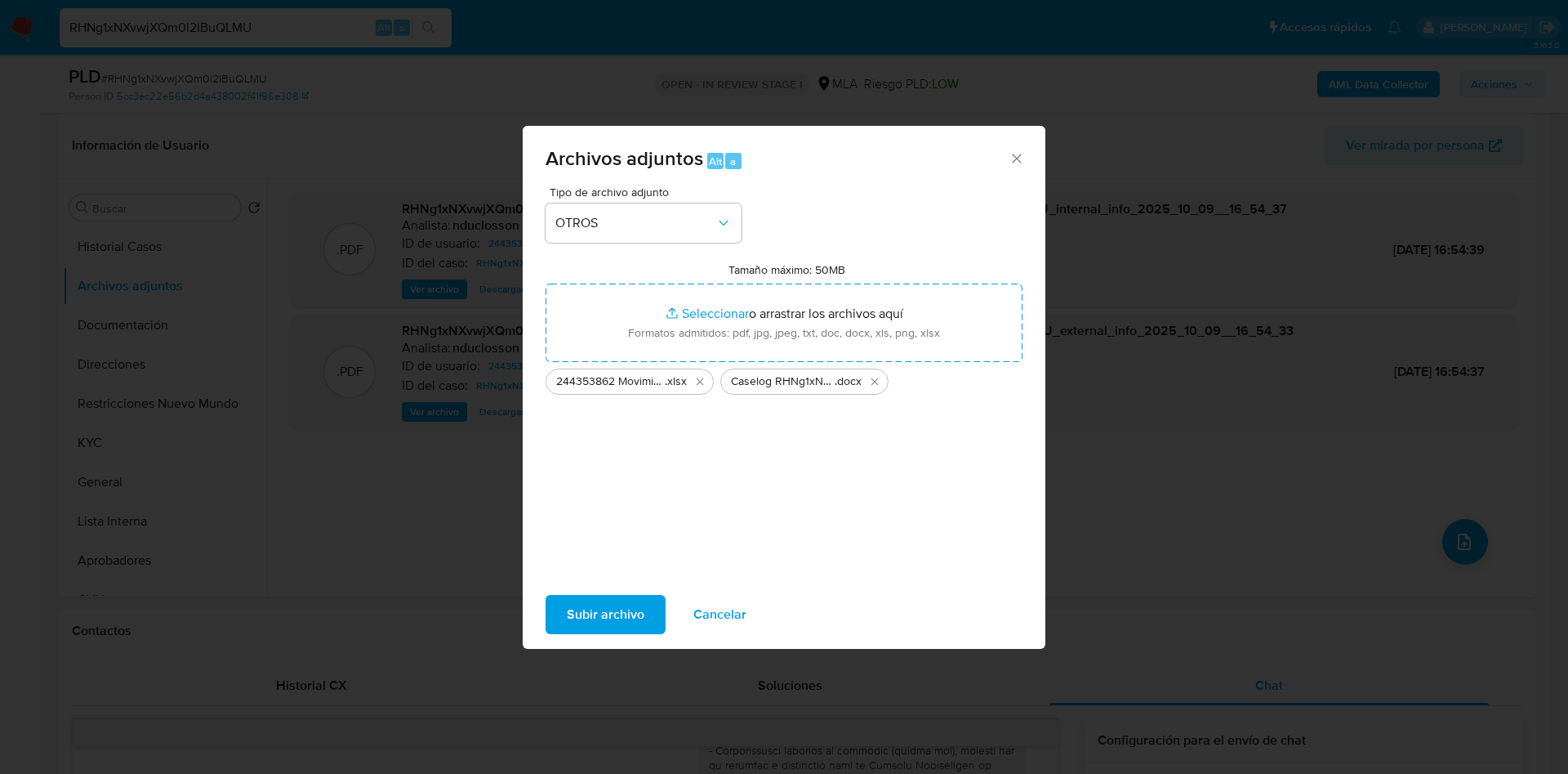
click at [607, 618] on span "Subir archivo" at bounding box center [606, 614] width 78 height 36
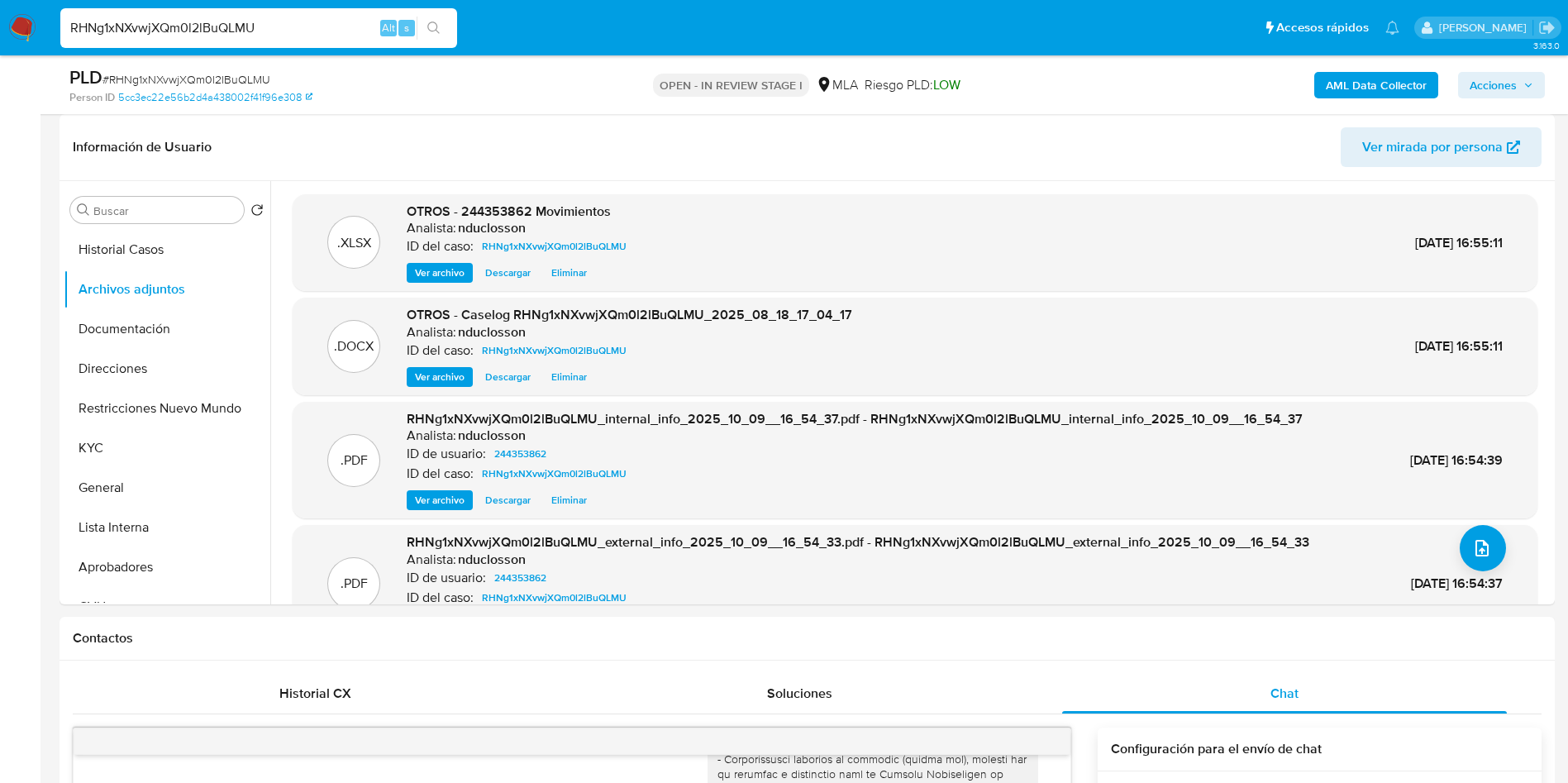
click at [148, 17] on input "RHNg1xNXvwjXQm0l2lBuQLMU" at bounding box center [259, 27] width 397 height 22
paste input "XVZmxRUyPS9SemlolcPLNygo"
type input "XVZmxRUyPS9SemlolcPLNygo"
click at [429, 23] on icon "search-icon" at bounding box center [434, 28] width 13 height 13
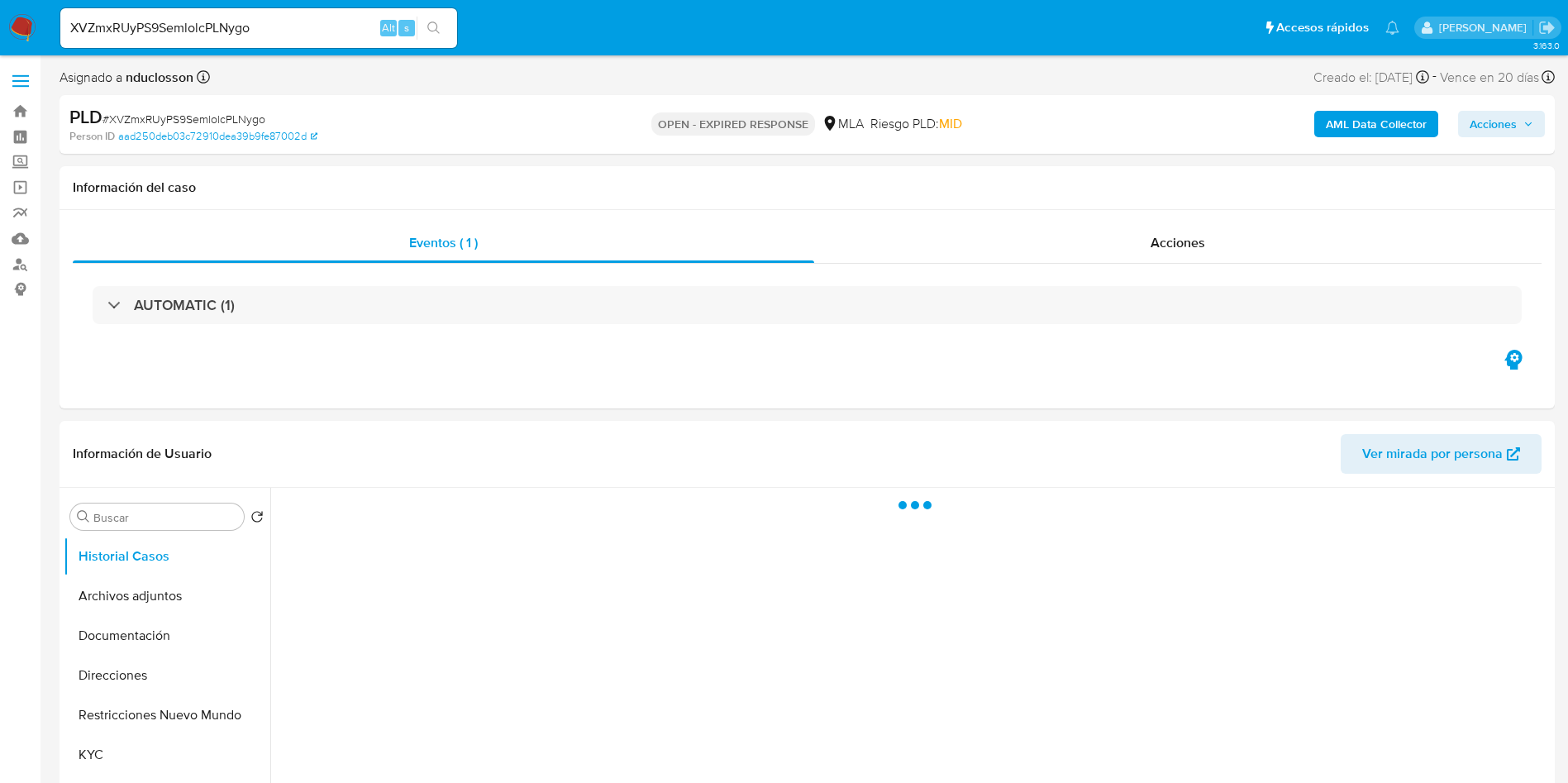
select select "10"
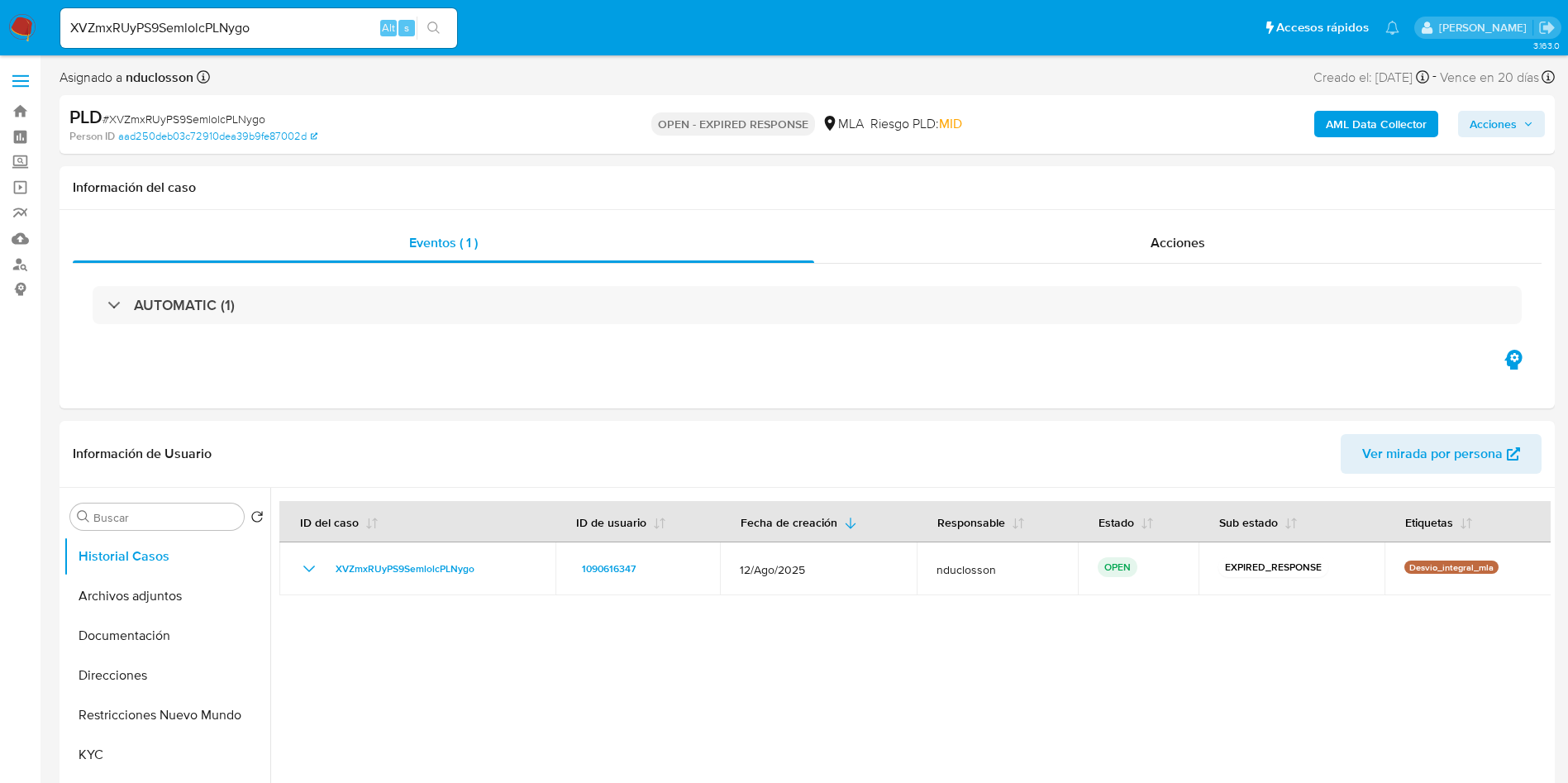
click at [122, 22] on input "XVZmxRUyPS9SemlolcPLNygo" at bounding box center [259, 27] width 397 height 22
paste input "OgHDteO2GQkyG99xjEVya9Hl"
type input "OgHDteO2GQkyG99xjEVya9Hl"
click at [437, 23] on icon "search-icon" at bounding box center [434, 28] width 13 height 13
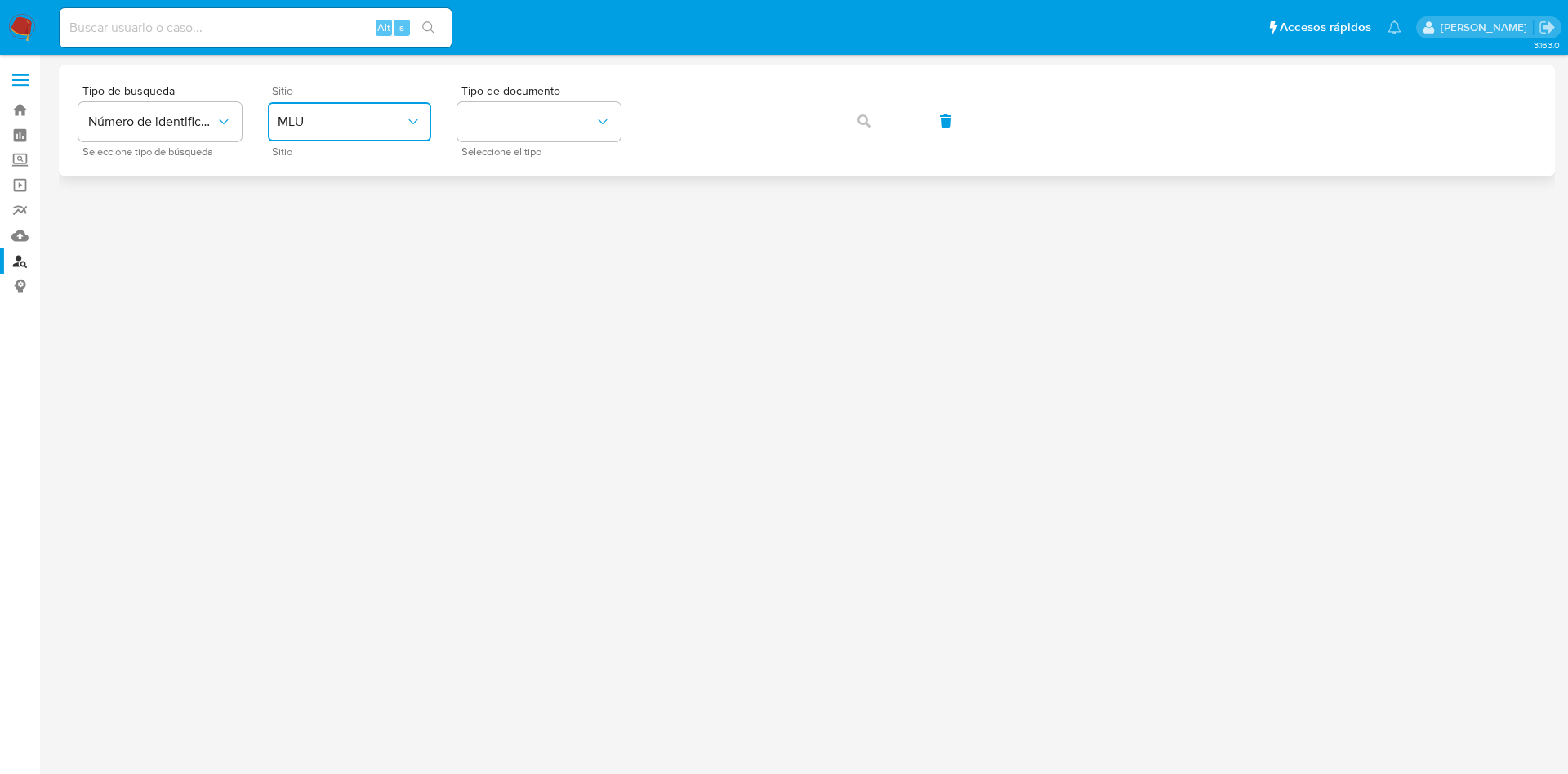
click at [378, 128] on span "MLU" at bounding box center [341, 122] width 127 height 16
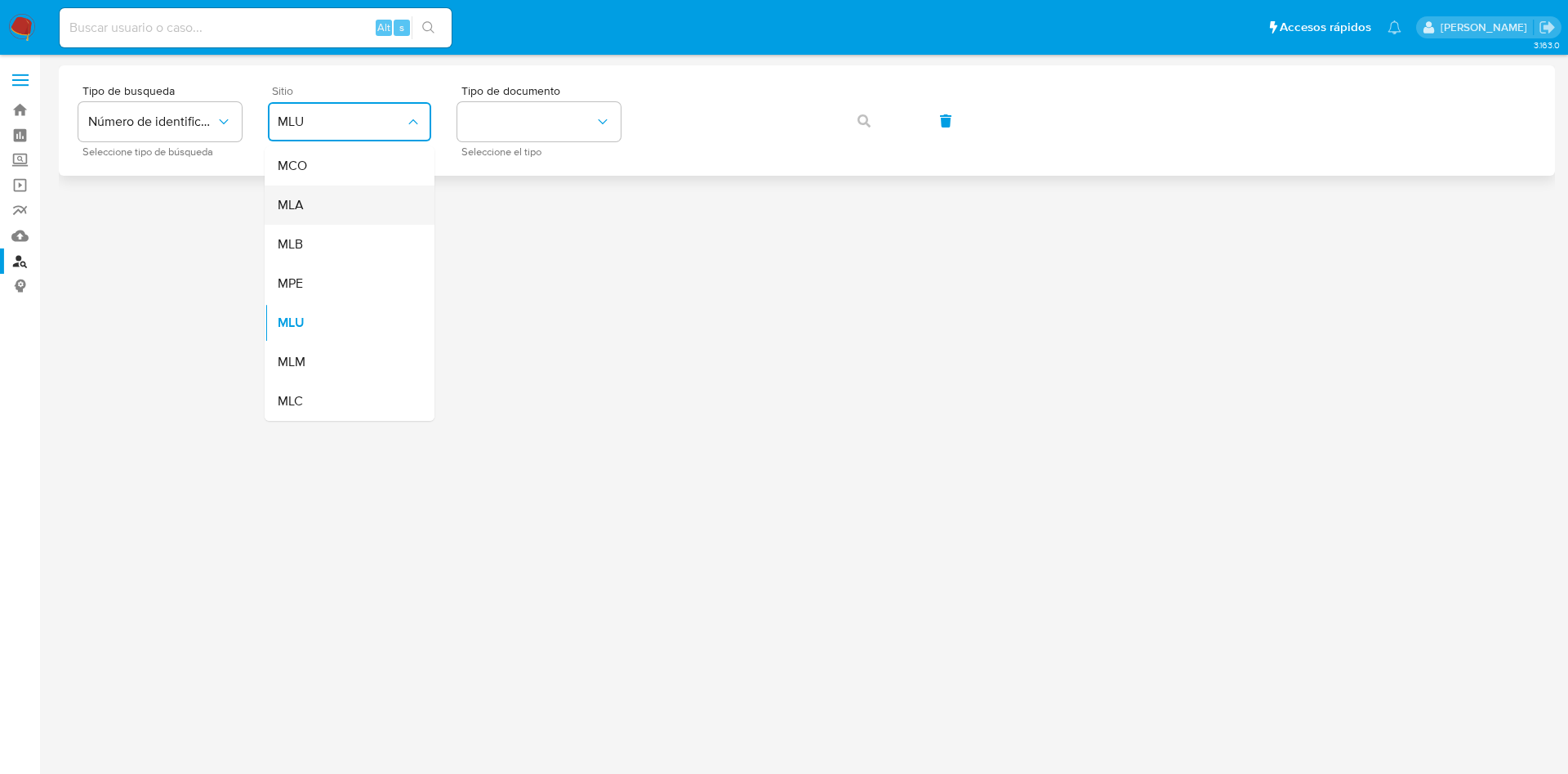
click at [370, 221] on div "MLA" at bounding box center [344, 205] width 134 height 39
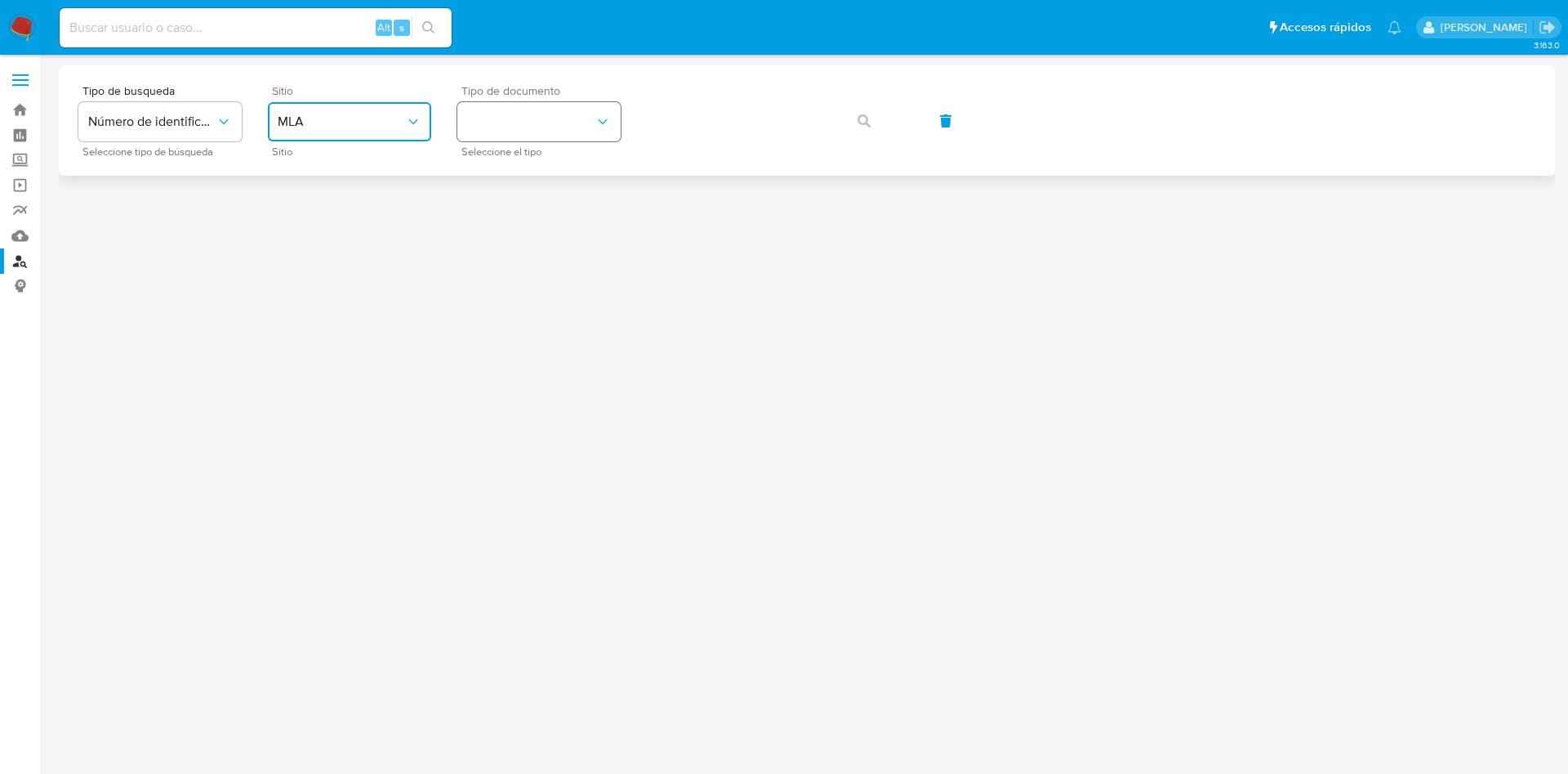
click at [542, 117] on button "identificationType" at bounding box center [539, 122] width 164 height 39
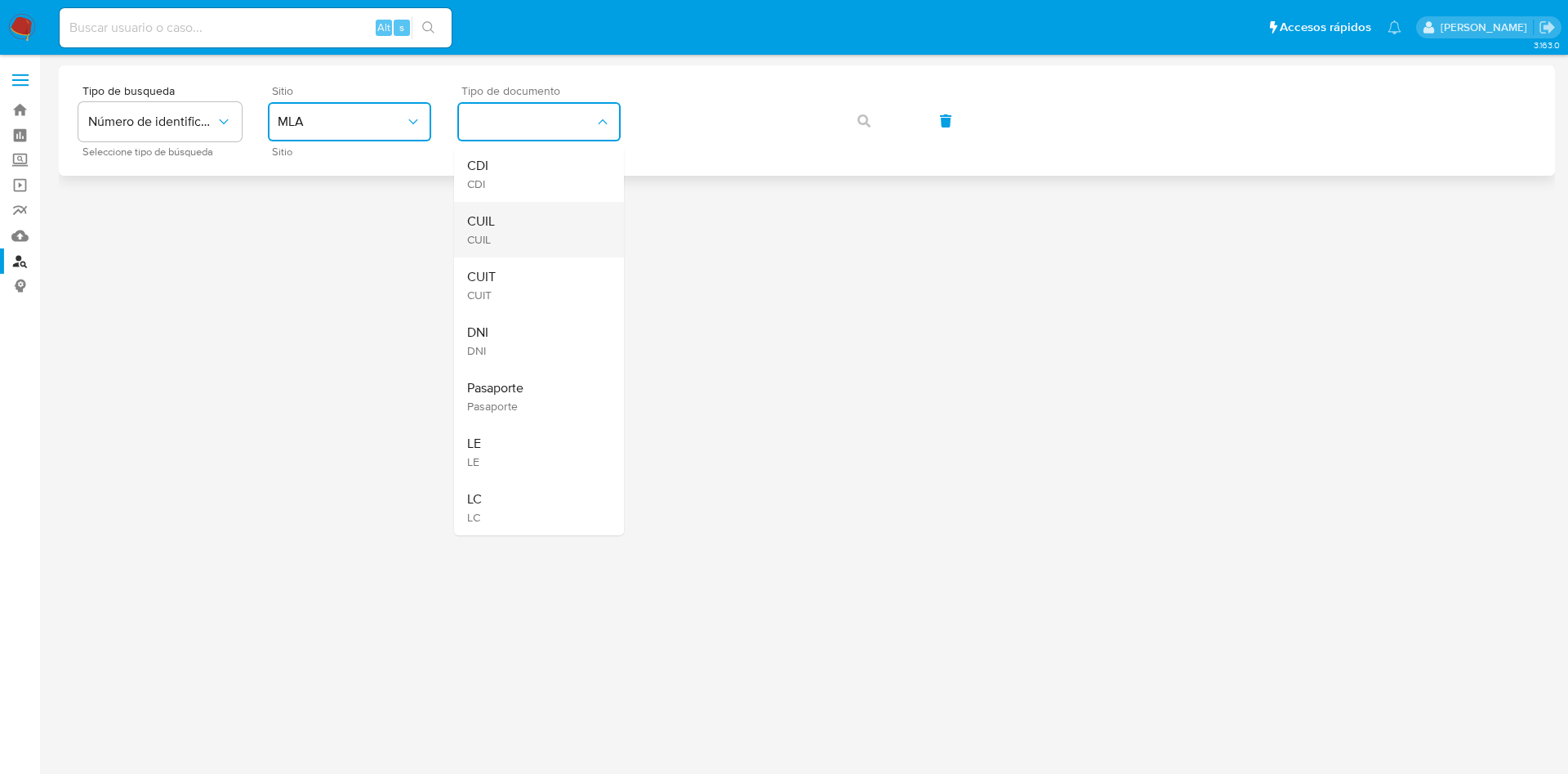
click at [569, 207] on div "CUIL CUIL" at bounding box center [534, 229] width 134 height 55
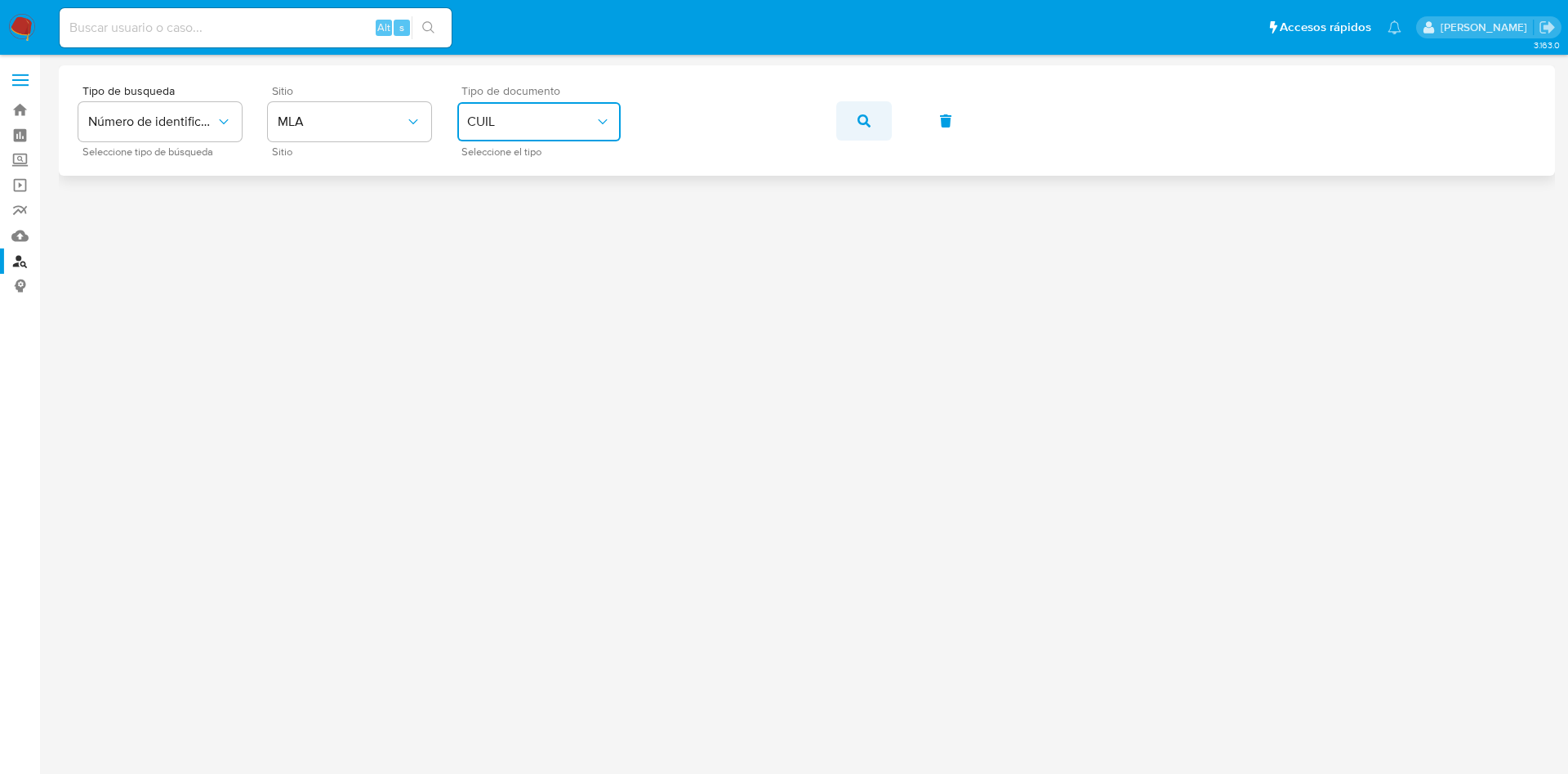
click at [882, 122] on button "button" at bounding box center [863, 121] width 55 height 39
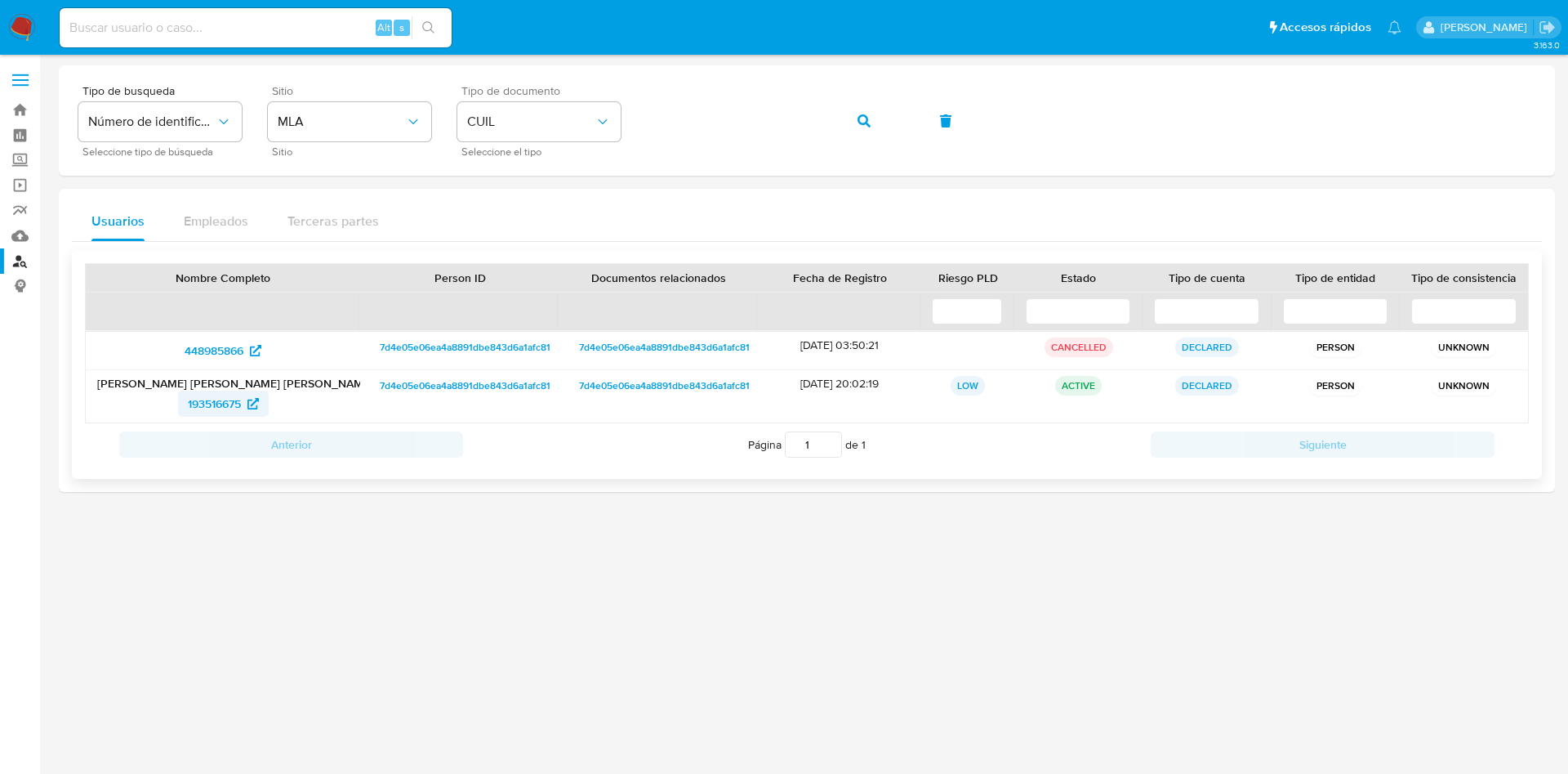
click at [214, 404] on span "193516675" at bounding box center [214, 404] width 53 height 26
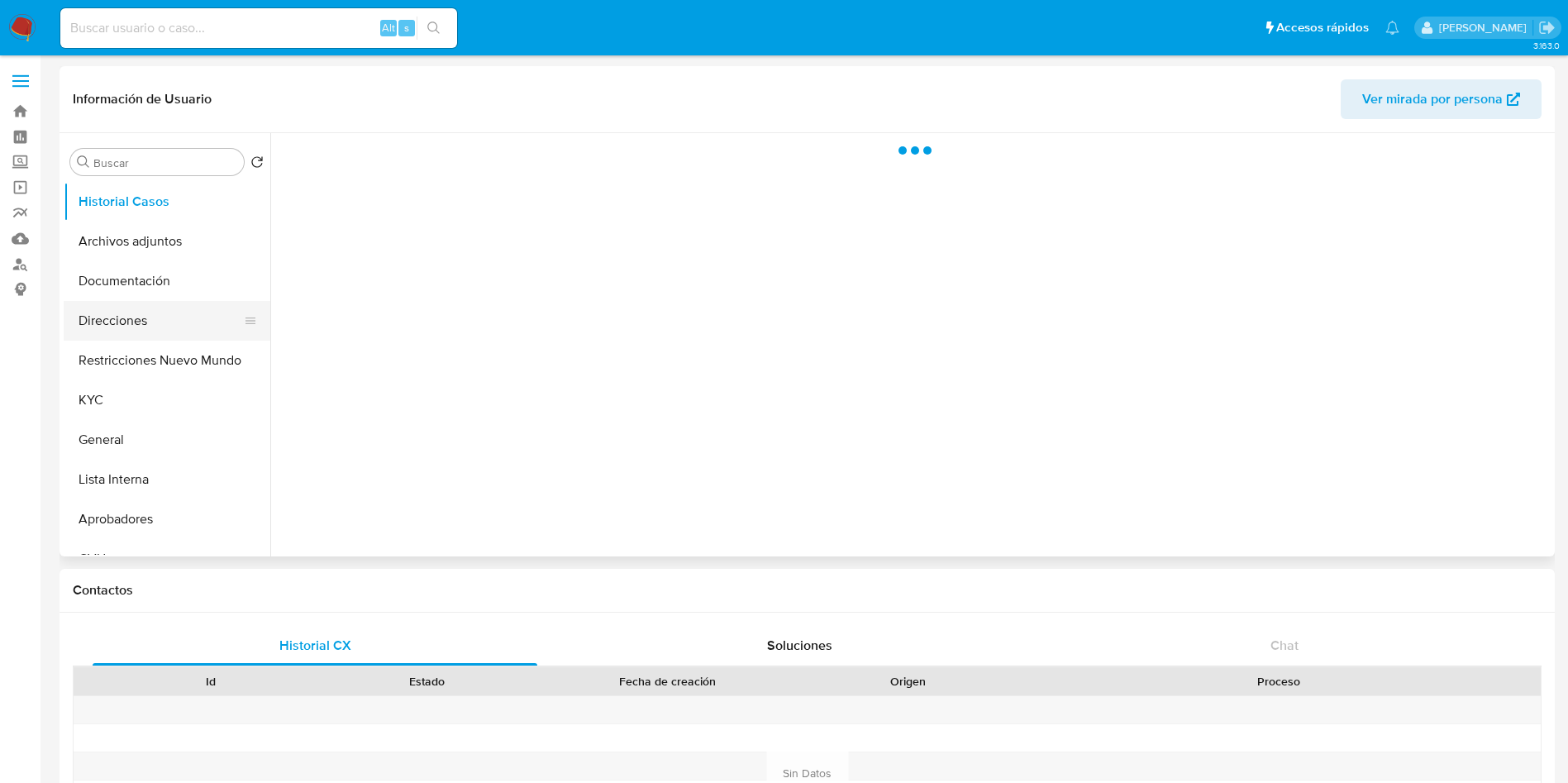
select select "10"
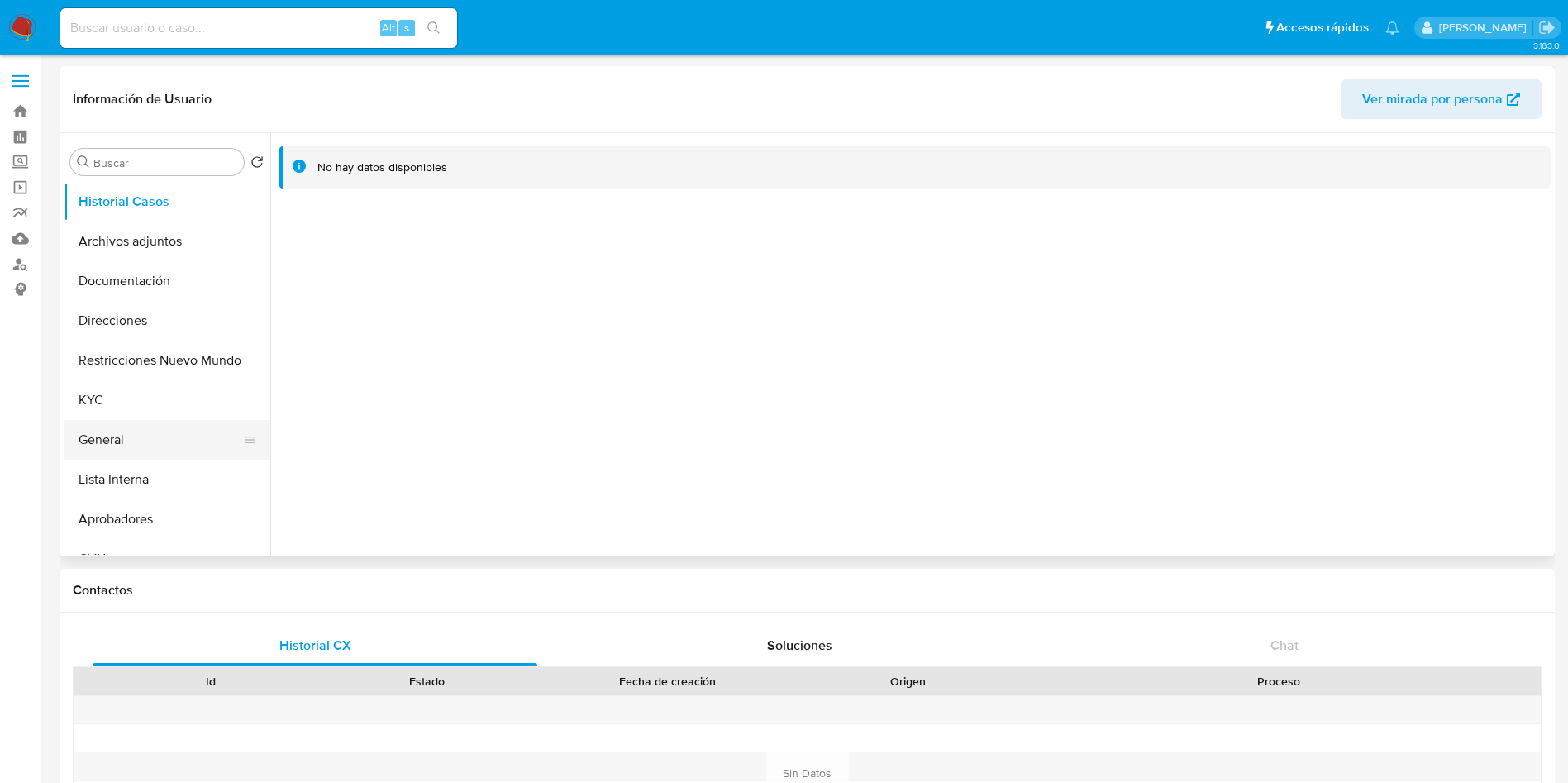
click at [151, 448] on button "General" at bounding box center [160, 440] width 194 height 40
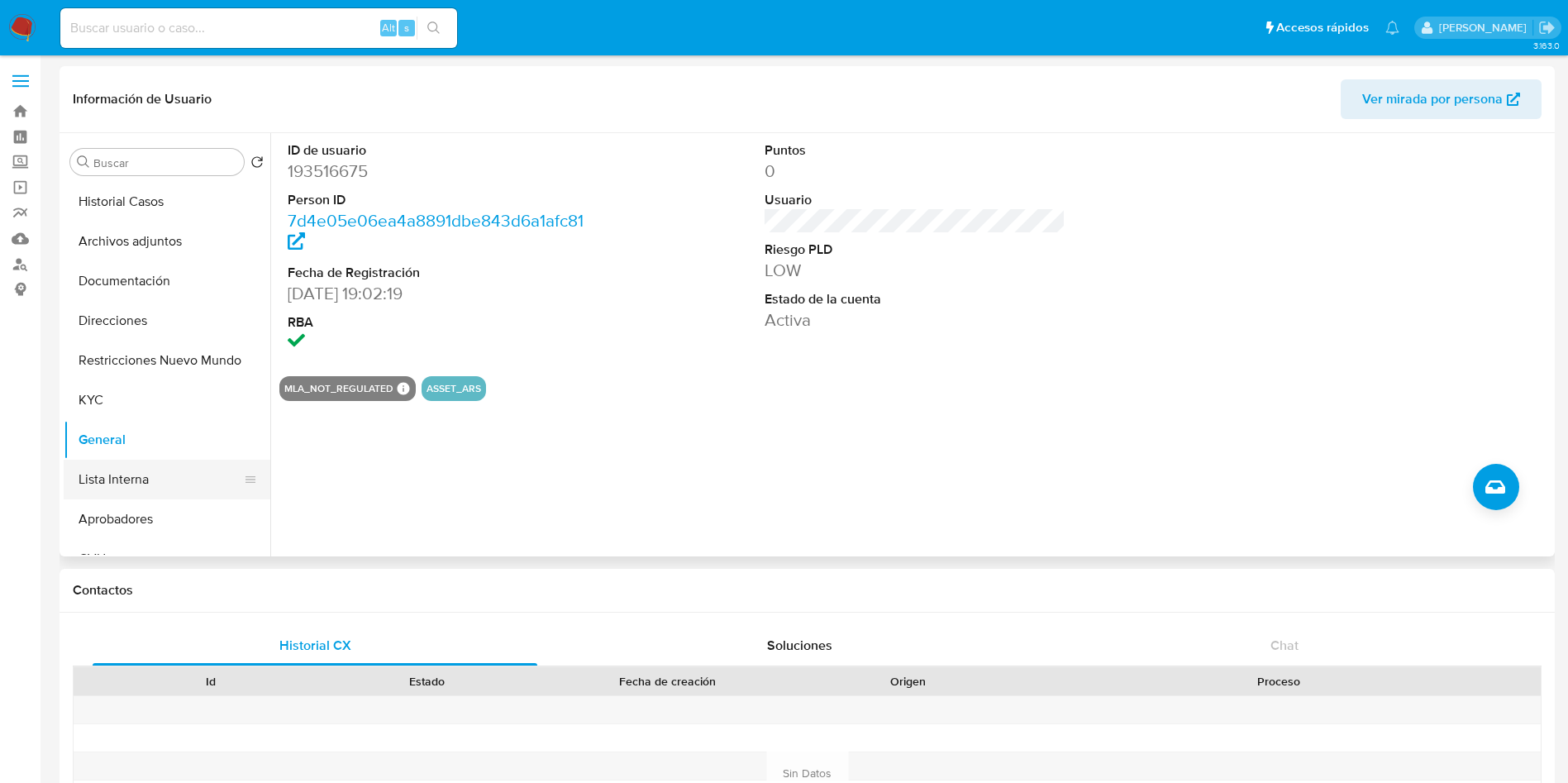
click at [148, 478] on button "Lista Interna" at bounding box center [160, 479] width 194 height 40
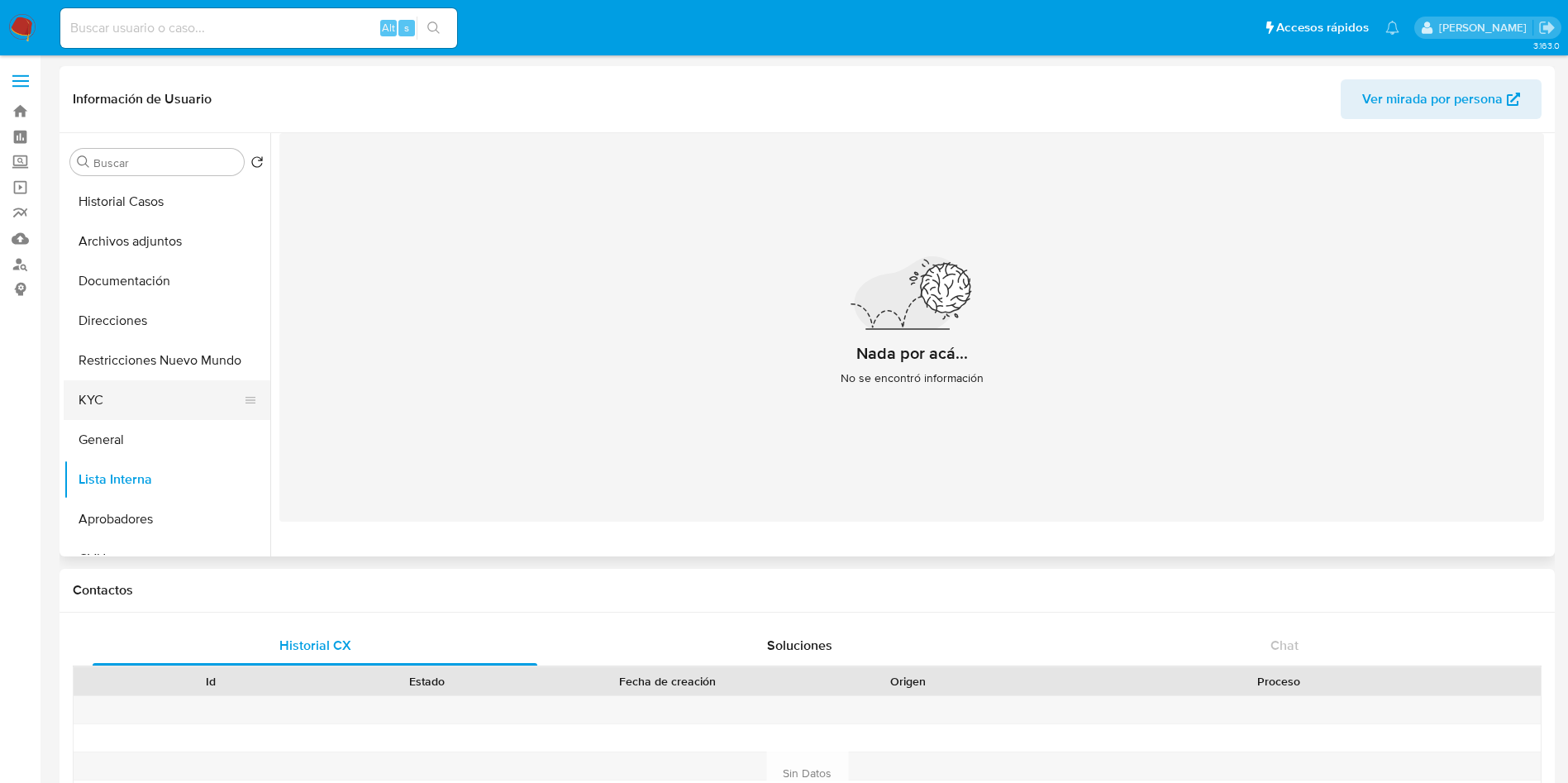
click at [135, 385] on button "KYC" at bounding box center [160, 400] width 194 height 40
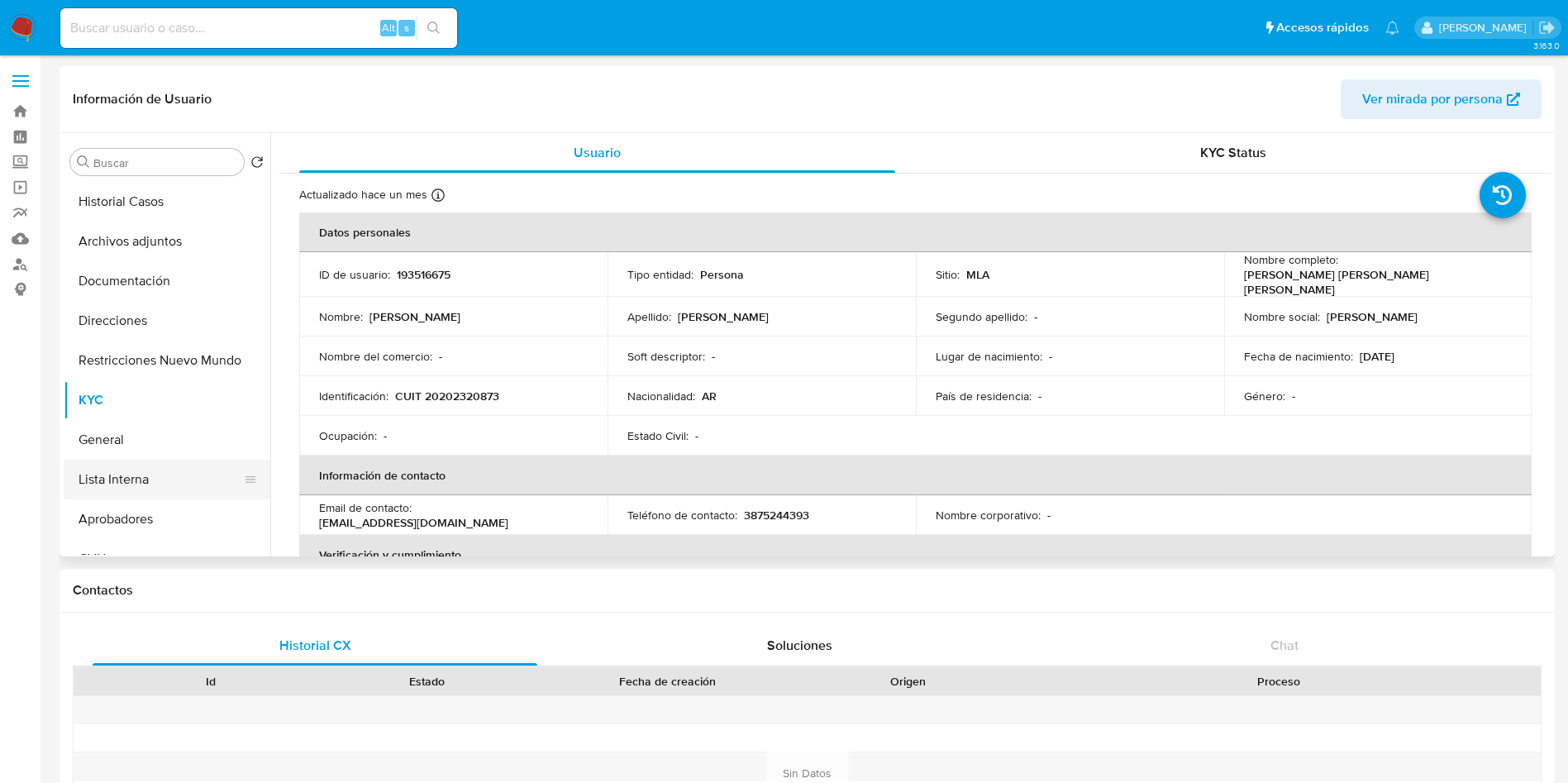
click at [102, 463] on button "Lista Interna" at bounding box center [160, 479] width 194 height 40
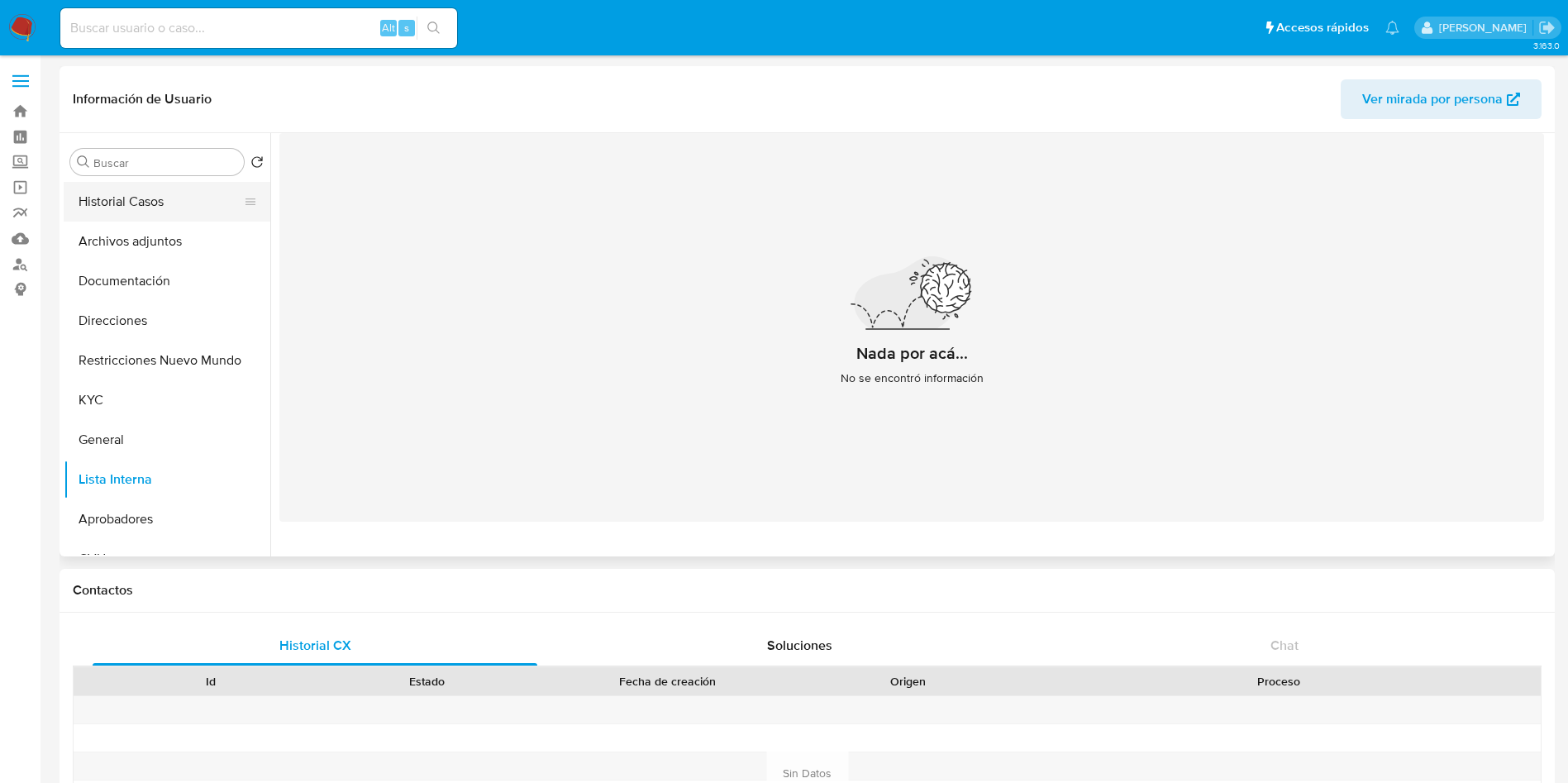
click at [131, 194] on button "Historial Casos" at bounding box center [160, 201] width 194 height 40
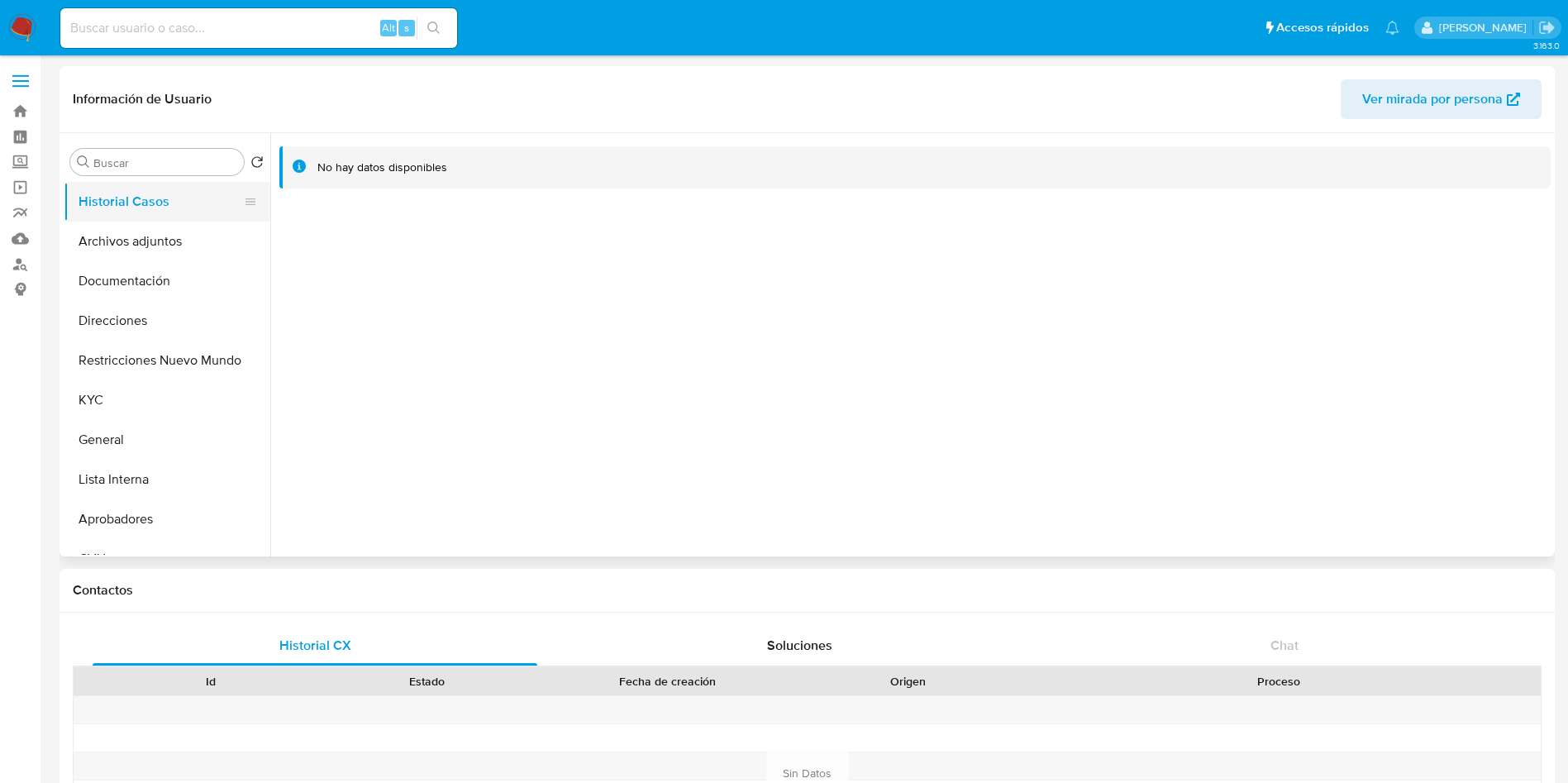
click at [73, 216] on button "Historial Casos" at bounding box center [160, 201] width 194 height 40
click at [94, 233] on button "Archivos adjuntos" at bounding box center [160, 241] width 194 height 40
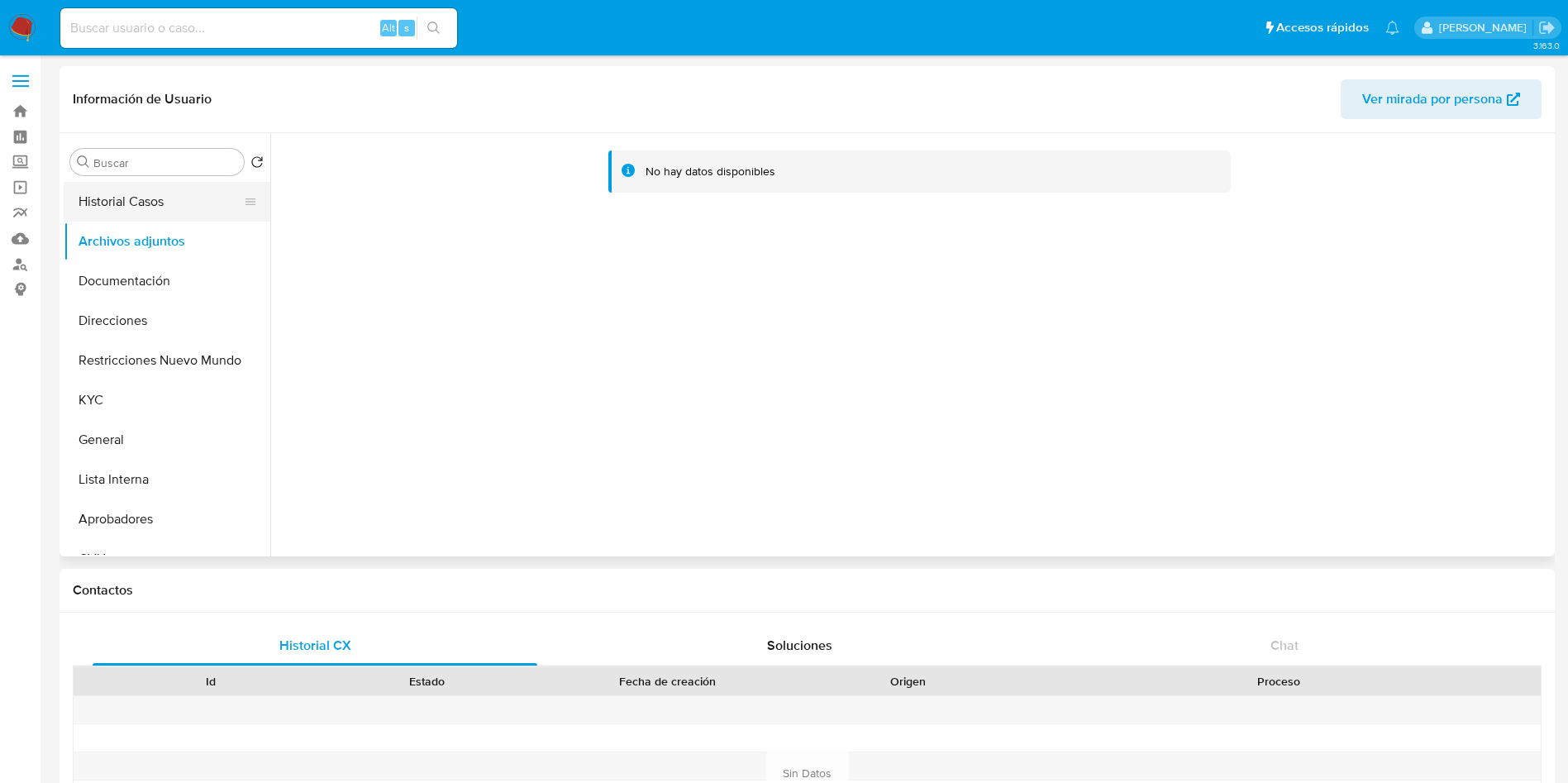
click at [161, 204] on button "Historial Casos" at bounding box center [160, 201] width 194 height 40
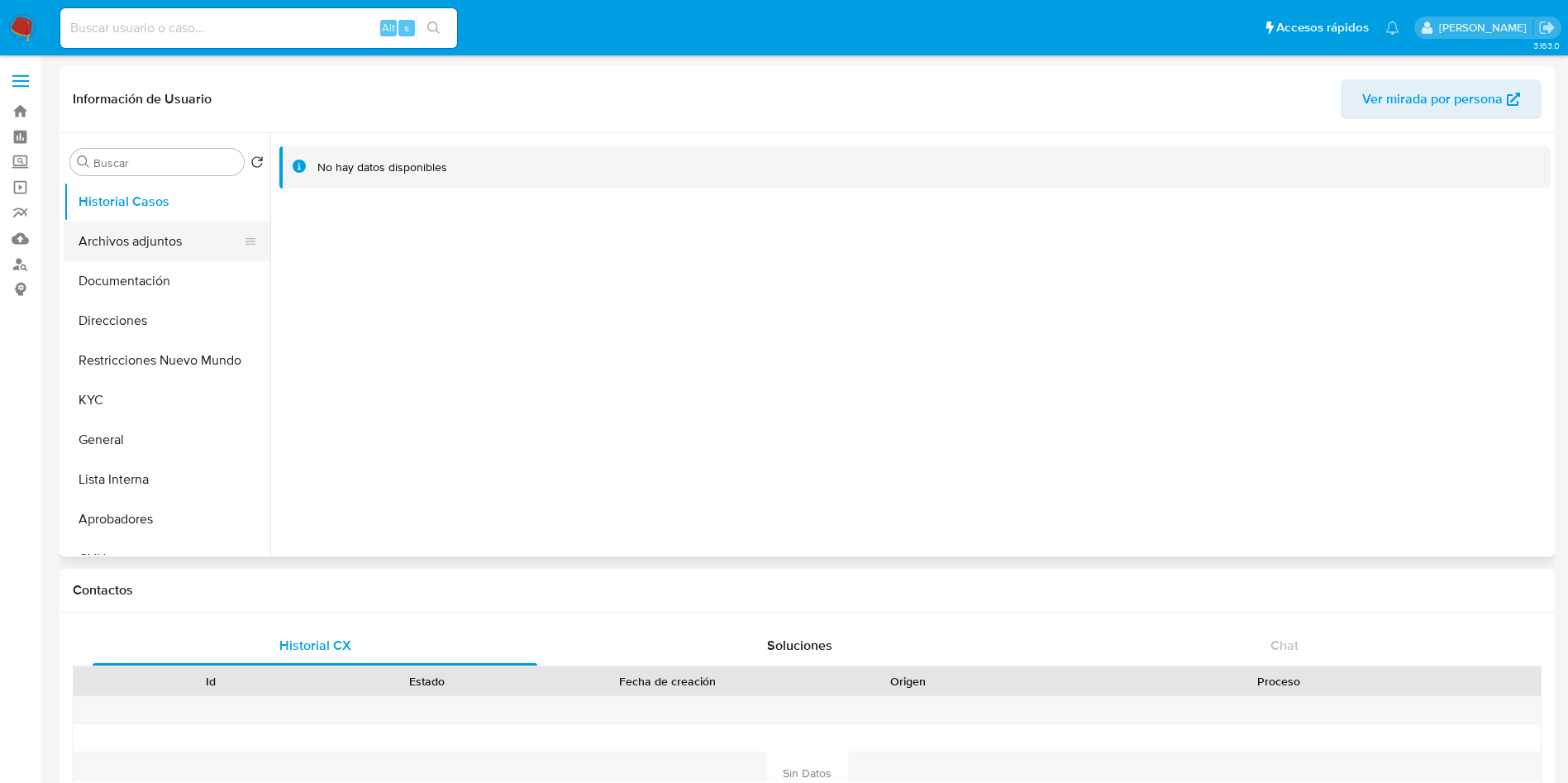
click at [144, 244] on button "Archivos adjuntos" at bounding box center [160, 241] width 194 height 40
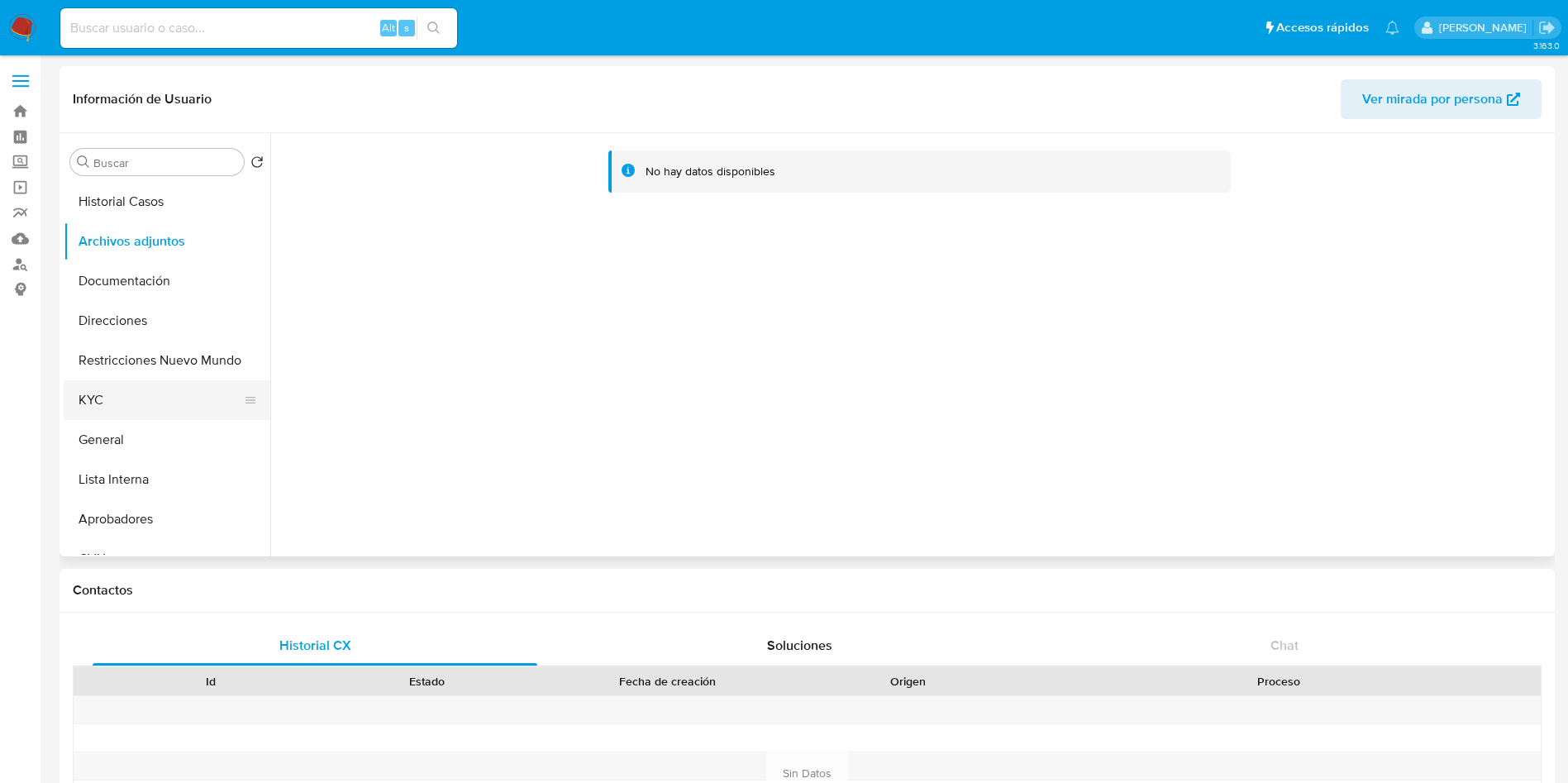
click at [79, 399] on button "KYC" at bounding box center [160, 400] width 194 height 40
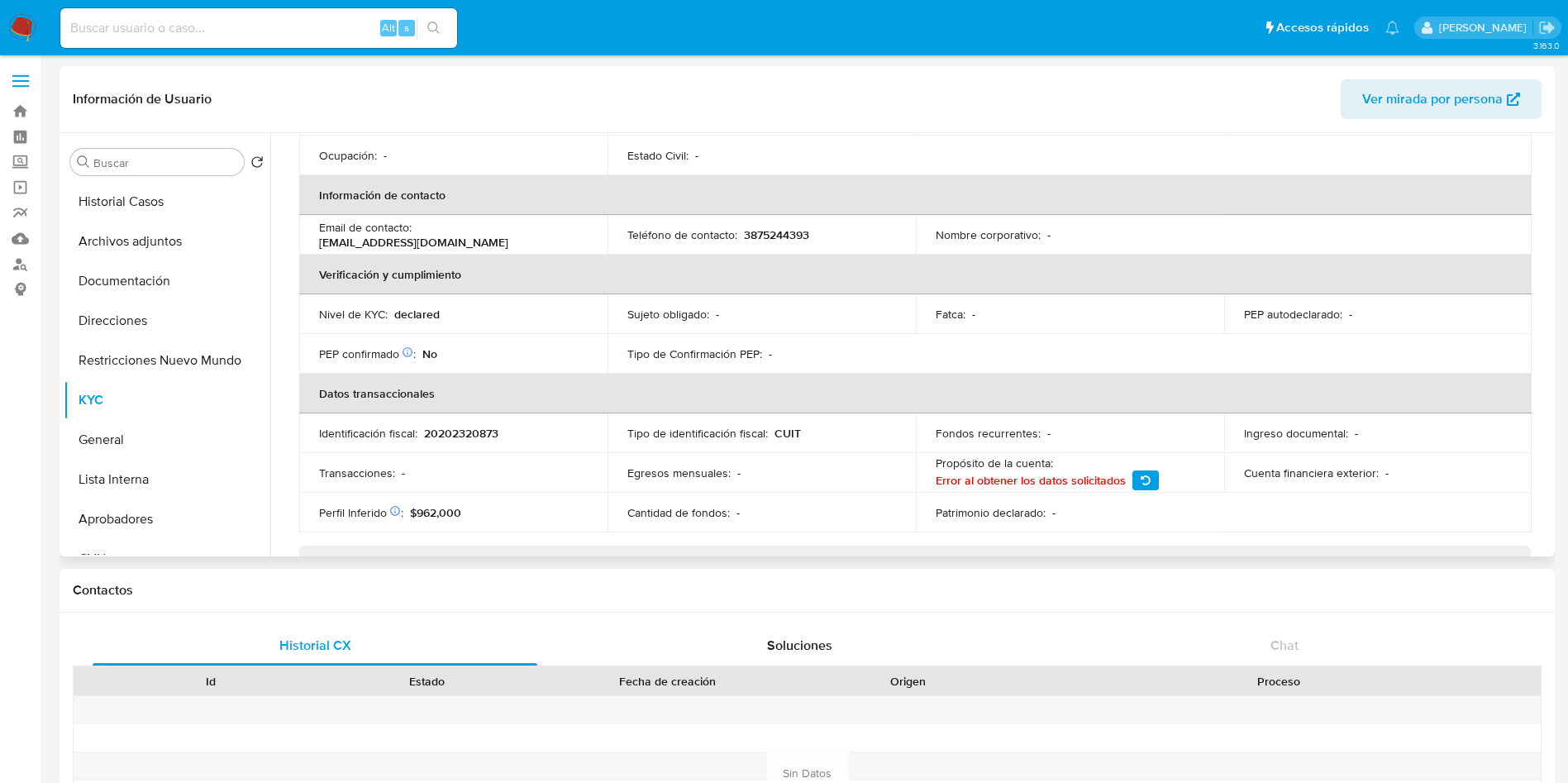
scroll to position [248, 0]
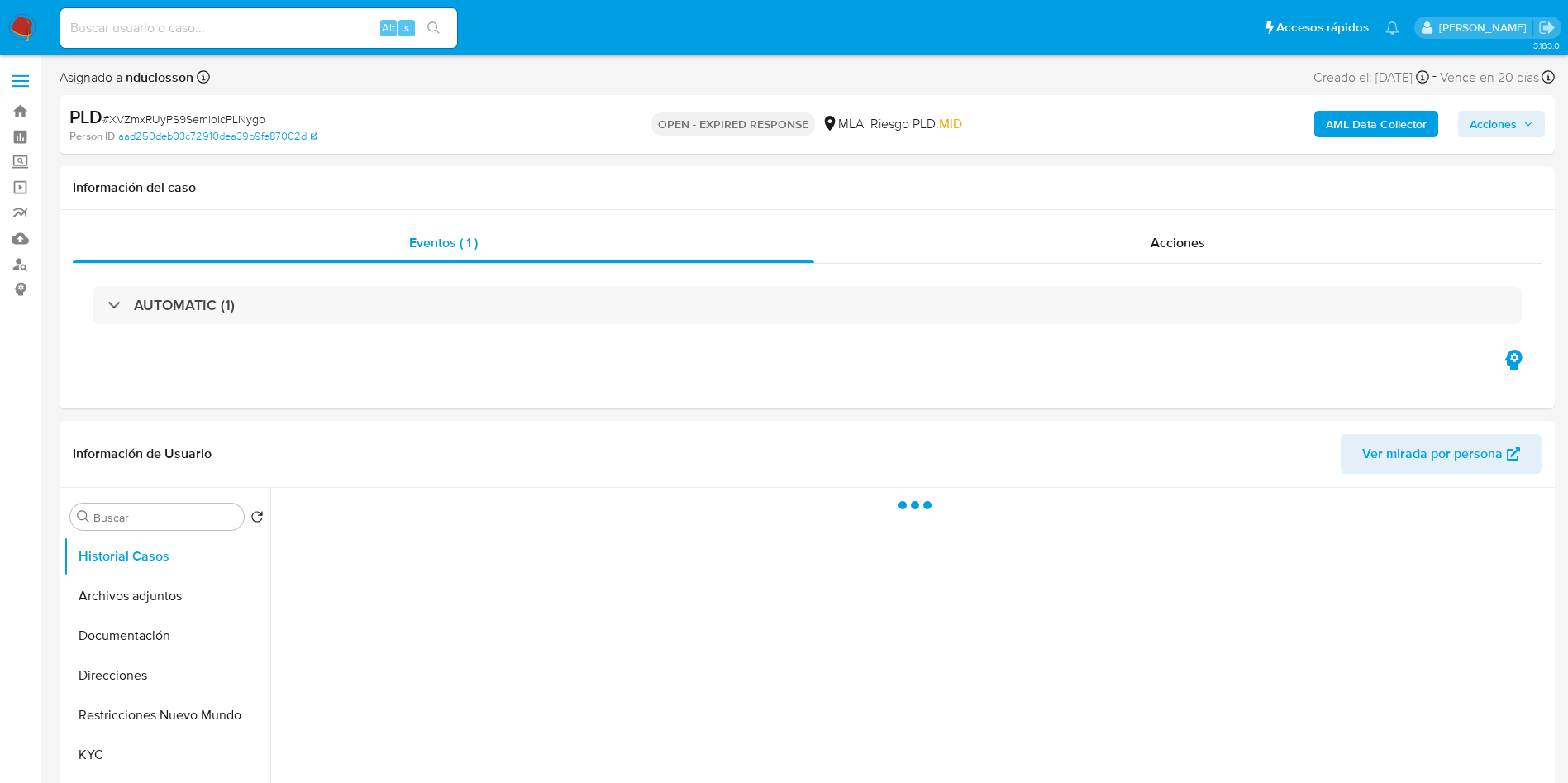
click at [255, 26] on input at bounding box center [259, 27] width 397 height 22
paste input "VqAK9n5gQU6QVnAS8mQxjm2R"
type input "VqAK9n5gQU6QVnAS8mQxjm2R"
select select "10"
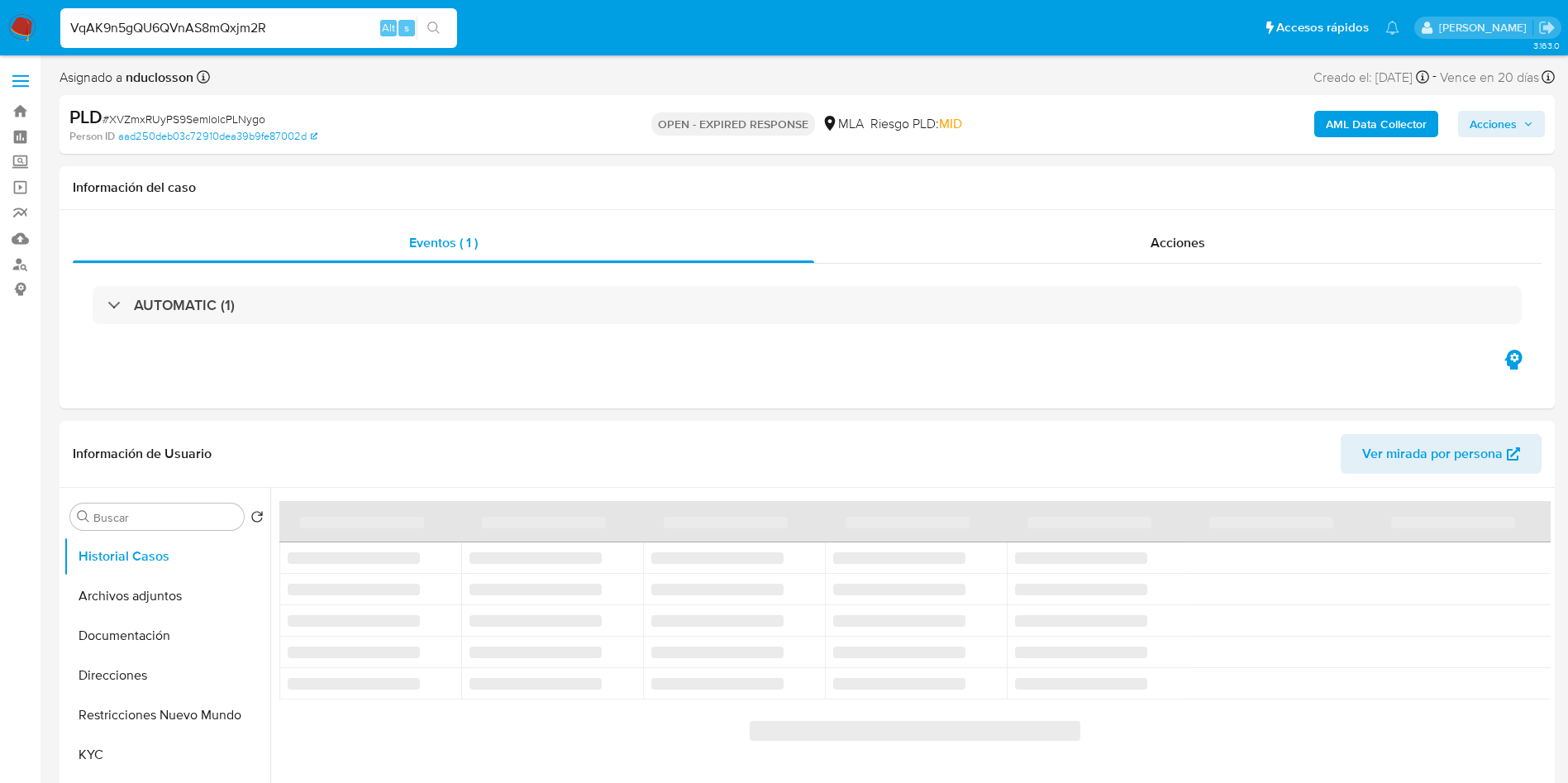
type input "VqAK9n5gQU6QVnAS8mQxjm2R"
click at [430, 30] on icon "search-icon" at bounding box center [434, 28] width 13 height 13
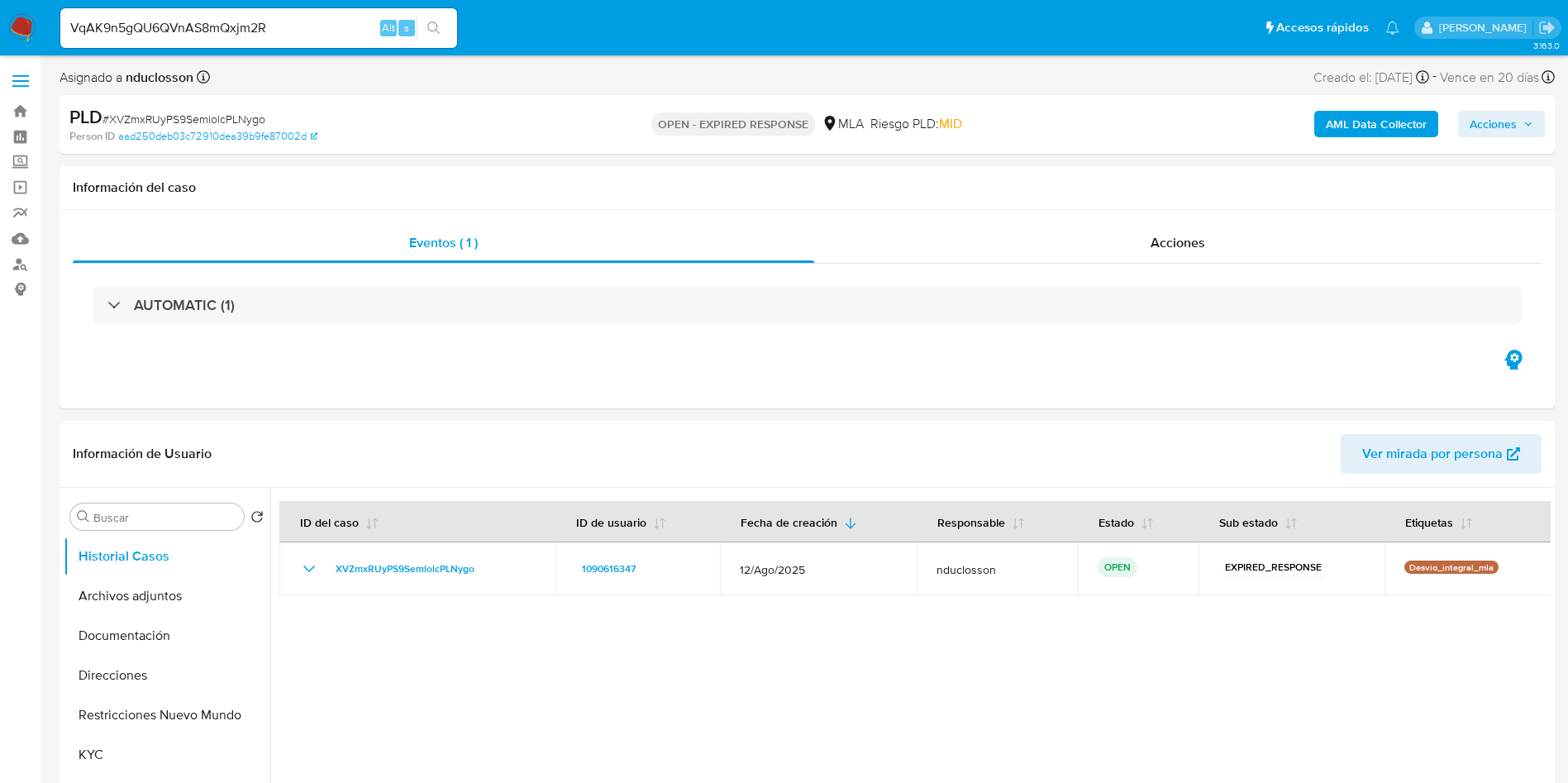
click at [430, 30] on icon "search-icon" at bounding box center [434, 28] width 13 height 13
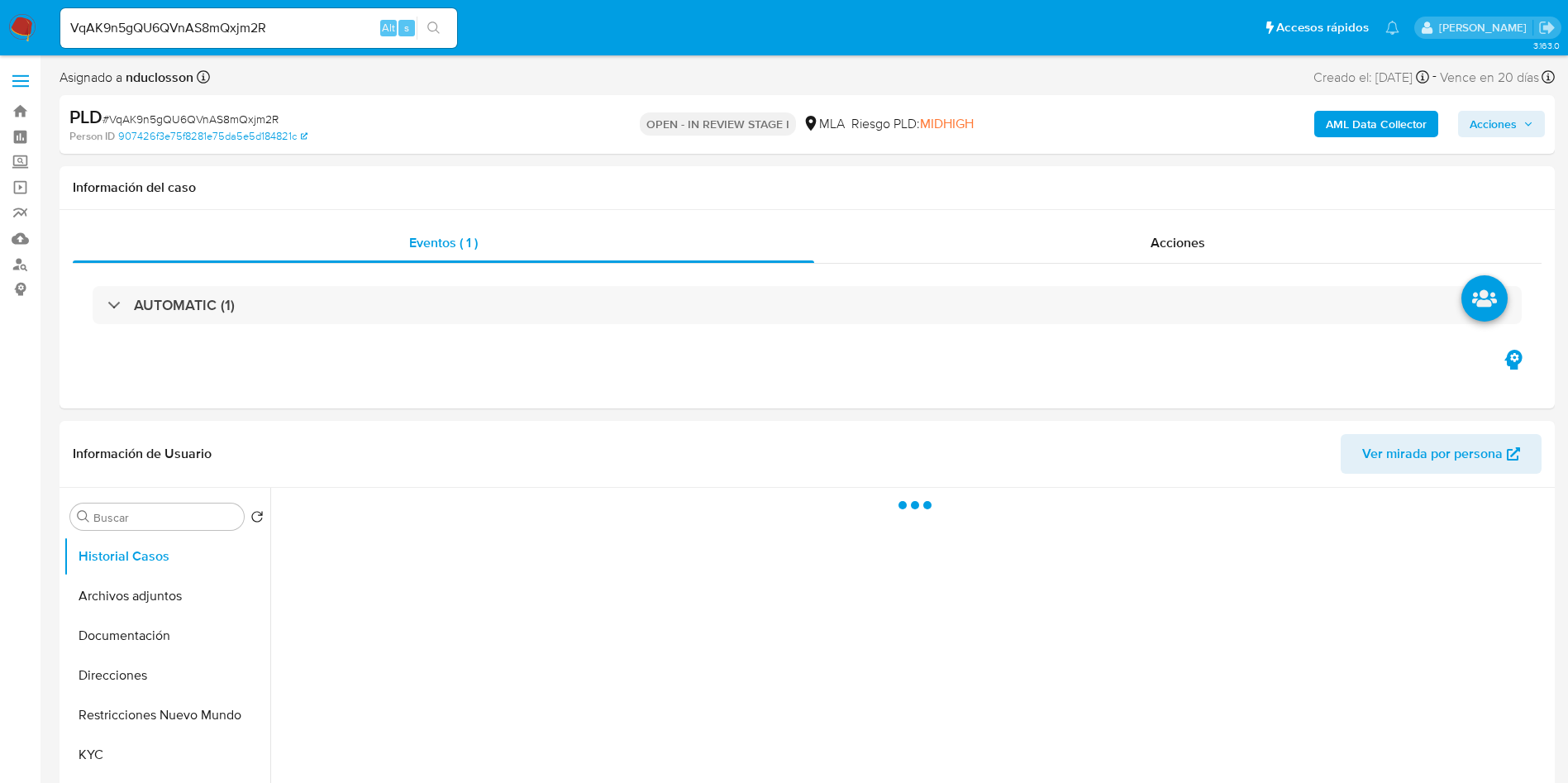
select select "10"
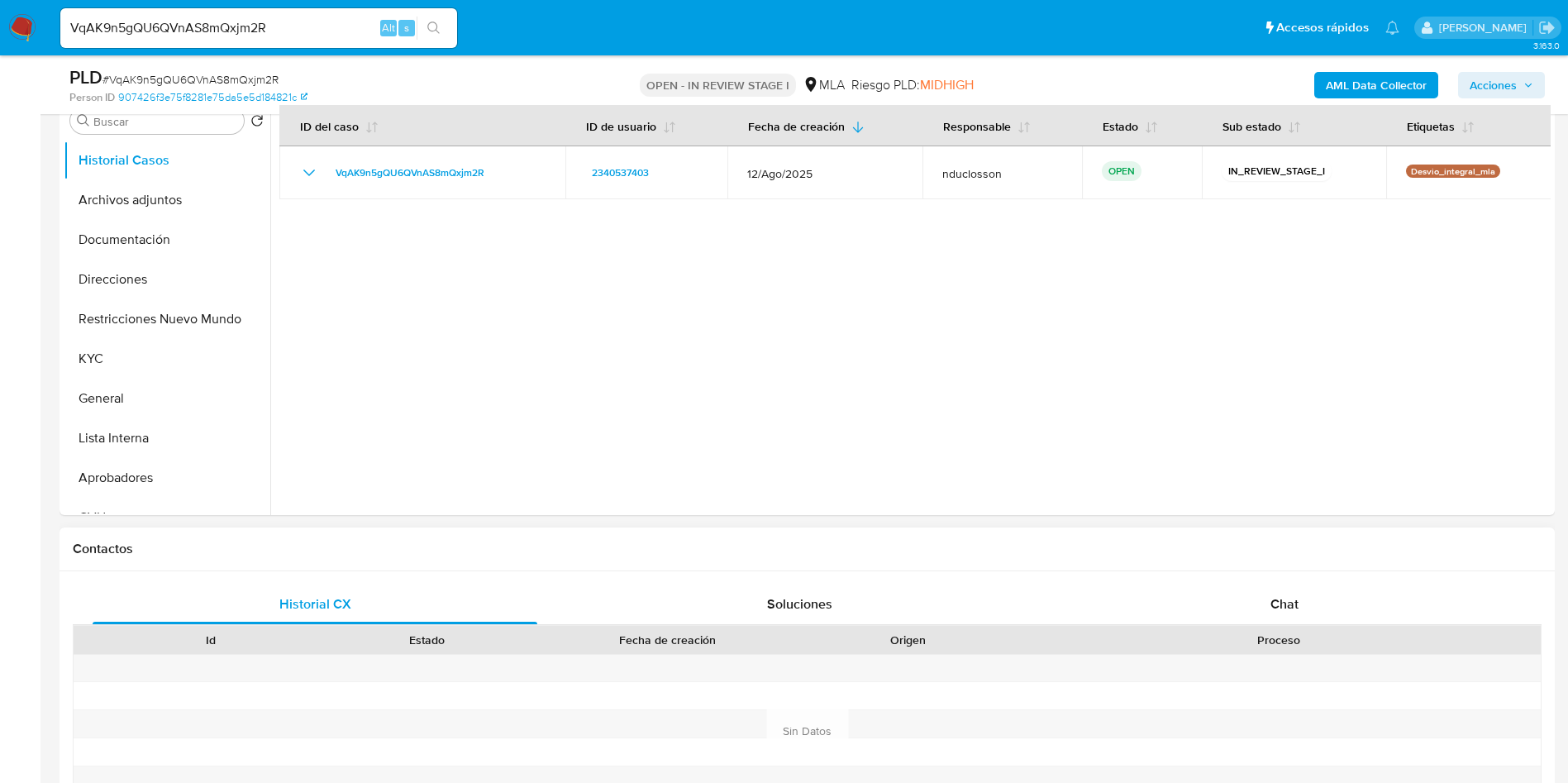
scroll to position [372, 0]
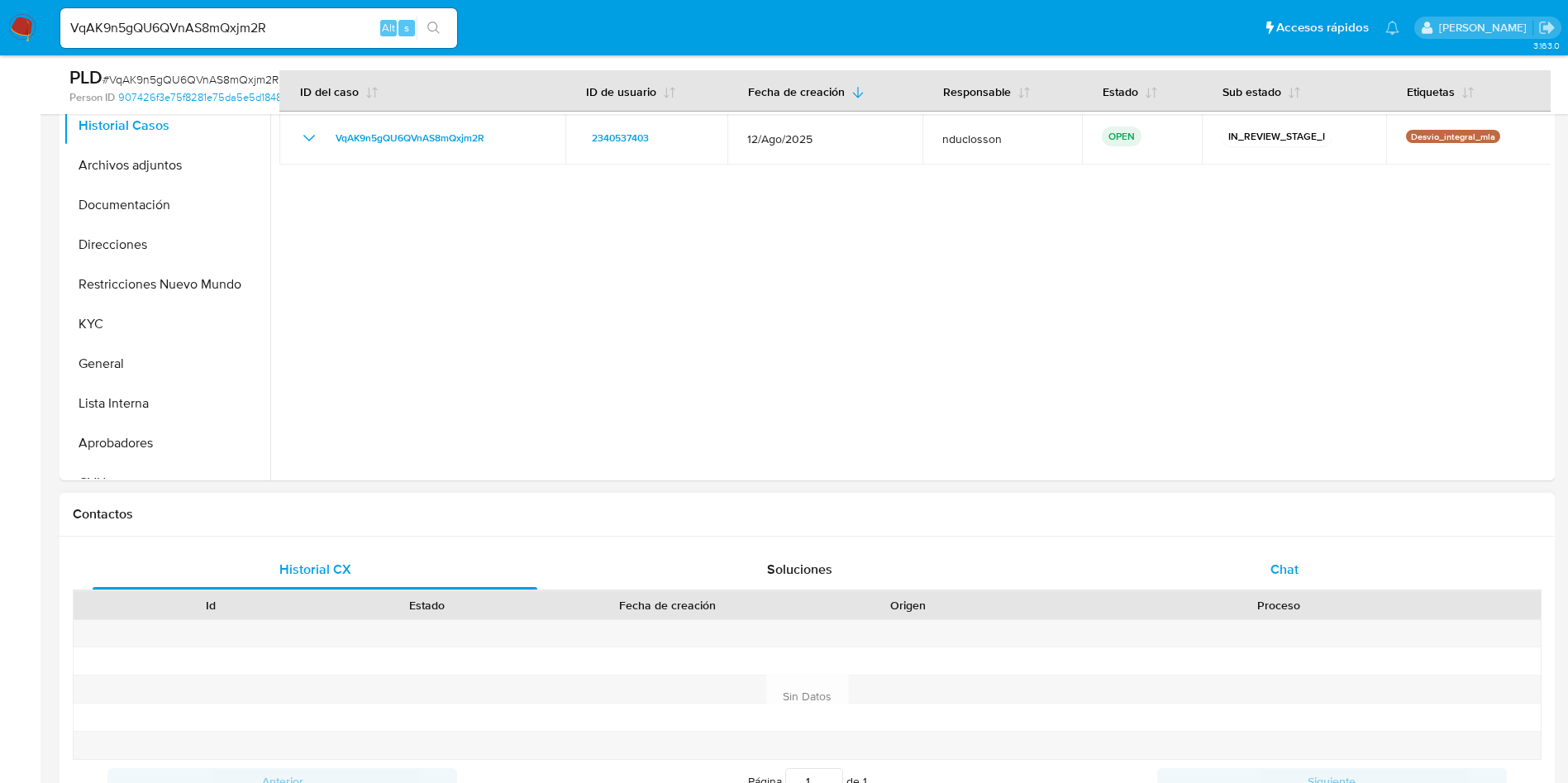
click at [1300, 568] on div "Chat" at bounding box center [1284, 569] width 444 height 40
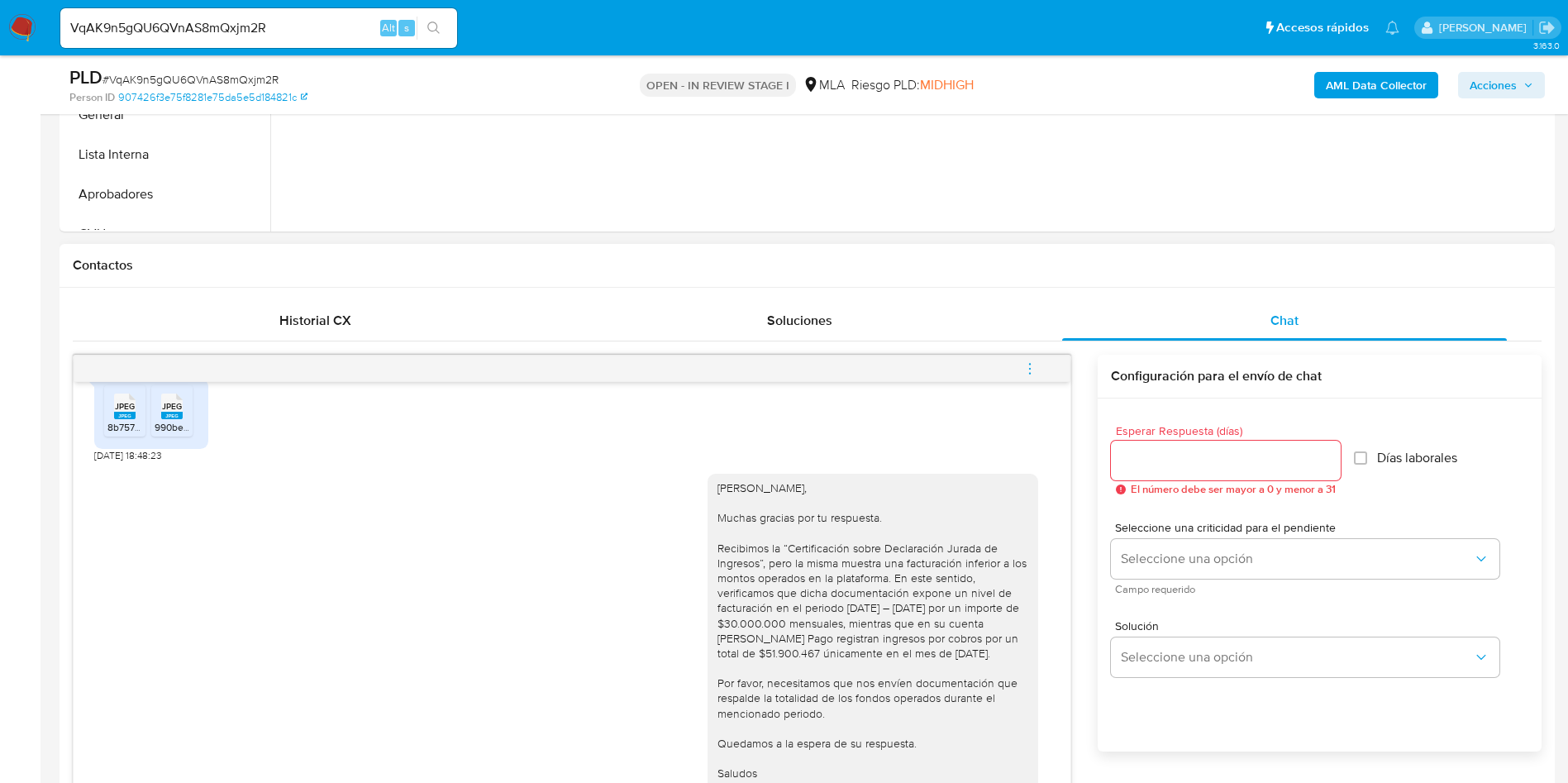
scroll to position [620, 0]
click at [1035, 367] on icon "menu-action" at bounding box center [1030, 370] width 15 height 15
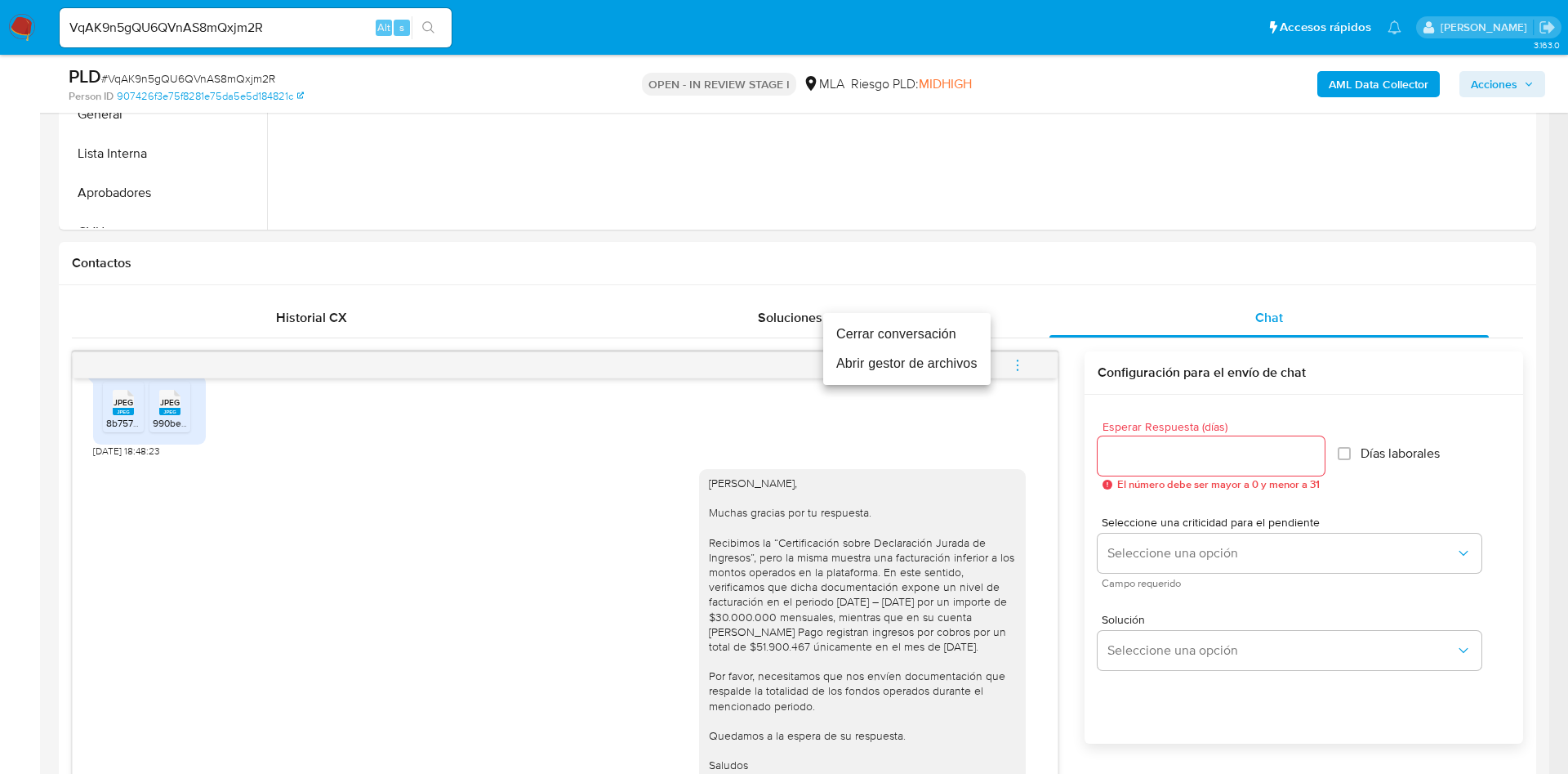
click at [903, 335] on li "Cerrar conversación" at bounding box center [906, 334] width 167 height 29
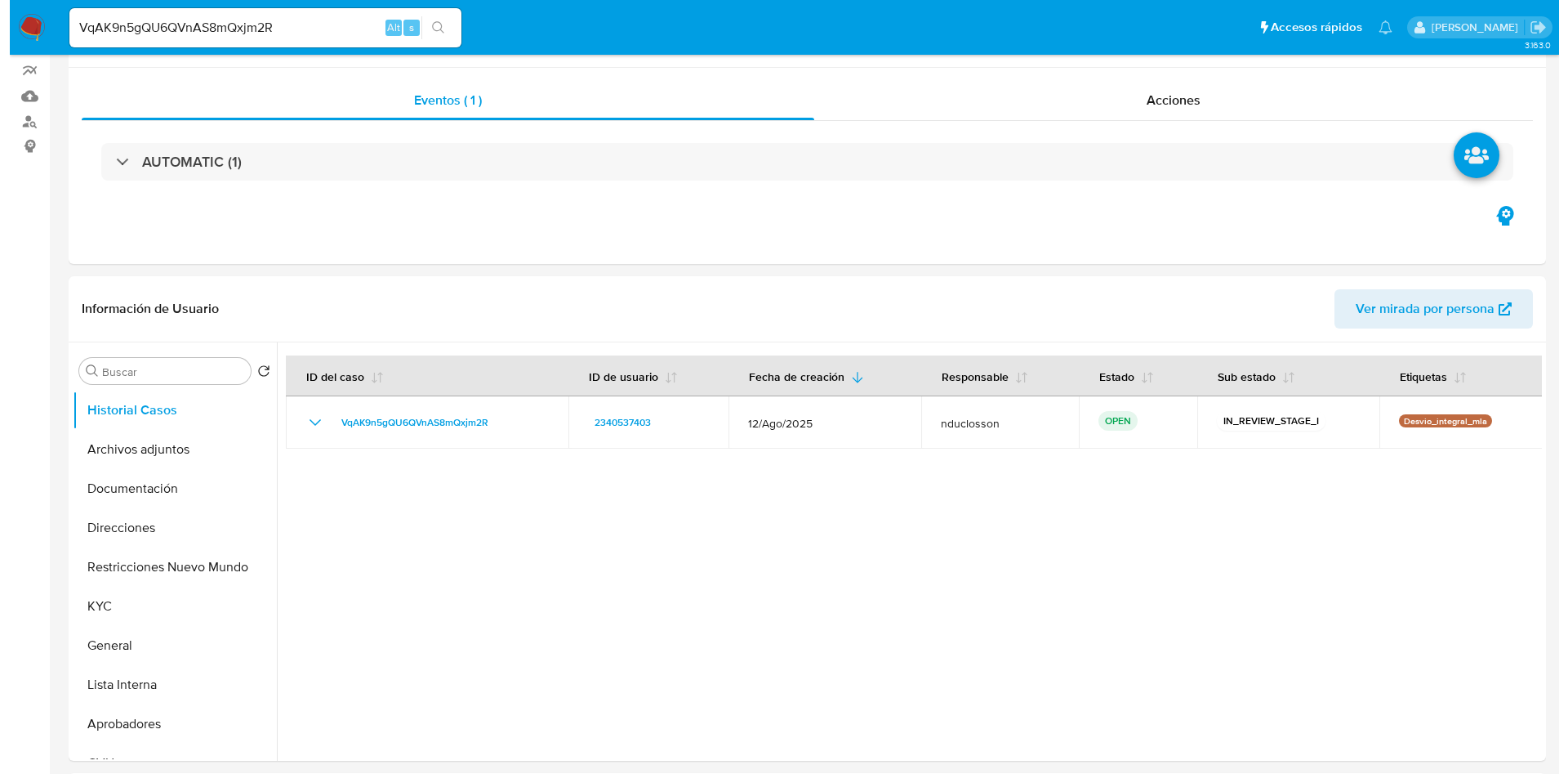
scroll to position [245, 0]
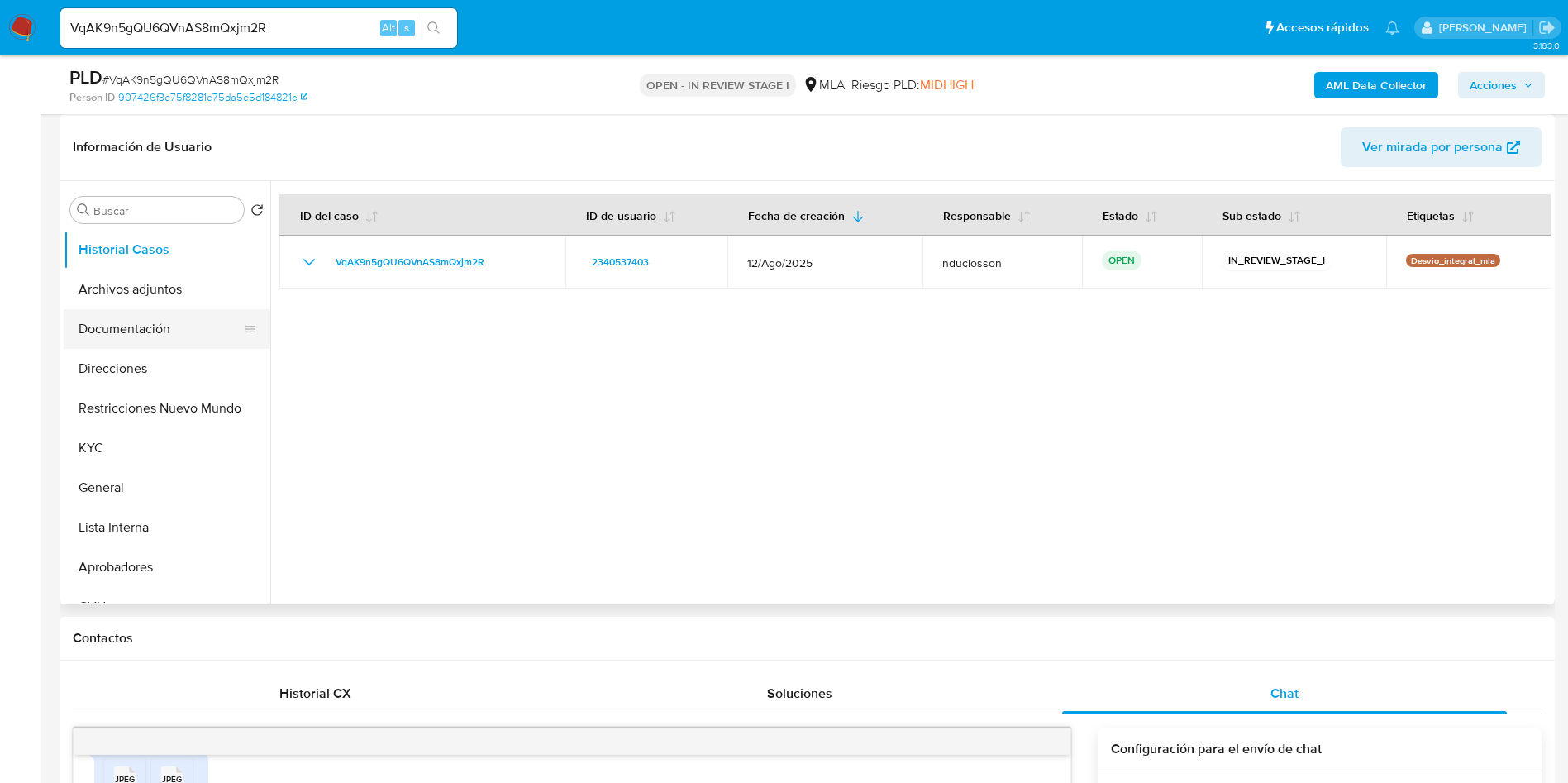
click at [142, 318] on button "Documentación" at bounding box center [160, 329] width 194 height 40
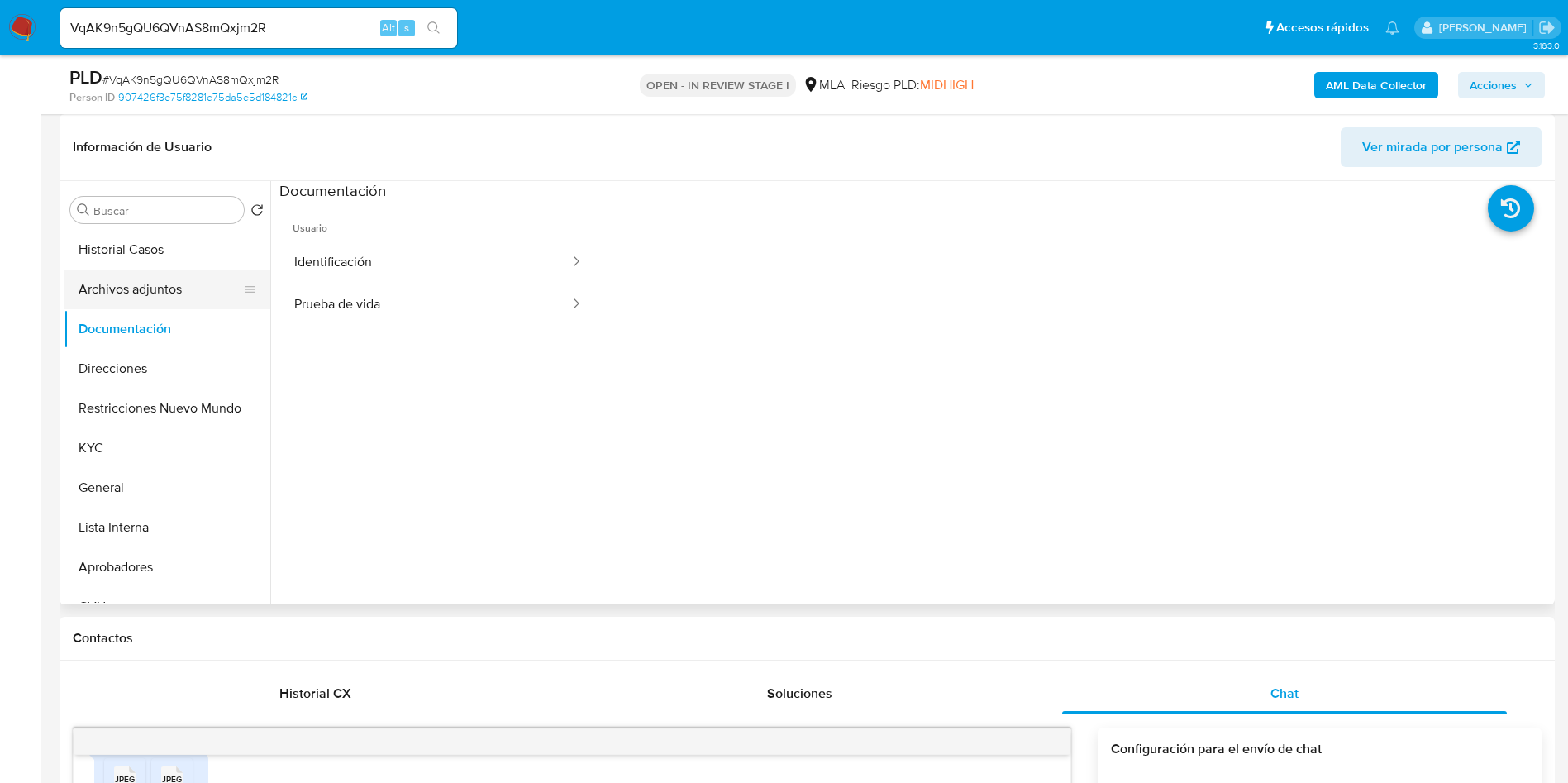
click at [136, 292] on button "Archivos adjuntos" at bounding box center [160, 289] width 194 height 40
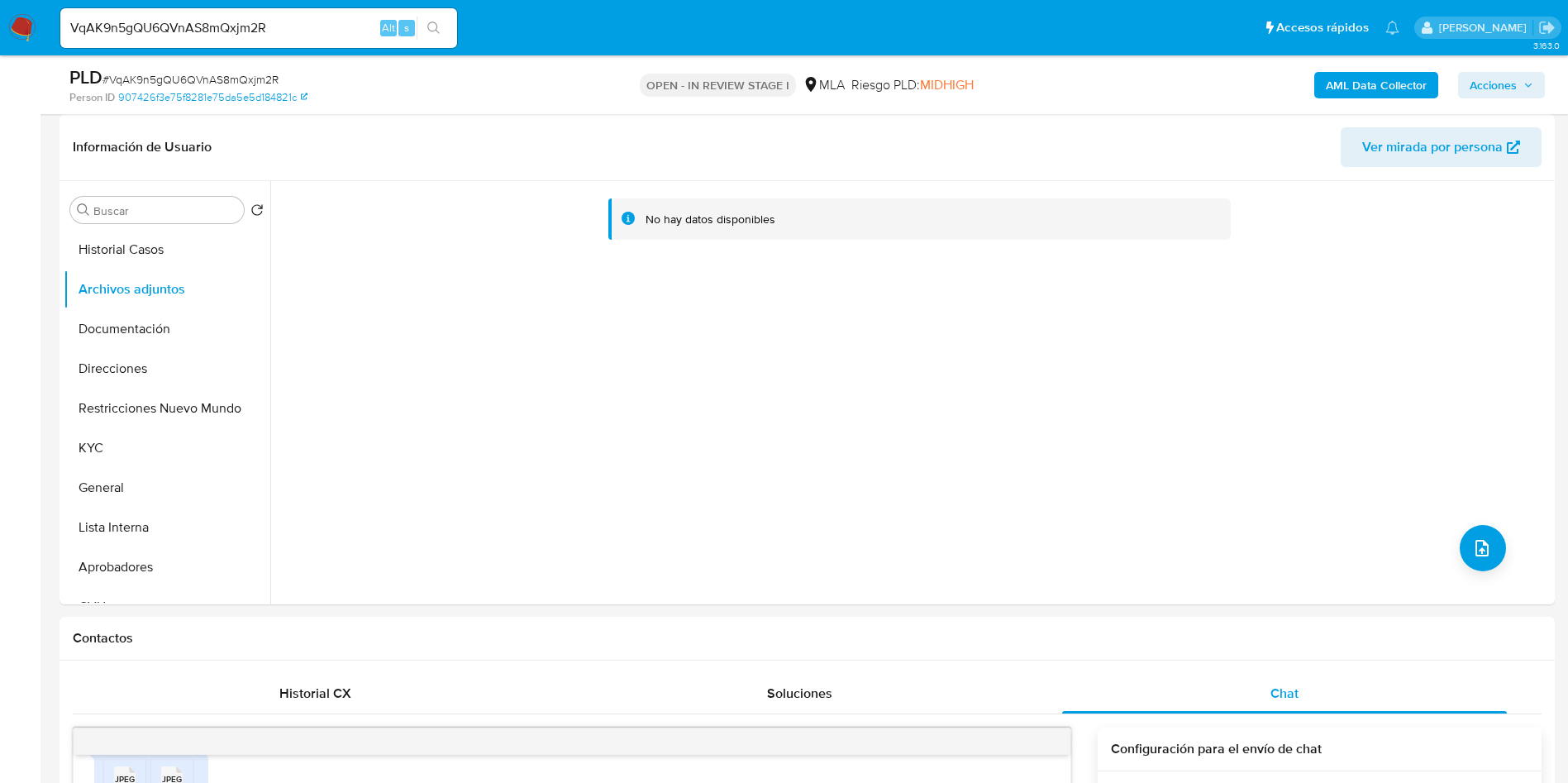
click at [1389, 92] on b "AML Data Collector" at bounding box center [1376, 85] width 101 height 26
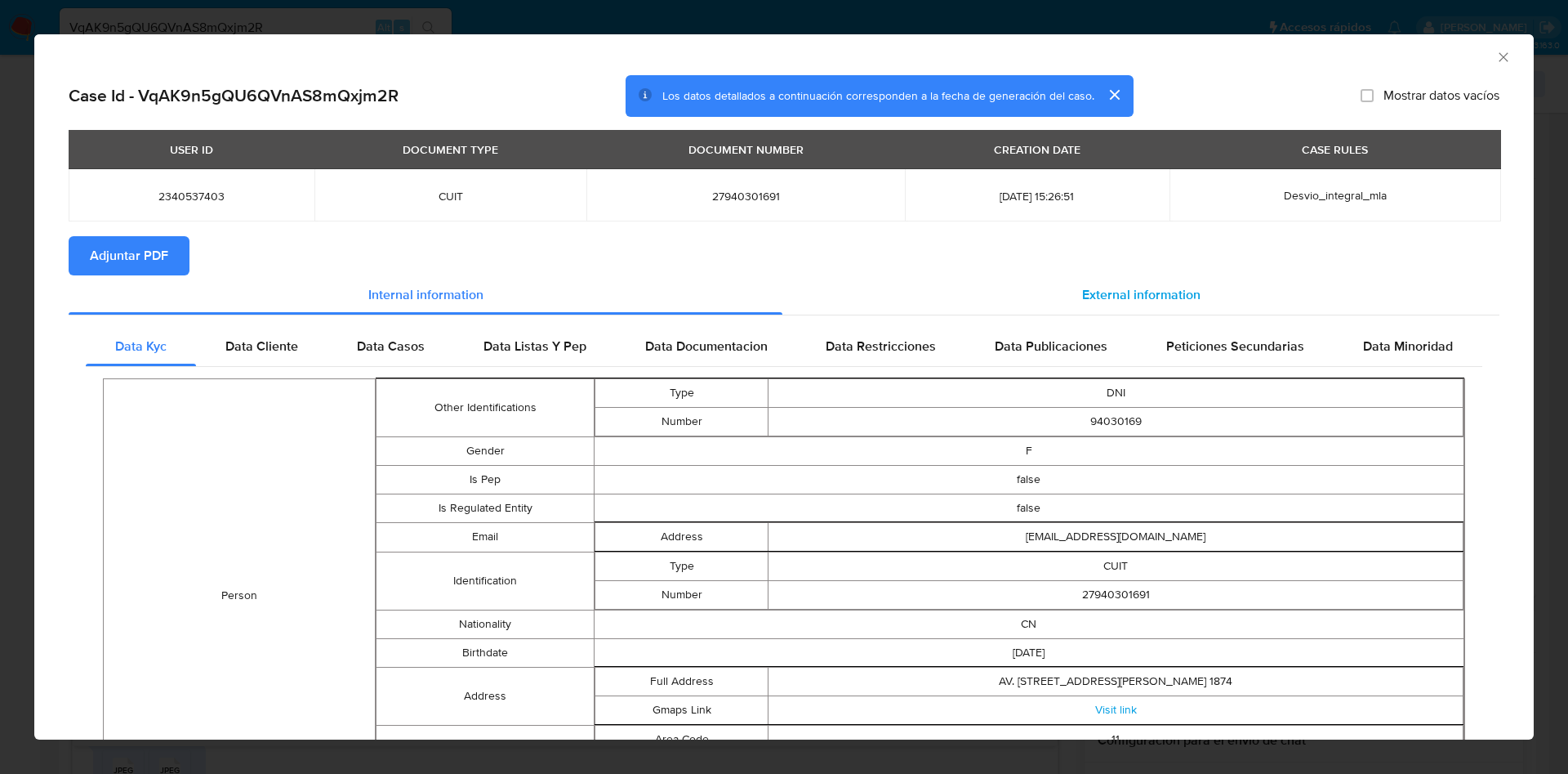
click at [1064, 298] on div "External information" at bounding box center [1141, 295] width 718 height 39
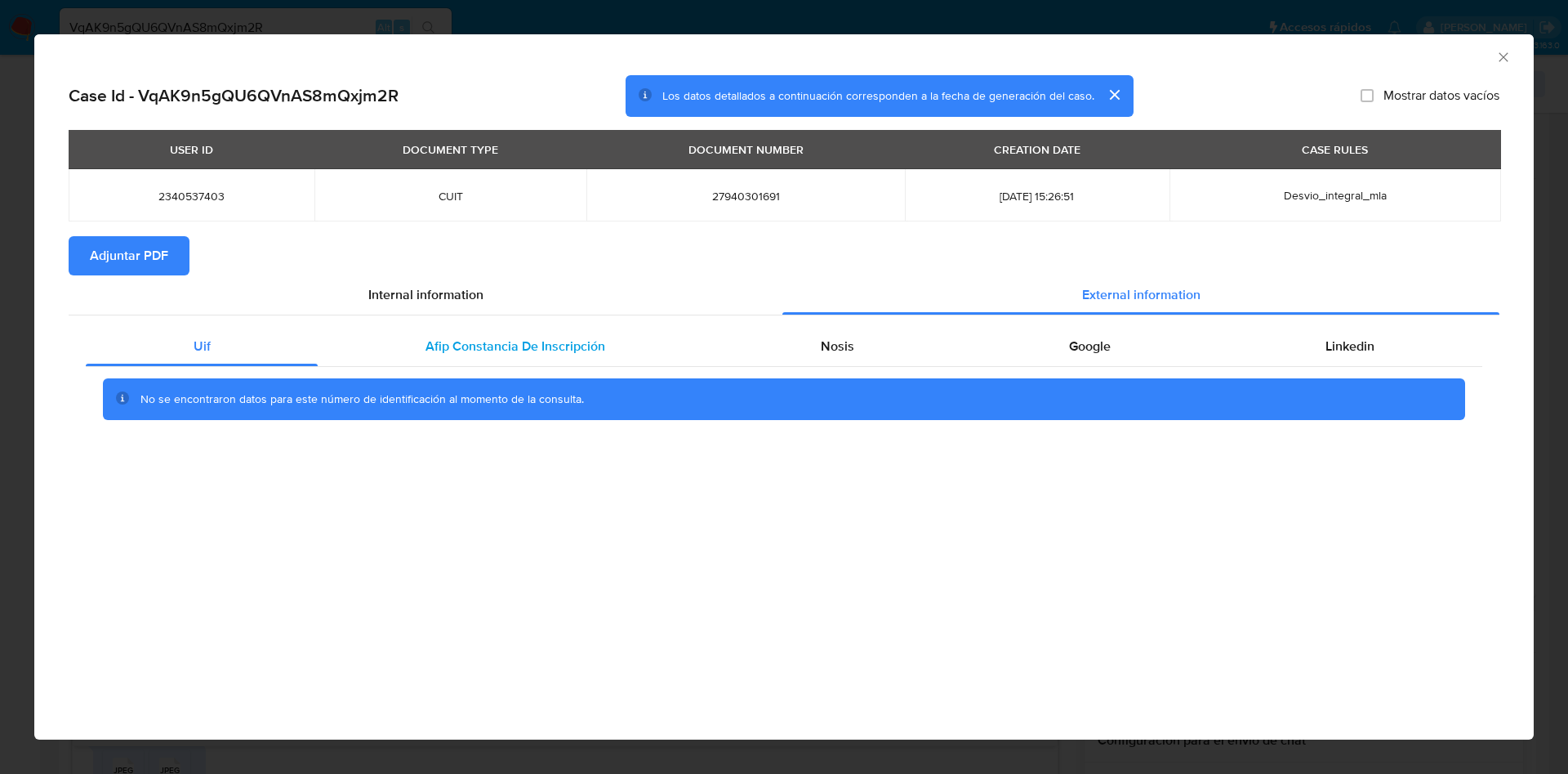
click at [602, 357] on div "Afip Constancia De Inscripción" at bounding box center [515, 347] width 394 height 39
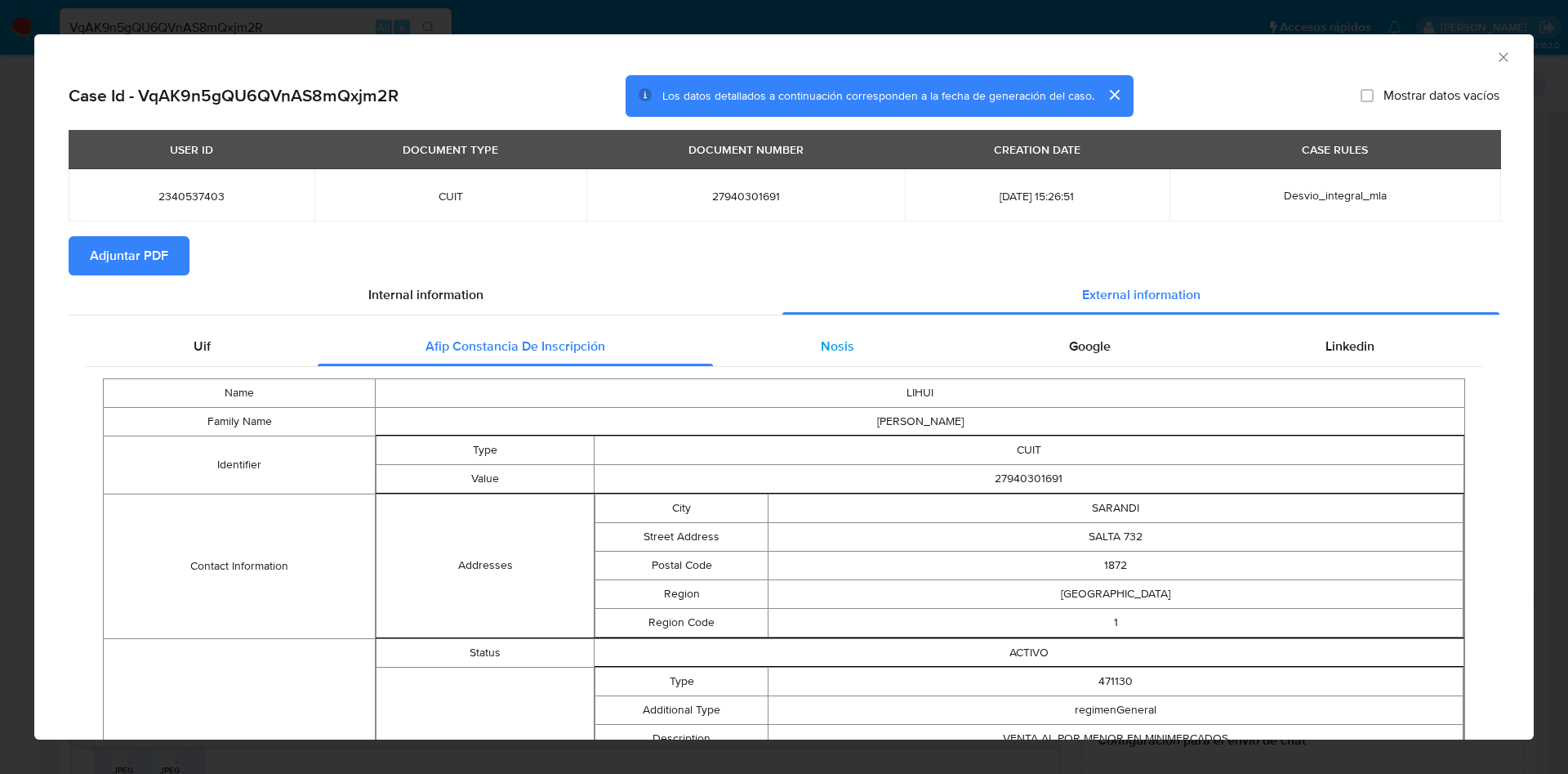
click at [859, 354] on div "Nosis" at bounding box center [837, 347] width 249 height 39
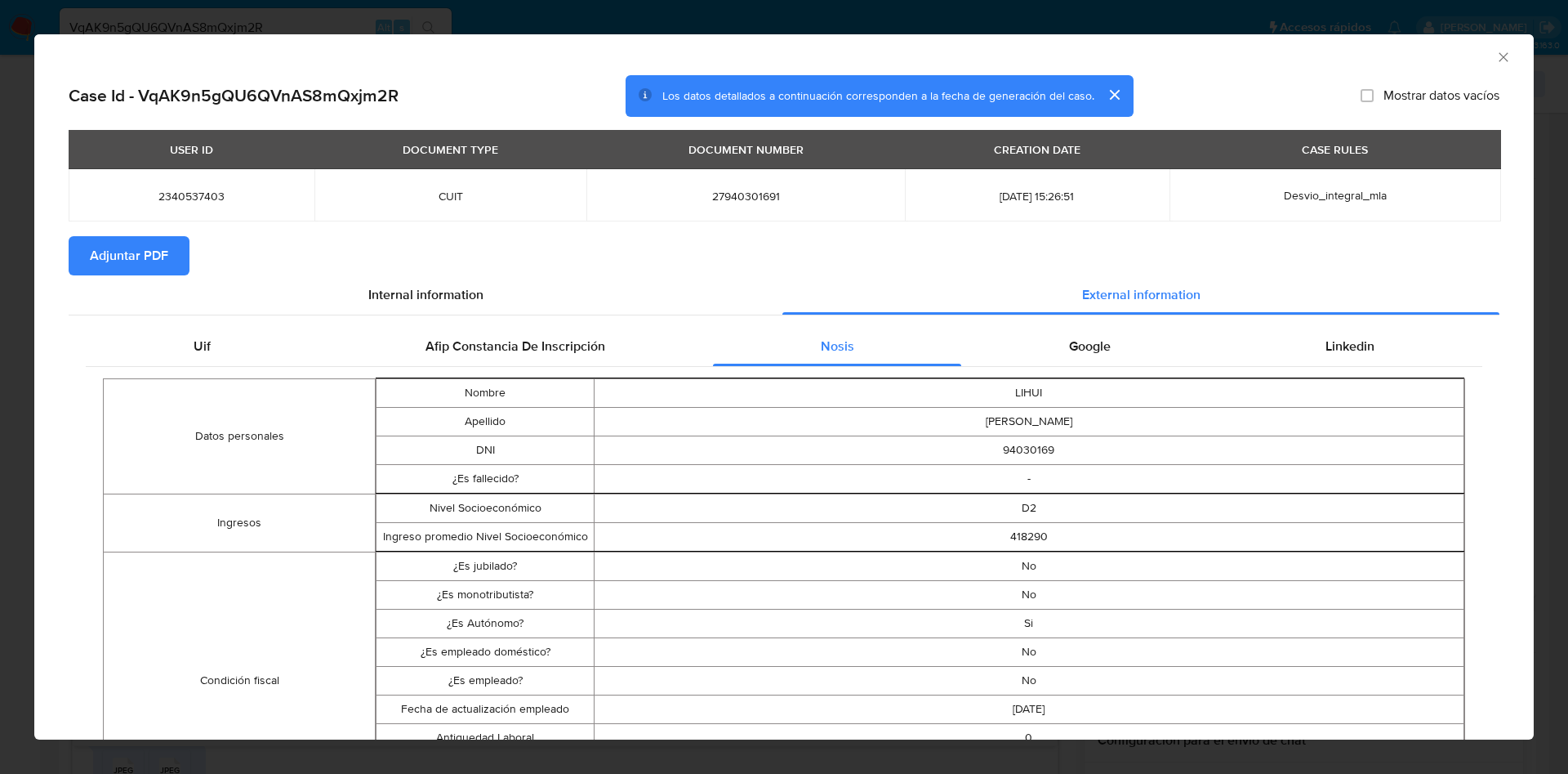
click at [1116, 358] on div "Google" at bounding box center [1090, 347] width 256 height 39
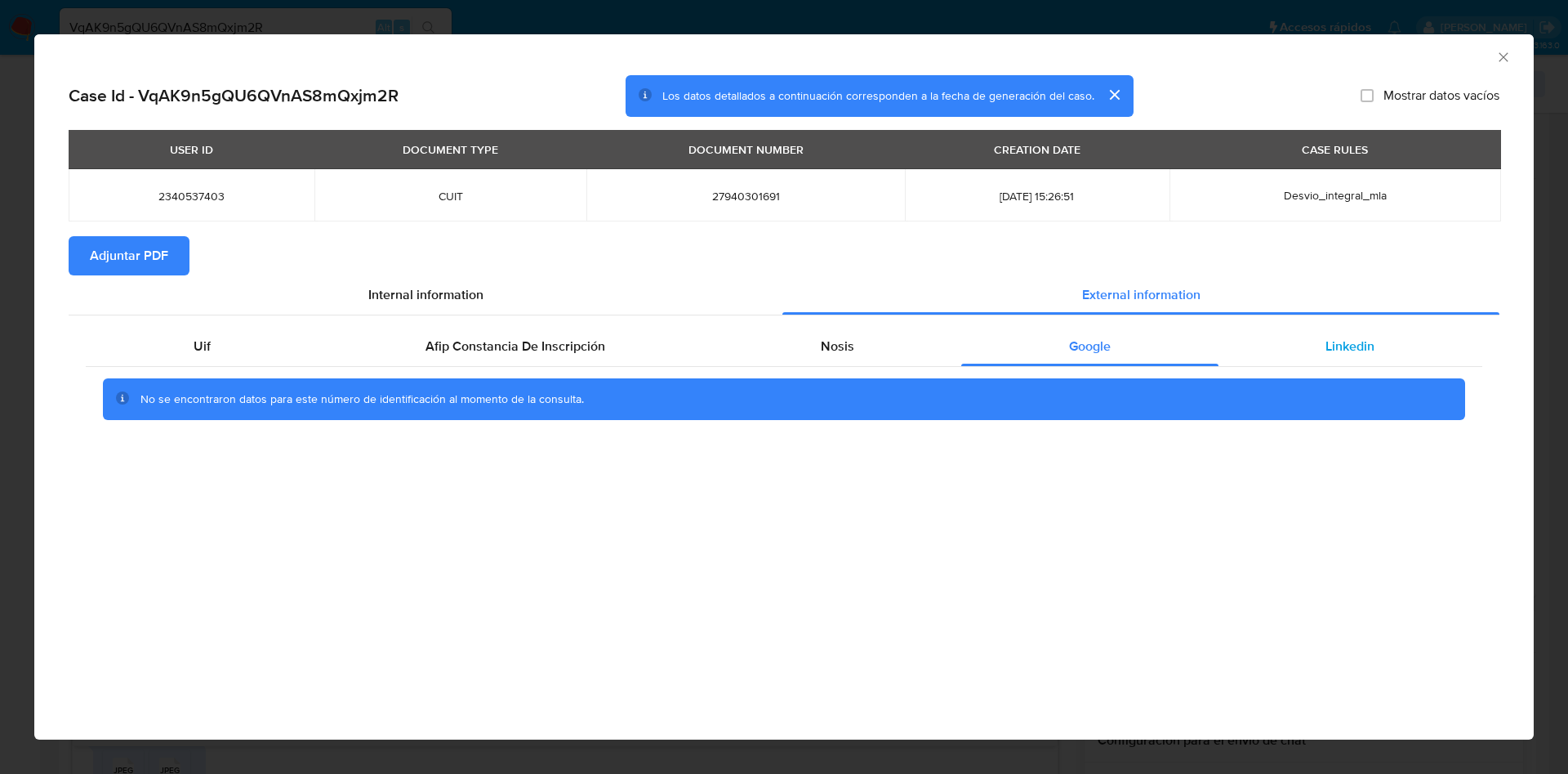
click at [1331, 361] on div "Linkedin" at bounding box center [1350, 347] width 264 height 39
click at [114, 245] on span "Adjuntar PDF" at bounding box center [129, 255] width 78 height 36
click at [1504, 55] on icon "Cerrar ventana" at bounding box center [1504, 57] width 9 height 9
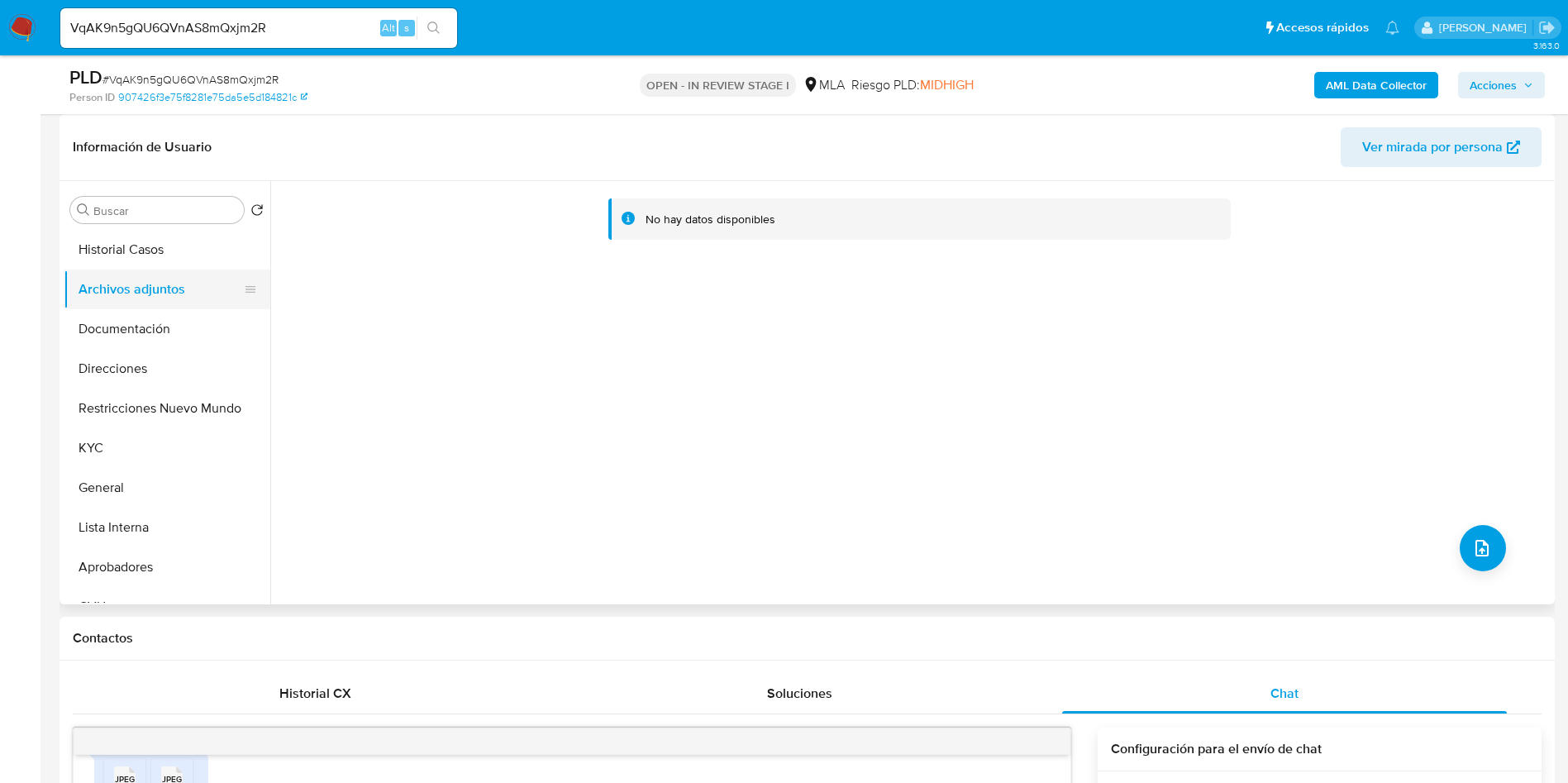
click at [134, 312] on button "Documentación" at bounding box center [166, 329] width 207 height 40
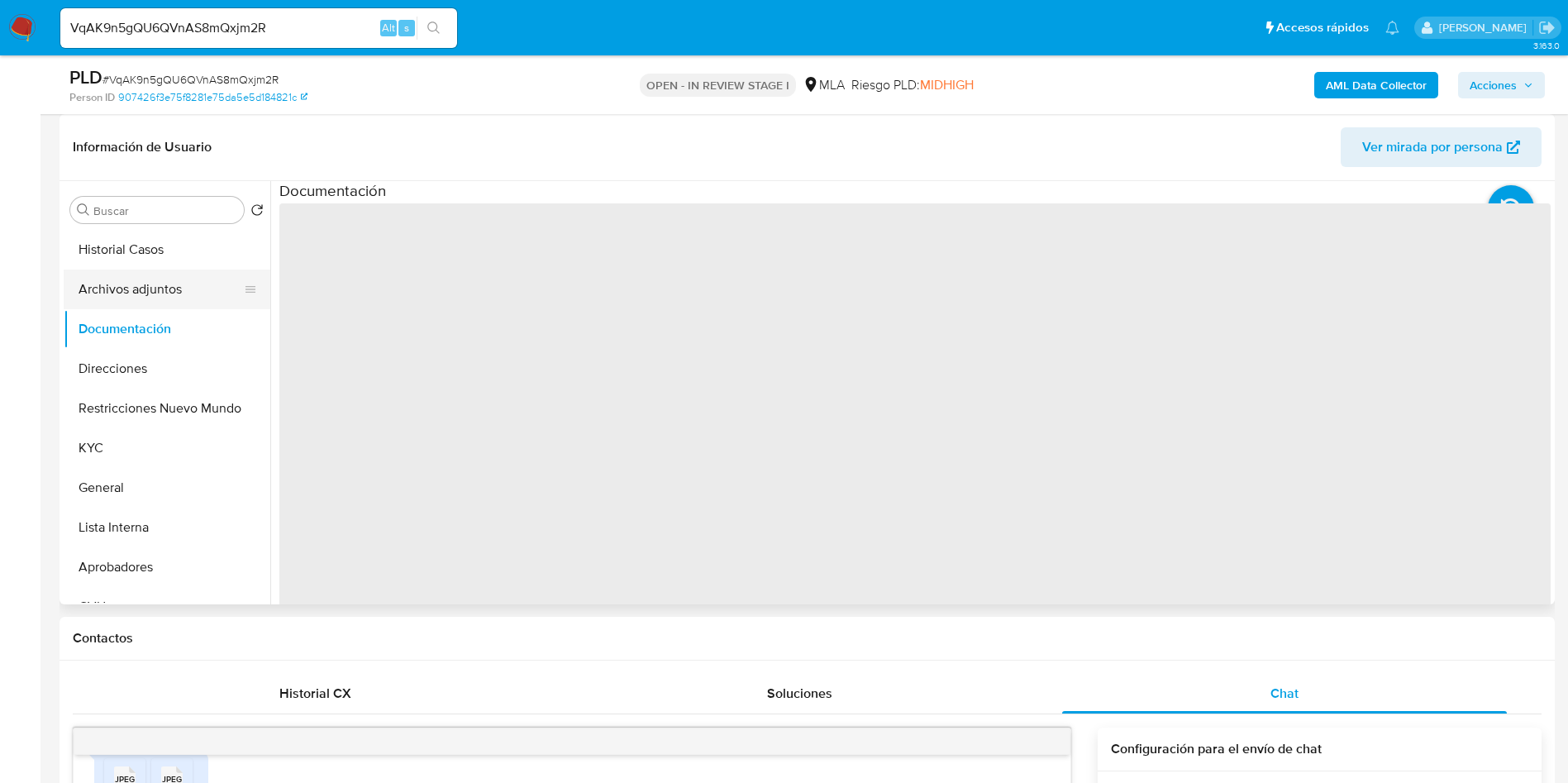
click at [127, 289] on button "Archivos adjuntos" at bounding box center [160, 289] width 194 height 40
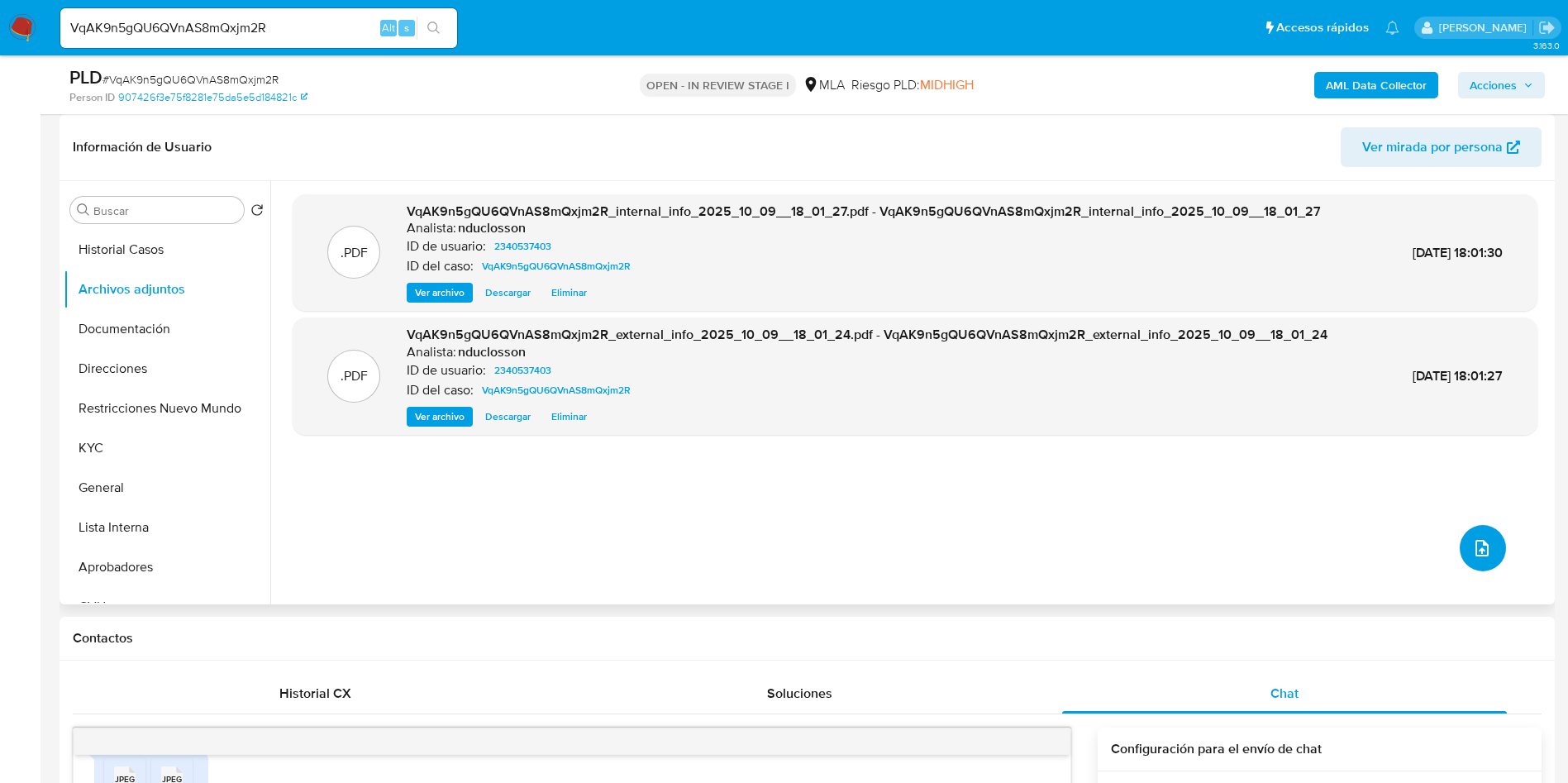
click at [1472, 545] on icon "upload-file" at bounding box center [1482, 548] width 20 height 20
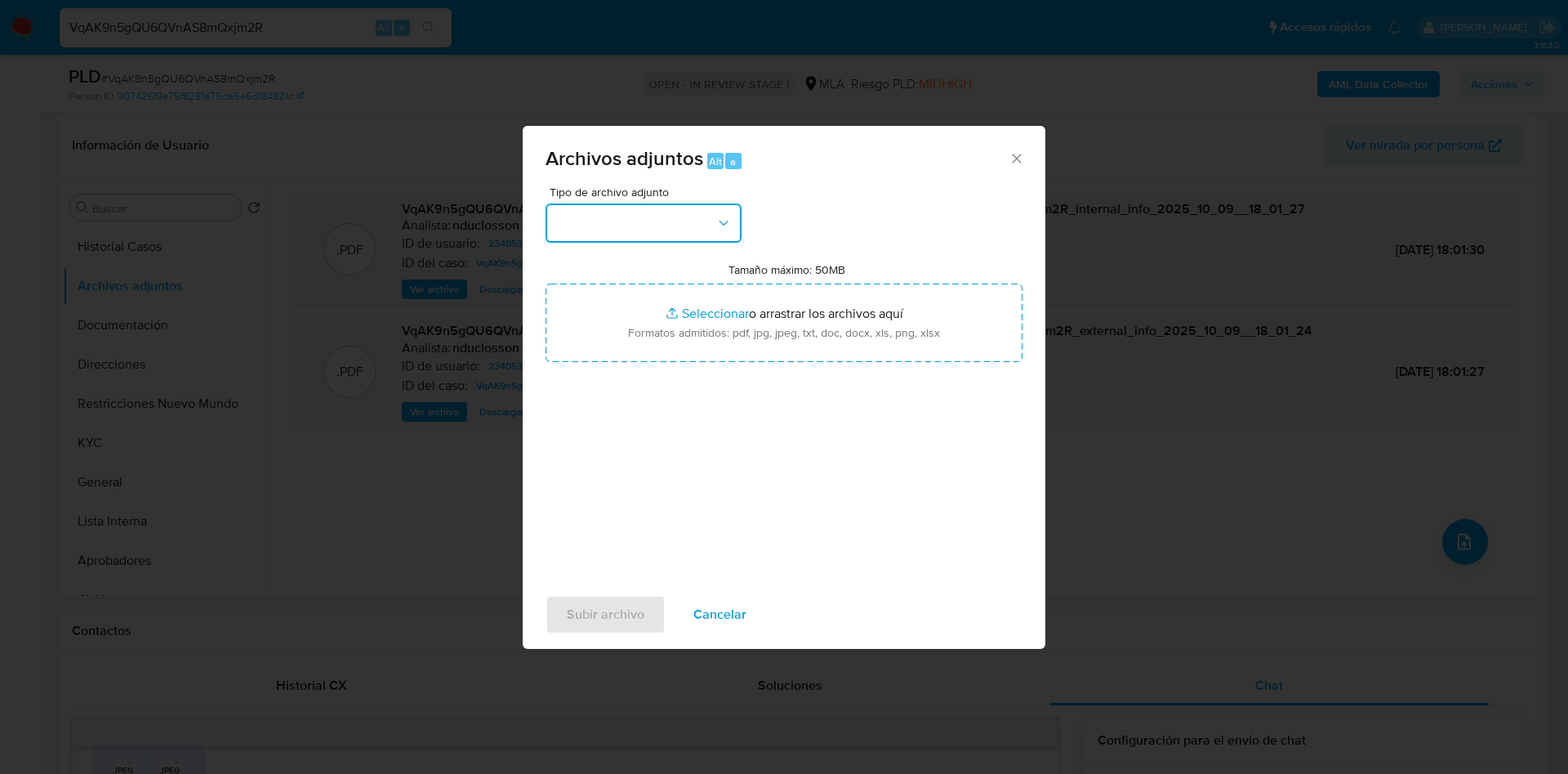
click at [638, 220] on button "button" at bounding box center [644, 223] width 196 height 39
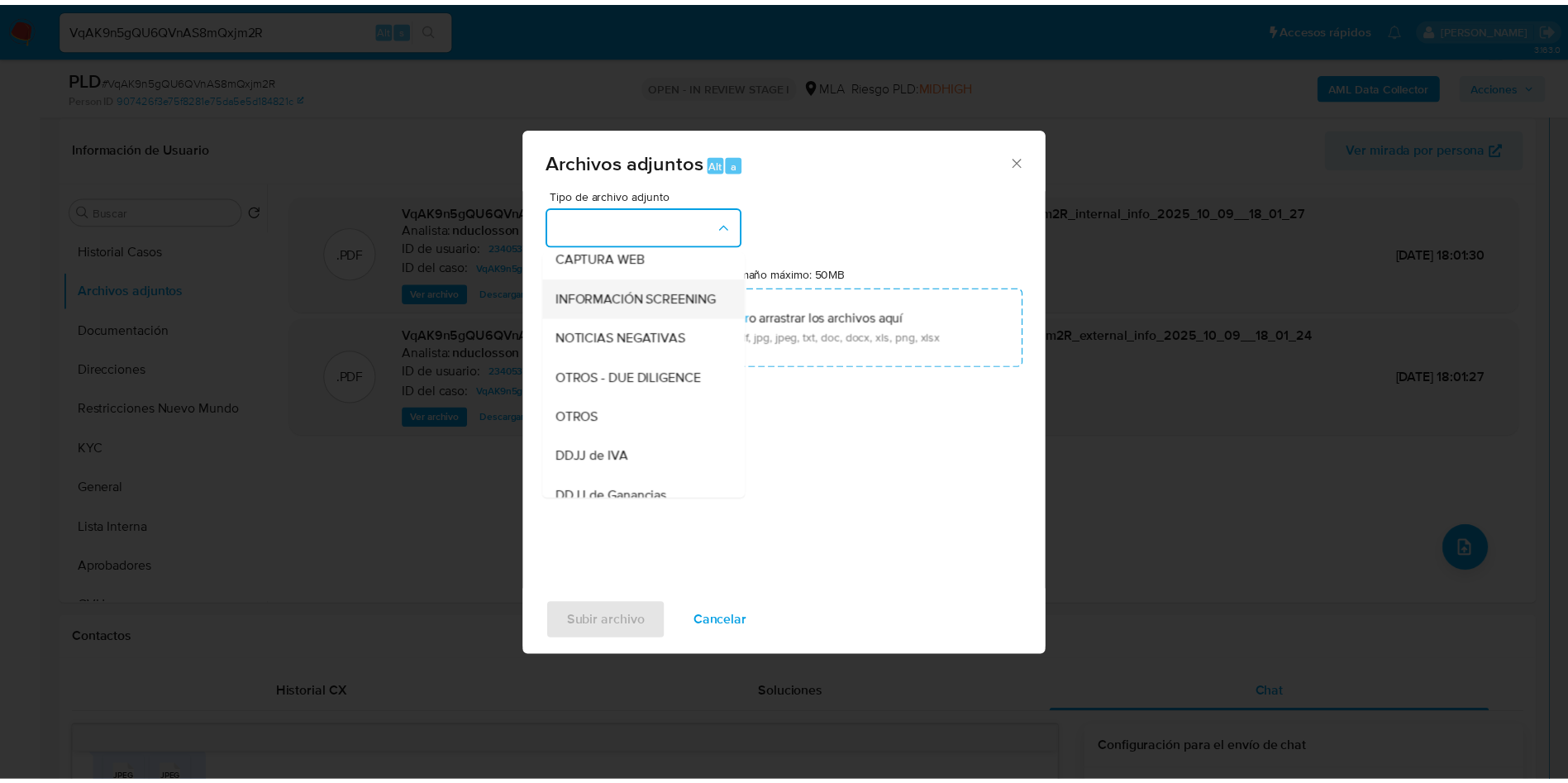
scroll to position [210, 0]
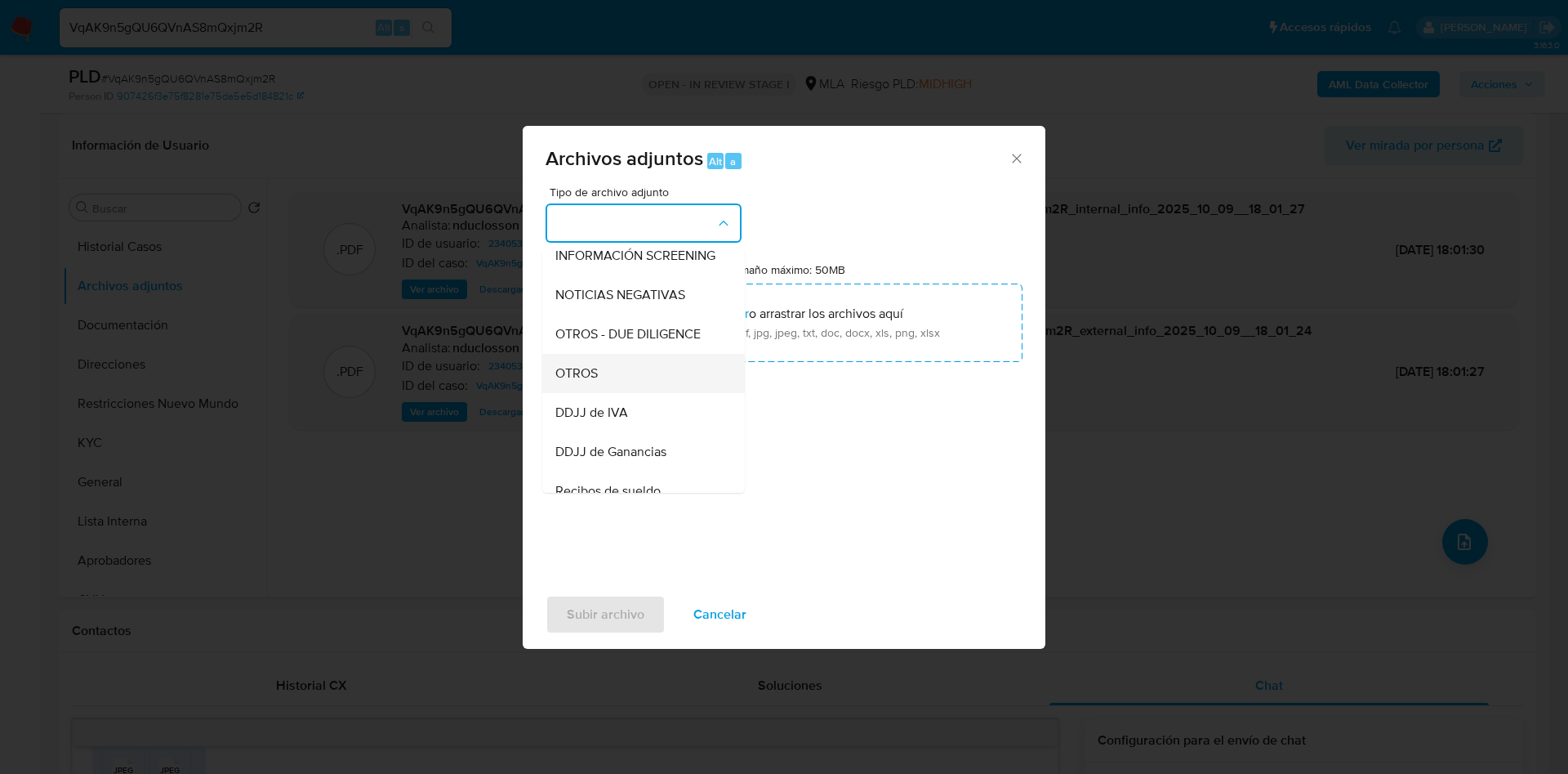
click at [594, 381] on span "OTROS" at bounding box center [576, 373] width 42 height 16
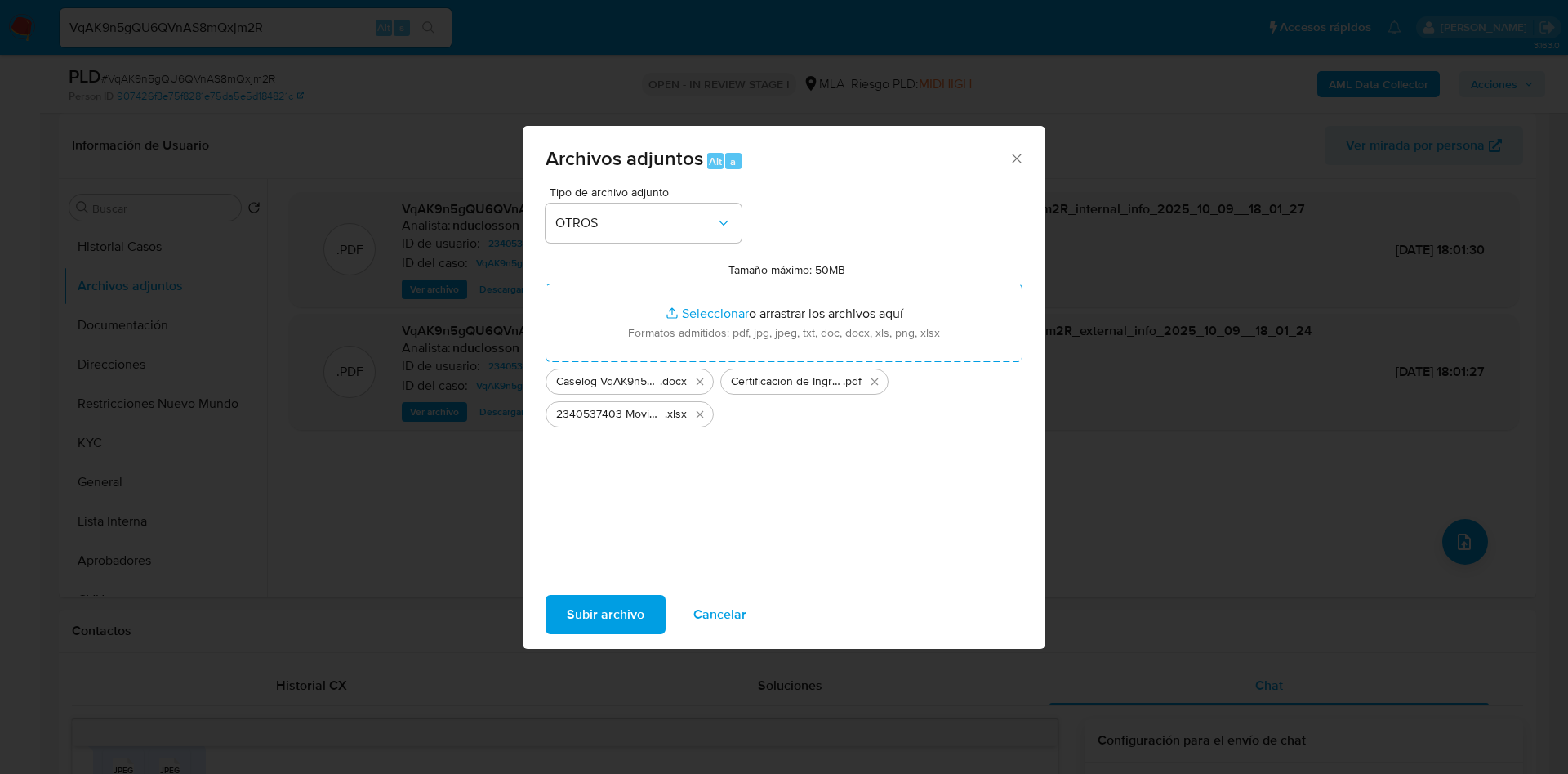
click at [584, 608] on span "Subir archivo" at bounding box center [606, 614] width 78 height 36
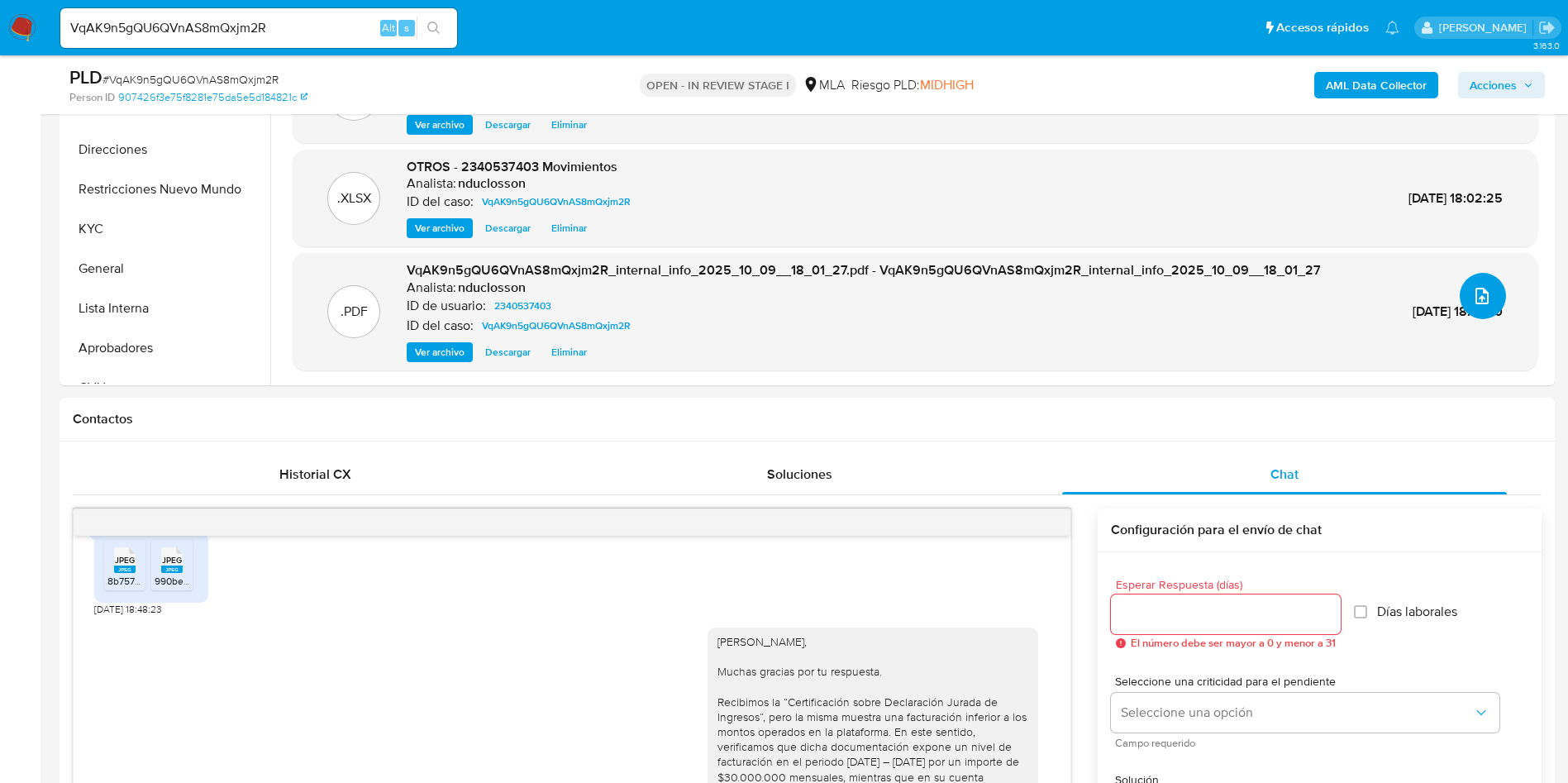
scroll to position [248, 0]
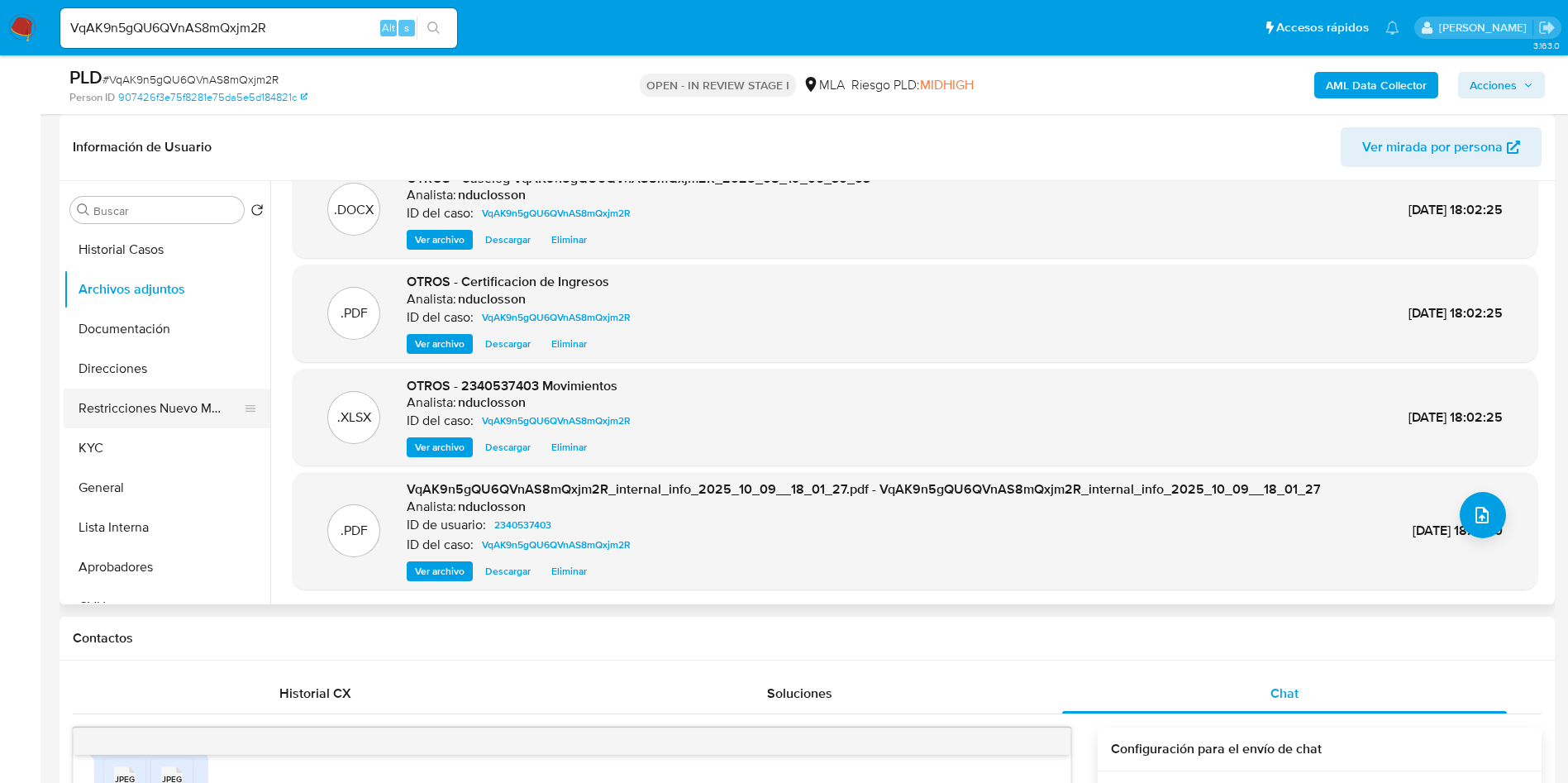
click at [122, 420] on button "Restricciones Nuevo Mundo" at bounding box center [160, 409] width 194 height 40
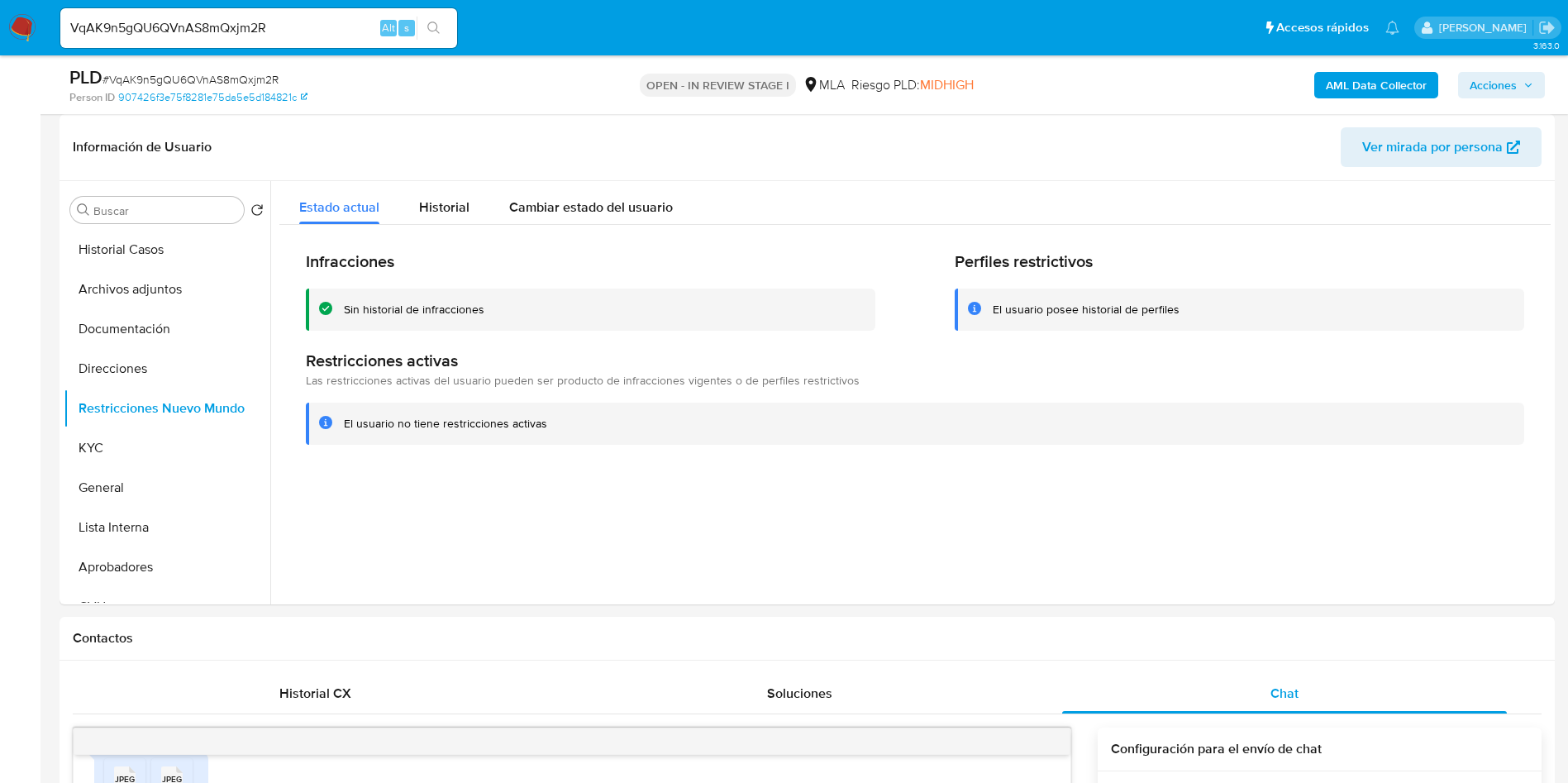
click at [1506, 78] on span "Acciones" at bounding box center [1493, 85] width 47 height 26
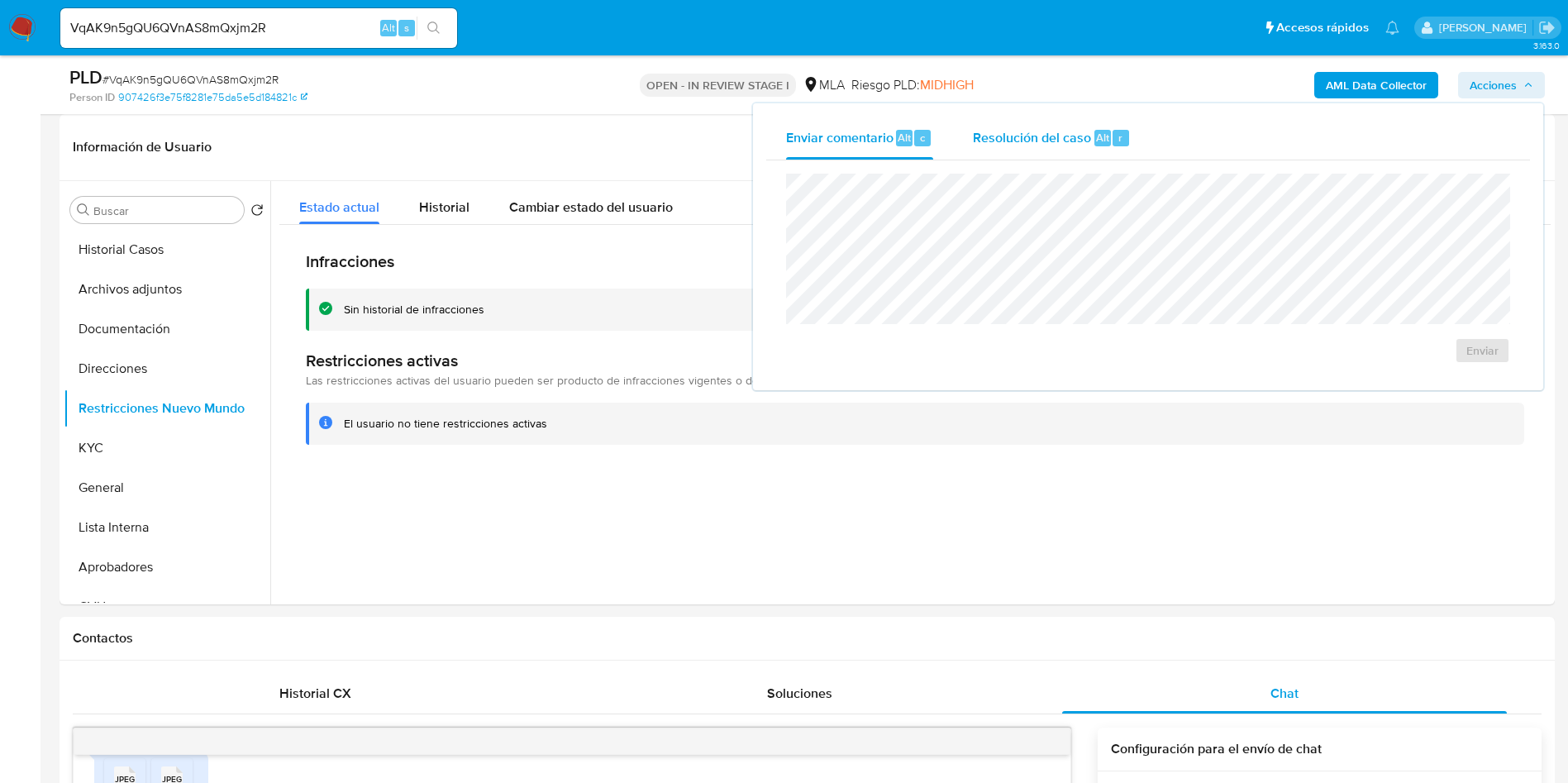
click at [1037, 152] on div "Resolución del caso Alt r" at bounding box center [1052, 137] width 158 height 43
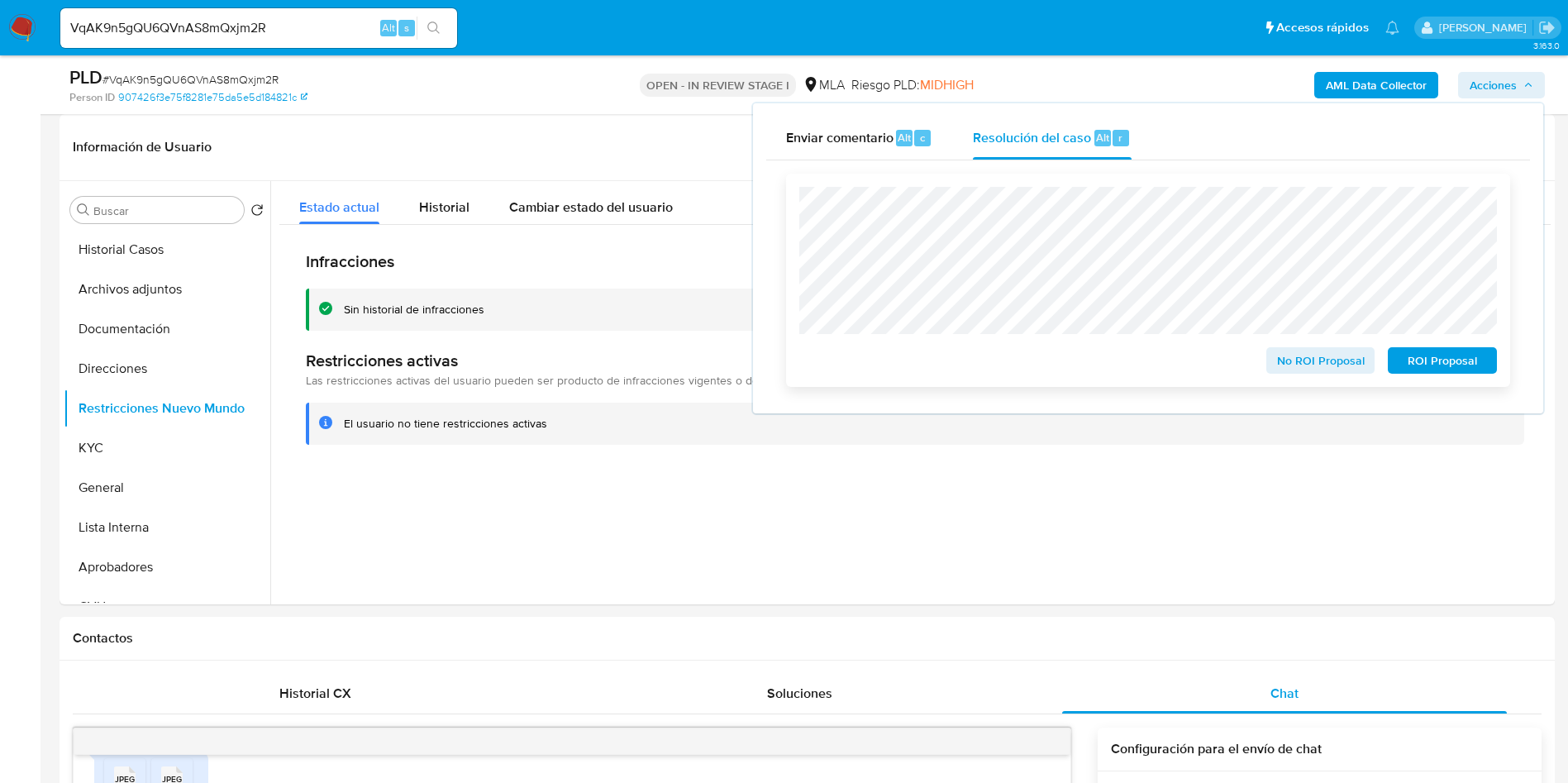
click at [1452, 358] on span "ROI Proposal" at bounding box center [1442, 360] width 86 height 23
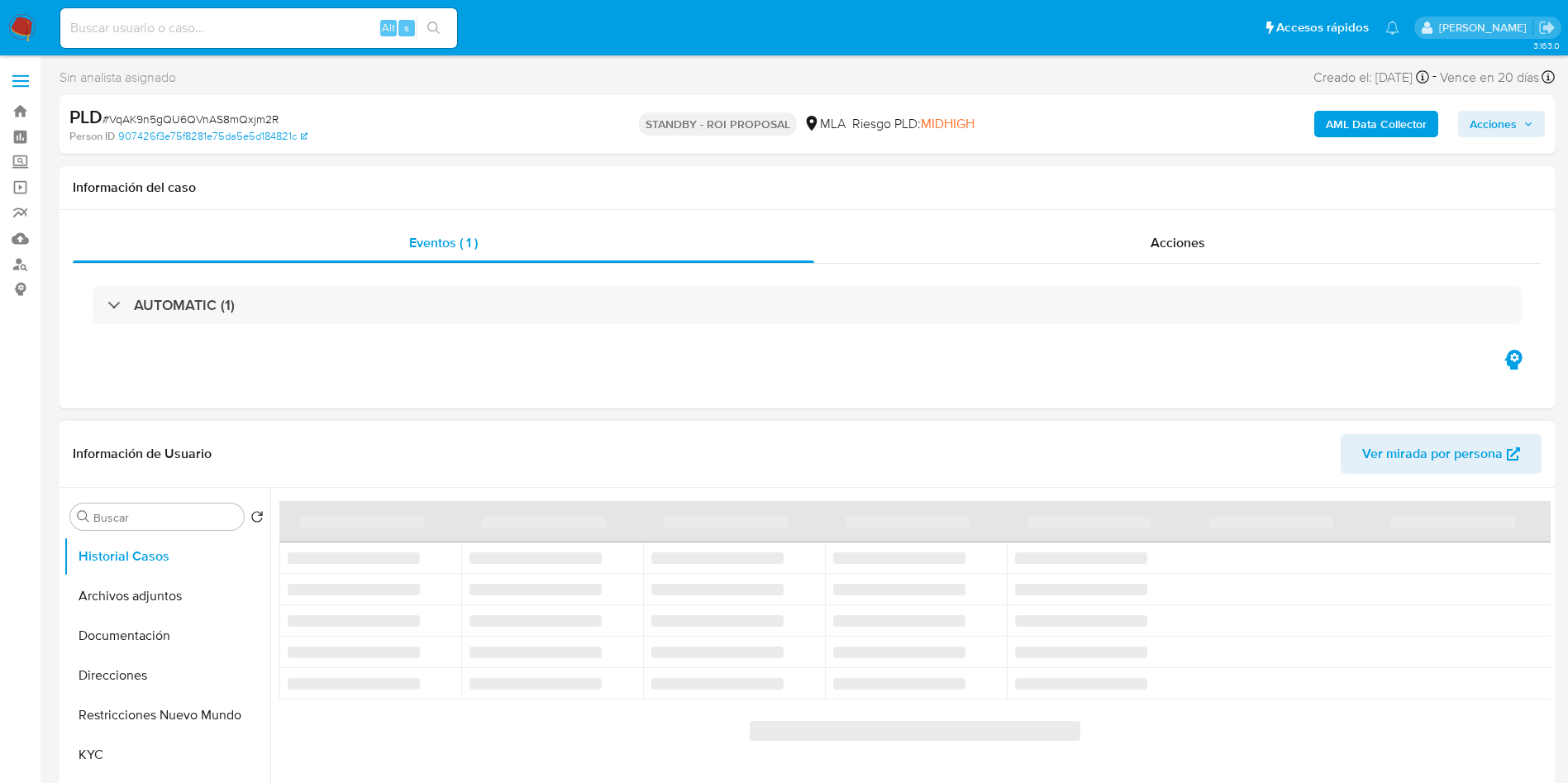
select select "10"
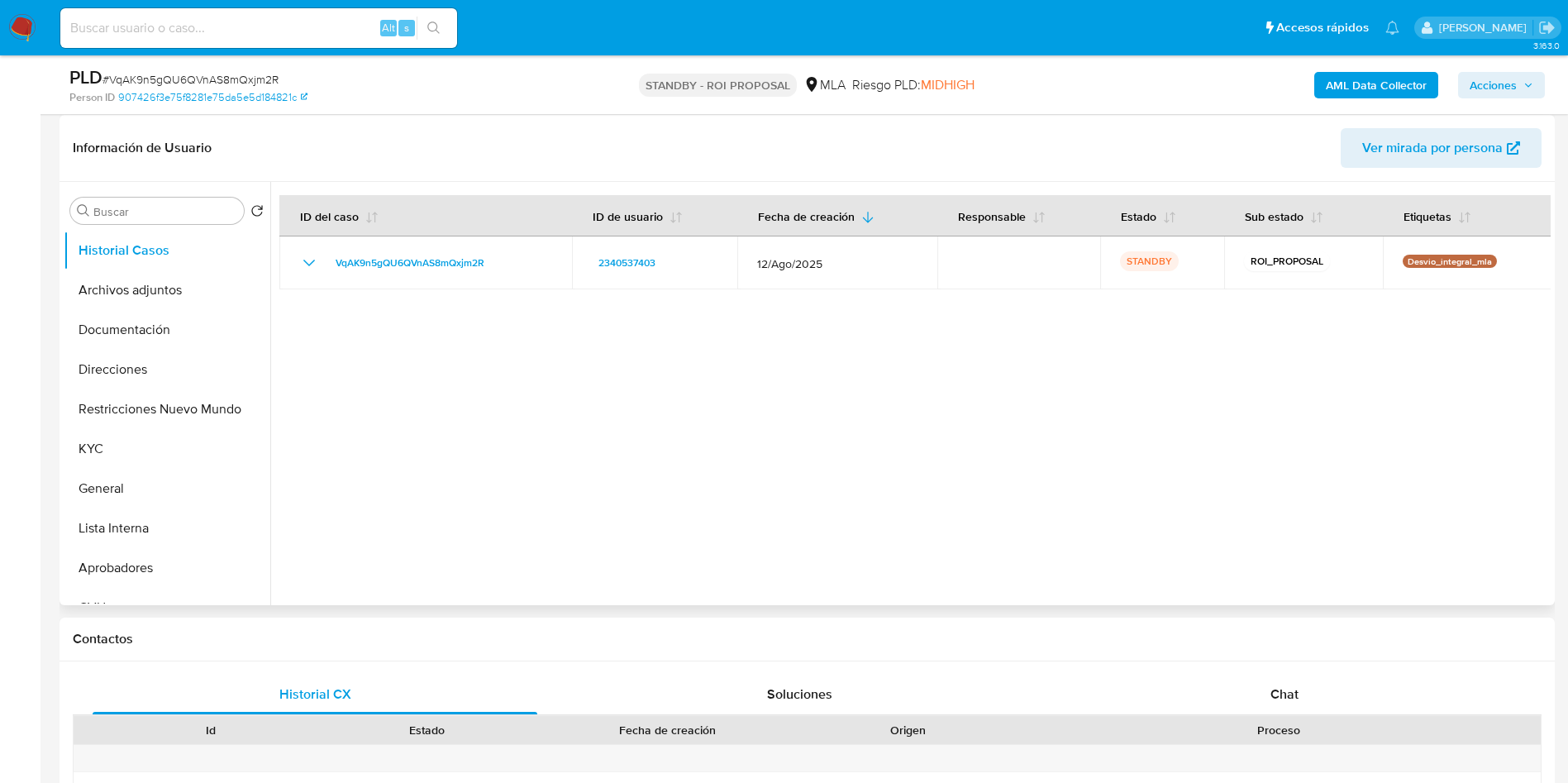
scroll to position [248, 0]
click at [181, 23] on input at bounding box center [259, 27] width 397 height 22
paste input "XVZmxRUyPS9SemlolcPLNygo"
type input "XVZmxRUyPS9SemlolcPLNygo"
click at [430, 38] on button "search-icon" at bounding box center [434, 27] width 34 height 23
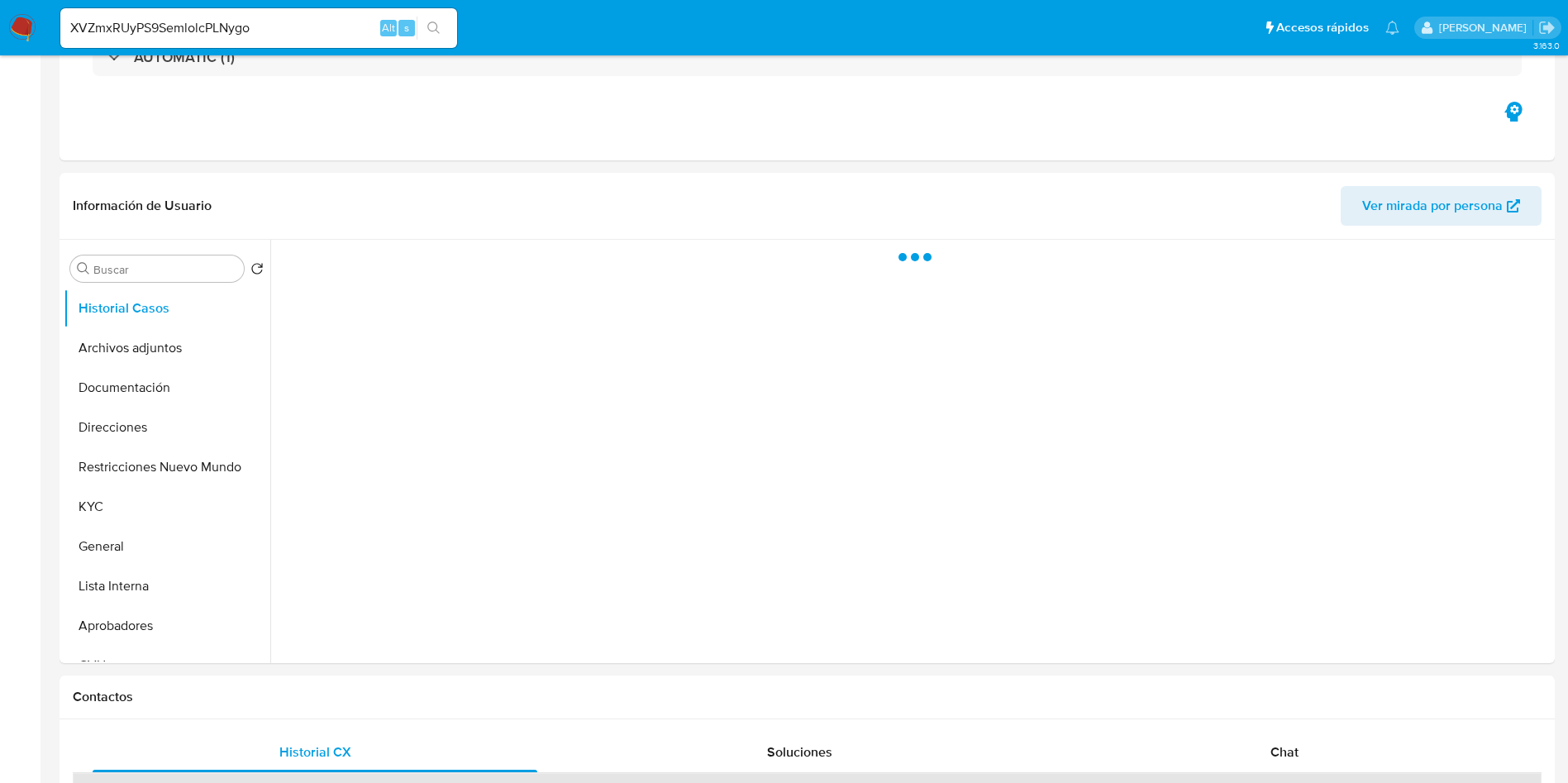
select select "10"
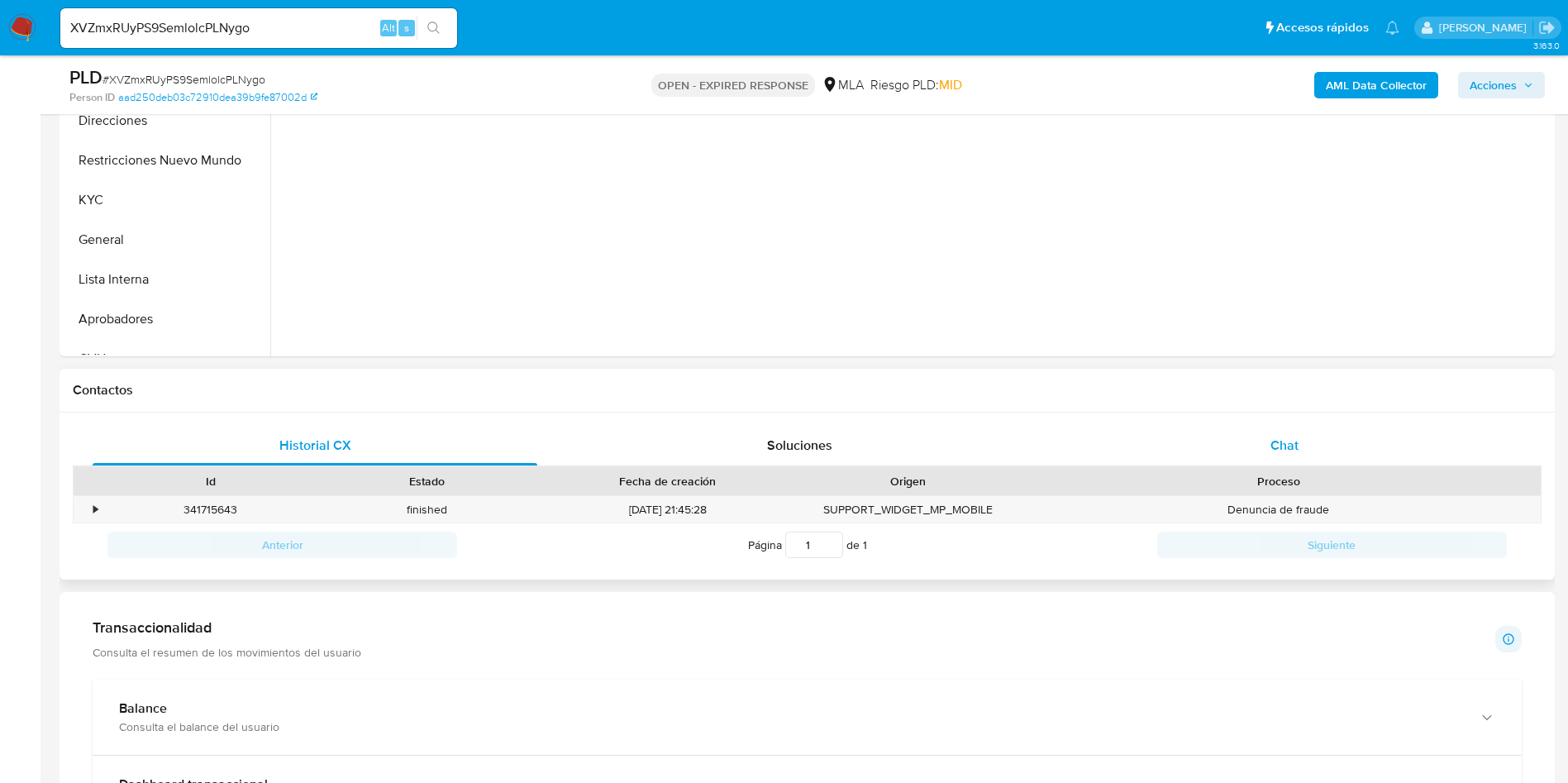
click at [1247, 443] on div "Chat" at bounding box center [1284, 445] width 444 height 40
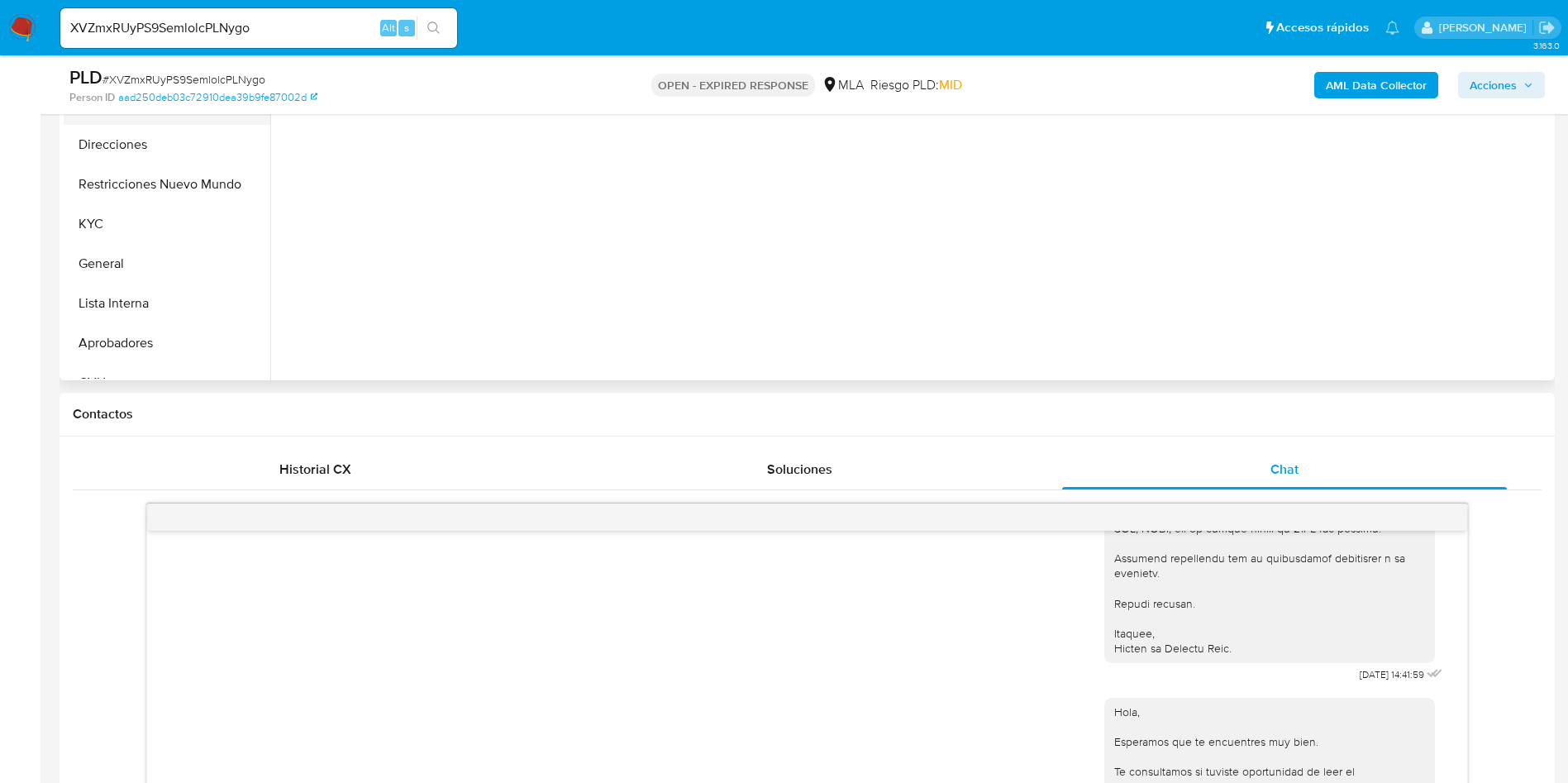
scroll to position [372, 0]
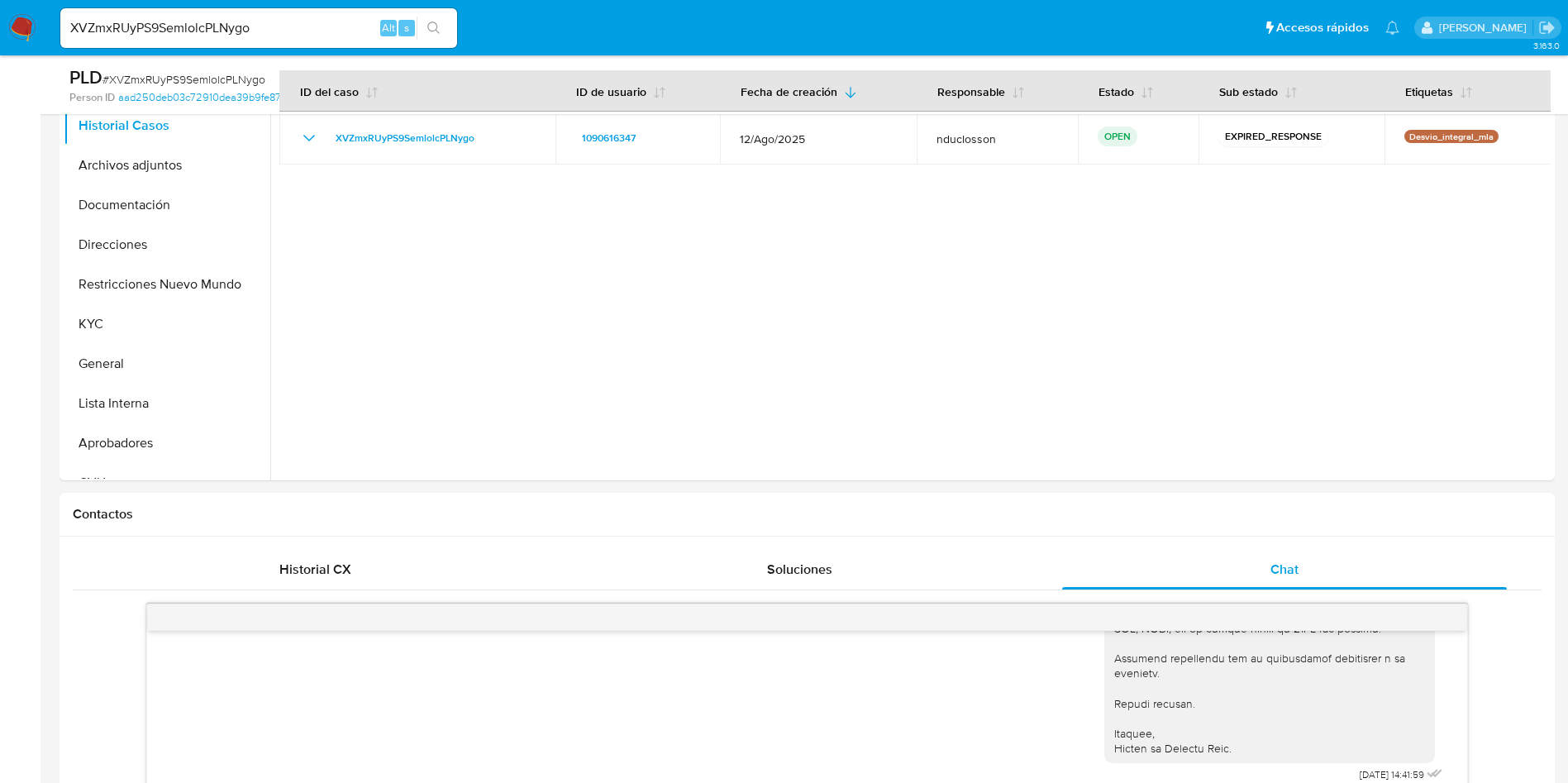
click at [190, 84] on span "# XVZmxRUyPS9SemlolcPLNygo" at bounding box center [183, 78] width 163 height 16
copy span "XVZmxRUyPS9SemlolcPLNygo"
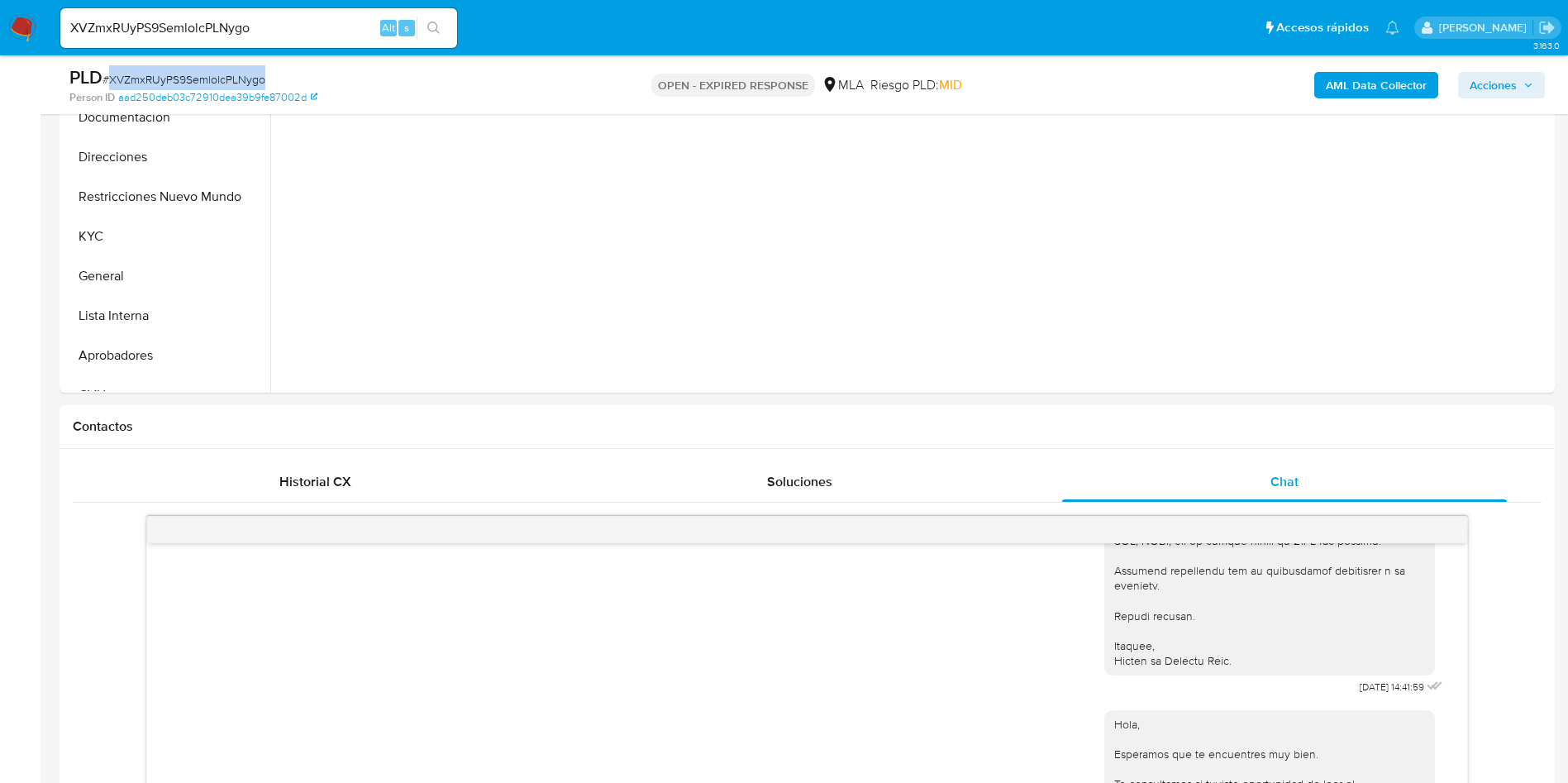
scroll to position [496, 0]
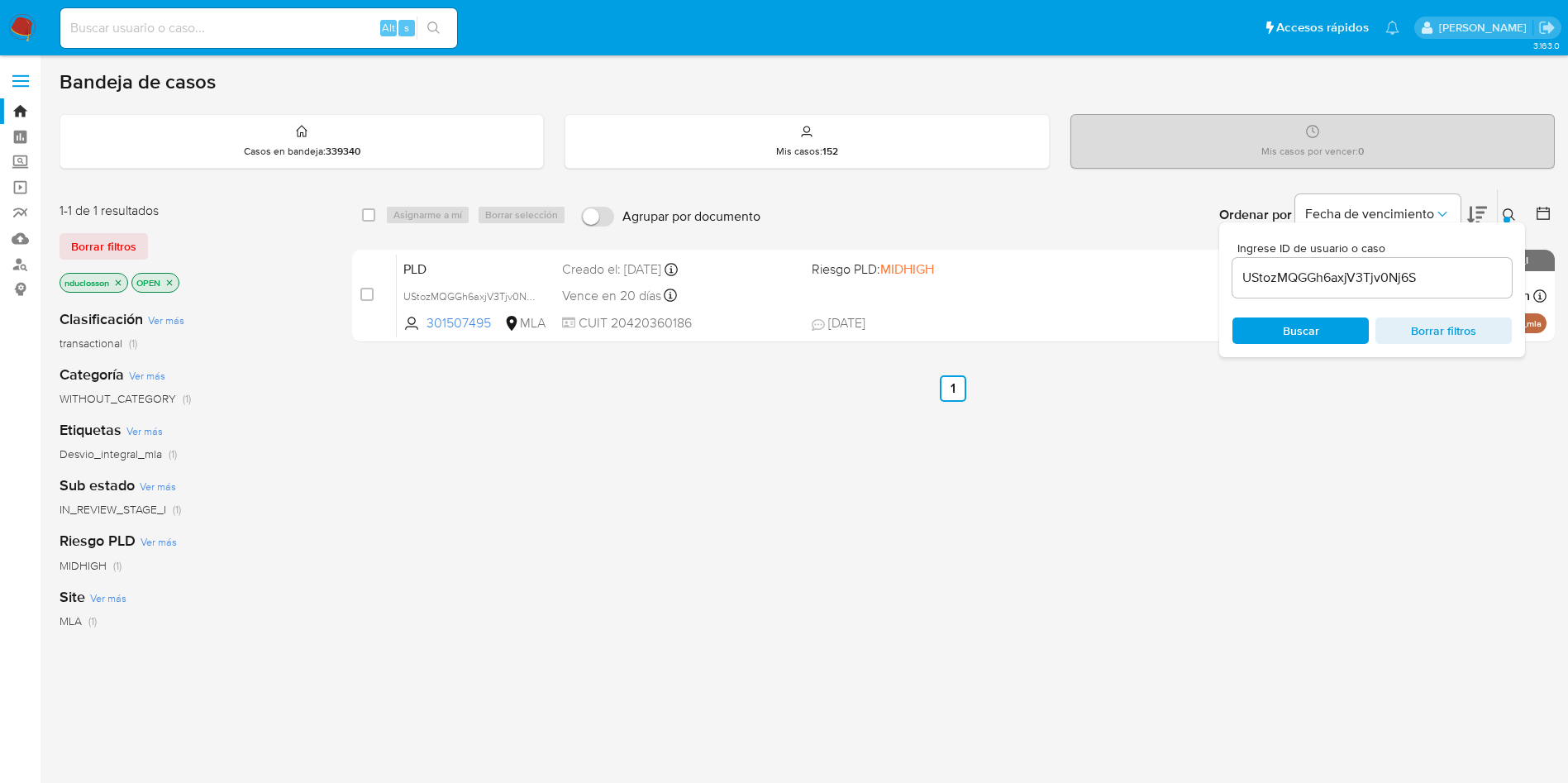
click at [1281, 286] on input "UStozMQGGh6axjV3Tjv0Nj6S" at bounding box center [1371, 277] width 279 height 22
paste input "XVZmxRUyPS9SemlolcPLNygo"
type input "XVZmxRUyPS9SemlolcPLNygo"
click at [1272, 338] on div "Buscar Borrar filtros" at bounding box center [1371, 331] width 279 height 26
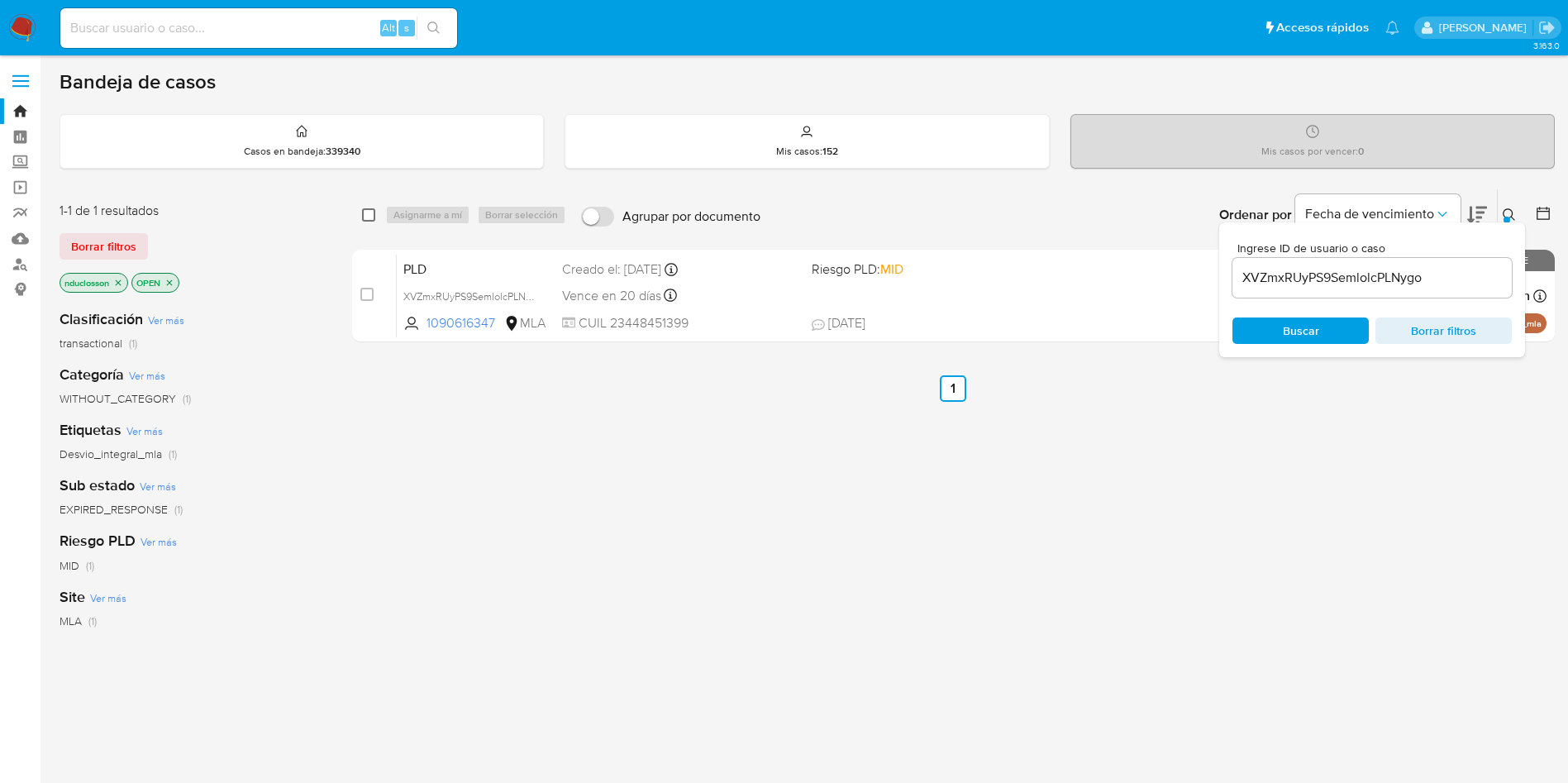
click at [371, 218] on input "checkbox" at bounding box center [369, 215] width 13 height 13
checkbox input "true"
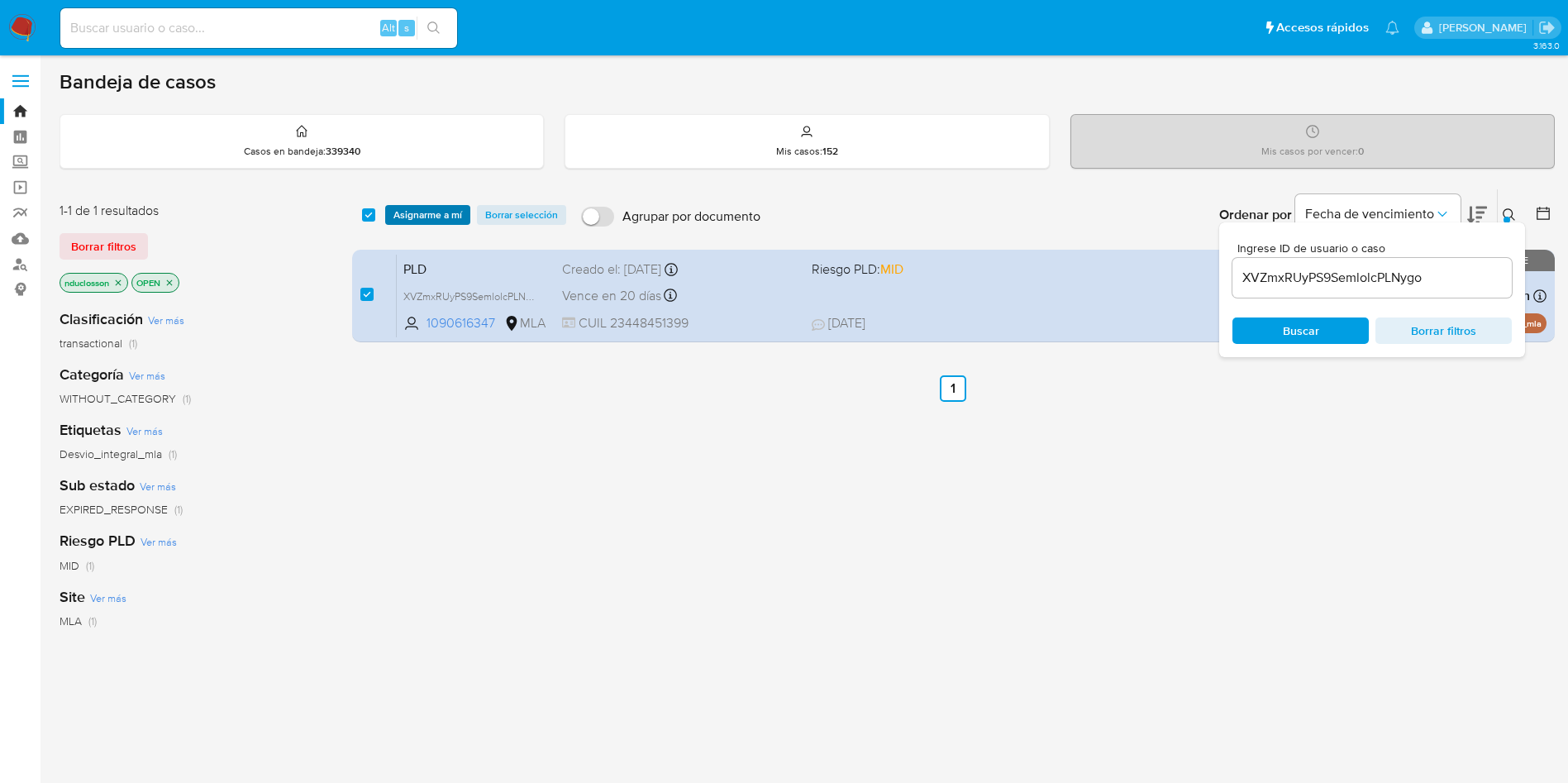
click at [407, 211] on span "Asignarme a mí" at bounding box center [427, 215] width 69 height 16
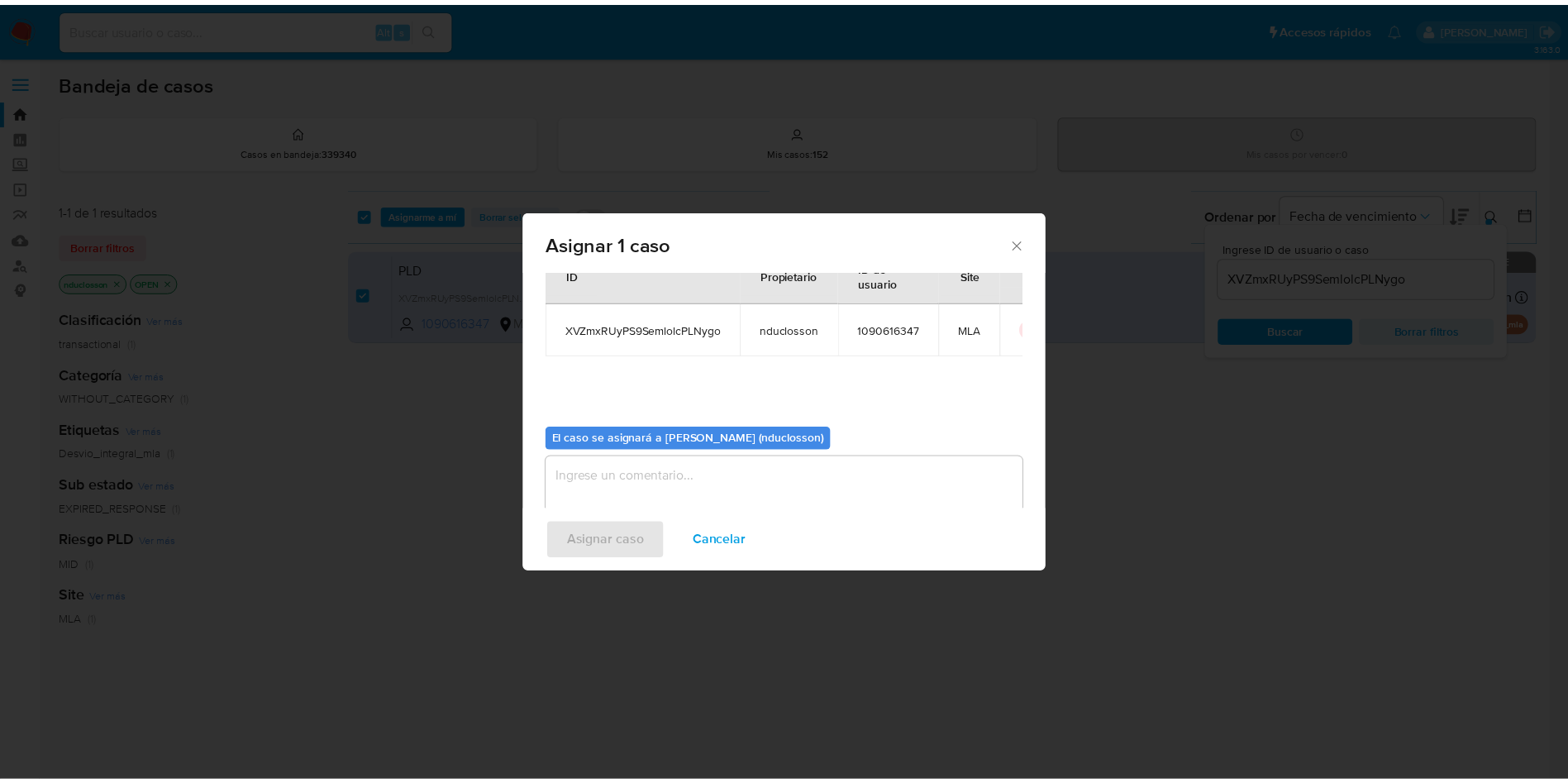
scroll to position [86, 0]
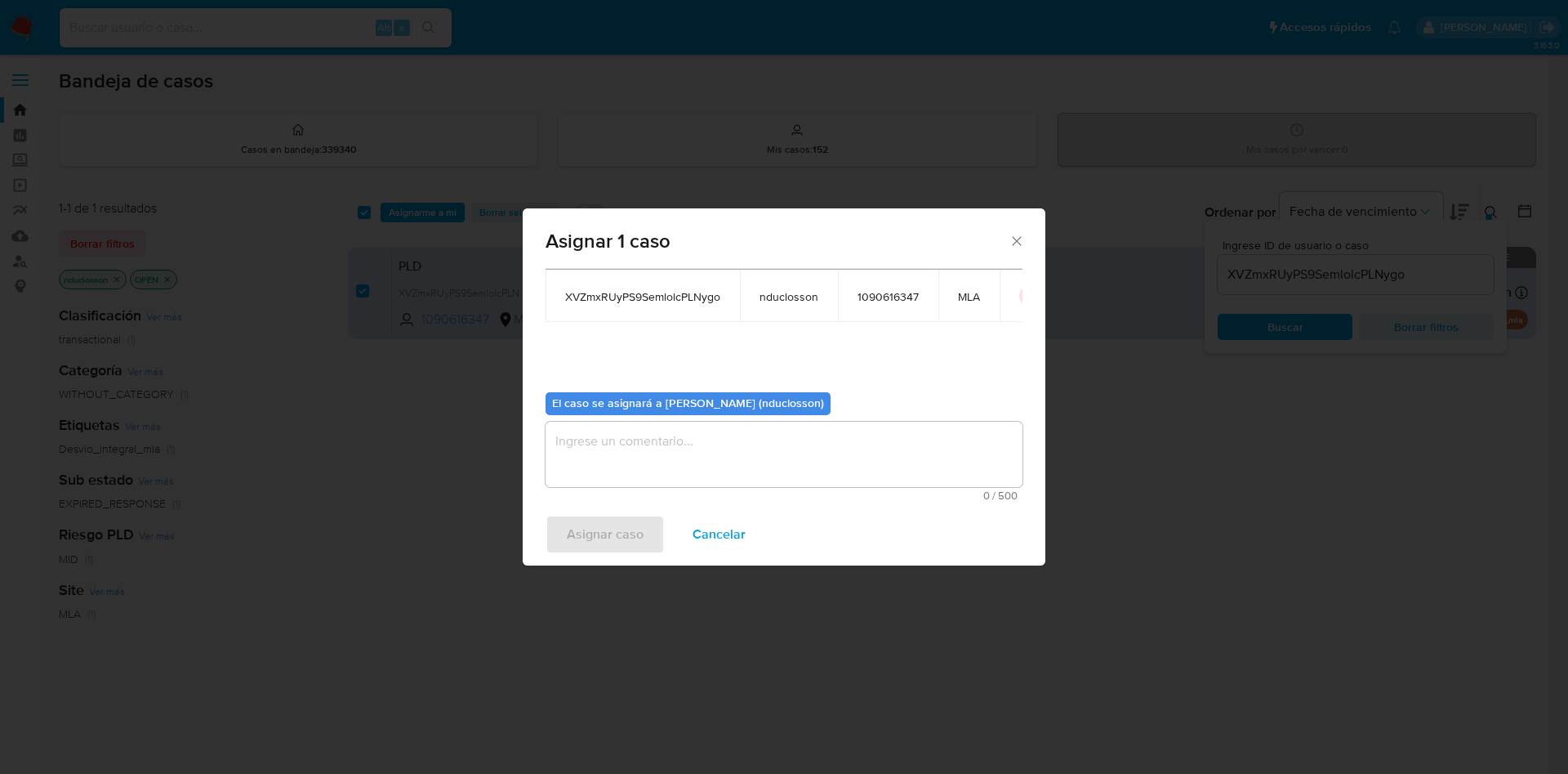
click at [732, 470] on textarea "assign-modal" at bounding box center [784, 454] width 478 height 65
click at [578, 545] on span "Asignar caso" at bounding box center [606, 534] width 77 height 36
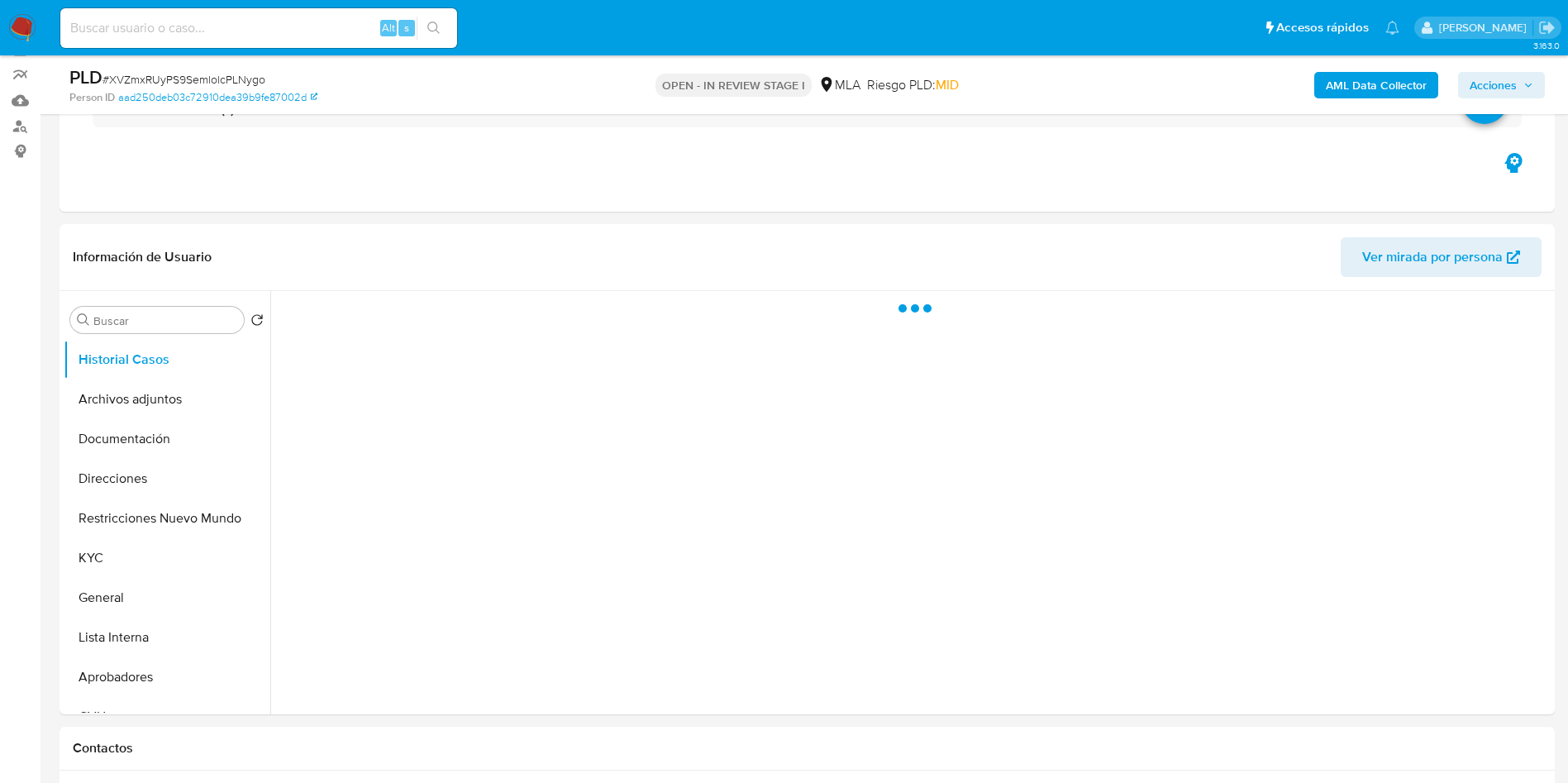
scroll to position [248, 0]
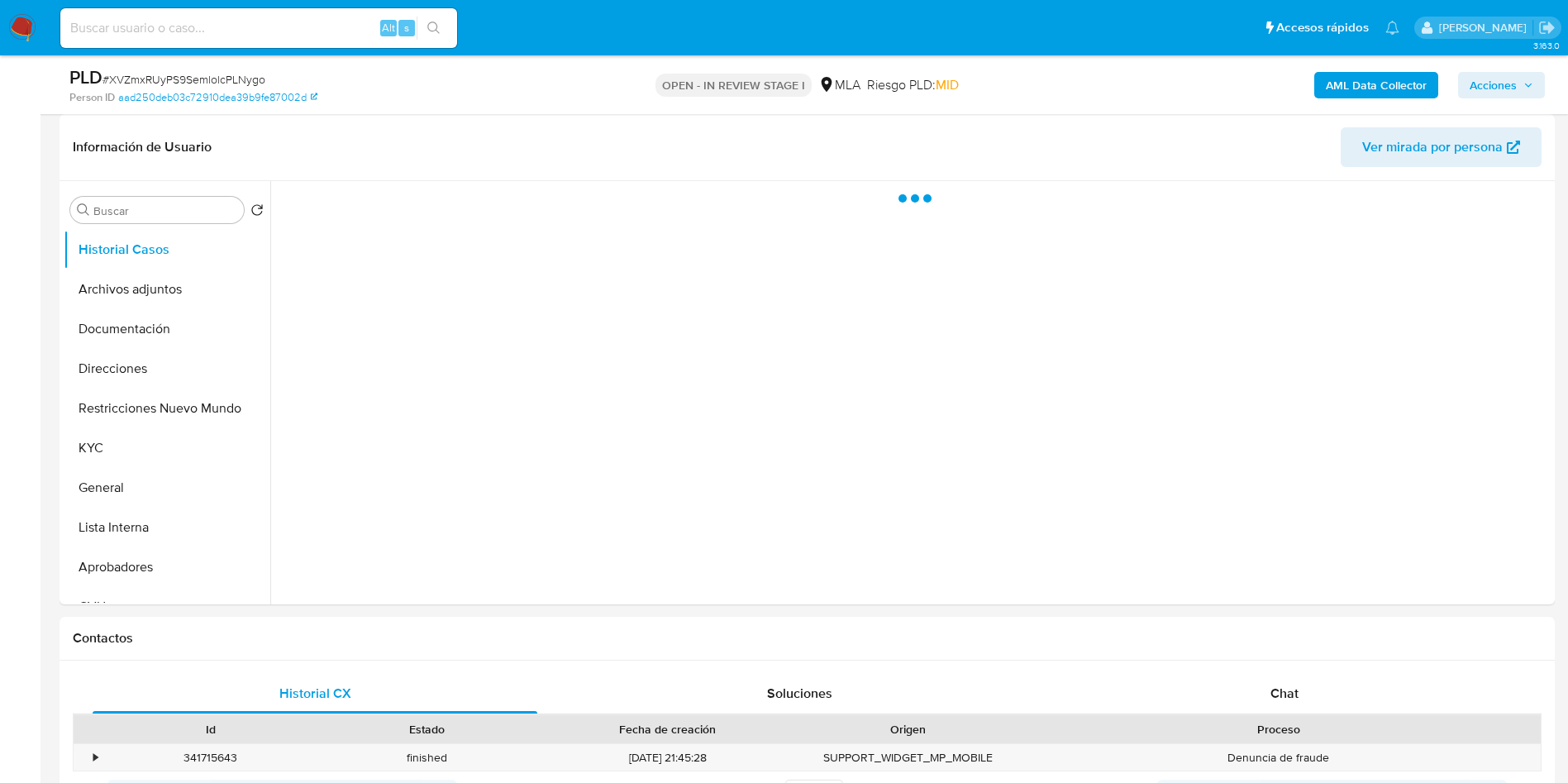
select select "10"
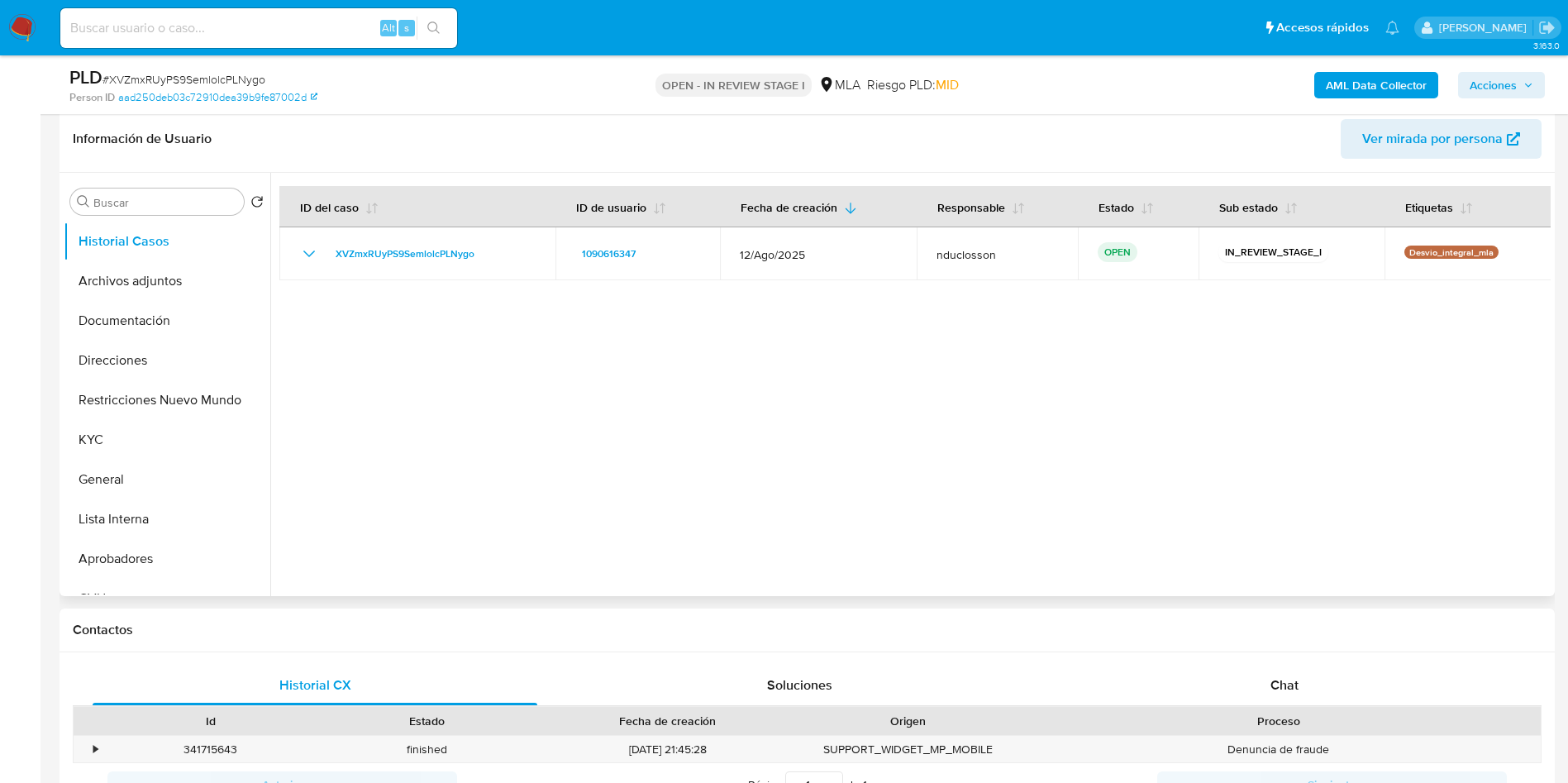
scroll to position [496, 0]
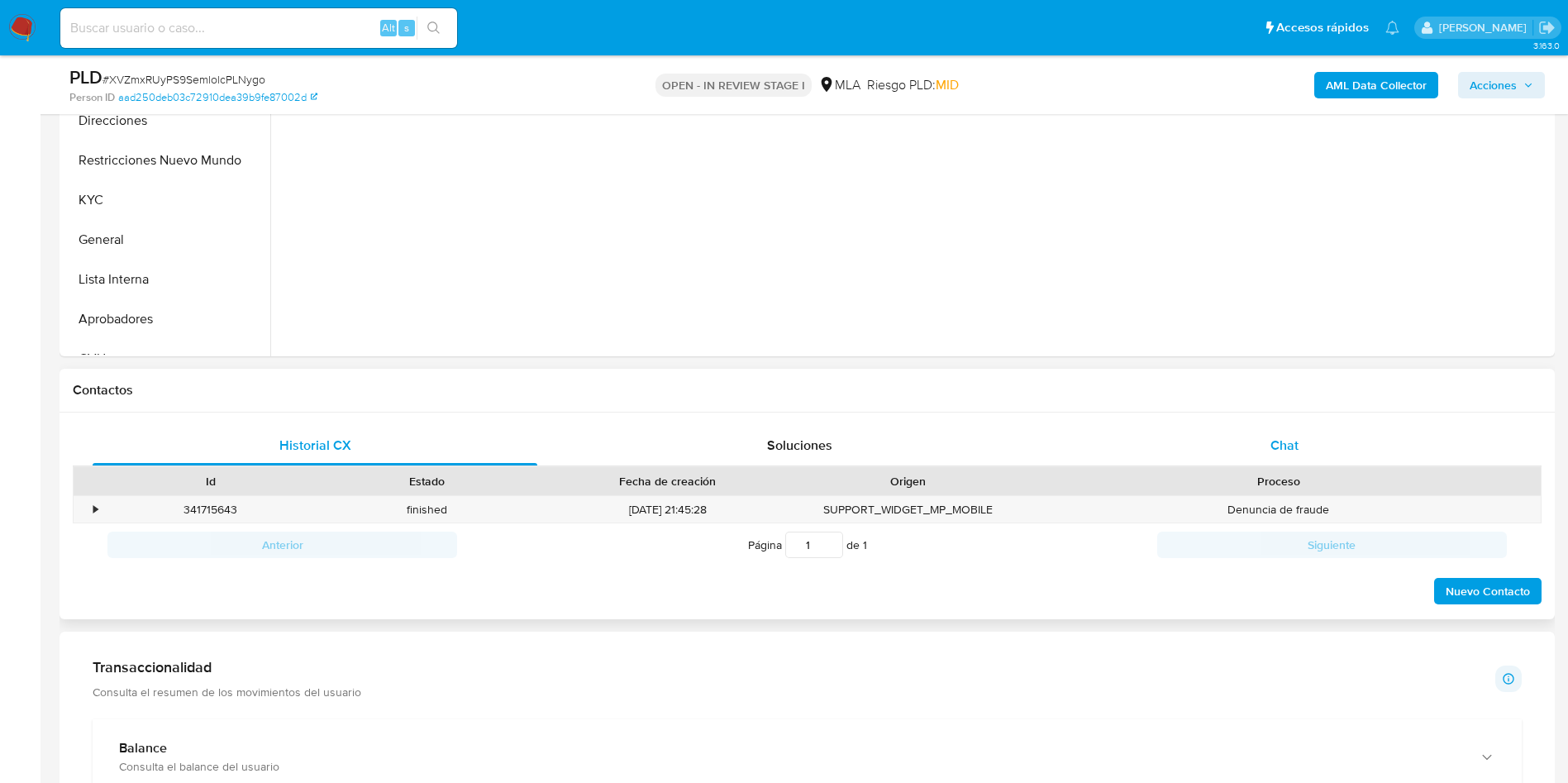
click at [1193, 462] on div "Chat" at bounding box center [1284, 445] width 444 height 40
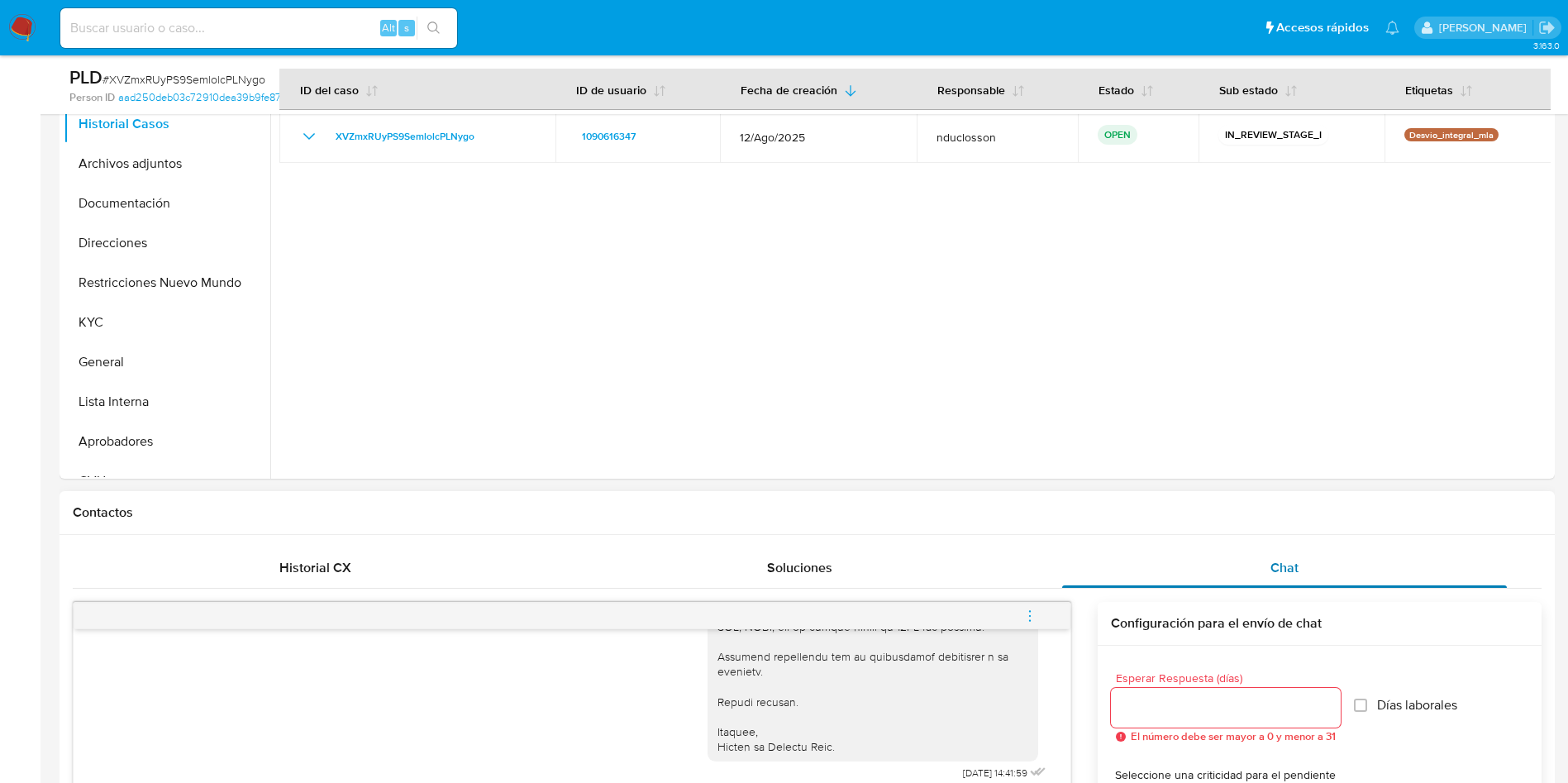
scroll to position [248, 0]
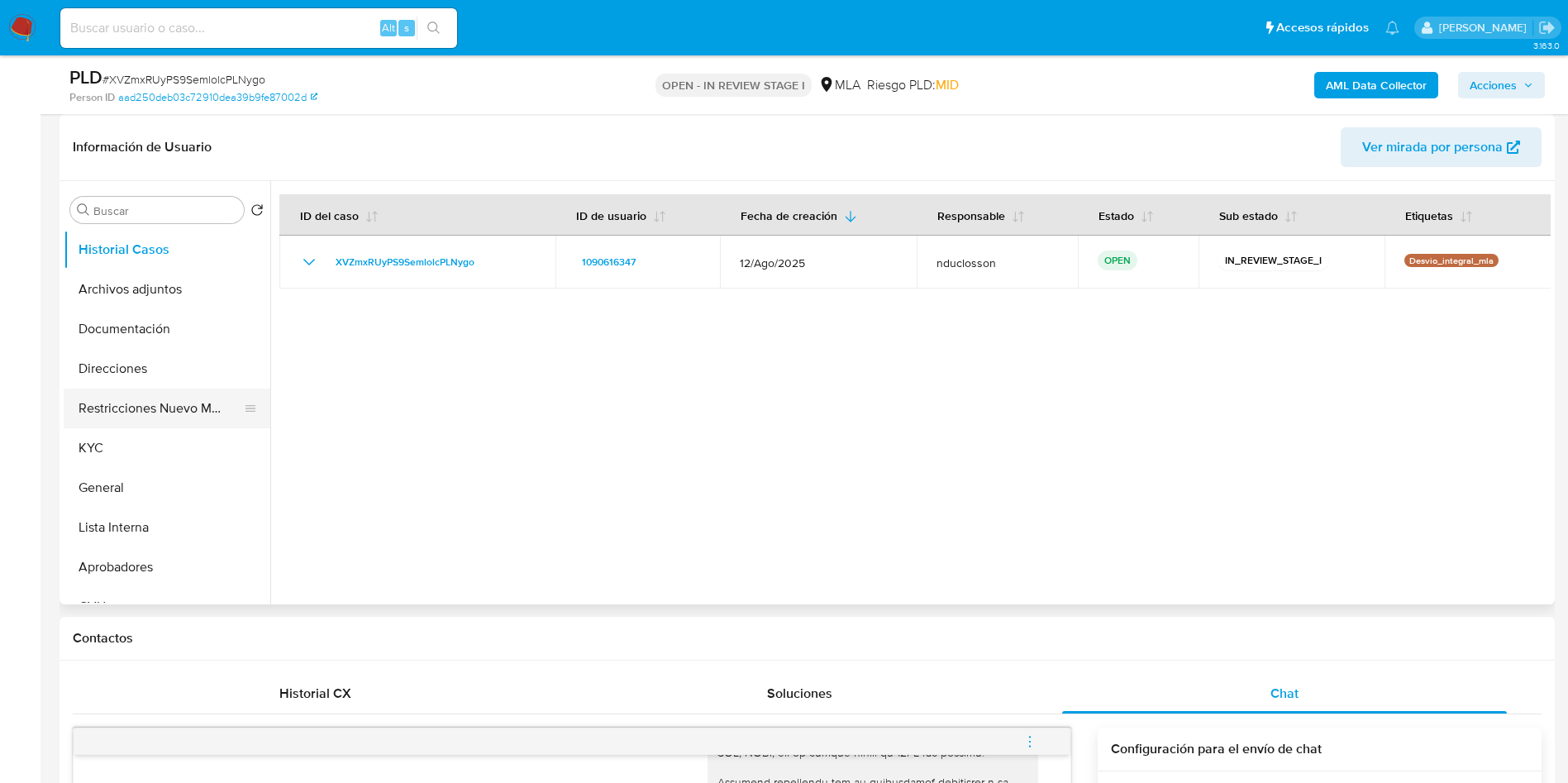
click at [162, 411] on button "Restricciones Nuevo Mundo" at bounding box center [160, 409] width 194 height 40
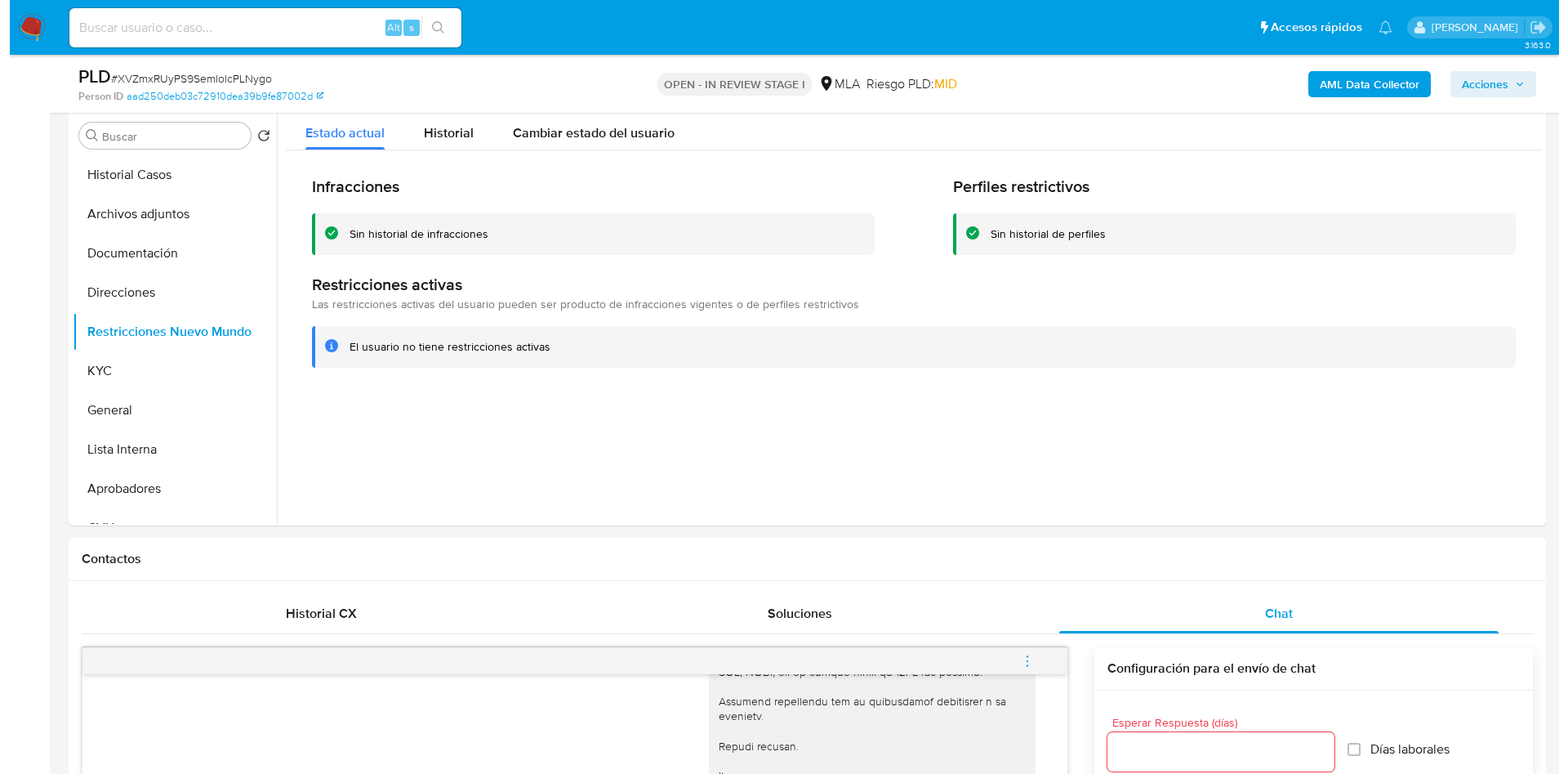
scroll to position [122, 0]
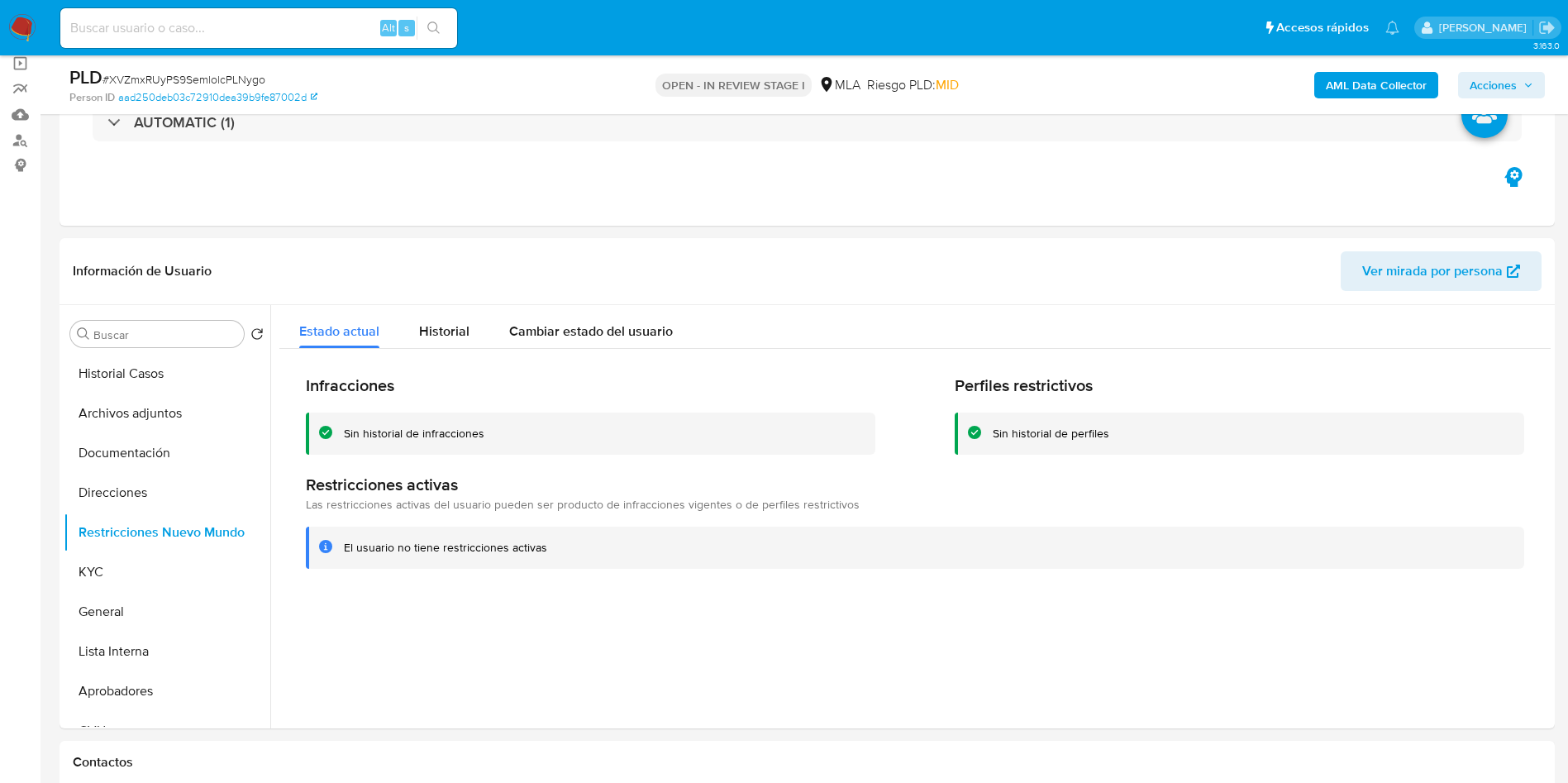
click at [1355, 95] on b "AML Data Collector" at bounding box center [1376, 85] width 101 height 26
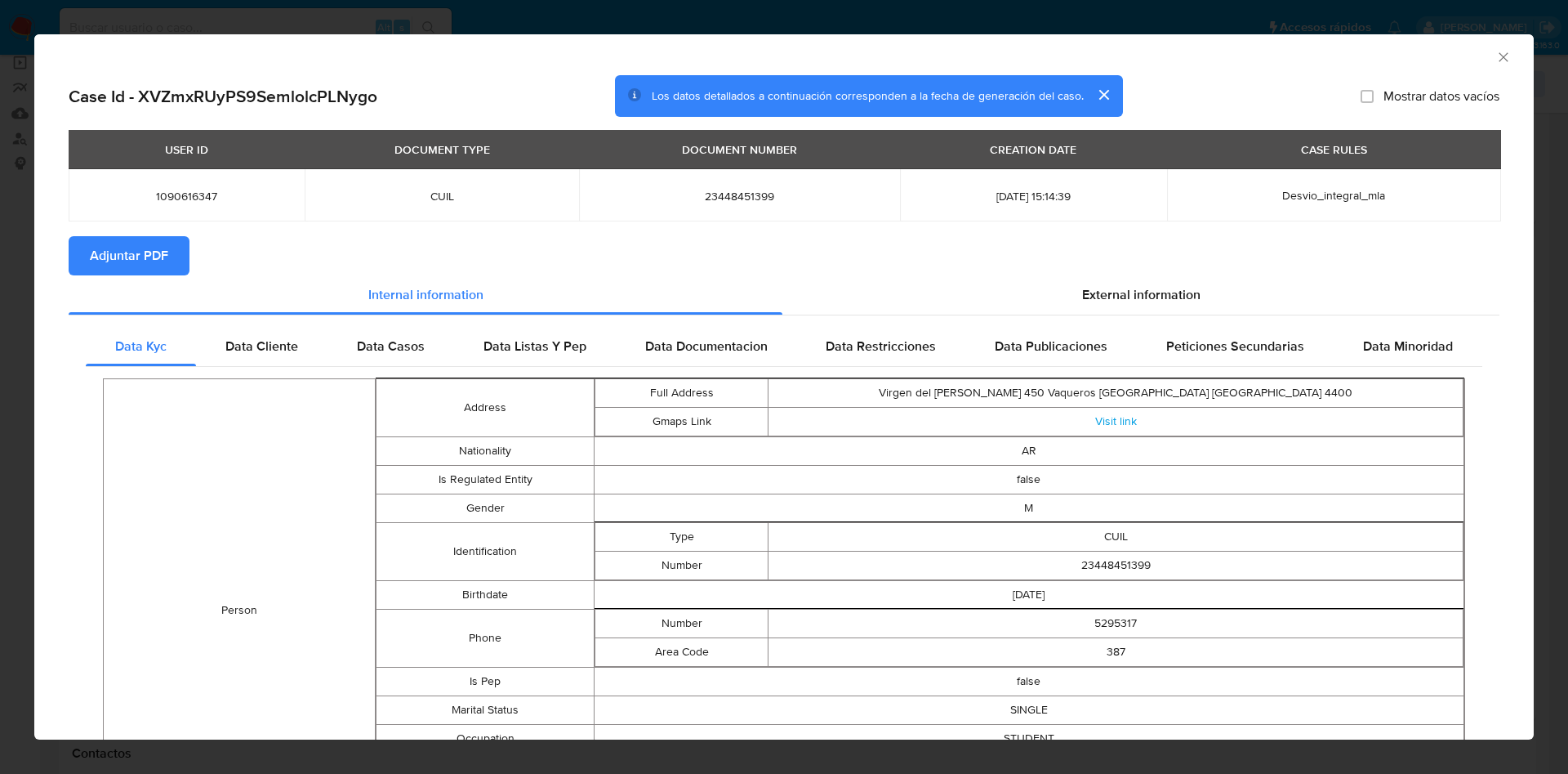
click at [1075, 320] on div "Data Kyc Data Cliente Data Casos Data Listas Y Pep Data Documentacion Data Rest…" at bounding box center [784, 734] width 1432 height 838
click at [1068, 305] on div "External information" at bounding box center [1141, 295] width 718 height 39
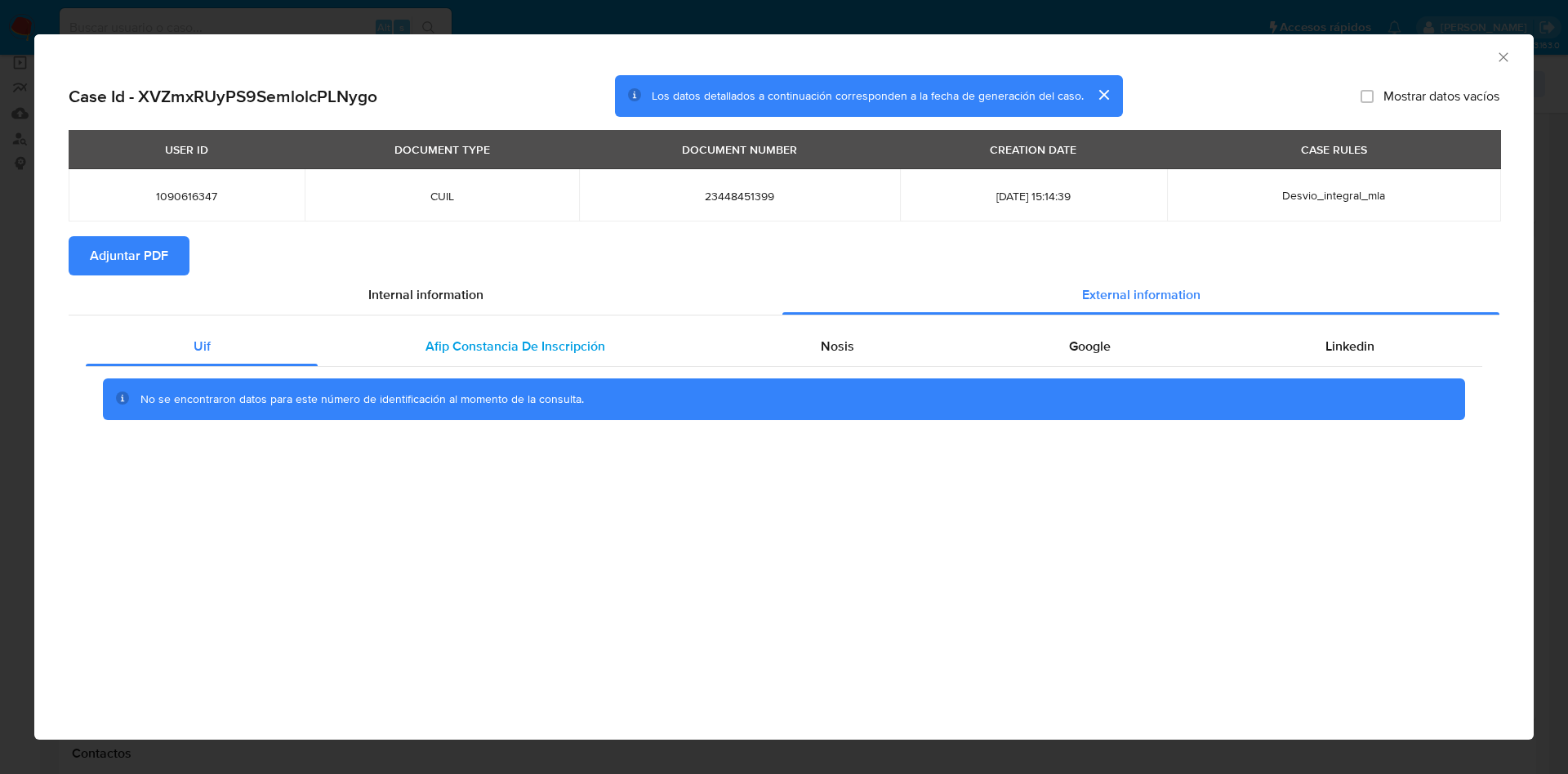
click at [478, 362] on div "Afip Constancia De Inscripción" at bounding box center [515, 347] width 394 height 39
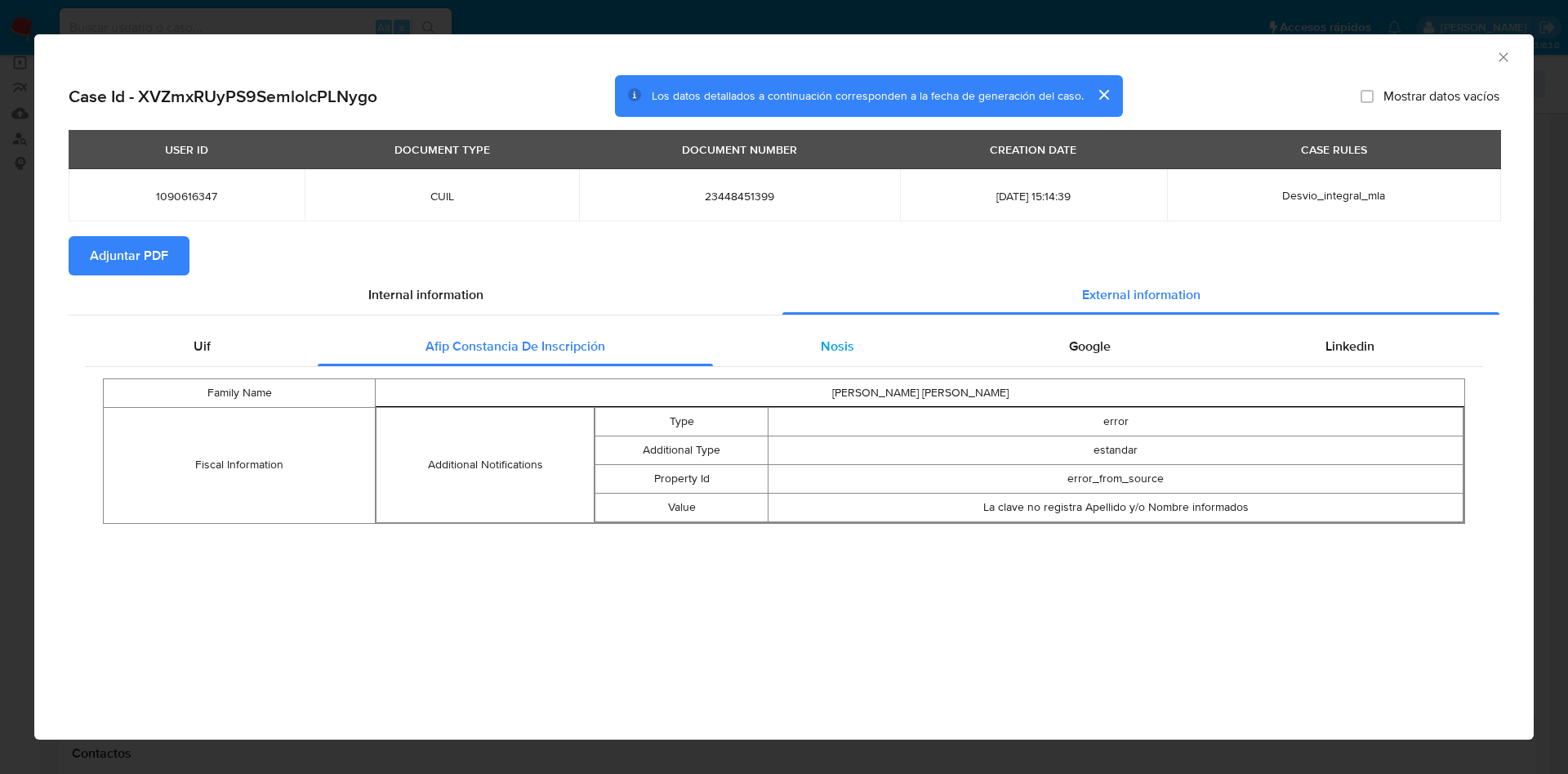
click at [820, 356] on div "Nosis" at bounding box center [837, 347] width 249 height 39
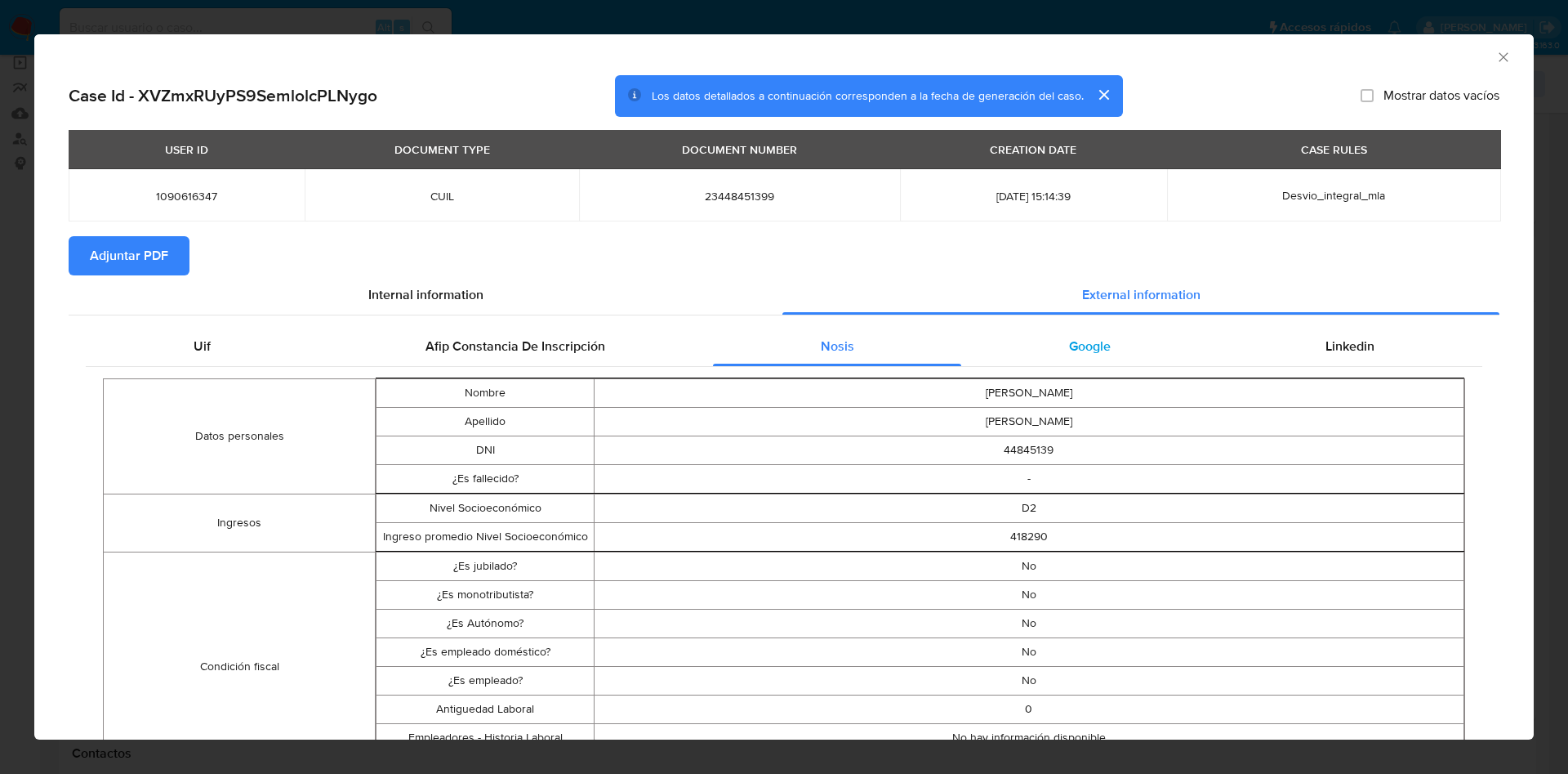
click at [1048, 350] on div "Google" at bounding box center [1090, 347] width 256 height 39
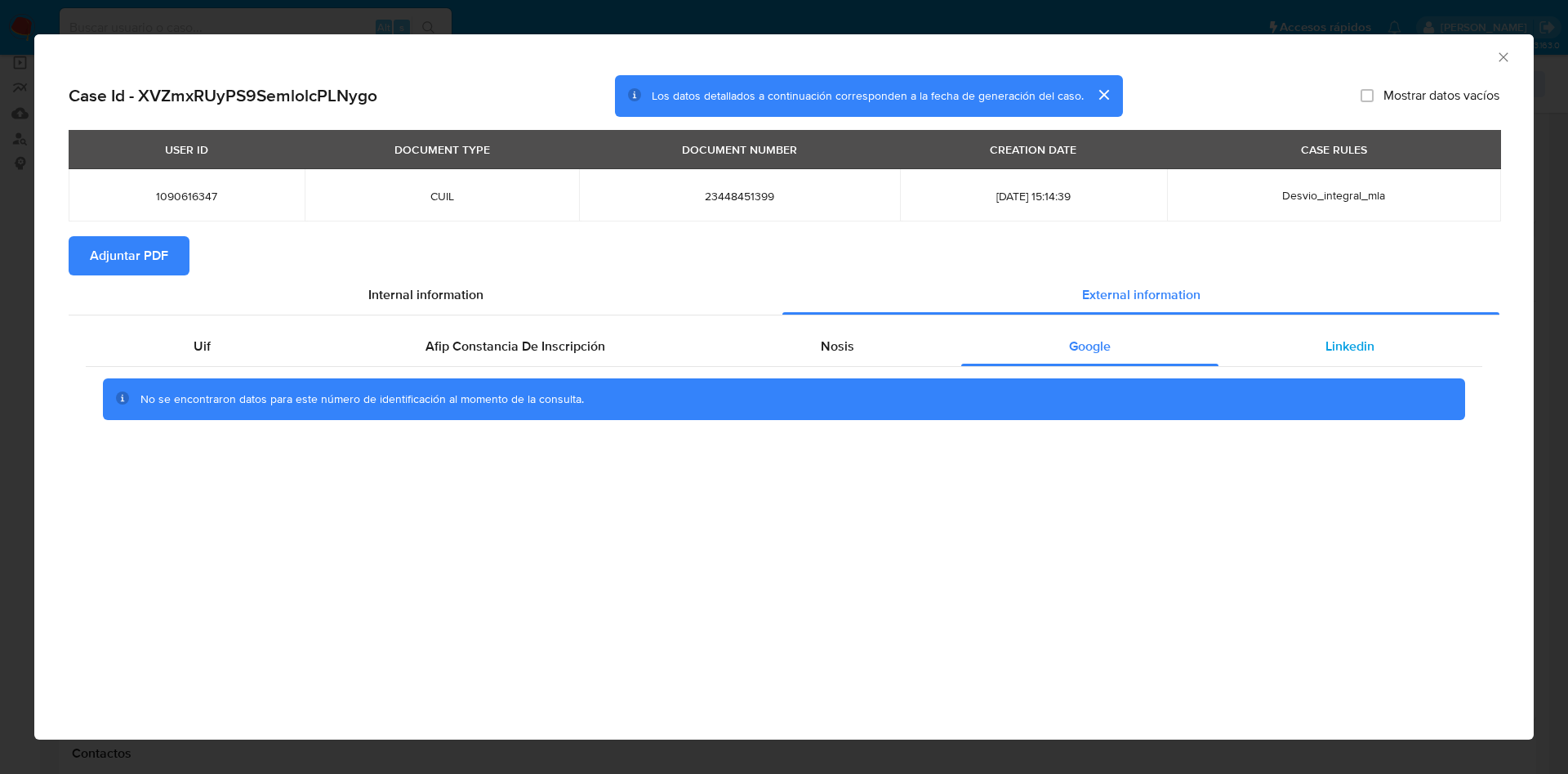
click at [1276, 341] on div "Linkedin" at bounding box center [1350, 347] width 264 height 39
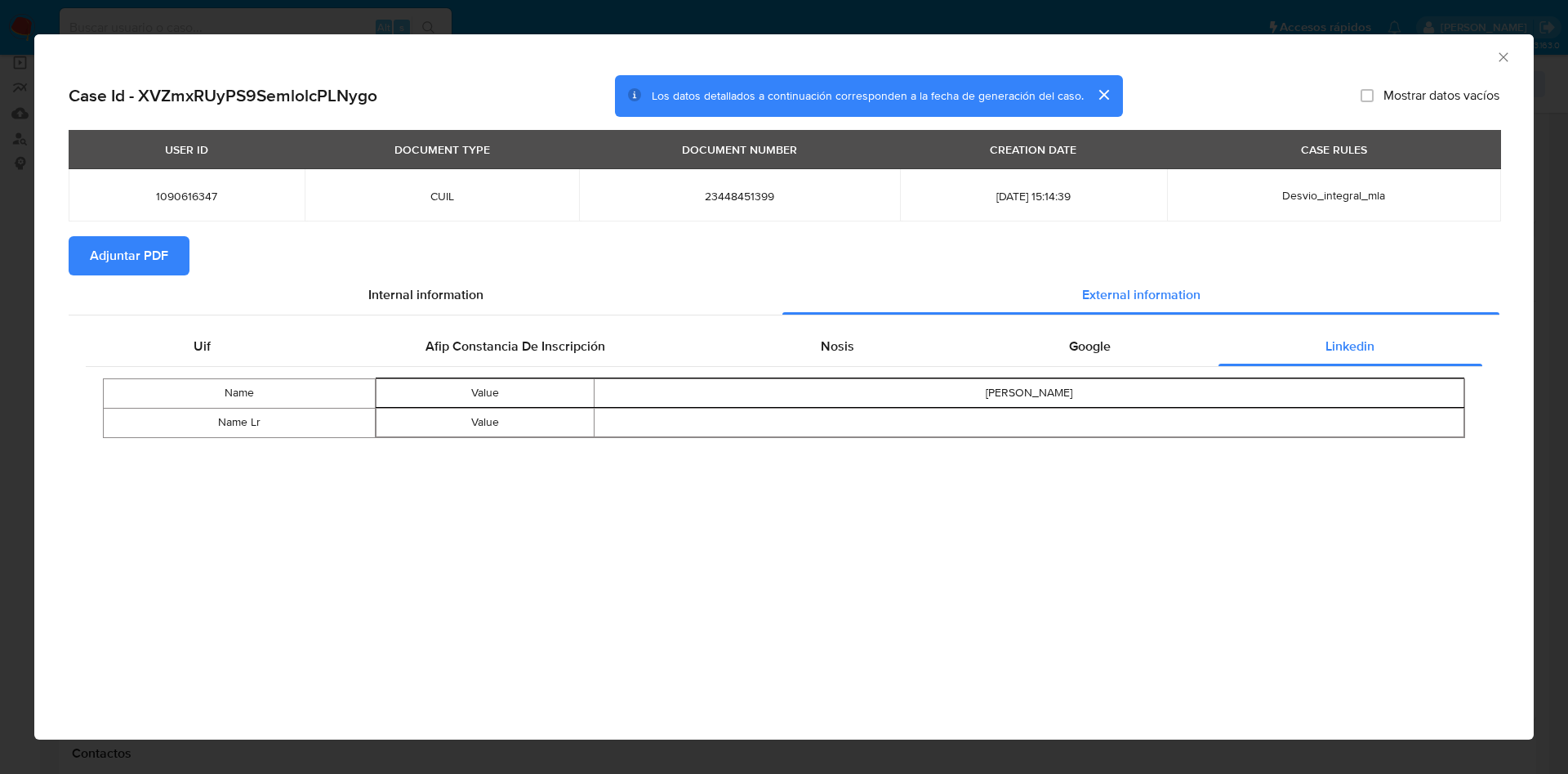
click at [161, 252] on span "Adjuntar PDF" at bounding box center [129, 255] width 78 height 36
click at [1504, 52] on icon "Cerrar ventana" at bounding box center [1504, 56] width 16 height 16
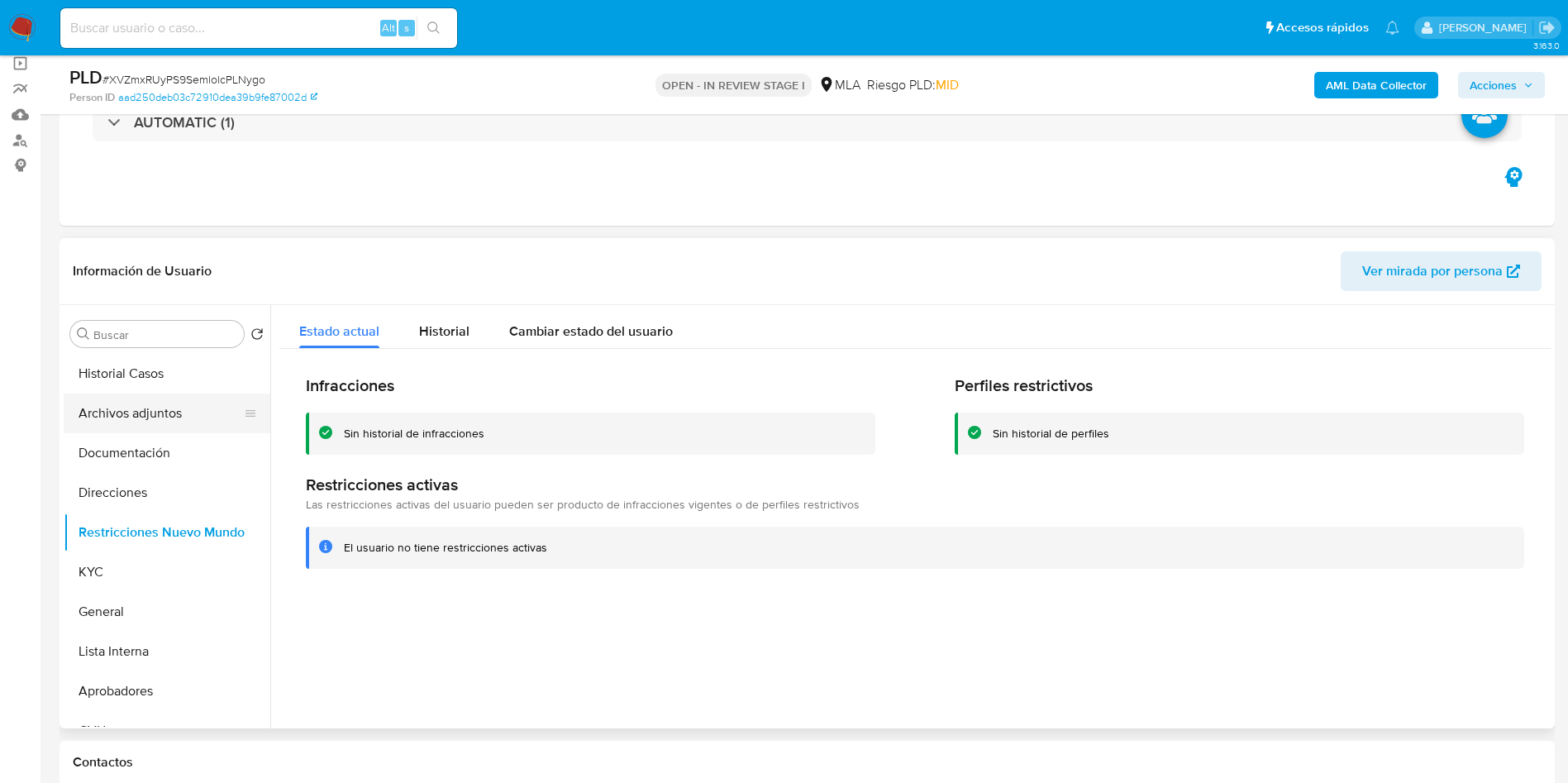
click at [102, 424] on button "Archivos adjuntos" at bounding box center [160, 413] width 194 height 40
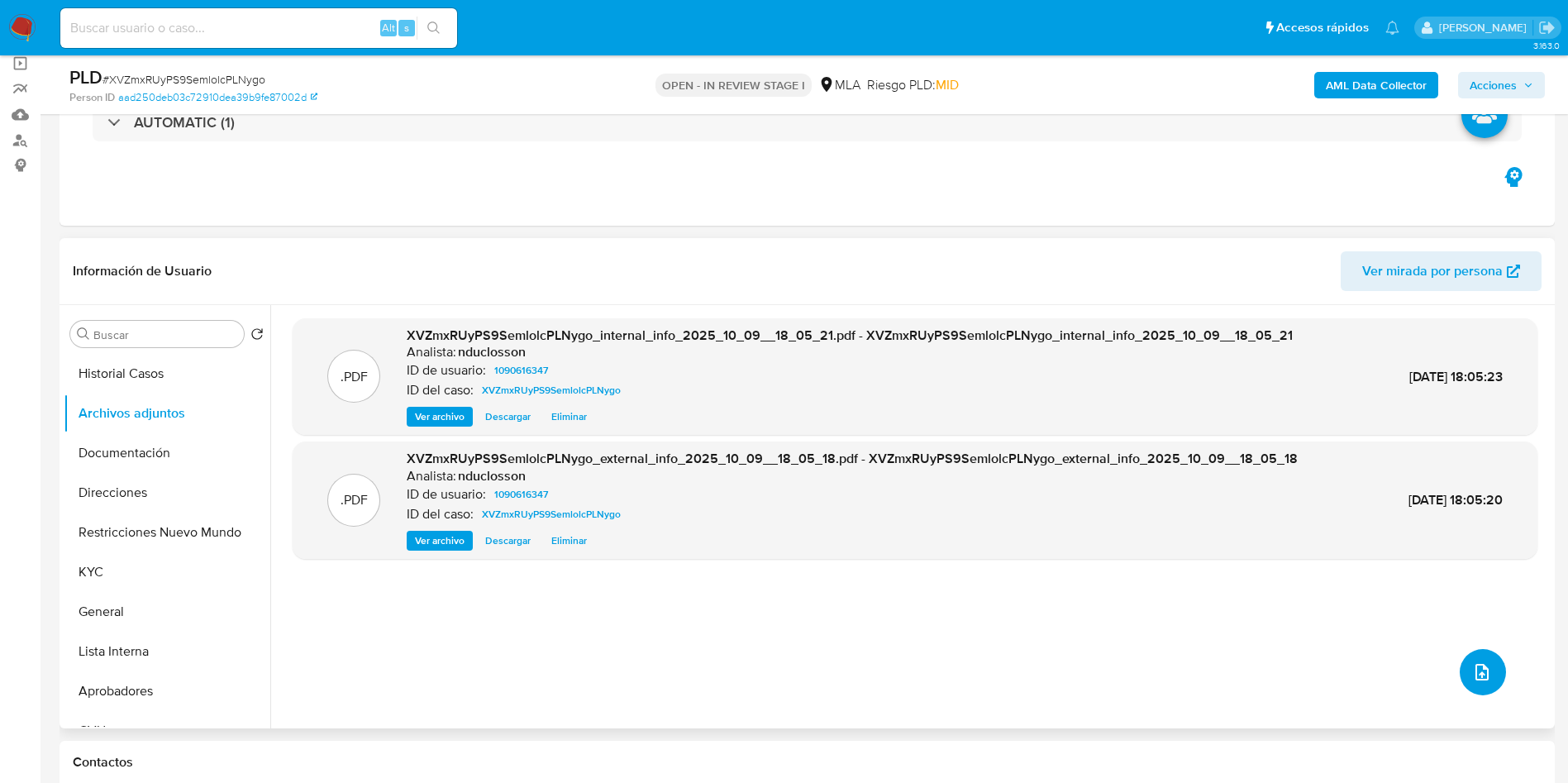
click at [1488, 673] on button "upload-file" at bounding box center [1483, 671] width 46 height 46
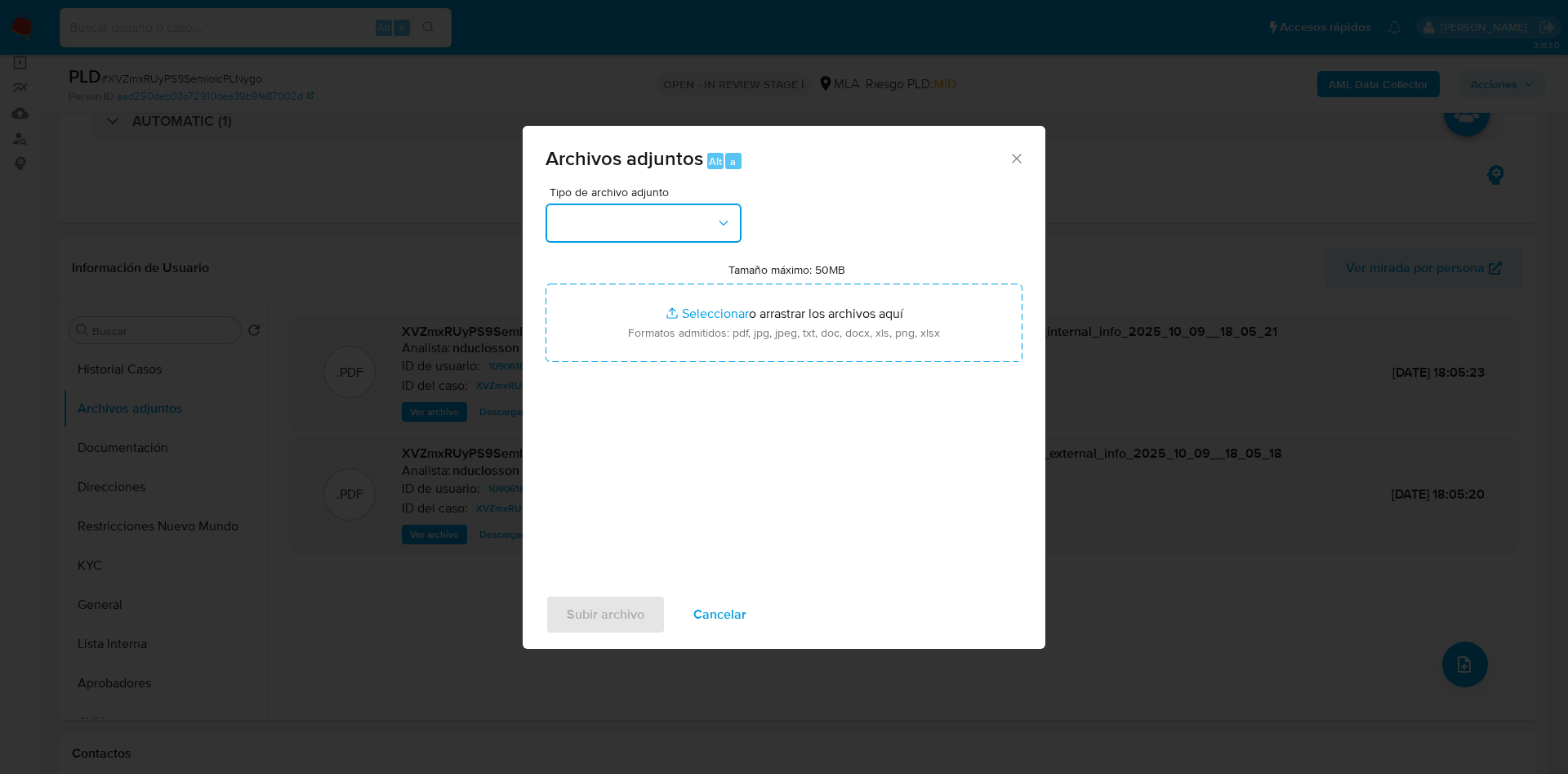
click at [581, 219] on button "button" at bounding box center [644, 223] width 196 height 39
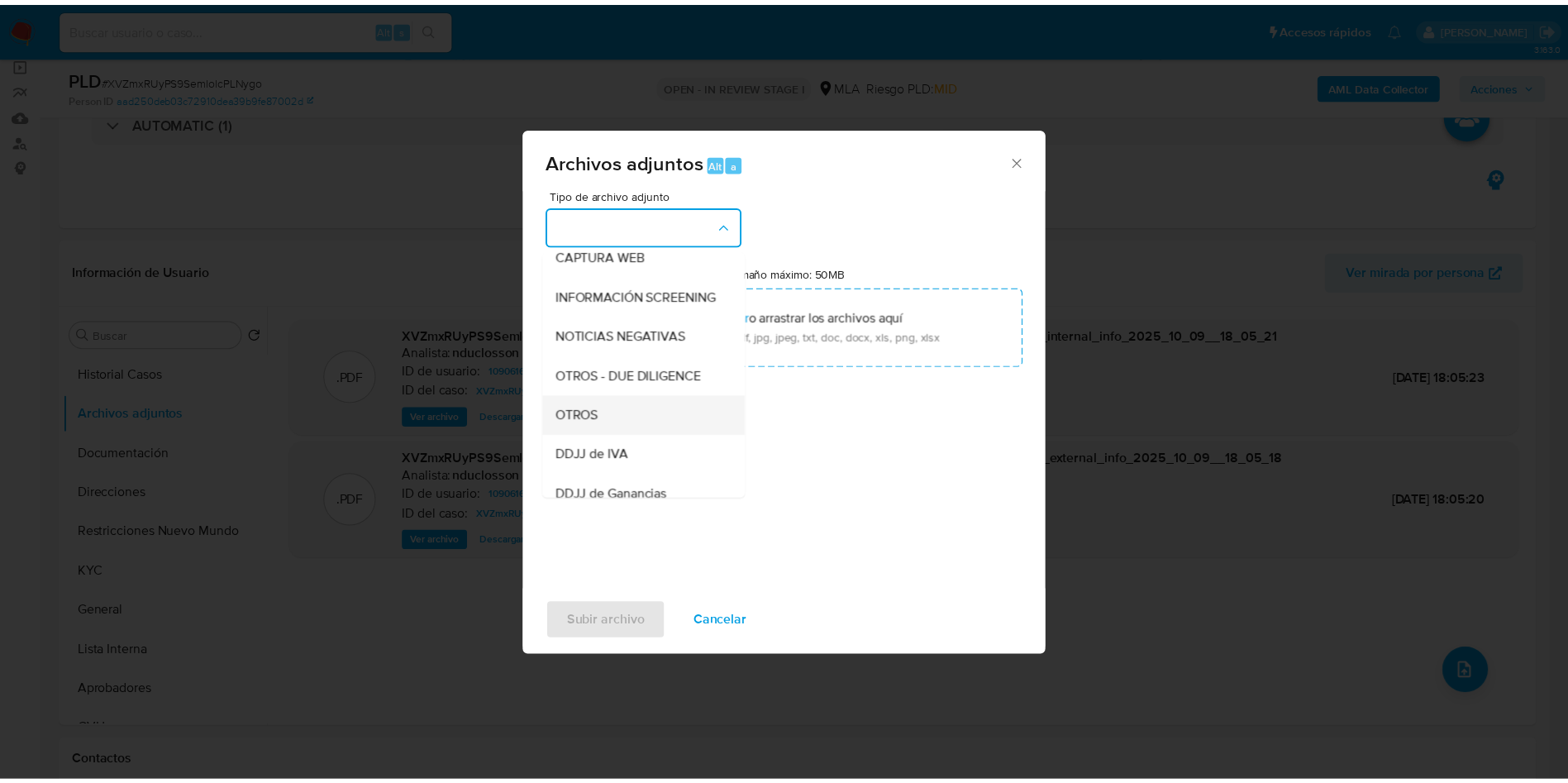
scroll to position [210, 0]
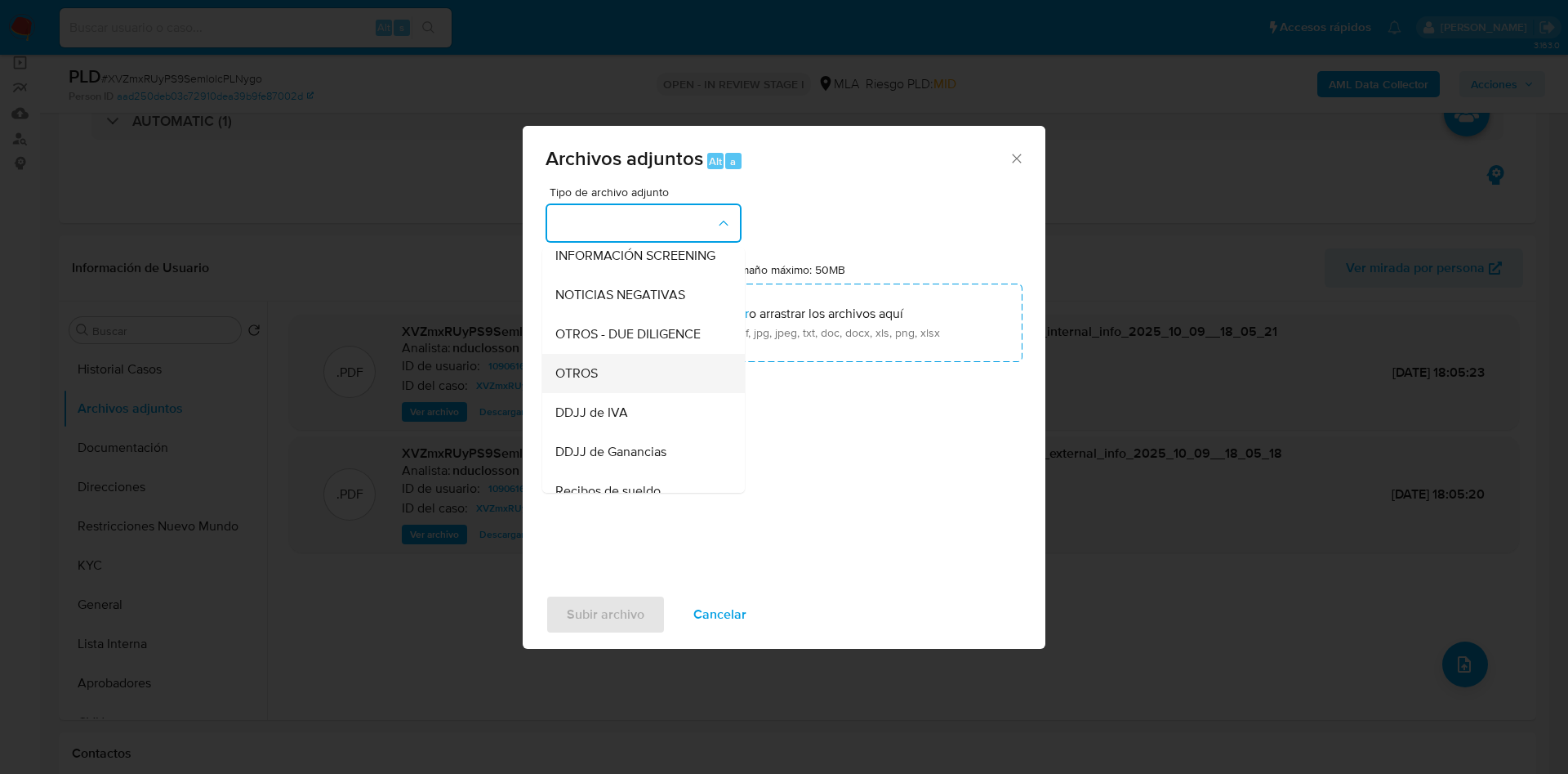
click at [574, 393] on div "OTROS" at bounding box center [638, 374] width 166 height 39
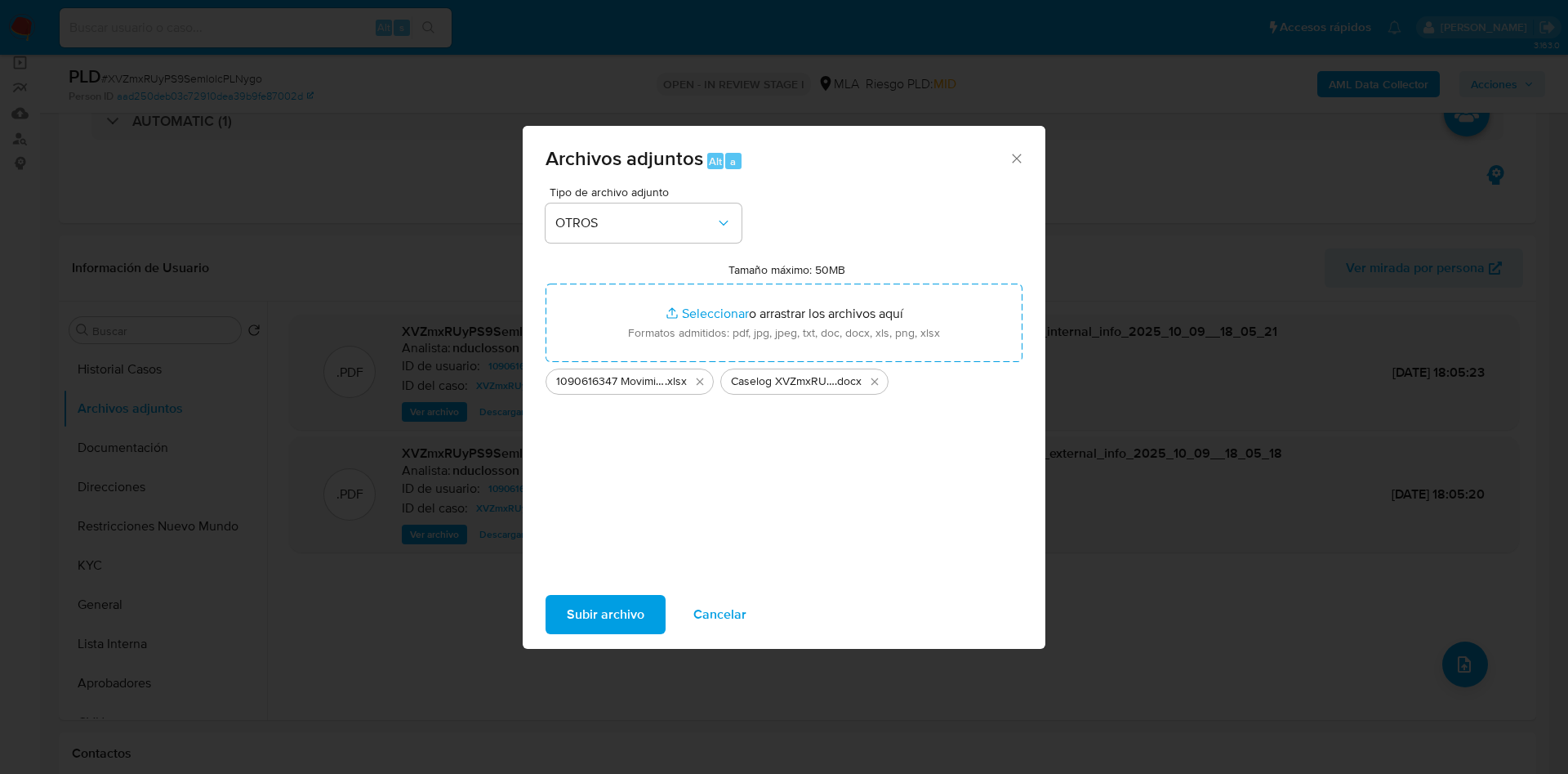
click at [569, 622] on span "Subir archivo" at bounding box center [606, 614] width 78 height 36
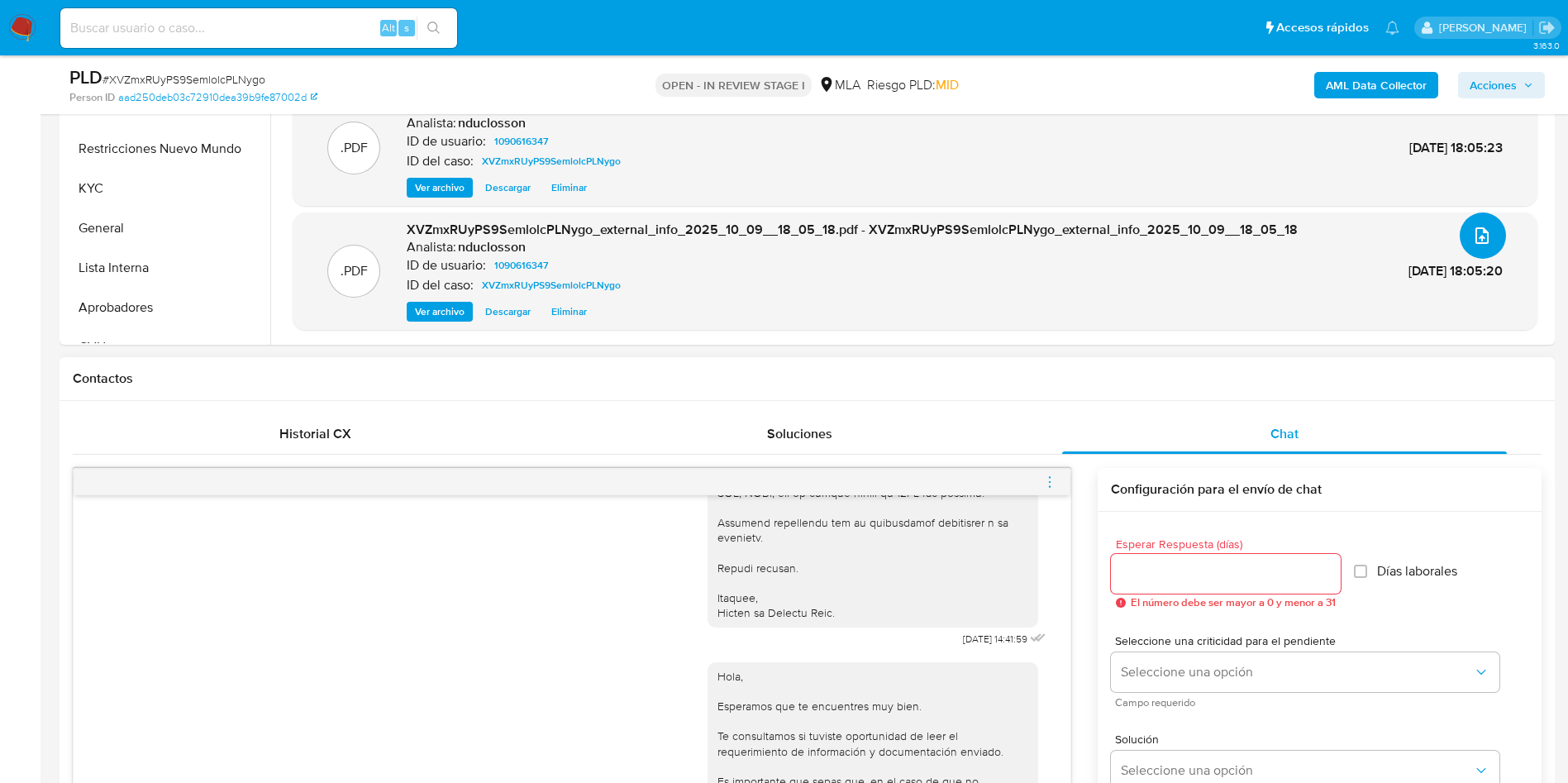
scroll to position [496, 0]
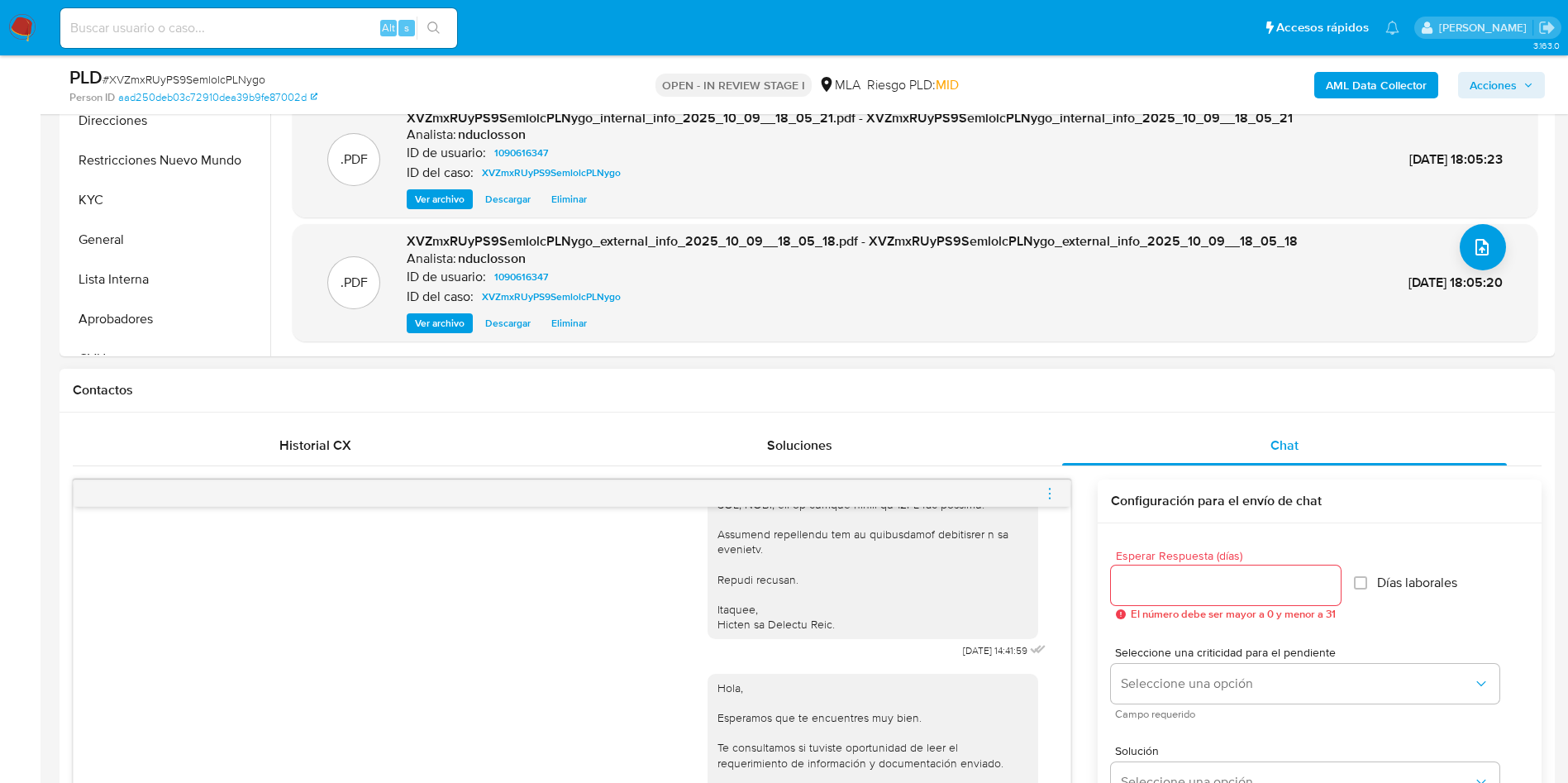
click at [1054, 487] on icon "menu-action" at bounding box center [1050, 494] width 15 height 15
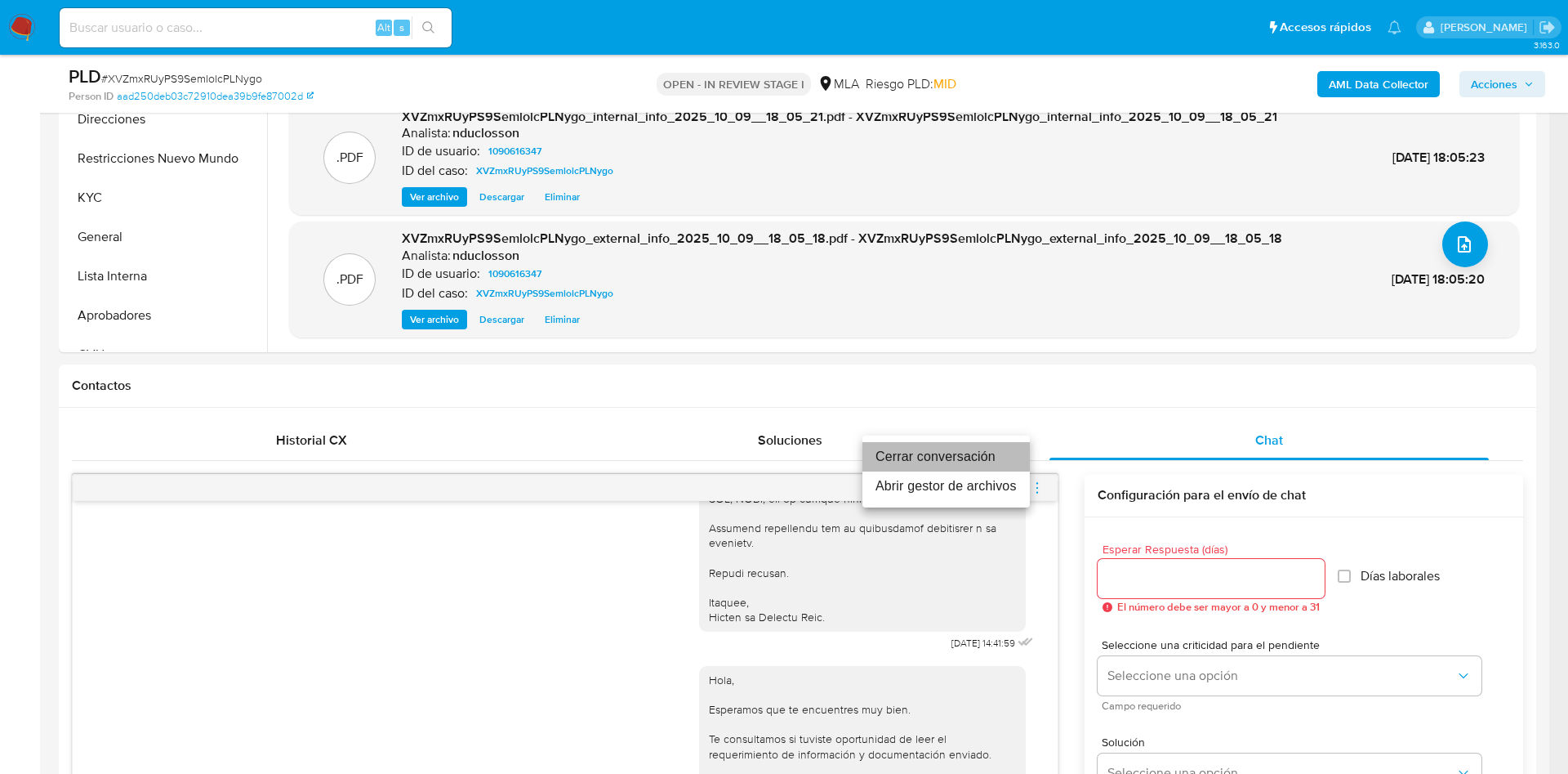
click at [925, 451] on li "Cerrar conversación" at bounding box center [946, 456] width 167 height 29
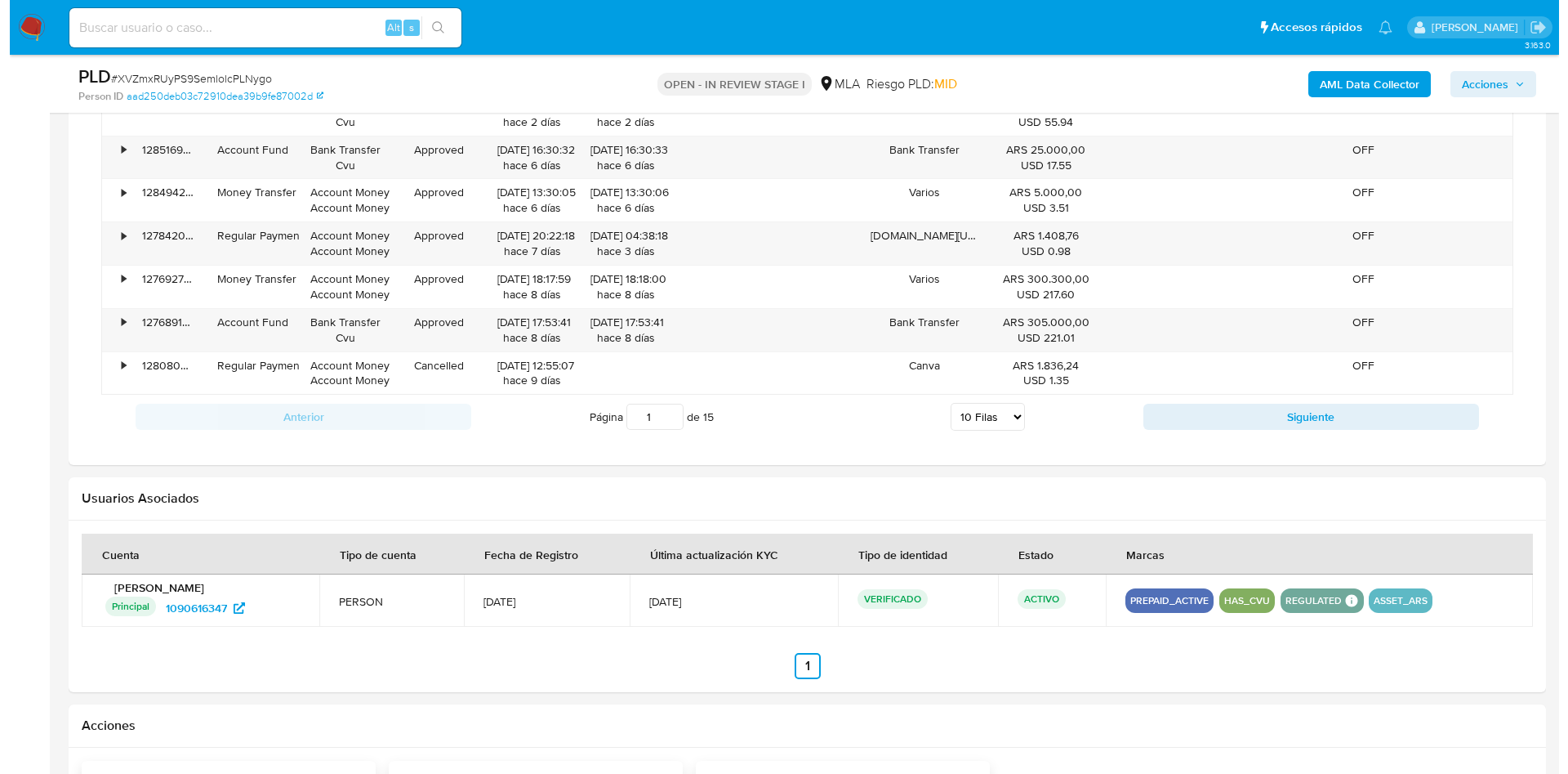
scroll to position [2501, 0]
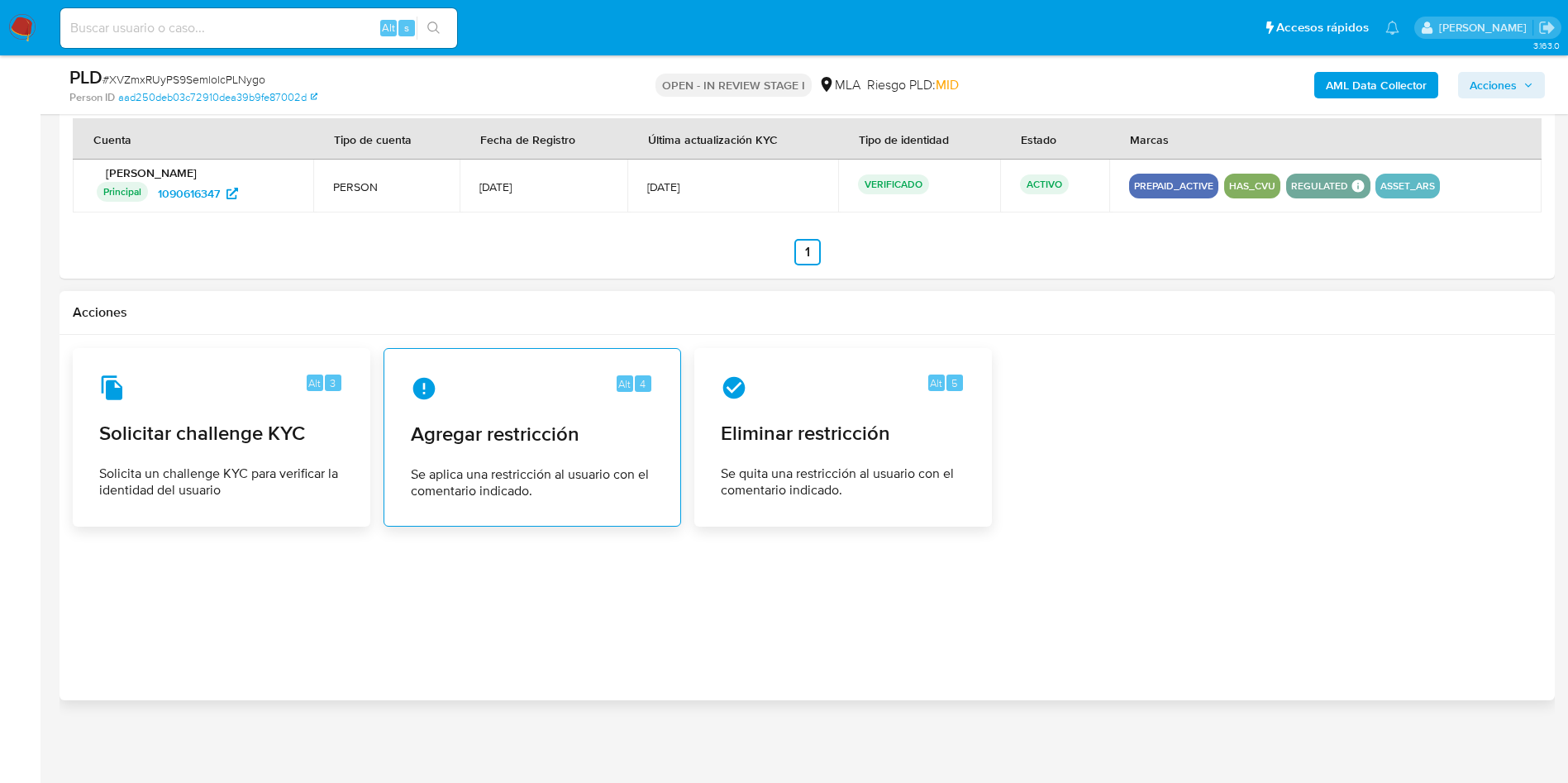
click at [574, 446] on span "Agregar restricción" at bounding box center [531, 434] width 243 height 25
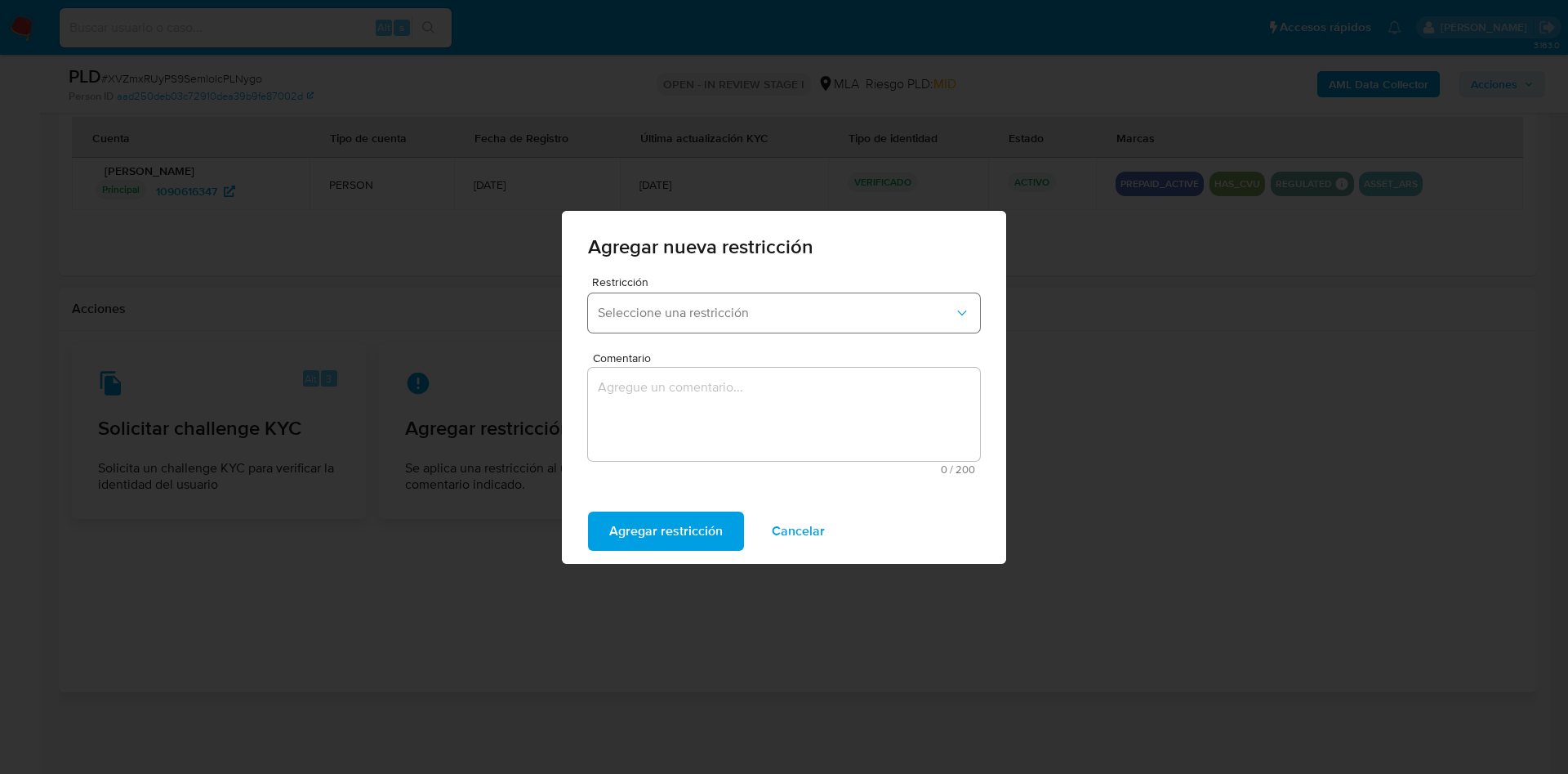
click at [669, 323] on button "Seleccione una restricción" at bounding box center [784, 313] width 392 height 39
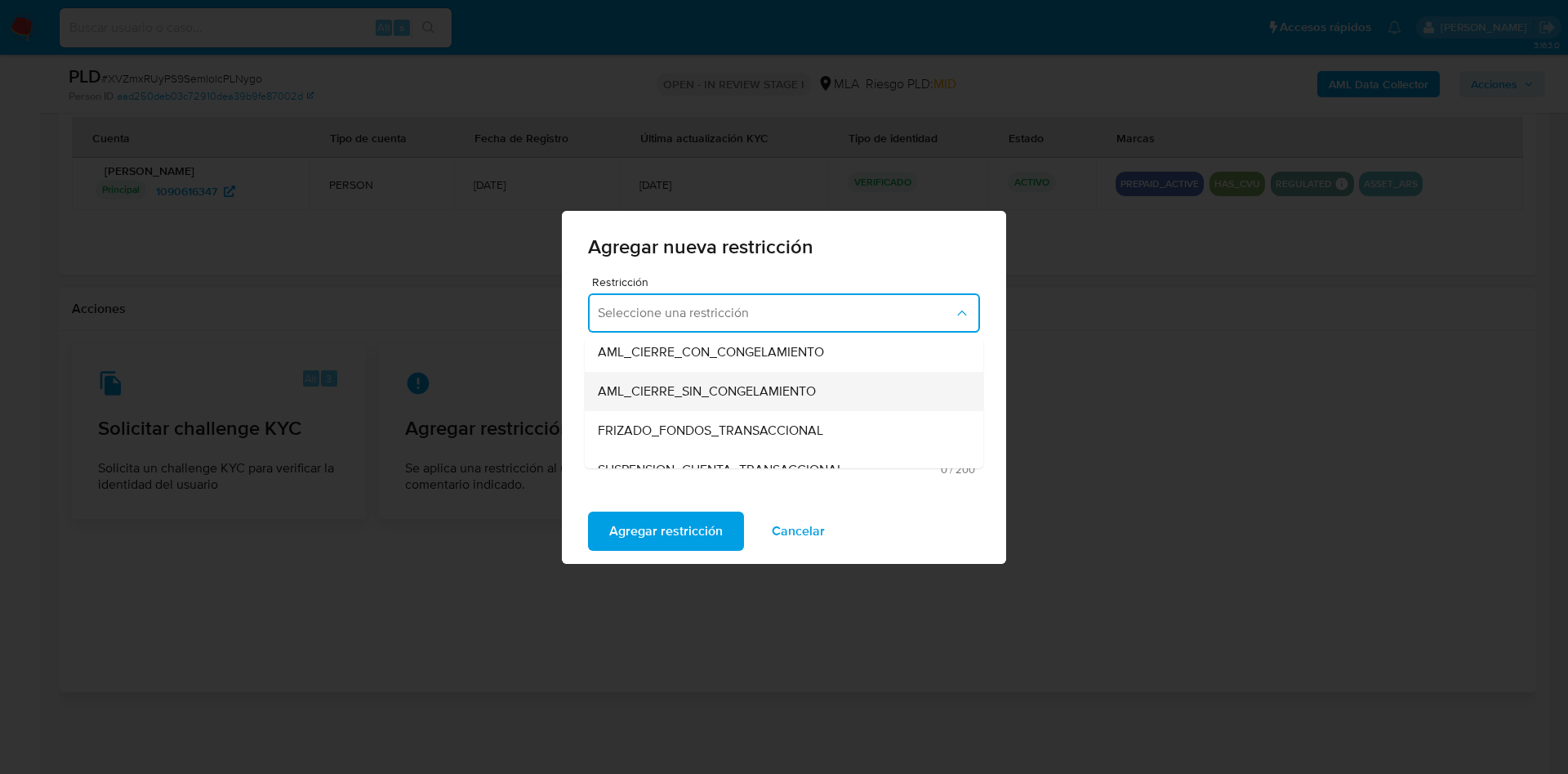
scroll to position [245, 0]
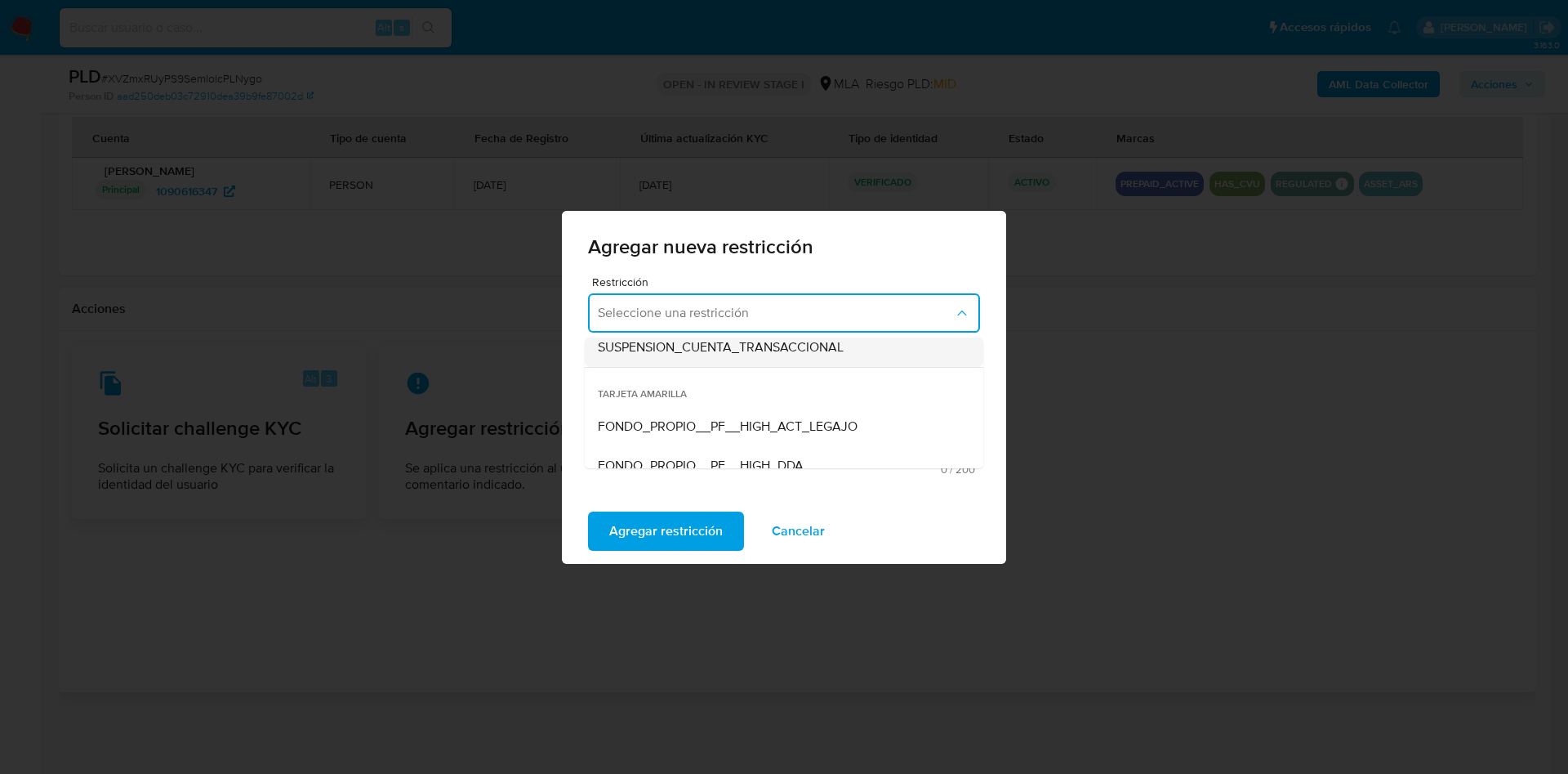
click at [681, 361] on div "SUSPENSION_CUENTA_TRANSACCIONAL" at bounding box center [779, 348] width 363 height 39
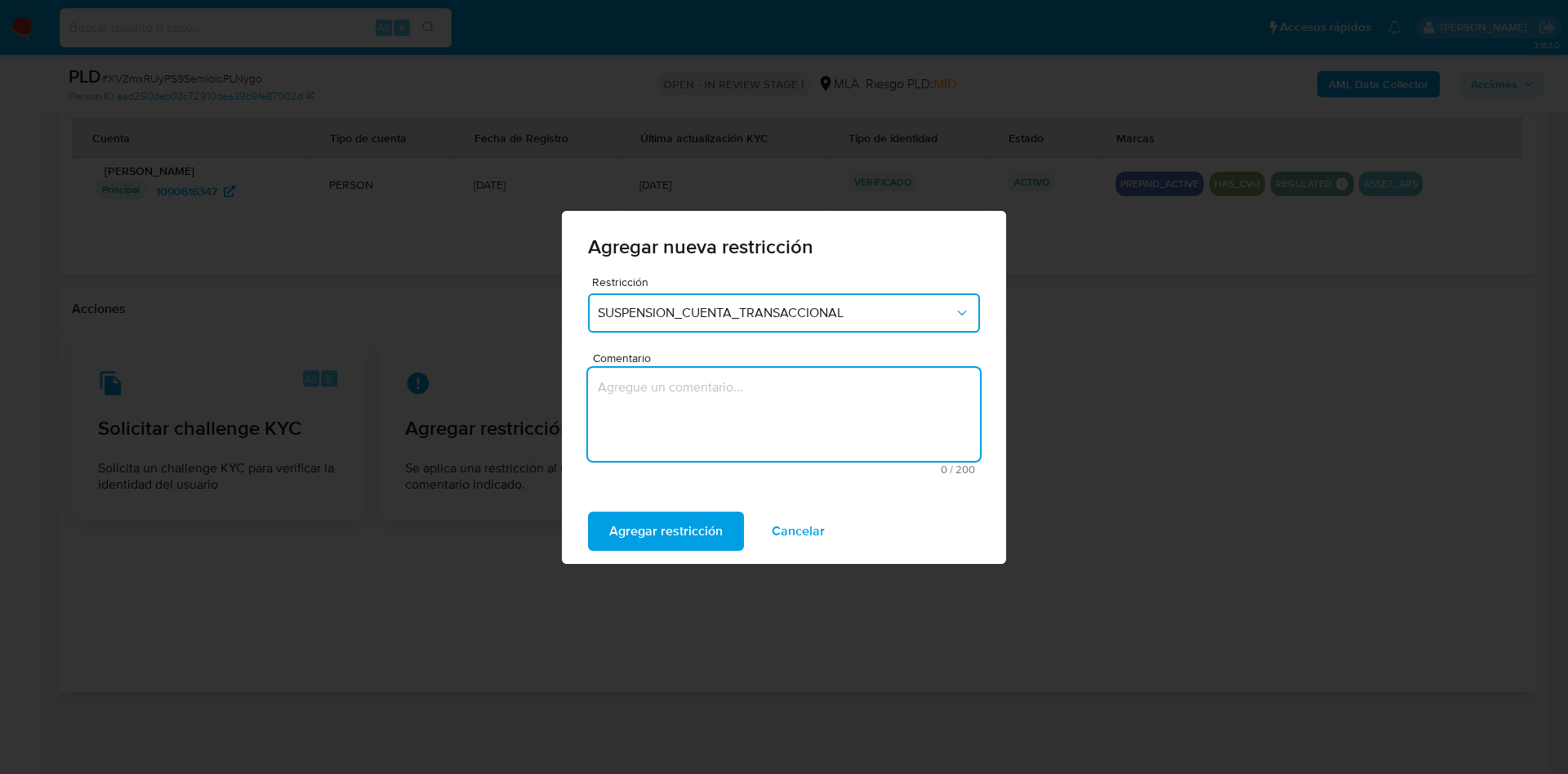
click at [675, 439] on textarea "Comentario" at bounding box center [784, 414] width 392 height 93
type textarea "AML"
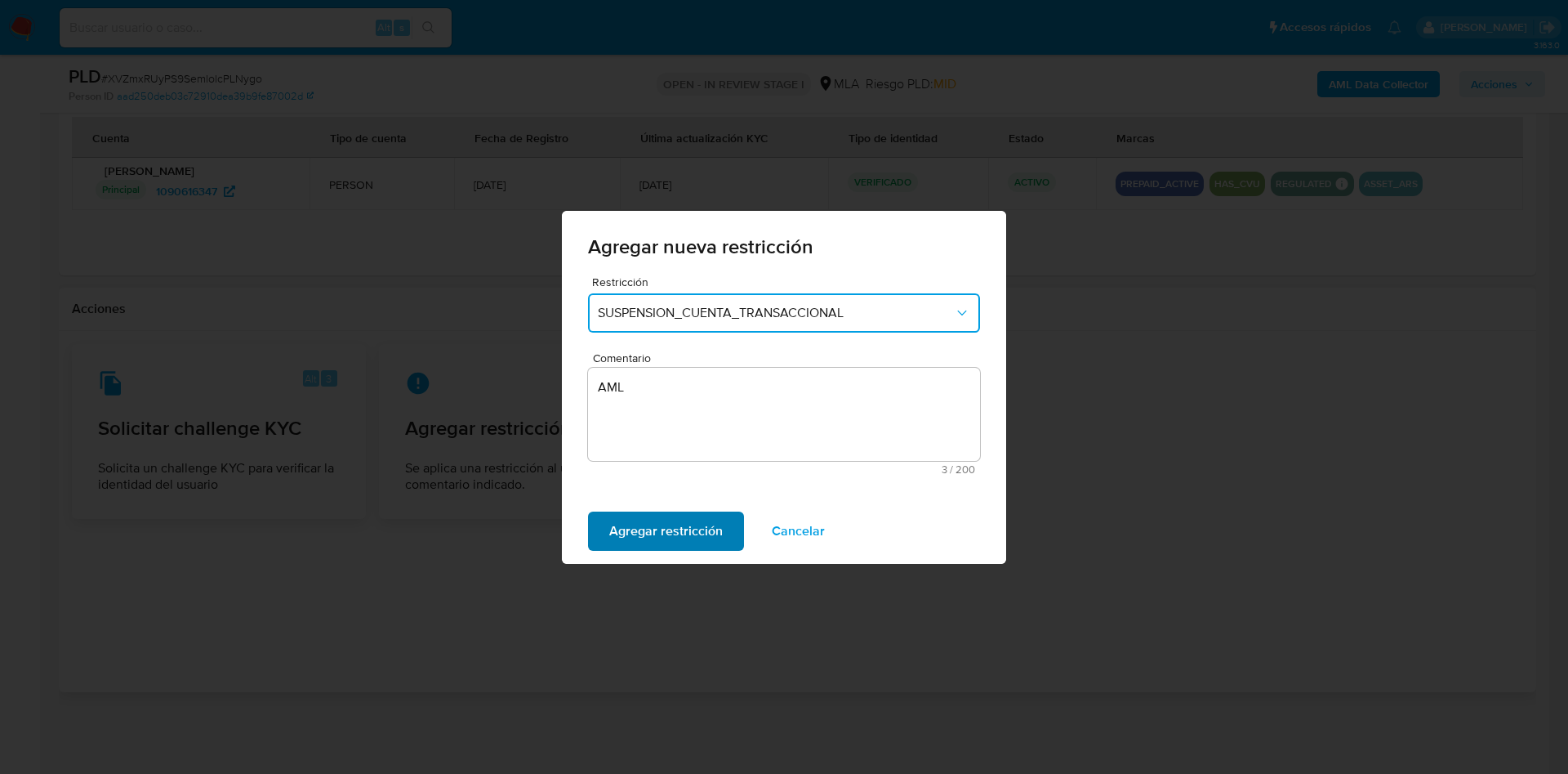
click at [662, 520] on span "Agregar restricción" at bounding box center [666, 531] width 114 height 36
click at [662, 520] on span "Confirmar" at bounding box center [638, 531] width 59 height 36
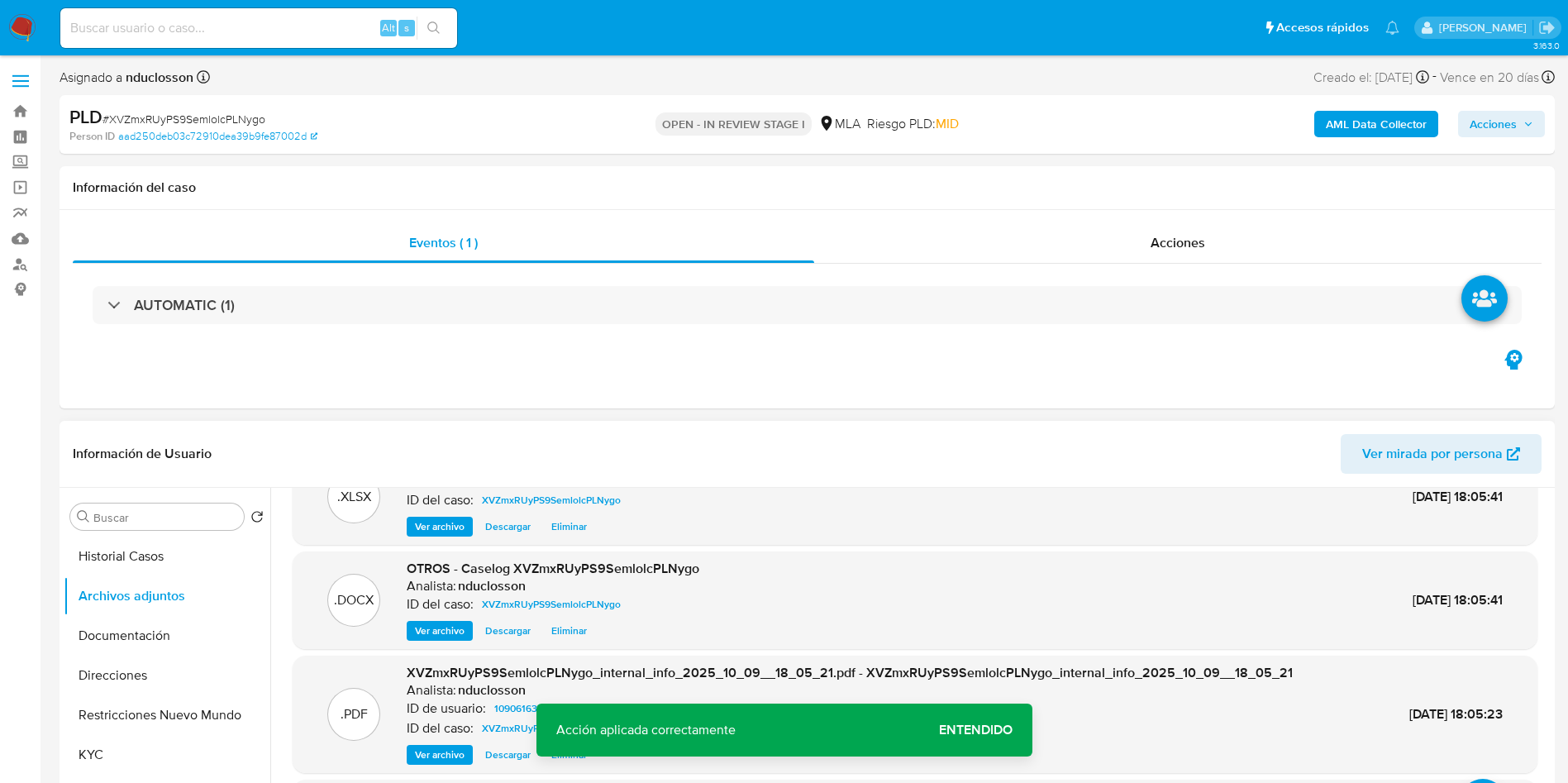
scroll to position [0, 0]
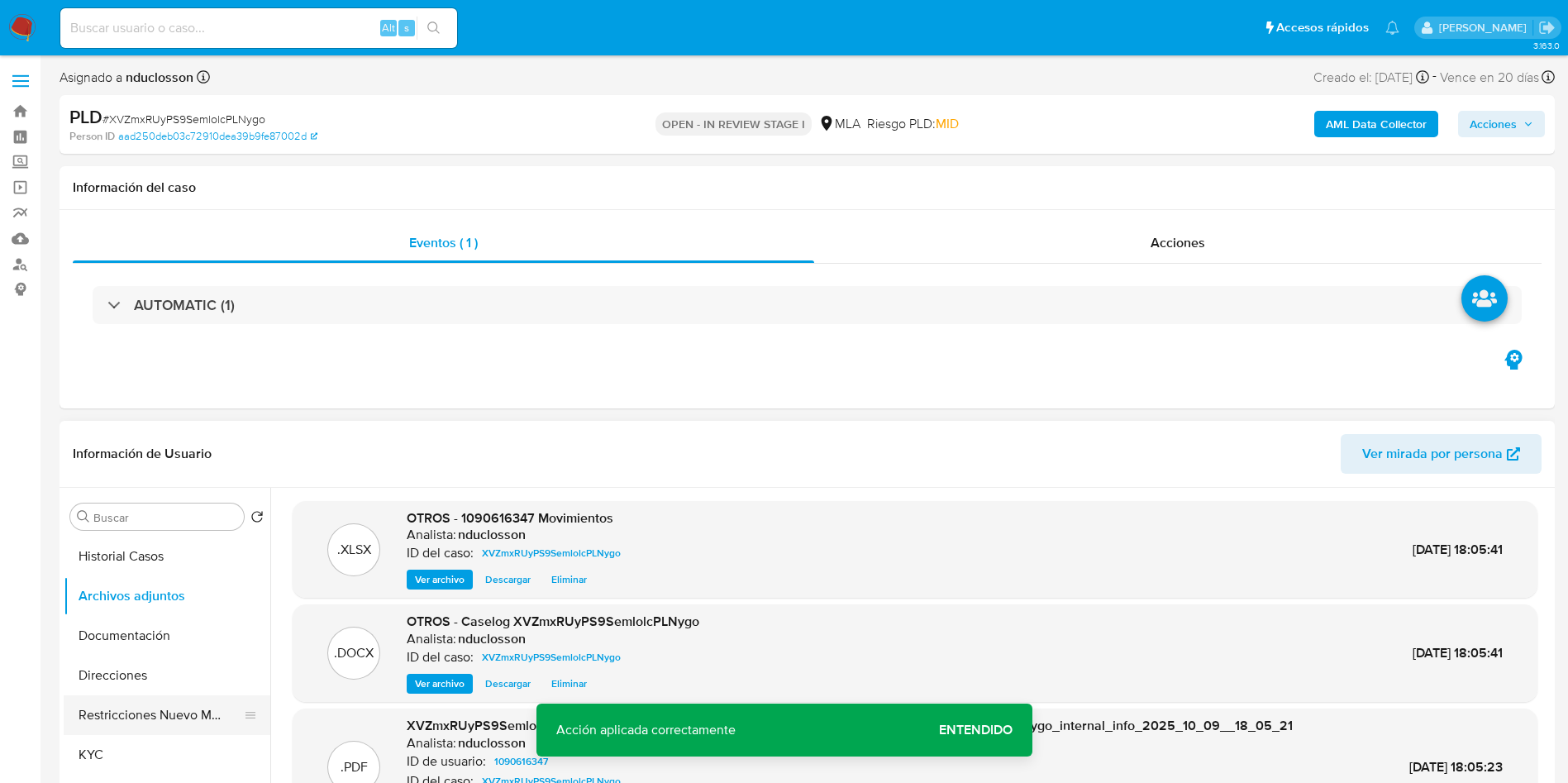
click at [133, 707] on button "Restricciones Nuevo Mundo" at bounding box center [160, 715] width 194 height 40
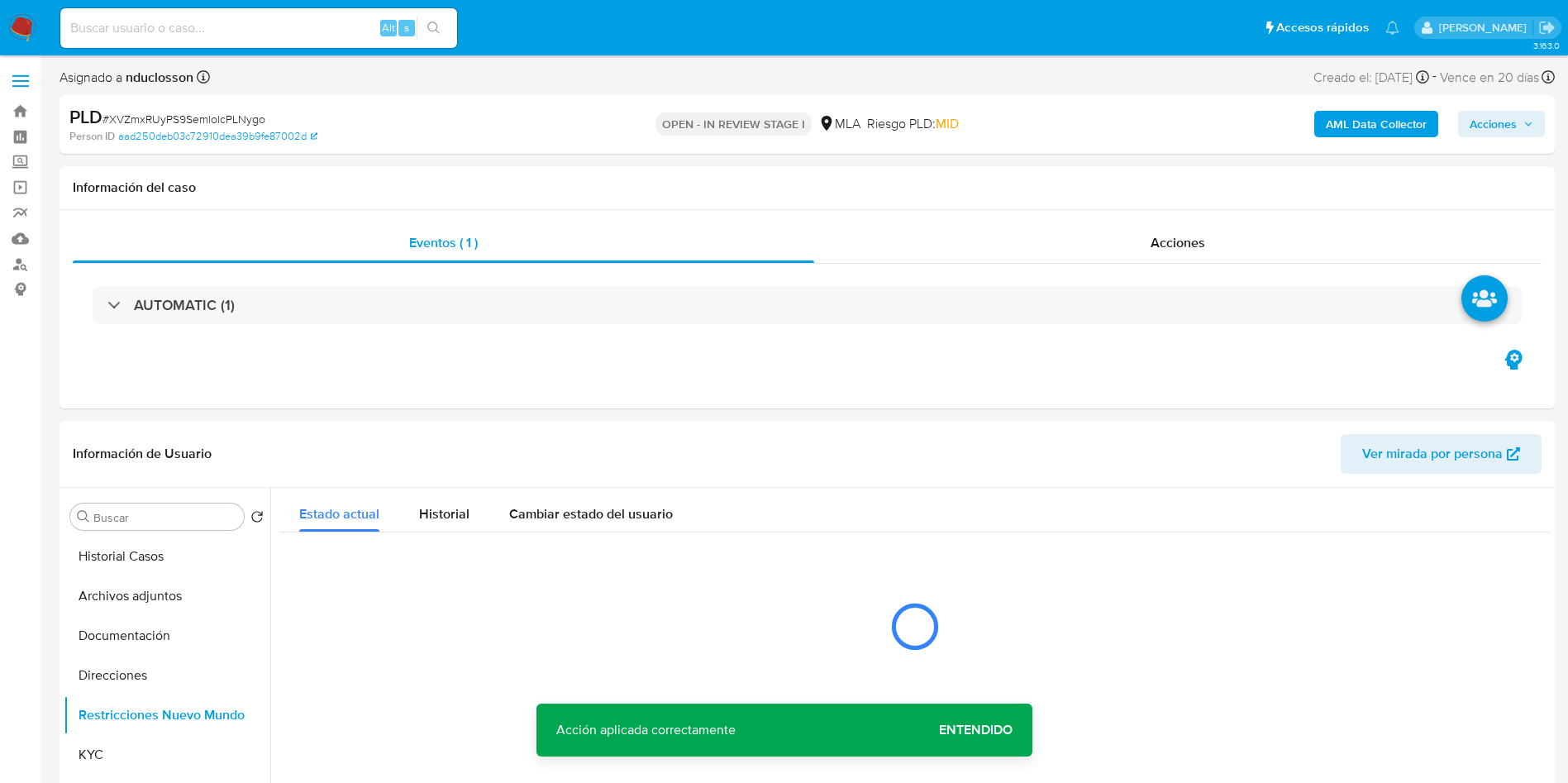
click at [960, 730] on span "Entendido" at bounding box center [976, 730] width 74 height 0
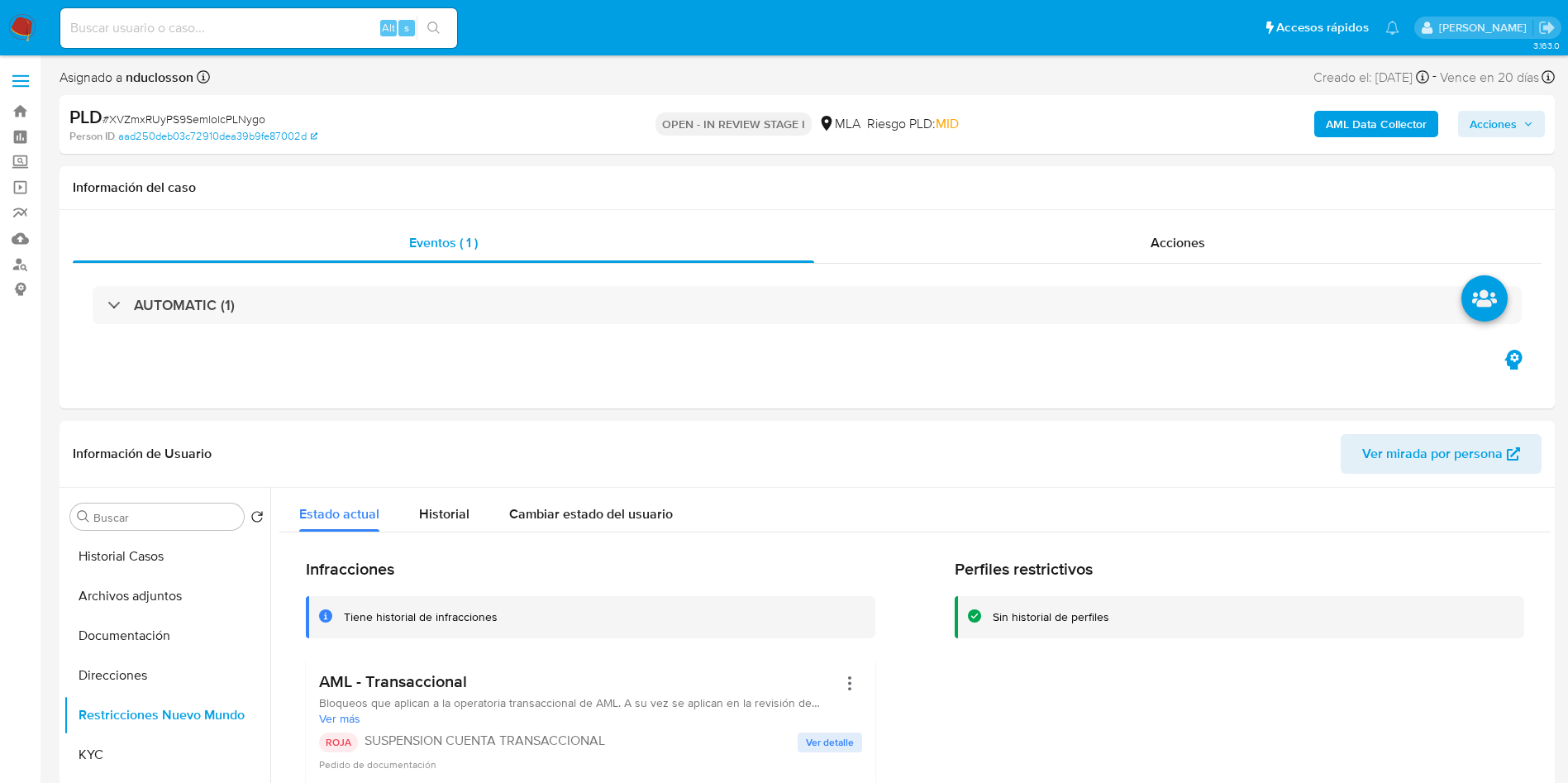
drag, startPoint x: 1514, startPoint y: 135, endPoint x: 1505, endPoint y: 139, distance: 9.8
click at [1514, 136] on span "Acciones" at bounding box center [1493, 124] width 47 height 26
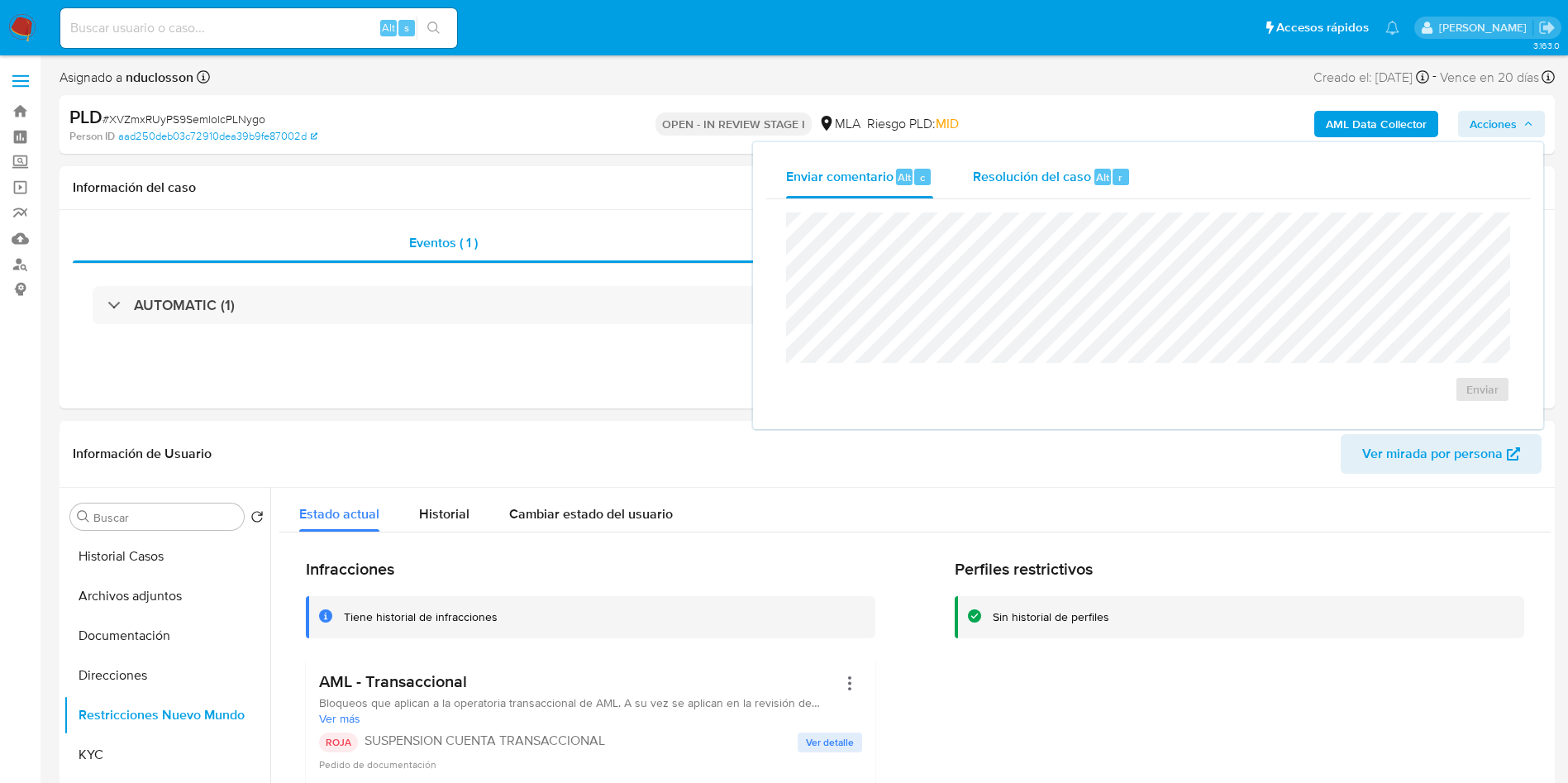
click at [1044, 180] on span "Resolución del caso" at bounding box center [1032, 177] width 118 height 19
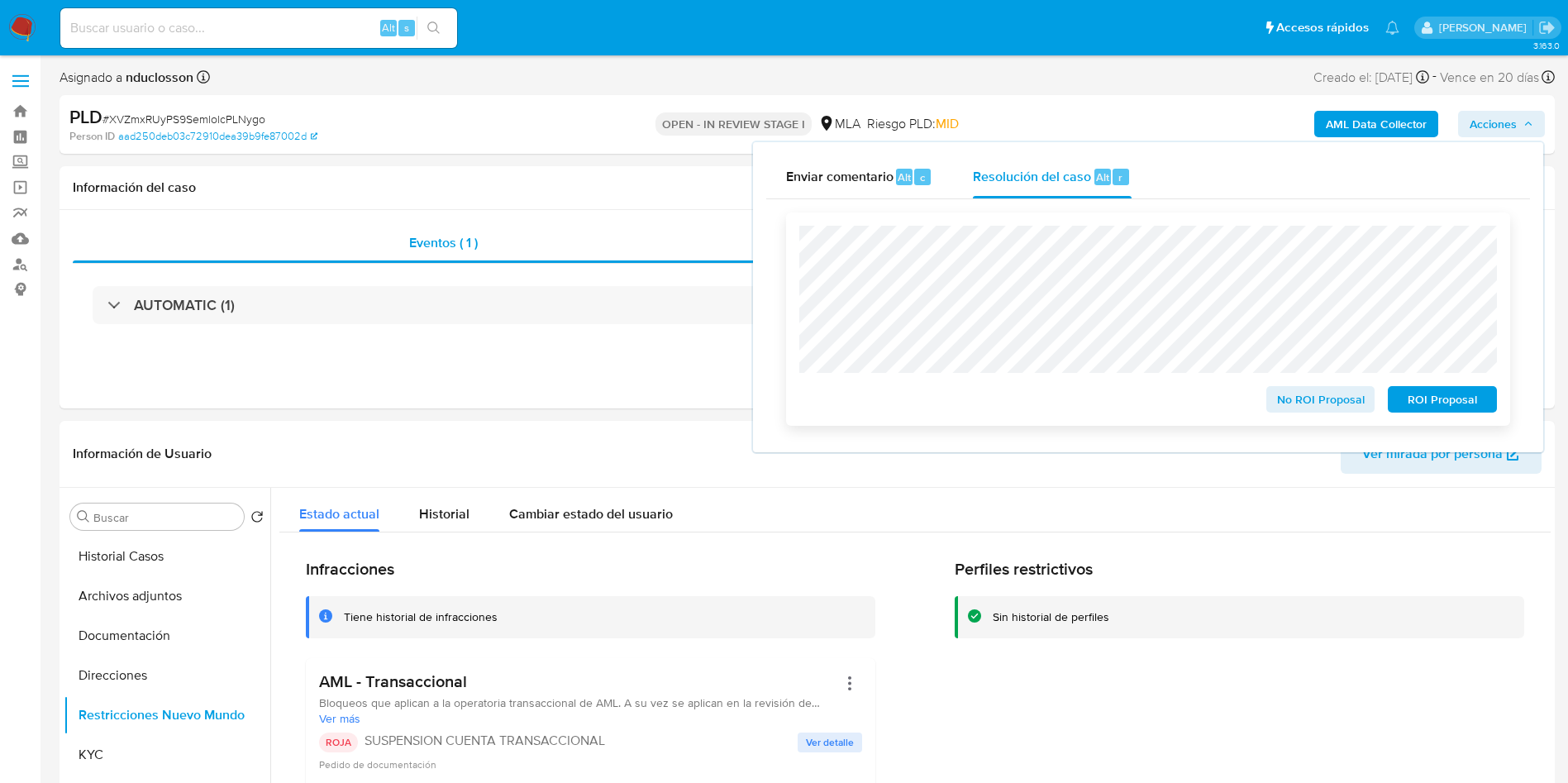
click at [1452, 400] on span "ROI Proposal" at bounding box center [1442, 399] width 86 height 23
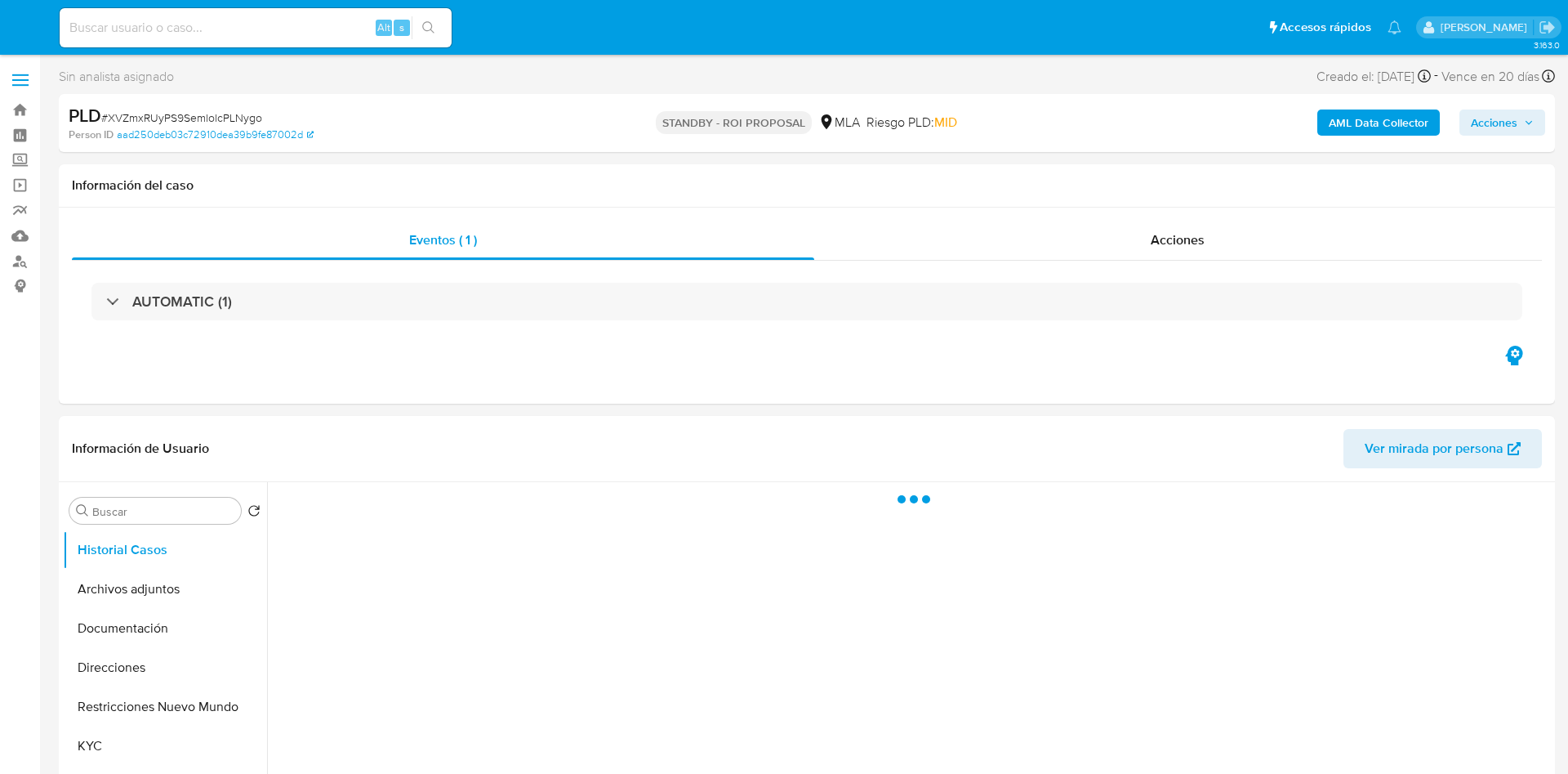
select select "10"
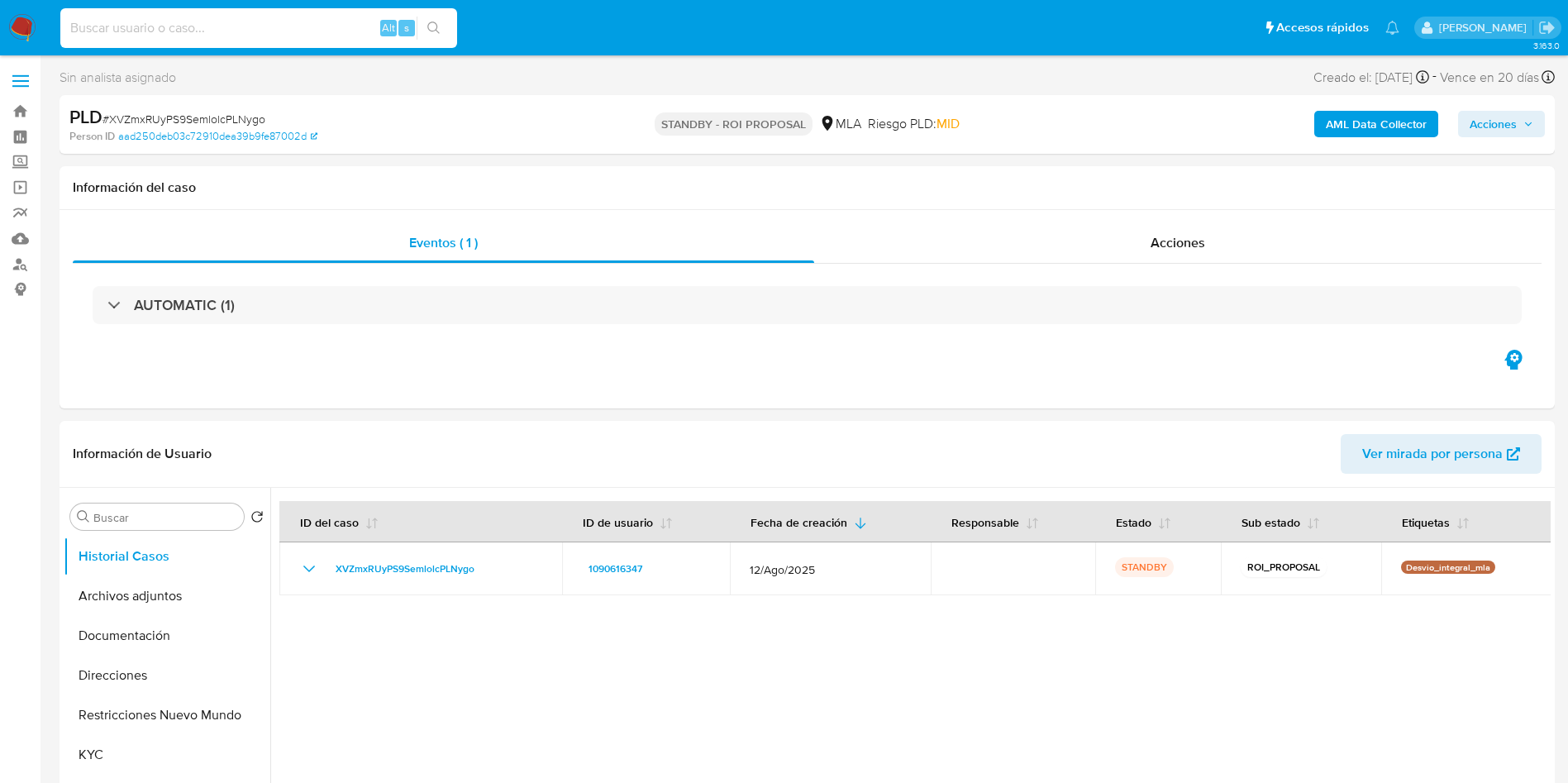
click at [223, 37] on input at bounding box center [259, 27] width 397 height 22
paste input "VI9gzLoYBeiRvzYFIOuRhviU"
type input "VI9gzLoYBeiRvzYFIOuRhviU"
click at [430, 34] on icon "search-icon" at bounding box center [434, 28] width 13 height 13
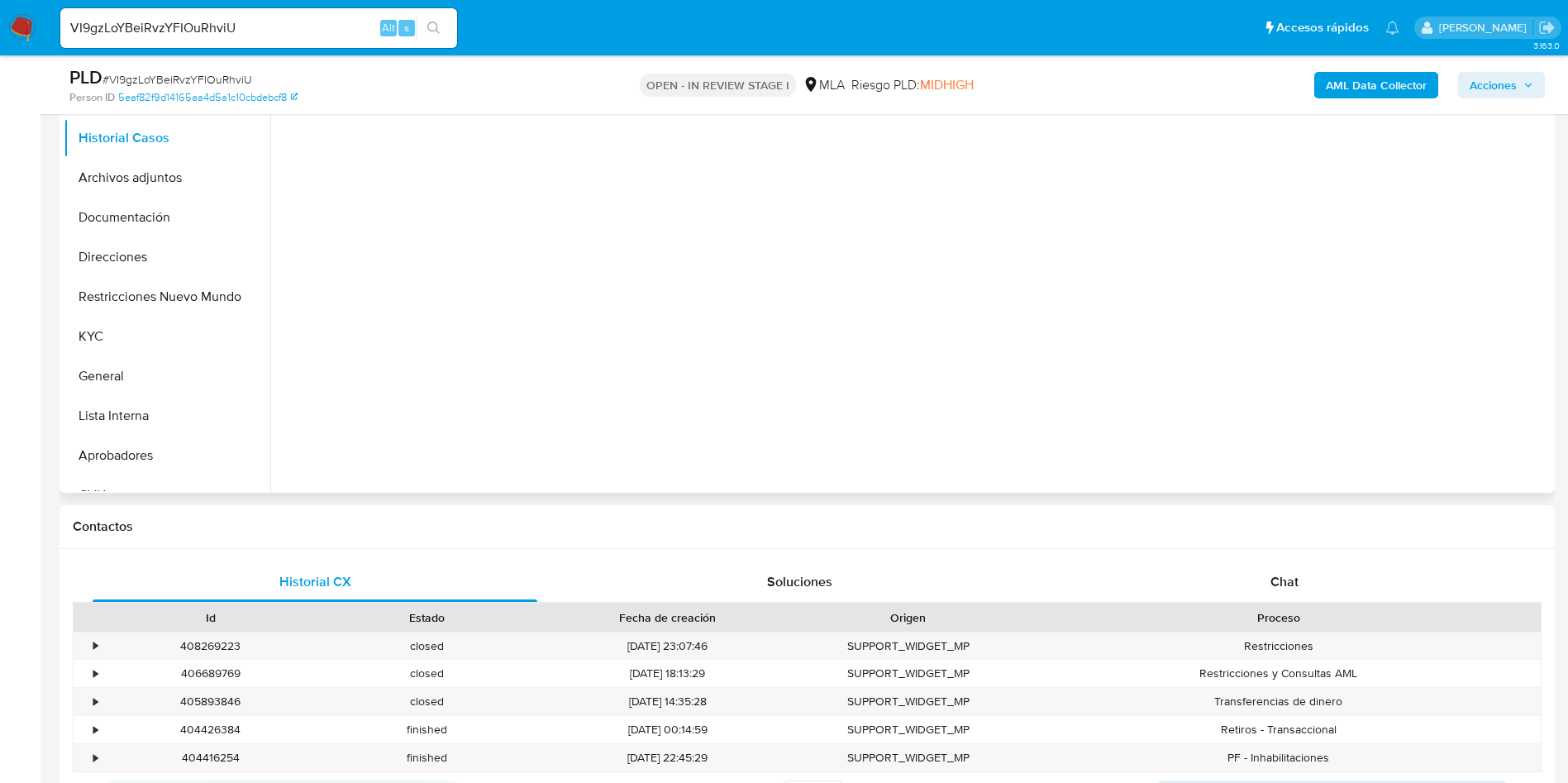
scroll to position [372, 0]
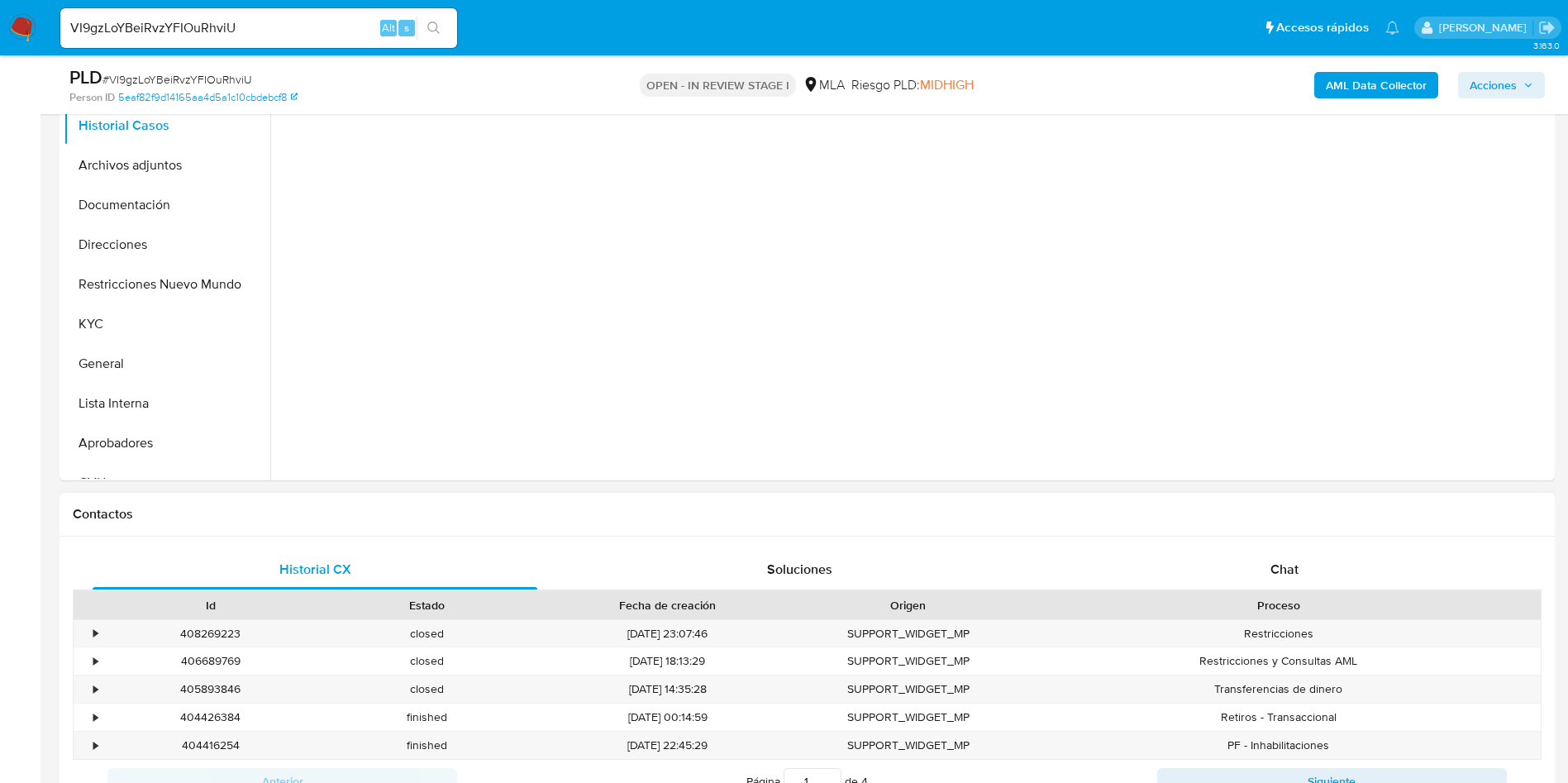
select select "10"
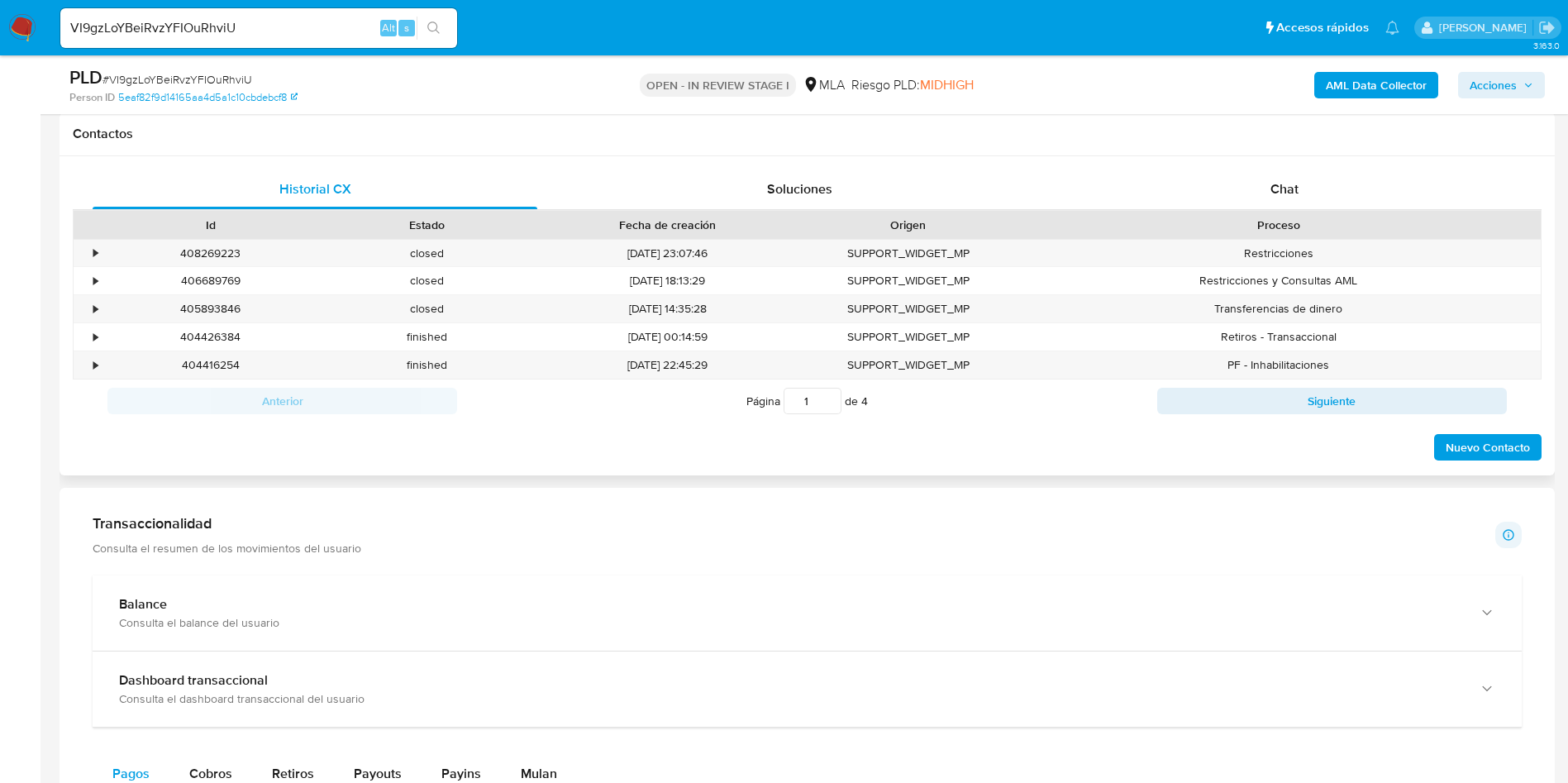
scroll to position [620, 0]
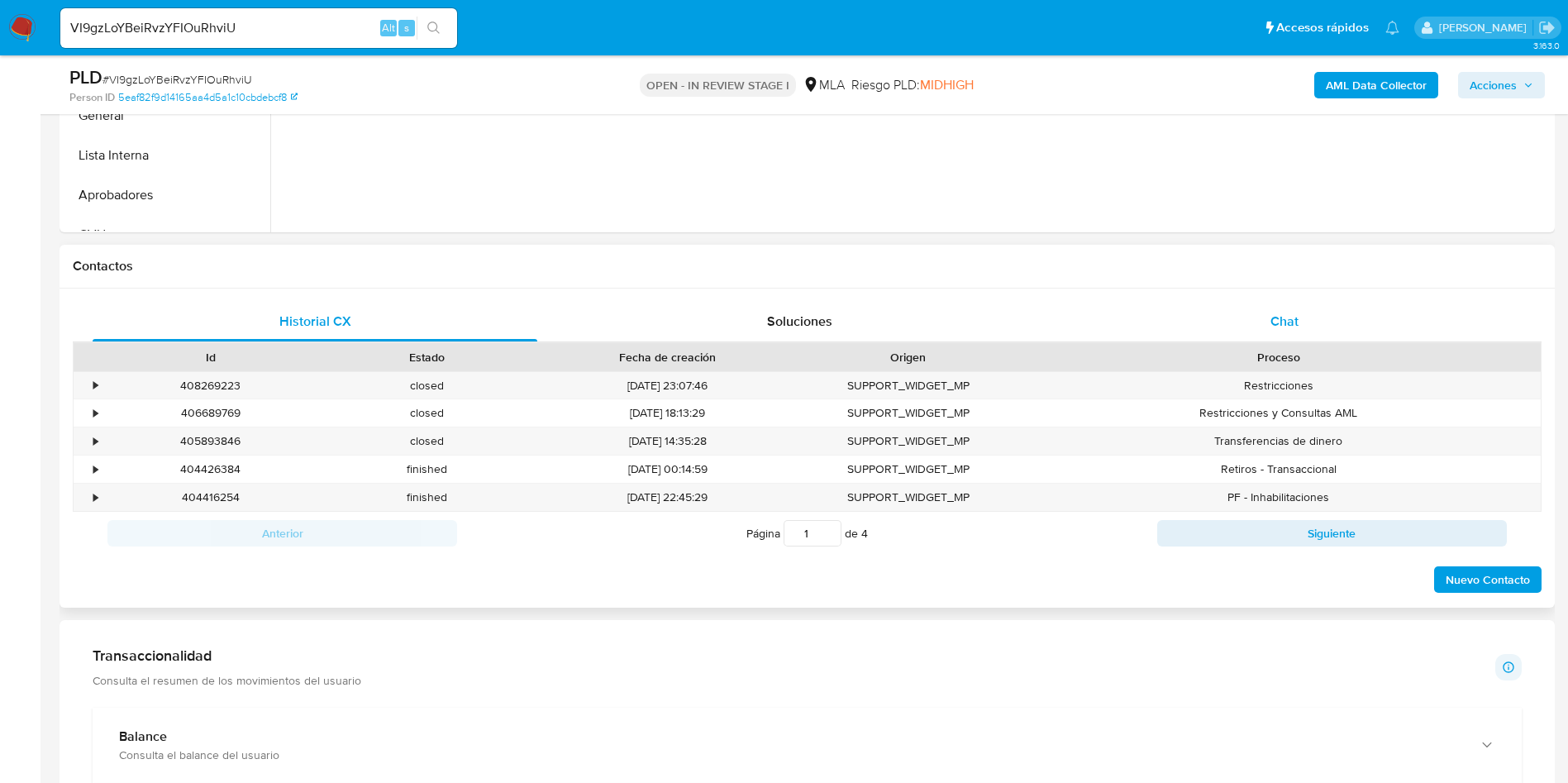
click at [1255, 337] on div "Chat" at bounding box center [1284, 322] width 444 height 40
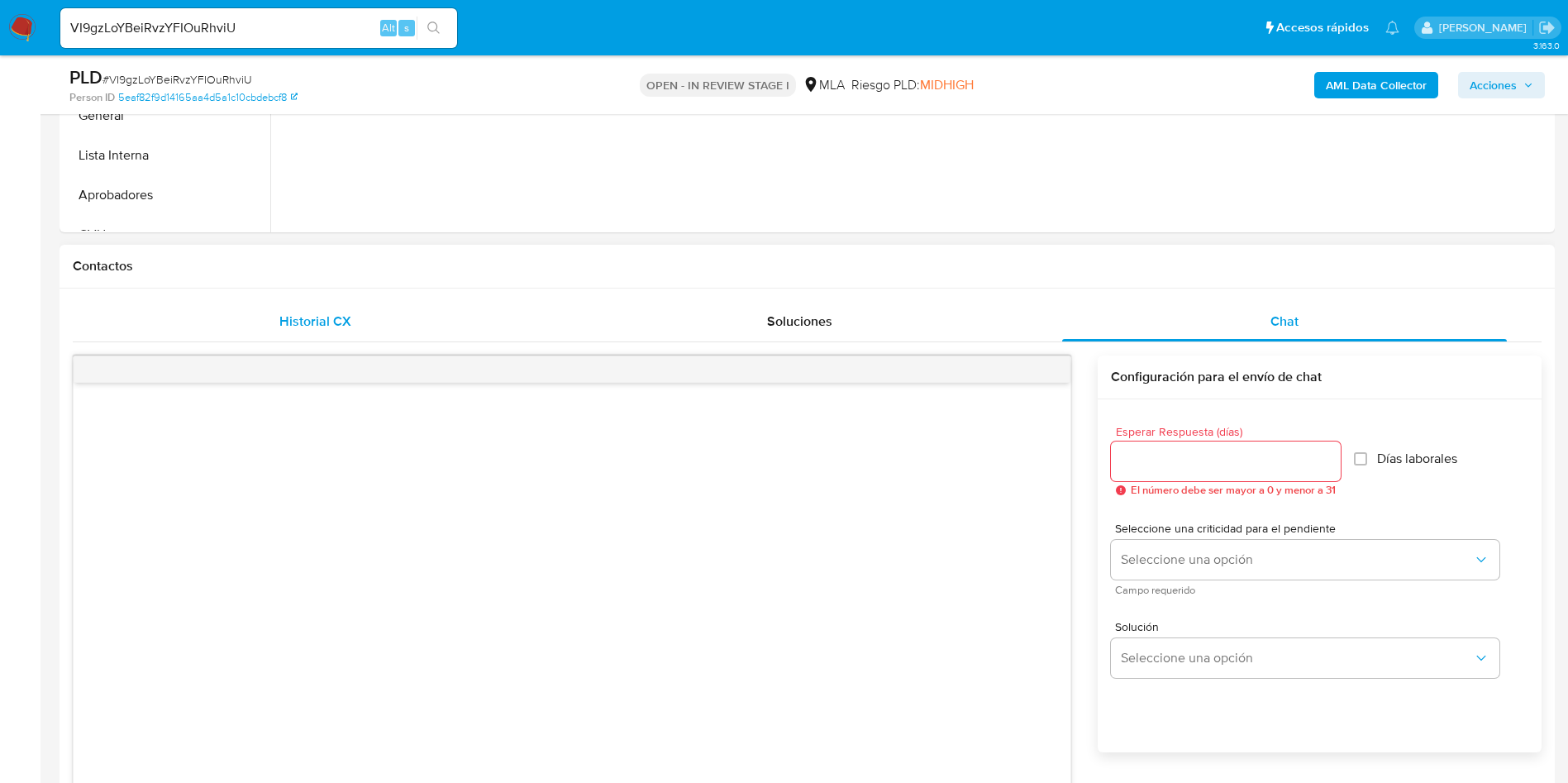
click at [331, 328] on span "Historial CX" at bounding box center [315, 322] width 72 height 19
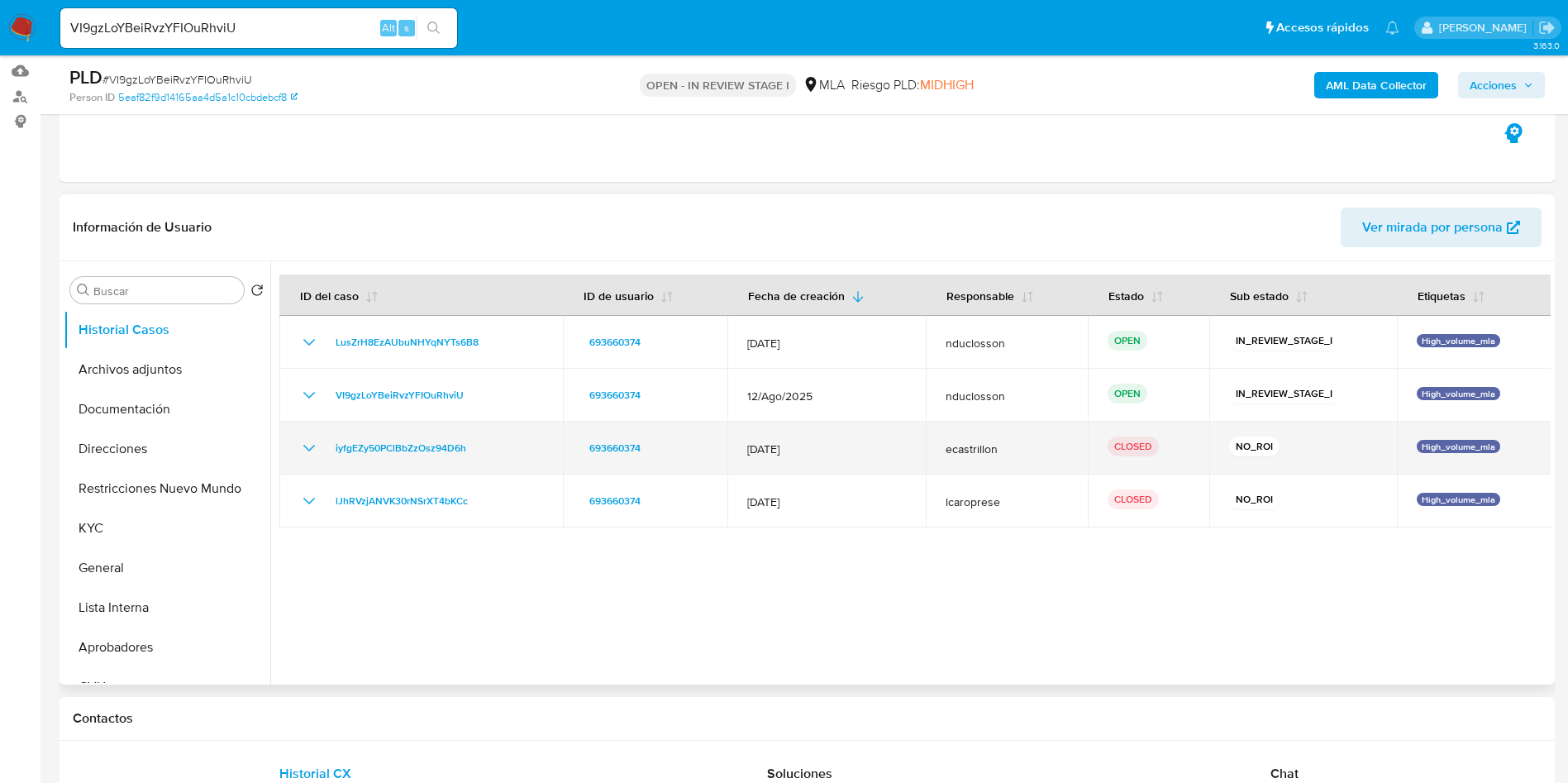
scroll to position [124, 0]
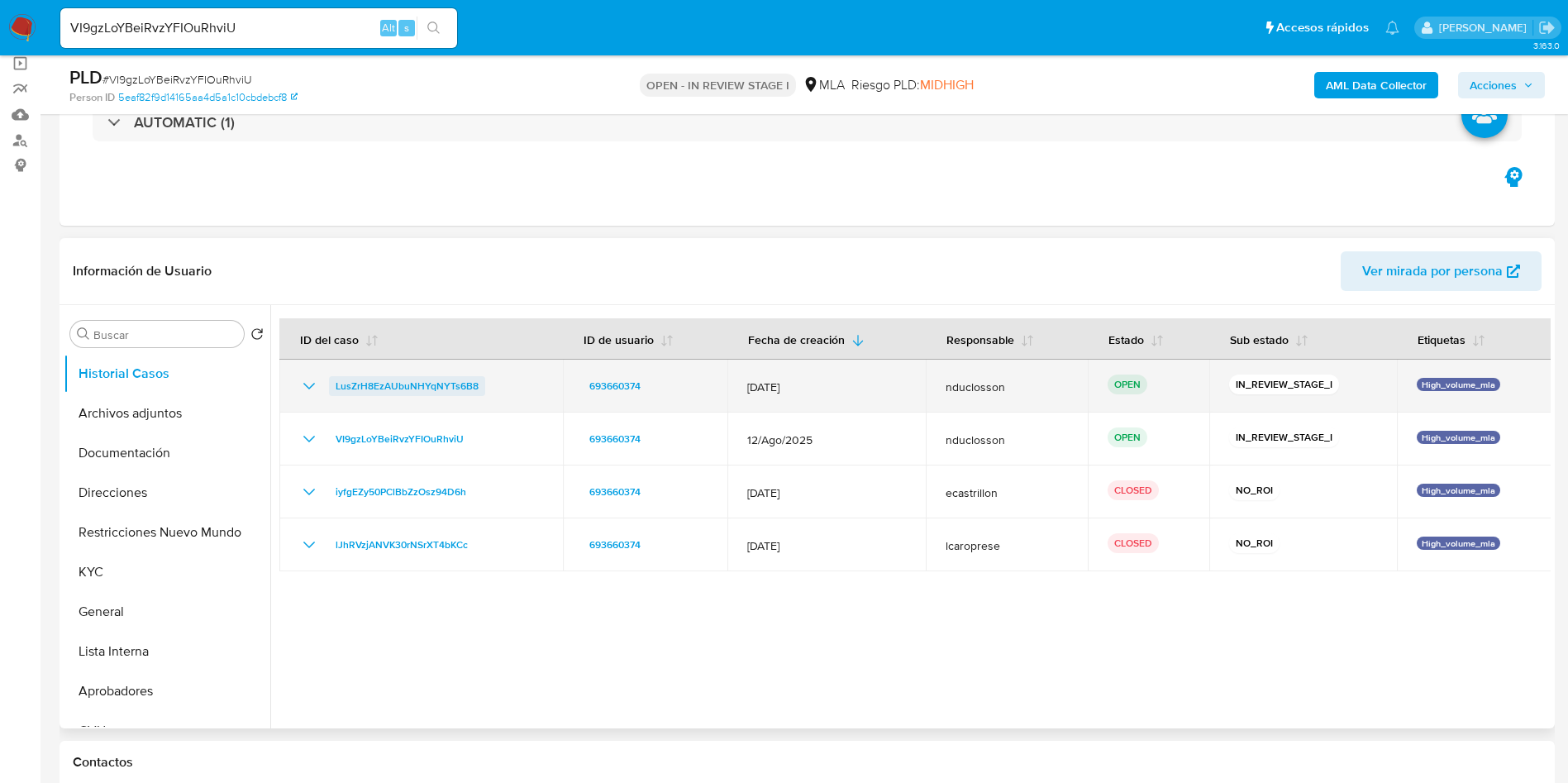
click at [422, 382] on span "LusZrH8EzAUbuNHYqNYTs6B8" at bounding box center [407, 386] width 143 height 20
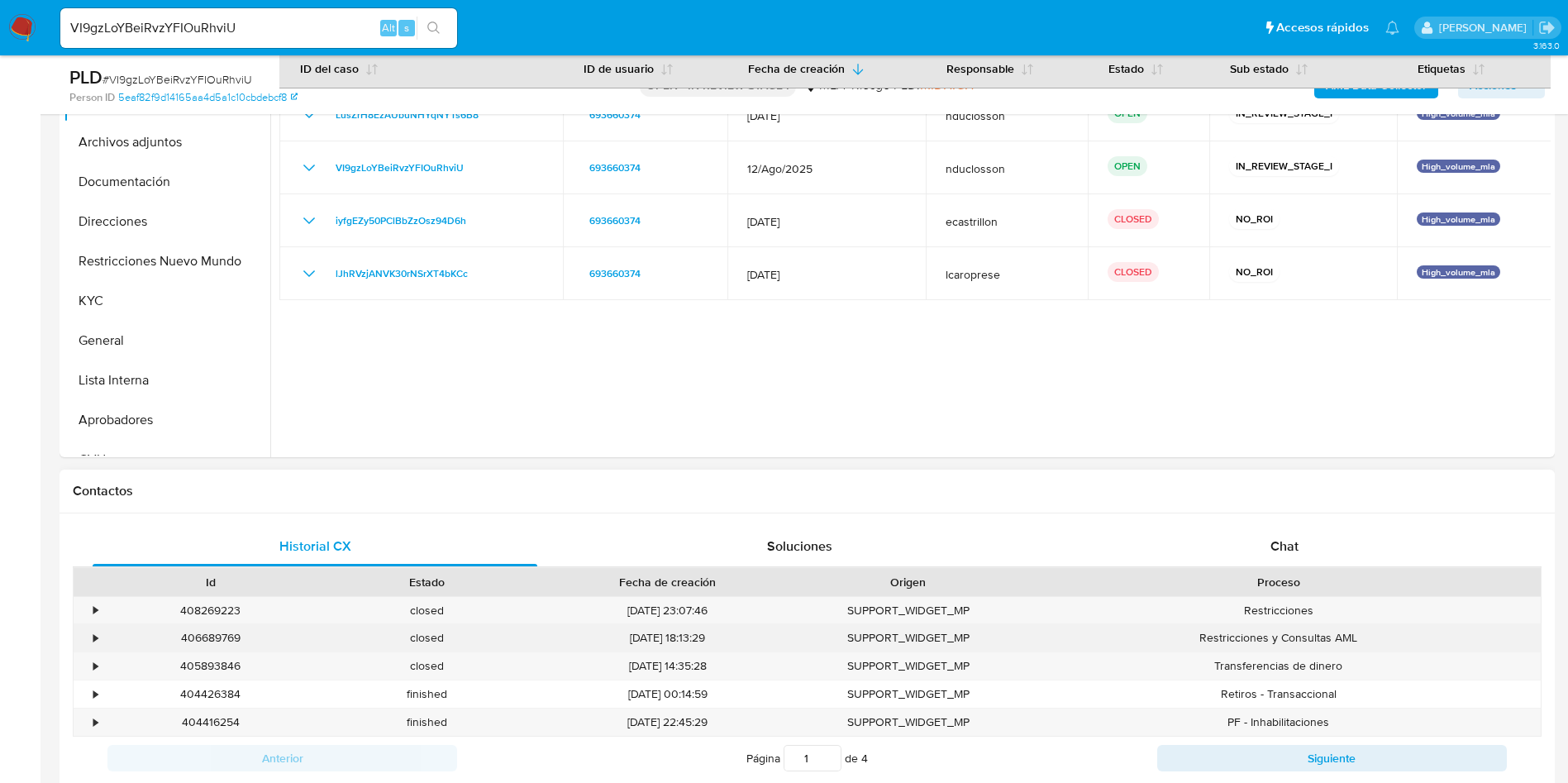
scroll to position [496, 0]
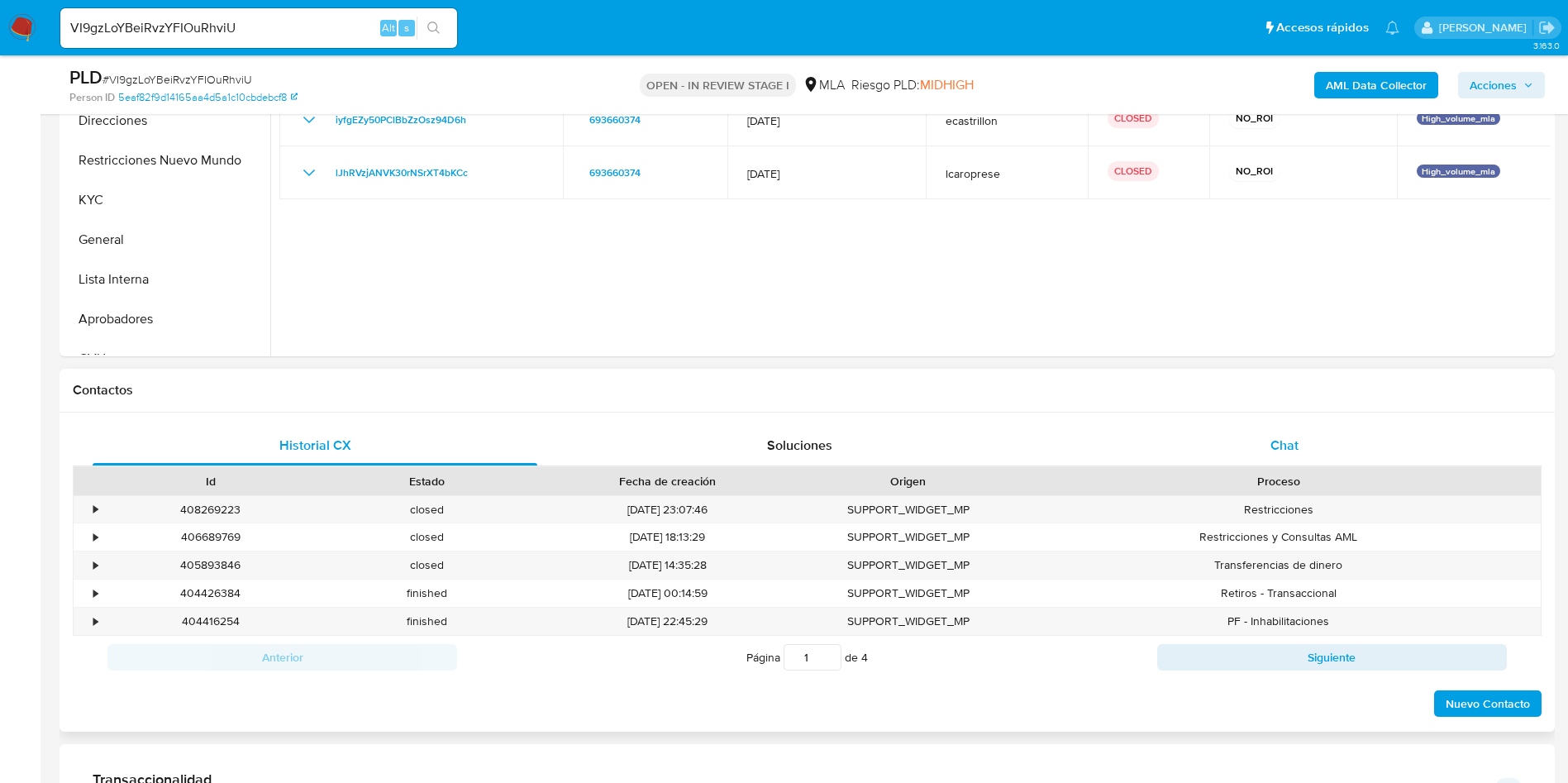
click at [1144, 457] on div "Chat" at bounding box center [1284, 445] width 444 height 40
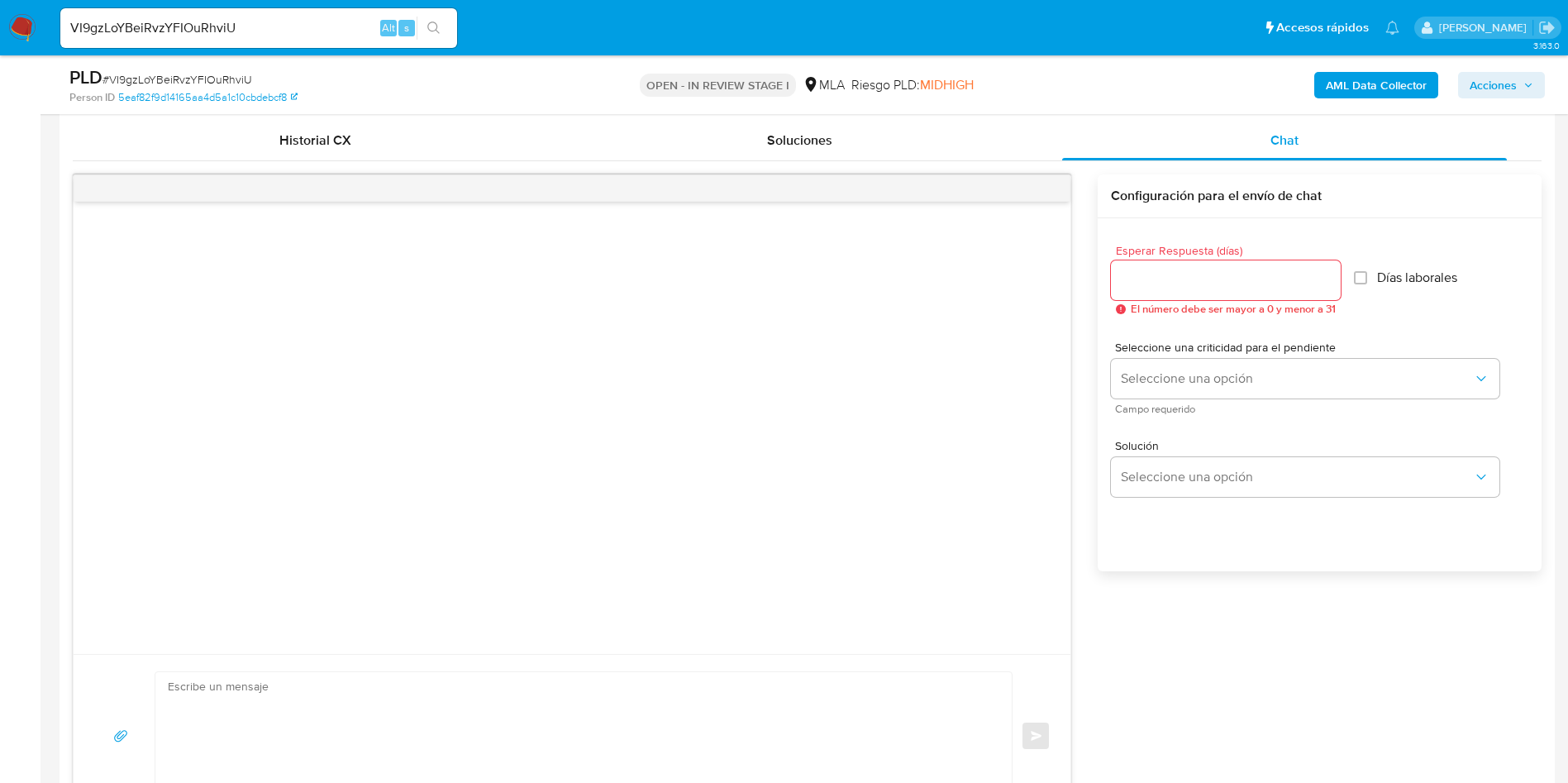
scroll to position [992, 0]
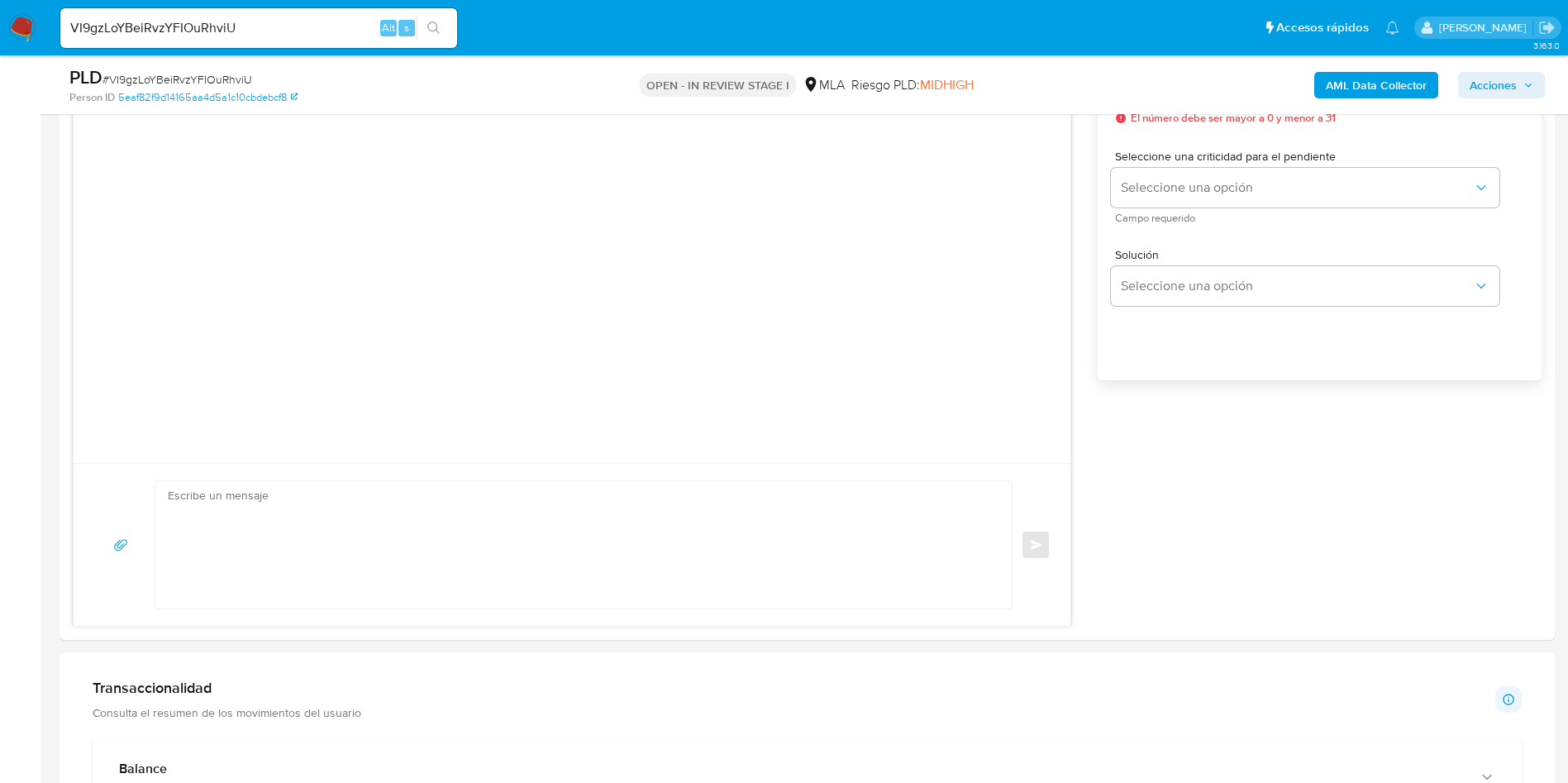
click at [173, 24] on input "VI9gzLoYBeiRvzYFIOuRhviU" at bounding box center [259, 27] width 397 height 22
paste input "d4prkEzZU5vLVM0Z5Oyg1gCI"
type input "d4prkEzZU5vLVM0Z5Oyg1gCI"
click at [432, 33] on icon "search-icon" at bounding box center [434, 28] width 13 height 13
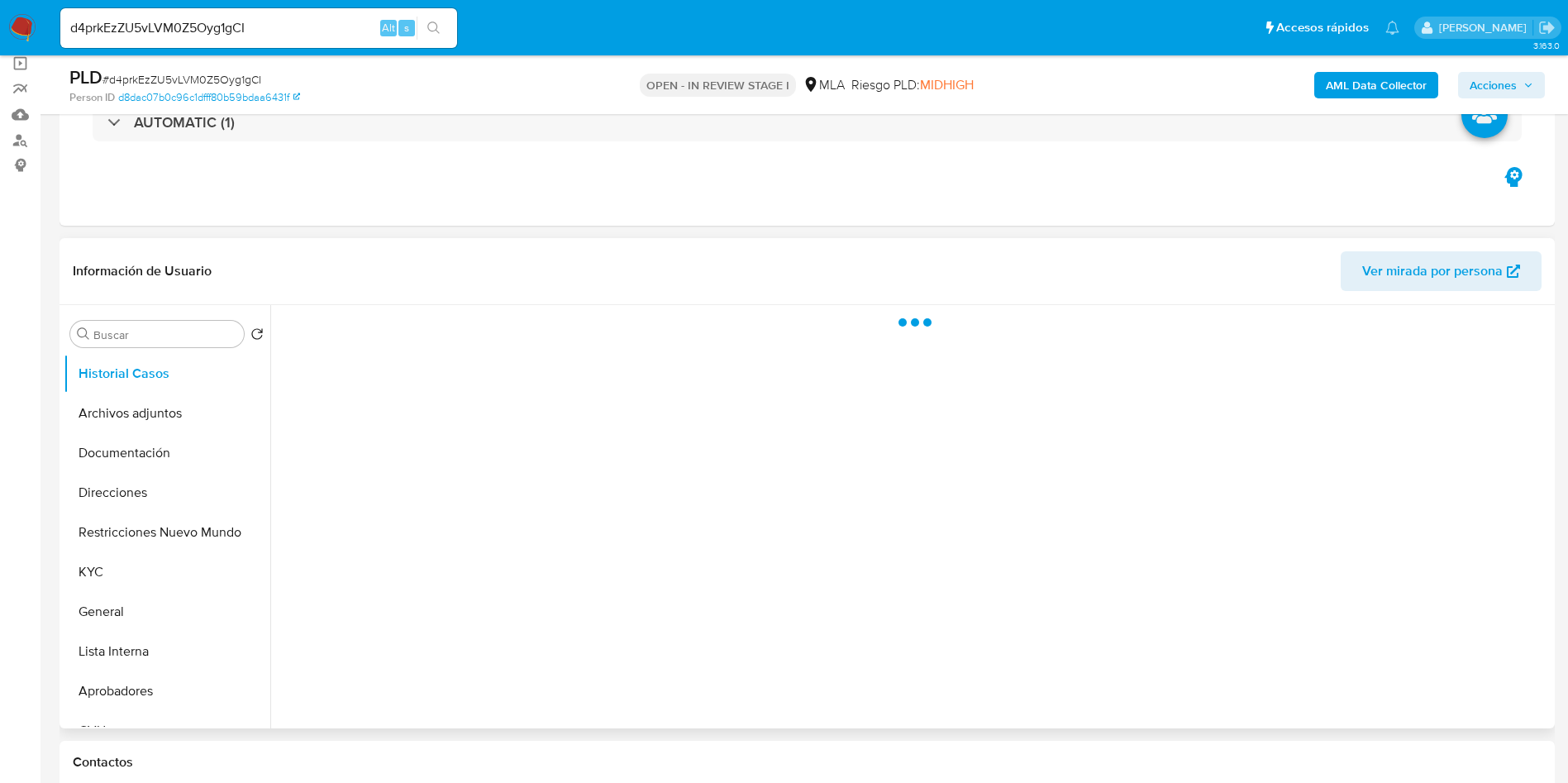
select select "10"
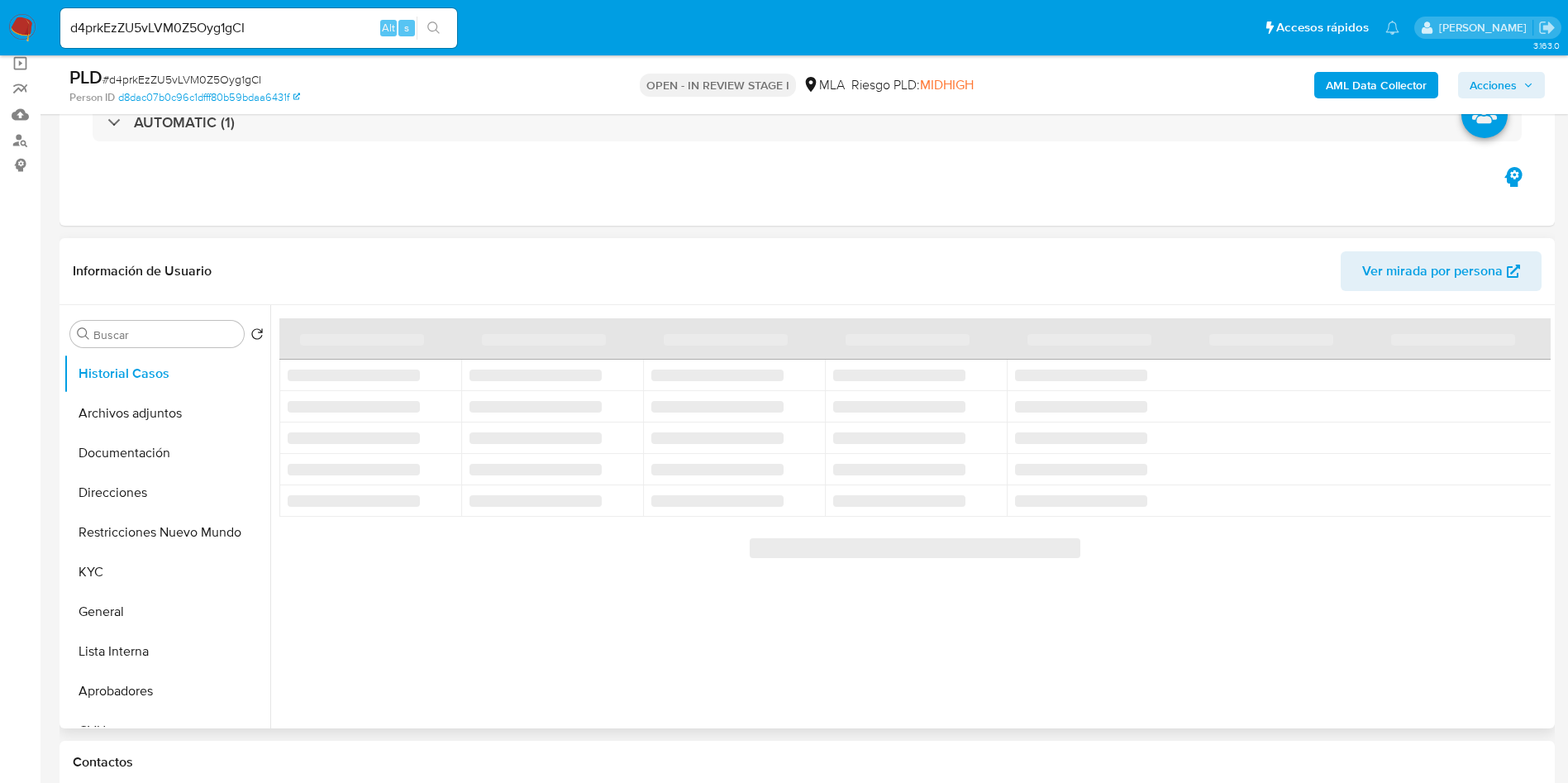
scroll to position [372, 0]
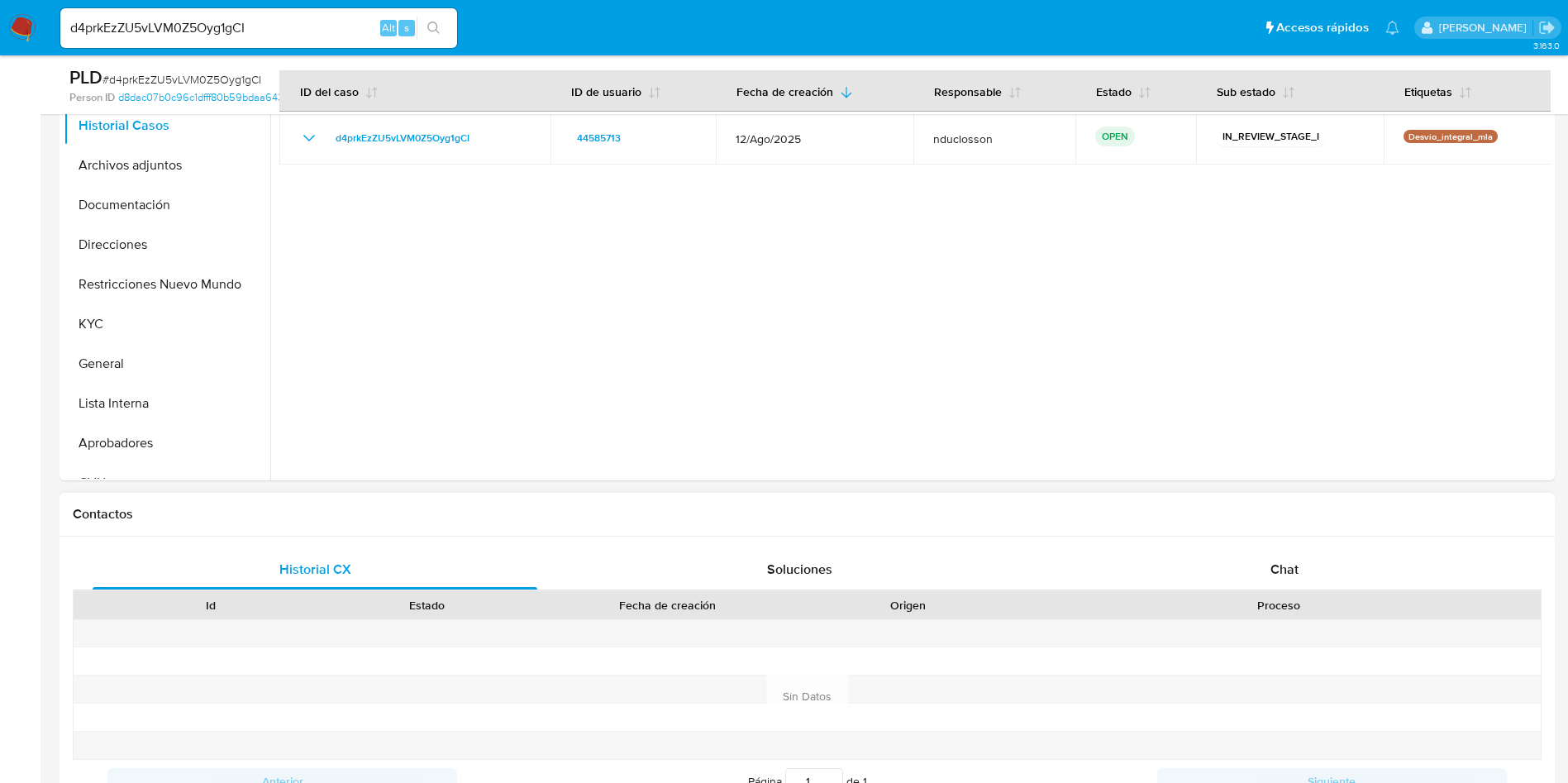
click at [1241, 539] on div "Historial CX Soluciones Chat Id Estado Fecha de creación Origen Proceso Anterio…" at bounding box center [807, 695] width 1495 height 319
click at [1250, 549] on div "Chat" at bounding box center [1284, 569] width 444 height 40
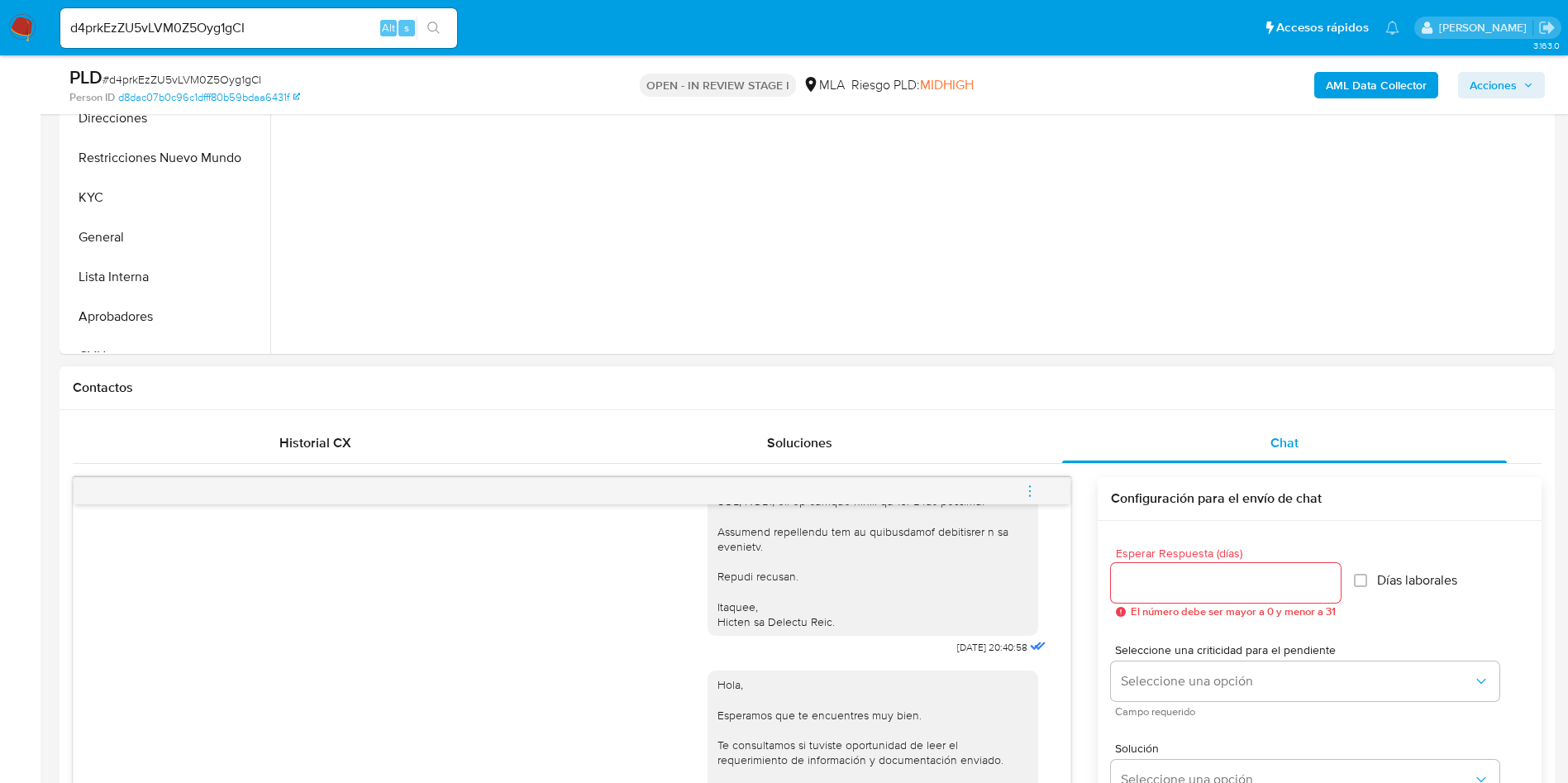
scroll to position [496, 0]
click at [313, 426] on div "Historial CX" at bounding box center [315, 445] width 444 height 40
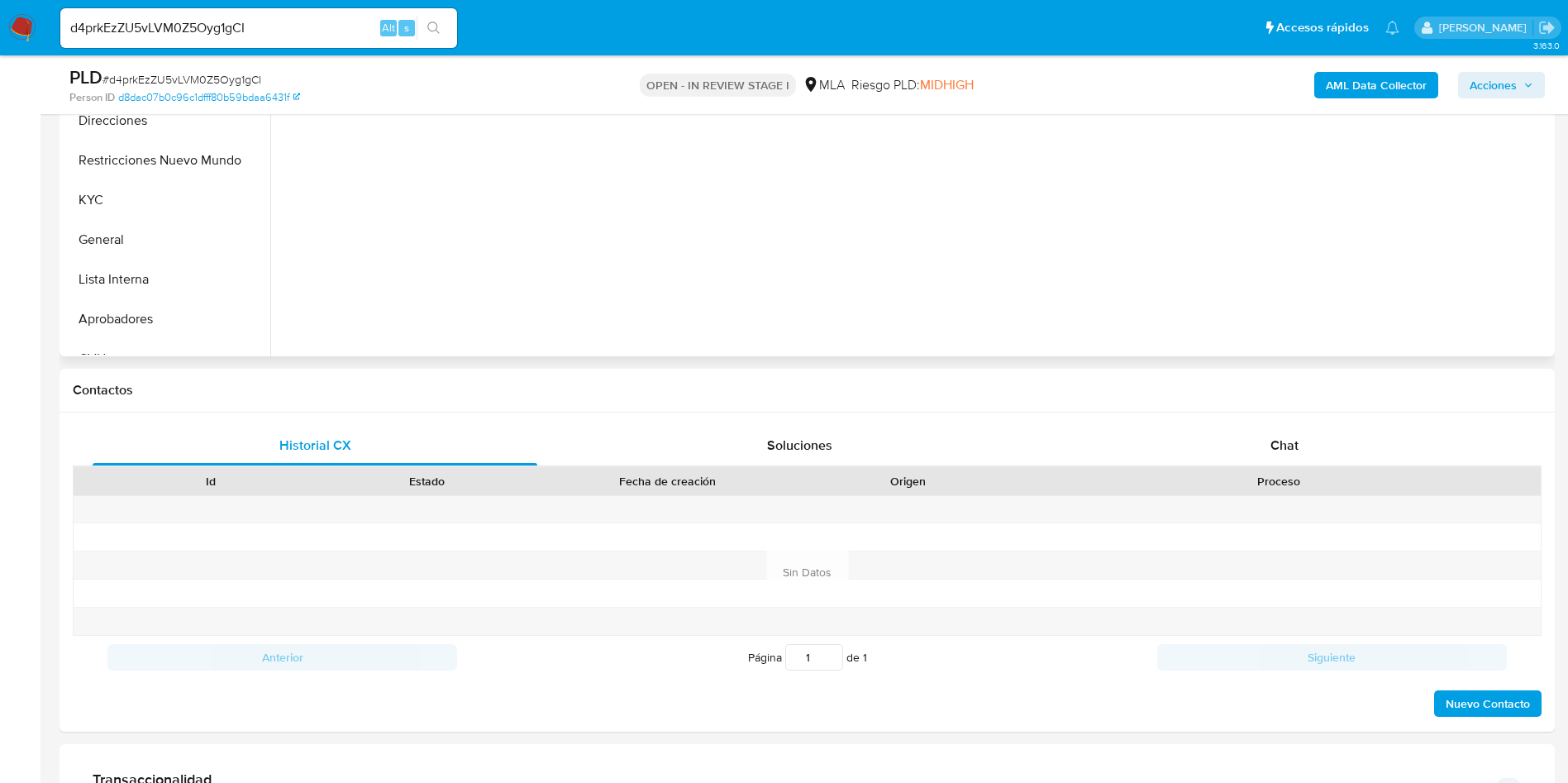
scroll to position [124, 0]
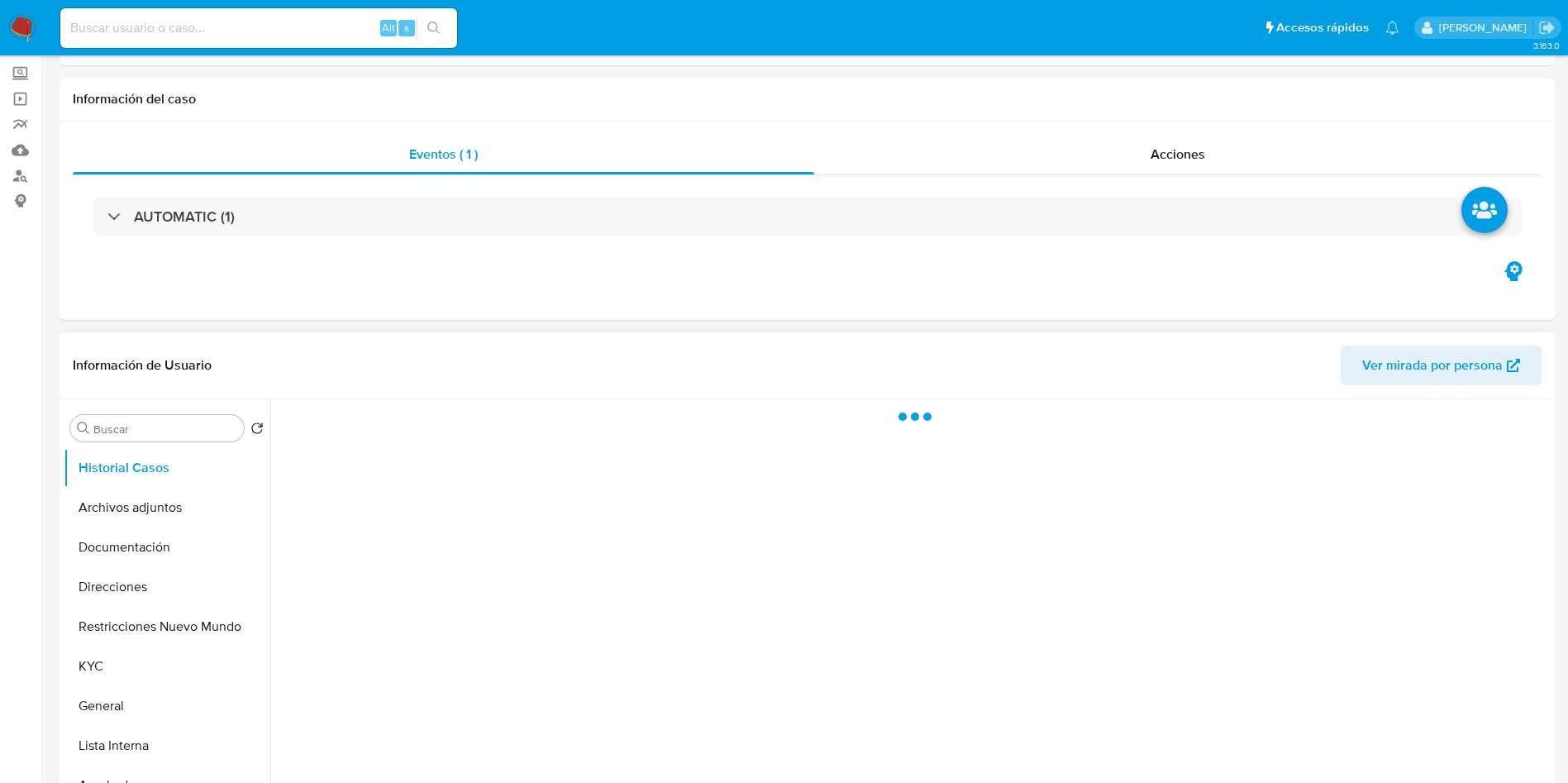
scroll to position [248, 0]
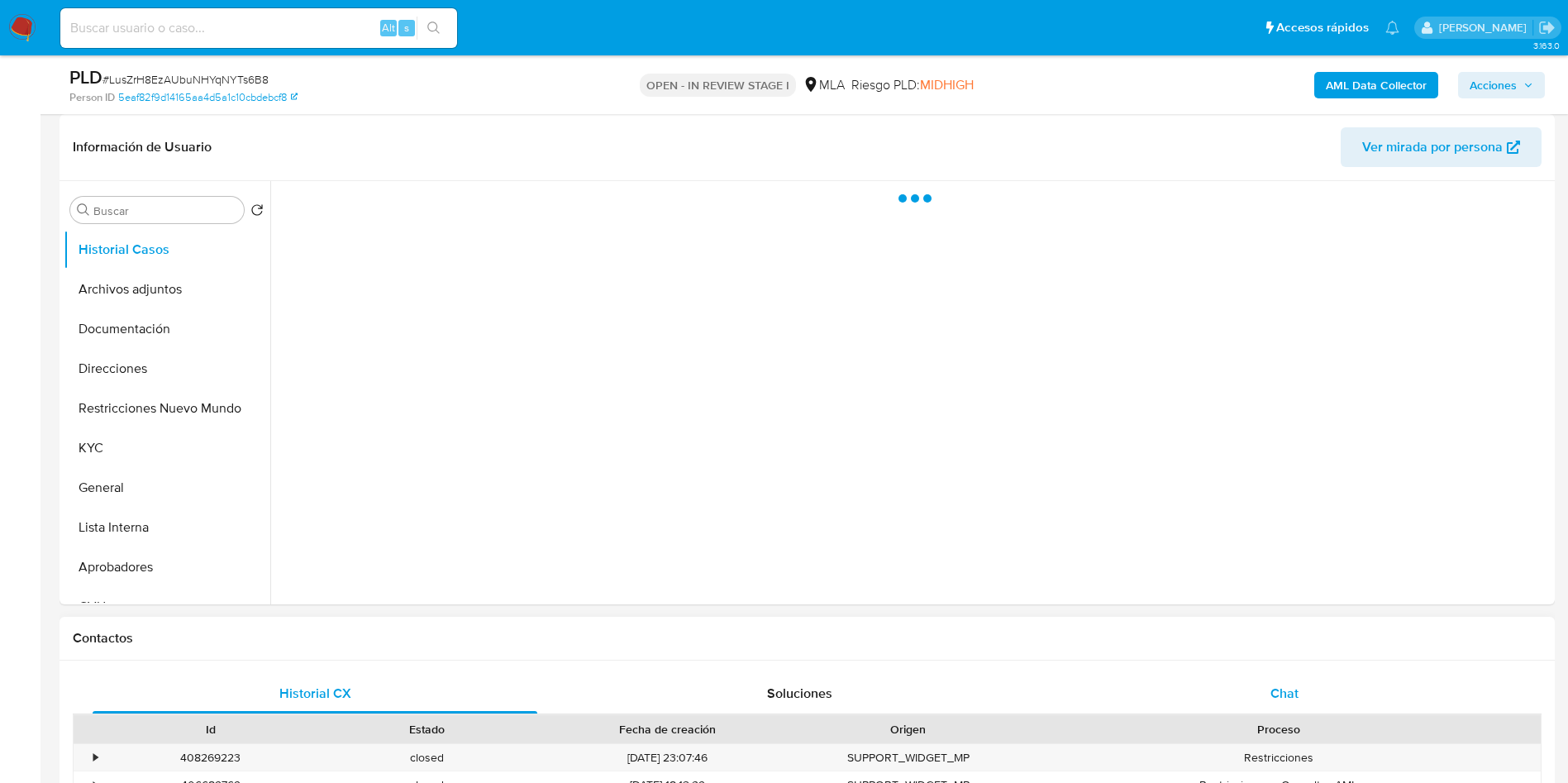
click at [1295, 691] on span "Chat" at bounding box center [1285, 693] width 28 height 19
select select "10"
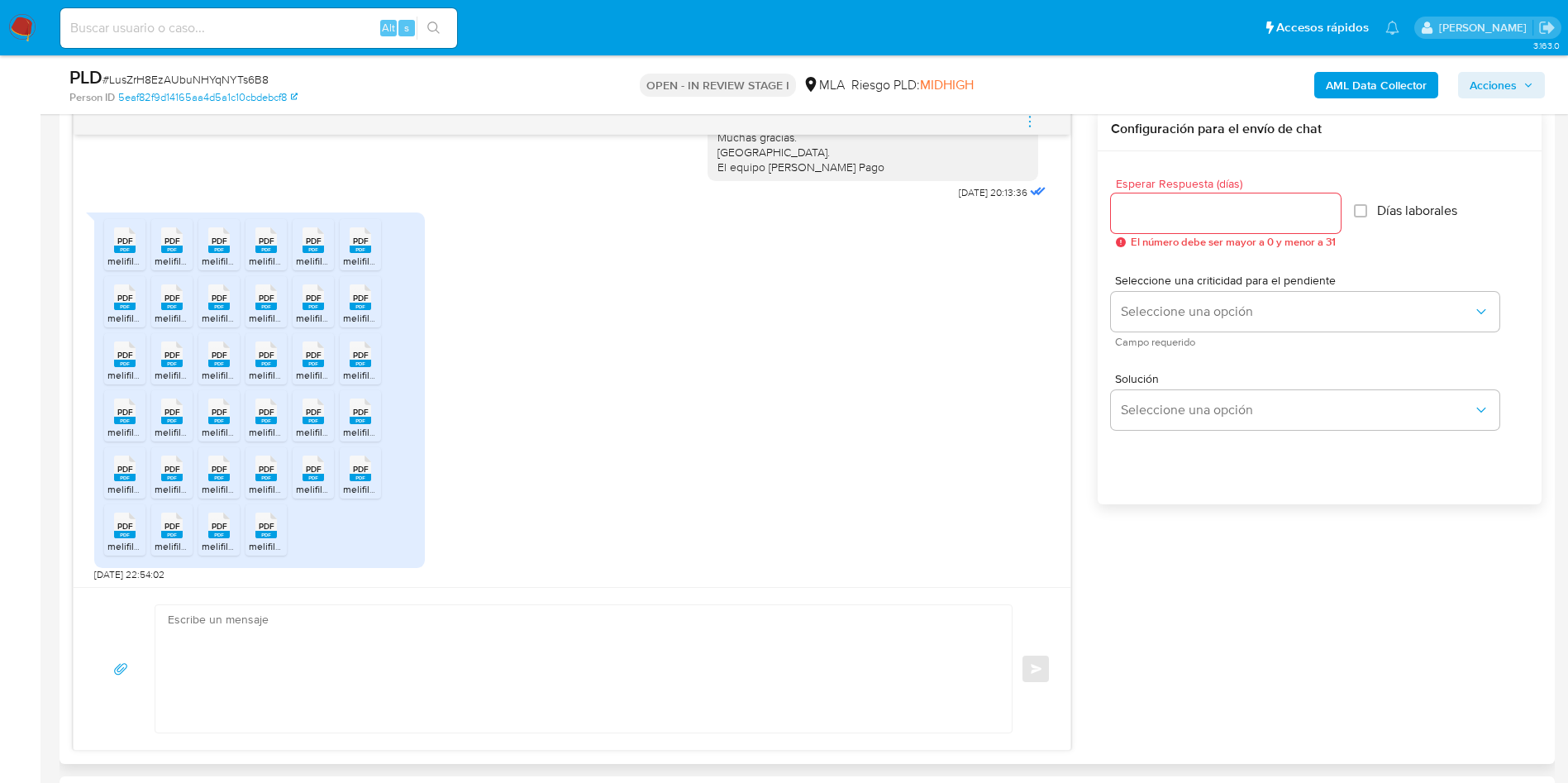
scroll to position [262, 0]
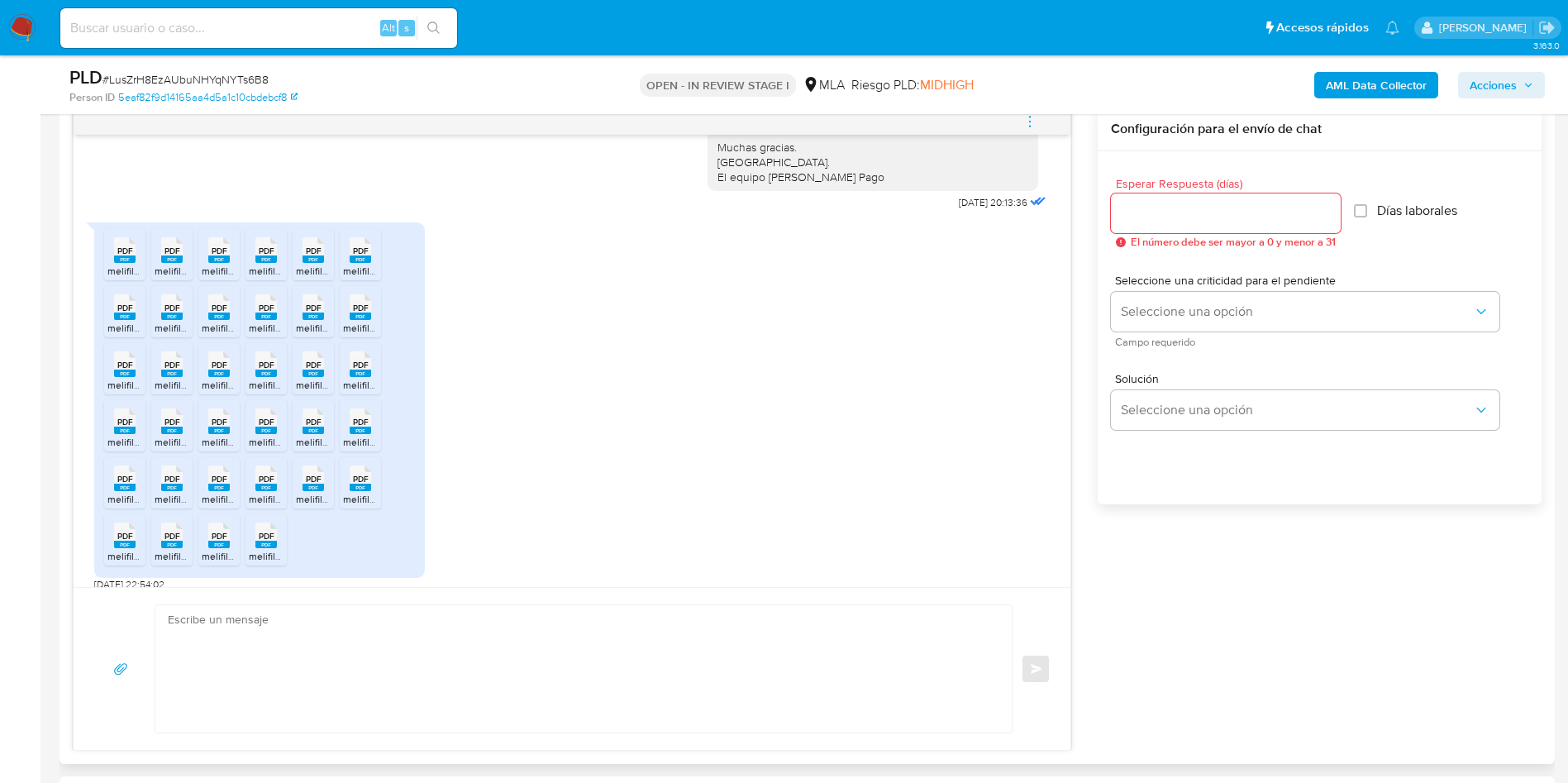
click at [127, 256] on span "PDF" at bounding box center [125, 251] width 16 height 10
click at [168, 263] on rect at bounding box center [171, 259] width 22 height 8
click at [214, 256] on span "PDF" at bounding box center [219, 251] width 16 height 10
click at [262, 256] on span "PDF" at bounding box center [267, 251] width 16 height 10
click at [305, 256] on span "PDF" at bounding box center [313, 251] width 16 height 10
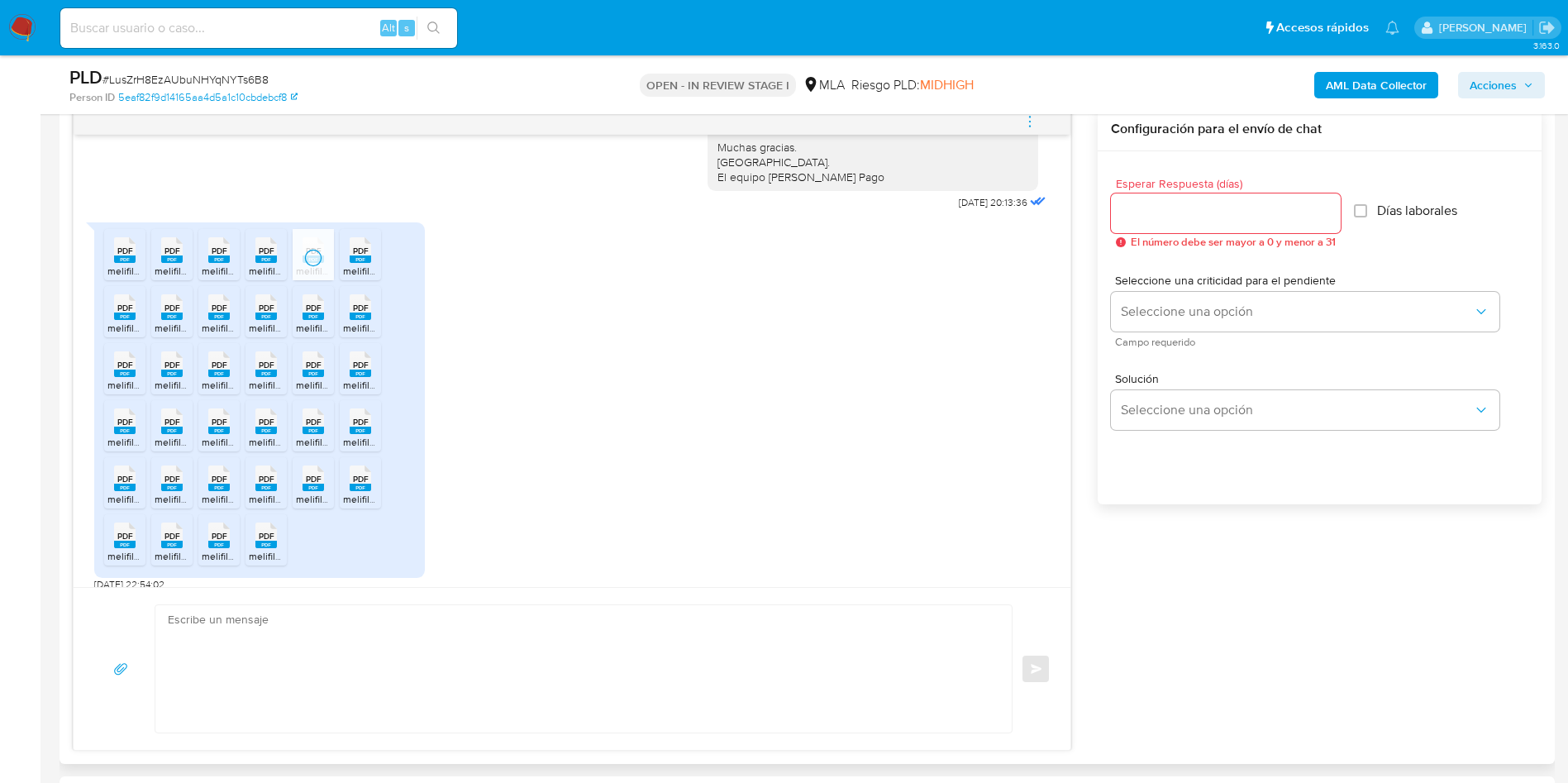
click at [356, 263] on rect at bounding box center [360, 259] width 22 height 8
click at [125, 313] on span "PDF" at bounding box center [125, 307] width 16 height 10
drag, startPoint x: 181, startPoint y: 337, endPoint x: 207, endPoint y: 335, distance: 26.1
click at [181, 322] on icon "PDF" at bounding box center [171, 306] width 22 height 29
click at [209, 320] on rect at bounding box center [218, 316] width 22 height 8
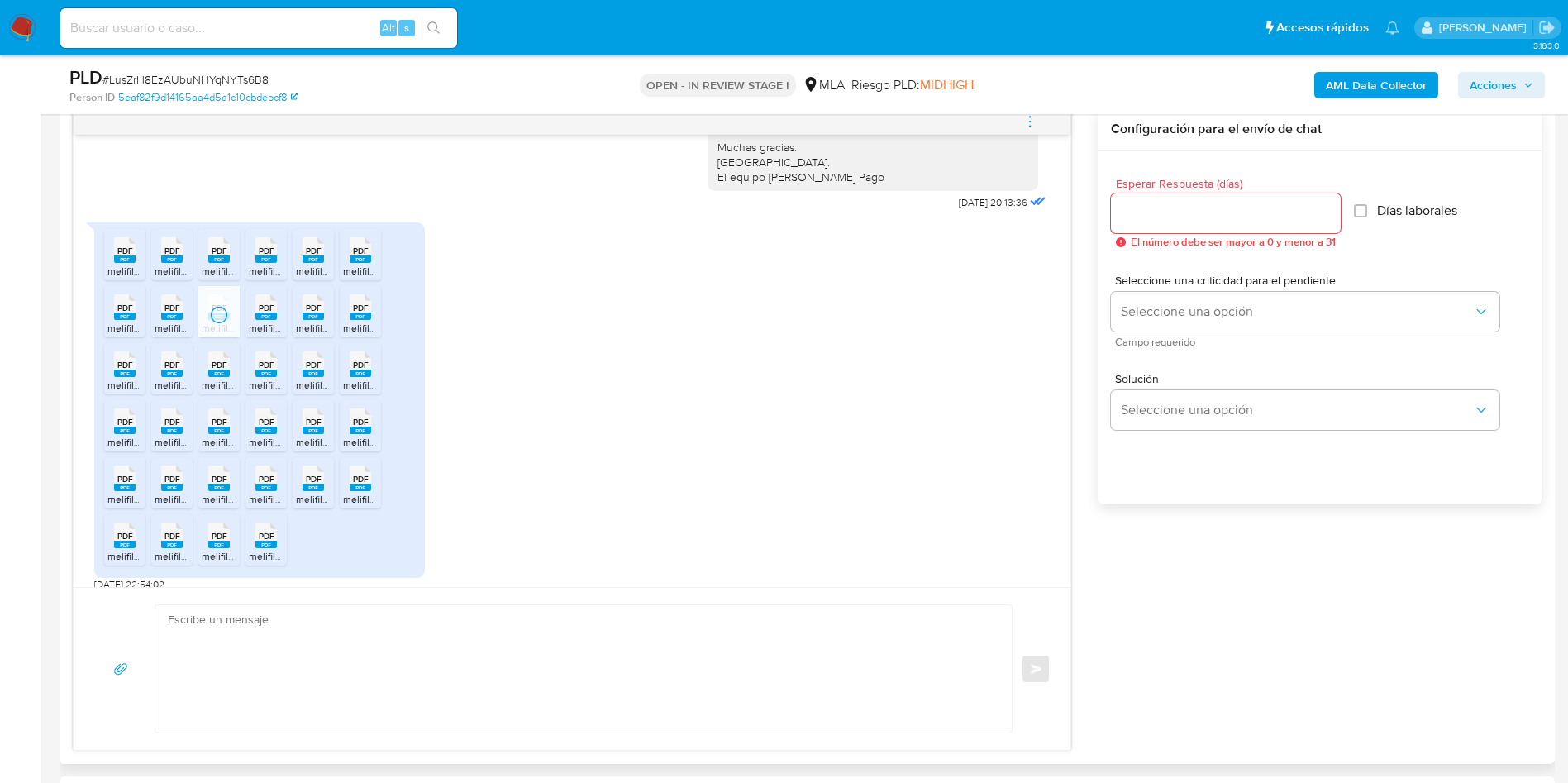
click at [259, 313] on span "PDF" at bounding box center [267, 307] width 16 height 10
click at [315, 313] on span "PDF" at bounding box center [313, 307] width 16 height 10
click at [353, 313] on span "PDF" at bounding box center [360, 307] width 16 height 10
click at [131, 371] on span "PDF" at bounding box center [125, 364] width 16 height 10
click at [159, 376] on div "PDF PDF" at bounding box center [171, 362] width 35 height 32
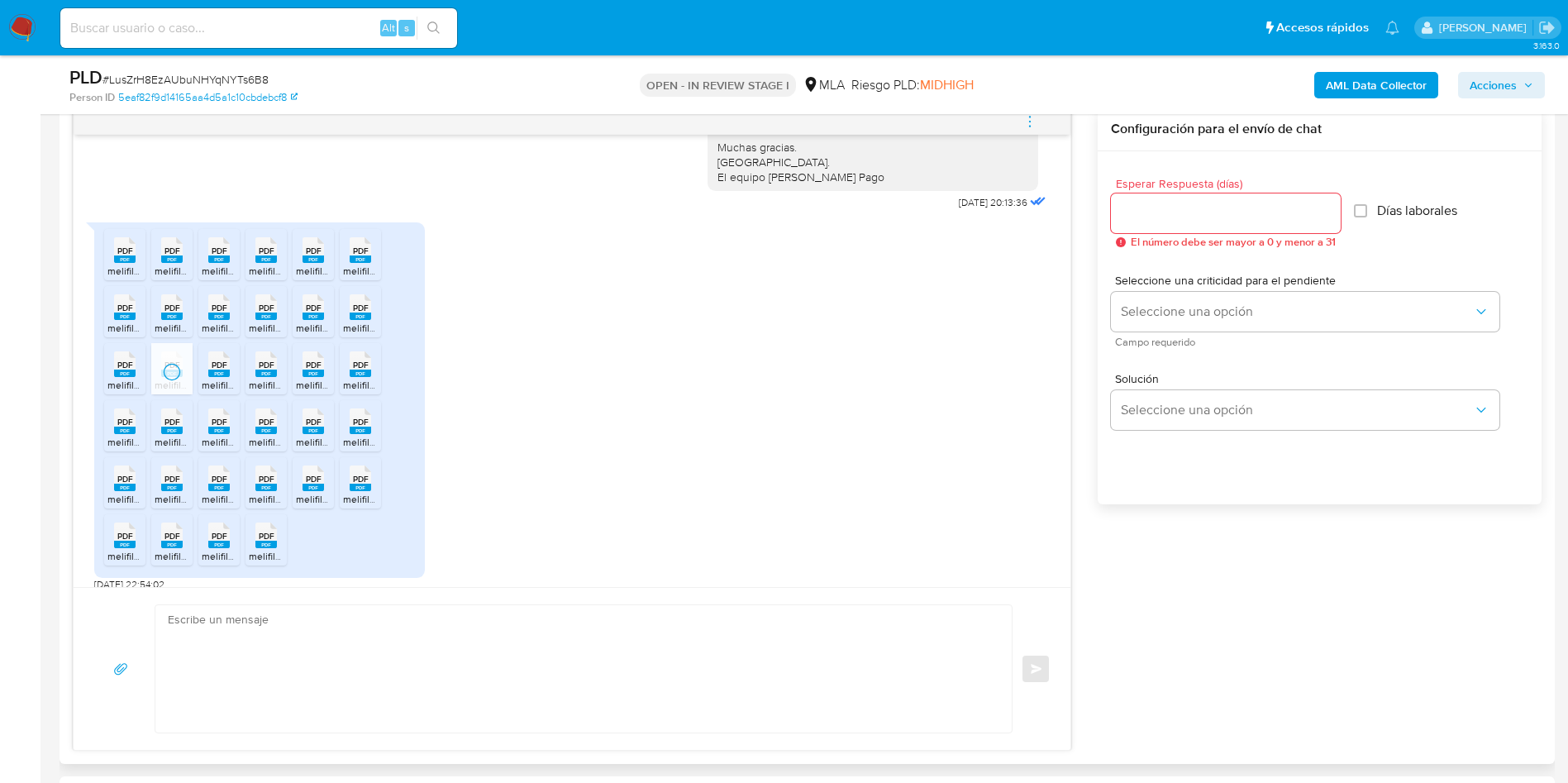
click at [211, 377] on rect at bounding box center [218, 374] width 22 height 8
click at [266, 371] on span "PDF" at bounding box center [267, 364] width 16 height 10
click at [312, 377] on rect at bounding box center [313, 374] width 22 height 8
click at [358, 371] on span "PDF" at bounding box center [360, 364] width 16 height 10
drag, startPoint x: 118, startPoint y: 444, endPoint x: 167, endPoint y: 429, distance: 51.2
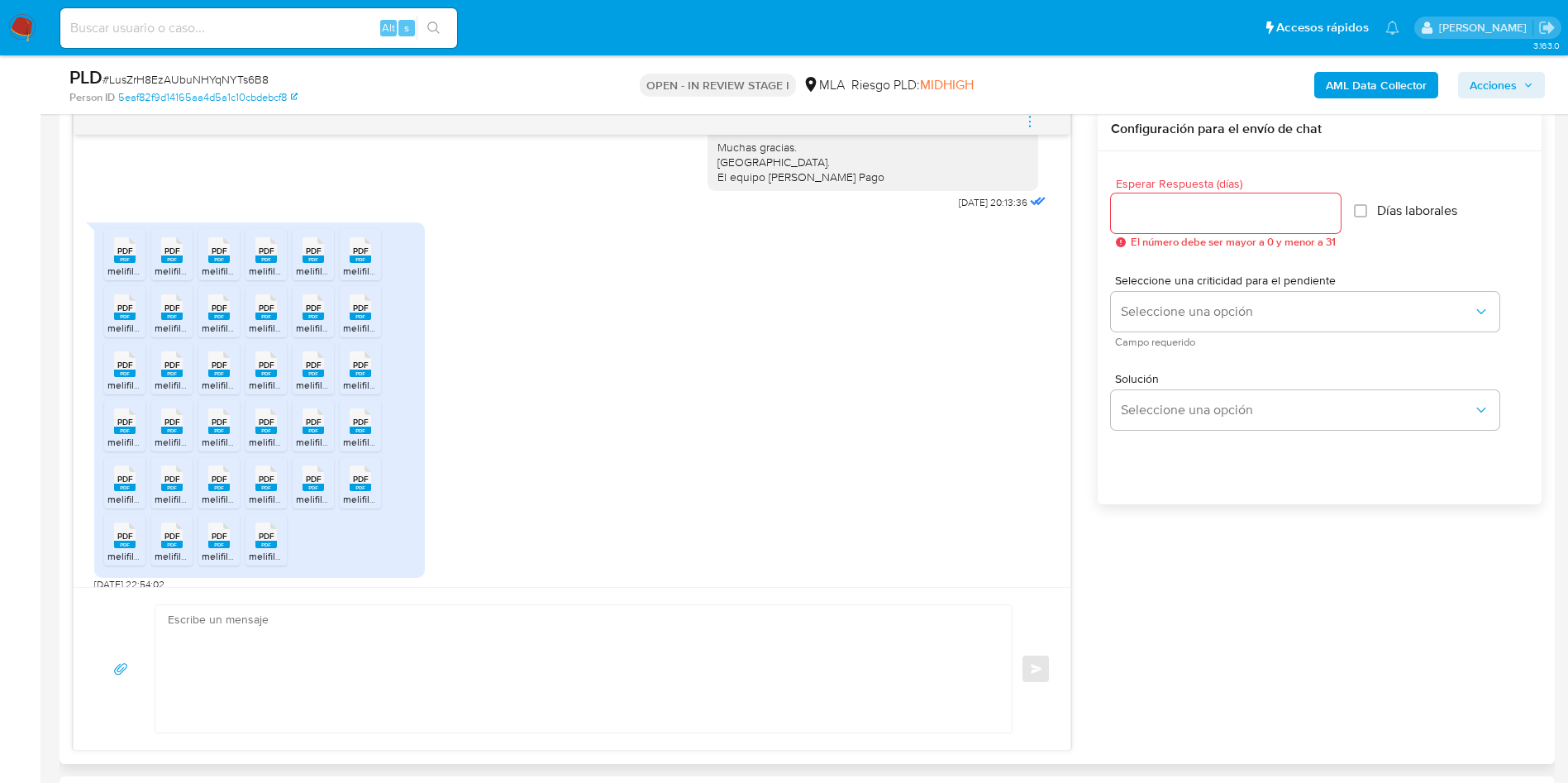
click at [118, 434] on rect at bounding box center [125, 430] width 22 height 8
click at [167, 429] on icon at bounding box center [171, 421] width 22 height 26
click at [214, 427] on span "PDF" at bounding box center [219, 422] width 16 height 10
click at [257, 434] on rect at bounding box center [266, 430] width 22 height 8
click at [312, 427] on span "PDF" at bounding box center [313, 422] width 16 height 10
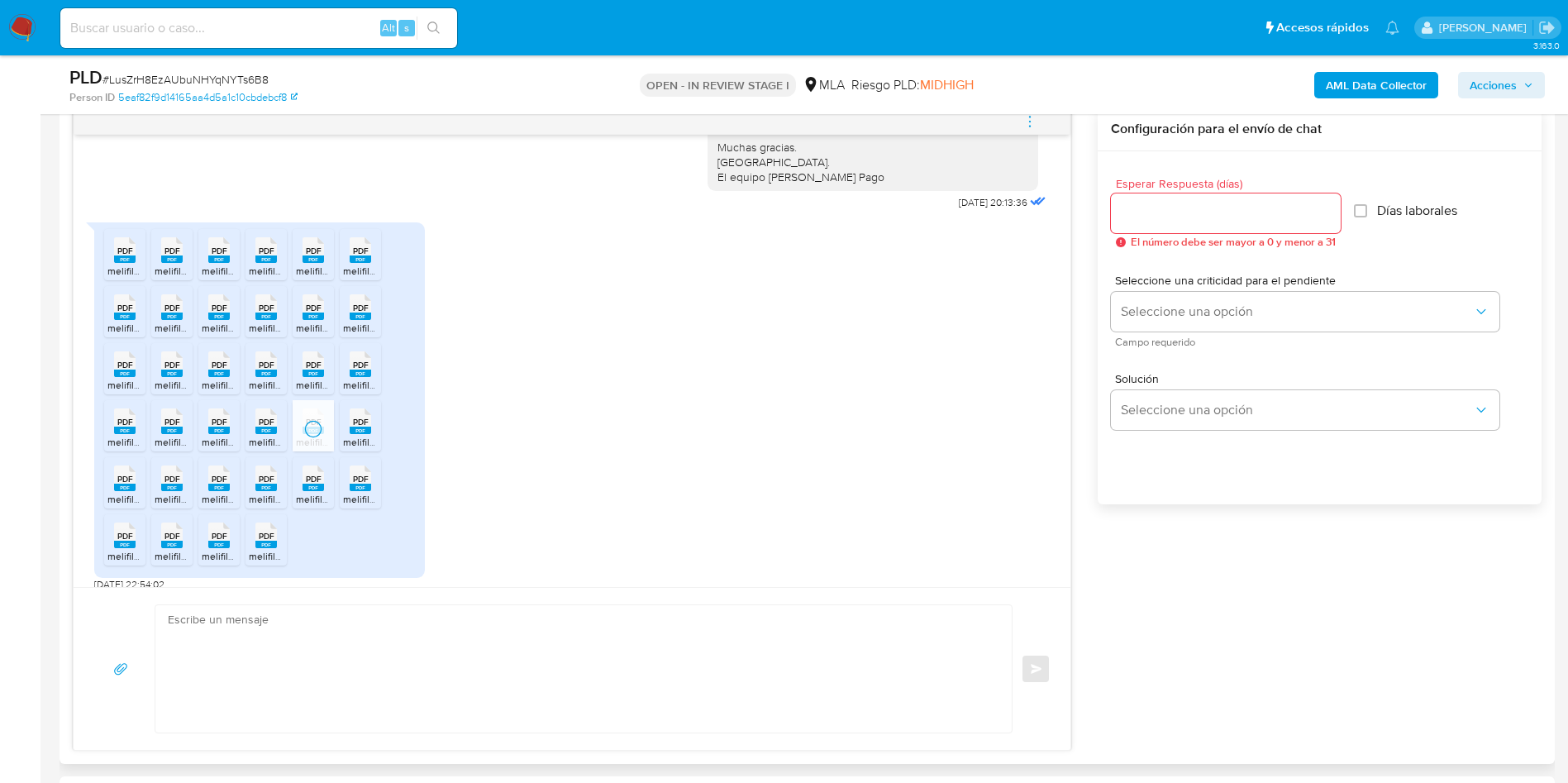
click at [355, 427] on span "PDF" at bounding box center [360, 422] width 16 height 10
click at [127, 484] on span "PDF" at bounding box center [125, 478] width 16 height 10
click at [161, 489] on icon at bounding box center [171, 478] width 22 height 26
click at [214, 491] on rect at bounding box center [218, 487] width 22 height 8
click at [260, 491] on rect at bounding box center [266, 487] width 22 height 8
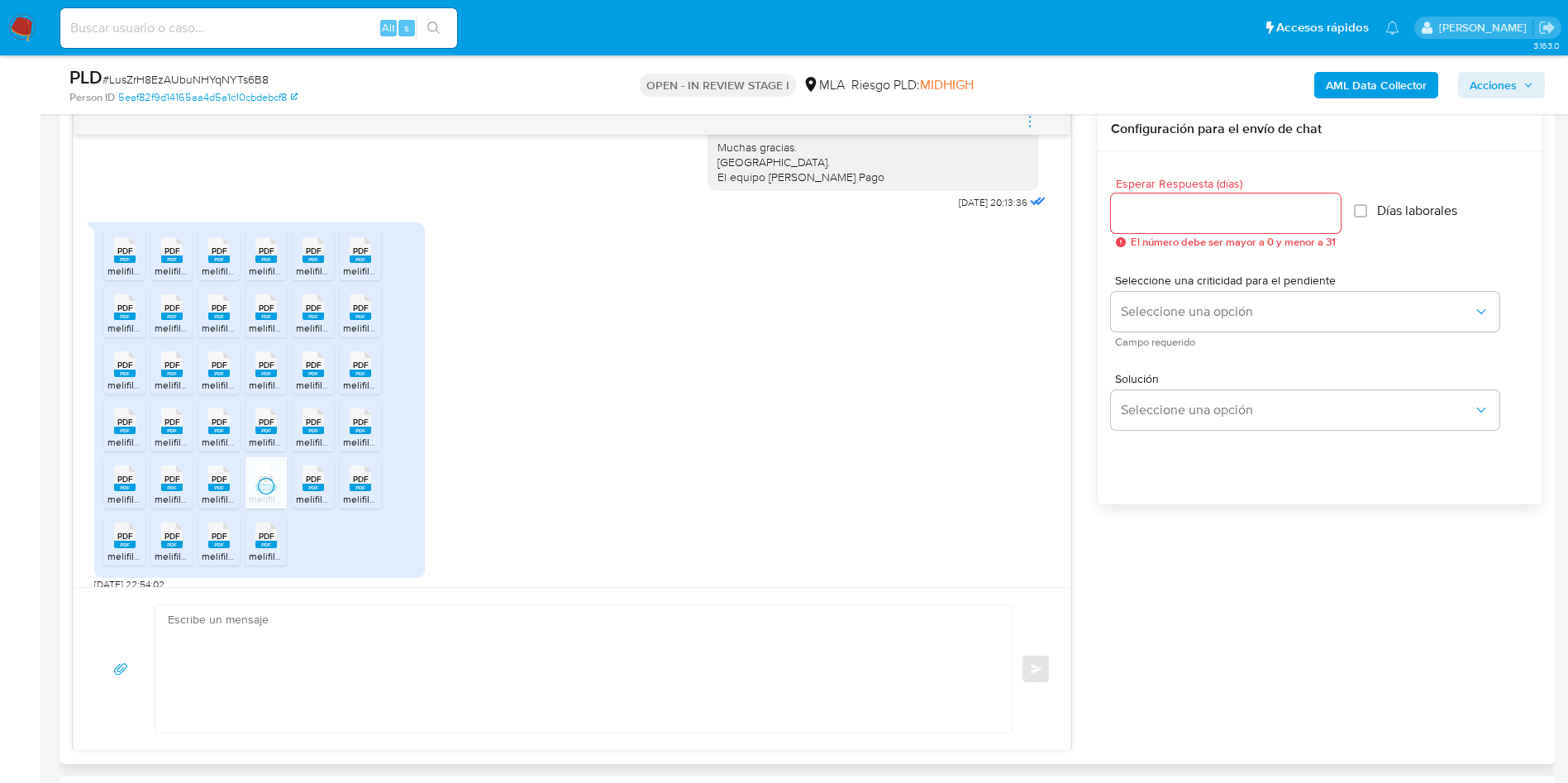
click at [305, 484] on span "PDF" at bounding box center [313, 478] width 16 height 10
click at [352, 490] on icon at bounding box center [360, 478] width 22 height 26
click at [126, 542] on span "PDF" at bounding box center [125, 535] width 16 height 10
click at [163, 547] on icon at bounding box center [171, 534] width 22 height 26
click at [227, 548] on rect at bounding box center [218, 545] width 22 height 8
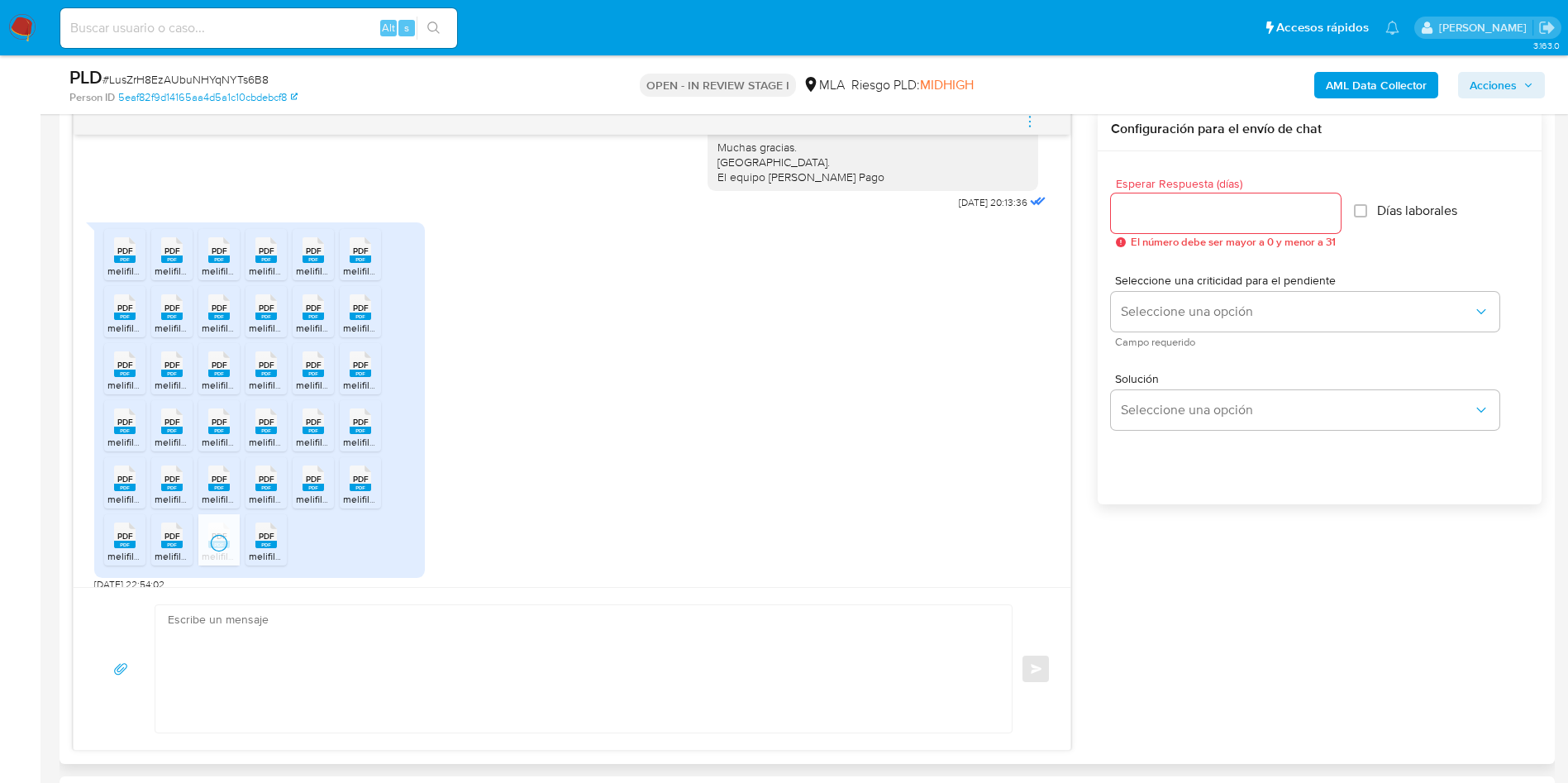
click at [255, 548] on icon at bounding box center [266, 534] width 22 height 26
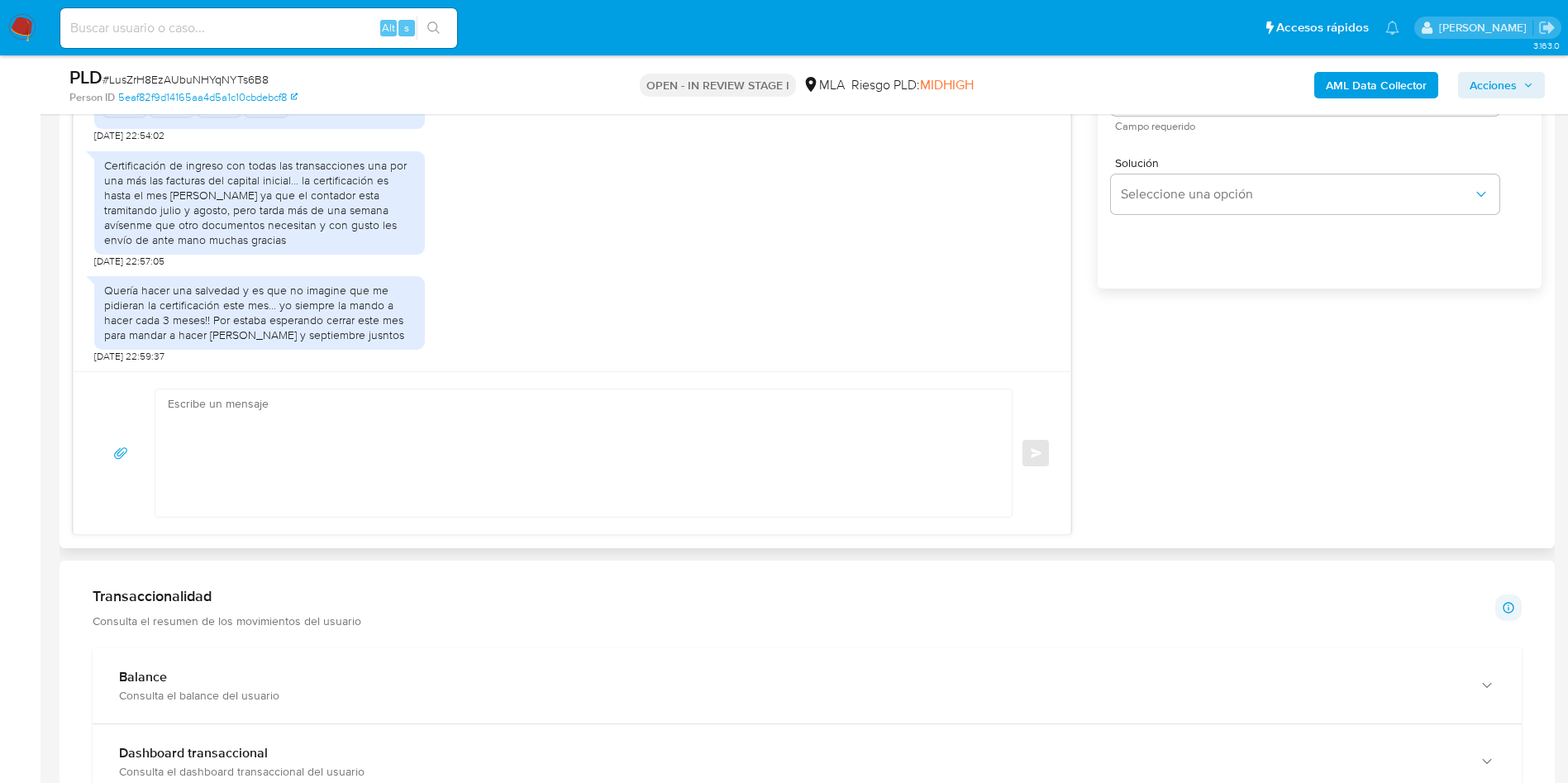
scroll to position [1116, 0]
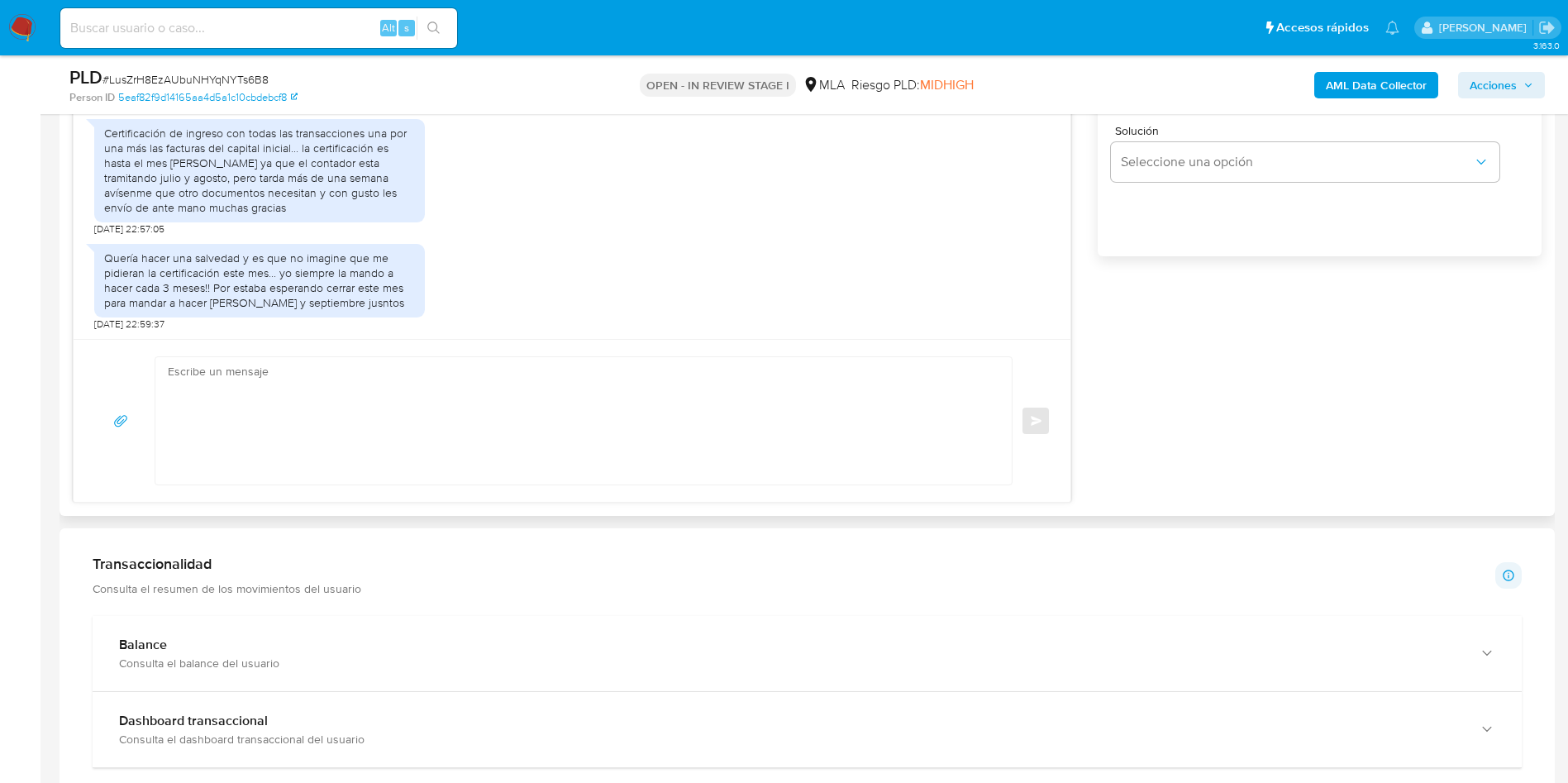
click at [524, 416] on textarea at bounding box center [579, 421] width 824 height 128
paste textarea "Hola Magfred, Muchas gracias por tu respuesta. No obstante, necesitamos que nos…"
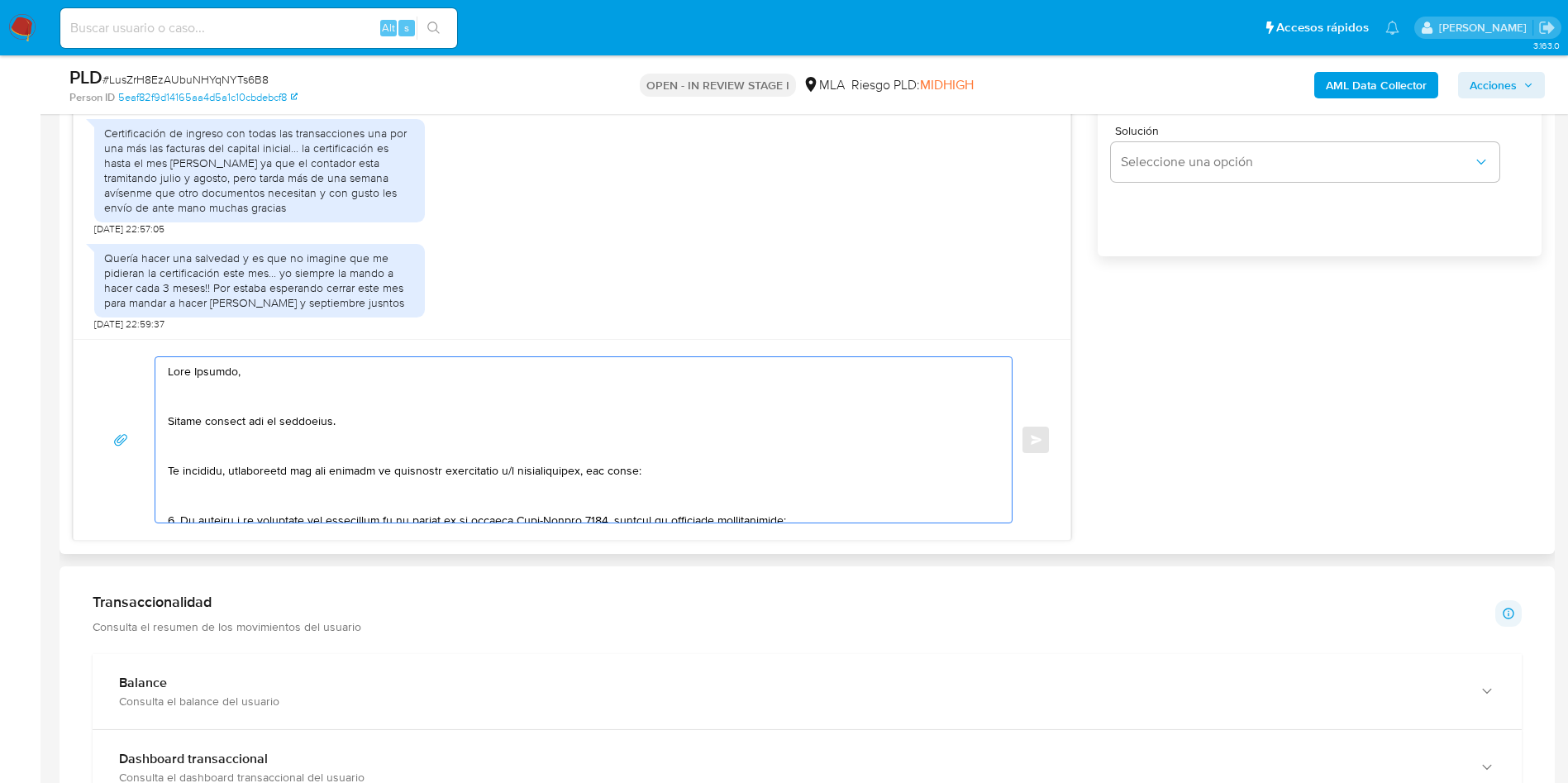
scroll to position [419, 0]
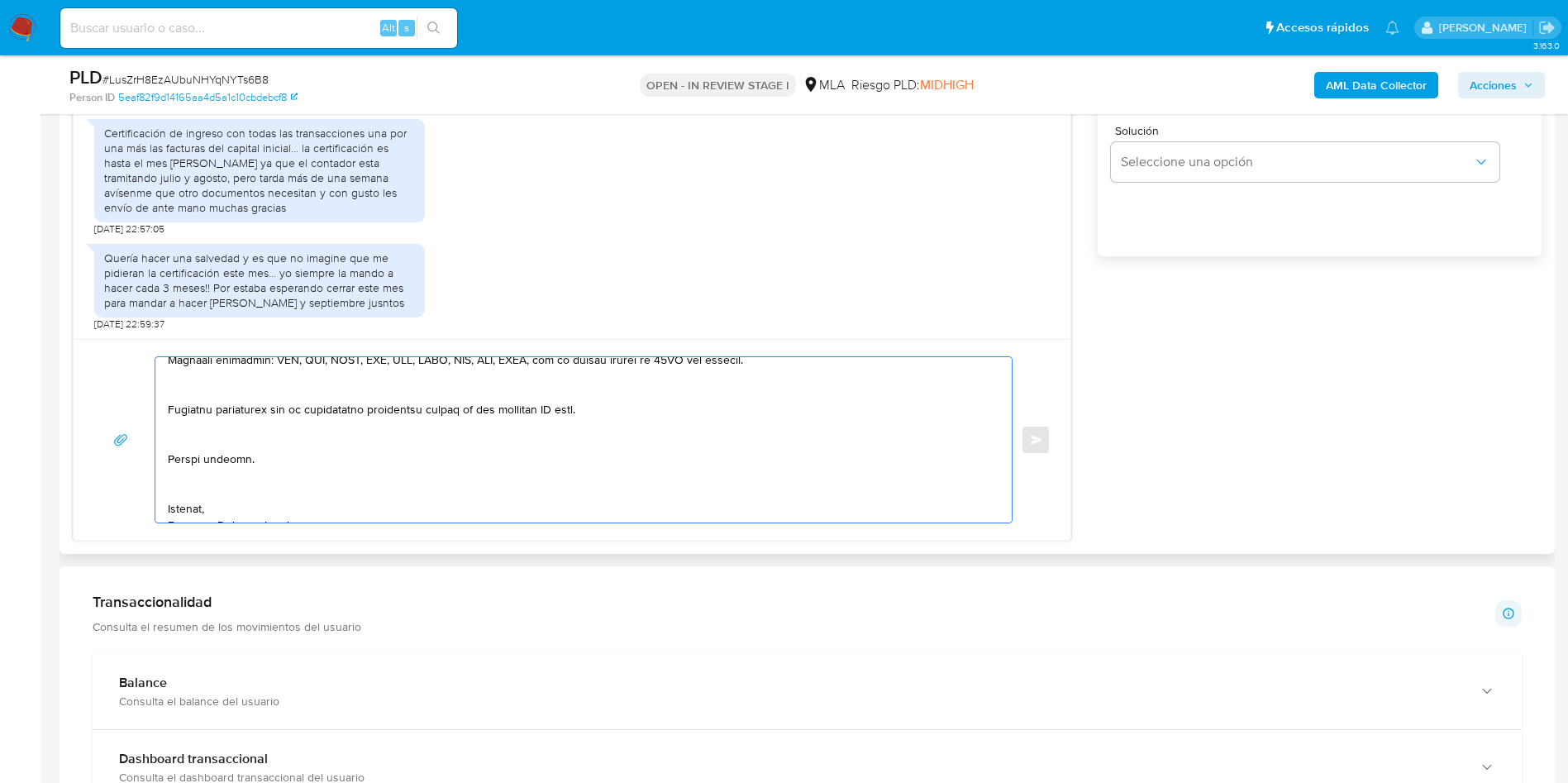
click at [207, 479] on textarea at bounding box center [579, 440] width 824 height 165
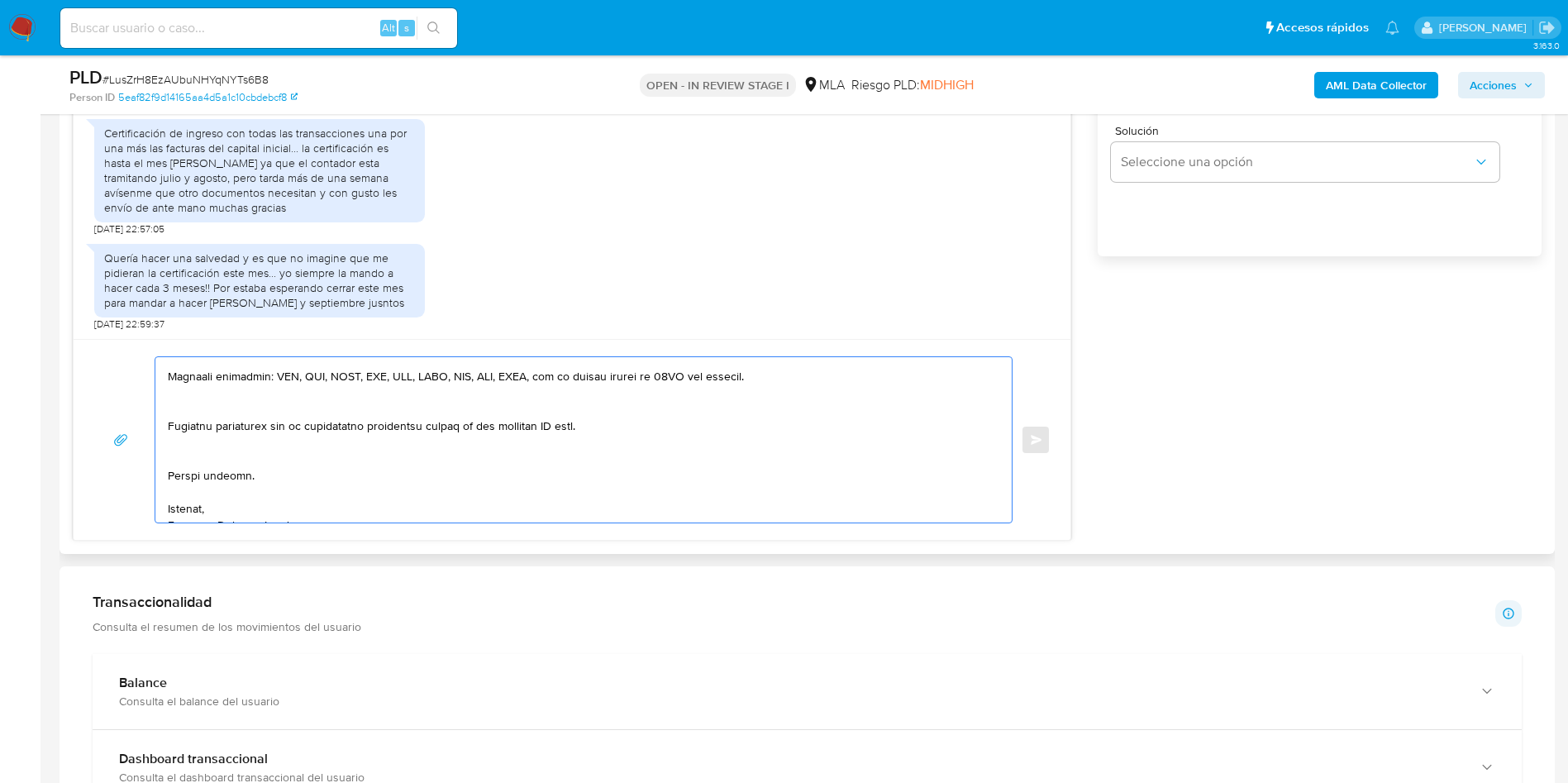
click at [177, 443] on textarea at bounding box center [579, 440] width 824 height 165
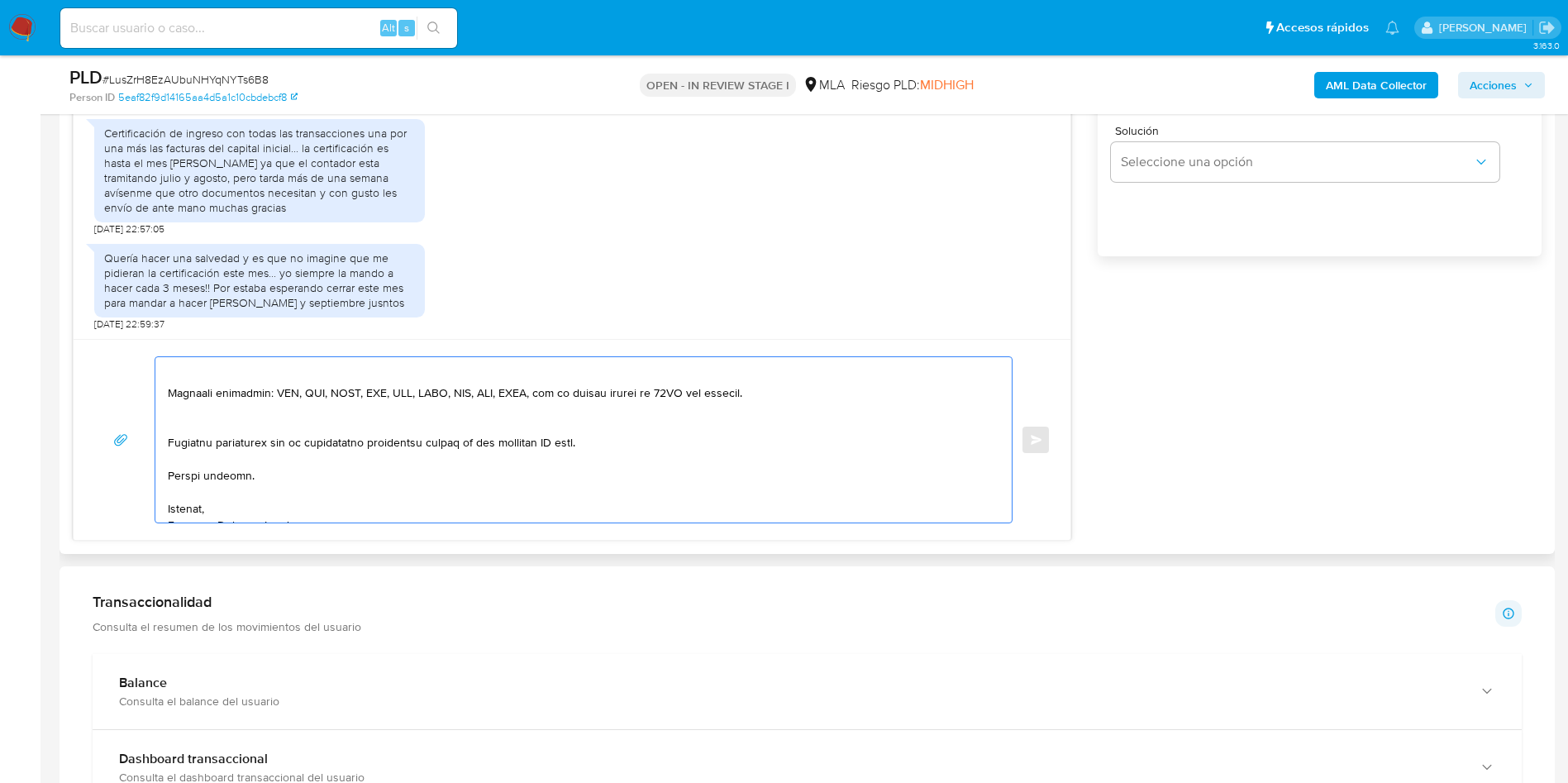
click at [193, 406] on textarea at bounding box center [579, 440] width 824 height 165
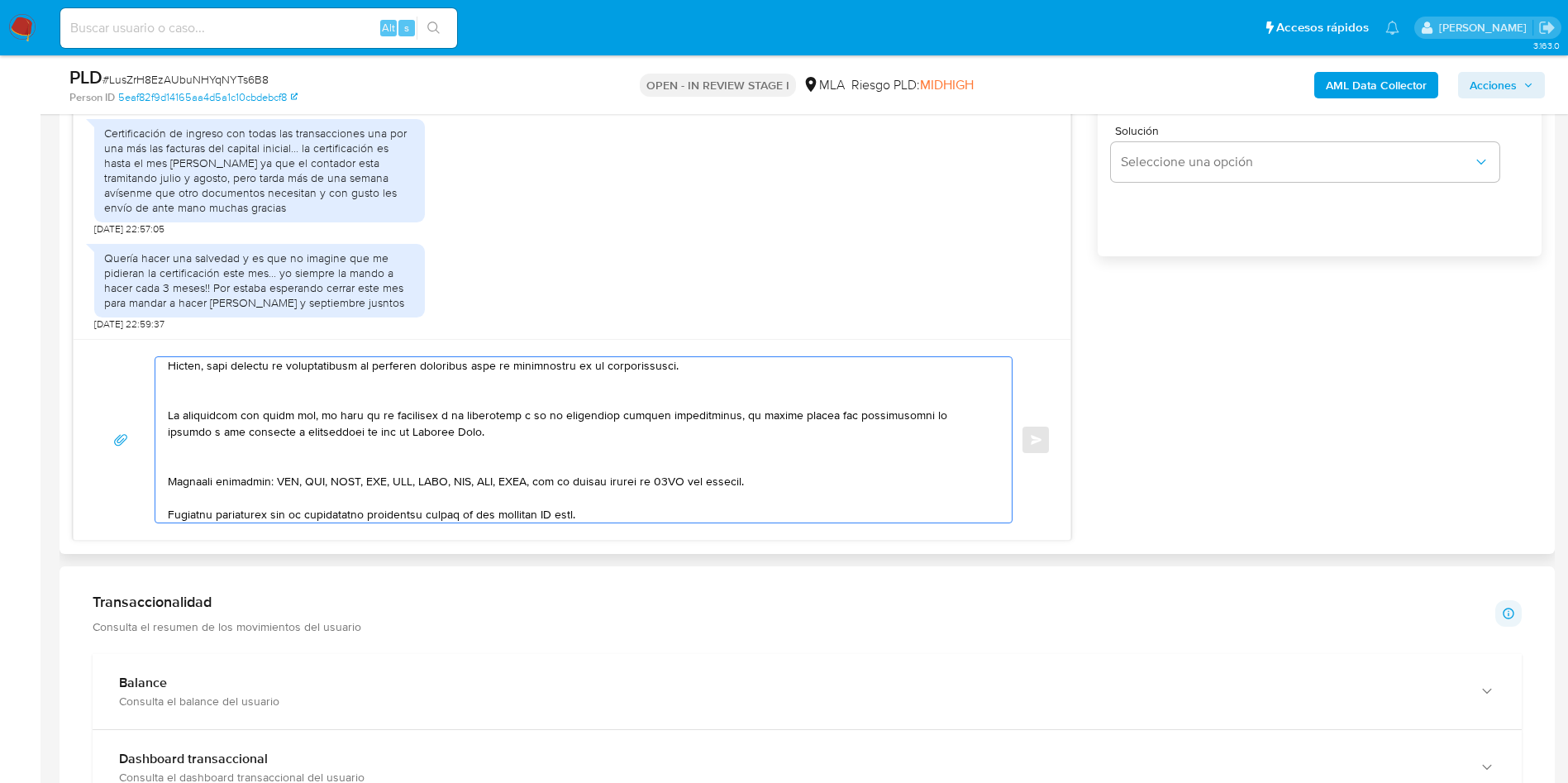
scroll to position [235, 0]
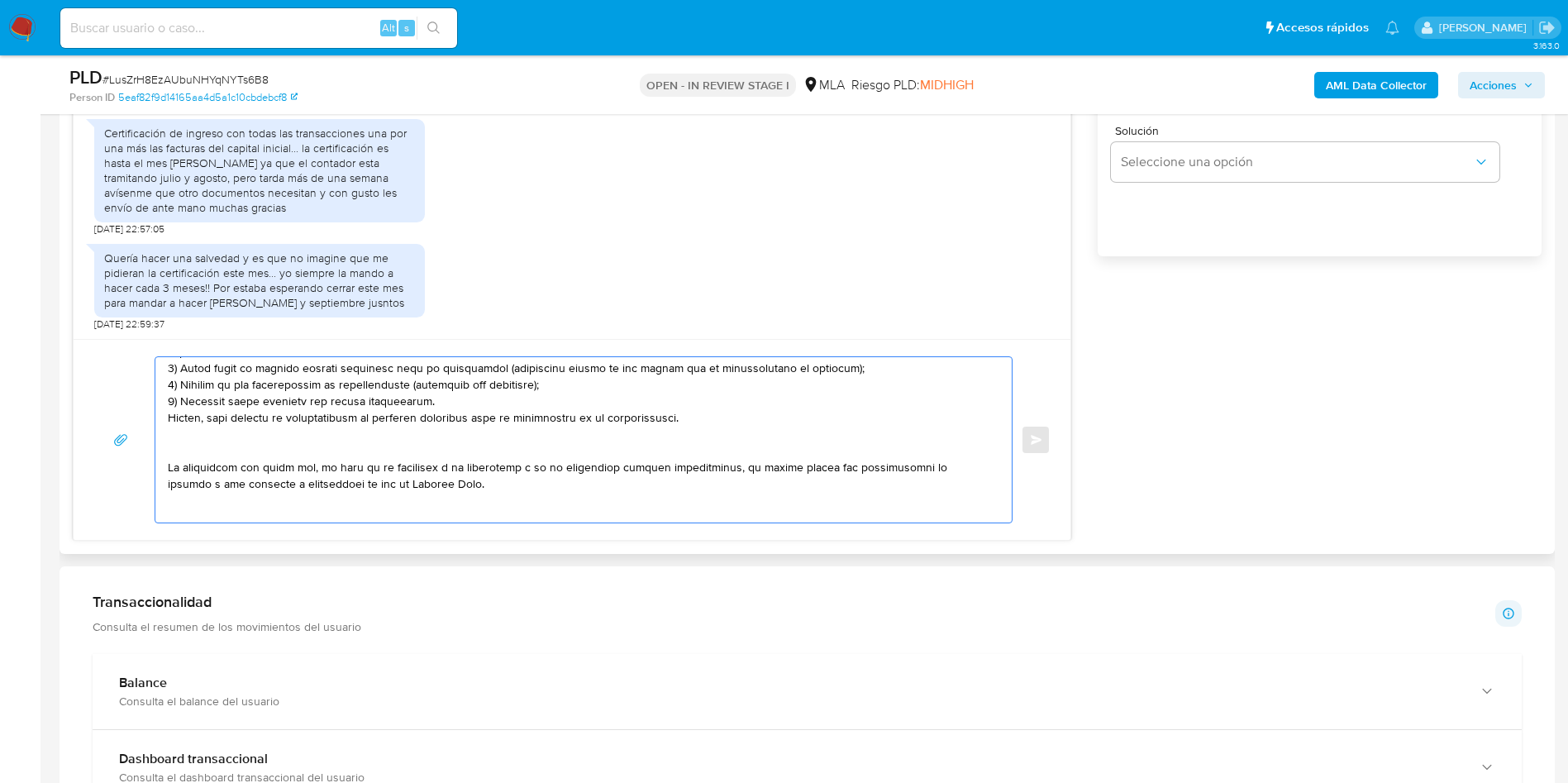
click at [211, 502] on textarea at bounding box center [579, 440] width 824 height 165
click at [186, 442] on textarea at bounding box center [579, 440] width 824 height 165
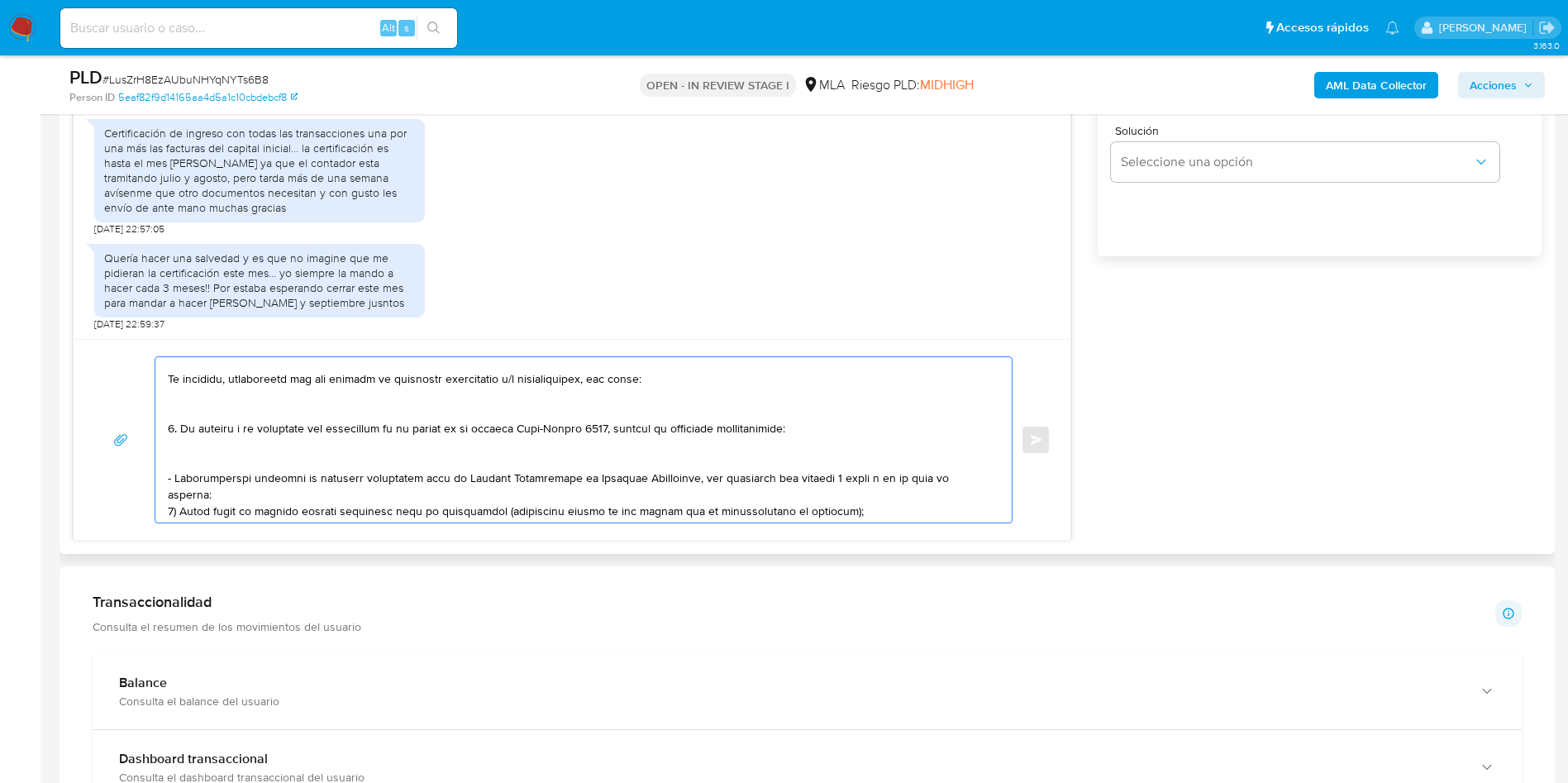
scroll to position [124, 0]
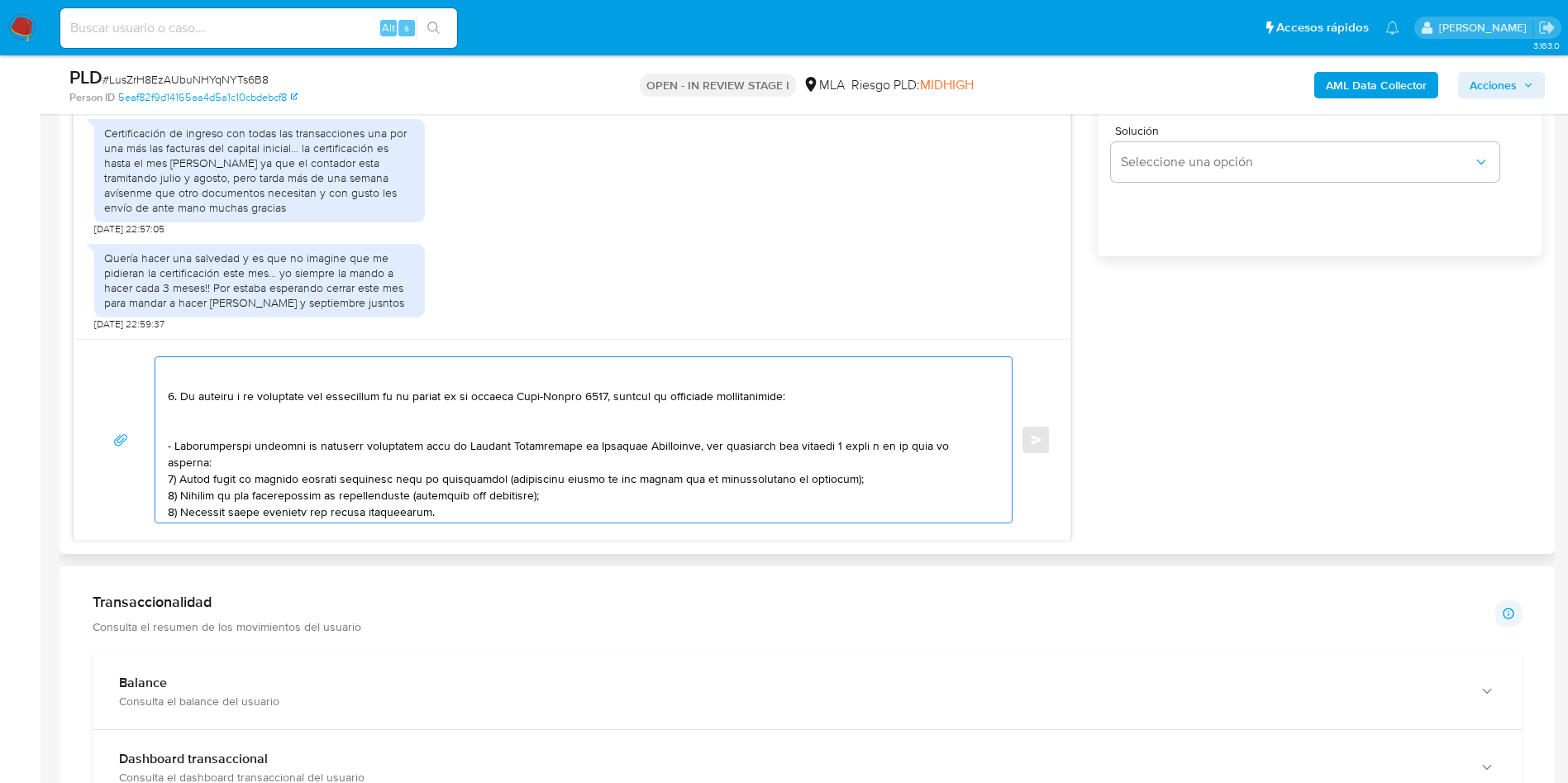
click at [187, 426] on textarea at bounding box center [579, 440] width 824 height 165
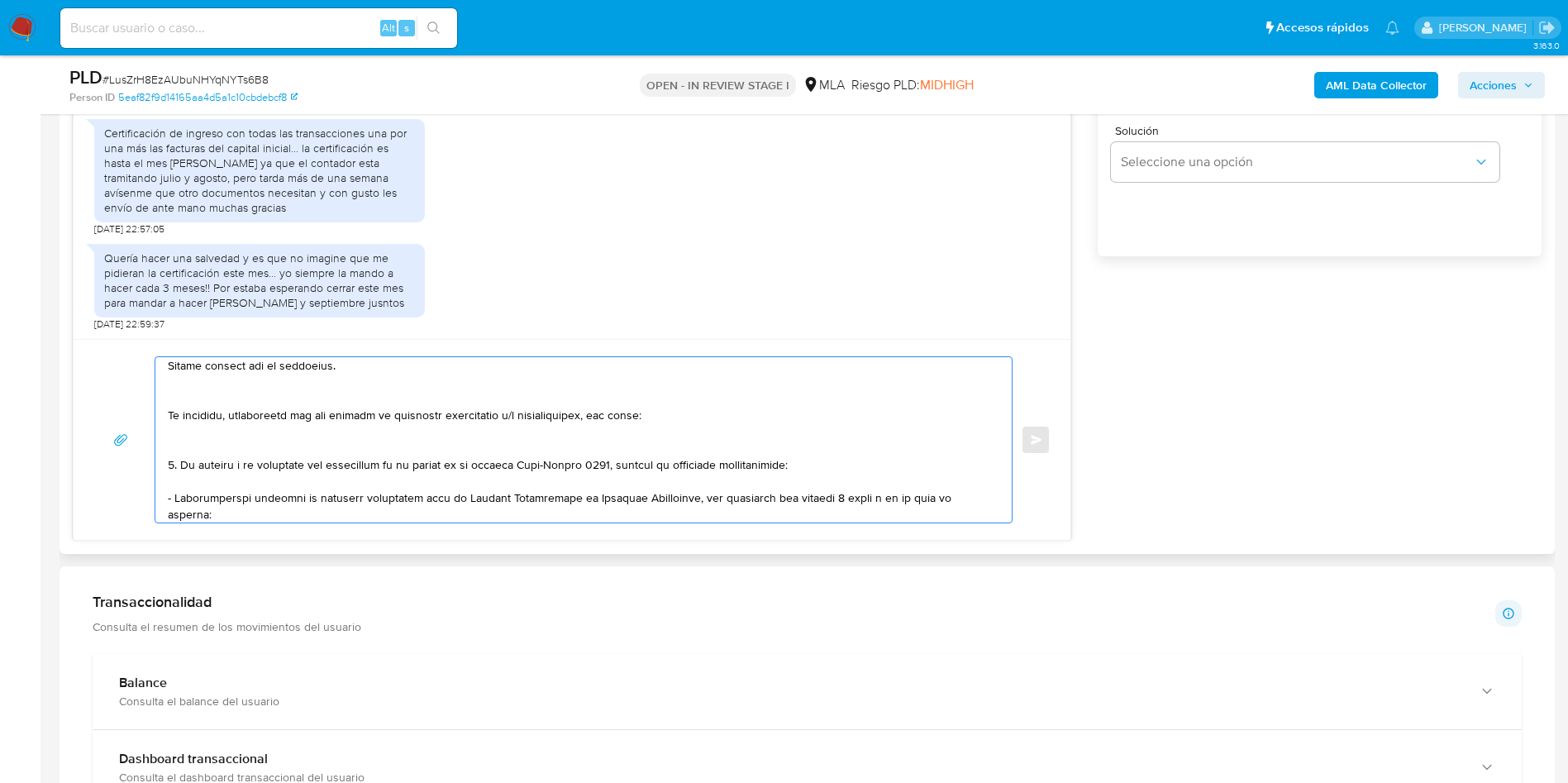
scroll to position [0, 0]
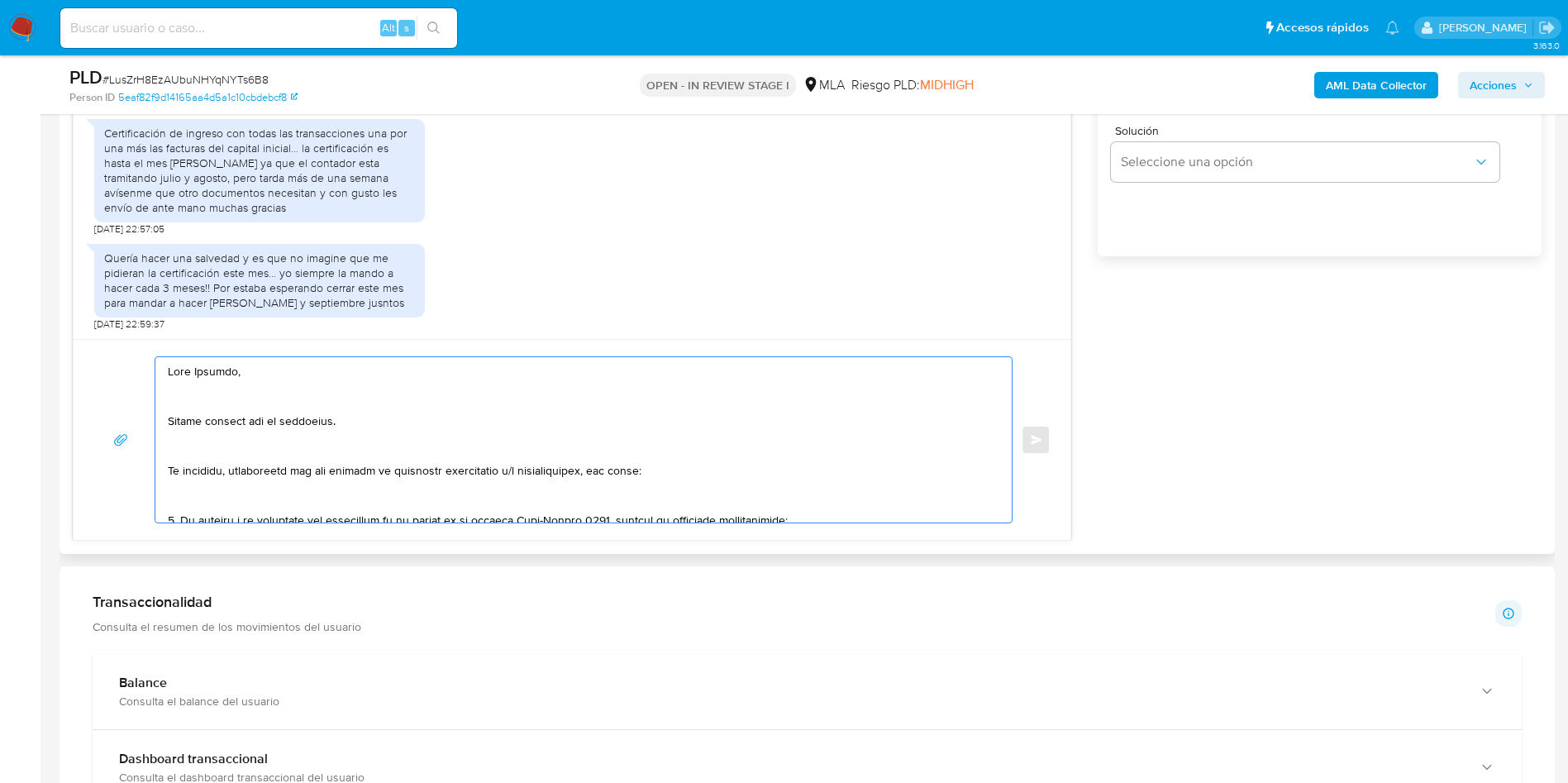
click at [211, 499] on textarea at bounding box center [579, 440] width 824 height 165
click at [202, 451] on textarea at bounding box center [579, 440] width 824 height 165
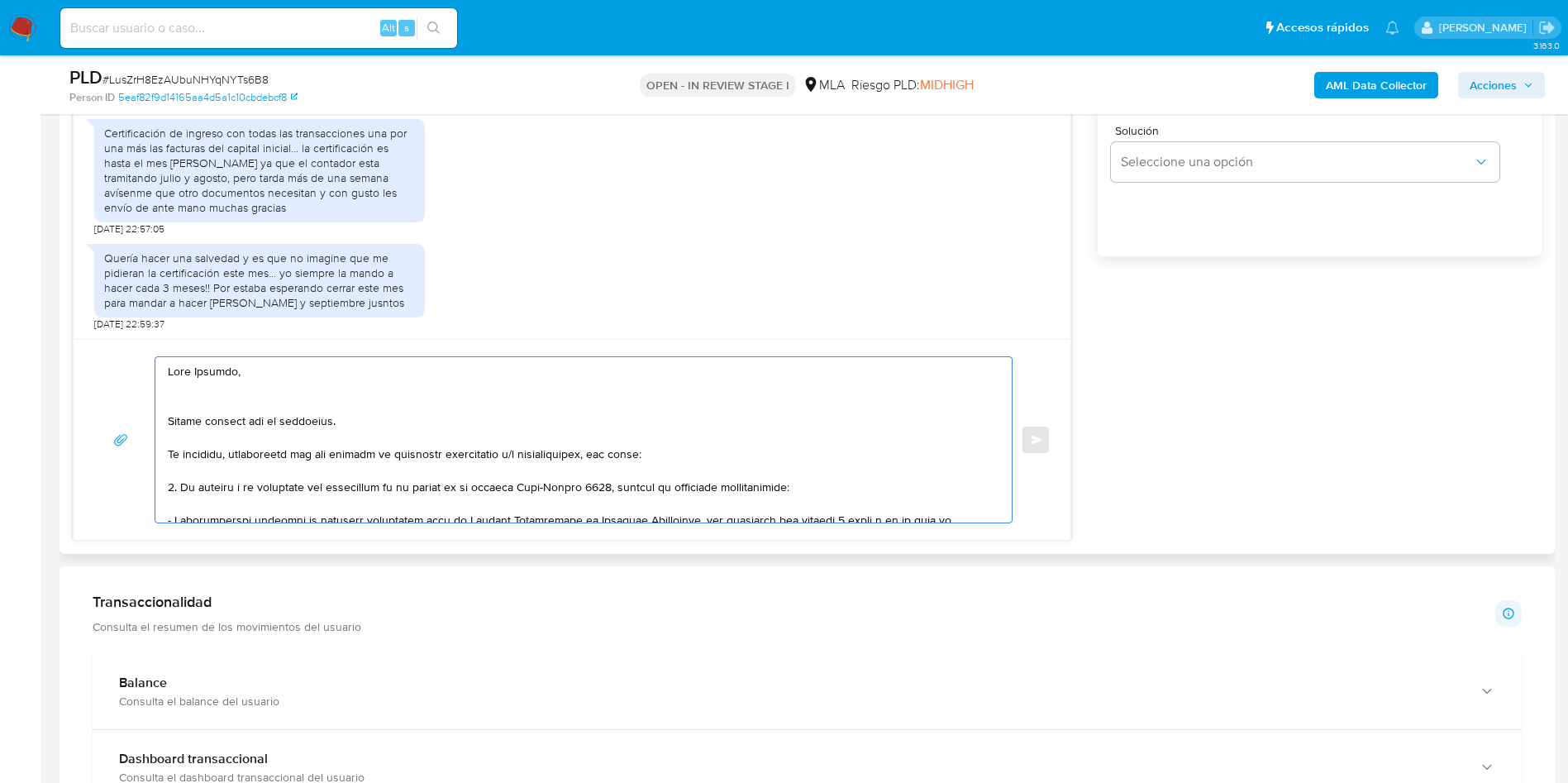
click at [194, 401] on textarea at bounding box center [579, 440] width 824 height 165
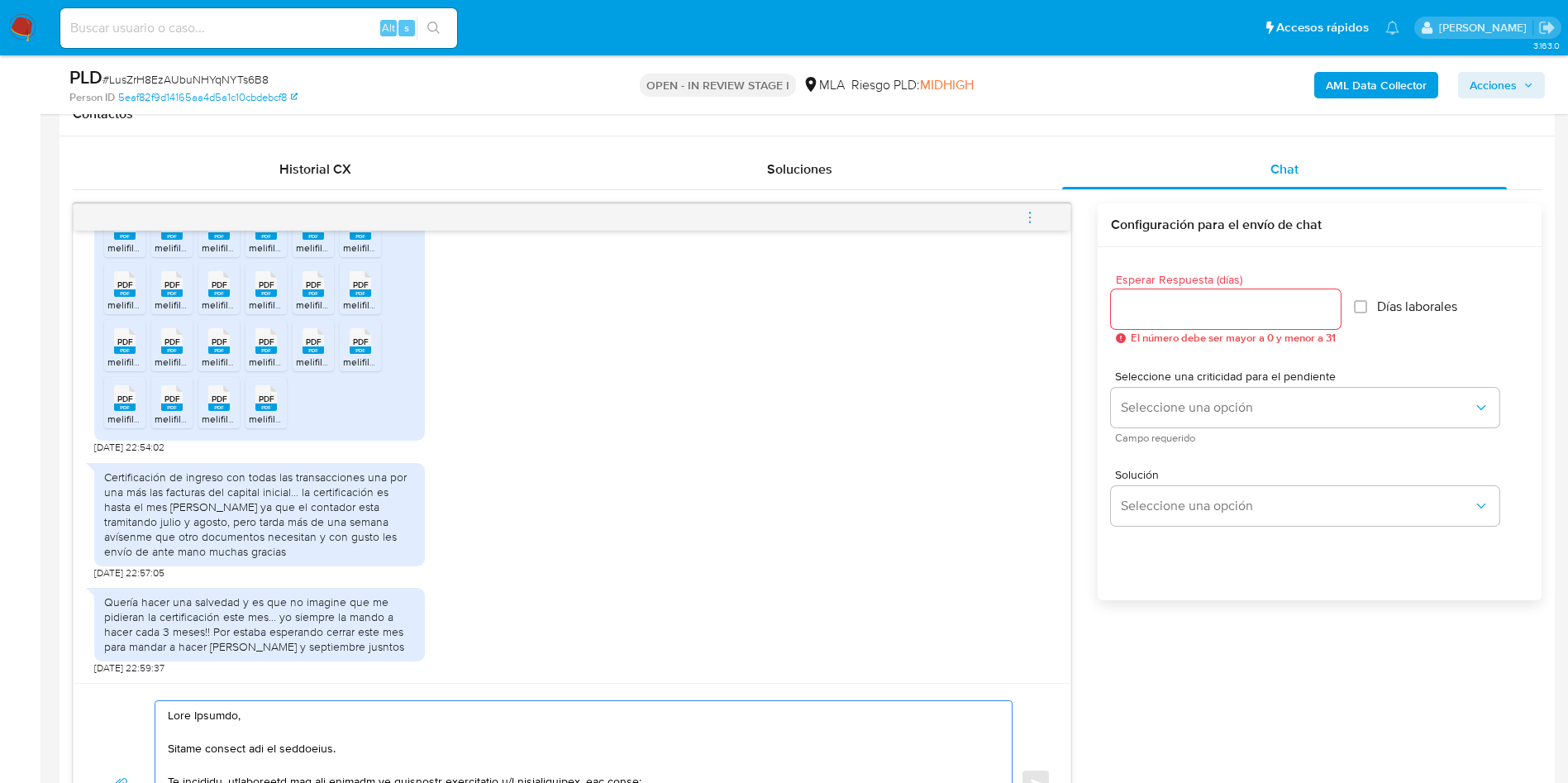
scroll to position [744, 0]
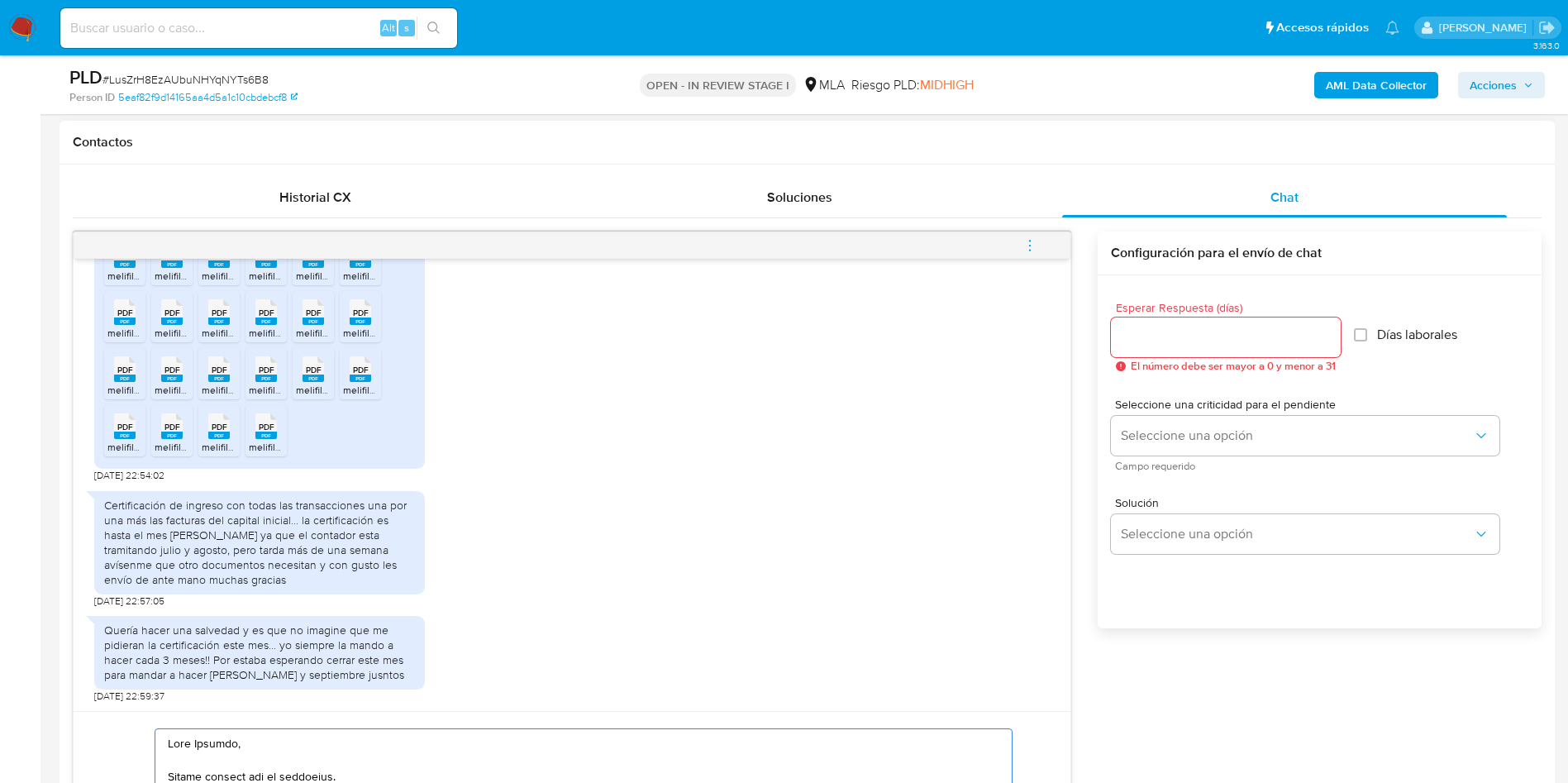
type textarea "Hola Magfred, Muchas gracias por tu respuesta. No obstante, necesitamos que nos…"
click at [1224, 357] on div at bounding box center [1226, 338] width 230 height 40
click at [1194, 334] on input "Esperar Respuesta (días)" at bounding box center [1226, 337] width 230 height 22
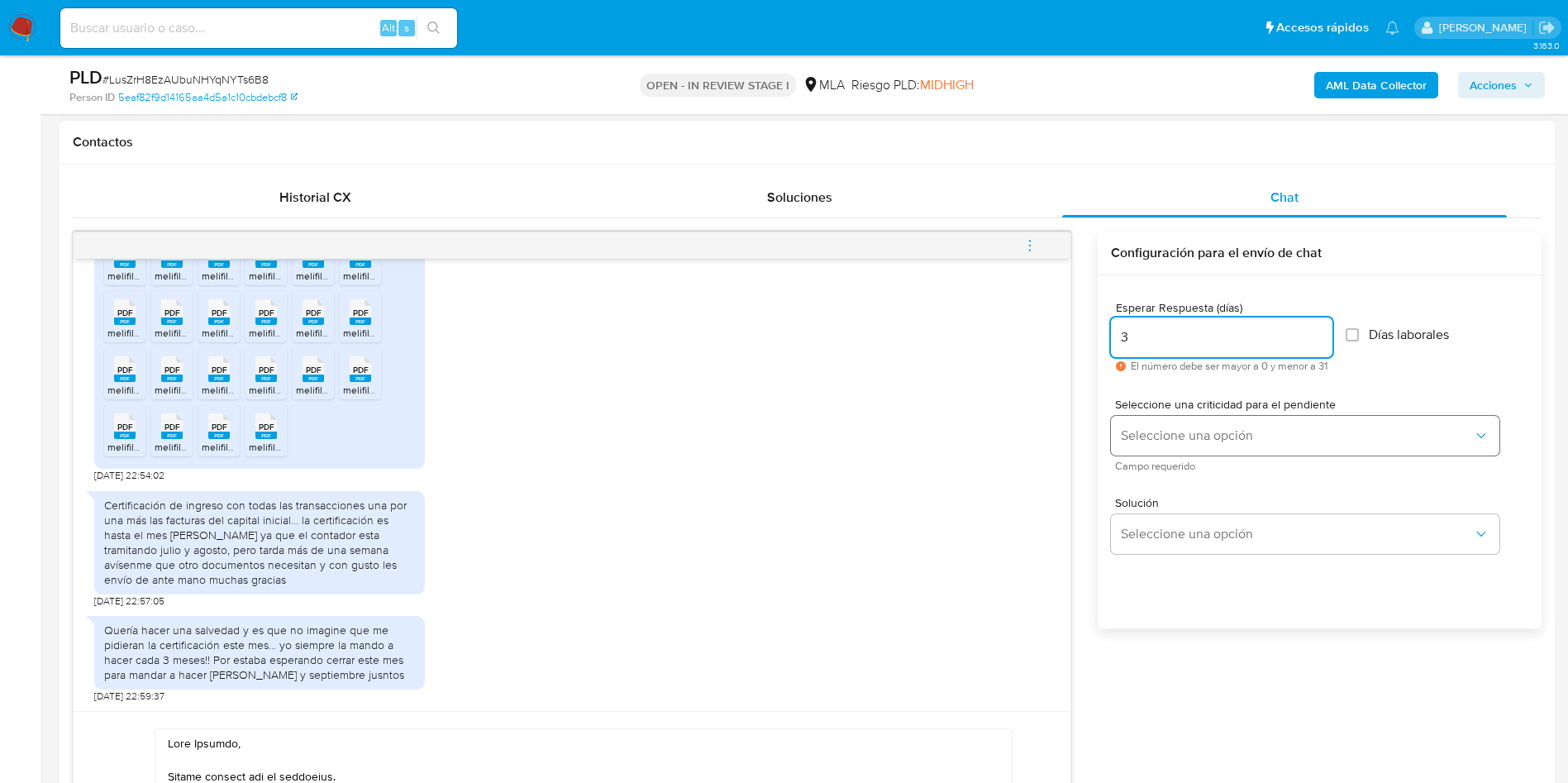
type input "3"
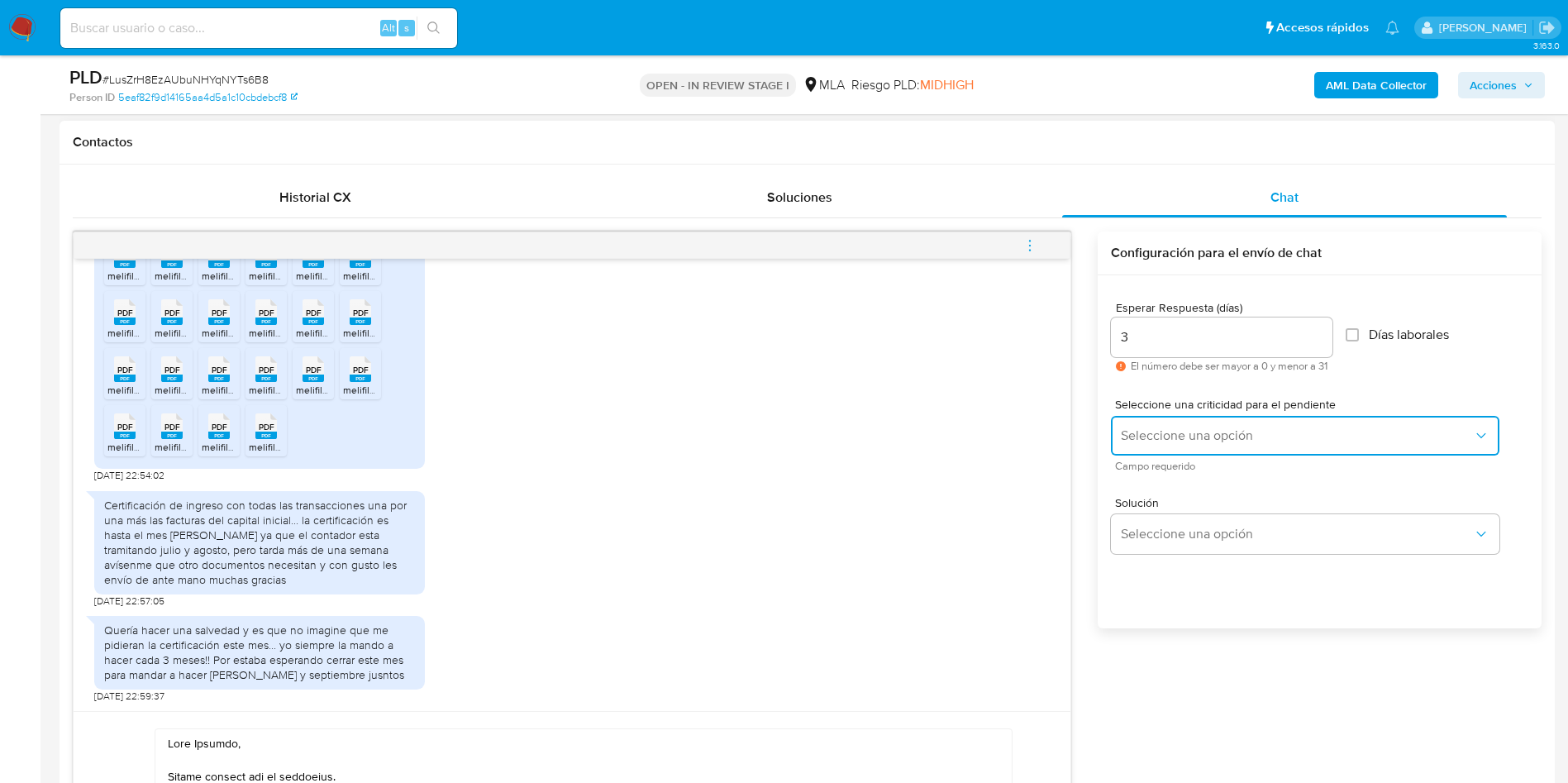
click at [1172, 437] on span "Seleccione una opción" at bounding box center [1297, 435] width 352 height 16
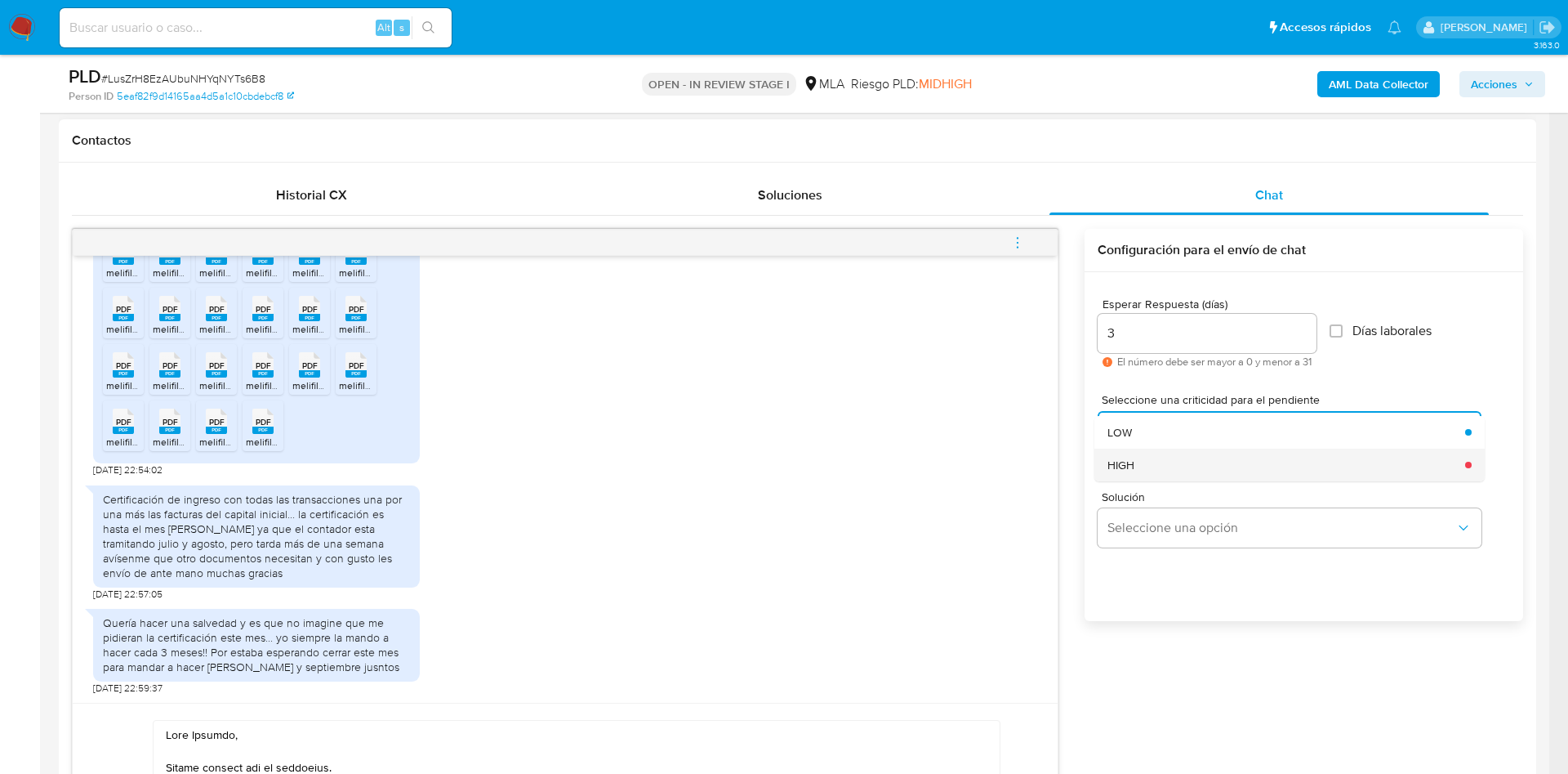
click at [1153, 465] on div "HIGH" at bounding box center [1281, 465] width 348 height 33
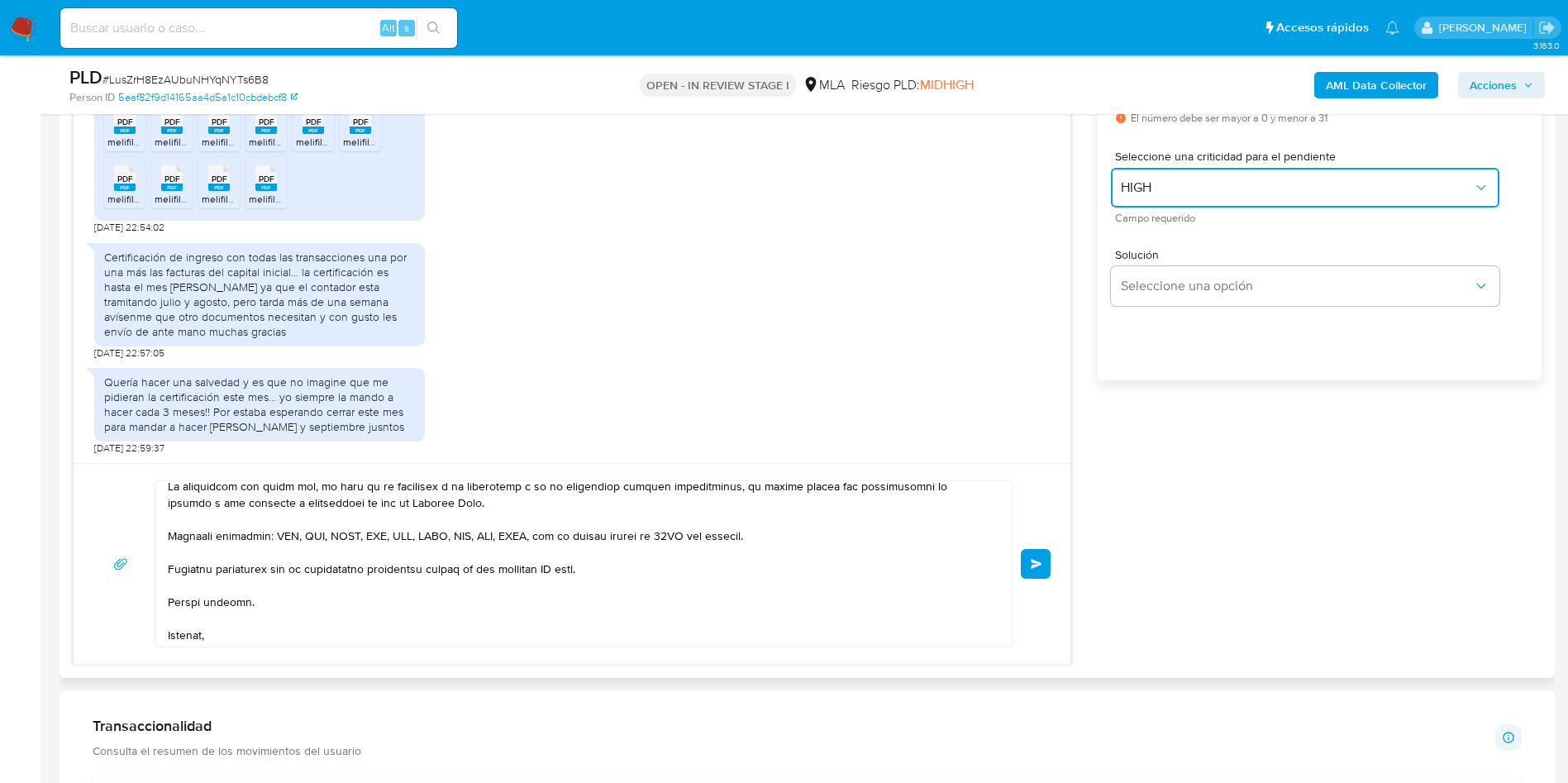
scroll to position [259, 0]
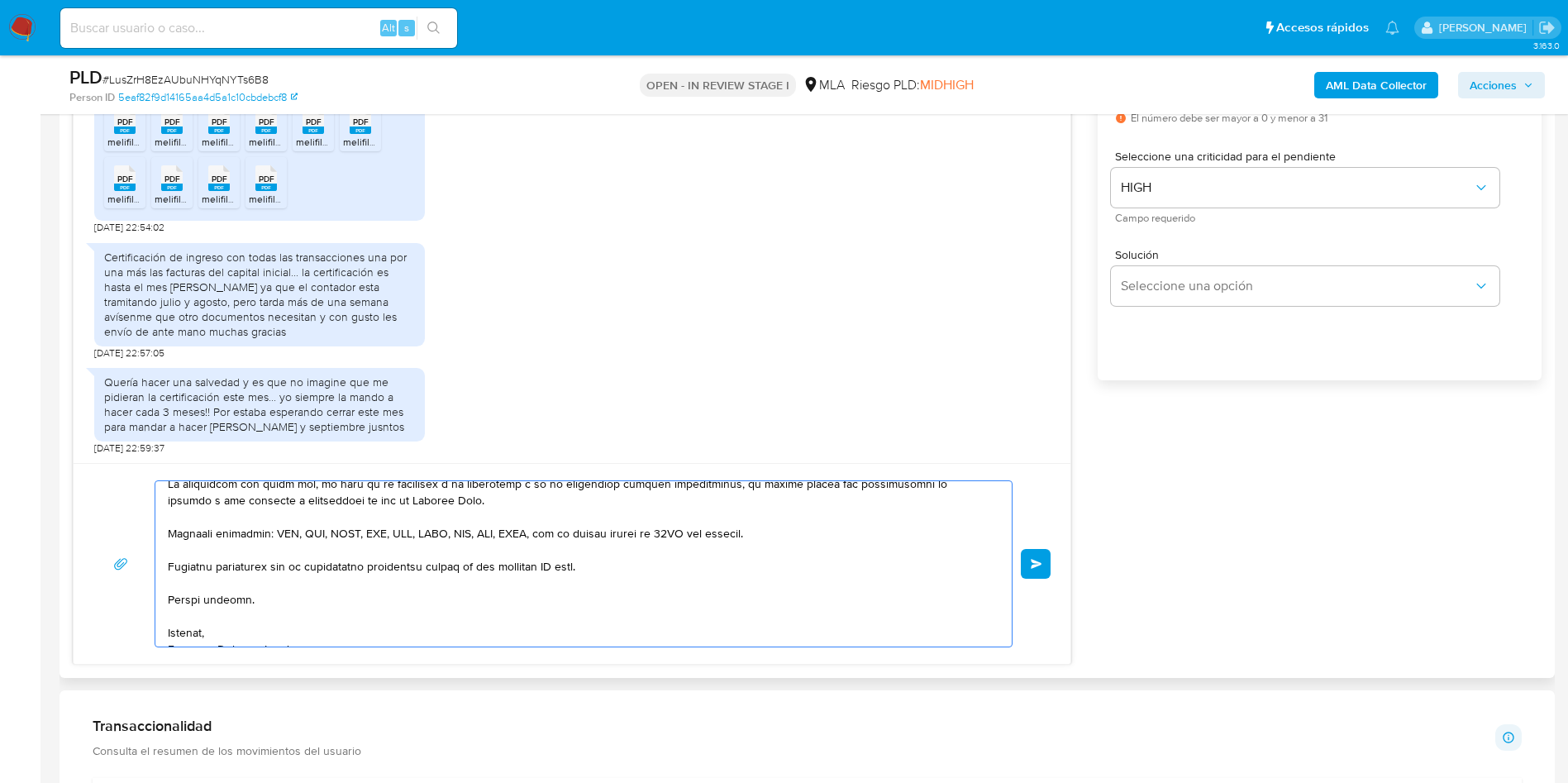
drag, startPoint x: 612, startPoint y: 548, endPoint x: 439, endPoint y: 557, distance: 173.2
click at [439, 557] on textarea at bounding box center [579, 564] width 824 height 165
type textarea "Hola Magfred, Muchas gracias por tu respuesta. No obstante, necesitamos que nos…"
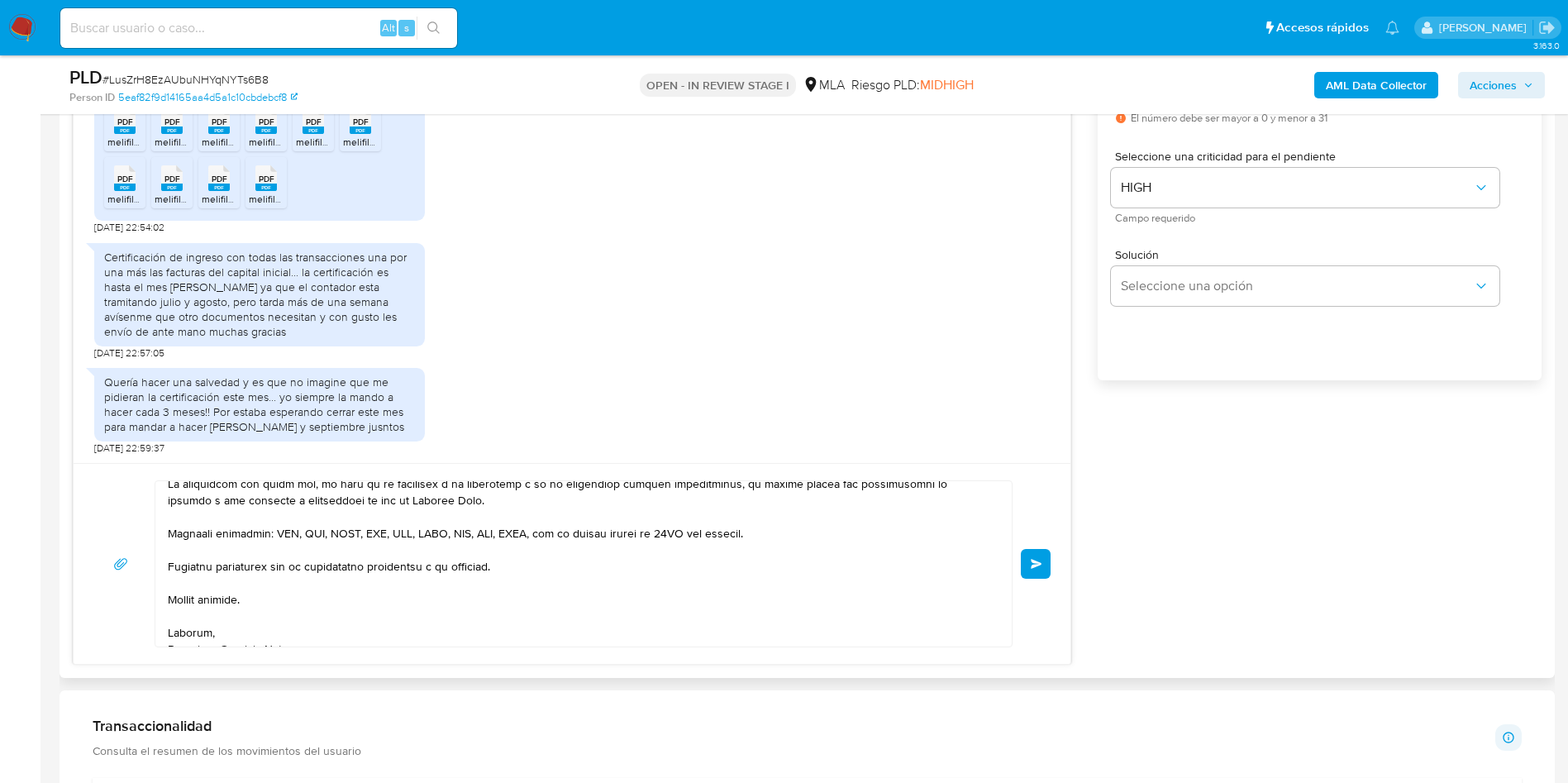
drag, startPoint x: 1121, startPoint y: 550, endPoint x: 1082, endPoint y: 572, distance: 44.8
click at [1122, 550] on div "Hola, Esperamos que te encuentres muy bien. Te consultamos si tuviste oportunid…" at bounding box center [807, 324] width 1469 height 681
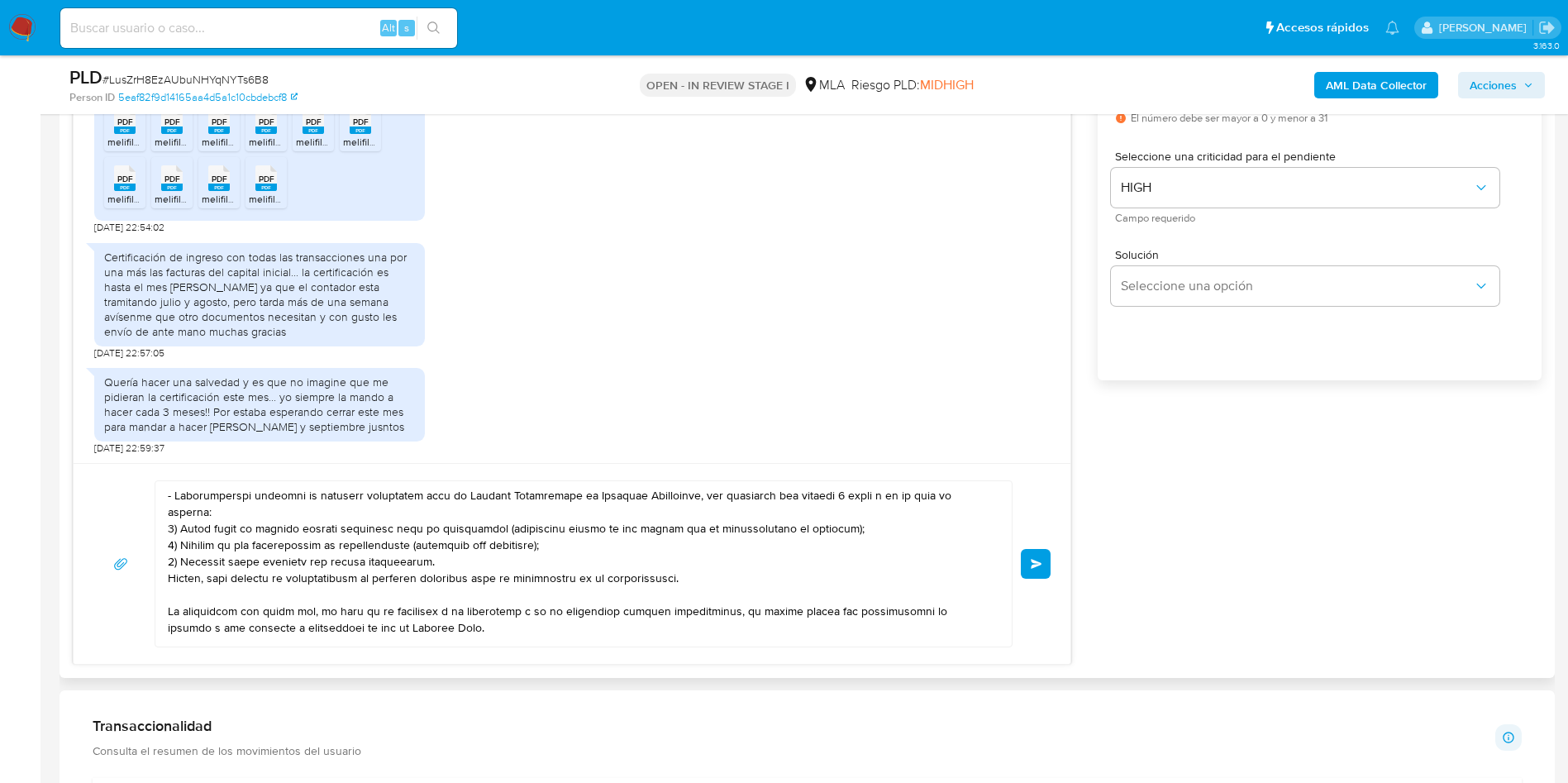
scroll to position [11, 0]
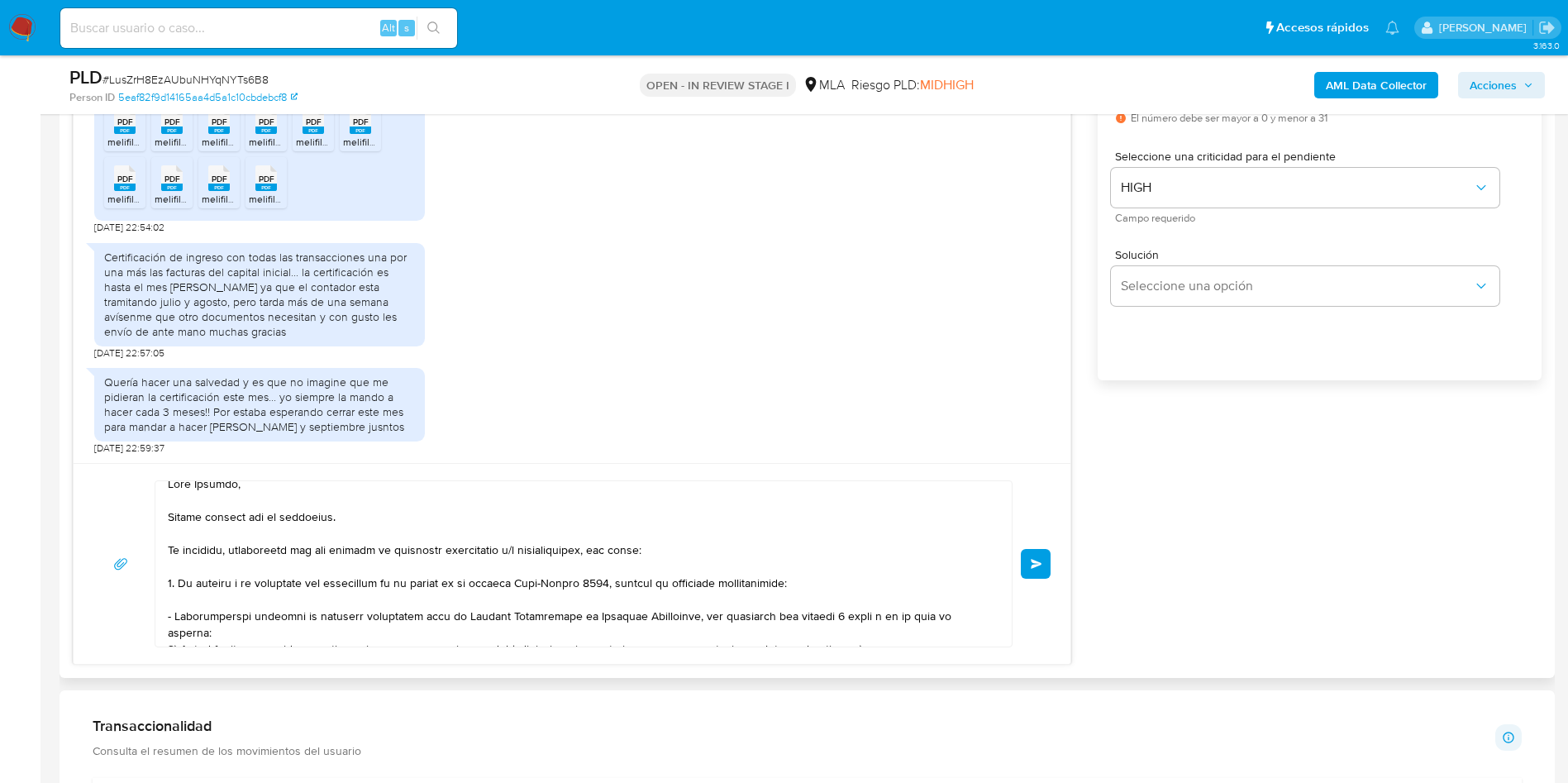
click at [1031, 556] on button "Enviar" at bounding box center [1036, 563] width 29 height 29
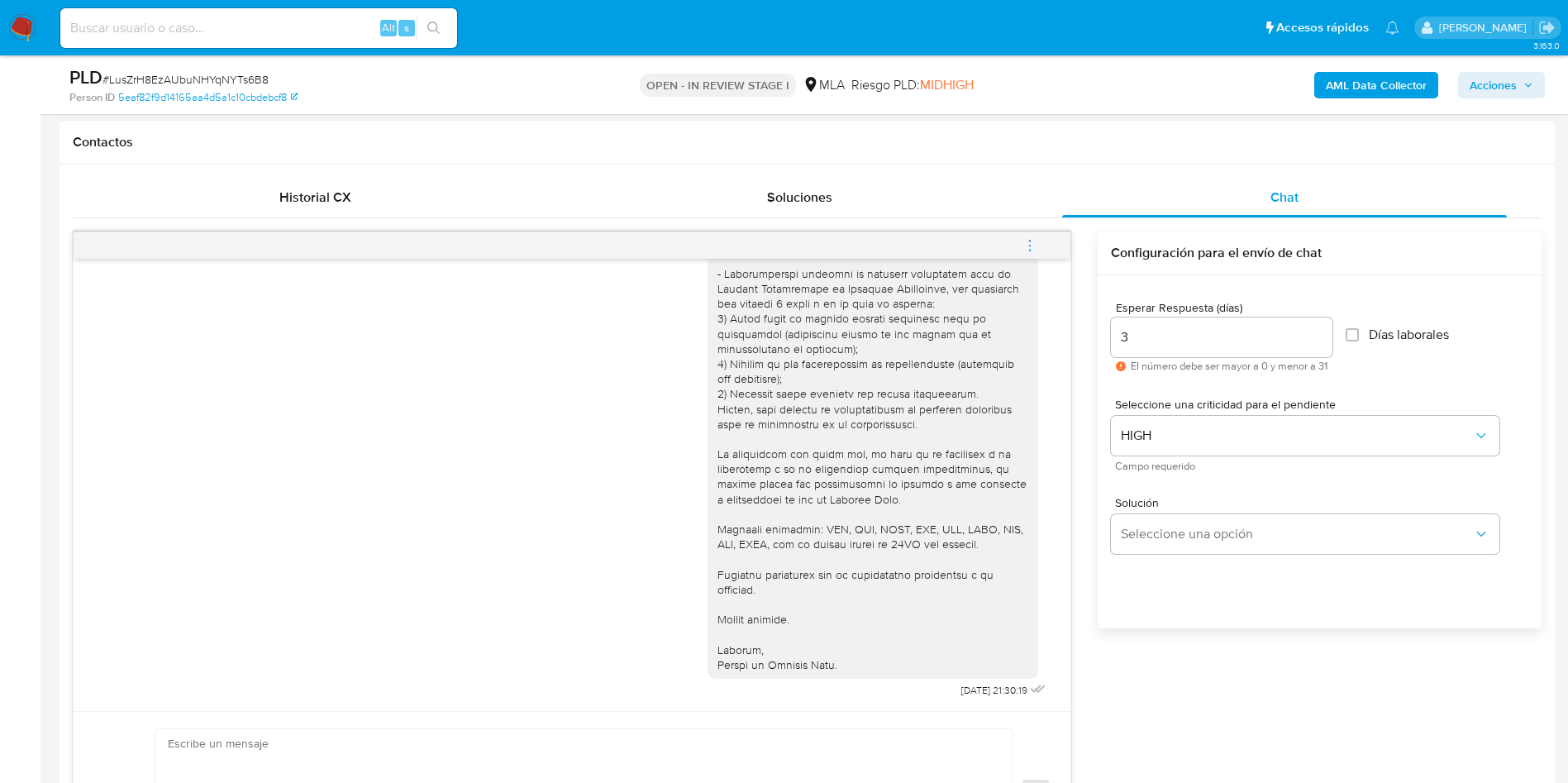
scroll to position [882, 0]
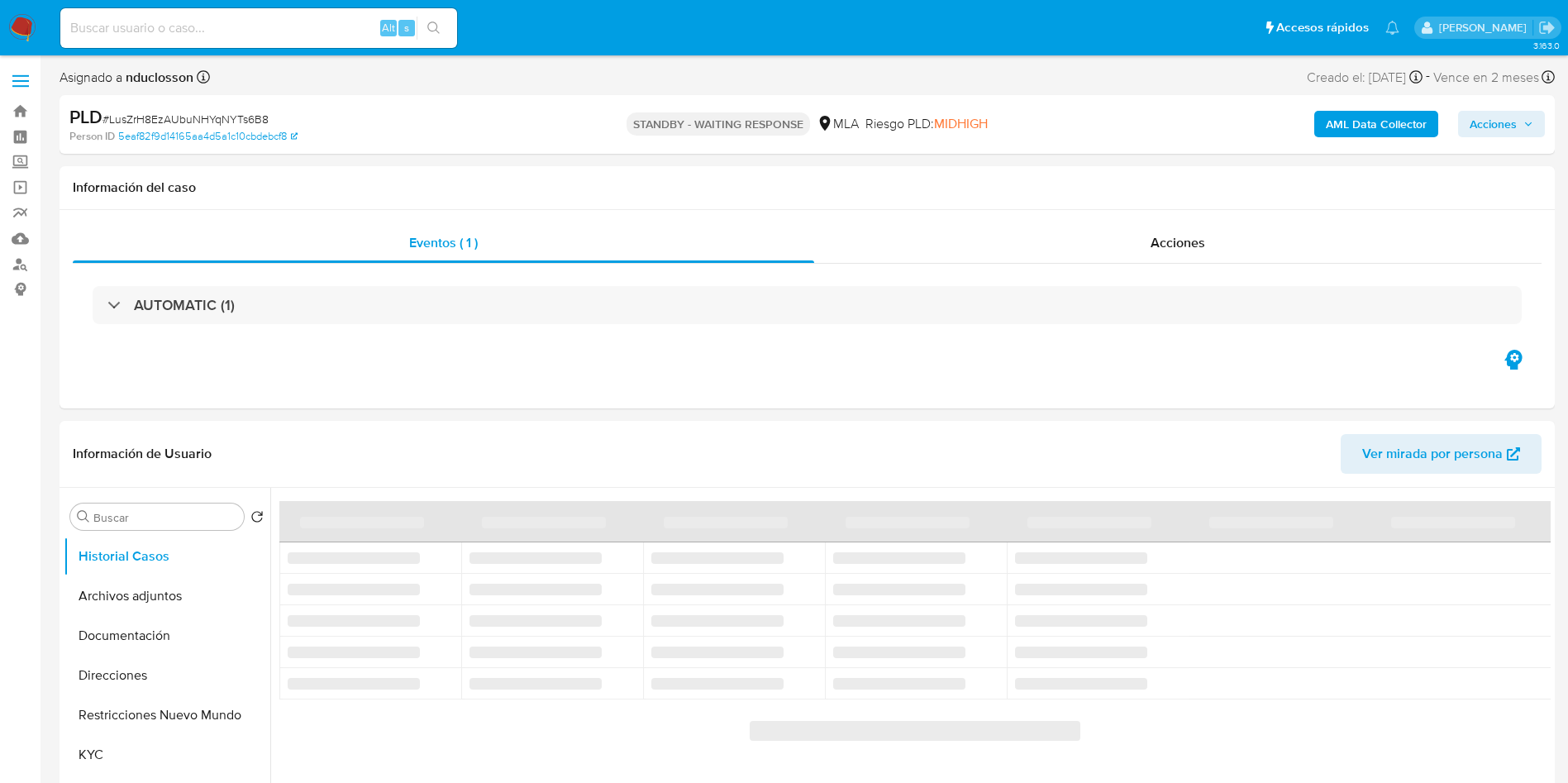
select select "10"
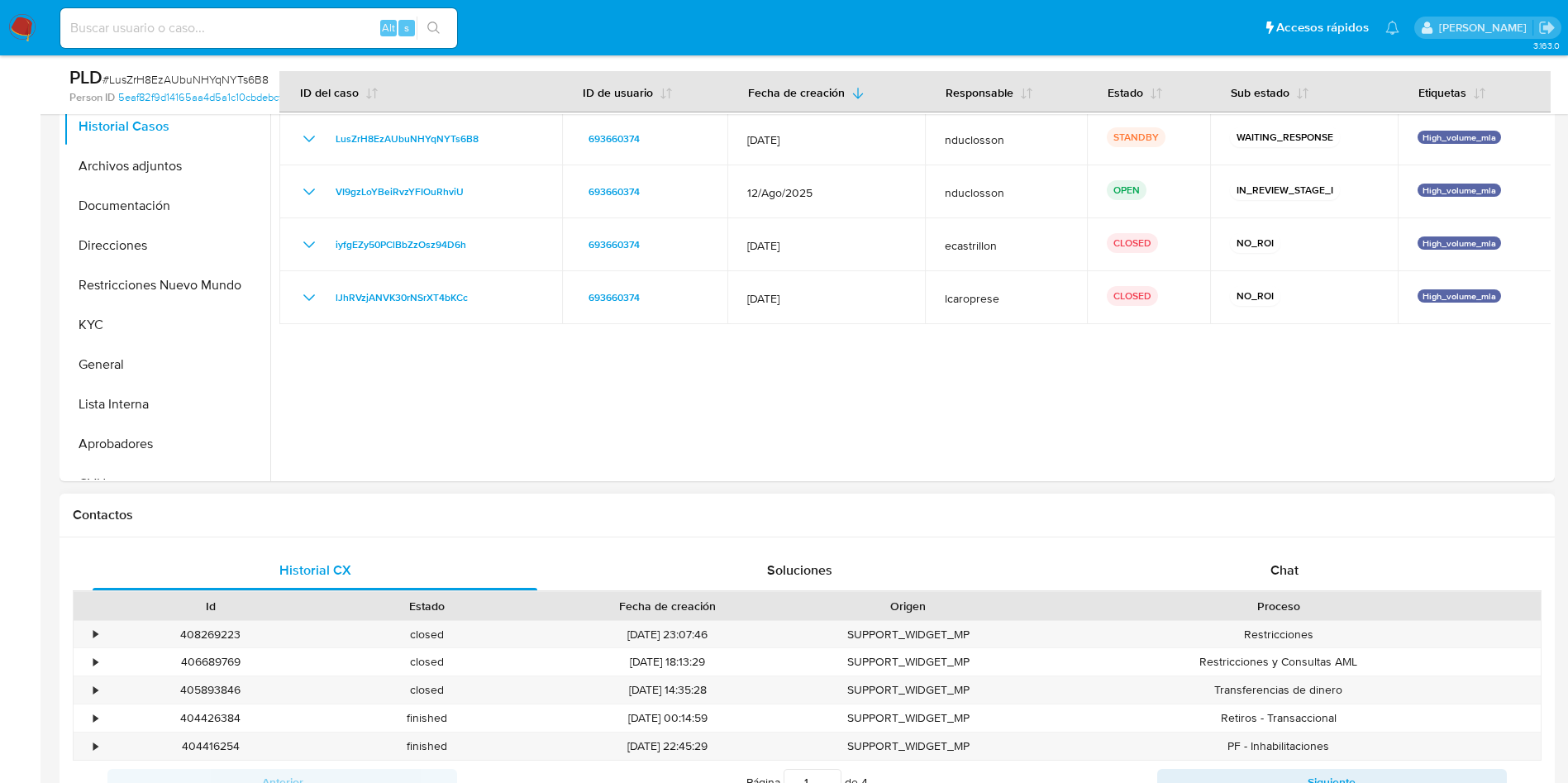
scroll to position [372, 0]
click at [1274, 570] on span "Chat" at bounding box center [1285, 569] width 28 height 19
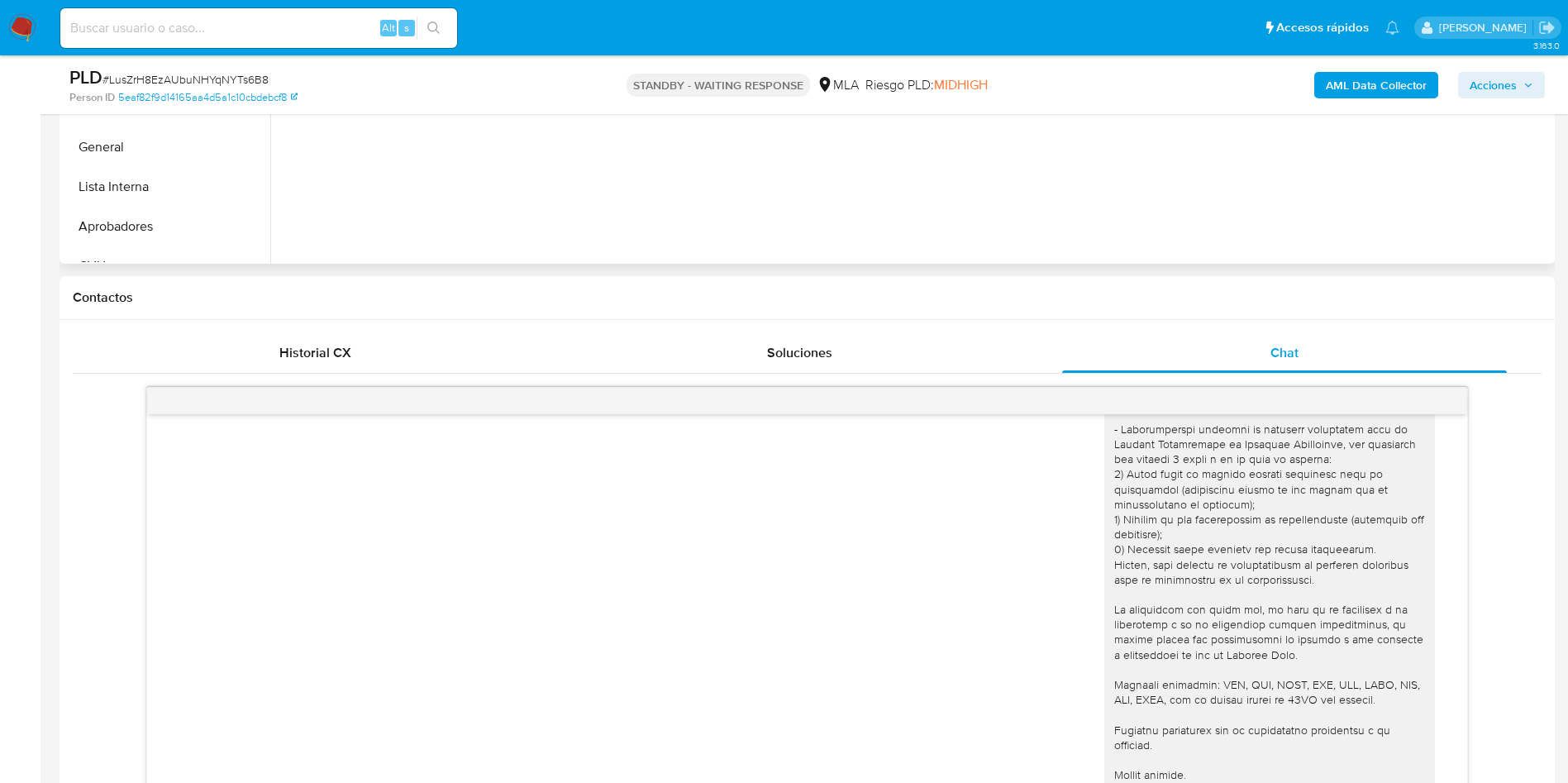
scroll to position [744, 0]
